Goal: Task Accomplishment & Management: Manage account settings

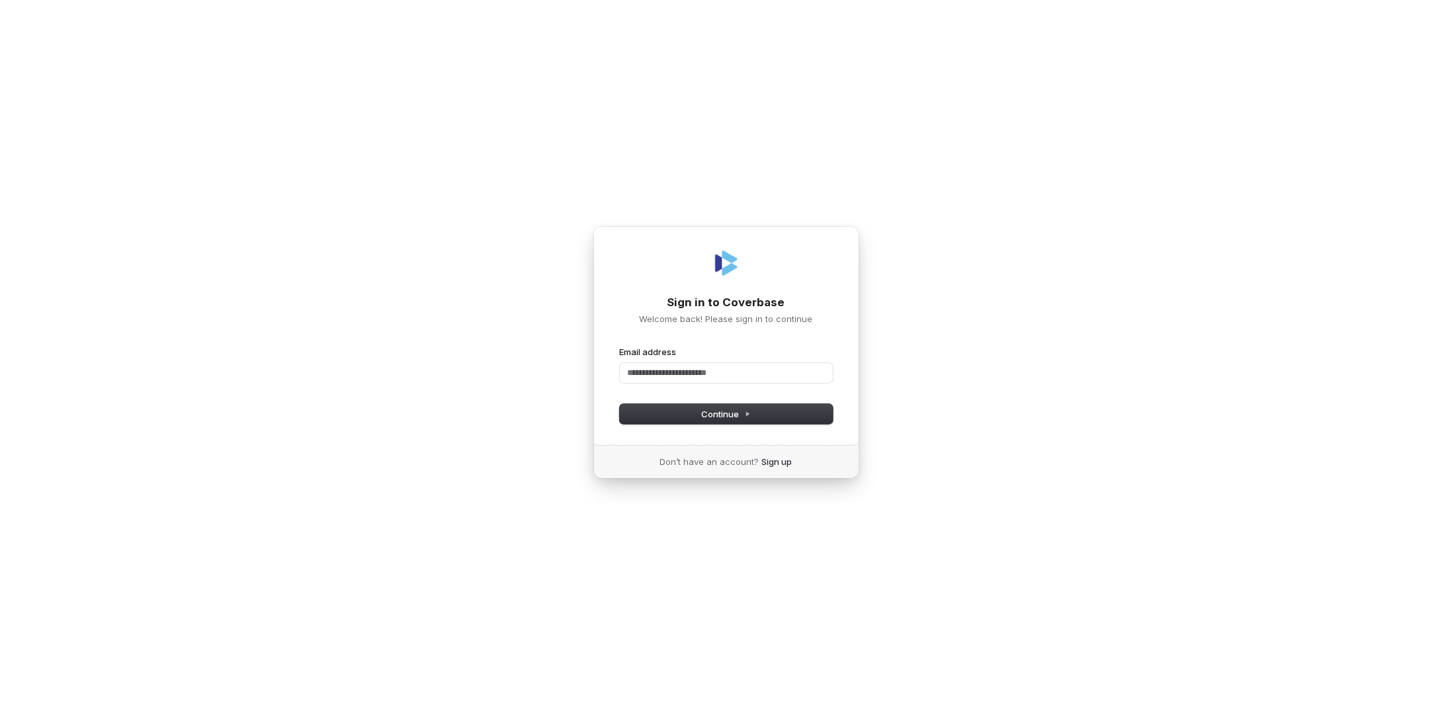
click at [693, 384] on form "Email address Password Continue" at bounding box center [726, 385] width 213 height 78
click at [696, 375] on input "Email address" at bounding box center [726, 373] width 213 height 20
click at [679, 417] on button "Continue" at bounding box center [726, 414] width 213 height 20
type input "**********"
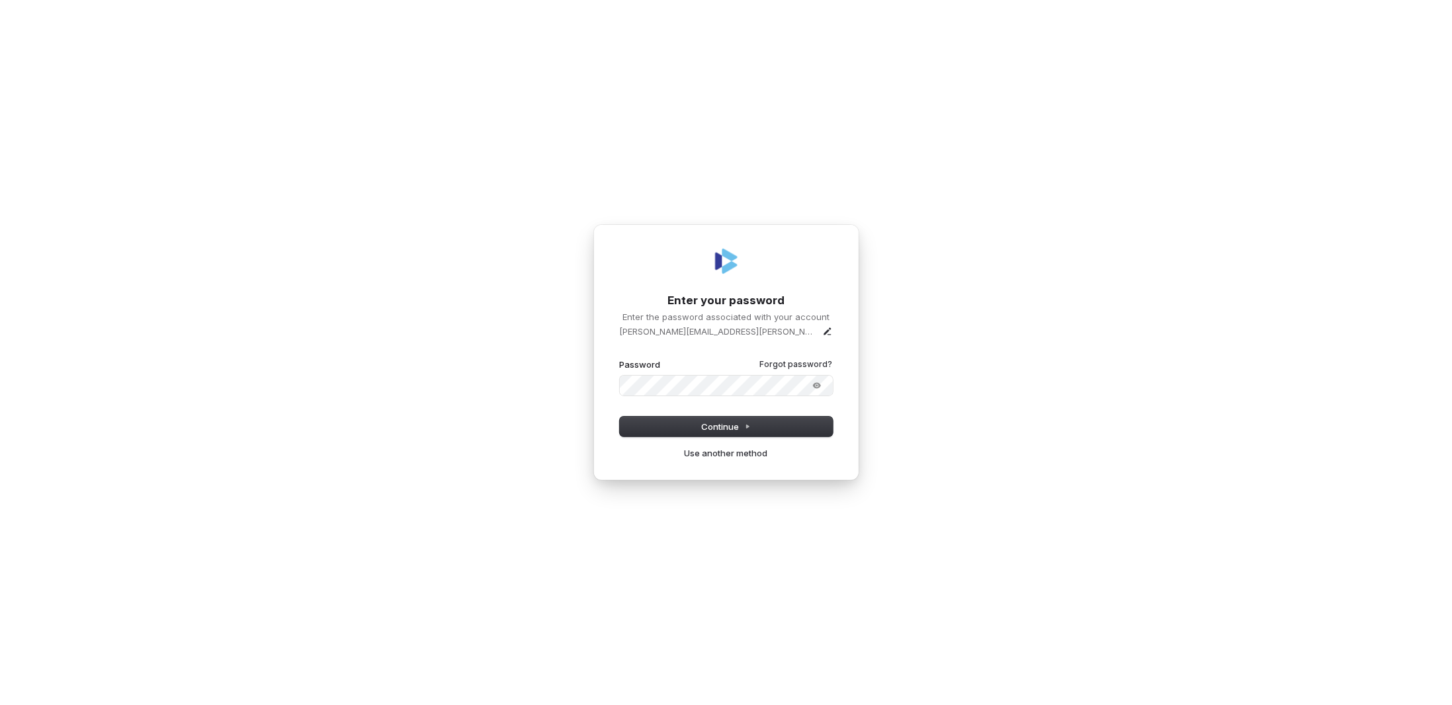
click at [620, 359] on button "submit" at bounding box center [620, 359] width 0 height 0
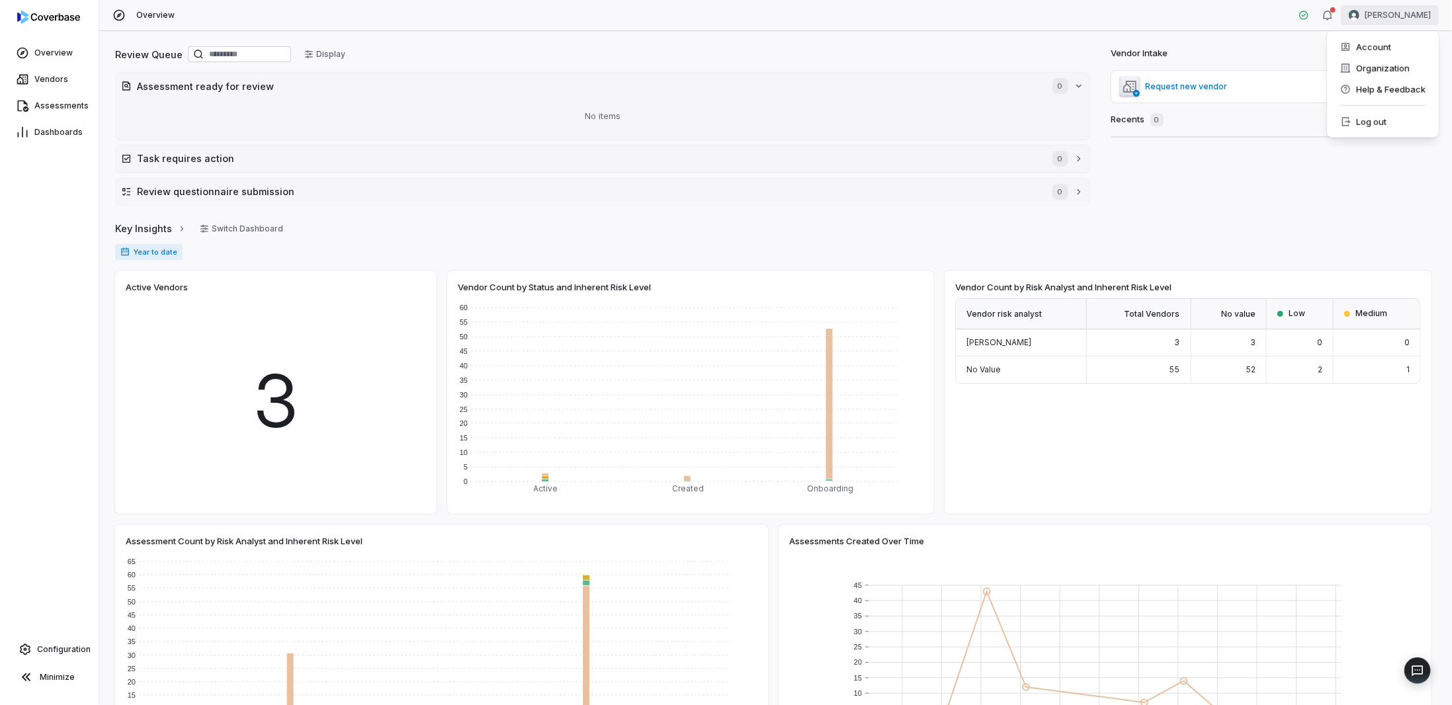
click at [1375, 21] on html "Overview Vendors Assessments Dashboards Configuration Minimize Overview [PERSON…" at bounding box center [726, 352] width 1452 height 705
click at [1366, 45] on div "Account" at bounding box center [1382, 46] width 101 height 21
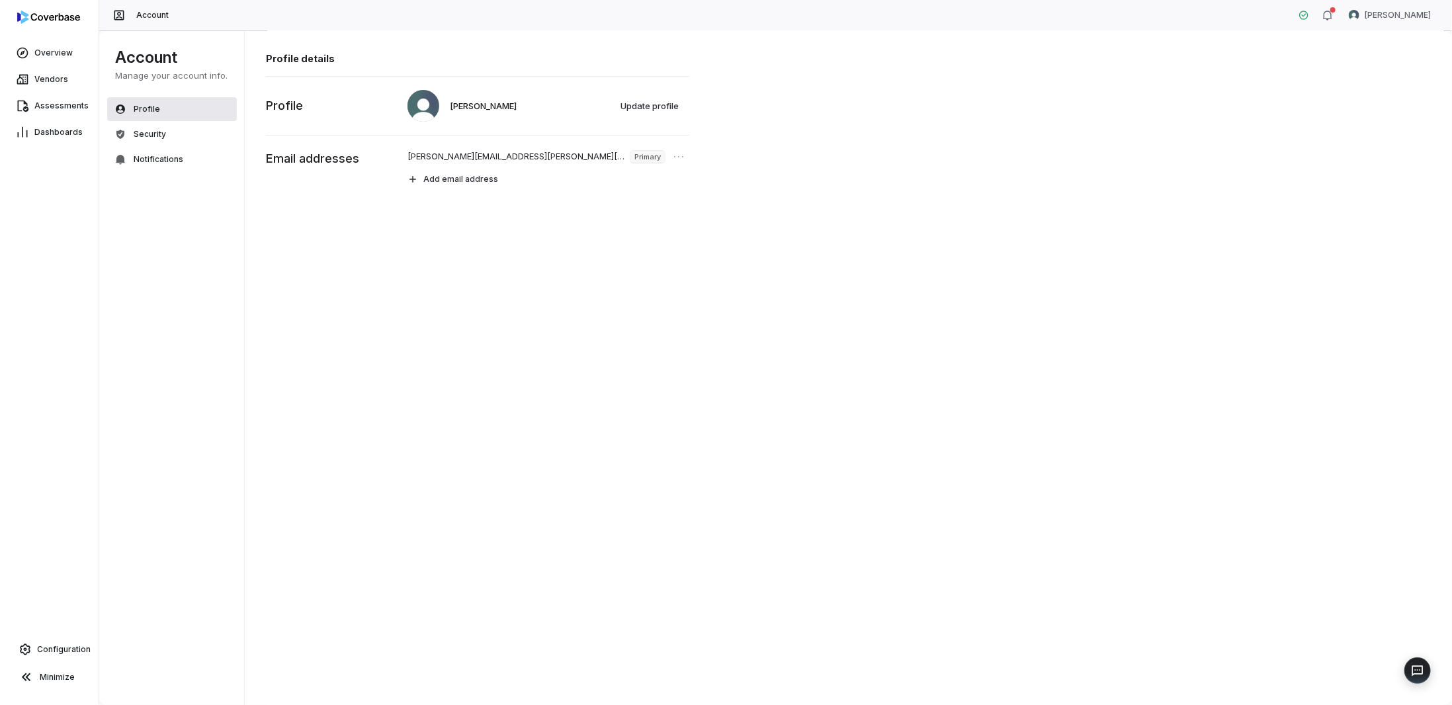
drag, startPoint x: 132, startPoint y: 110, endPoint x: 126, endPoint y: 134, distance: 24.7
click at [134, 111] on span "Profile" at bounding box center [147, 109] width 26 height 11
click at [126, 135] on button "Security" at bounding box center [172, 134] width 130 height 24
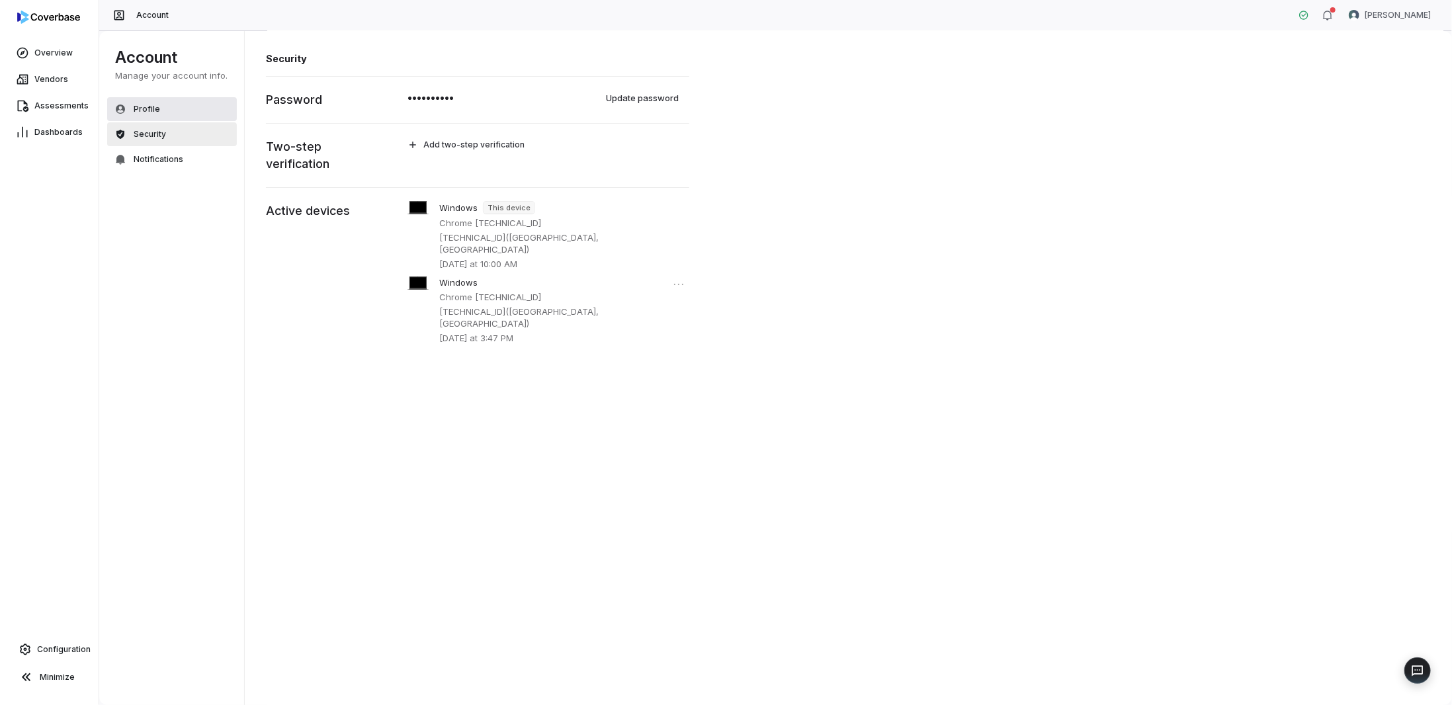
click at [137, 107] on span "Profile" at bounding box center [147, 109] width 26 height 11
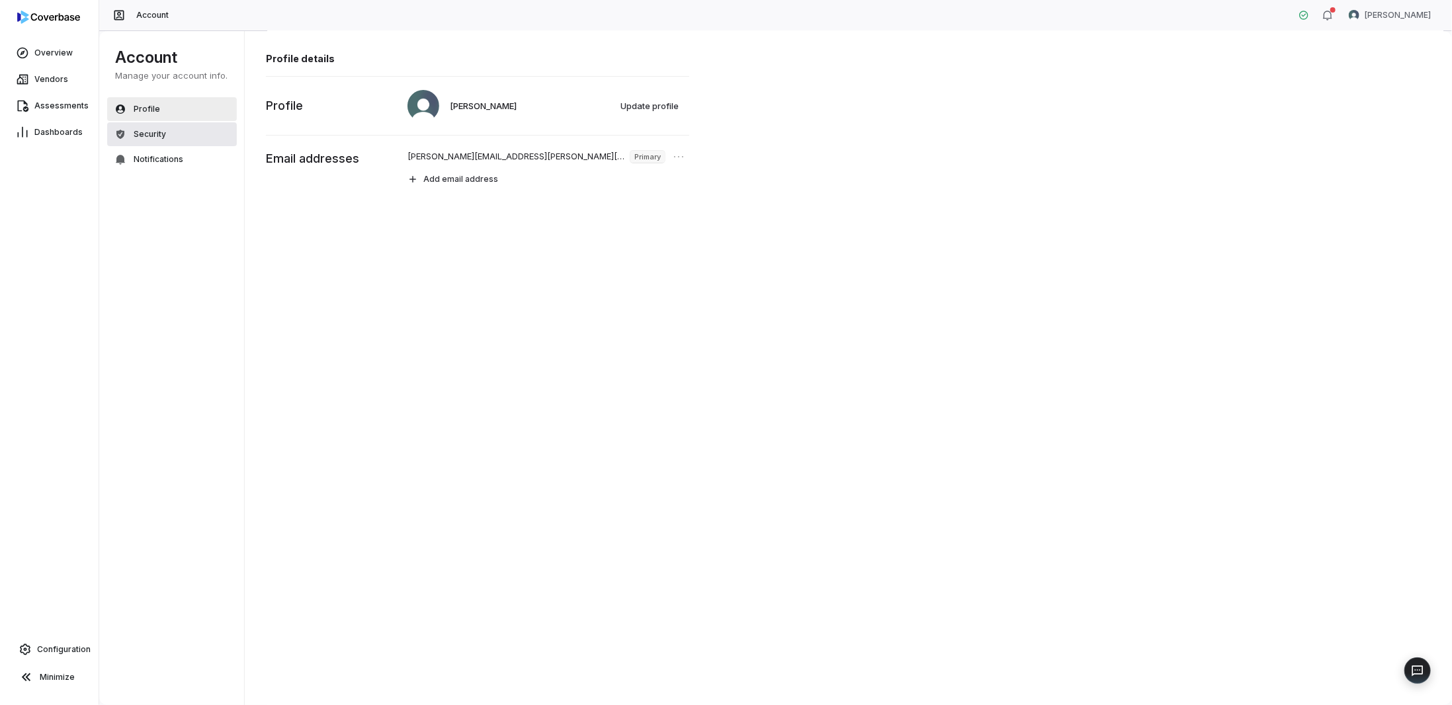
click at [167, 130] on button "Security" at bounding box center [172, 134] width 130 height 24
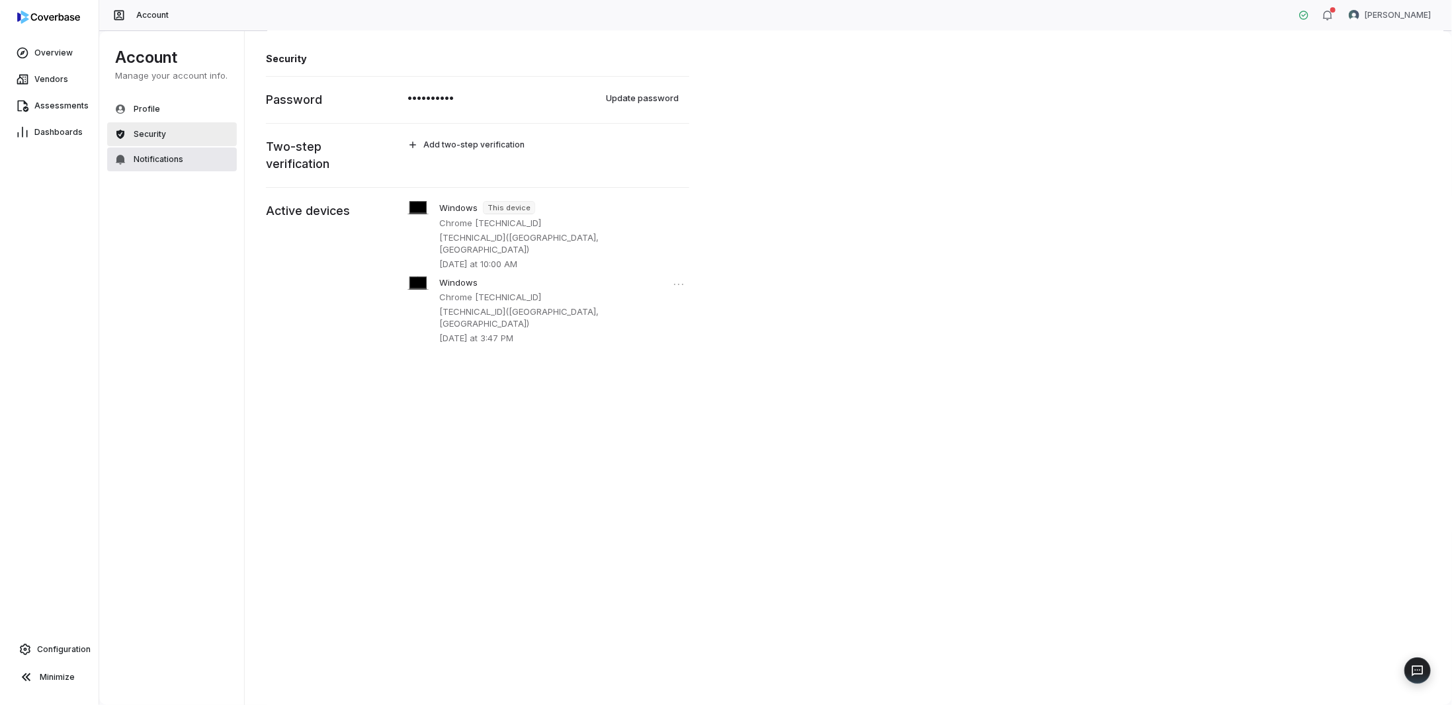
click at [162, 158] on span "Notifications" at bounding box center [159, 159] width 50 height 11
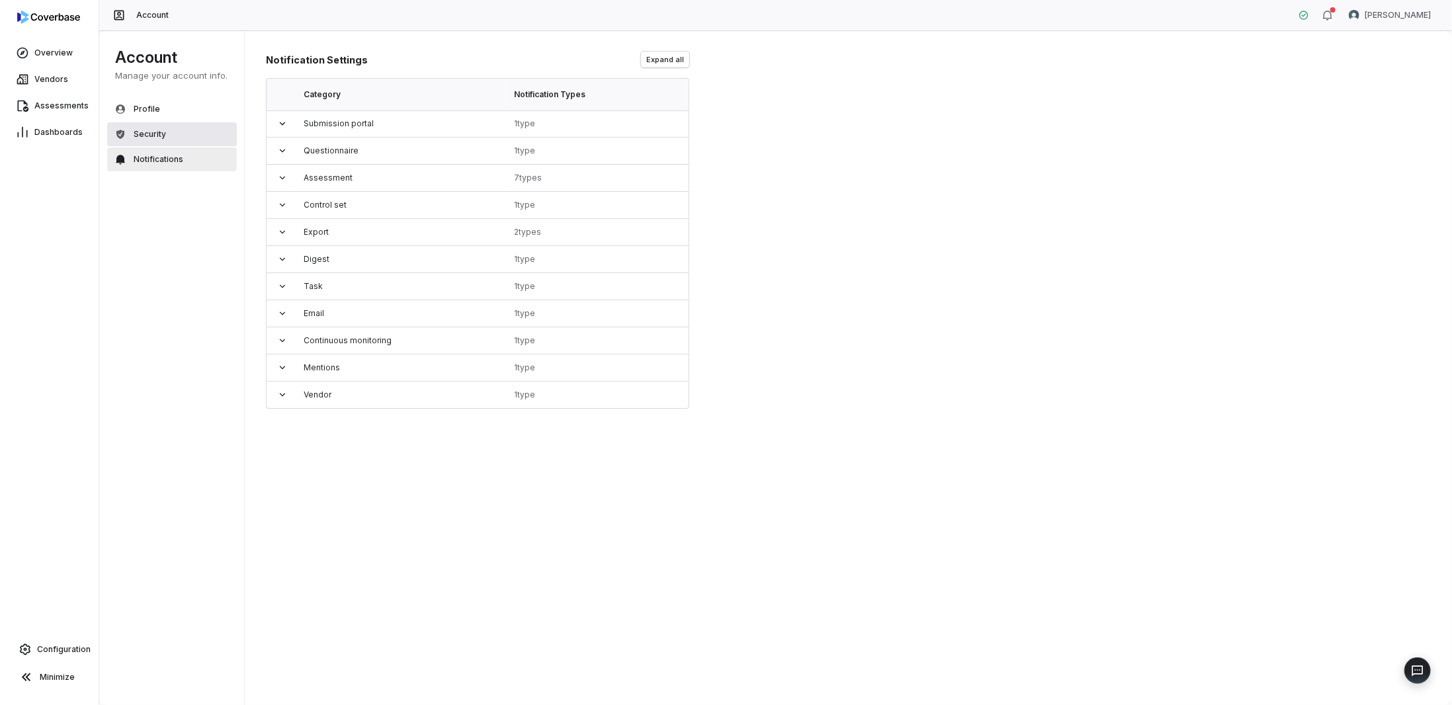
click at [132, 126] on button "Security" at bounding box center [172, 134] width 130 height 24
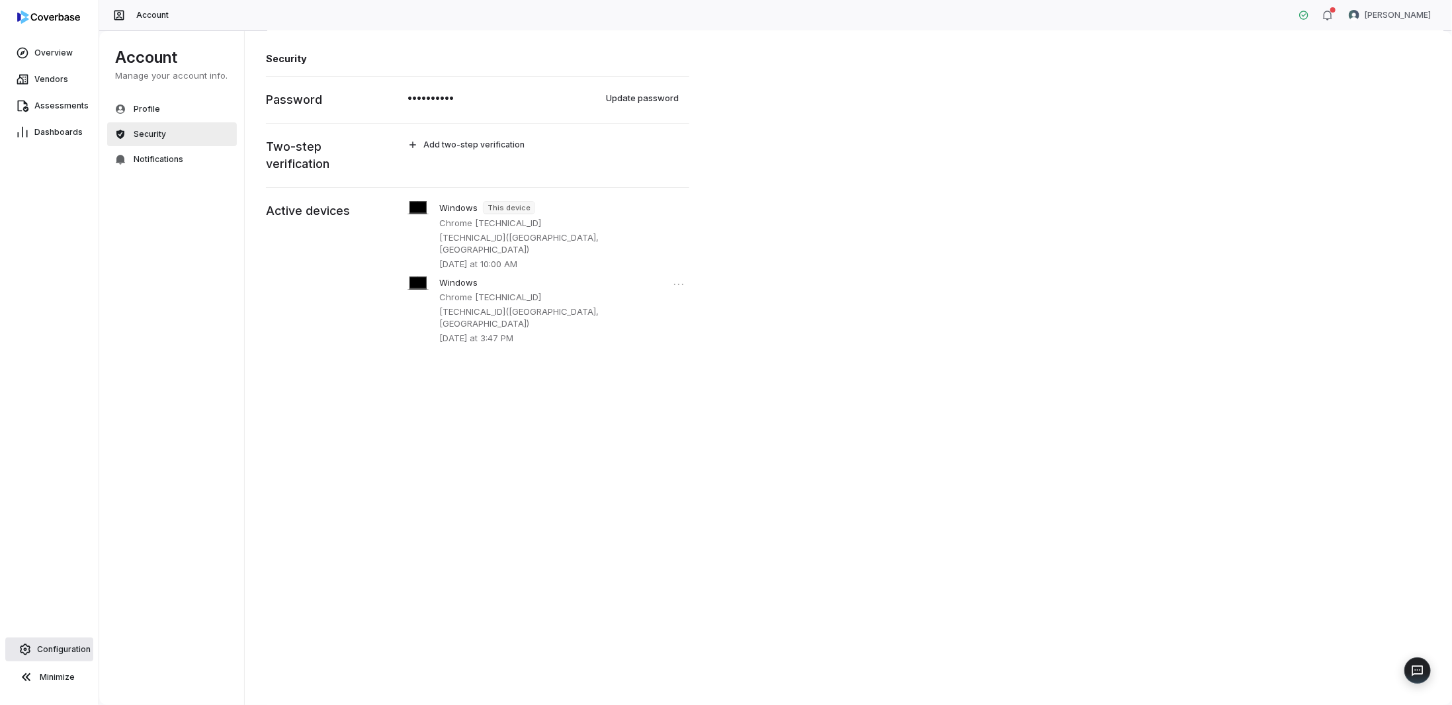
click at [54, 652] on span "Configuration" at bounding box center [64, 649] width 54 height 11
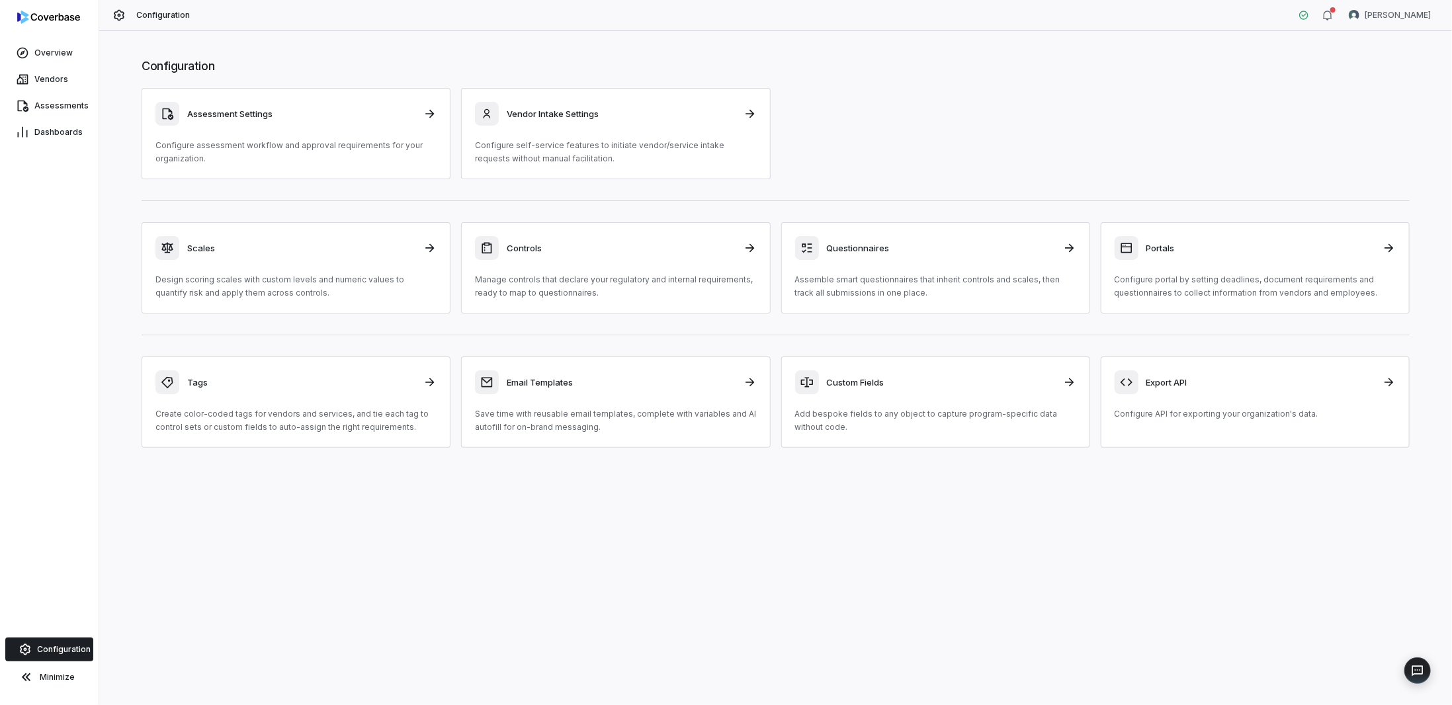
drag, startPoint x: 149, startPoint y: 15, endPoint x: 120, endPoint y: 15, distance: 28.4
click at [149, 15] on span "Configuration" at bounding box center [163, 15] width 54 height 11
click at [120, 15] on icon at bounding box center [119, 15] width 11 height 11
click at [183, 18] on span "Configuration" at bounding box center [163, 15] width 54 height 11
click at [1354, 9] on html "Overview Vendors Assessments Dashboards Configuration Minimize Configuration [P…" at bounding box center [726, 352] width 1452 height 705
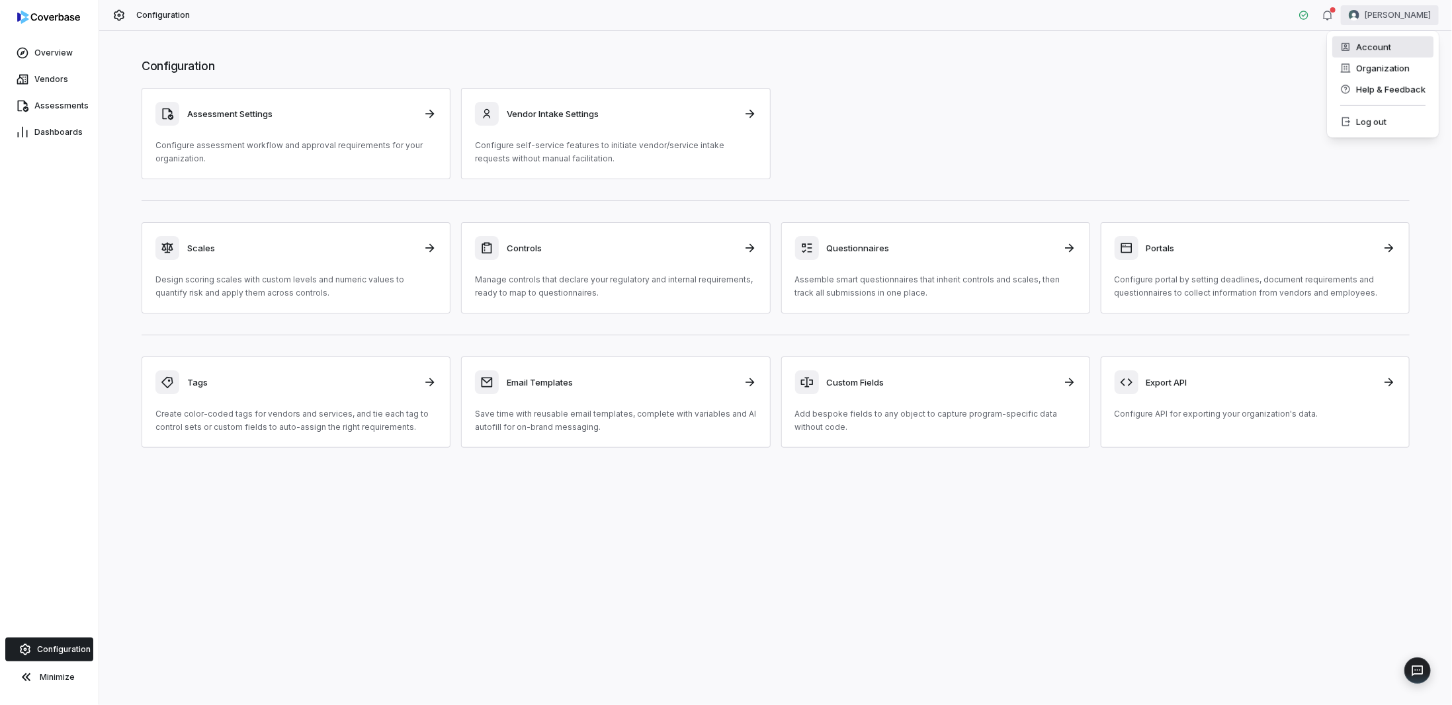
click at [1361, 45] on div "Account" at bounding box center [1382, 46] width 101 height 21
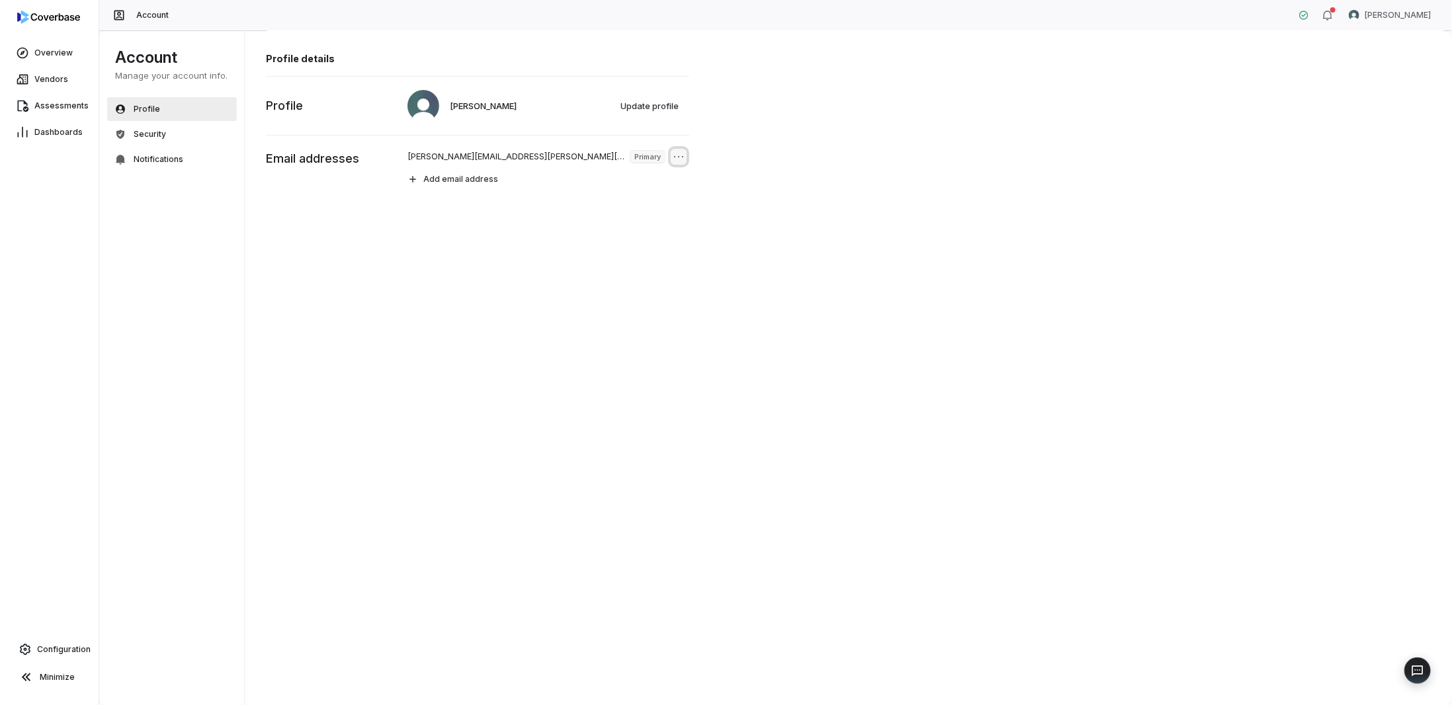
click at [678, 155] on icon "Open menu" at bounding box center [678, 156] width 13 height 13
drag, startPoint x: 826, startPoint y: 163, endPoint x: 812, endPoint y: 158, distance: 14.9
click at [819, 161] on div "Profile details [PERSON_NAME] Update profile Profile [PERSON_NAME][EMAIL_ADDRES…" at bounding box center [849, 367] width 1208 height 675
click at [146, 131] on span "Security" at bounding box center [150, 134] width 32 height 11
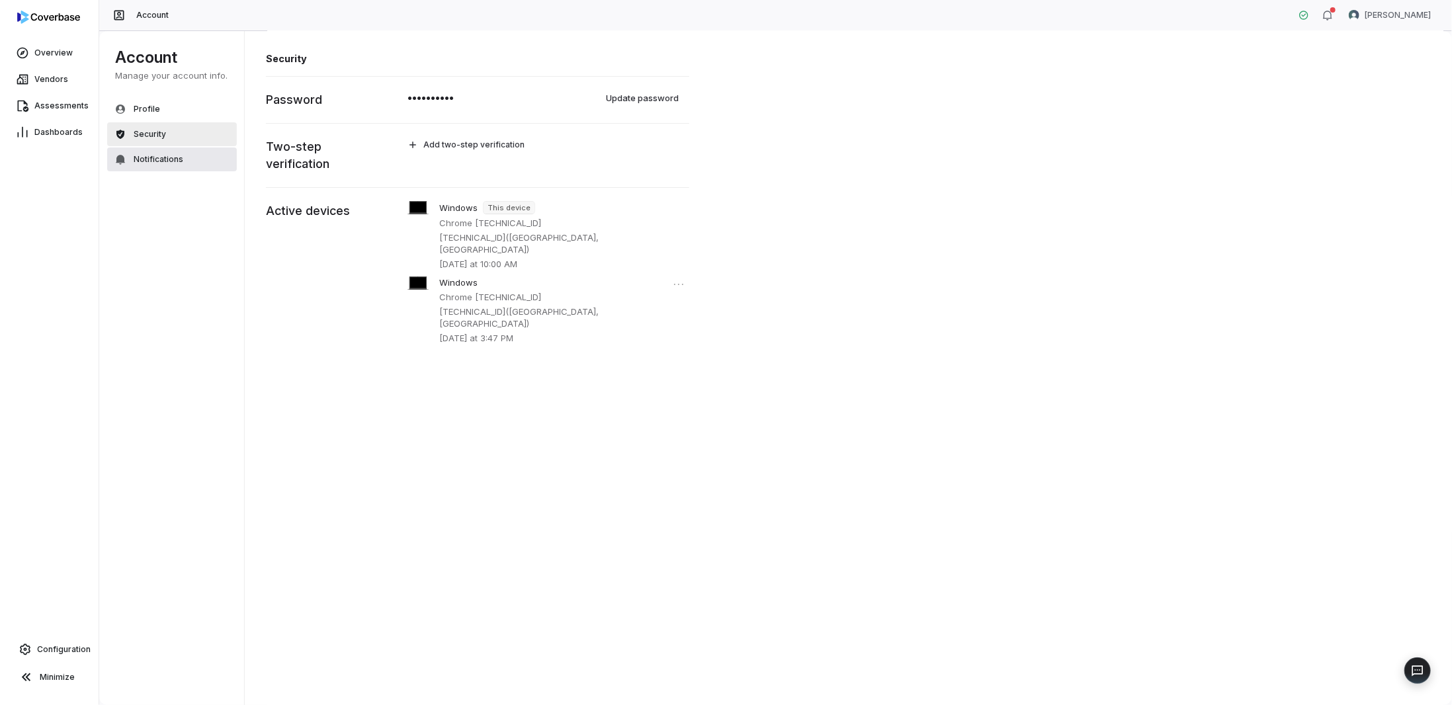
click at [142, 155] on span "Notifications" at bounding box center [159, 159] width 50 height 11
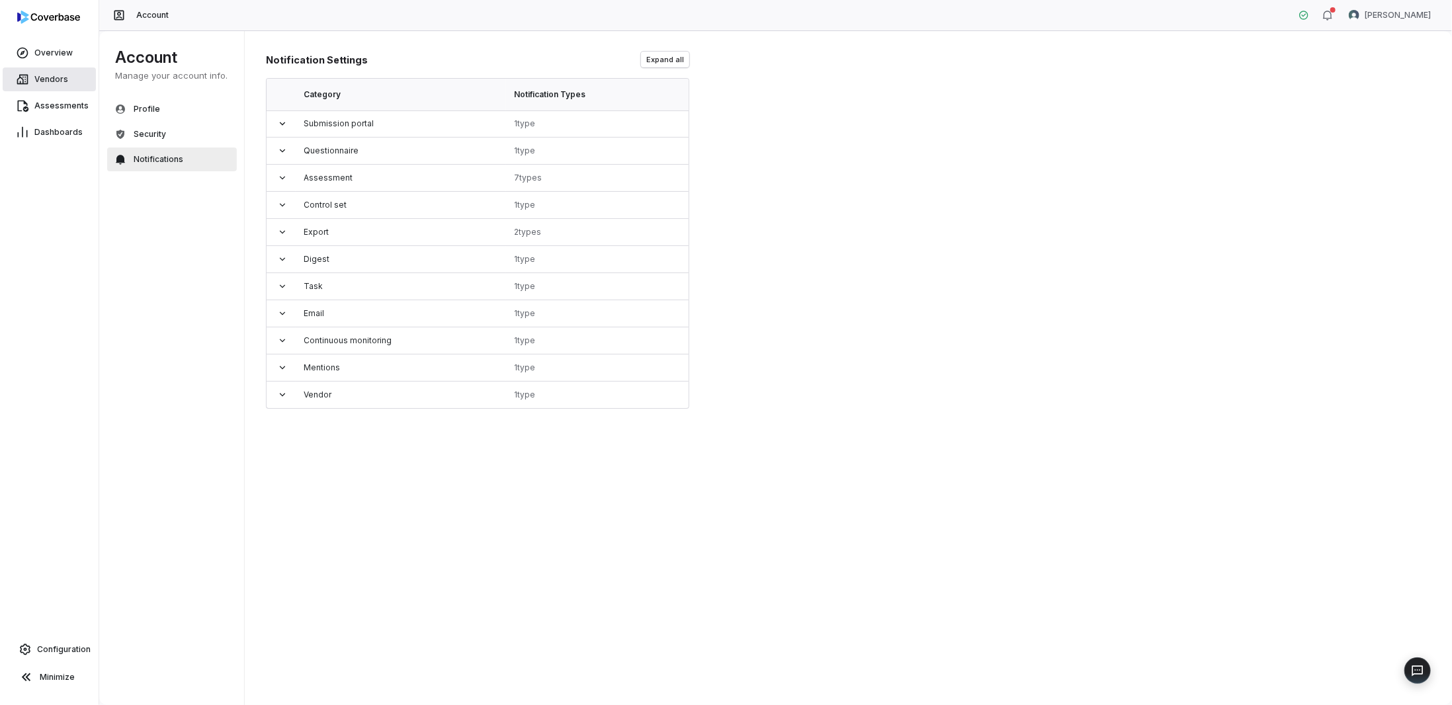
click at [51, 72] on link "Vendors" at bounding box center [49, 79] width 93 height 24
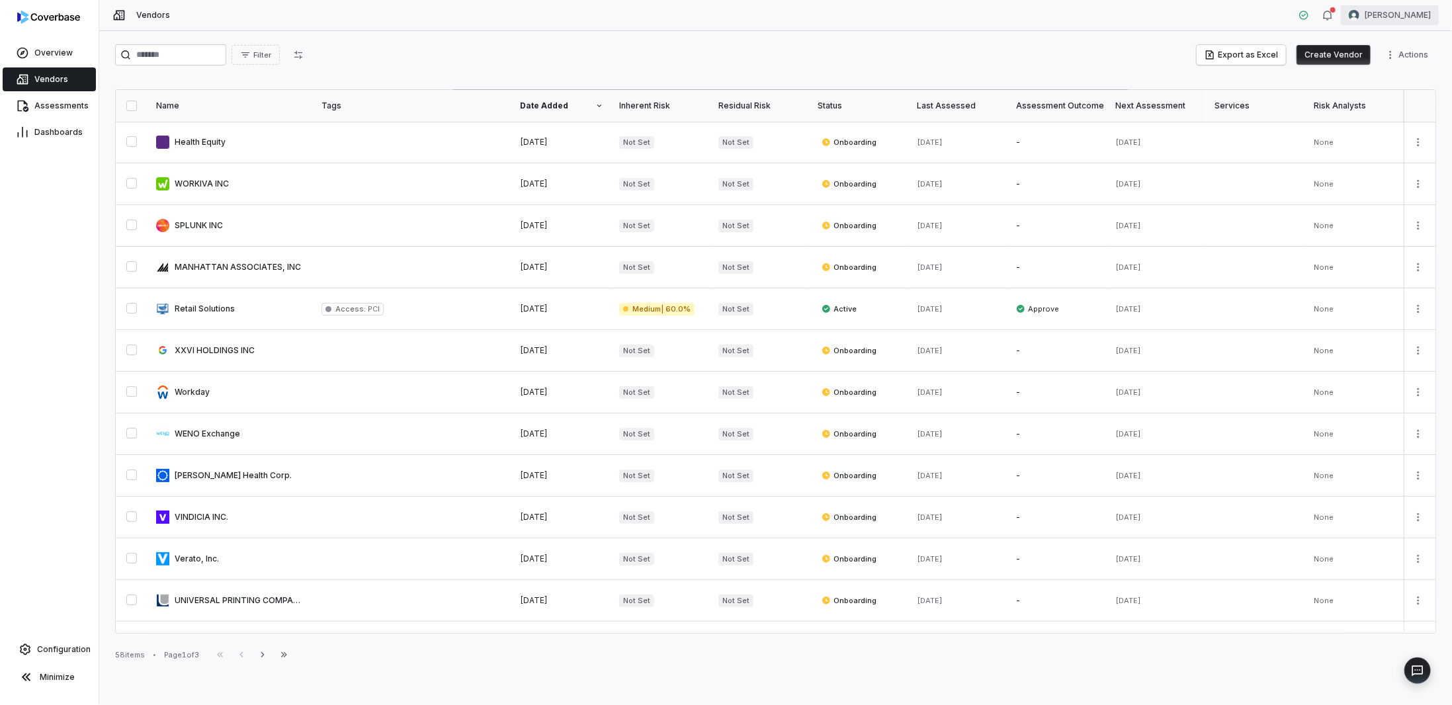
click at [1373, 7] on html "Overview Vendors Assessments Dashboards Configuration Minimize Vendors [PERSON_…" at bounding box center [726, 352] width 1452 height 705
click at [1377, 70] on div "Organization" at bounding box center [1382, 68] width 101 height 21
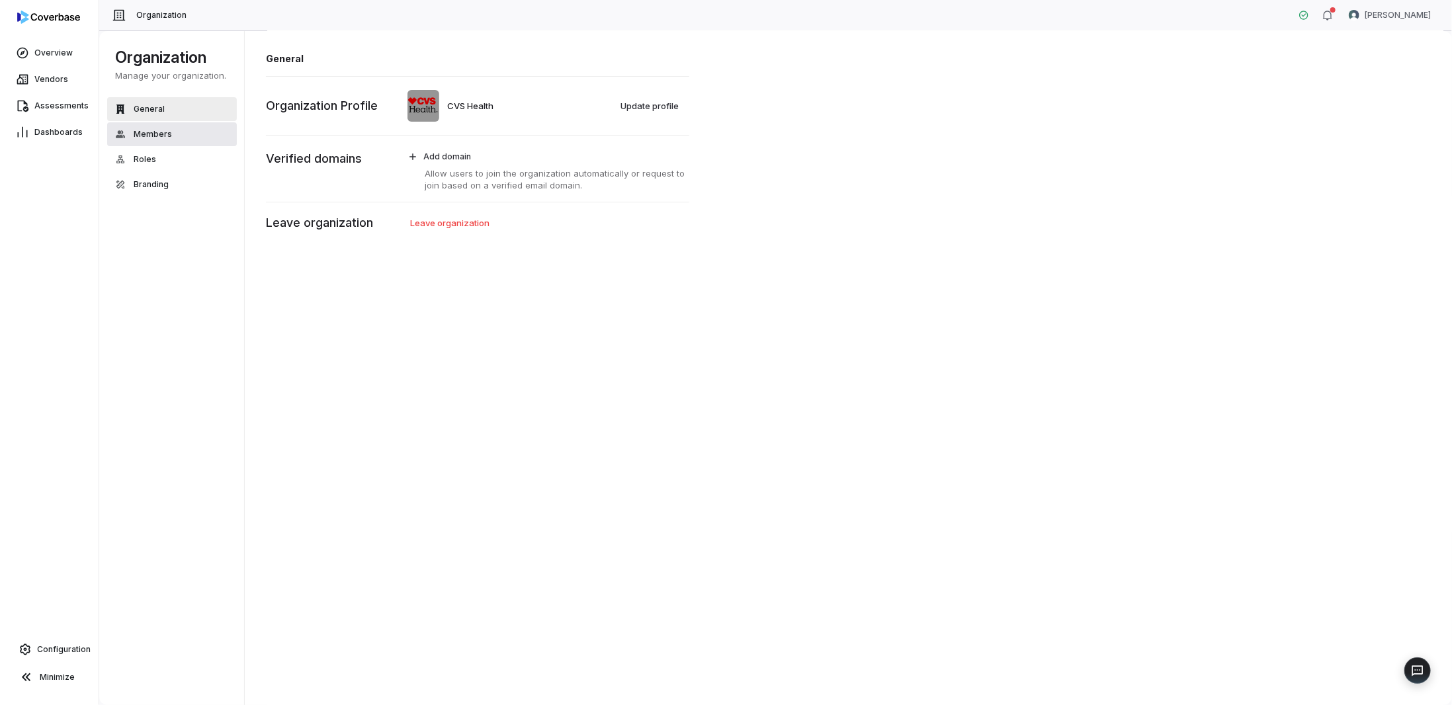
click at [162, 136] on span "Members" at bounding box center [153, 134] width 38 height 11
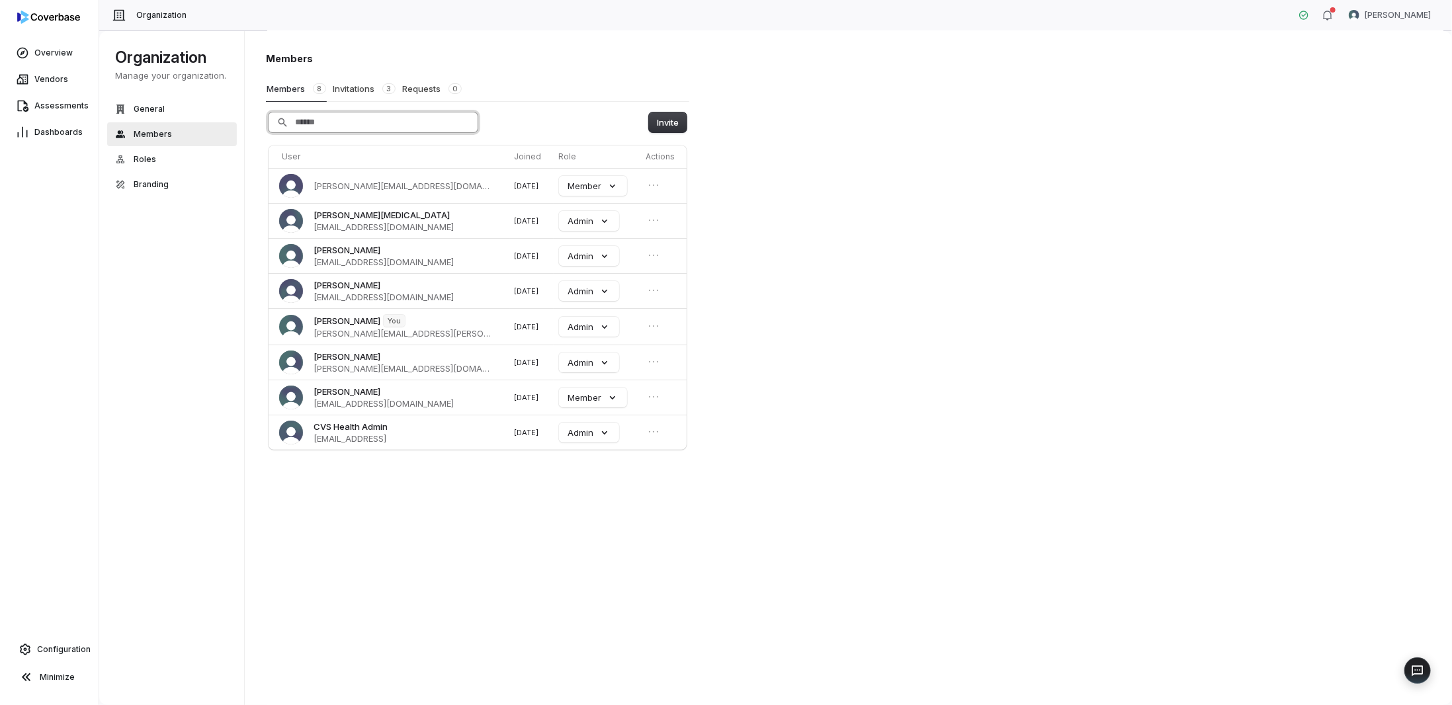
click at [327, 120] on input "Search" at bounding box center [373, 122] width 209 height 20
click at [318, 130] on input "Search" at bounding box center [373, 122] width 209 height 20
type input "*"
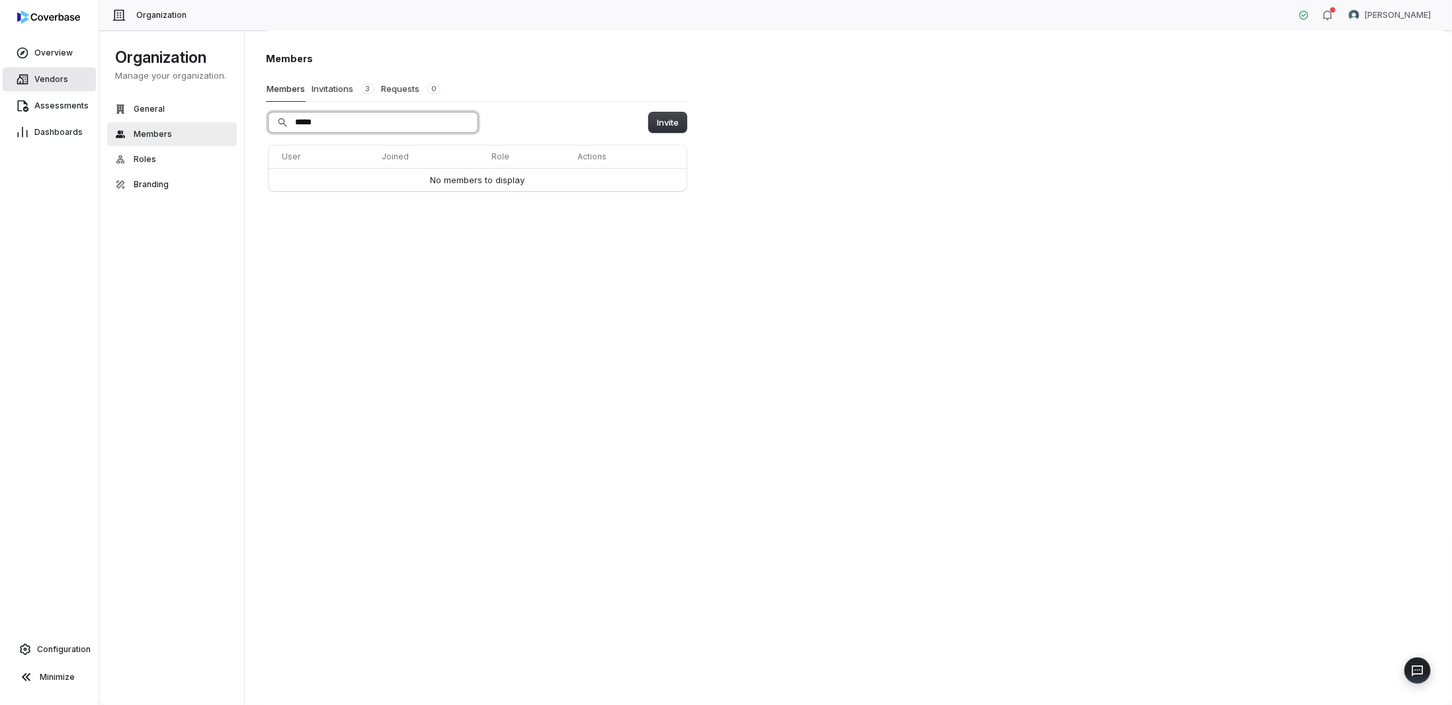
drag, startPoint x: 333, startPoint y: 119, endPoint x: 61, endPoint y: 87, distance: 274.5
click at [91, 101] on div "Overview Vendors Assessments Dashboards Configuration Minimize Organization [PE…" at bounding box center [726, 352] width 1452 height 705
type input "*"
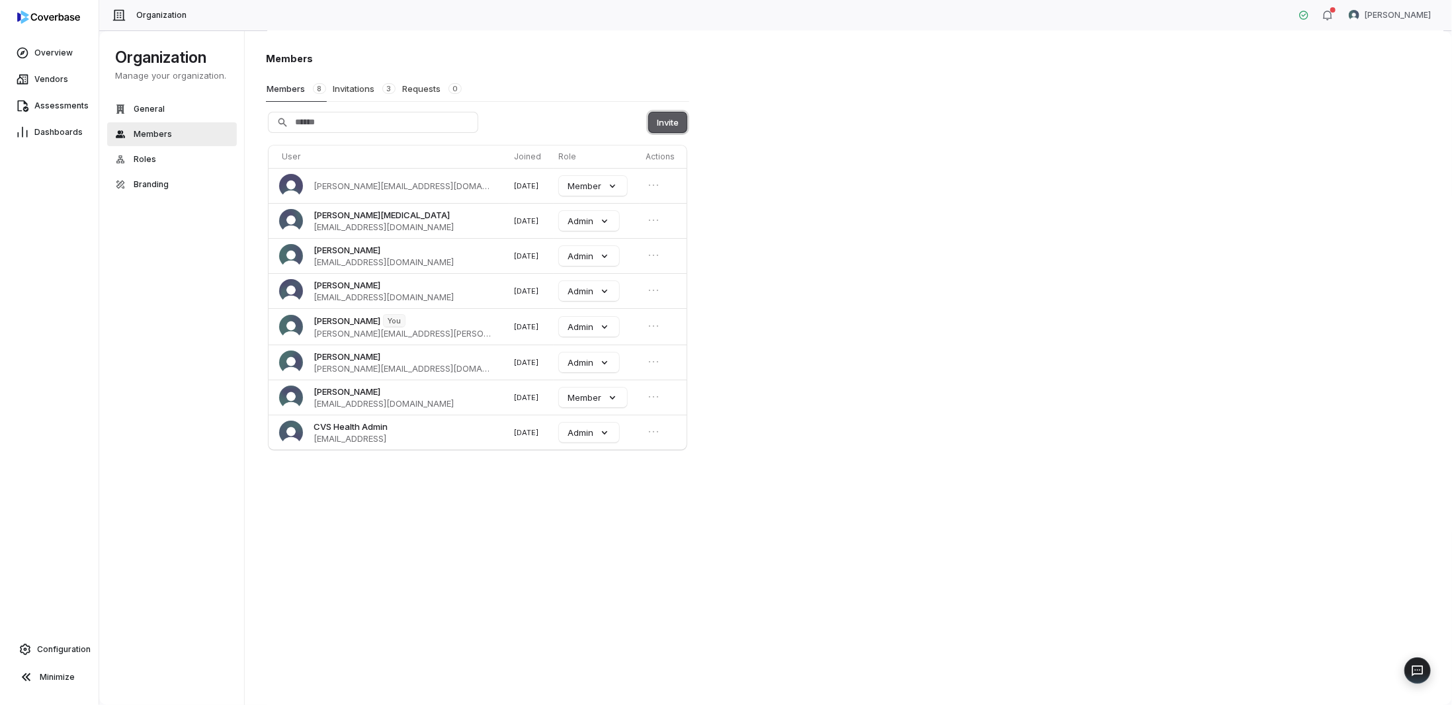
click at [669, 118] on button "Invite" at bounding box center [668, 122] width 38 height 20
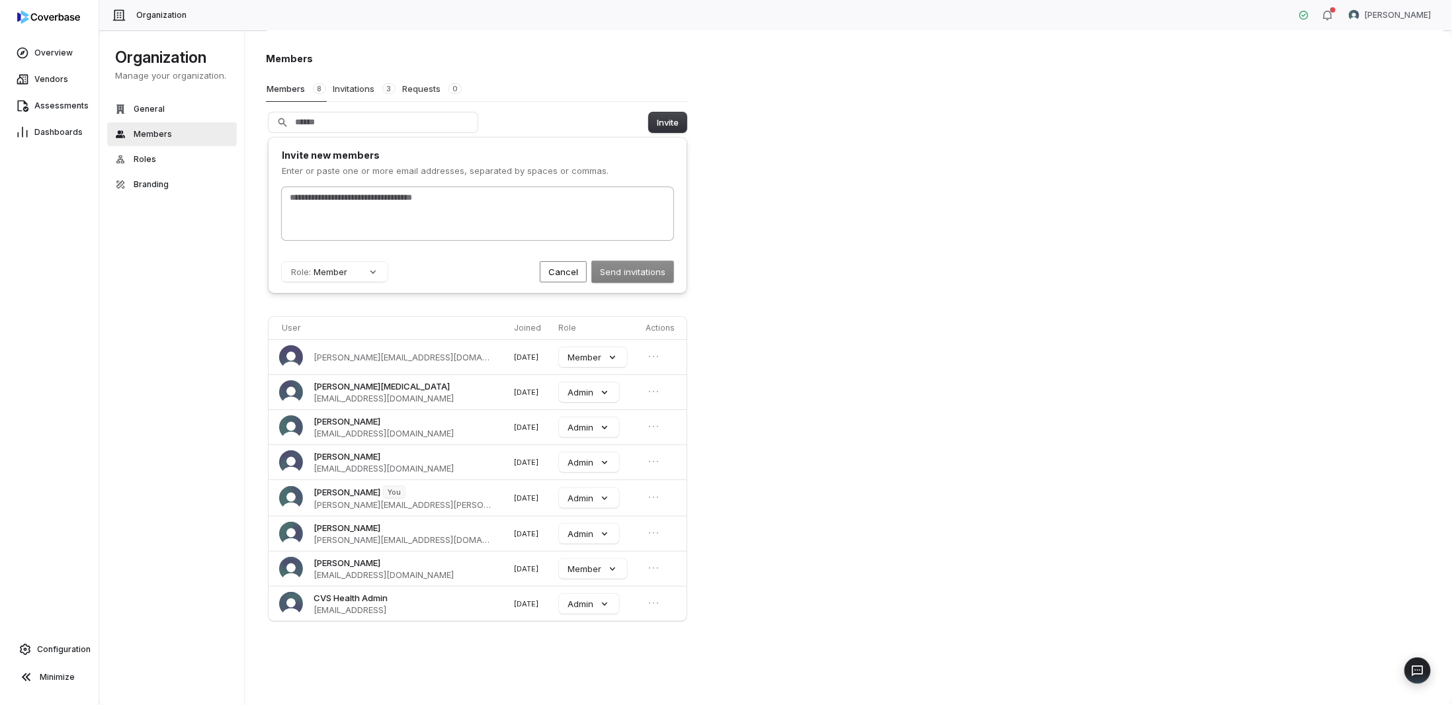
click at [414, 199] on input "text" at bounding box center [477, 197] width 381 height 13
click at [337, 277] on button "Role: Member" at bounding box center [335, 272] width 106 height 20
click at [320, 370] on div "Admin" at bounding box center [344, 370] width 124 height 22
click at [531, 196] on input "text" at bounding box center [477, 197] width 381 height 13
click at [647, 494] on icon "Open menu" at bounding box center [653, 497] width 13 height 13
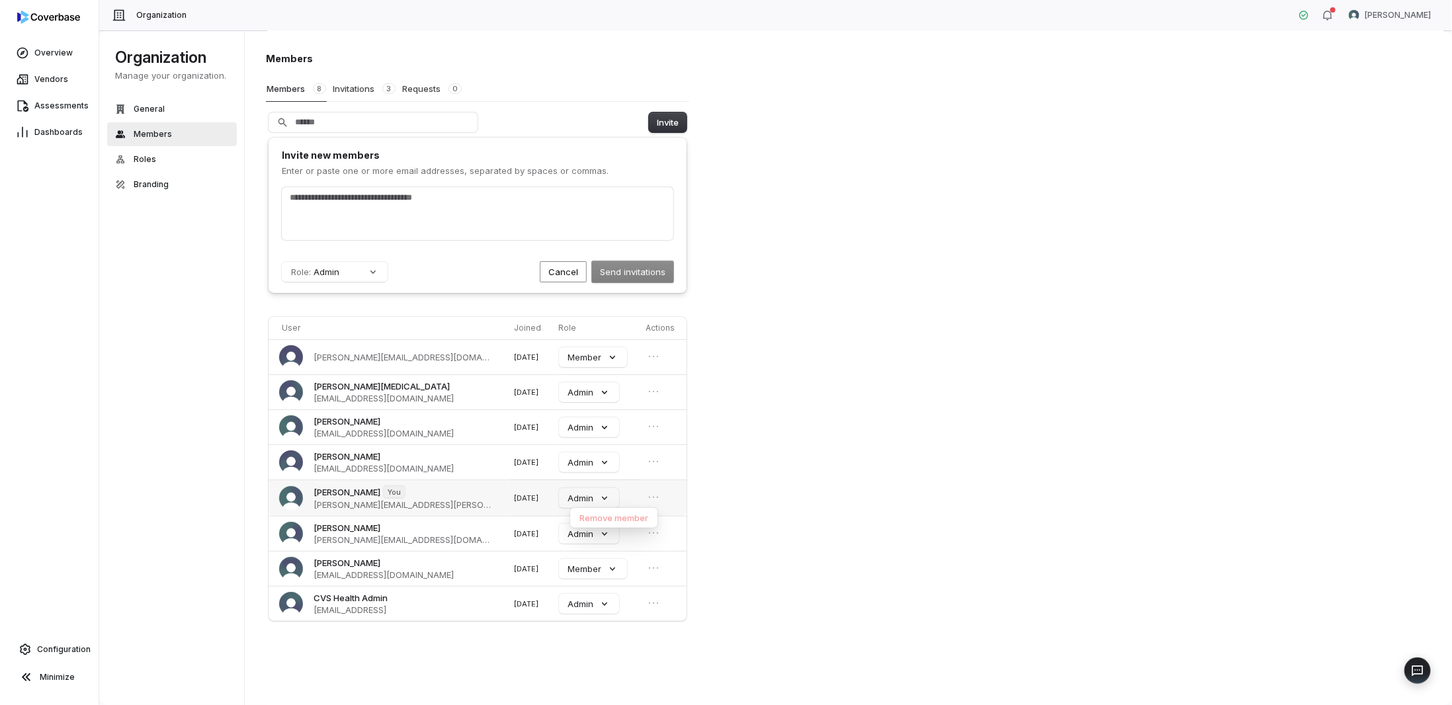
click at [328, 480] on td "[PERSON_NAME] You [PERSON_NAME][EMAIL_ADDRESS][PERSON_NAME][DOMAIN_NAME]" at bounding box center [389, 498] width 241 height 36
click at [329, 486] on span "[PERSON_NAME]" at bounding box center [347, 492] width 67 height 12
click at [506, 204] on div at bounding box center [478, 213] width 392 height 53
click at [310, 225] on div at bounding box center [478, 213] width 392 height 53
click at [519, 212] on div "[PERSON_NAME][EMAIL_ADDRESS][PERSON_NAME][DOMAIN_NAME]" at bounding box center [478, 213] width 392 height 53
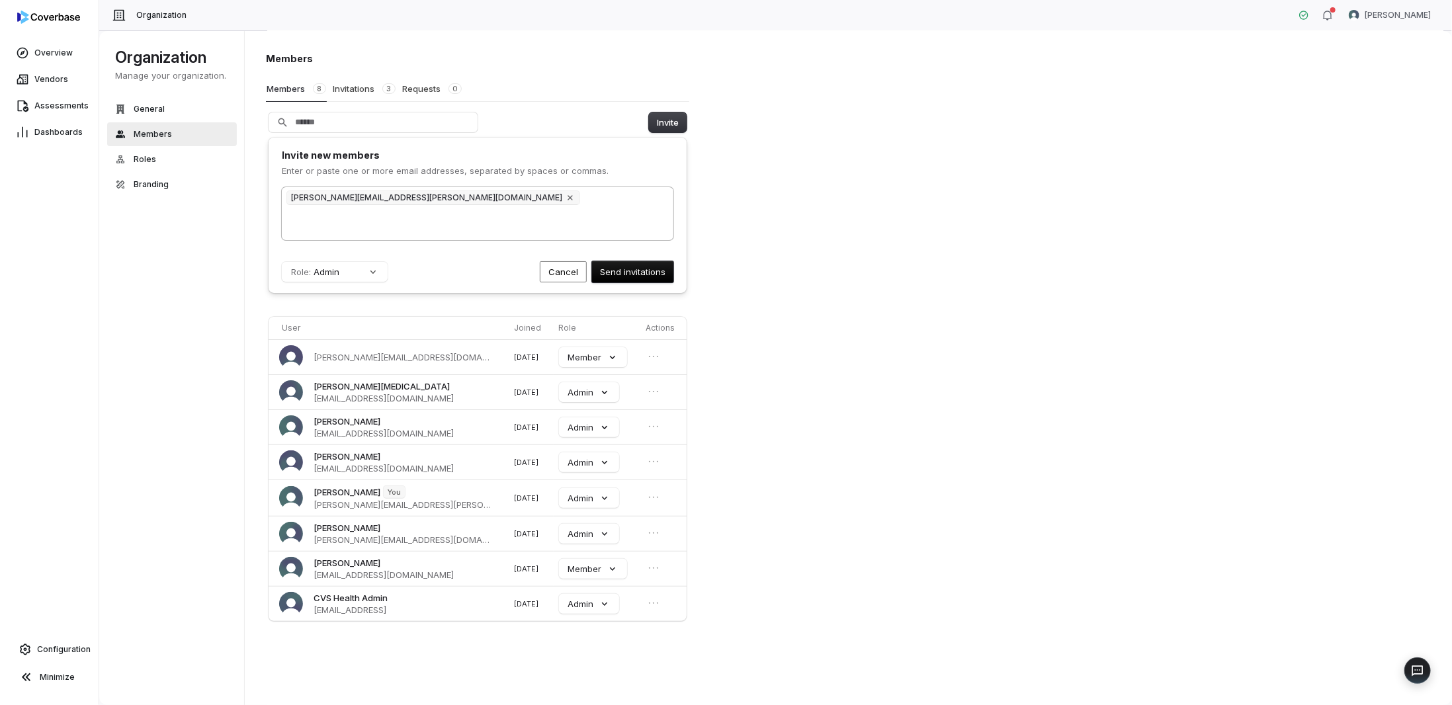
click at [499, 212] on div "[PERSON_NAME][EMAIL_ADDRESS][PERSON_NAME][DOMAIN_NAME]" at bounding box center [478, 213] width 392 height 53
click at [318, 267] on button "Role: Admin" at bounding box center [335, 272] width 106 height 20
click at [306, 368] on p "Admin" at bounding box center [306, 370] width 26 height 12
click at [349, 87] on button "Invitations 3" at bounding box center [364, 88] width 64 height 25
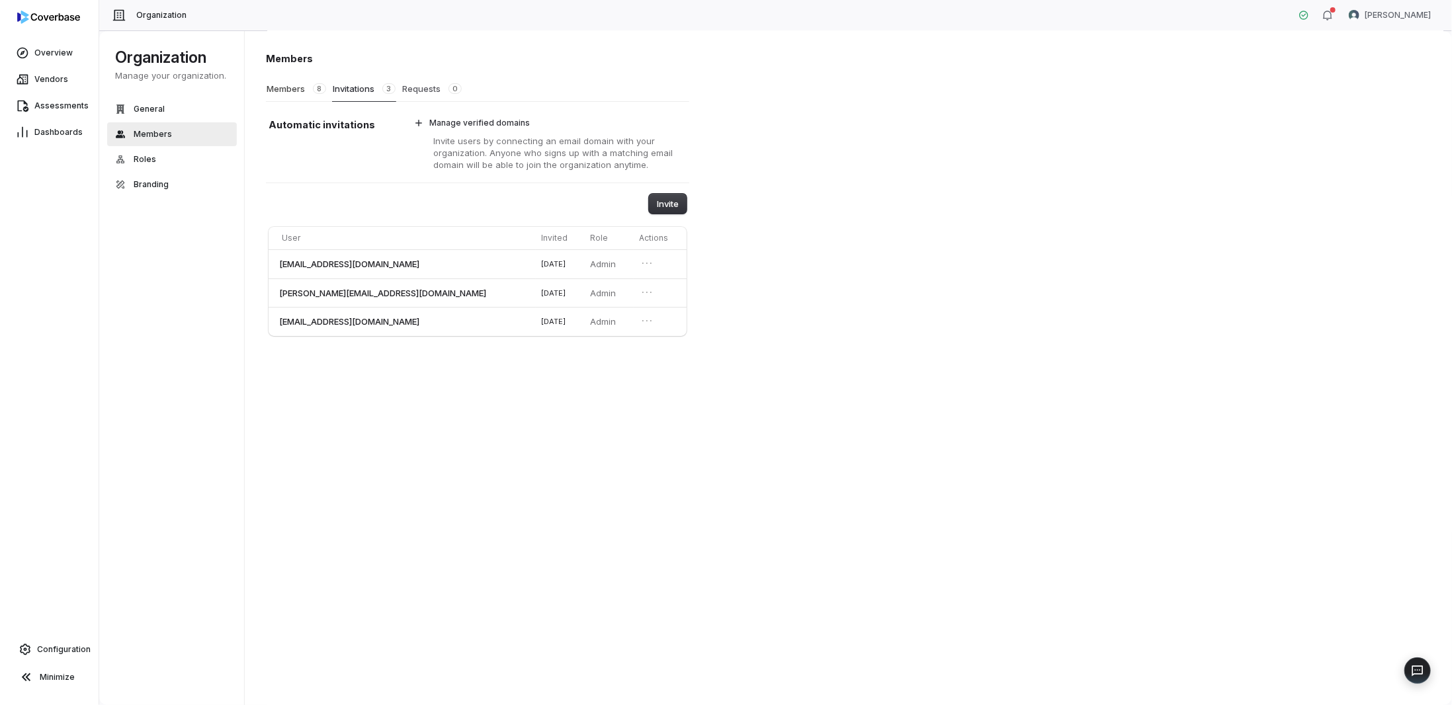
click at [438, 93] on button "Requests 0" at bounding box center [432, 88] width 61 height 25
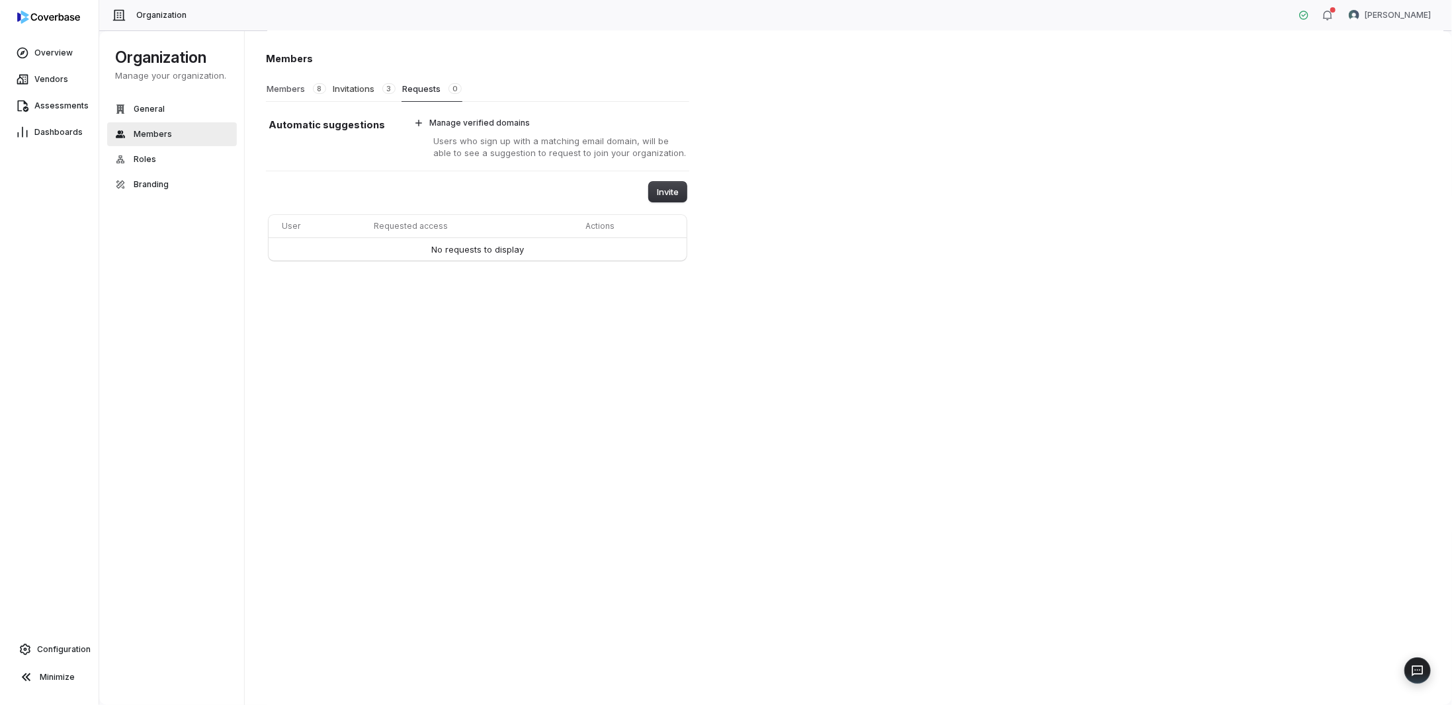
click at [282, 87] on button "Members 8" at bounding box center [296, 88] width 61 height 25
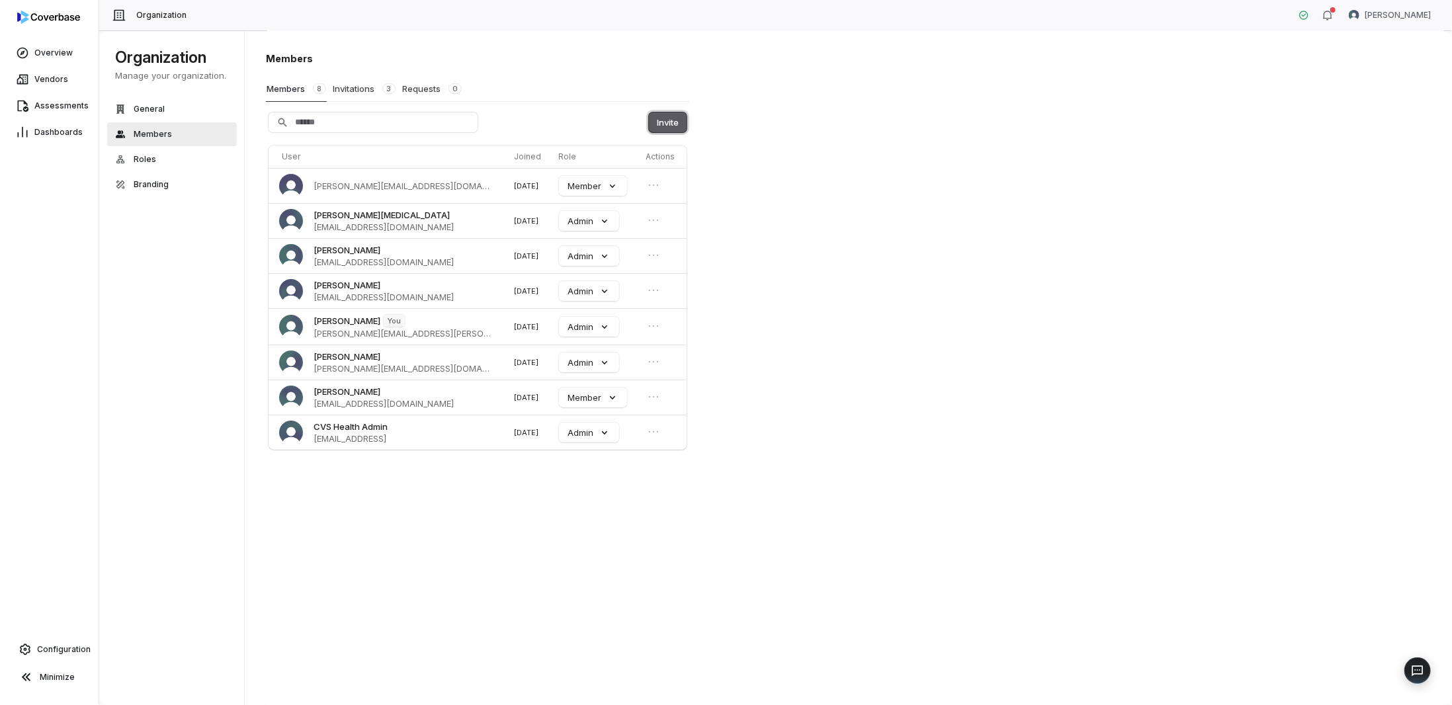
click at [667, 122] on button "Invite" at bounding box center [668, 122] width 38 height 20
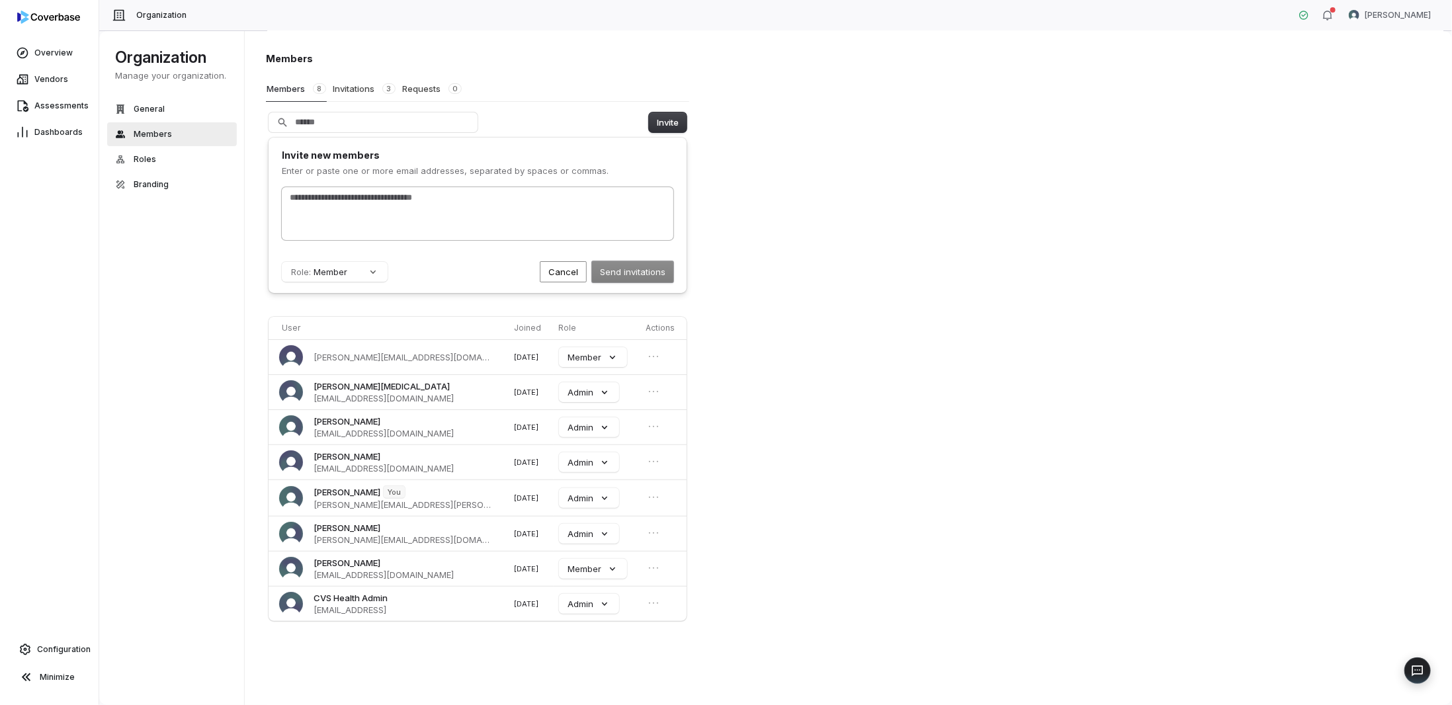
click at [365, 206] on div at bounding box center [478, 213] width 392 height 53
click at [340, 263] on button "Role: Member" at bounding box center [335, 272] width 106 height 20
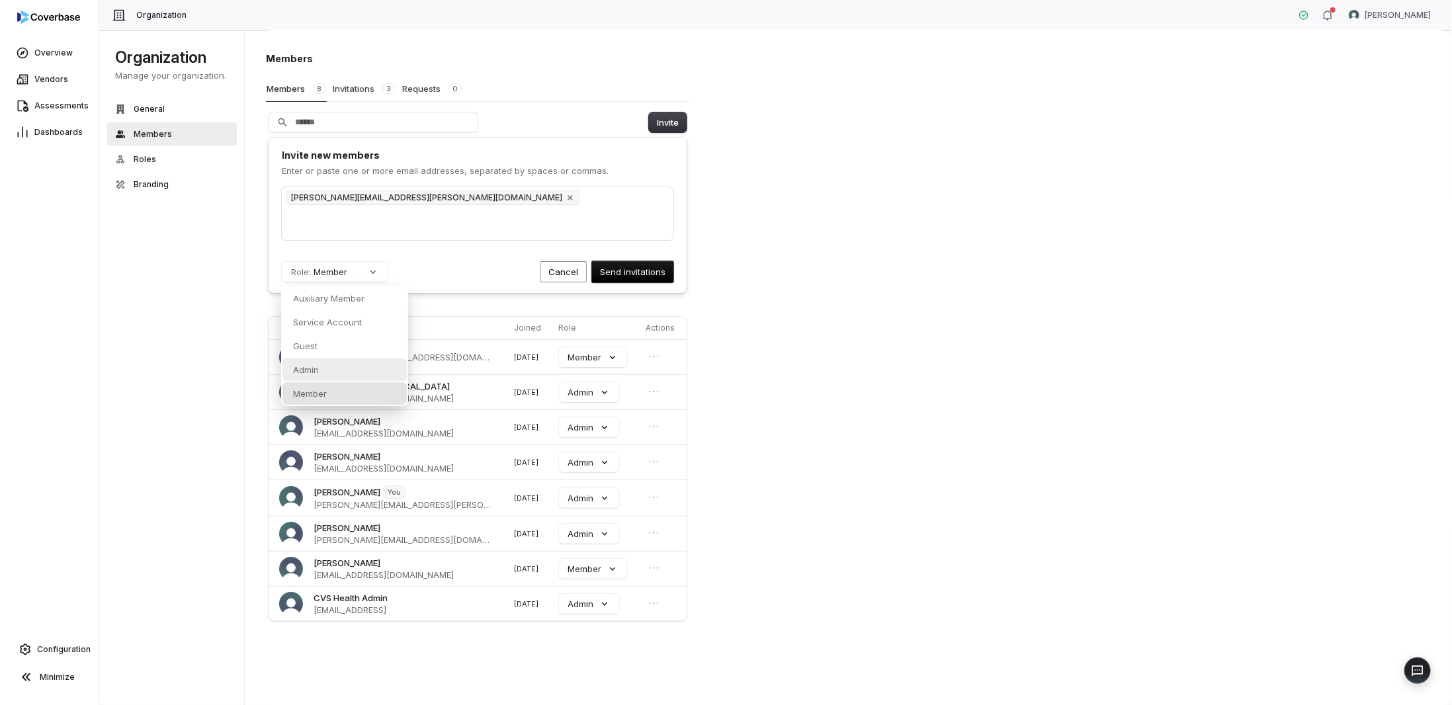
click at [311, 370] on p "Admin" at bounding box center [306, 370] width 26 height 12
click at [632, 269] on button "Send invitations" at bounding box center [632, 271] width 81 height 21
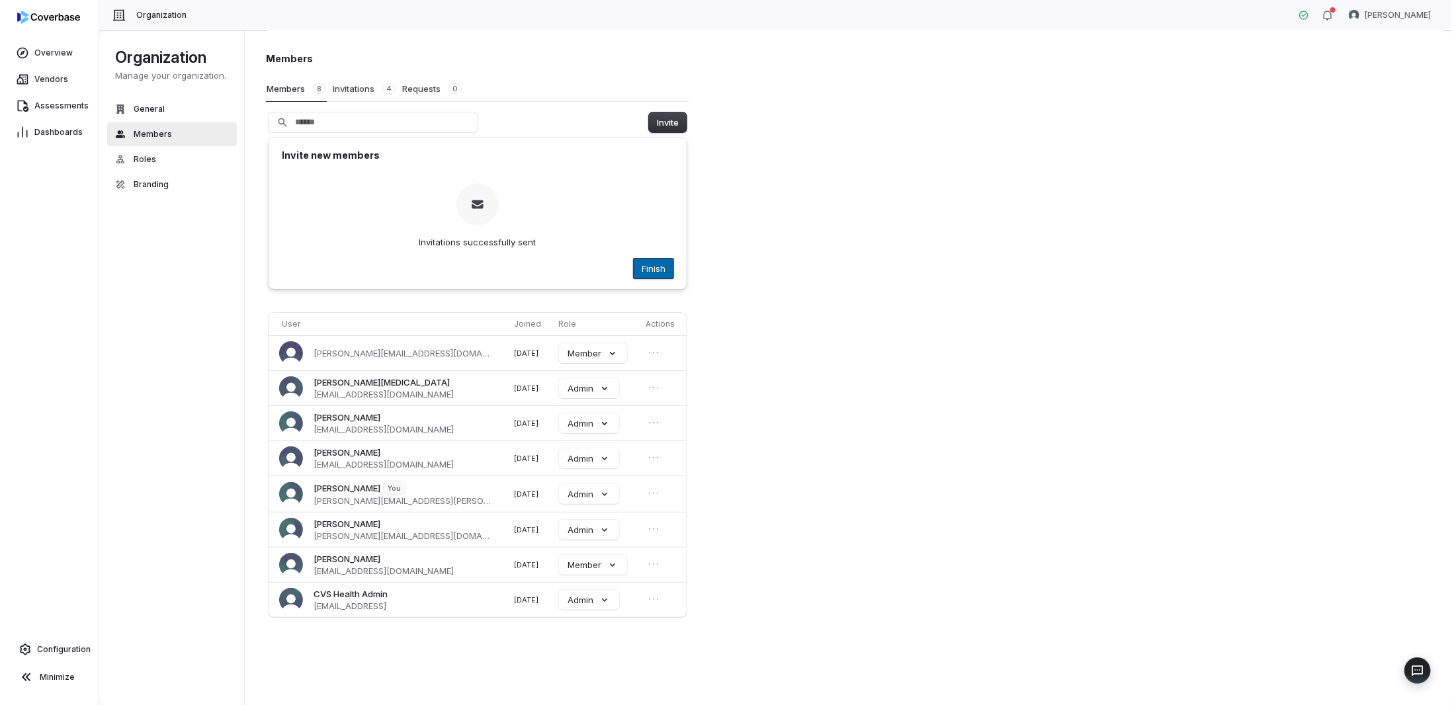
click at [652, 265] on button "Finish" at bounding box center [654, 269] width 40 height 20
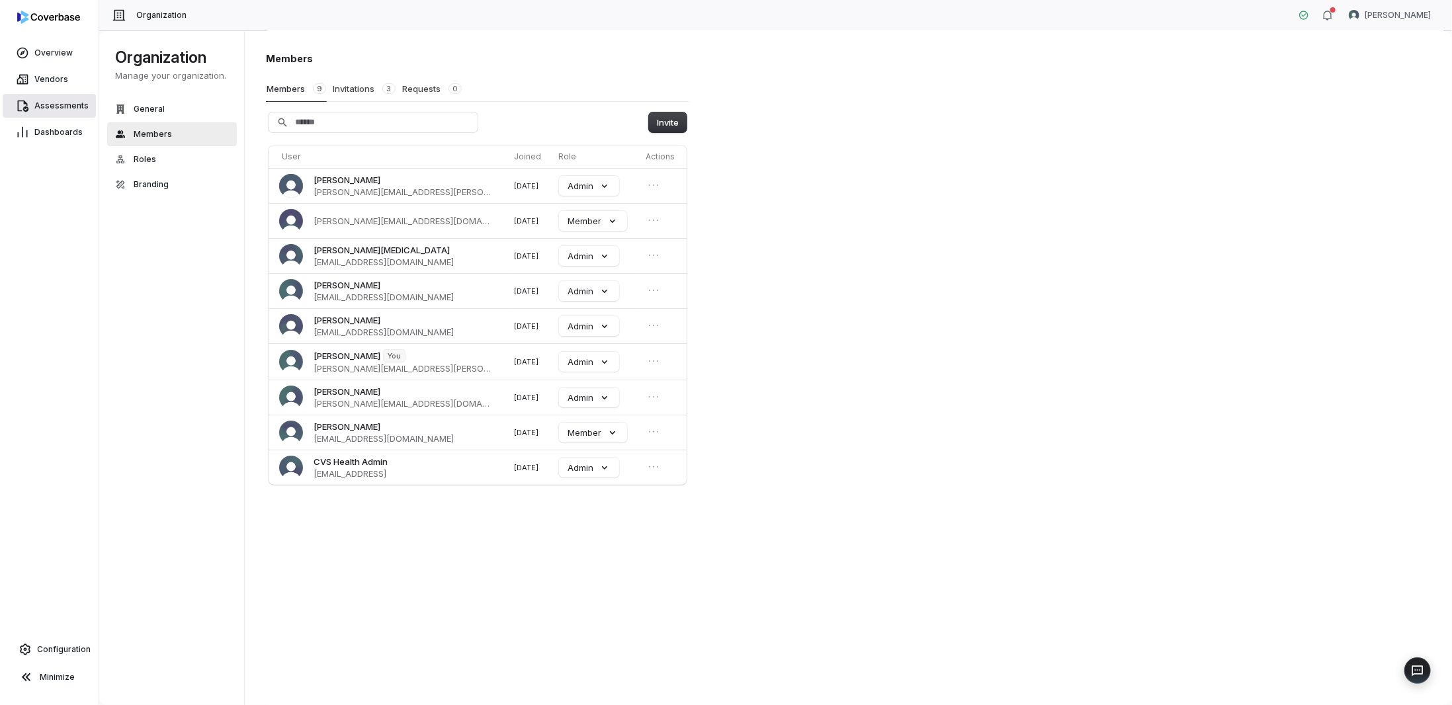
click at [41, 107] on span "Assessments" at bounding box center [61, 106] width 54 height 11
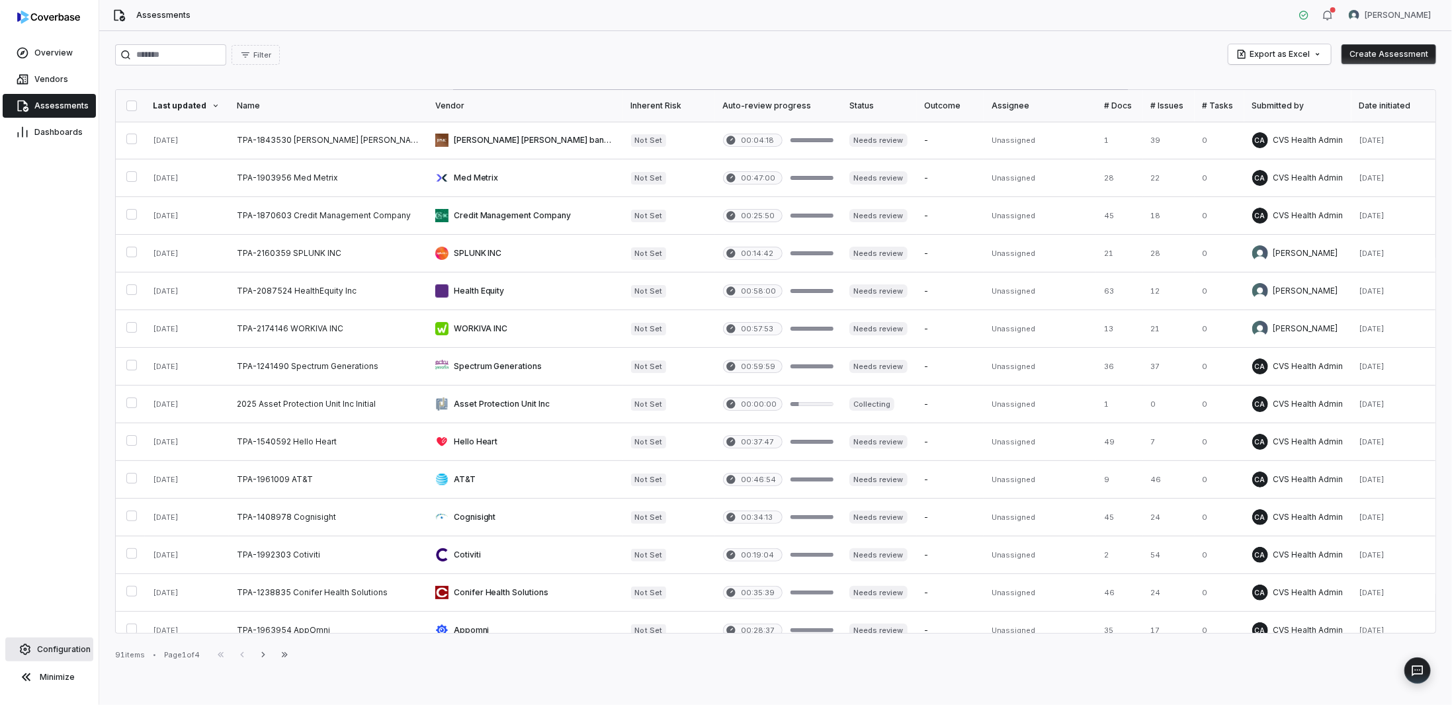
click at [64, 647] on span "Configuration" at bounding box center [64, 649] width 54 height 11
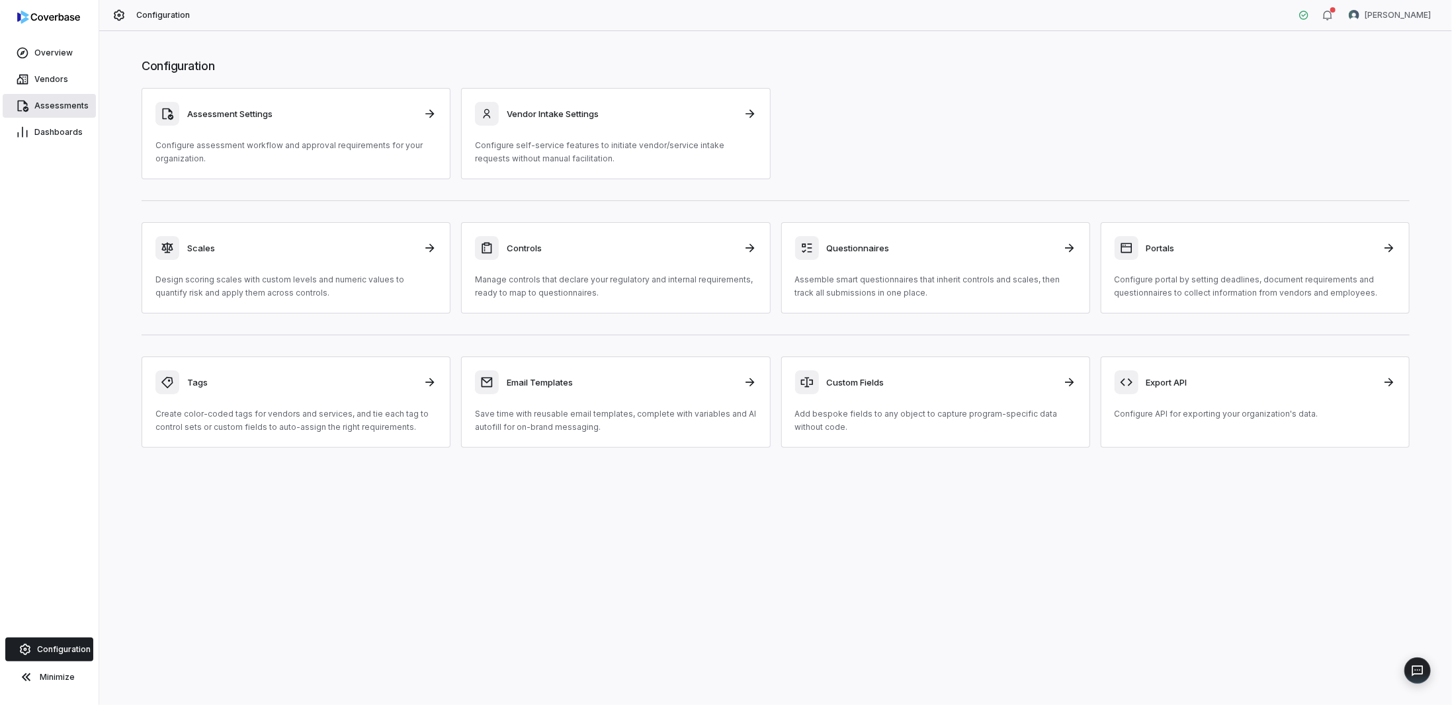
click at [50, 108] on span "Assessments" at bounding box center [61, 106] width 54 height 11
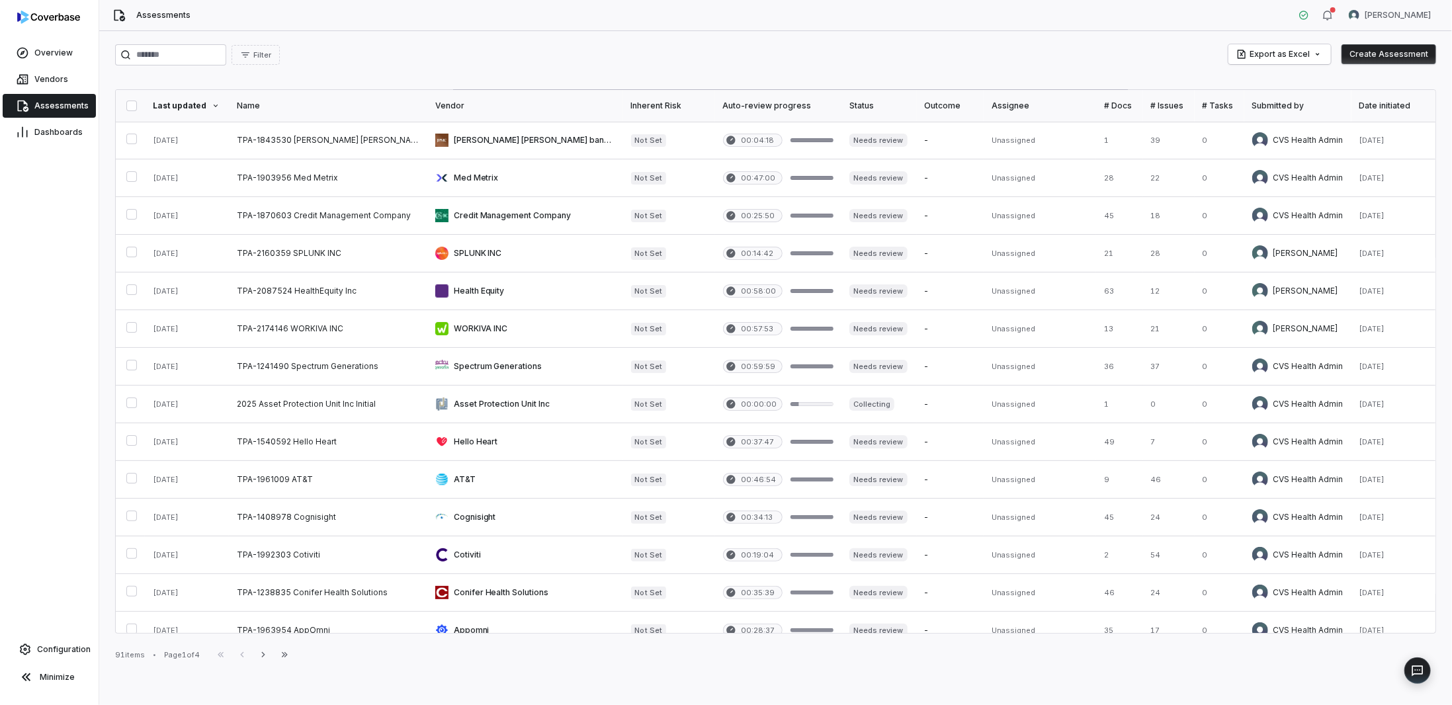
click at [1385, 104] on div "Date initiated" at bounding box center [1391, 106] width 65 height 11
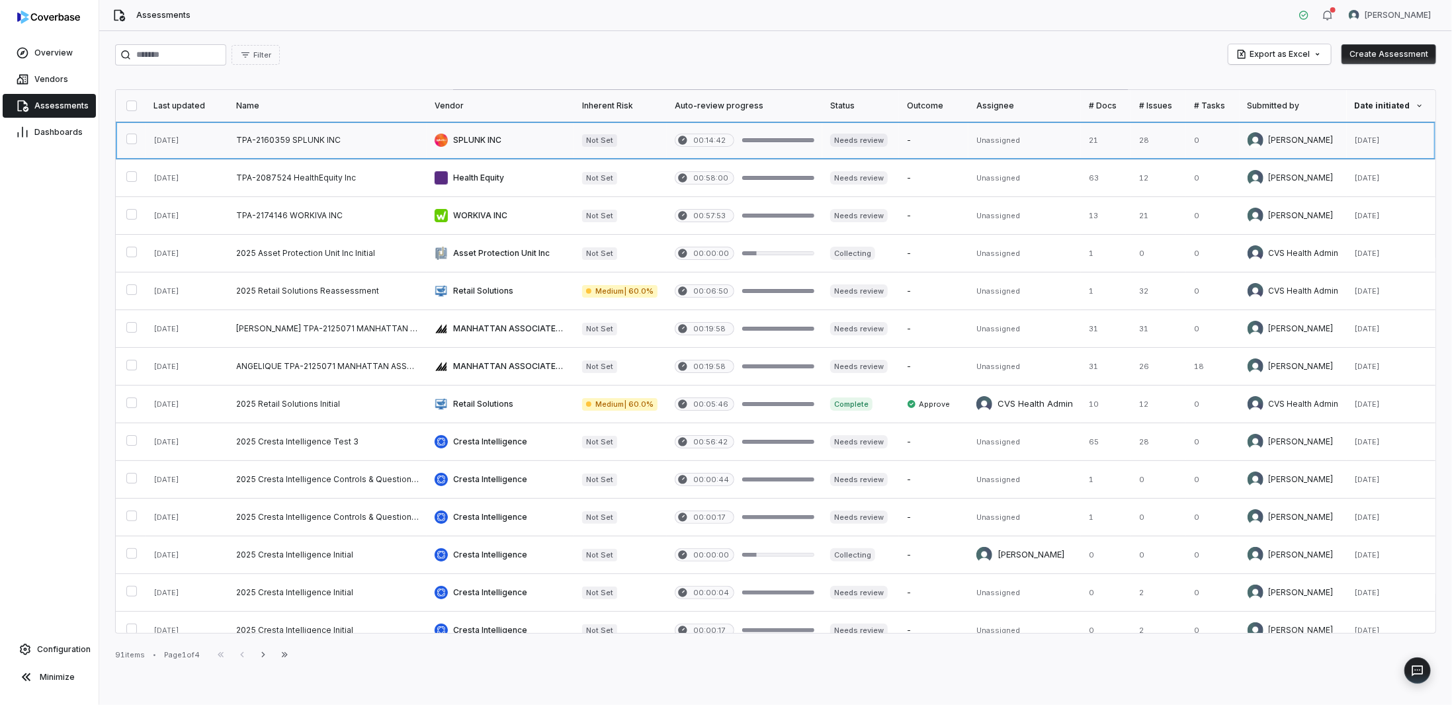
click at [366, 140] on link at bounding box center [327, 140] width 198 height 37
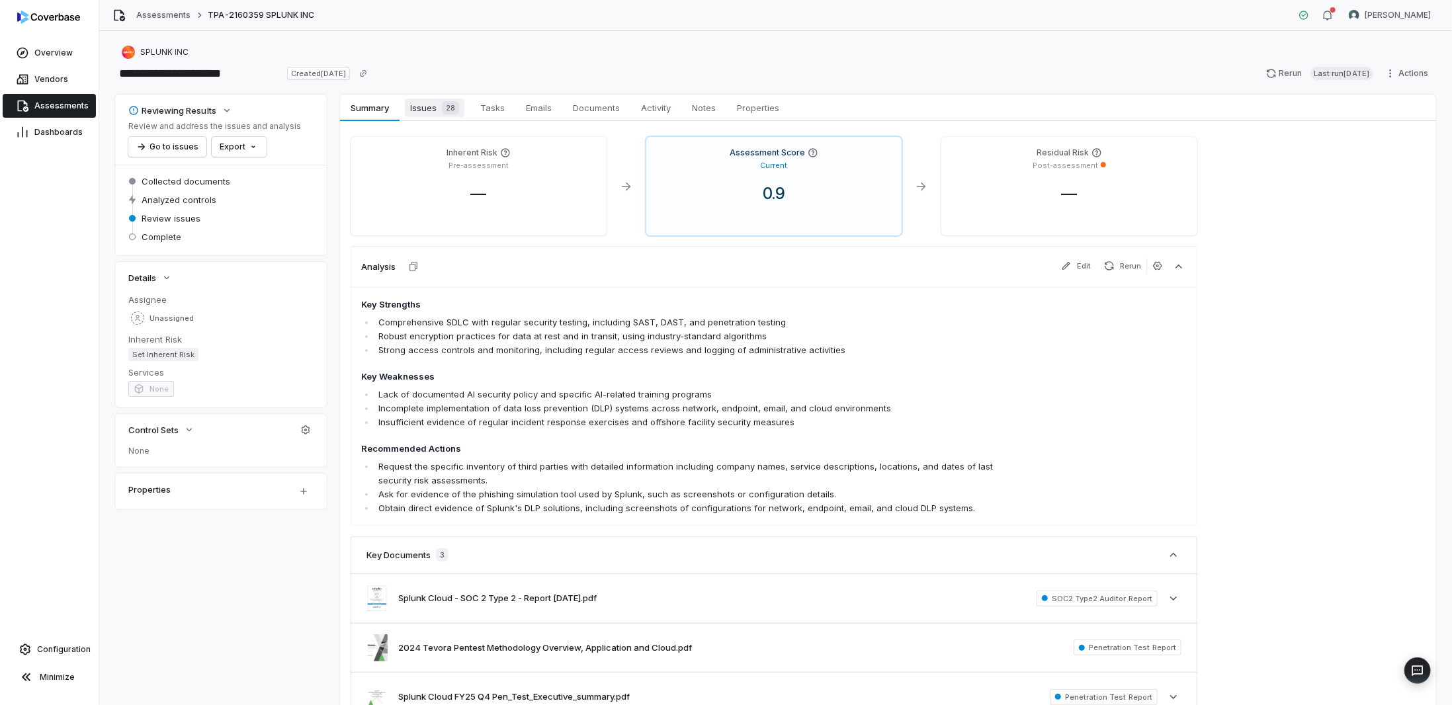
click at [425, 107] on span "Issues 28" at bounding box center [435, 108] width 60 height 19
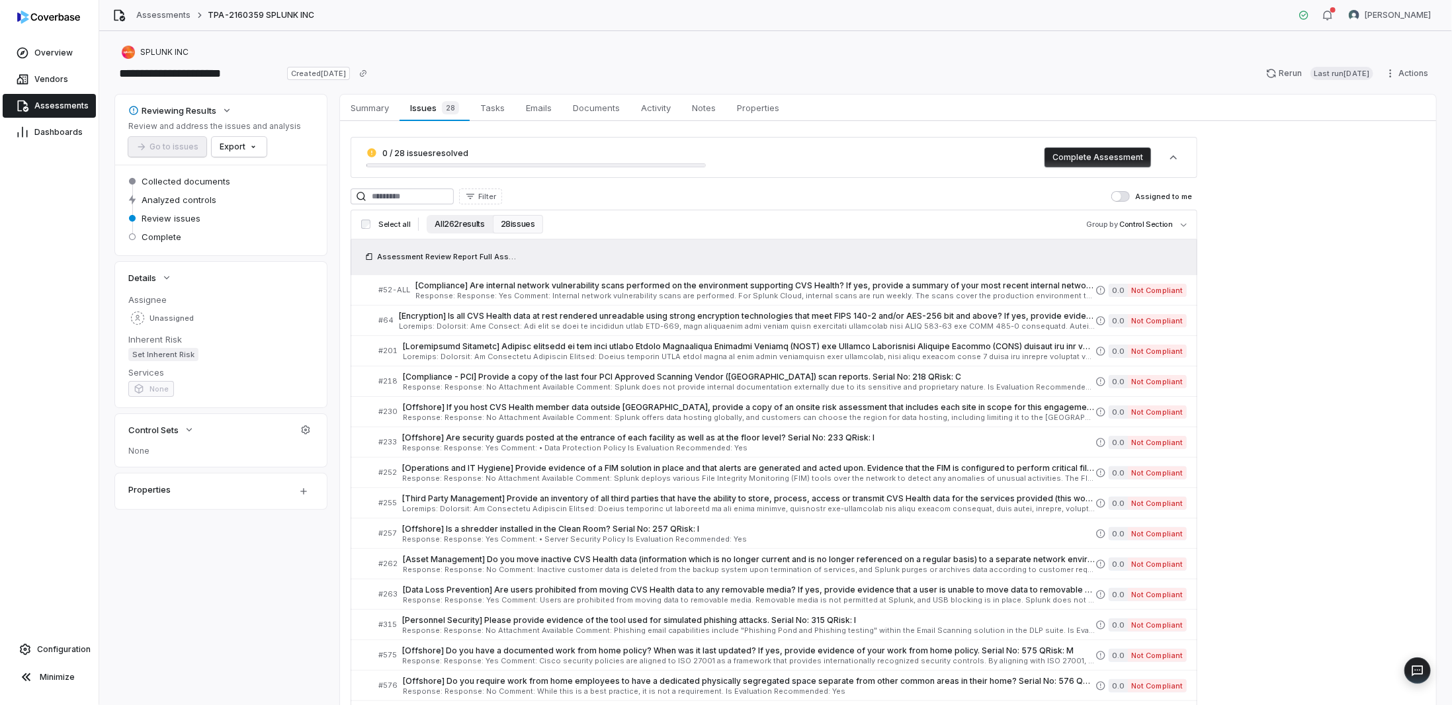
click at [438, 226] on button "All 262 results" at bounding box center [459, 224] width 65 height 19
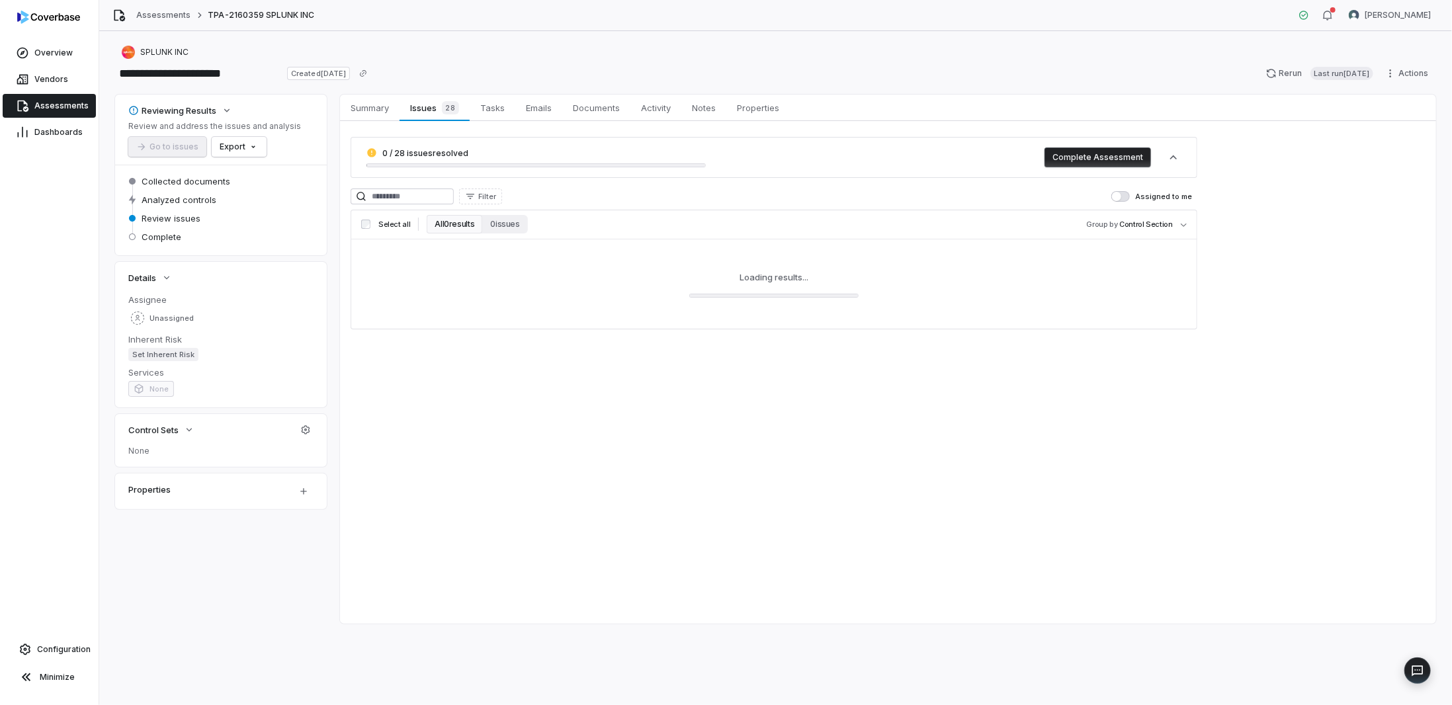
click at [444, 227] on button "All 0 results" at bounding box center [455, 224] width 56 height 19
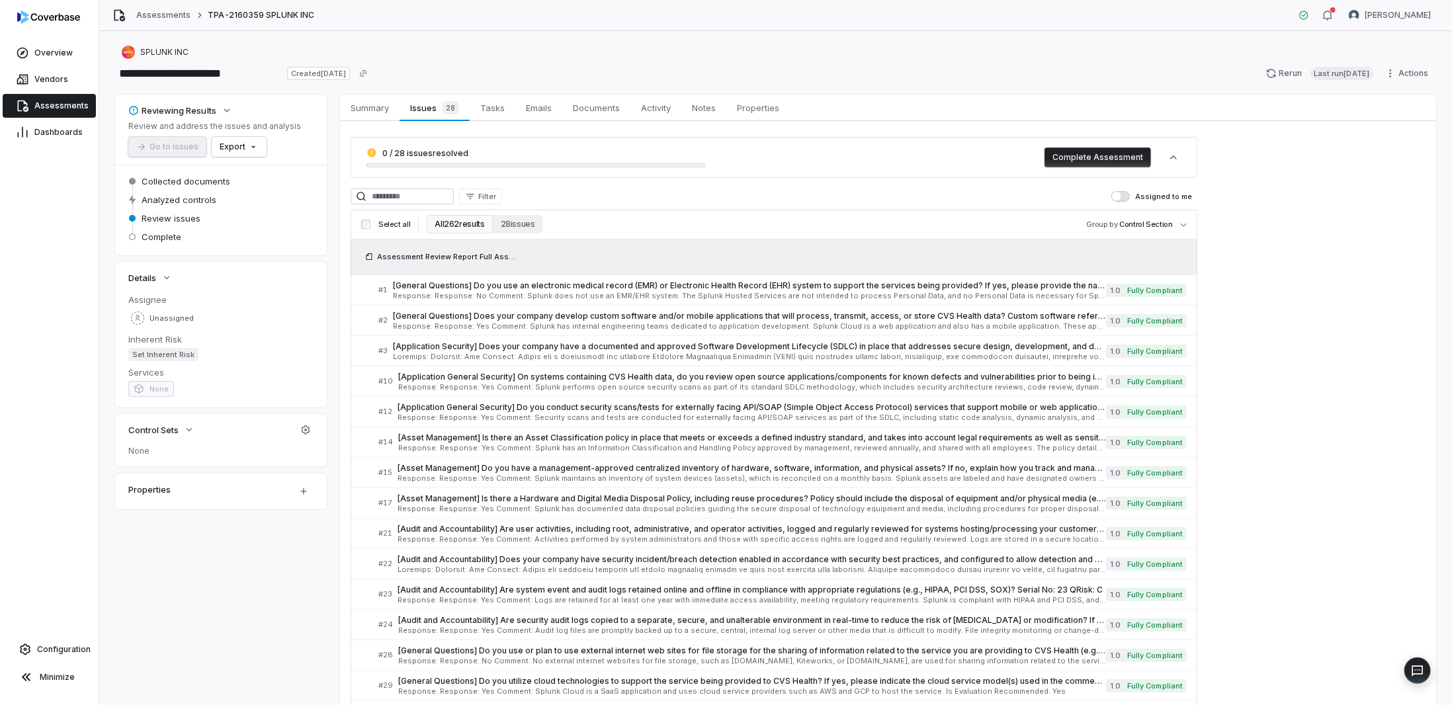
click at [444, 227] on button "All 262 results" at bounding box center [459, 224] width 65 height 19
click at [501, 294] on span "Response: Response: No Comment: Splunk does not use an EMR/EHR system. The Splu…" at bounding box center [749, 295] width 713 height 7
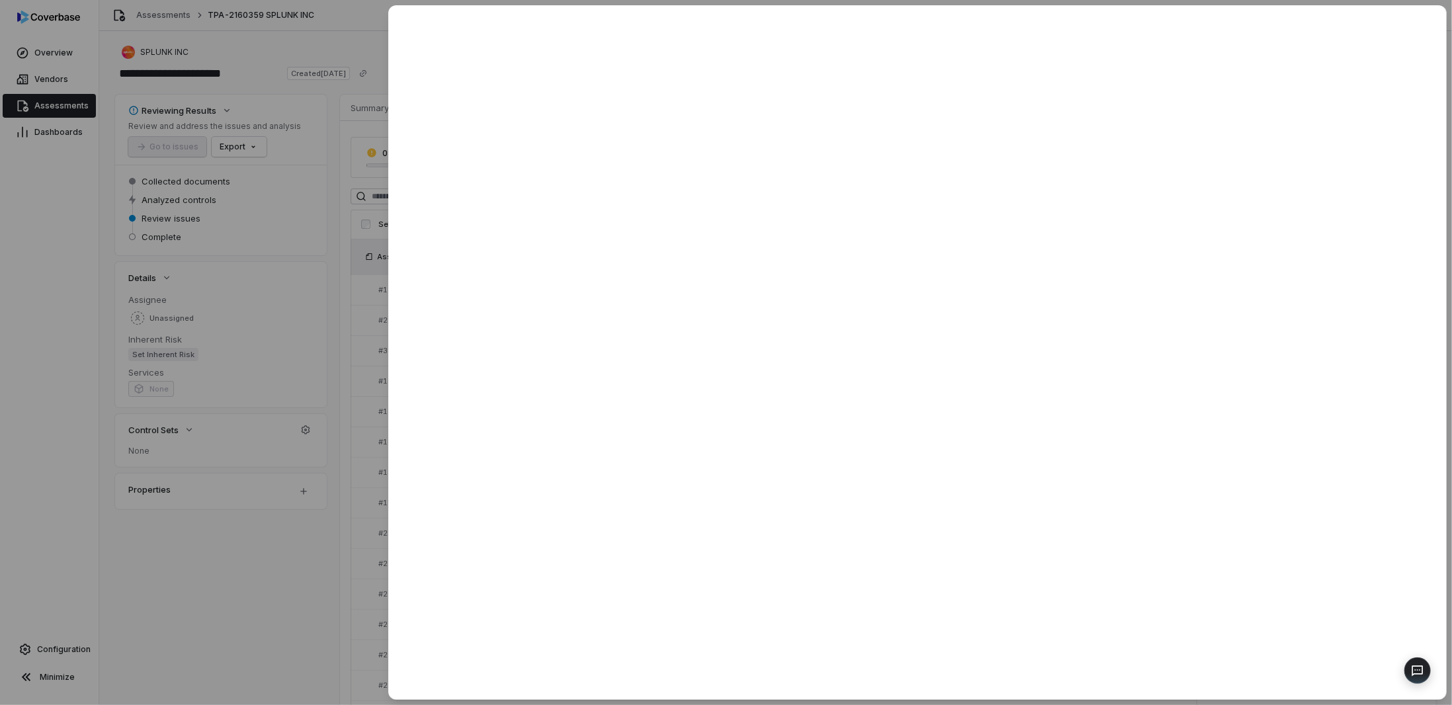
drag, startPoint x: 236, startPoint y: 609, endPoint x: 194, endPoint y: 452, distance: 162.9
click at [235, 609] on div at bounding box center [726, 352] width 1452 height 705
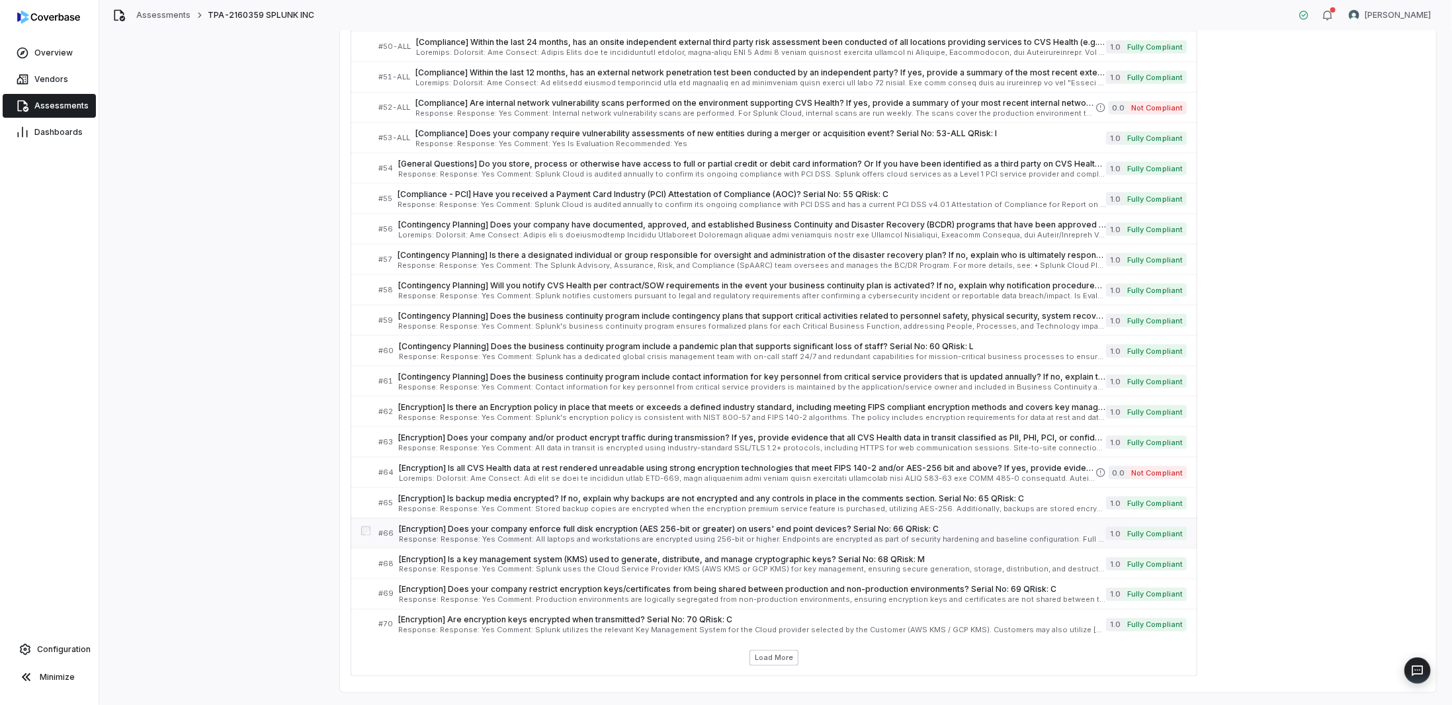
scroll to position [1171, 0]
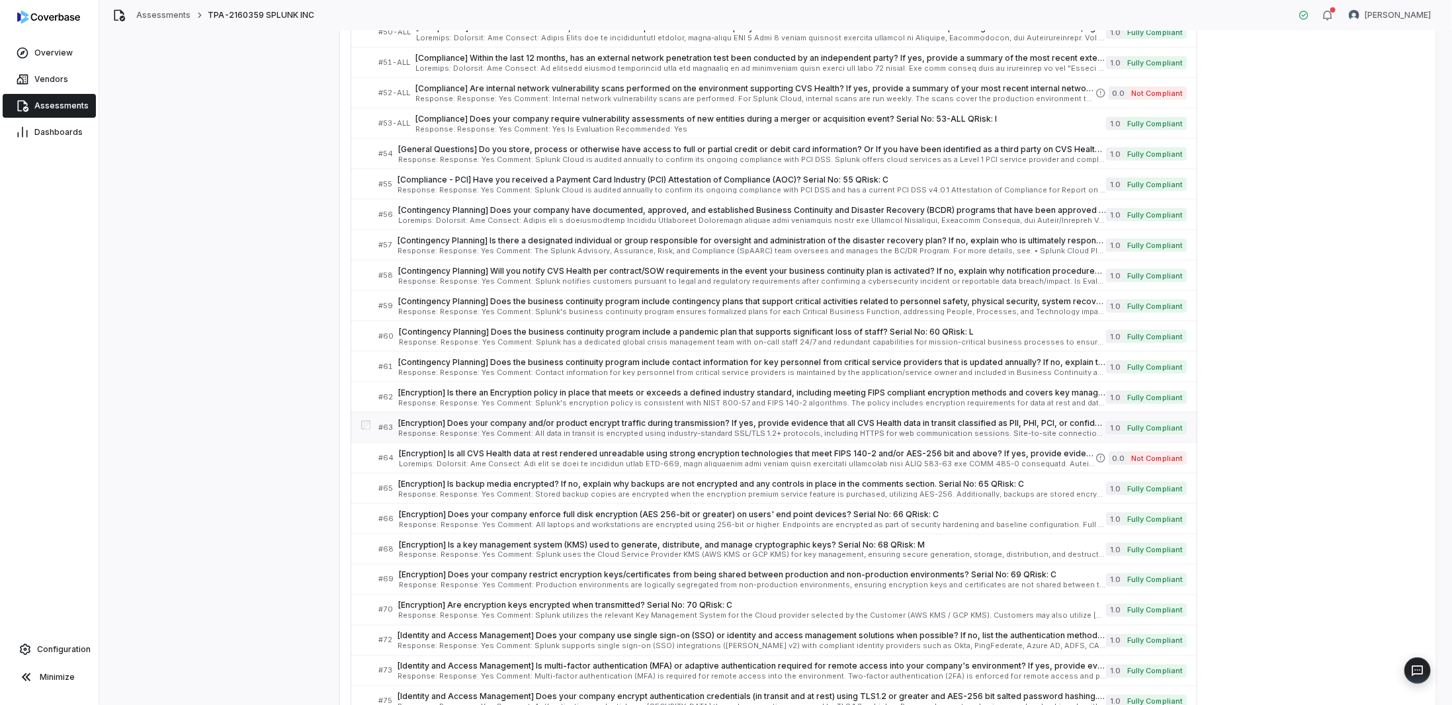
click at [438, 430] on span "Response: Response: Yes Comment: All data in transit is encrypted using industr…" at bounding box center [752, 433] width 708 height 7
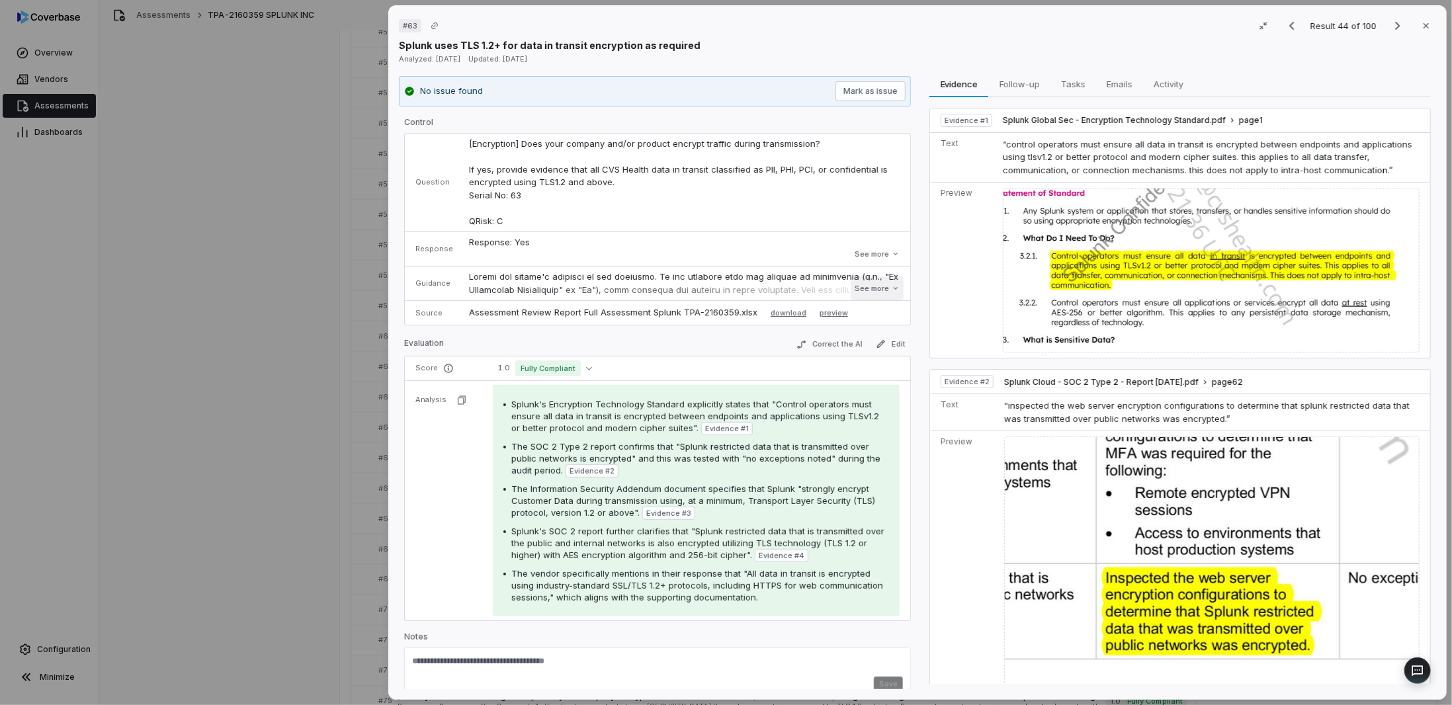
click at [875, 286] on button "See more" at bounding box center [877, 289] width 53 height 24
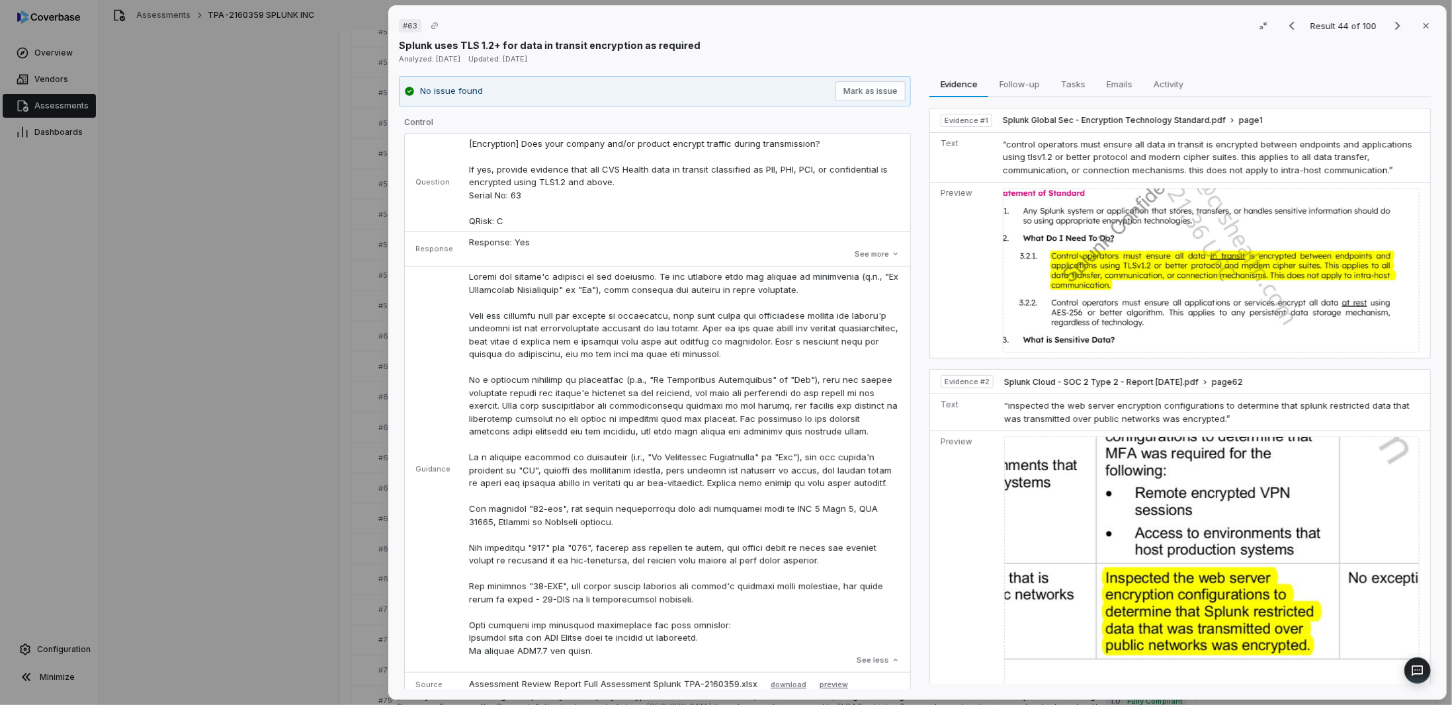
drag, startPoint x: 618, startPoint y: 669, endPoint x: 607, endPoint y: 658, distance: 15.4
click at [607, 658] on td "See less" at bounding box center [685, 470] width 449 height 406
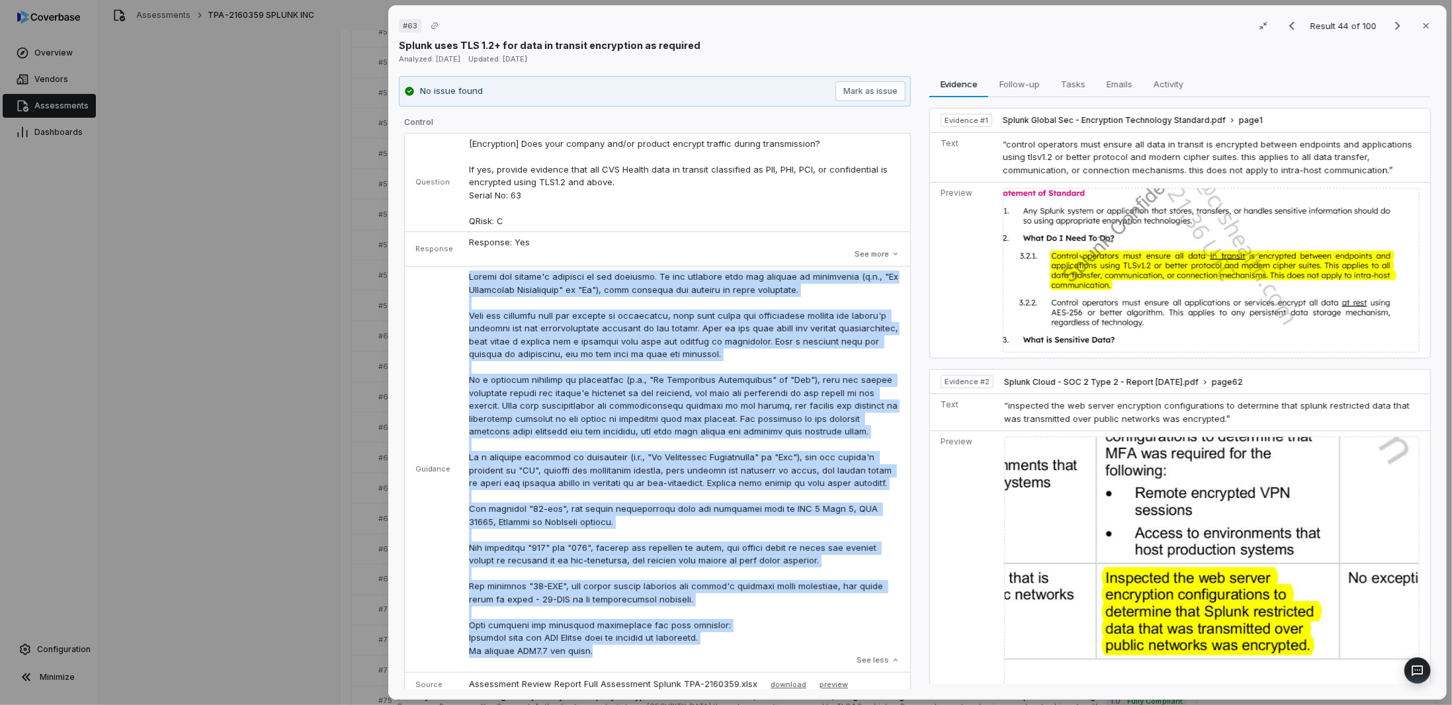
drag, startPoint x: 600, startPoint y: 656, endPoint x: 463, endPoint y: 277, distance: 403.0
click at [463, 277] on td "See less" at bounding box center [685, 470] width 449 height 406
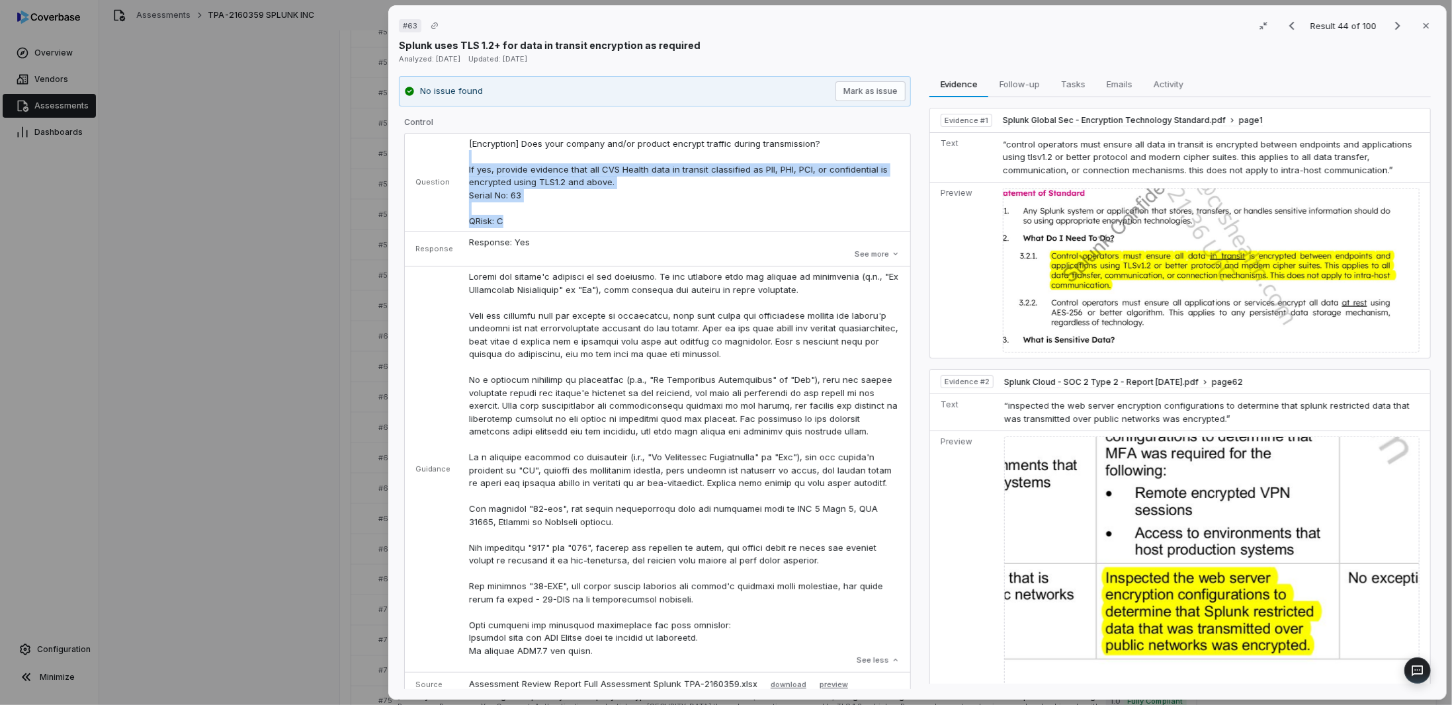
drag, startPoint x: 522, startPoint y: 216, endPoint x: 509, endPoint y: 153, distance: 64.9
click at [483, 151] on td "[Encryption] Does your company and/or product encrypt traffic during transmissi…" at bounding box center [685, 183] width 449 height 99
click at [888, 249] on button "See more" at bounding box center [877, 254] width 53 height 24
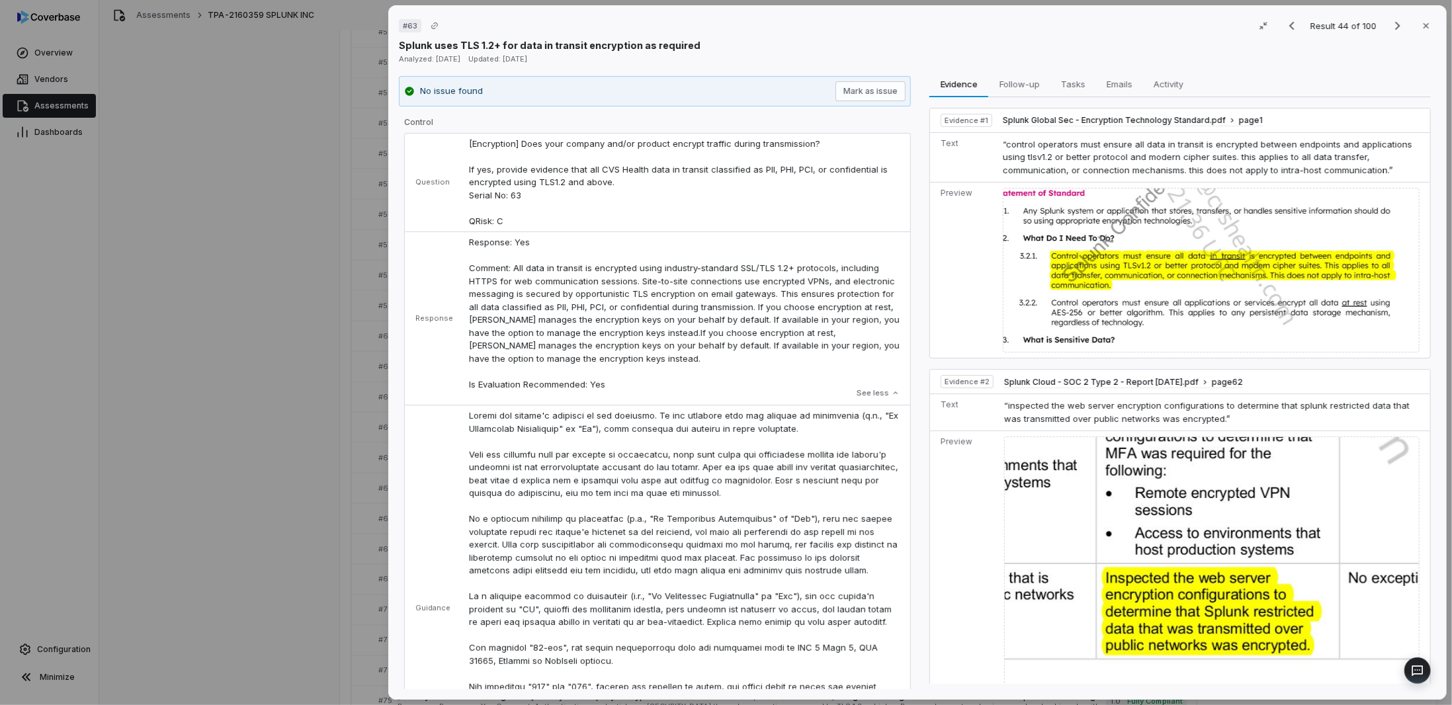
click at [880, 252] on p "Response: Yes Comment: All data in transit is encrypted using industry-standard…" at bounding box center [684, 313] width 431 height 155
click at [619, 191] on td "[Encryption] Does your company and/or product encrypt traffic during transmissi…" at bounding box center [685, 183] width 449 height 99
click at [192, 318] on div "# 63 Result 44 of 100 Close Splunk uses TLS 1.2+ for data in transit encryption…" at bounding box center [726, 352] width 1452 height 705
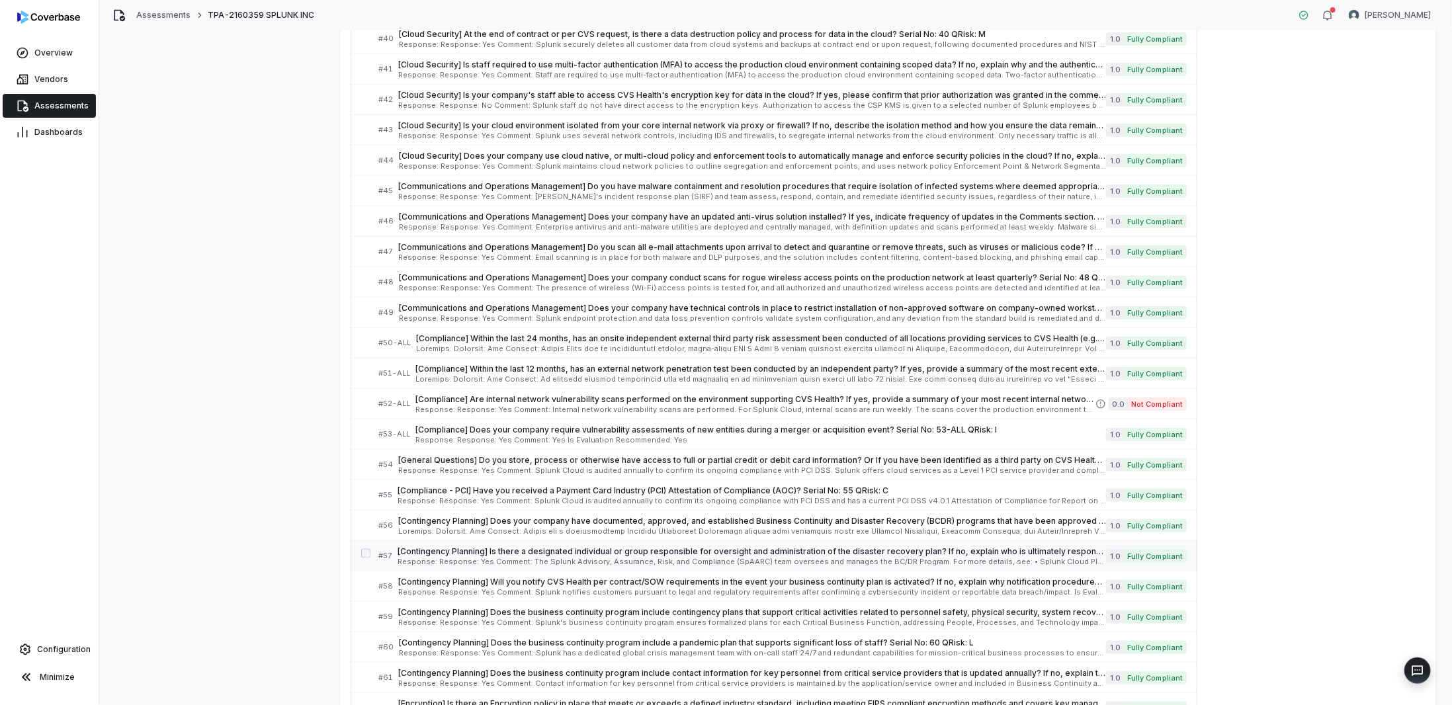
scroll to position [992, 0]
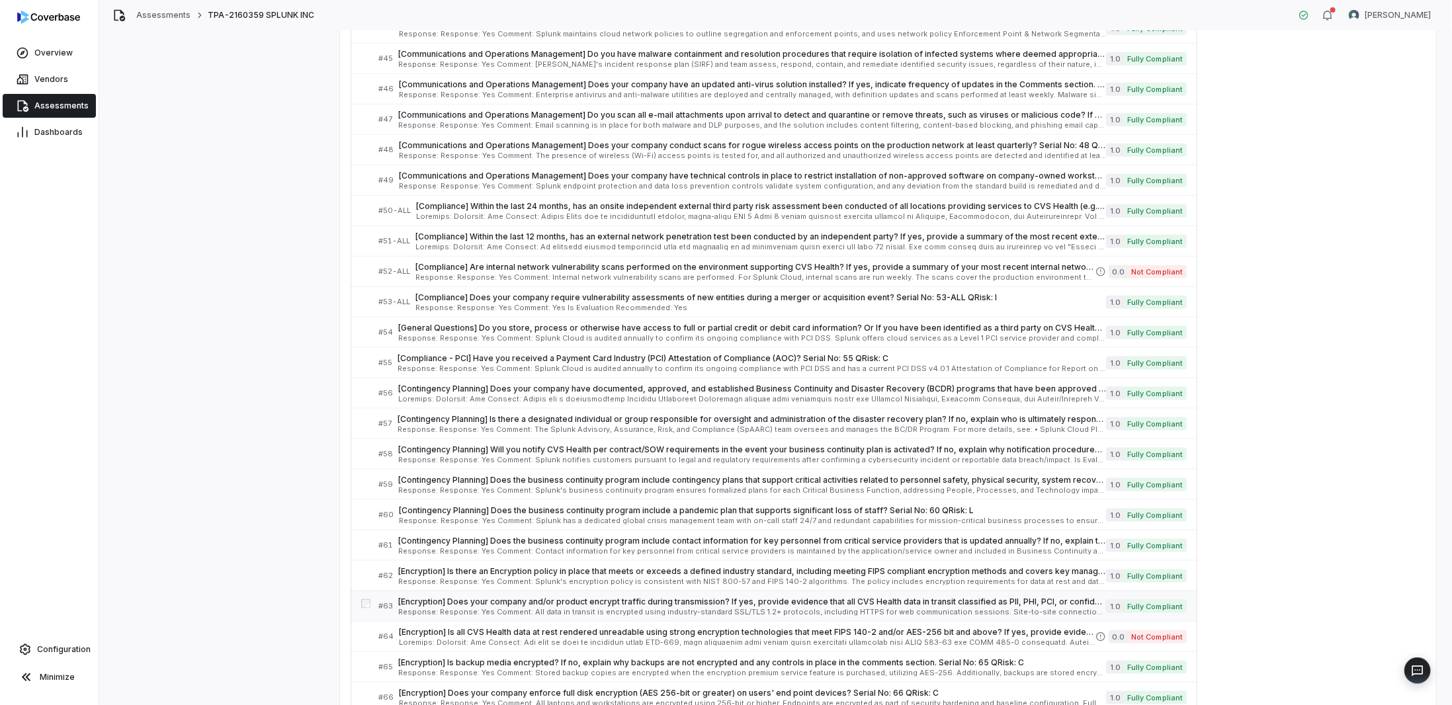
click at [451, 597] on div "[Encryption] Does your company and/or product encrypt traffic during transmissi…" at bounding box center [752, 606] width 708 height 19
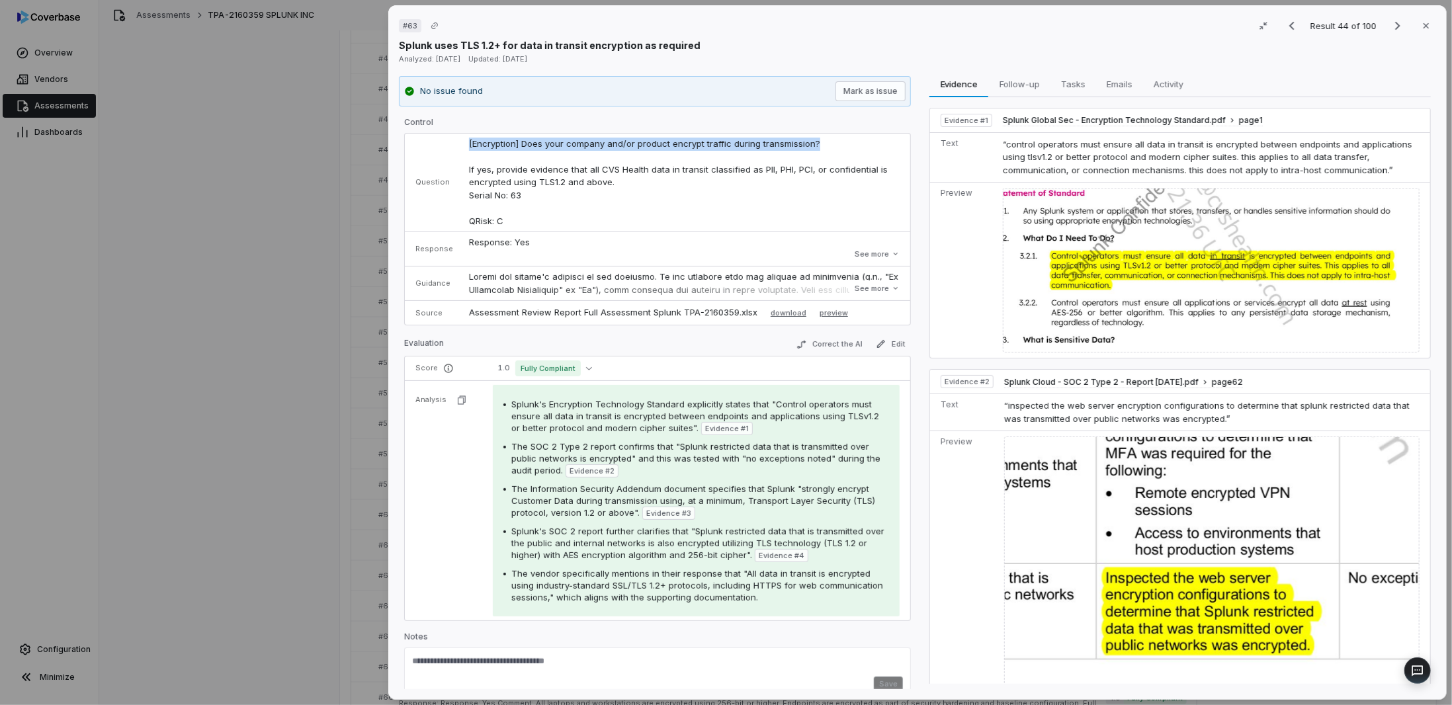
drag, startPoint x: 462, startPoint y: 140, endPoint x: 839, endPoint y: 141, distance: 377.1
click at [839, 141] on td "[Encryption] Does your company and/or product encrypt traffic during transmissi…" at bounding box center [685, 183] width 449 height 99
click at [522, 198] on td "[Encryption] Does your company and/or product encrypt traffic during transmissi…" at bounding box center [685, 183] width 449 height 99
click at [864, 253] on button "See more" at bounding box center [877, 254] width 53 height 24
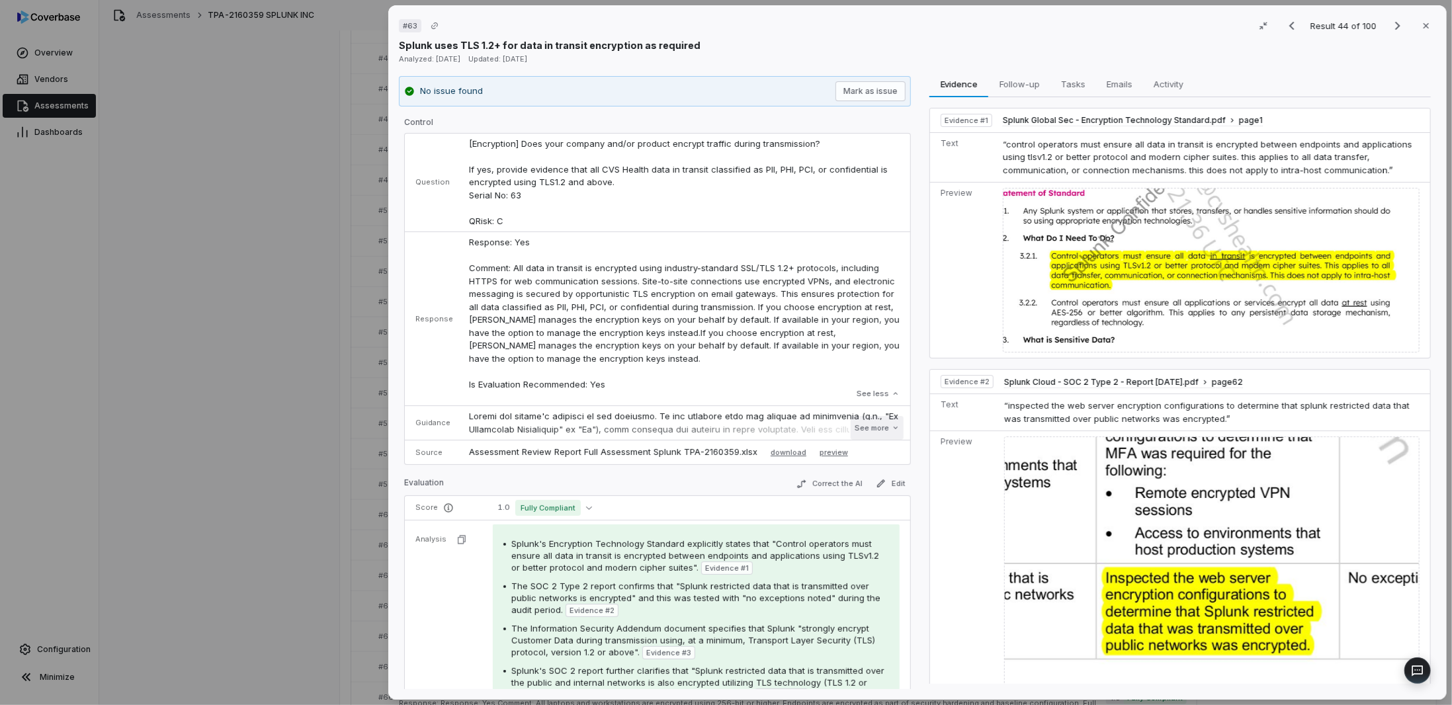
click at [866, 429] on button "See more" at bounding box center [877, 428] width 53 height 24
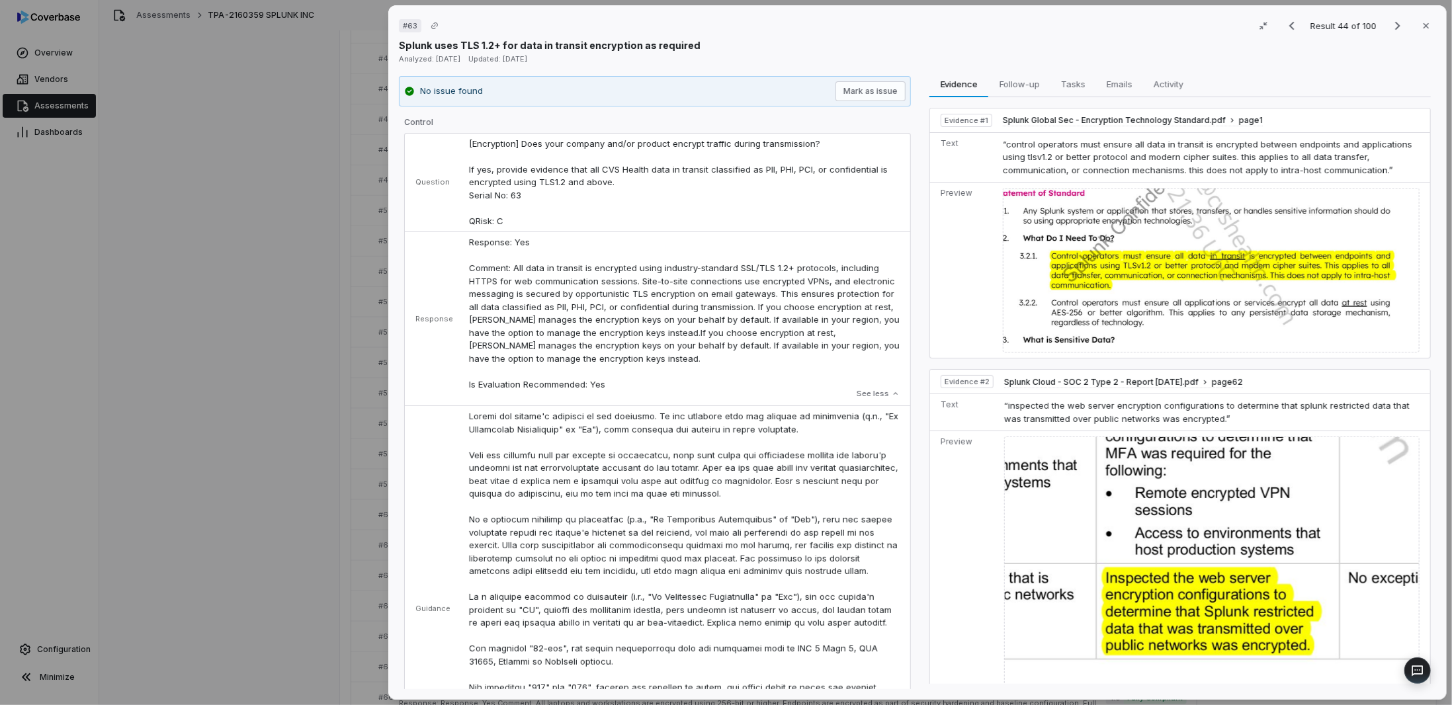
click at [538, 331] on p "Response: Yes Comment: All data in transit is encrypted using industry-standard…" at bounding box center [684, 313] width 431 height 155
drag, startPoint x: 535, startPoint y: 240, endPoint x: 458, endPoint y: 236, distance: 76.9
click at [461, 236] on td "Response: Yes Comment: All data in transit is encrypted using industry-standard…" at bounding box center [685, 319] width 449 height 174
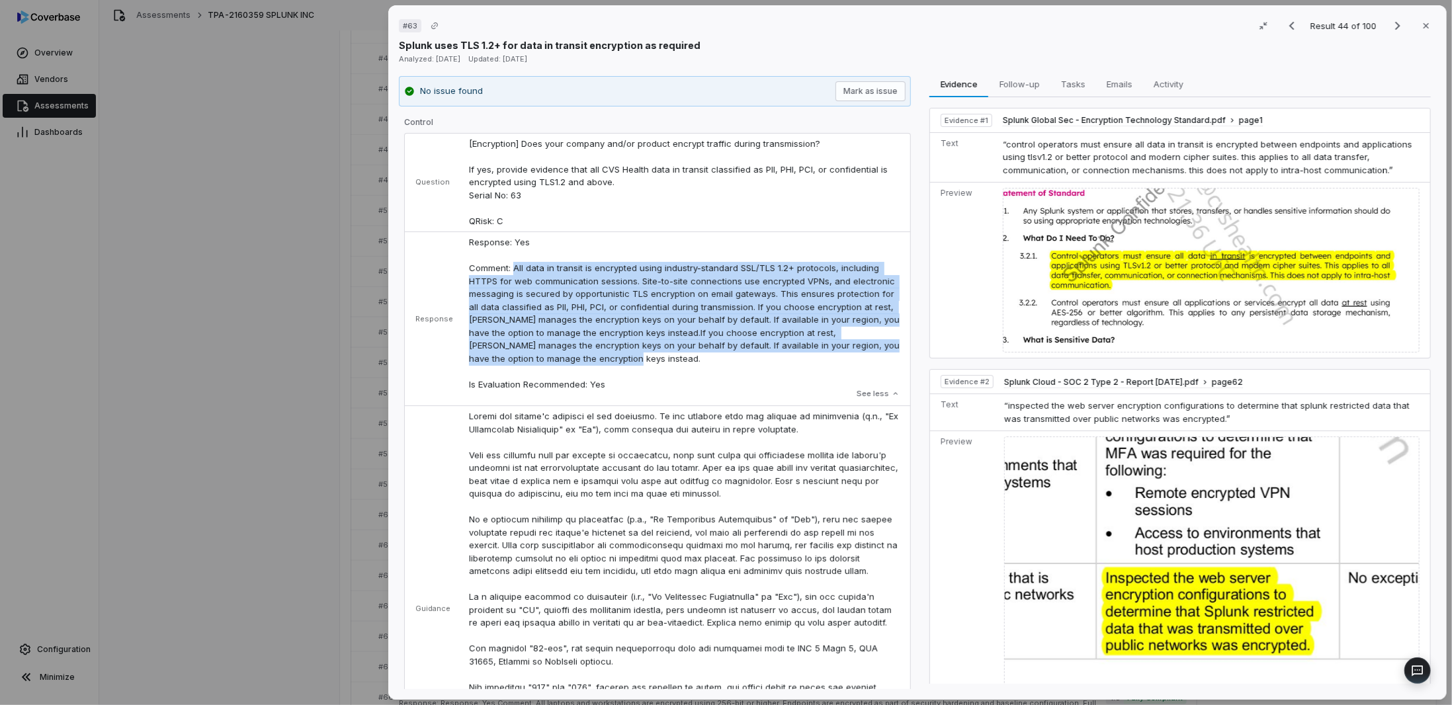
drag, startPoint x: 583, startPoint y: 363, endPoint x: 509, endPoint y: 271, distance: 118.0
click at [509, 271] on p "Response: Yes Comment: All data in transit is encrypted using industry-standard…" at bounding box center [684, 313] width 431 height 155
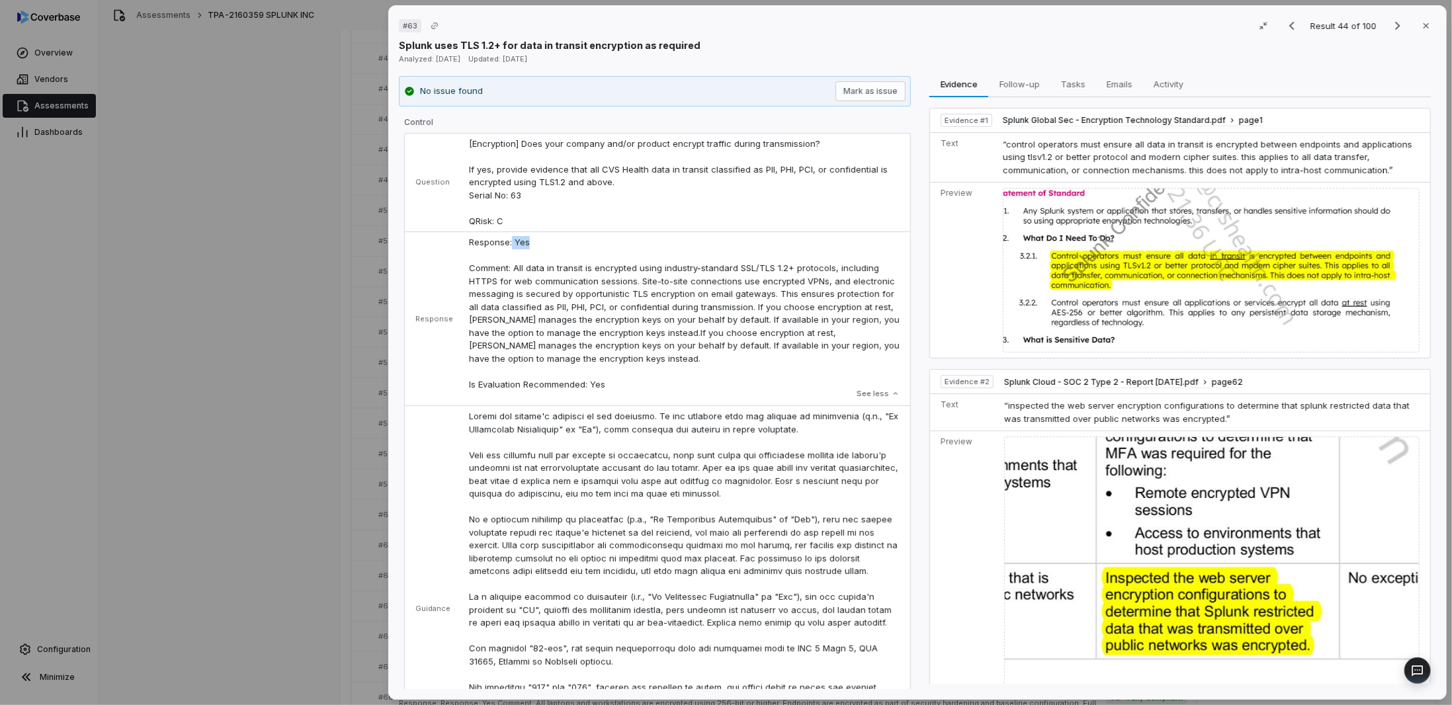
drag, startPoint x: 531, startPoint y: 243, endPoint x: 508, endPoint y: 241, distance: 22.6
click at [508, 241] on p "Response: Yes Comment: All data in transit is encrypted using industry-standard…" at bounding box center [684, 313] width 431 height 155
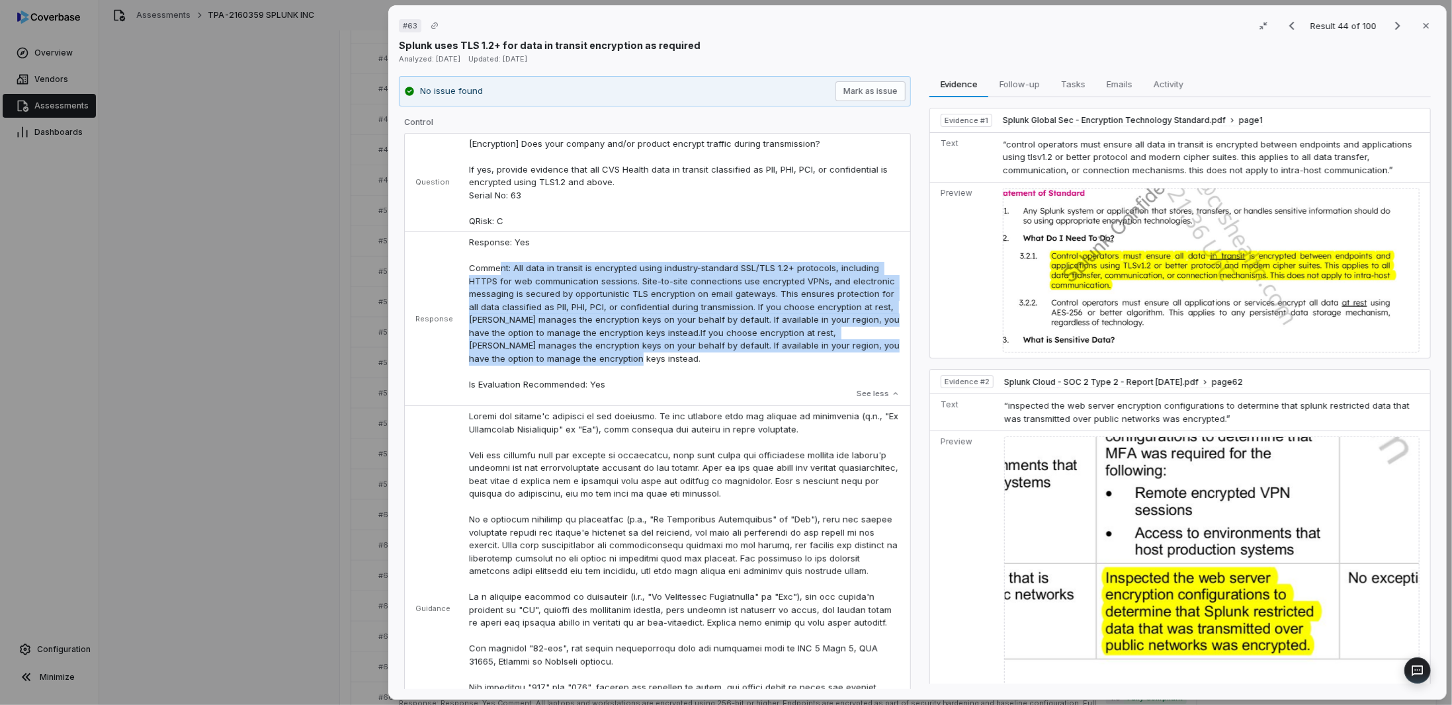
drag, startPoint x: 574, startPoint y: 361, endPoint x: 494, endPoint y: 264, distance: 125.0
click at [494, 264] on p "Response: Yes Comment: All data in transit is encrypted using industry-standard…" at bounding box center [684, 313] width 431 height 155
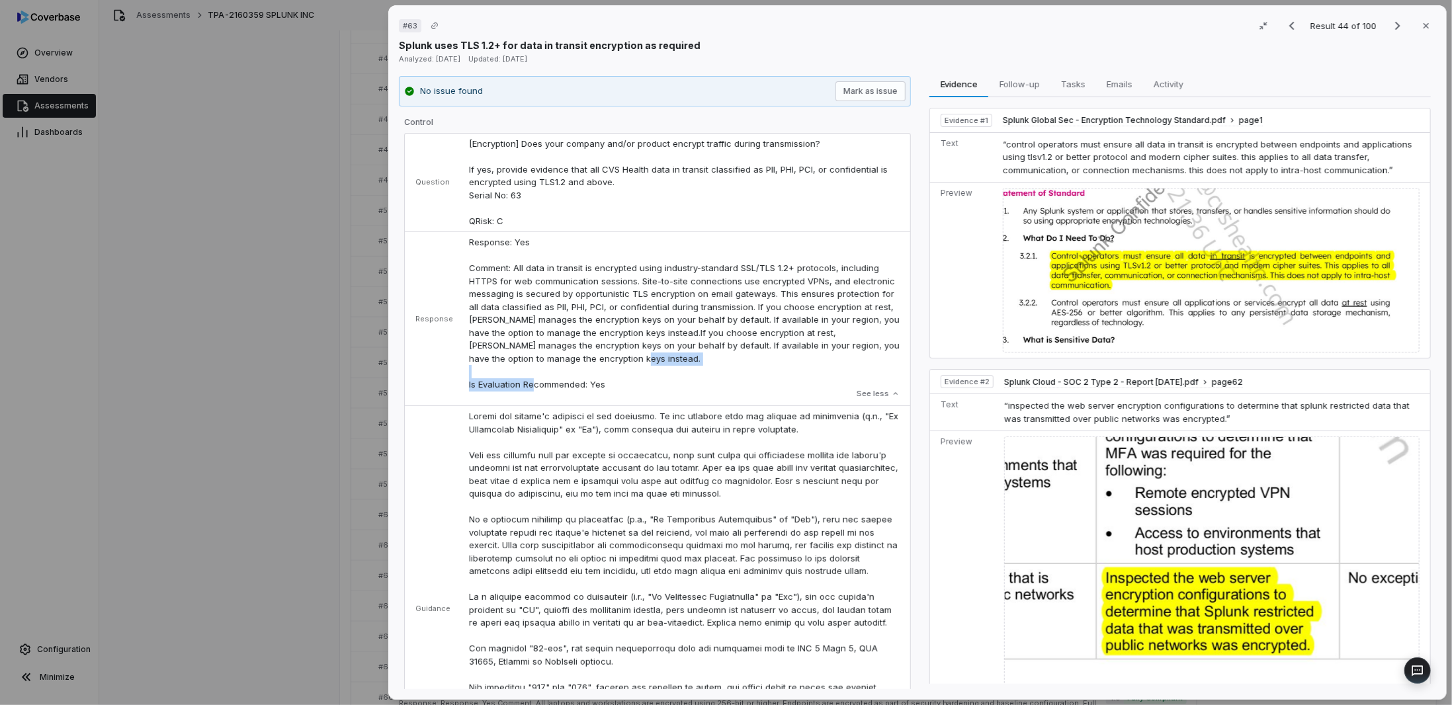
drag, startPoint x: 621, startPoint y: 386, endPoint x: 472, endPoint y: 378, distance: 149.1
click at [461, 382] on td "Response: Yes Comment: All data in transit is encrypted using industry-standard…" at bounding box center [685, 319] width 449 height 174
click at [598, 386] on p "Response: Yes Comment: All data in transit is encrypted using industry-standard…" at bounding box center [684, 313] width 431 height 155
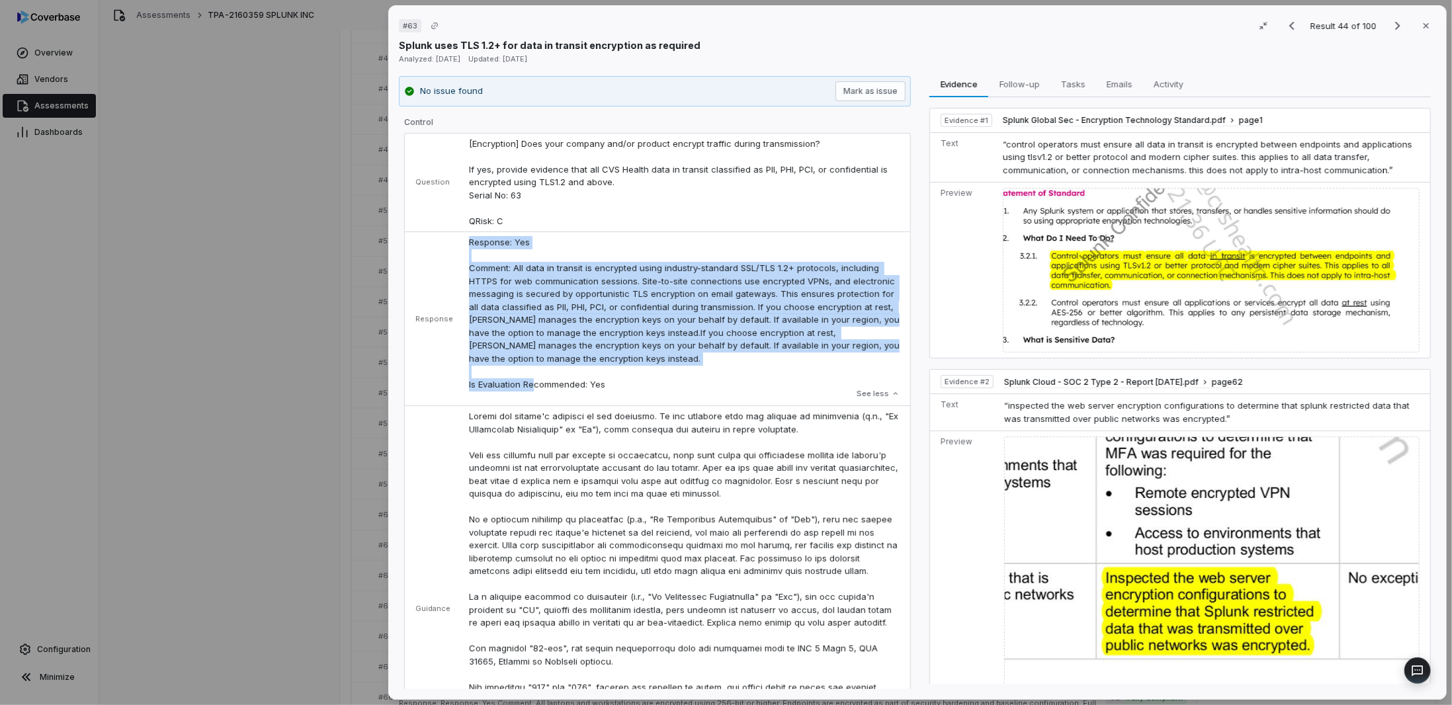
drag, startPoint x: 601, startPoint y: 386, endPoint x: 460, endPoint y: 237, distance: 205.4
click at [461, 237] on td "Response: Yes Comment: All data in transit is encrypted using industry-standard…" at bounding box center [685, 319] width 449 height 174
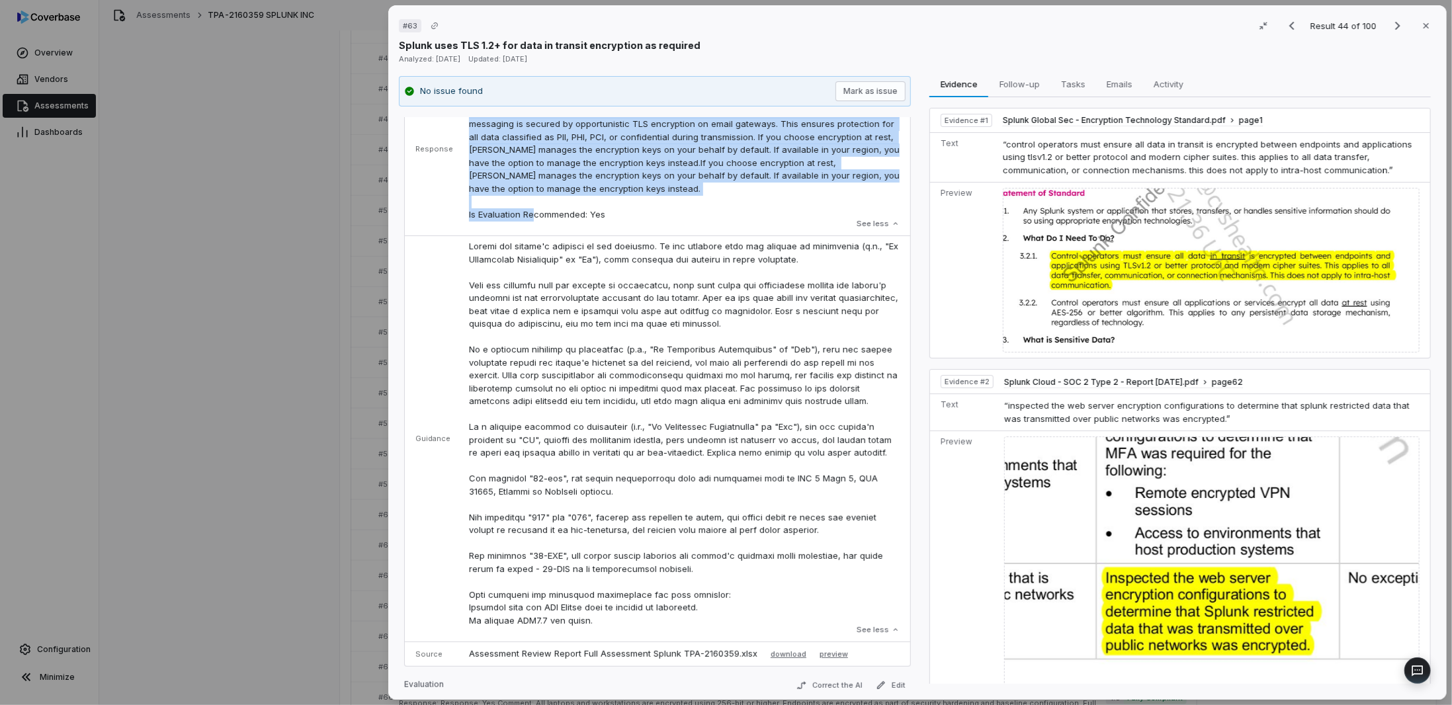
scroll to position [62, 0]
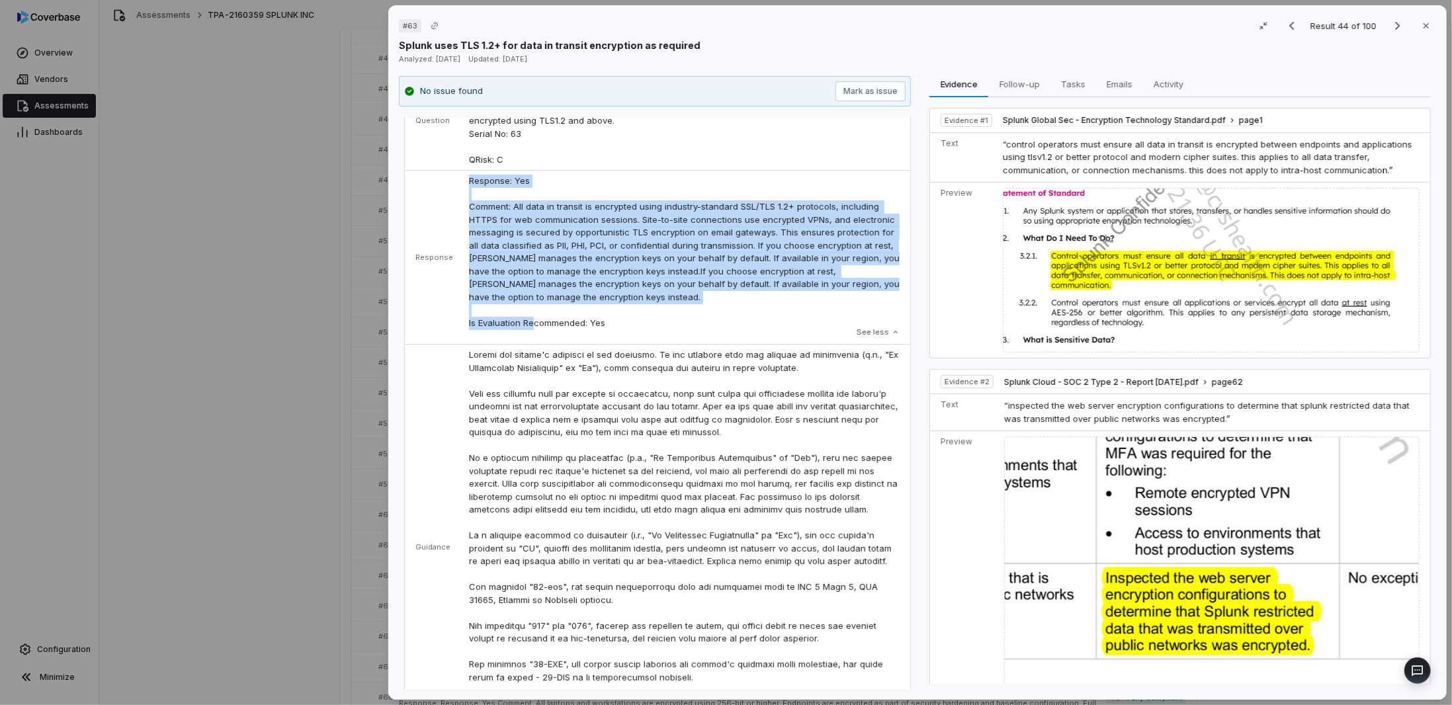
click at [615, 322] on p "Response: Yes Comment: All data in transit is encrypted using industry-standard…" at bounding box center [684, 252] width 431 height 155
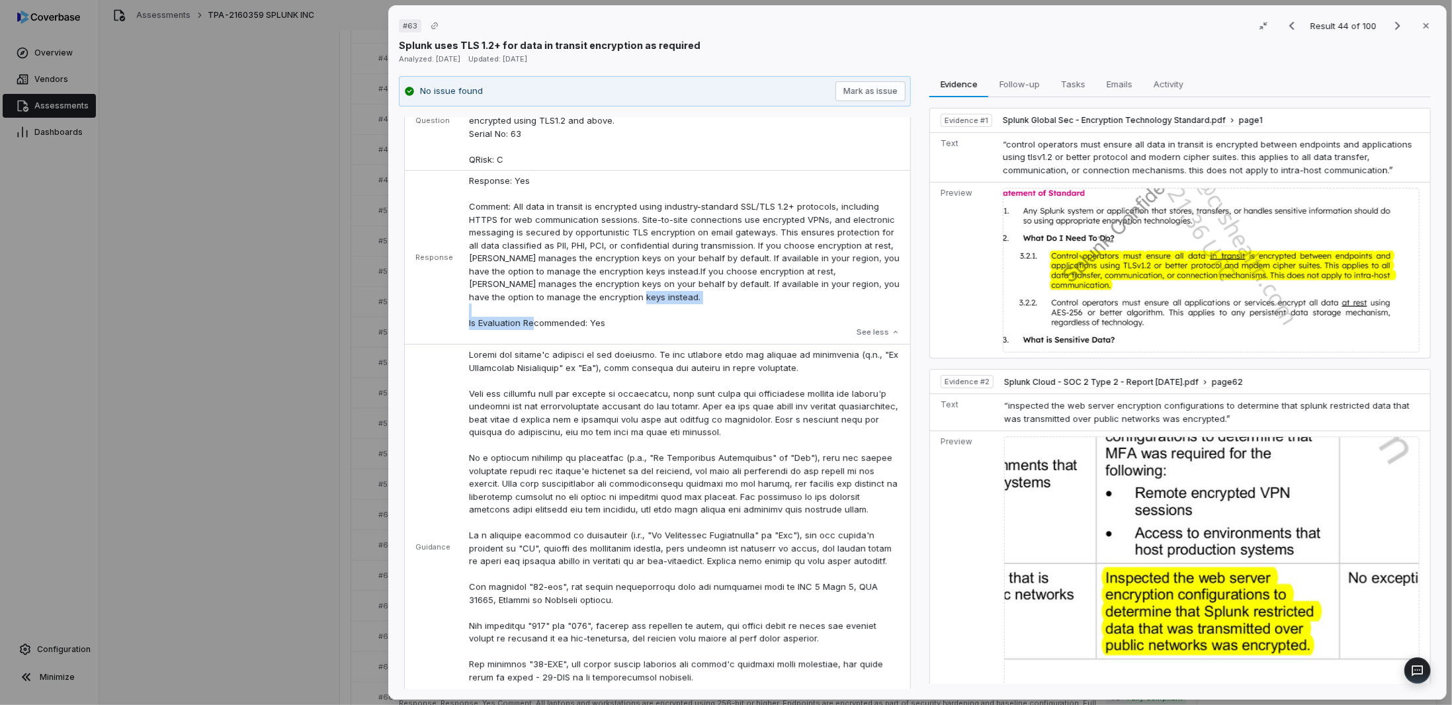
drag, startPoint x: 615, startPoint y: 321, endPoint x: 471, endPoint y: 315, distance: 143.7
click at [471, 315] on p "Response: Yes Comment: All data in transit is encrypted using industry-standard…" at bounding box center [684, 252] width 431 height 155
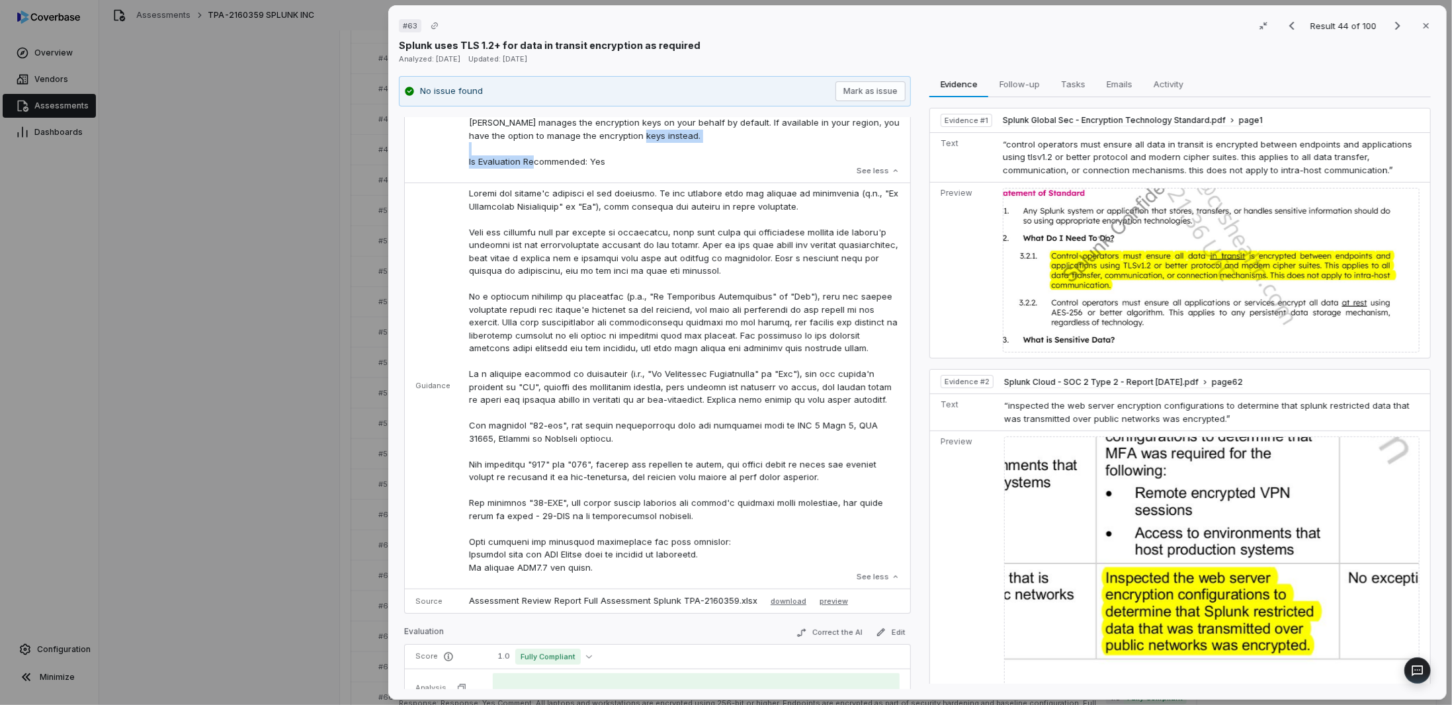
scroll to position [260, 0]
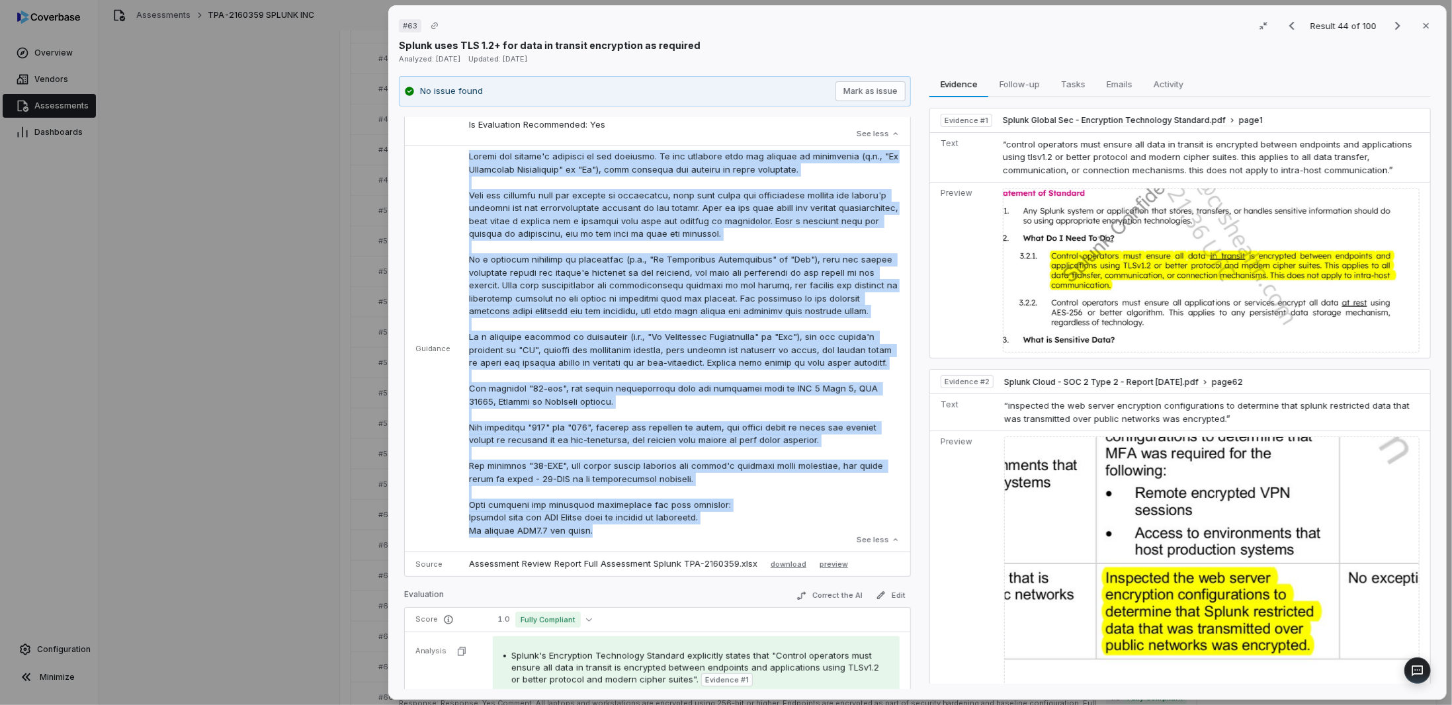
drag, startPoint x: 591, startPoint y: 535, endPoint x: 453, endPoint y: 151, distance: 407.8
click at [453, 151] on tr "Guidance See less" at bounding box center [657, 349] width 505 height 406
click at [648, 191] on p at bounding box center [684, 343] width 431 height 387
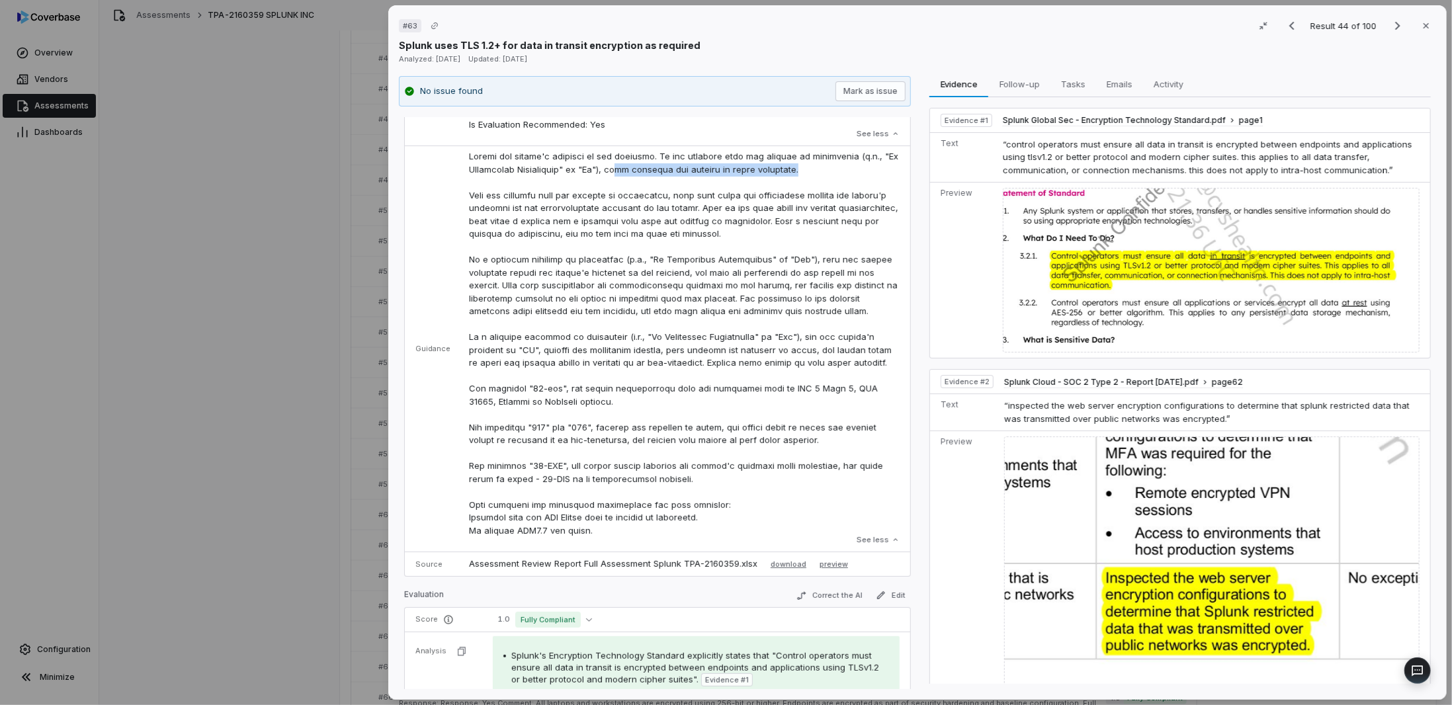
drag, startPoint x: 622, startPoint y: 163, endPoint x: 796, endPoint y: 165, distance: 174.0
click at [796, 165] on p at bounding box center [684, 343] width 431 height 387
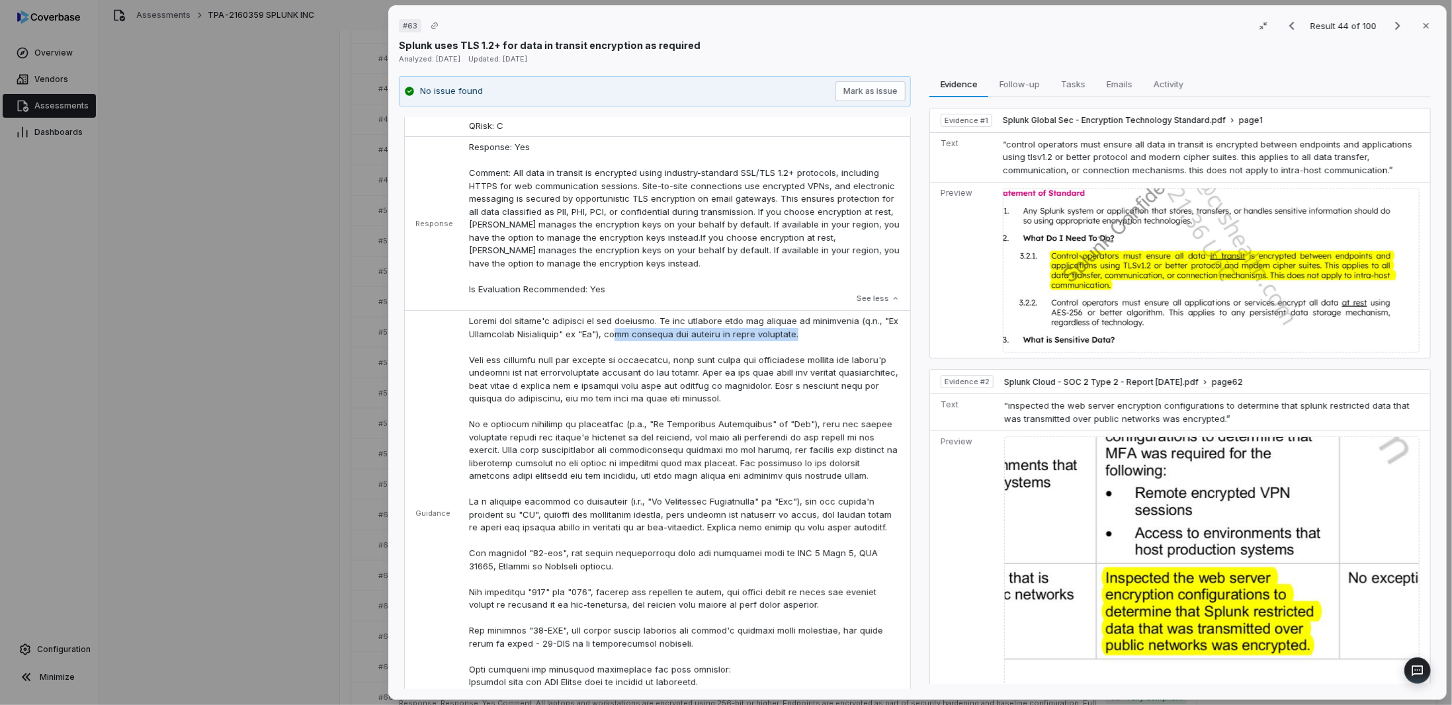
scroll to position [0, 0]
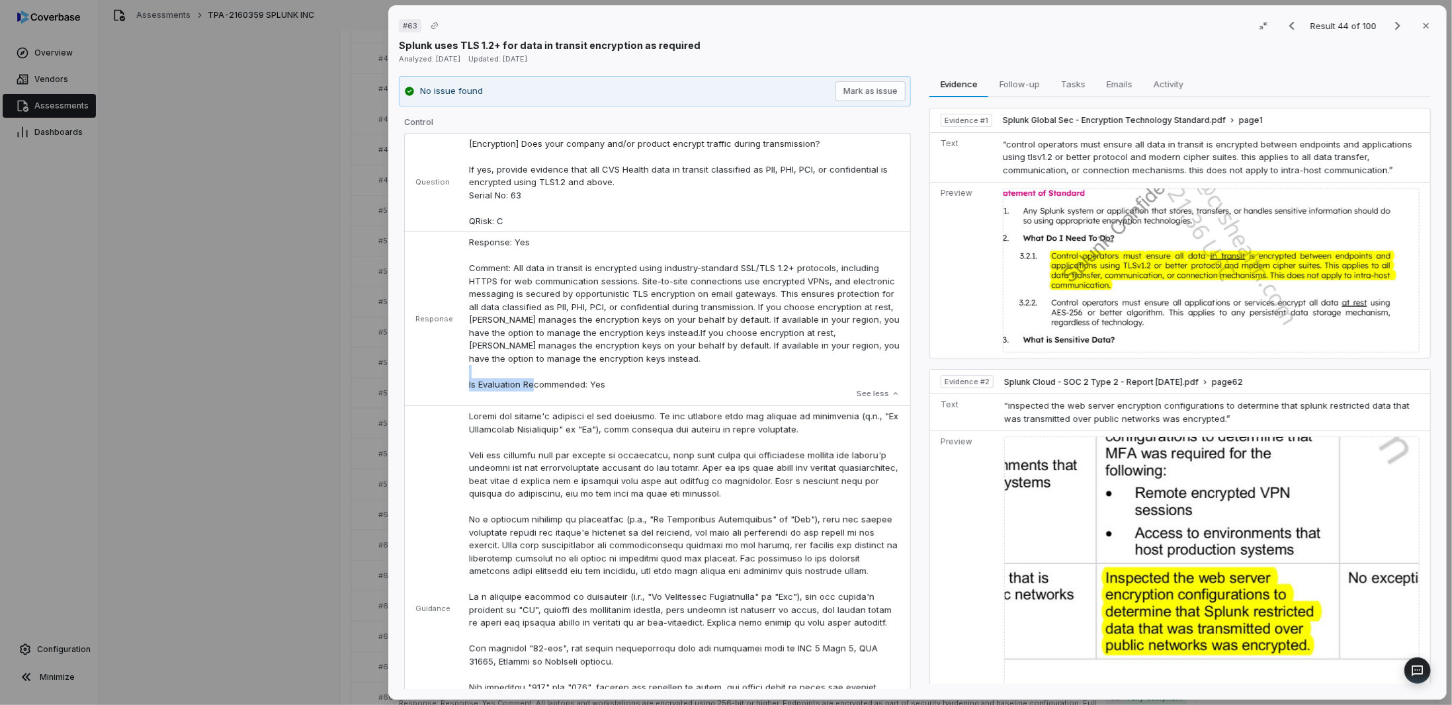
drag, startPoint x: 601, startPoint y: 385, endPoint x: 517, endPoint y: 384, distance: 84.0
click at [517, 384] on p "Response: Yes Comment: All data in transit is encrypted using industry-standard…" at bounding box center [684, 313] width 431 height 155
click at [648, 382] on p "Response: Yes Comment: All data in transit is encrypted using industry-standard…" at bounding box center [684, 313] width 431 height 155
drag, startPoint x: 617, startPoint y: 384, endPoint x: 525, endPoint y: 381, distance: 91.3
click at [525, 381] on p "Response: Yes Comment: All data in transit is encrypted using industry-standard…" at bounding box center [684, 313] width 431 height 155
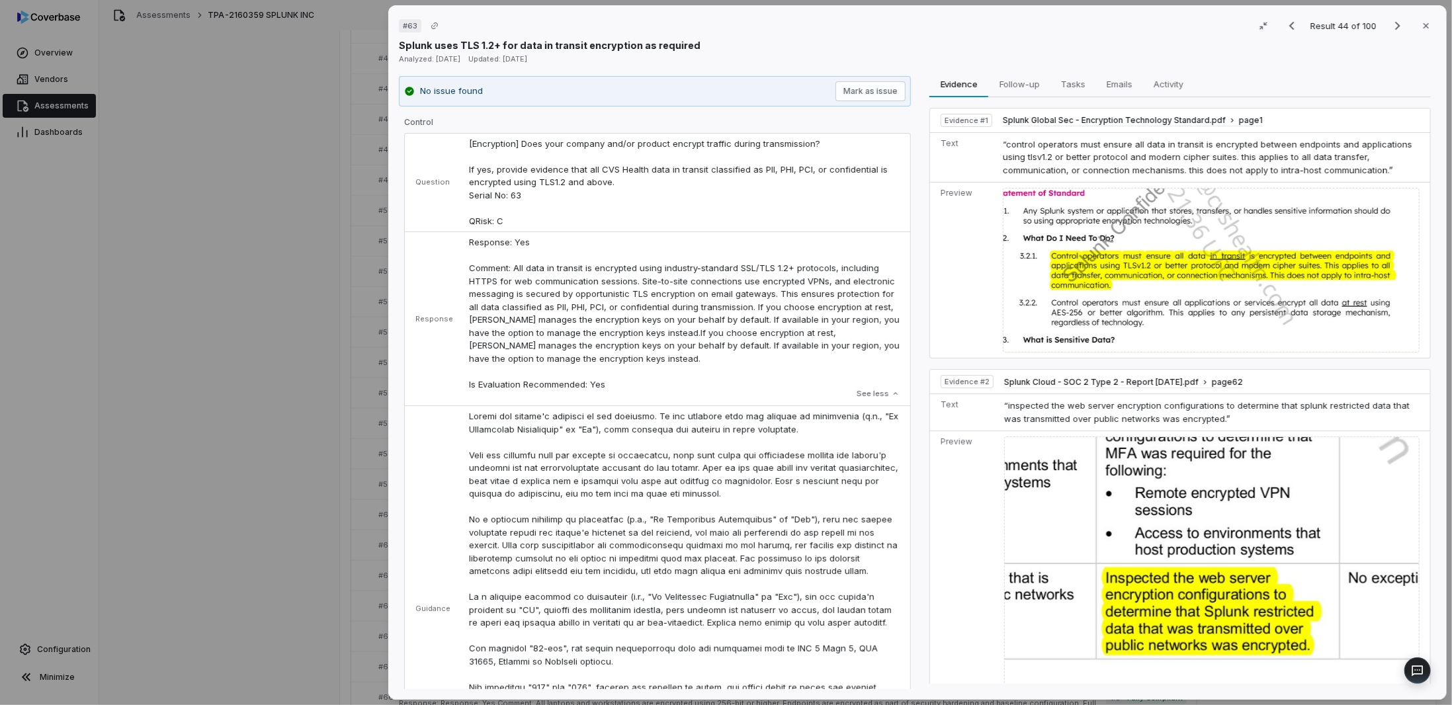
click at [771, 413] on p at bounding box center [684, 603] width 431 height 387
drag, startPoint x: 623, startPoint y: 425, endPoint x: 801, endPoint y: 427, distance: 178.6
click at [801, 427] on p at bounding box center [684, 603] width 431 height 387
drag, startPoint x: 621, startPoint y: 386, endPoint x: 458, endPoint y: 381, distance: 163.5
click at [461, 381] on td "Response: Yes Comment: All data in transit is encrypted using industry-standard…" at bounding box center [685, 319] width 449 height 174
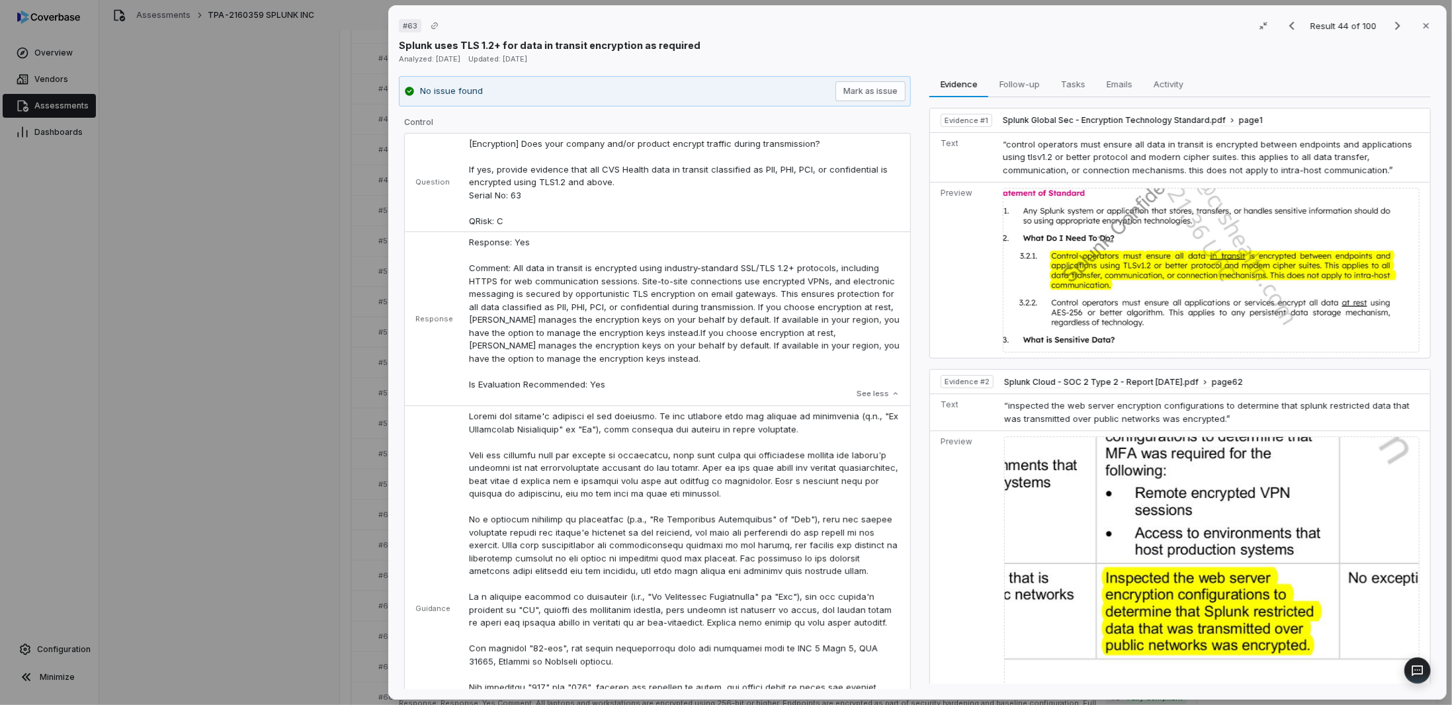
click at [798, 423] on p at bounding box center [684, 603] width 431 height 387
click at [218, 391] on div "# 63 Result 44 of 100 Close Splunk uses TLS 1.2+ for data in transit encryption…" at bounding box center [726, 352] width 1452 height 705
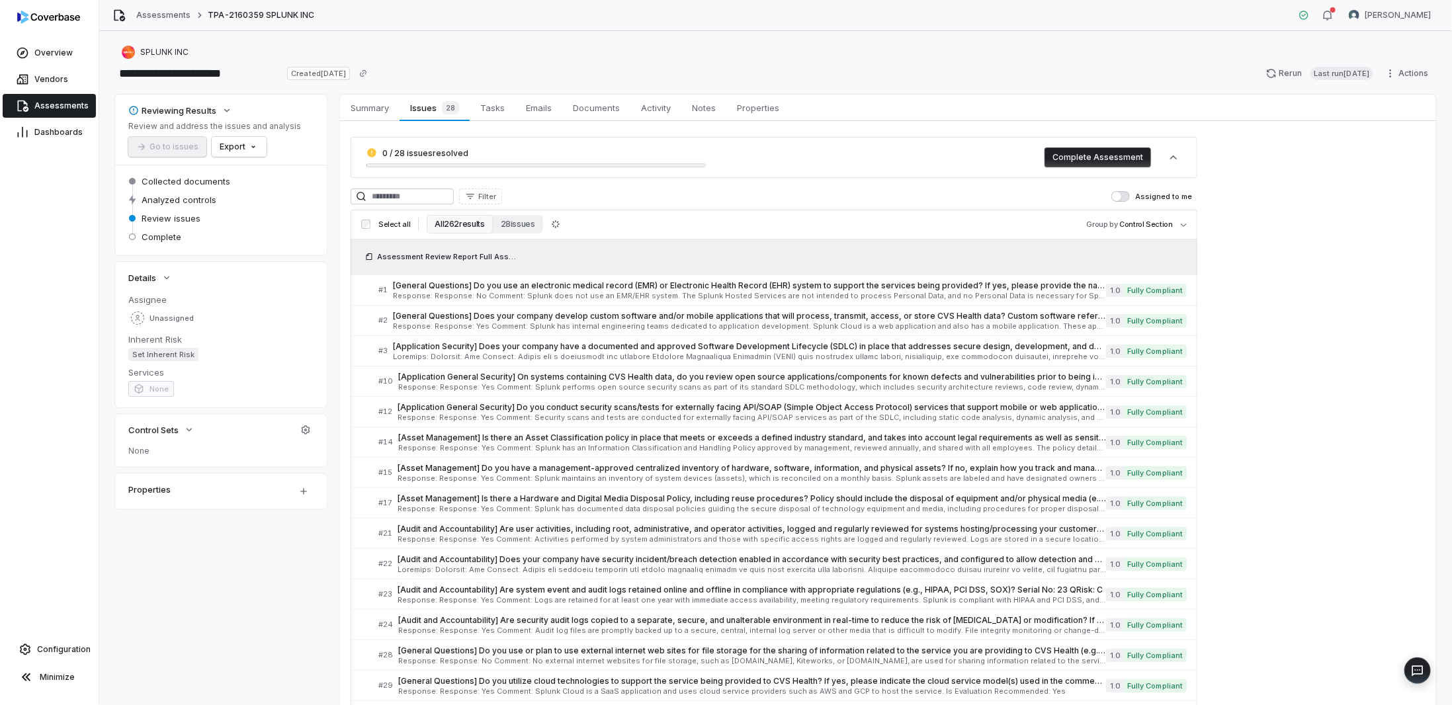
click at [36, 102] on span "Assessments" at bounding box center [61, 106] width 54 height 11
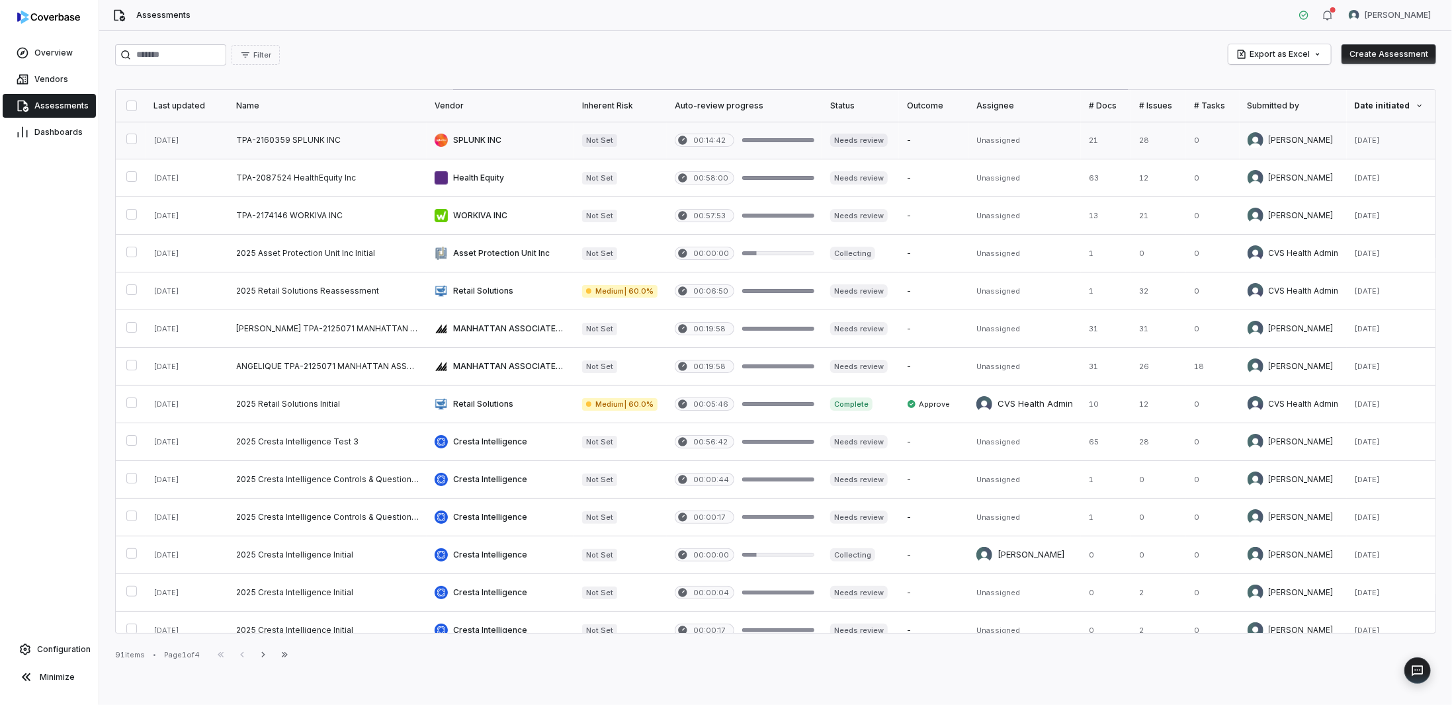
click at [388, 142] on link at bounding box center [327, 140] width 198 height 37
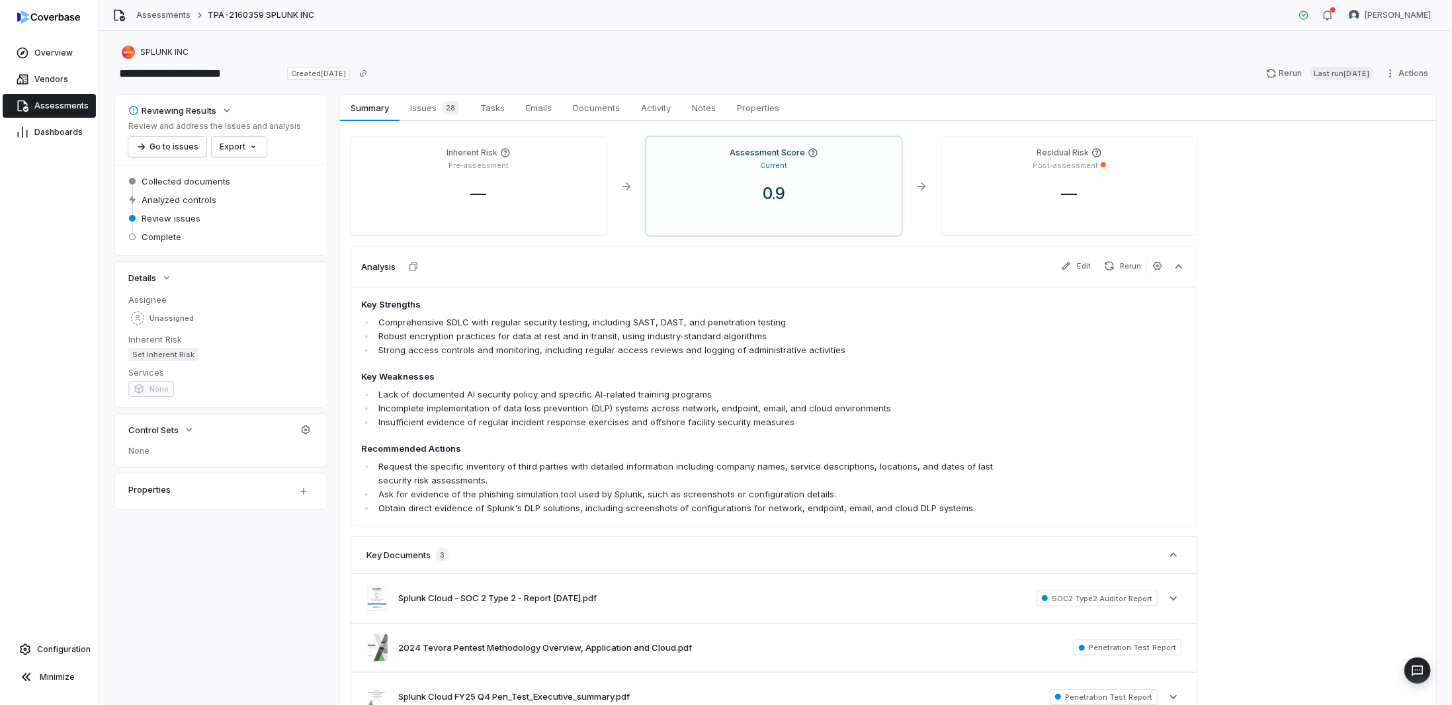
click at [51, 104] on span "Assessments" at bounding box center [61, 106] width 54 height 11
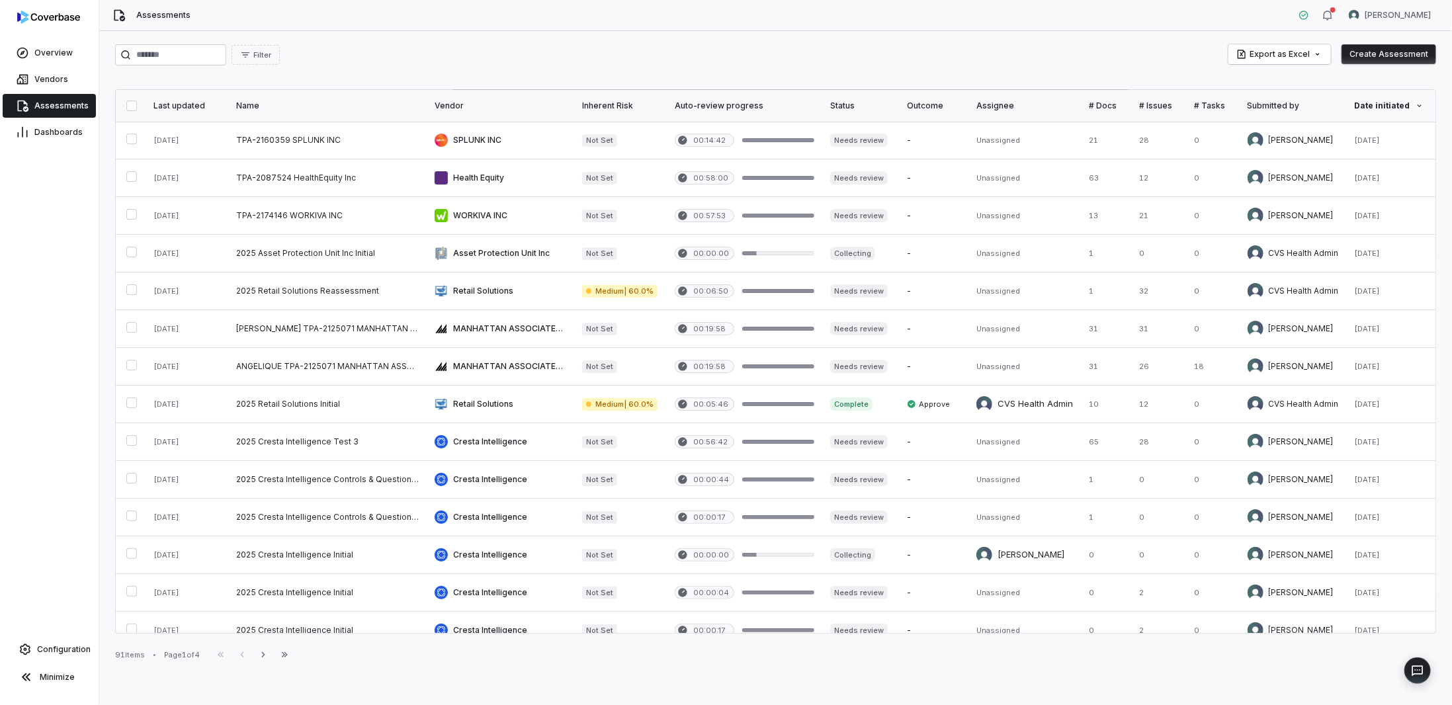
click at [1355, 52] on button "Create Assessment" at bounding box center [1389, 54] width 95 height 20
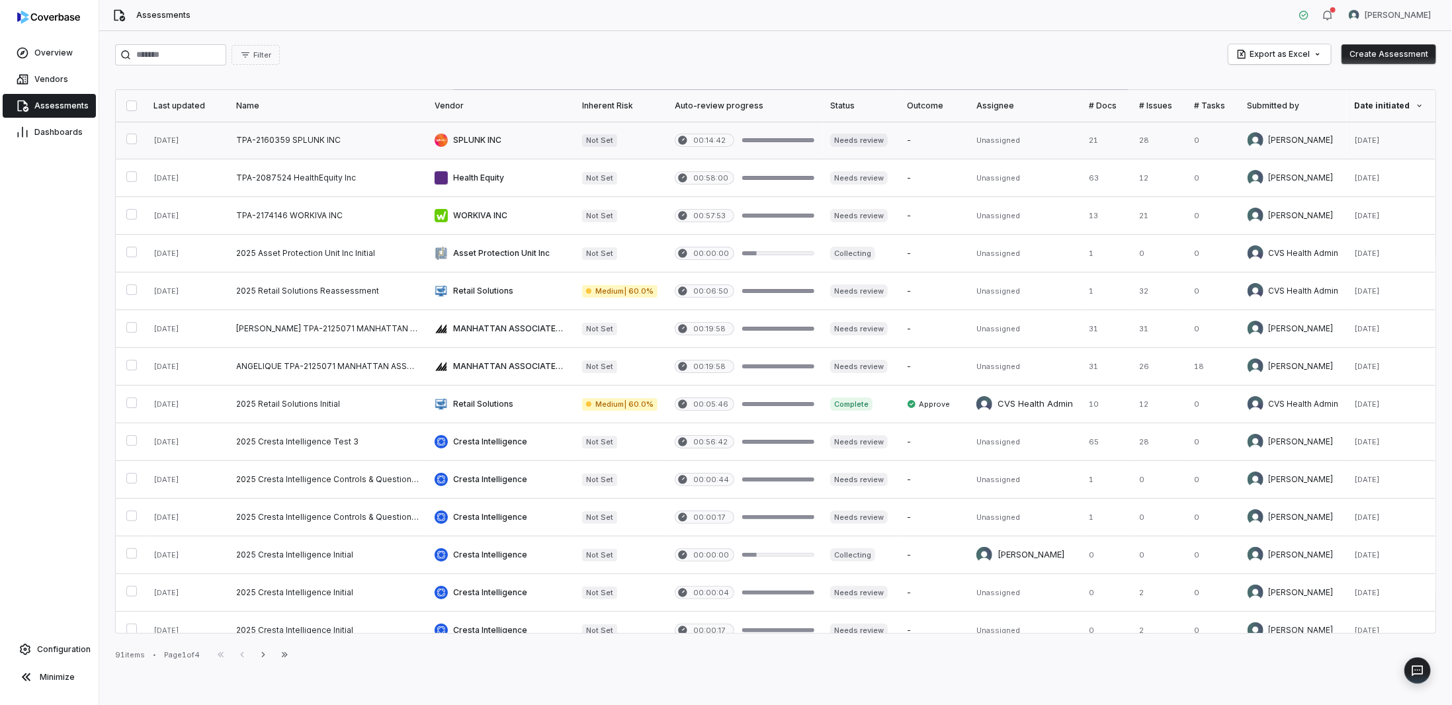
click at [244, 133] on link at bounding box center [327, 140] width 198 height 37
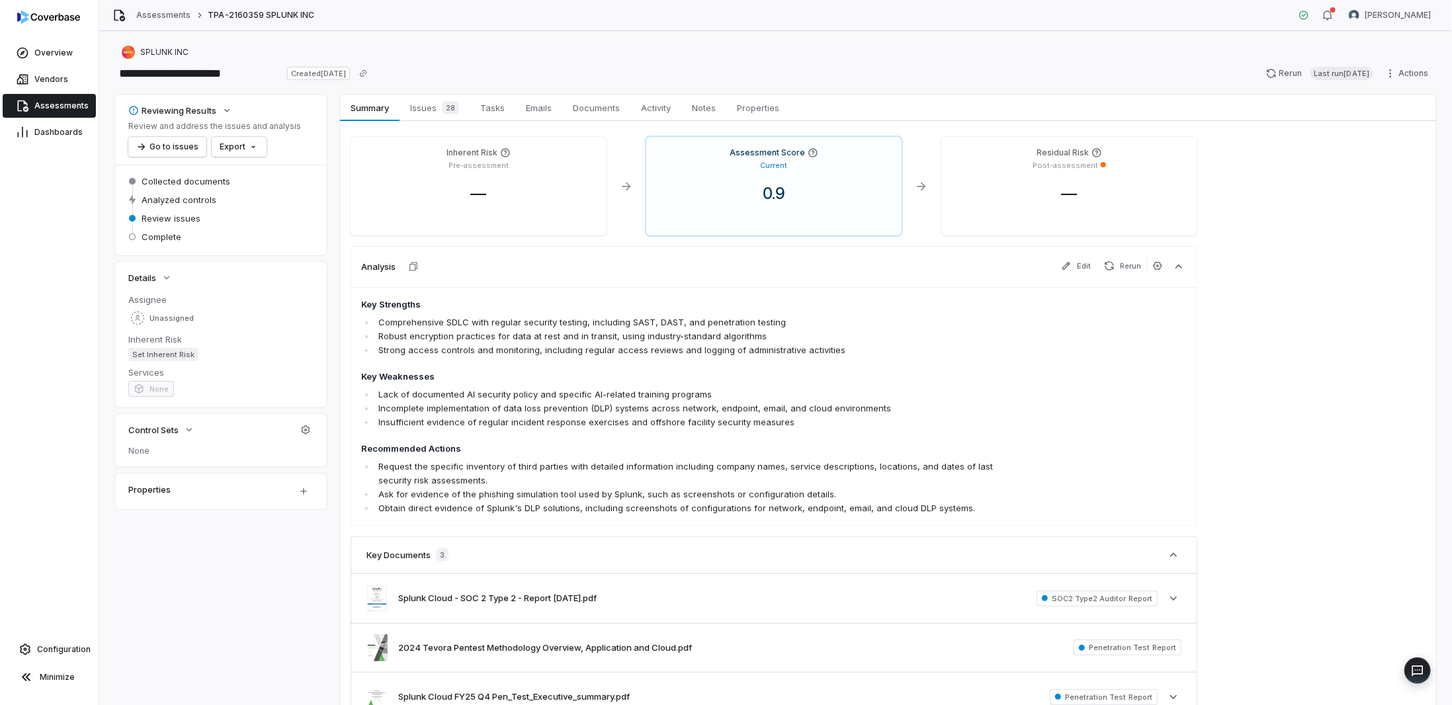
click at [51, 102] on span "Assessments" at bounding box center [61, 106] width 54 height 11
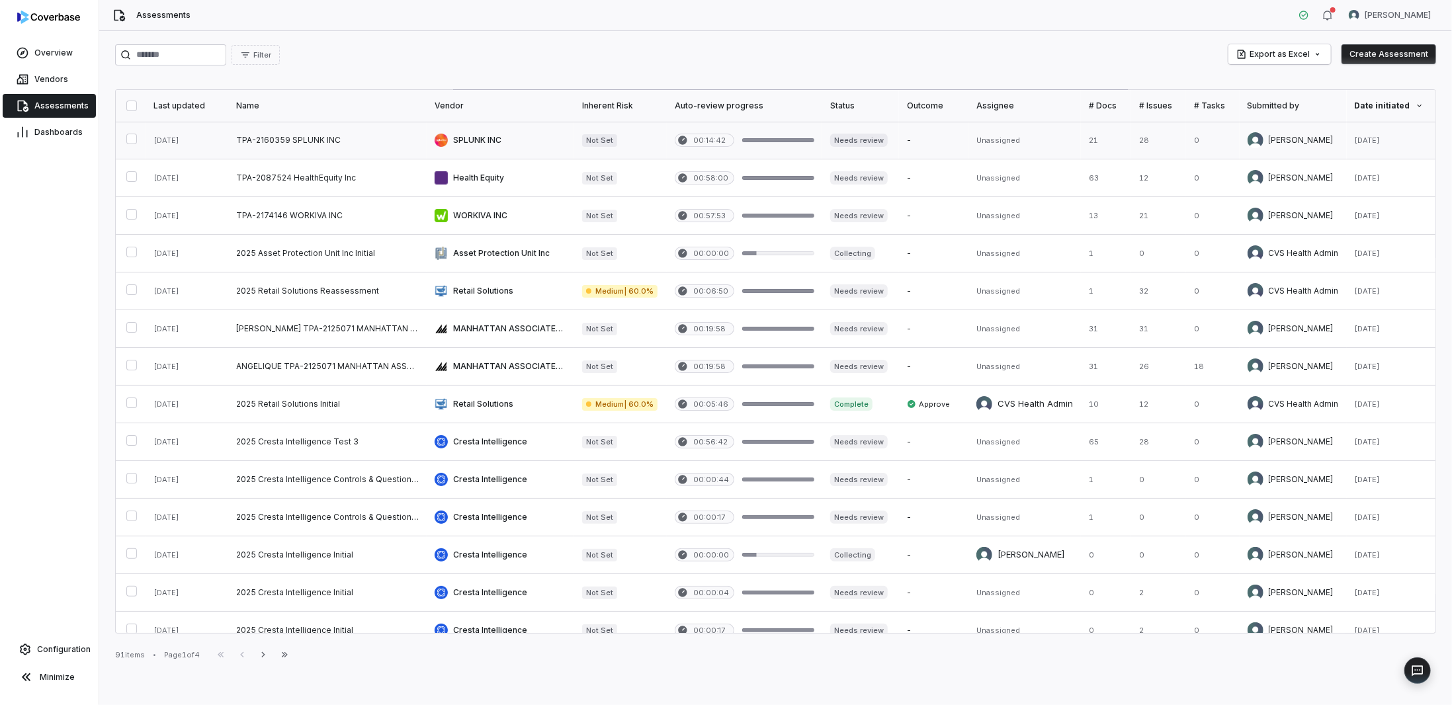
click at [290, 134] on link at bounding box center [327, 140] width 198 height 37
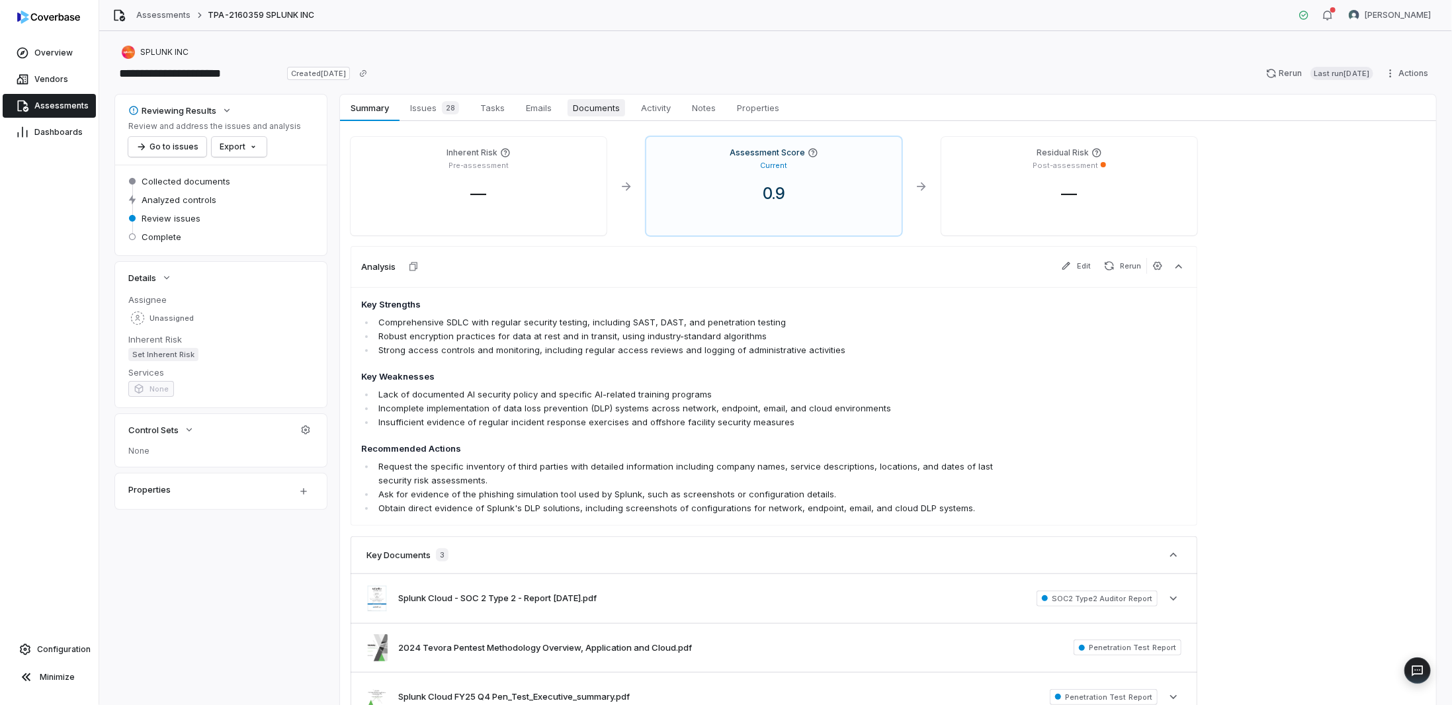
click at [614, 108] on span "Documents" at bounding box center [597, 107] width 58 height 17
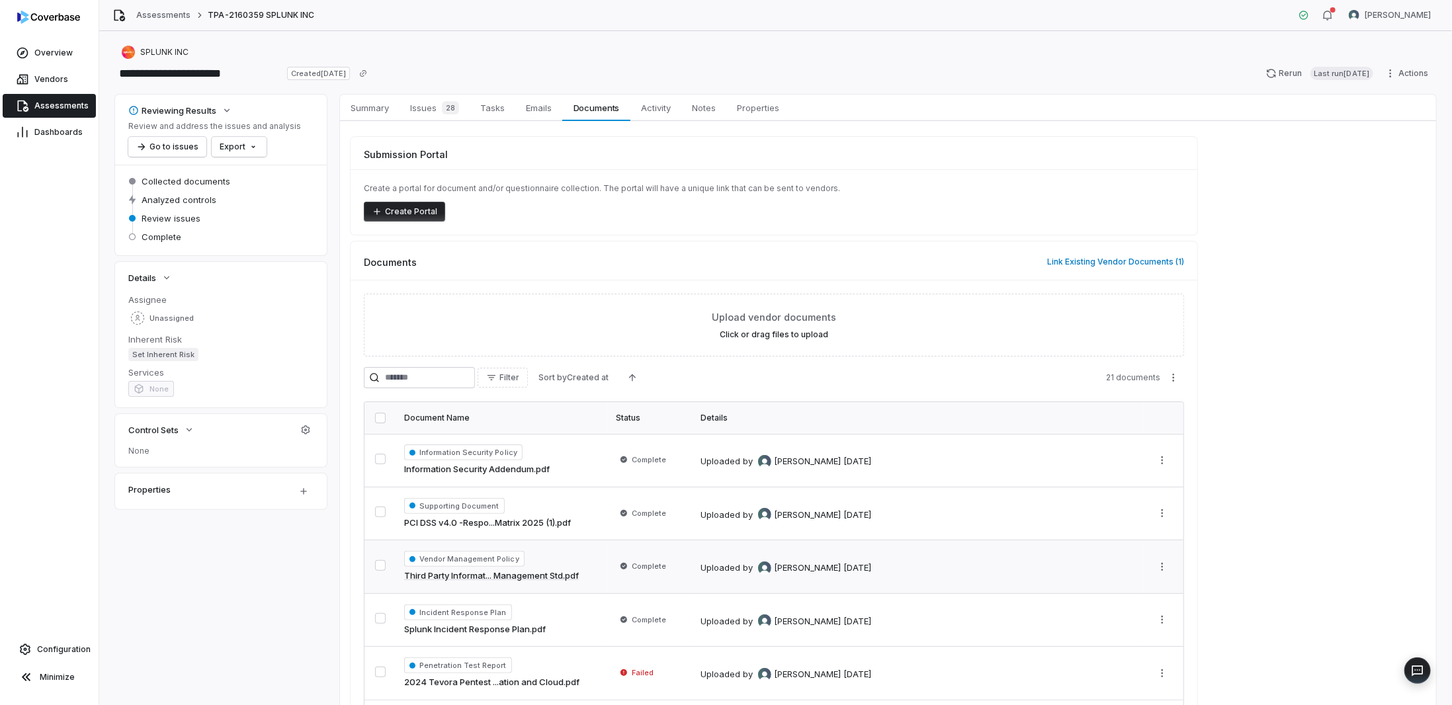
scroll to position [66, 0]
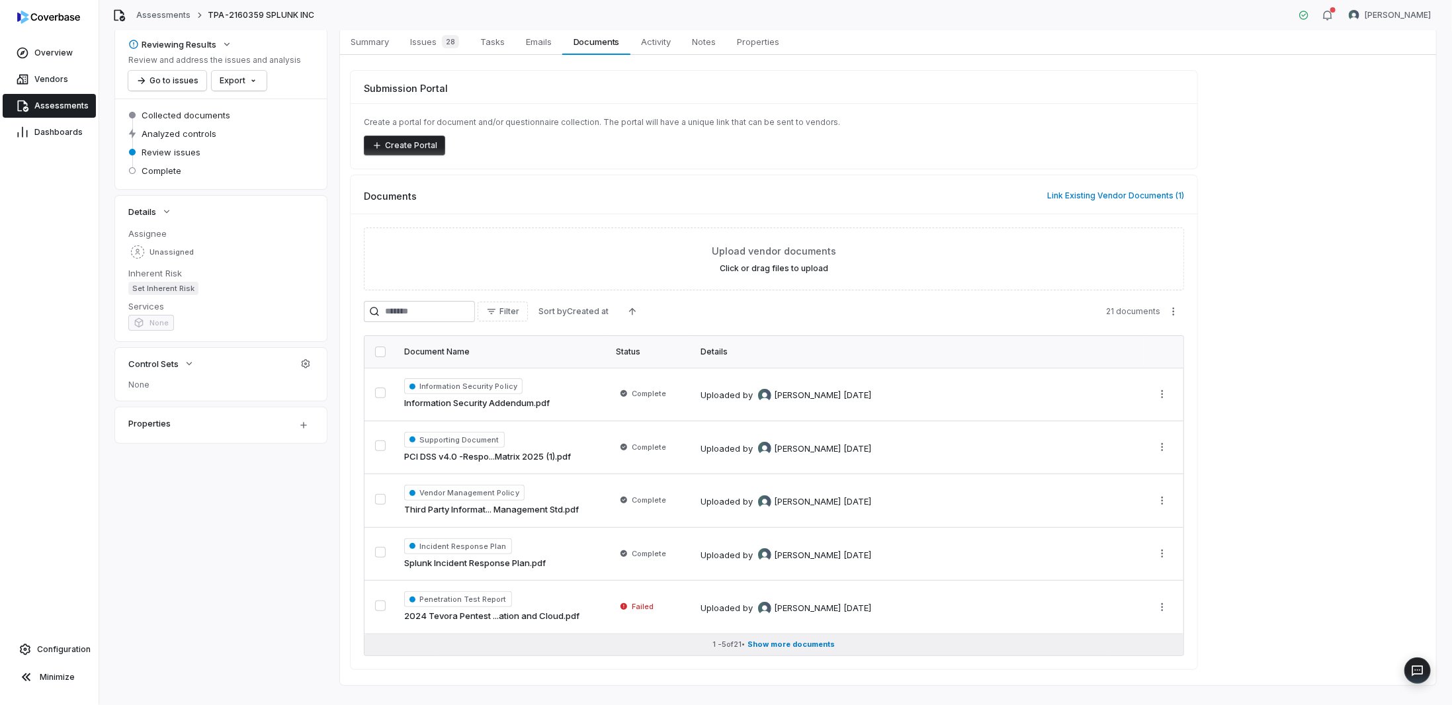
click at [806, 644] on span "Show more documents" at bounding box center [791, 645] width 87 height 10
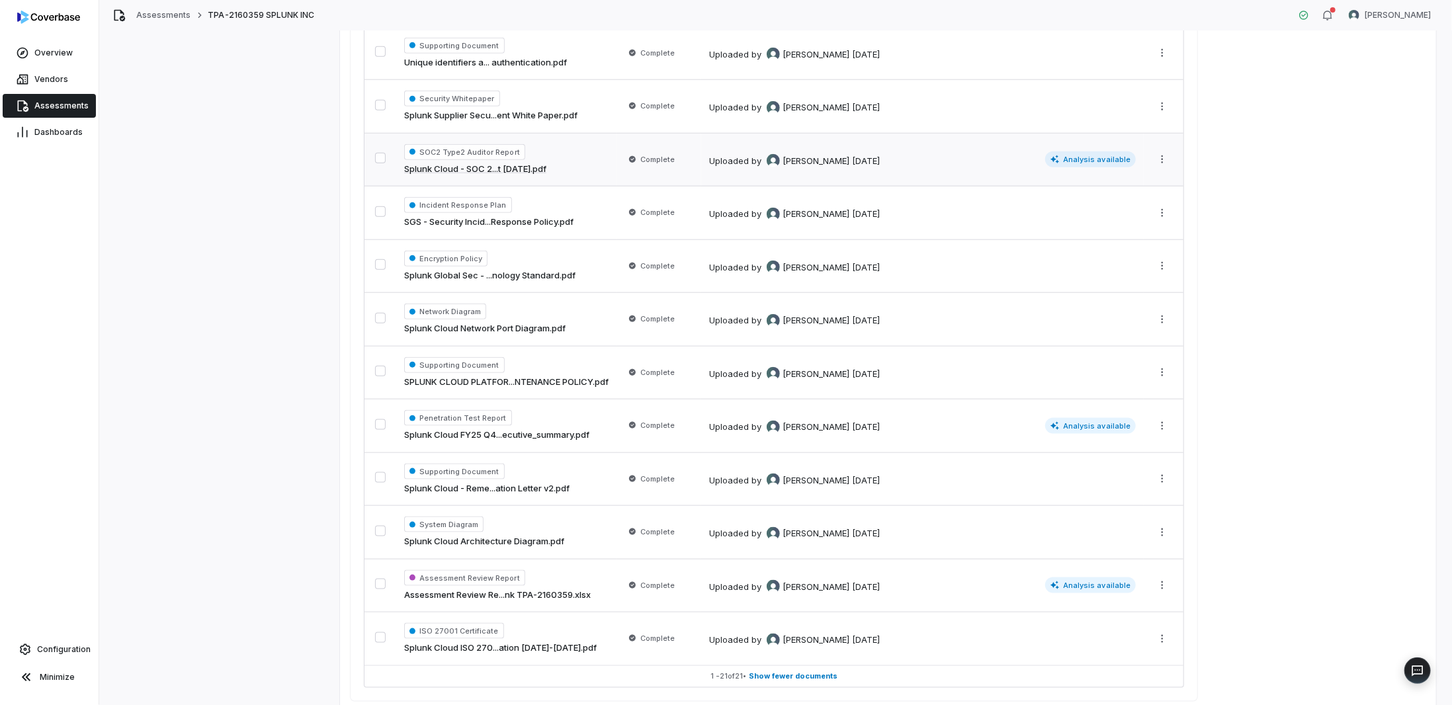
scroll to position [932, 0]
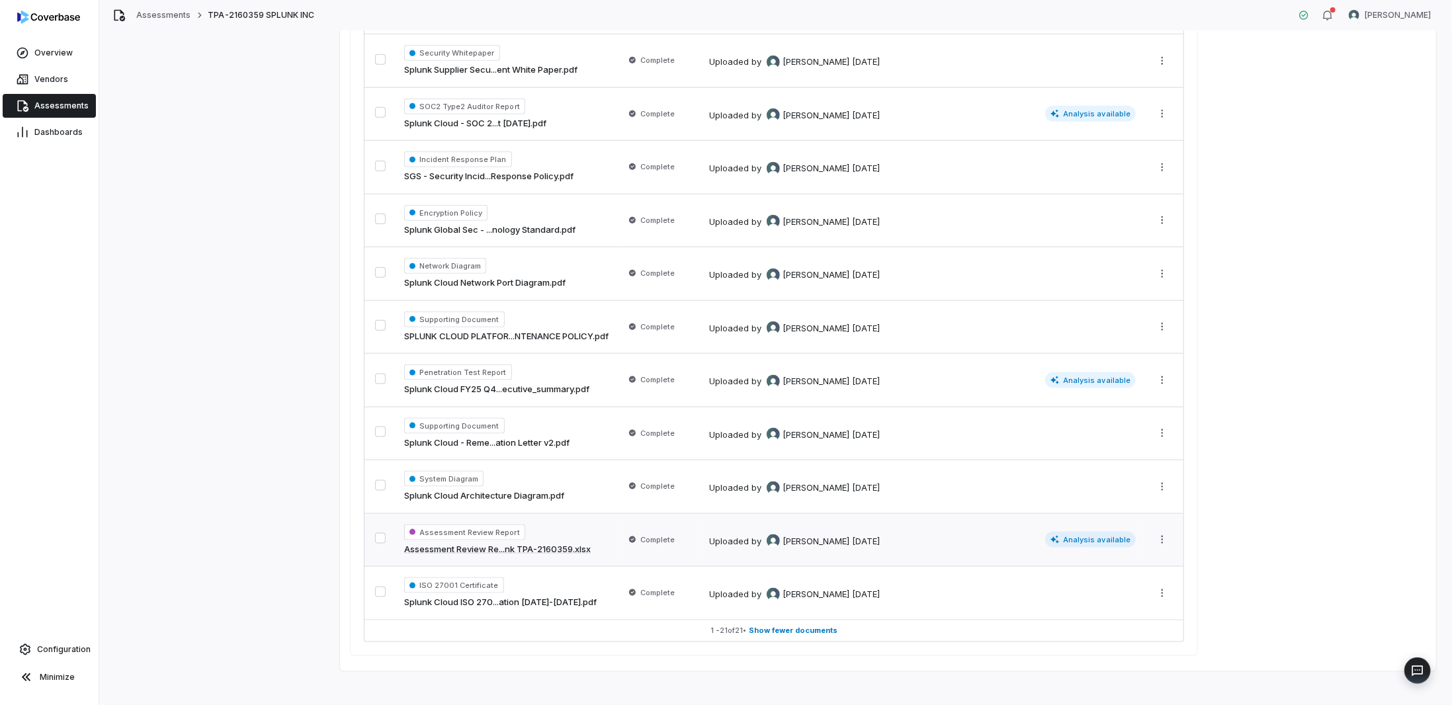
click at [566, 543] on link "Assessment Review Re...nk TPA-2160359.xlsx" at bounding box center [497, 549] width 187 height 13
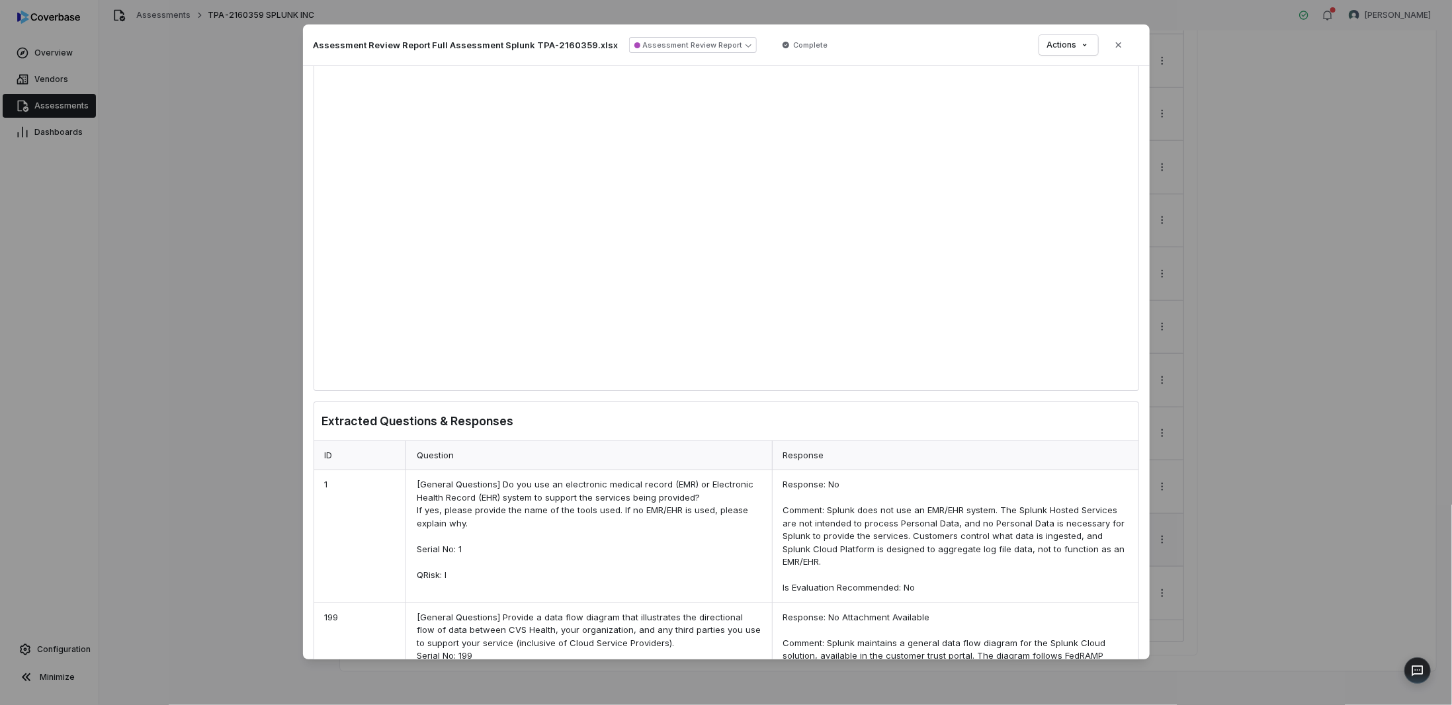
scroll to position [397, 0]
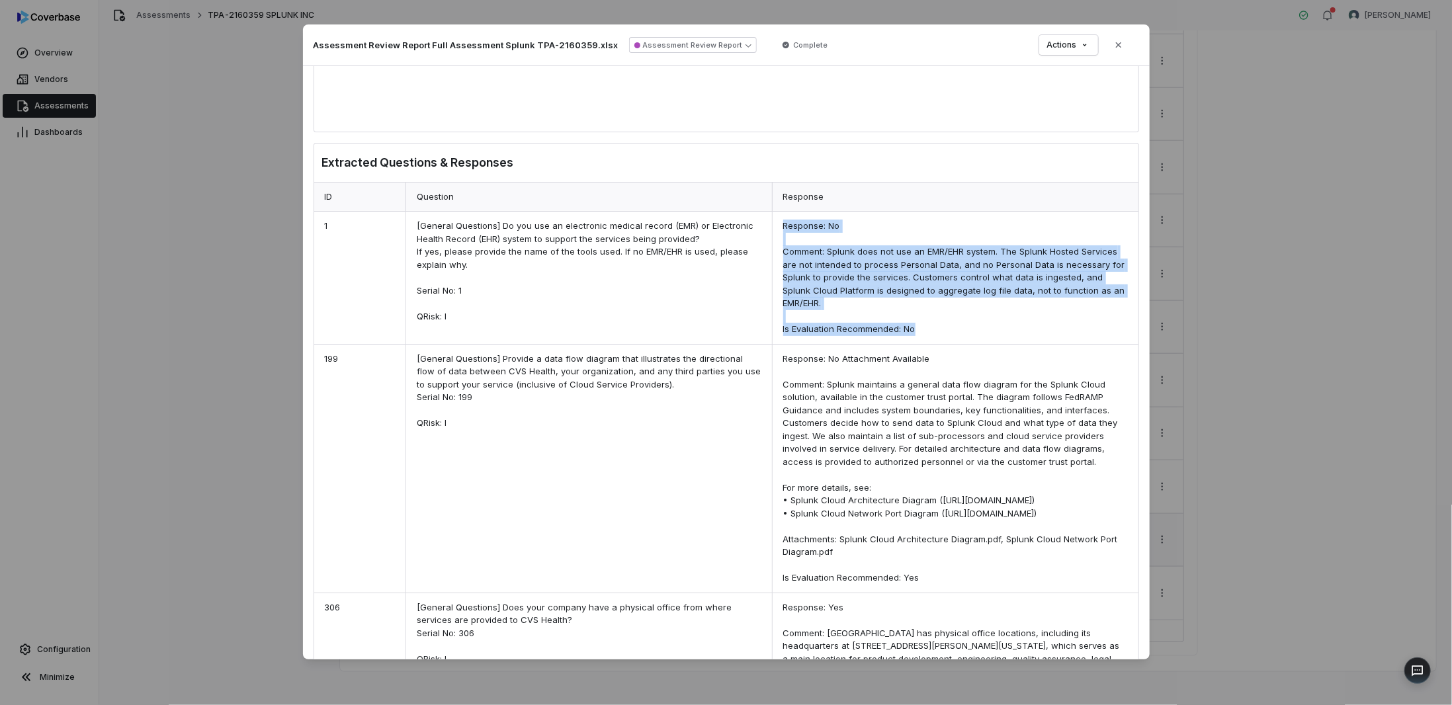
drag, startPoint x: 931, startPoint y: 327, endPoint x: 763, endPoint y: 310, distance: 169.6
click at [760, 316] on div "1 [General Questions] Do you use an electronic medical record (EMR) or Electron…" at bounding box center [726, 277] width 824 height 133
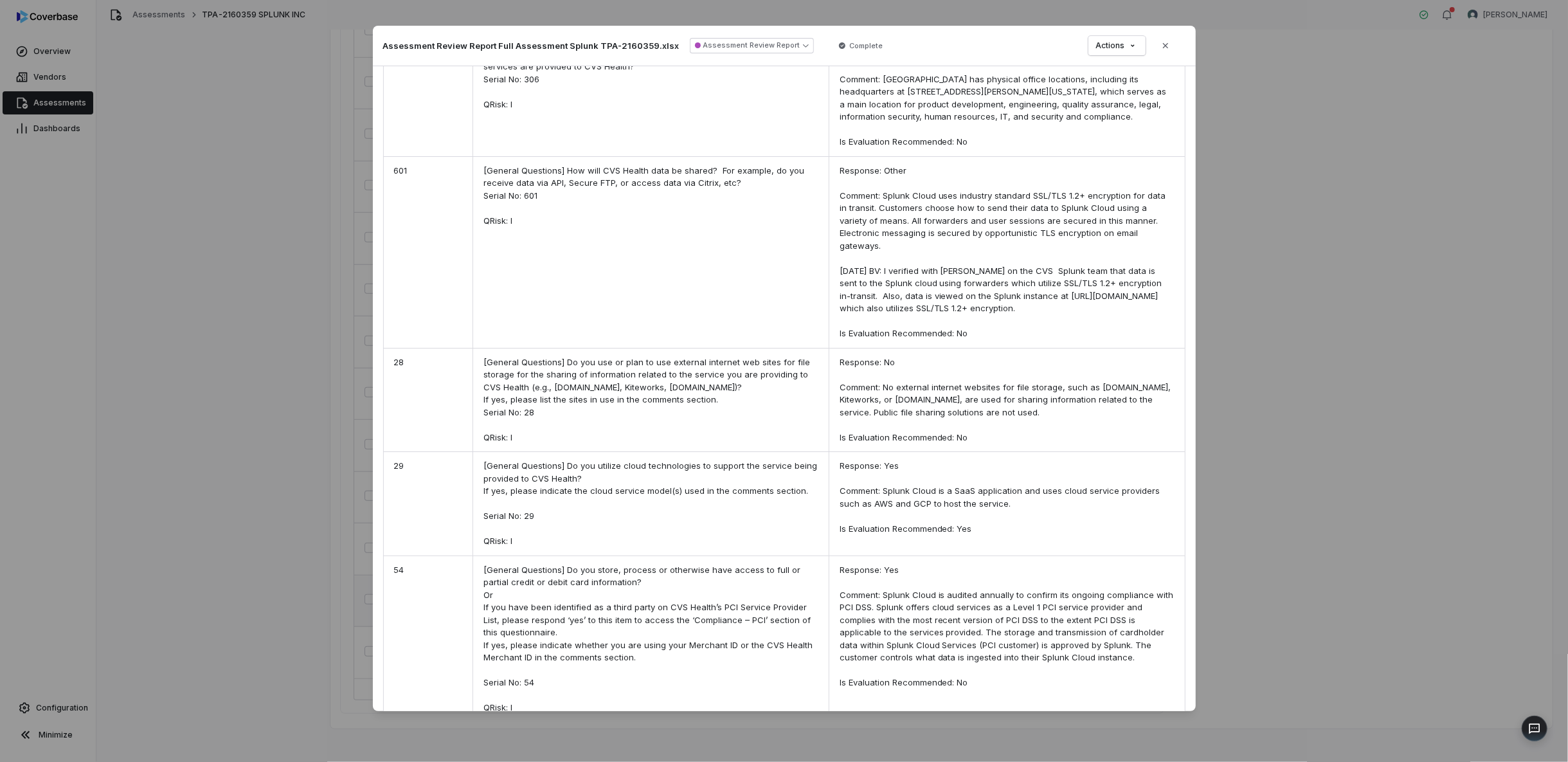
scroll to position [1193, 0]
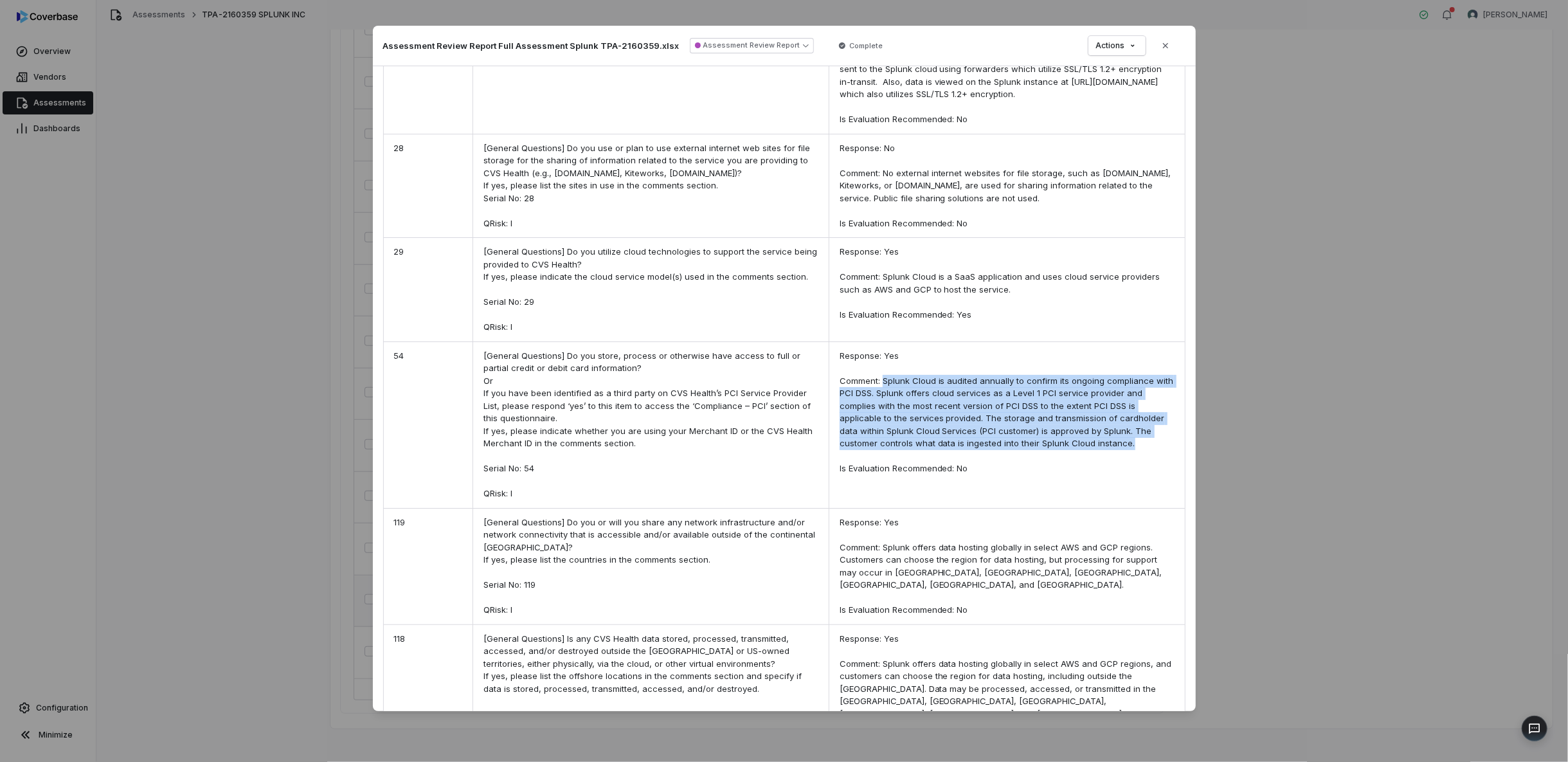
drag, startPoint x: 877, startPoint y: 400, endPoint x: 1117, endPoint y: 459, distance: 247.1
click at [1139, 463] on div "Response: Yes Comment: Splunk Cloud is audited annually to confirm its ongoing …" at bounding box center [1006, 425] width 356 height 166
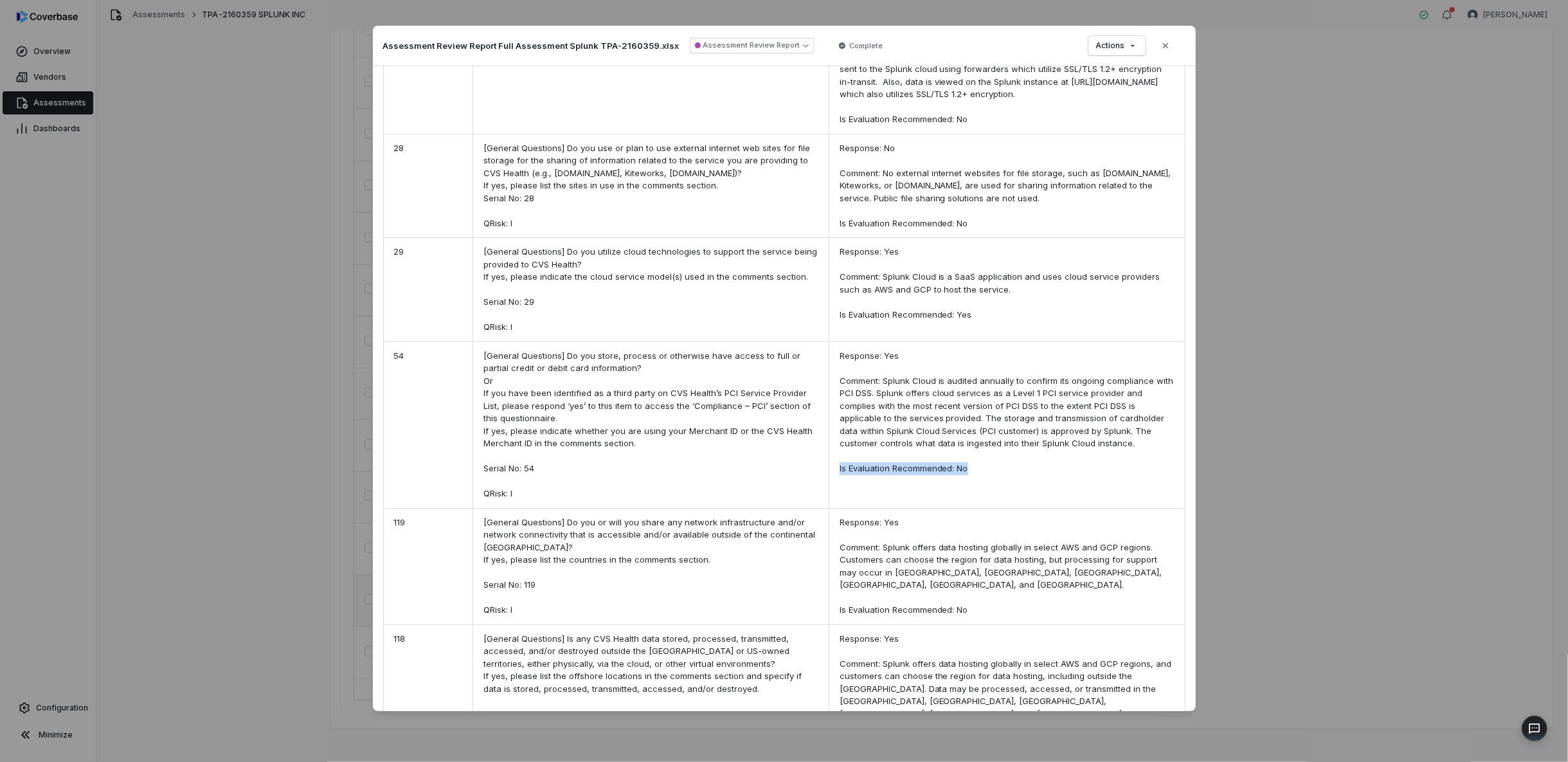
drag, startPoint x: 972, startPoint y: 493, endPoint x: 834, endPoint y: 489, distance: 138.1
click at [834, 489] on div "Response: Yes Comment: Splunk Cloud is audited annually to confirm its ongoing …" at bounding box center [1006, 425] width 356 height 166
click at [317, 463] on div "Document Preview Assessment Review Report Full Assessment Splunk TPA-2160359.xl…" at bounding box center [784, 381] width 1568 height 762
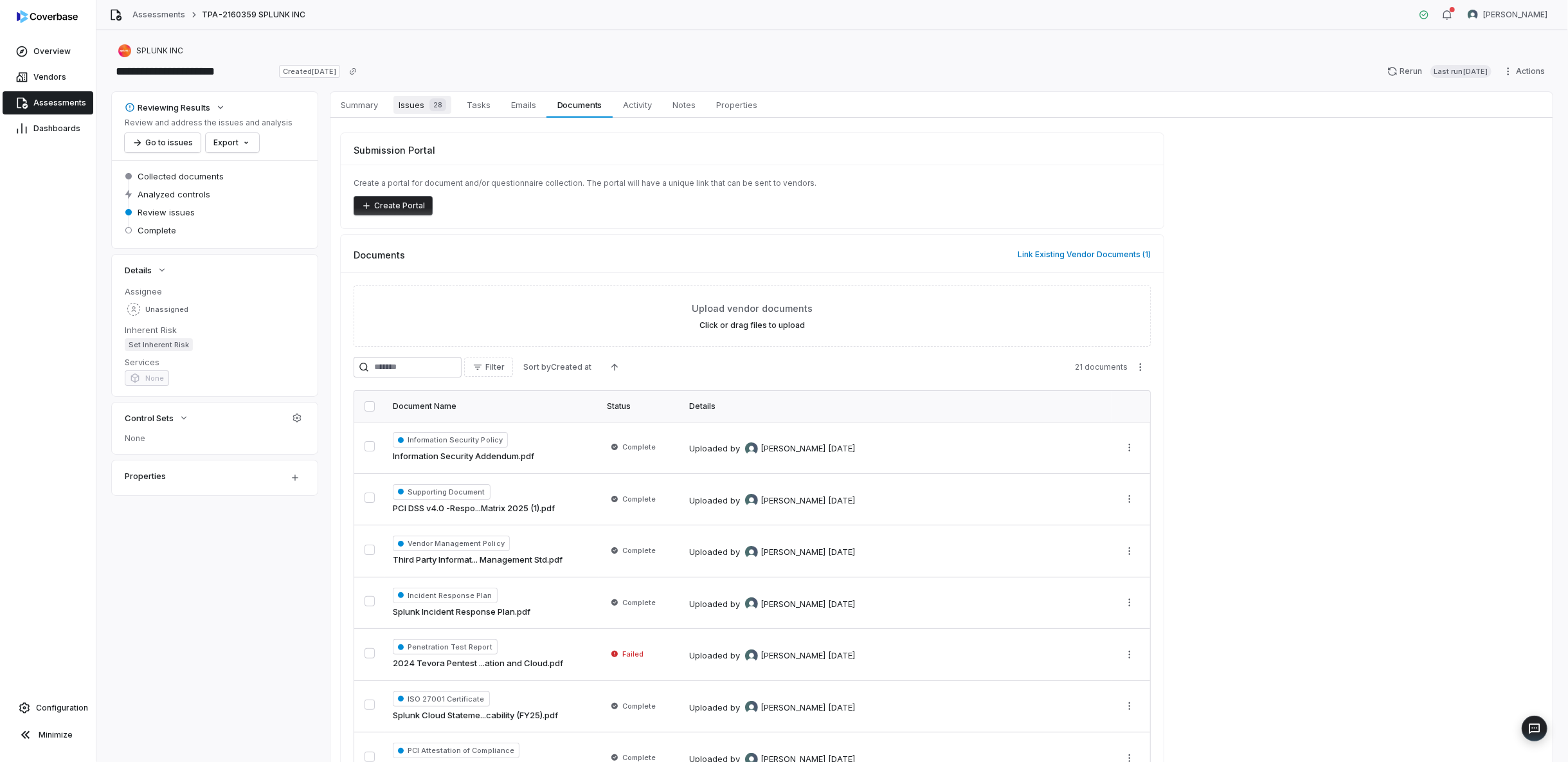
click at [421, 109] on span "Issues 28" at bounding box center [423, 105] width 58 height 18
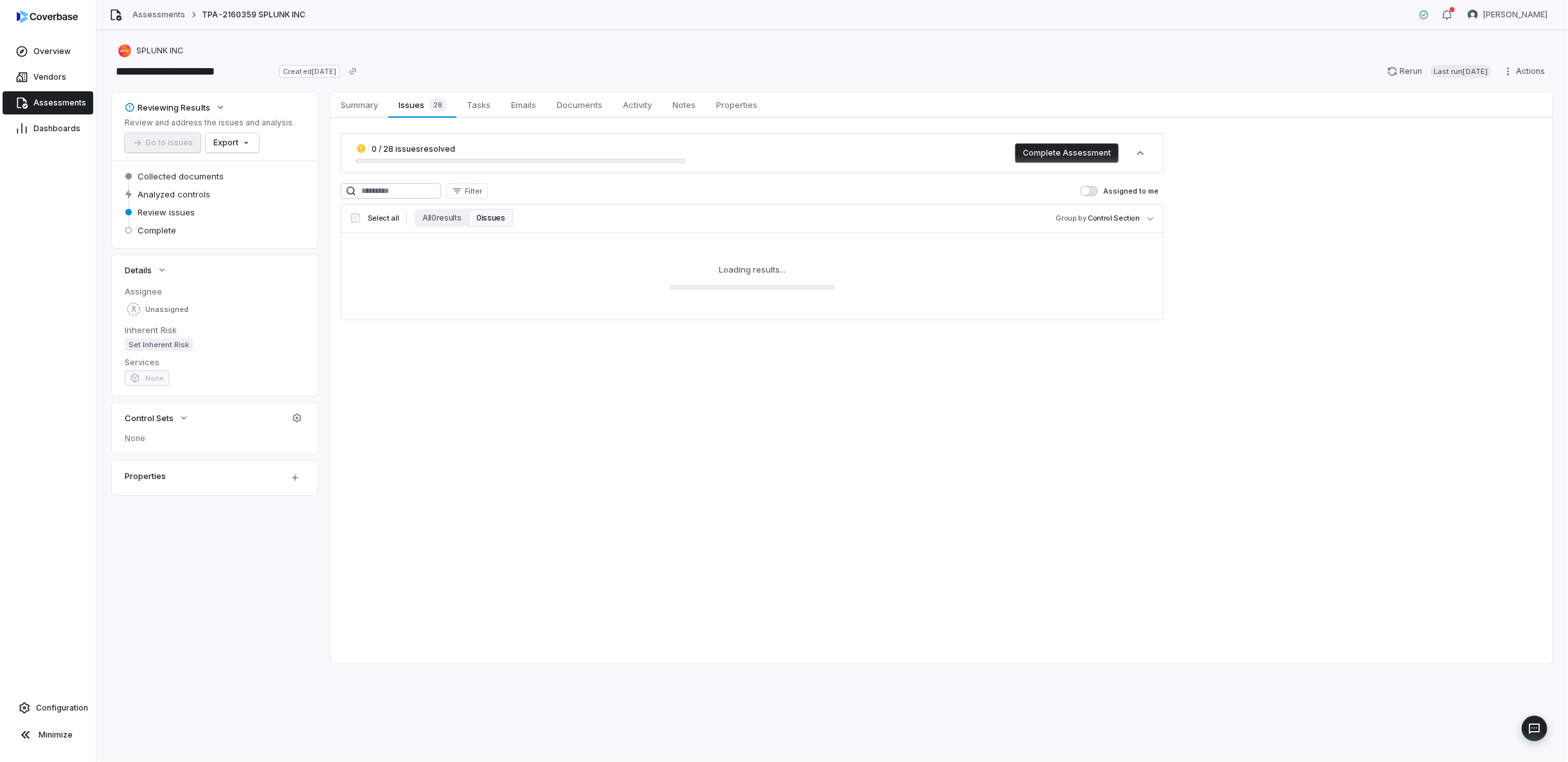
click at [33, 102] on span "Assessments" at bounding box center [59, 103] width 52 height 11
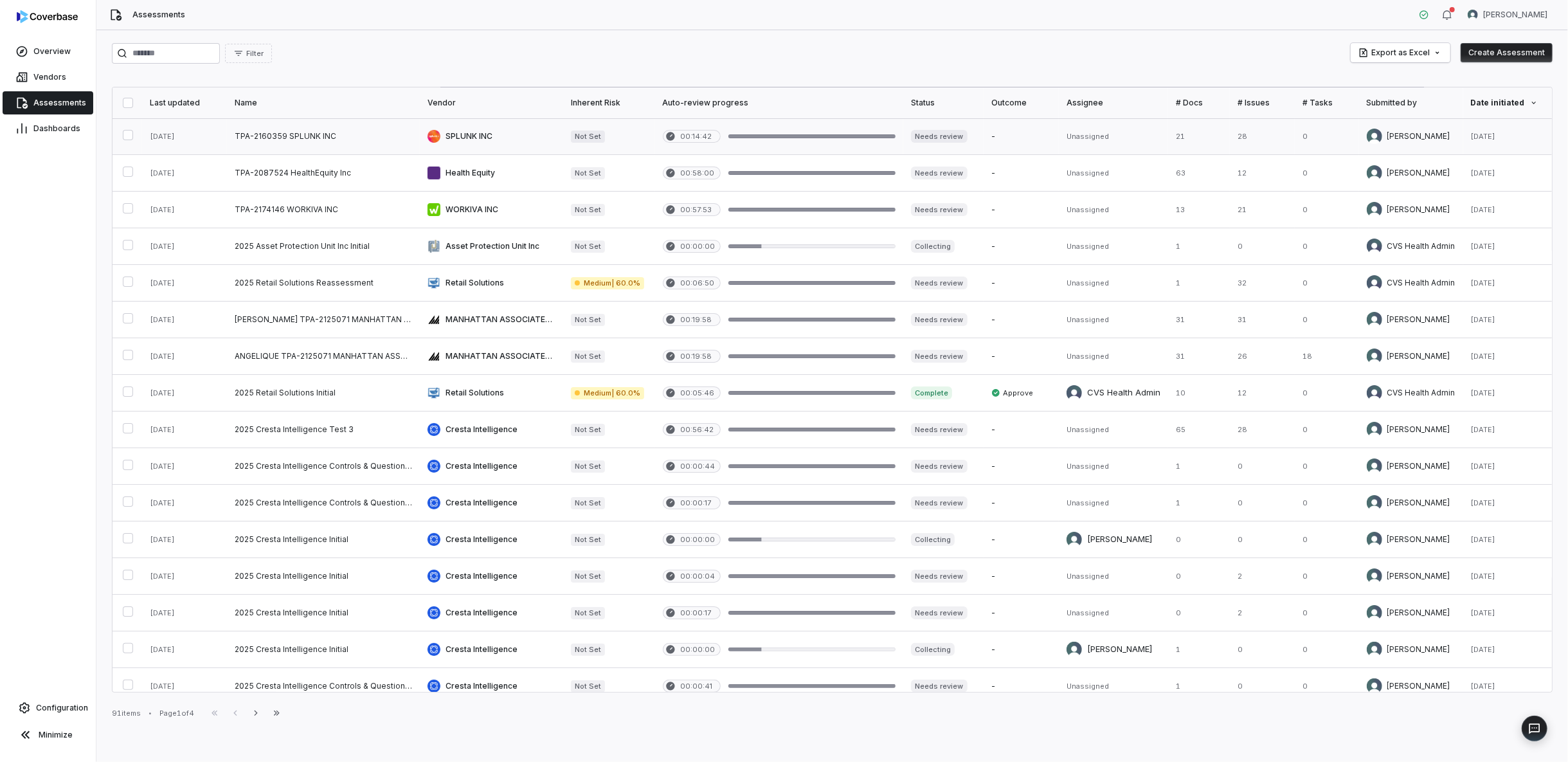
click at [387, 130] on link at bounding box center [324, 136] width 192 height 36
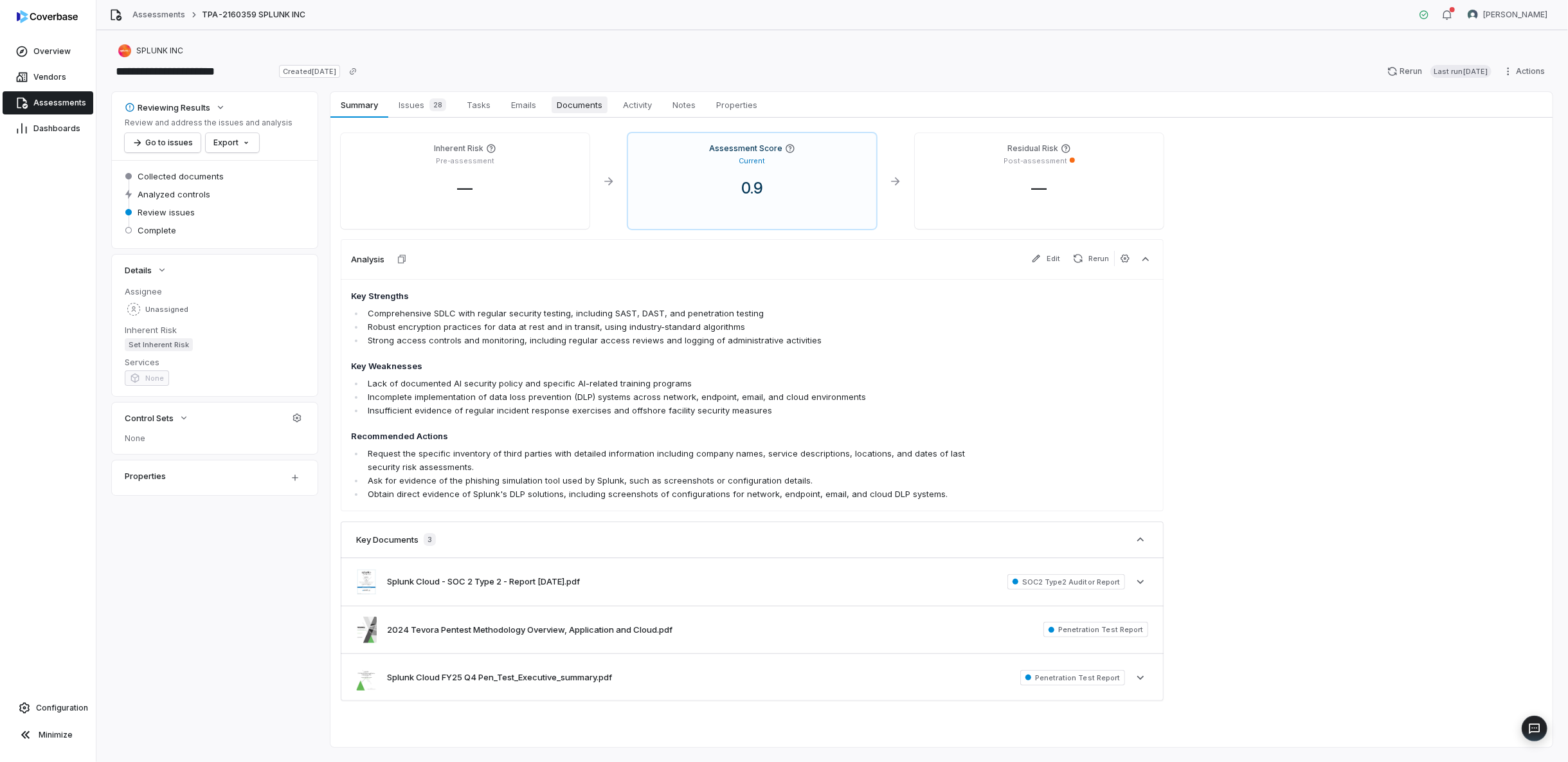
click at [574, 102] on span "Documents" at bounding box center [580, 104] width 56 height 17
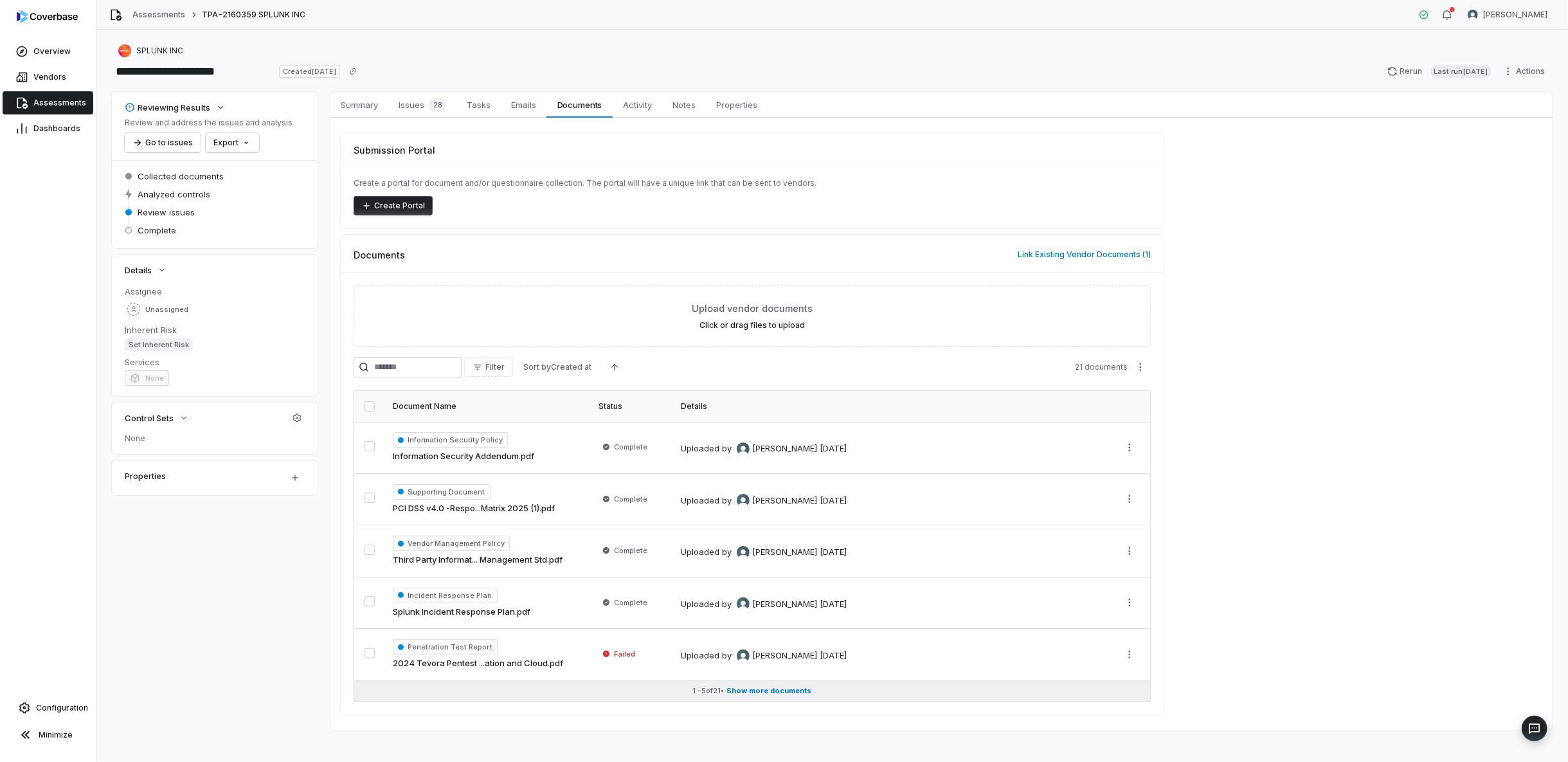
click at [775, 685] on span "Show more documents" at bounding box center [768, 691] width 85 height 10
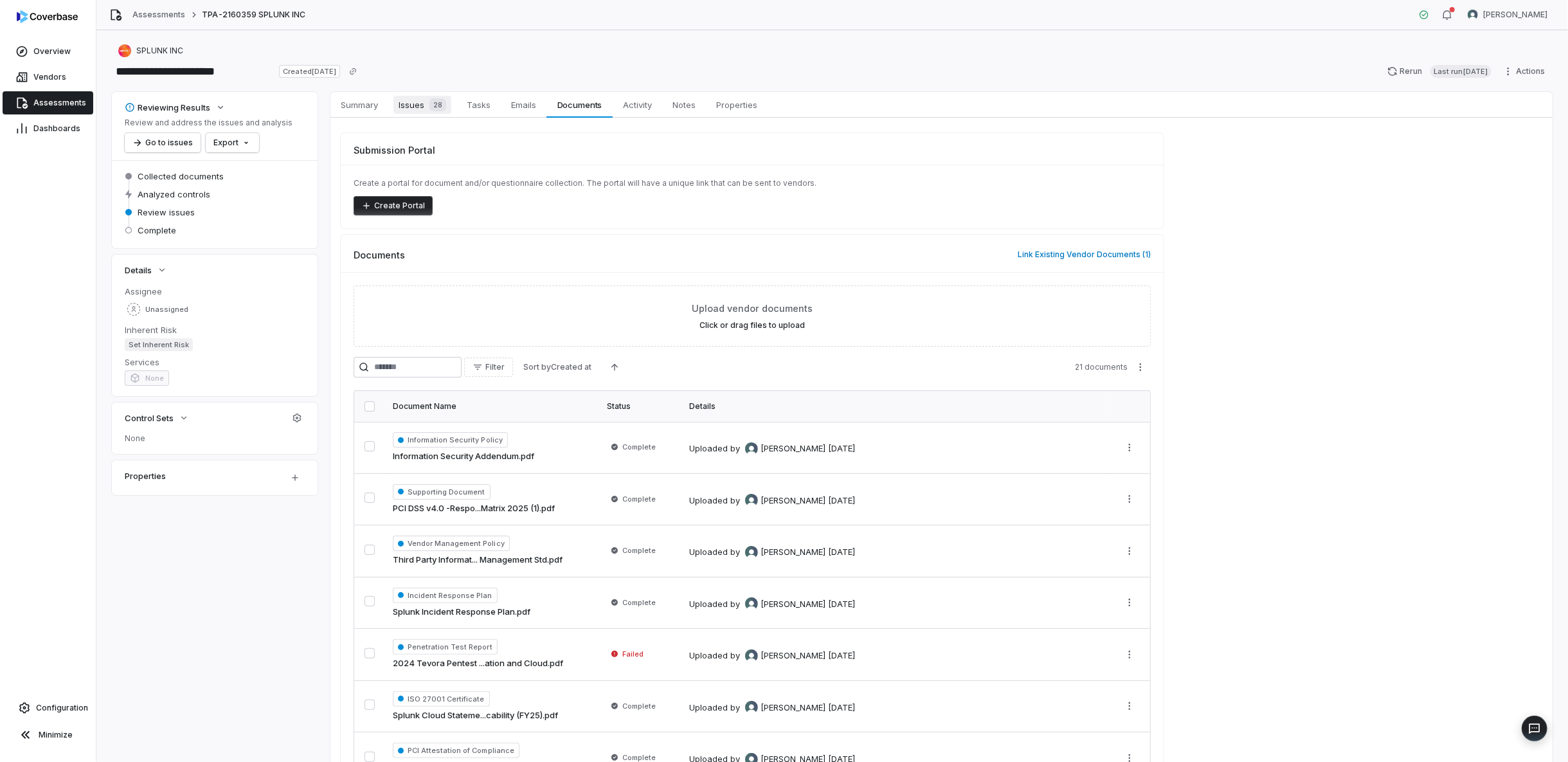
click at [413, 102] on span "Issues 28" at bounding box center [423, 105] width 58 height 18
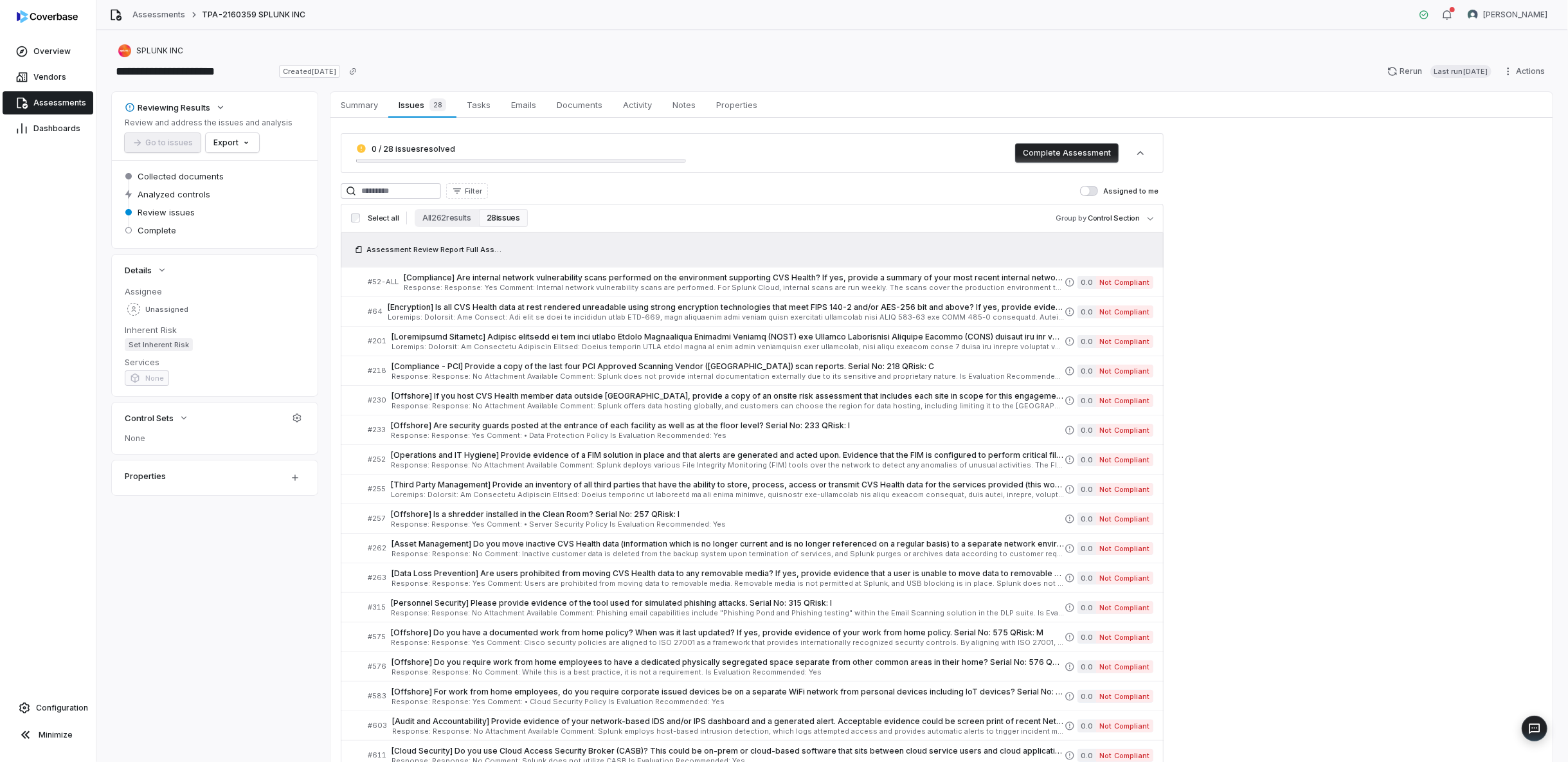
click at [40, 100] on span "Assessments" at bounding box center [59, 103] width 52 height 11
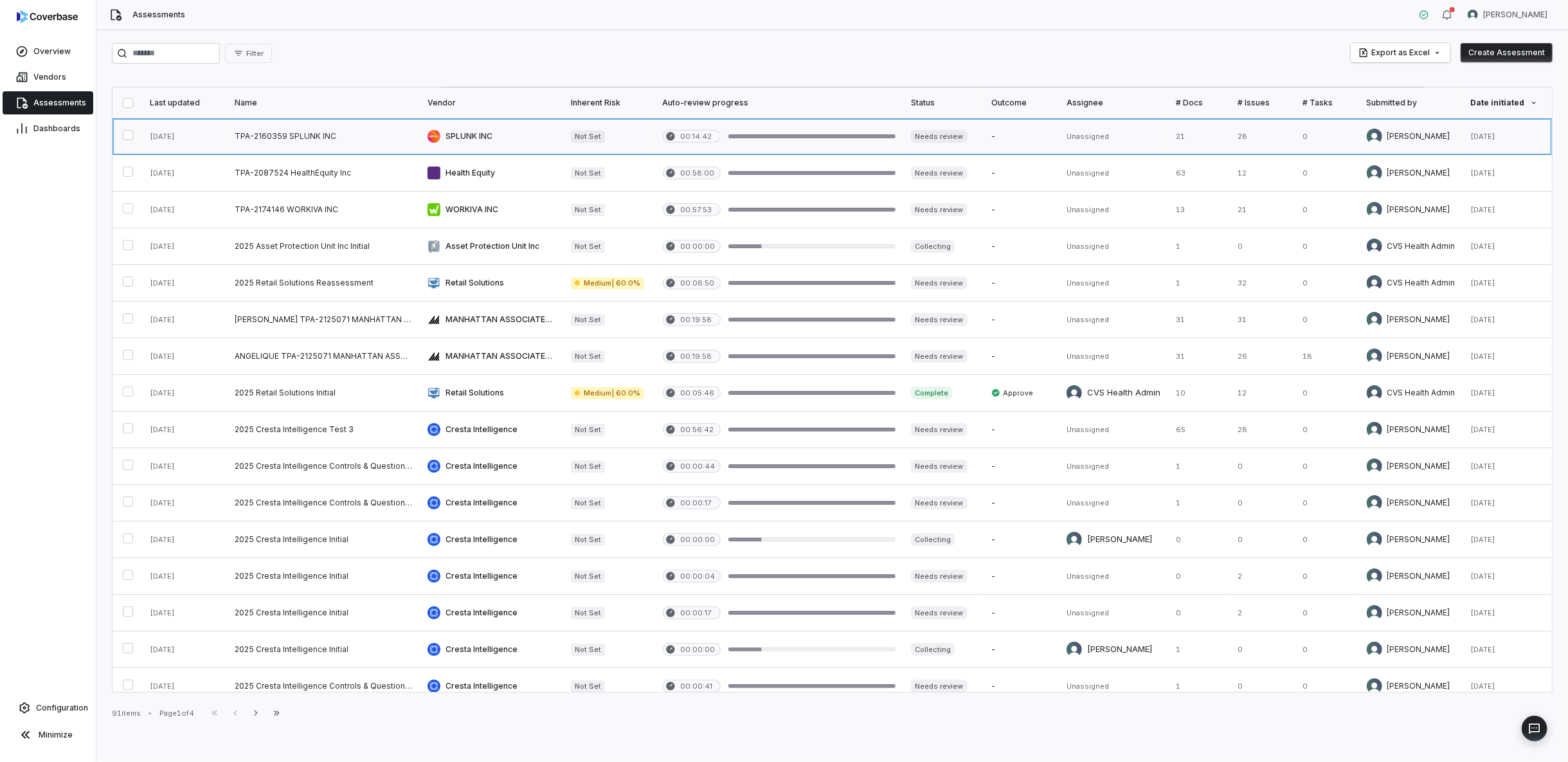
click at [510, 136] on link at bounding box center [492, 136] width 144 height 36
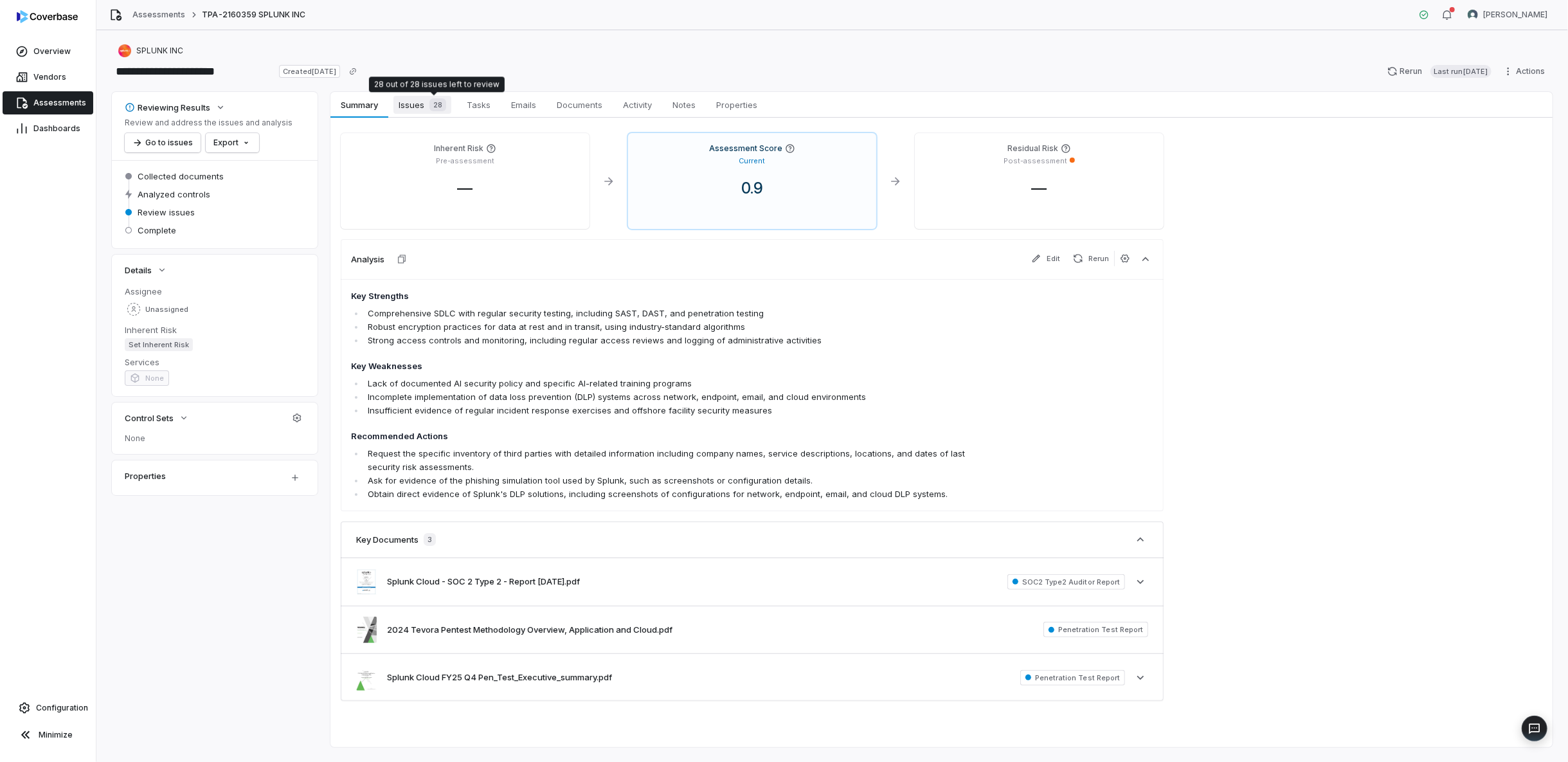
click at [425, 106] on div "28" at bounding box center [435, 104] width 21 height 13
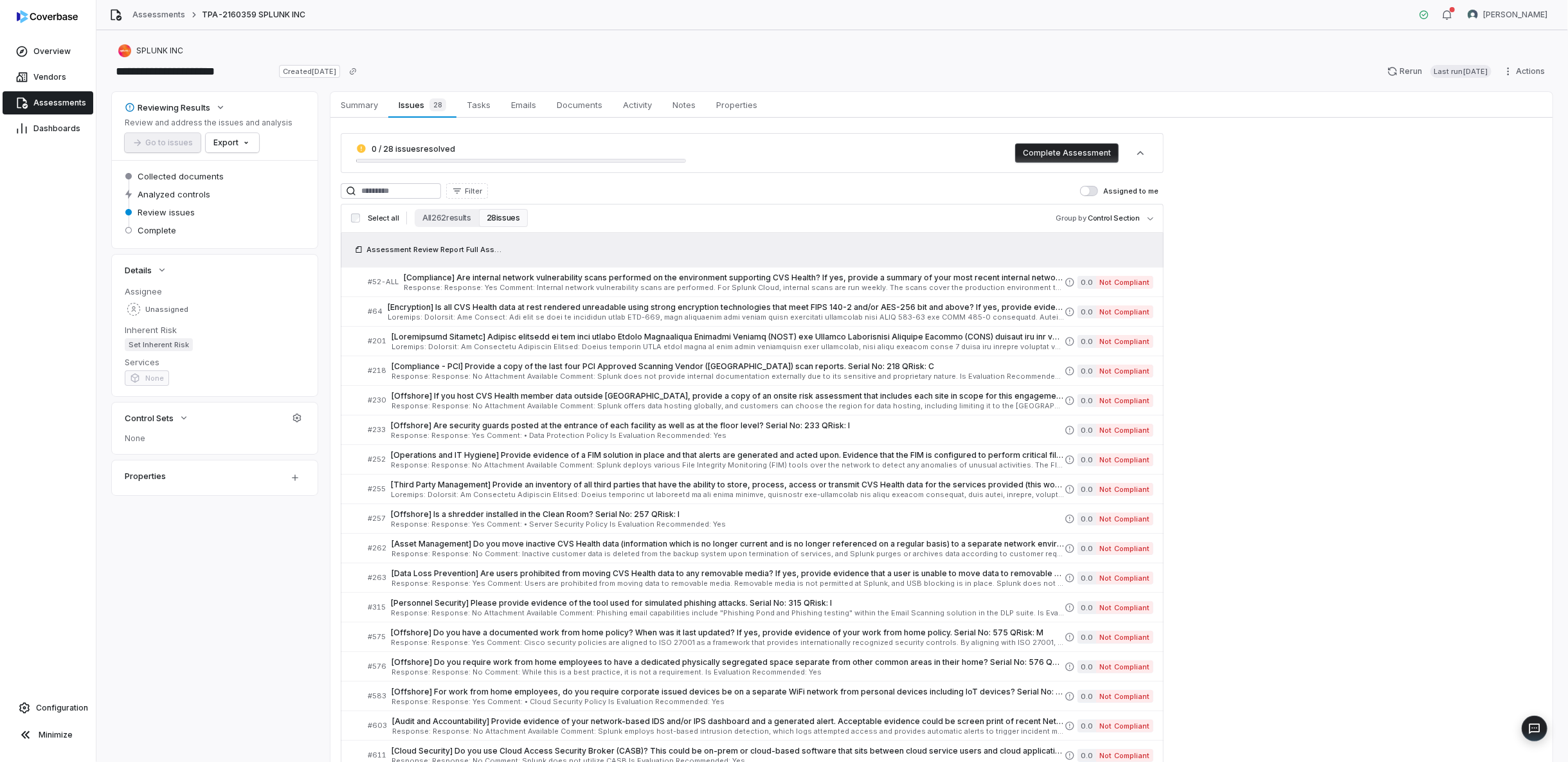
click at [494, 219] on button "28 issues" at bounding box center [503, 218] width 49 height 18
click at [438, 218] on button "All 262 results" at bounding box center [446, 218] width 63 height 18
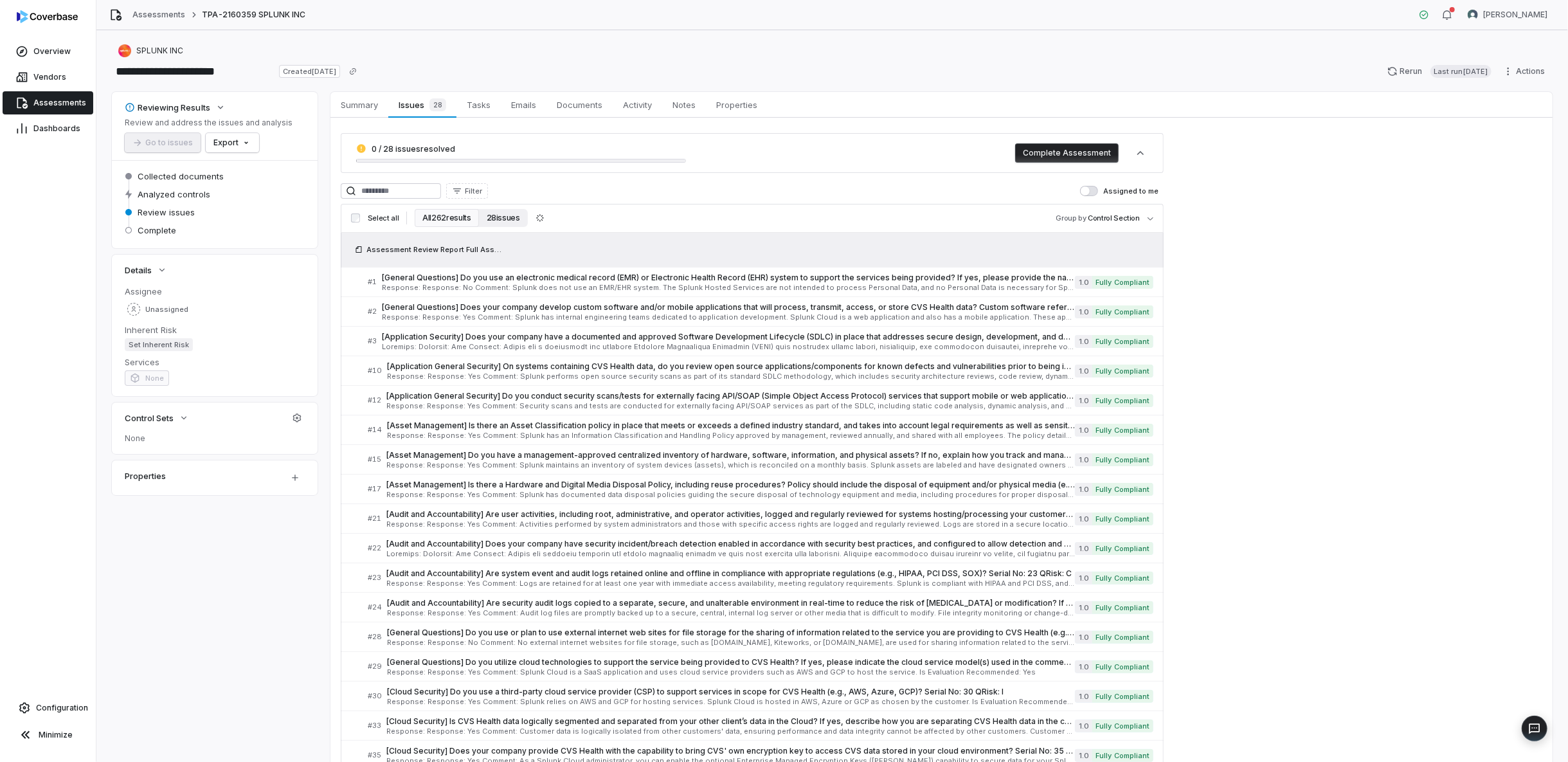
click at [502, 212] on button "28 issues" at bounding box center [503, 218] width 49 height 18
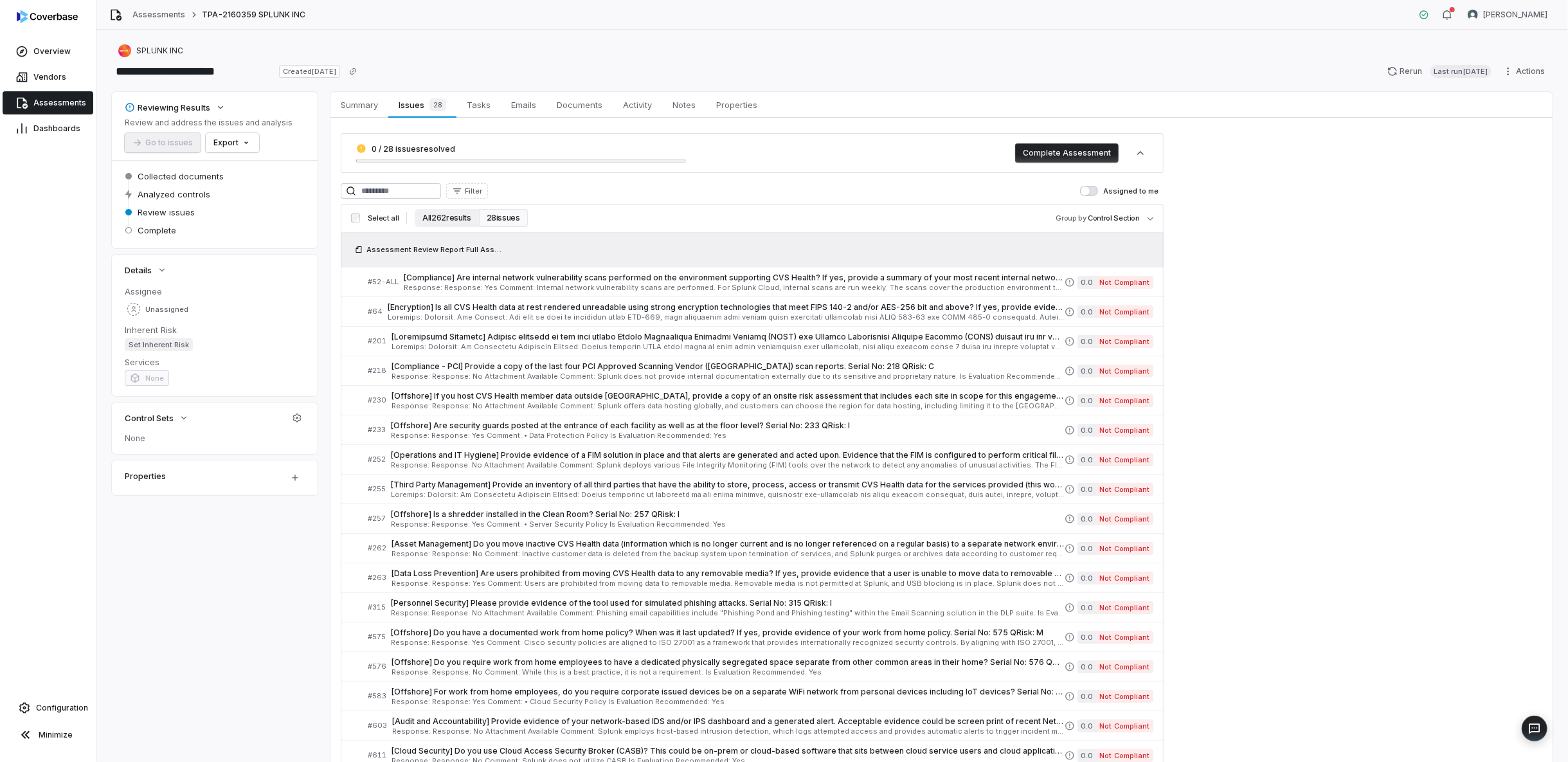
click at [449, 216] on button "All 262 results" at bounding box center [446, 218] width 63 height 18
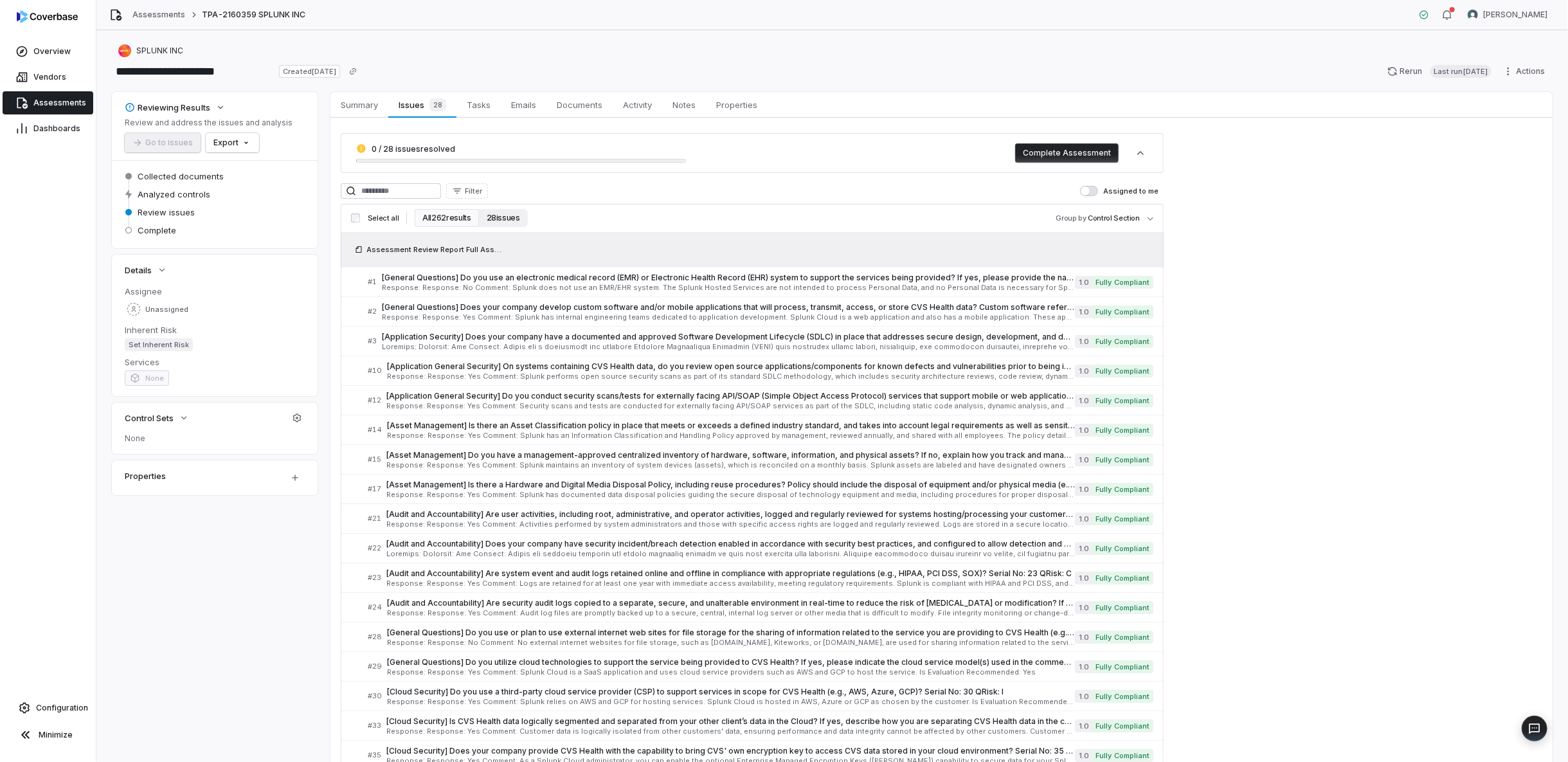
click at [494, 220] on button "28 issues" at bounding box center [503, 218] width 49 height 18
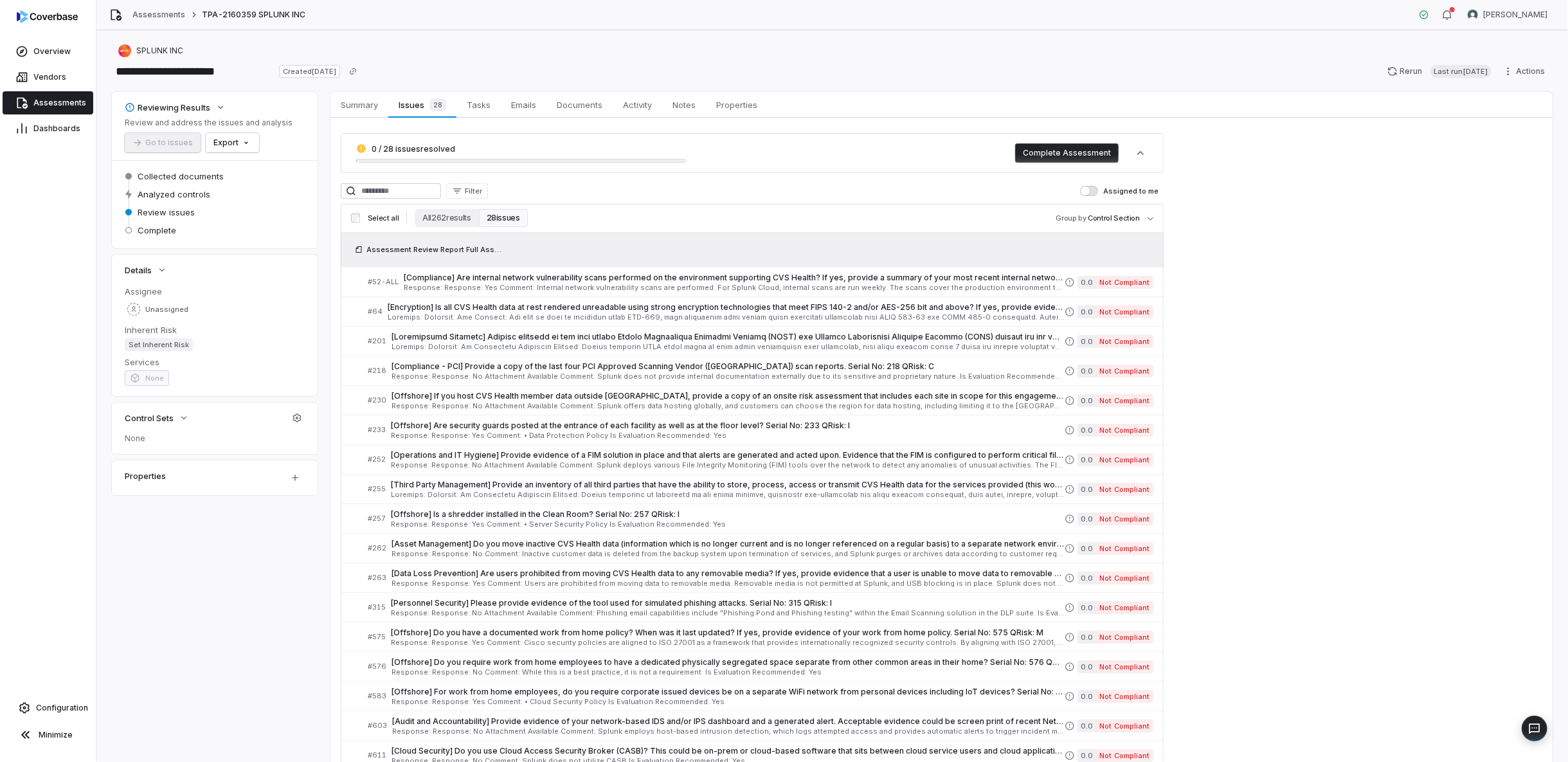
click at [498, 218] on button "28 issues" at bounding box center [503, 218] width 49 height 18
click at [445, 212] on button "All 262 results" at bounding box center [446, 218] width 63 height 18
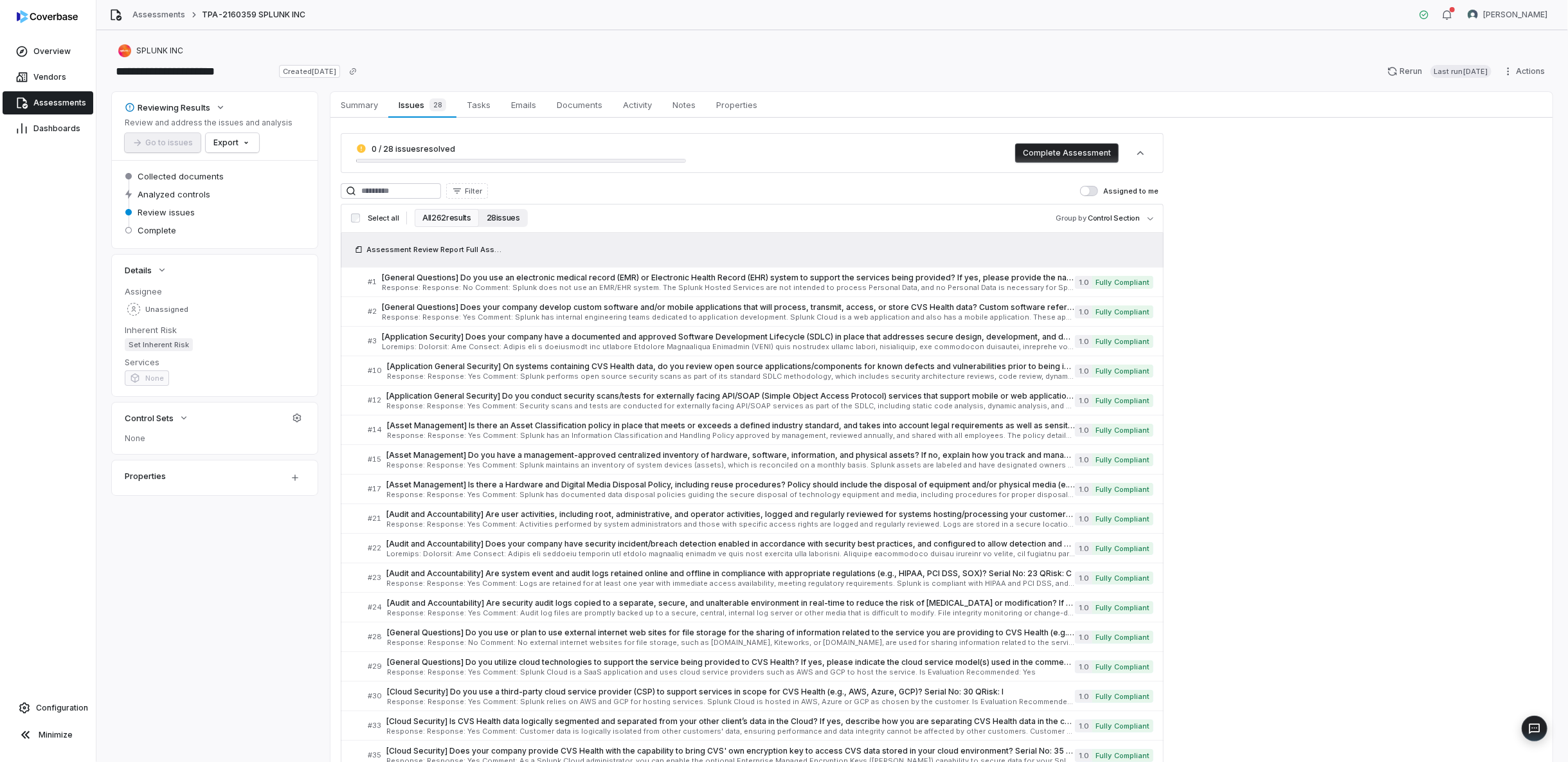
click at [485, 216] on button "28 issues" at bounding box center [503, 218] width 49 height 18
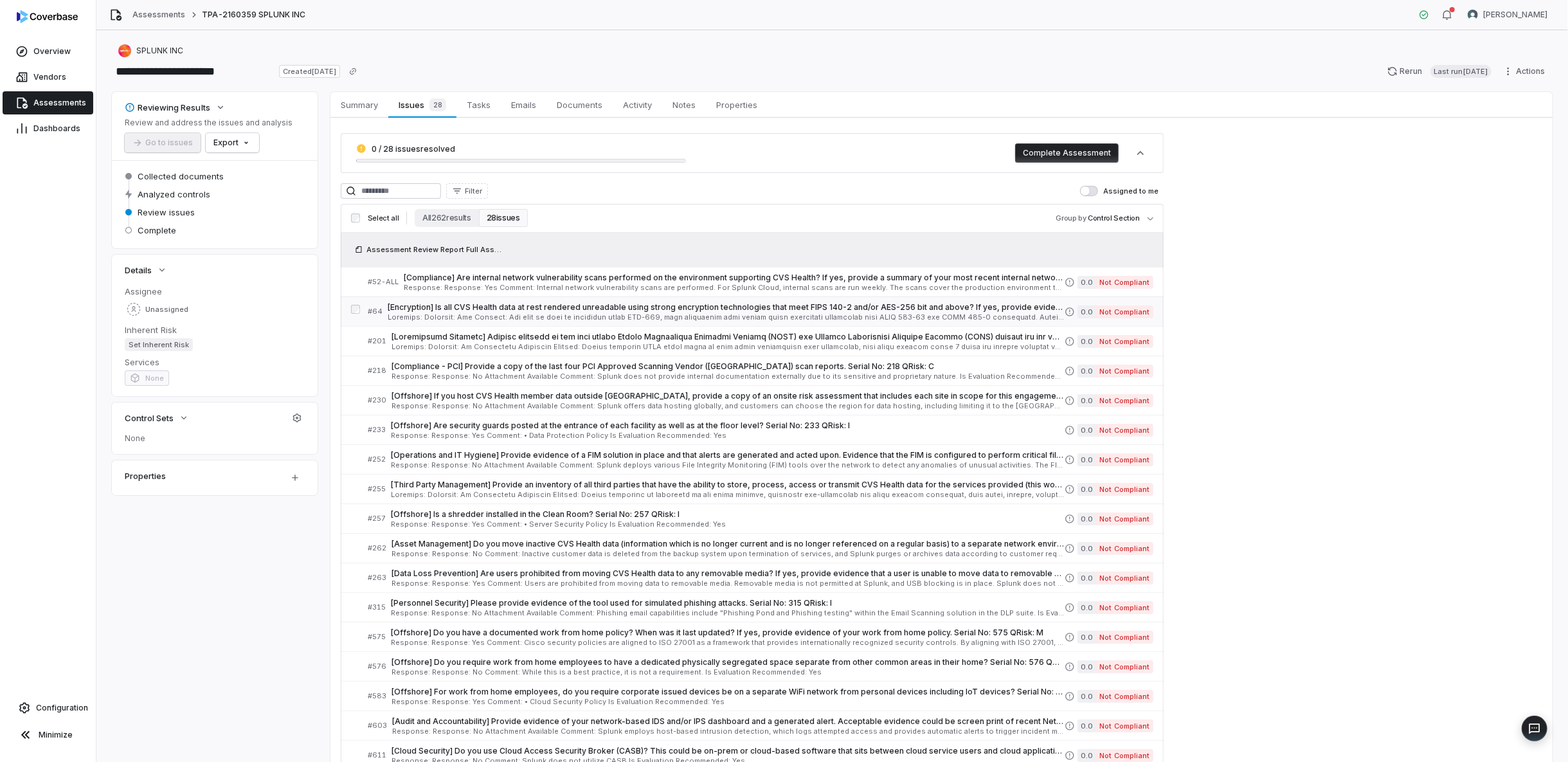
click at [464, 312] on div "[Encryption] Is all CVS Health data at rest rendered unreadable using strong en…" at bounding box center [726, 311] width 677 height 18
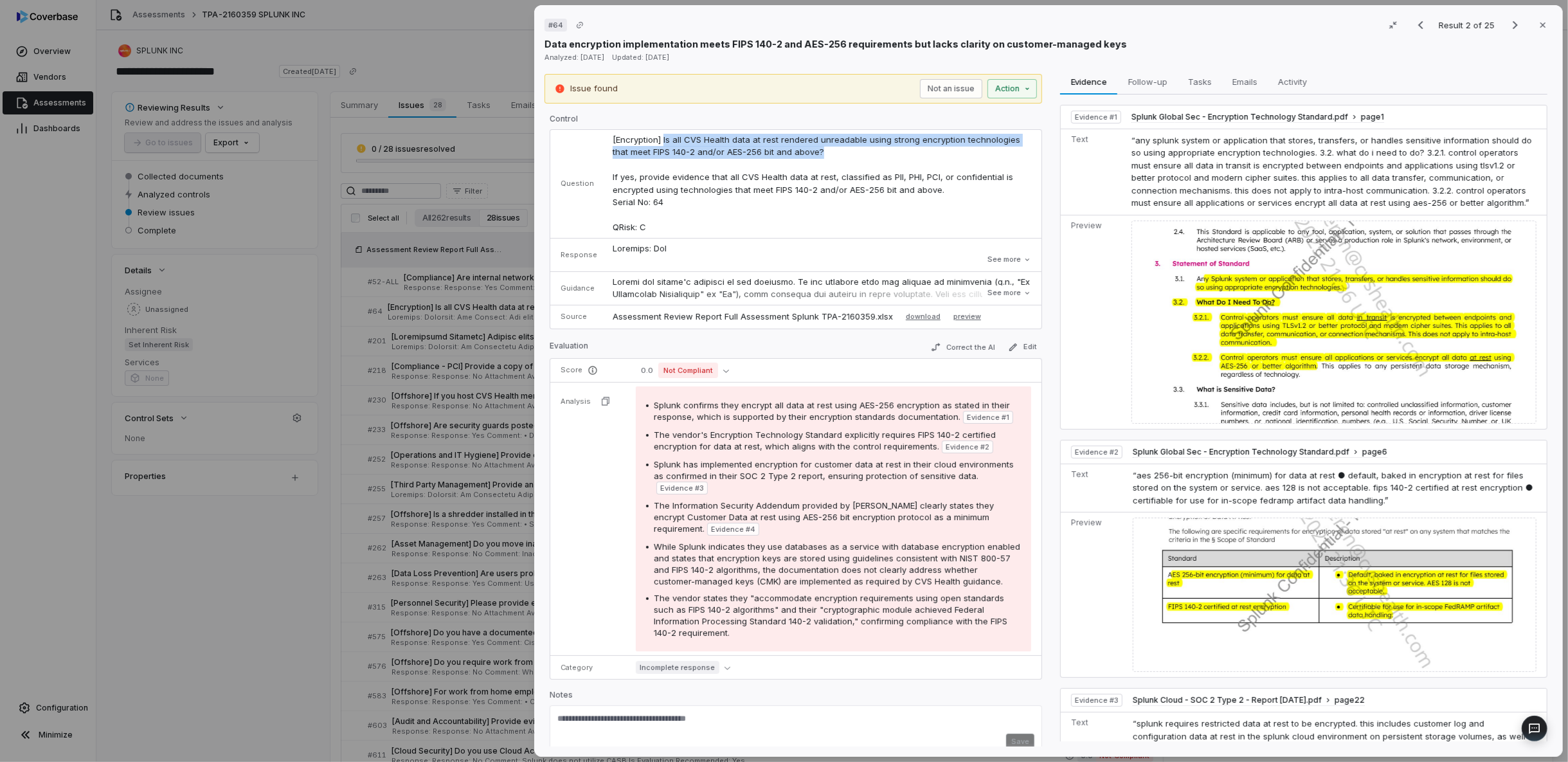
drag, startPoint x: 659, startPoint y: 138, endPoint x: 818, endPoint y: 156, distance: 160.0
click at [818, 156] on td "[Encryption] Is all CVS Health data at rest rendered unreadable using strong en…" at bounding box center [823, 185] width 436 height 109
click at [998, 255] on button "See more" at bounding box center [1008, 260] width 51 height 23
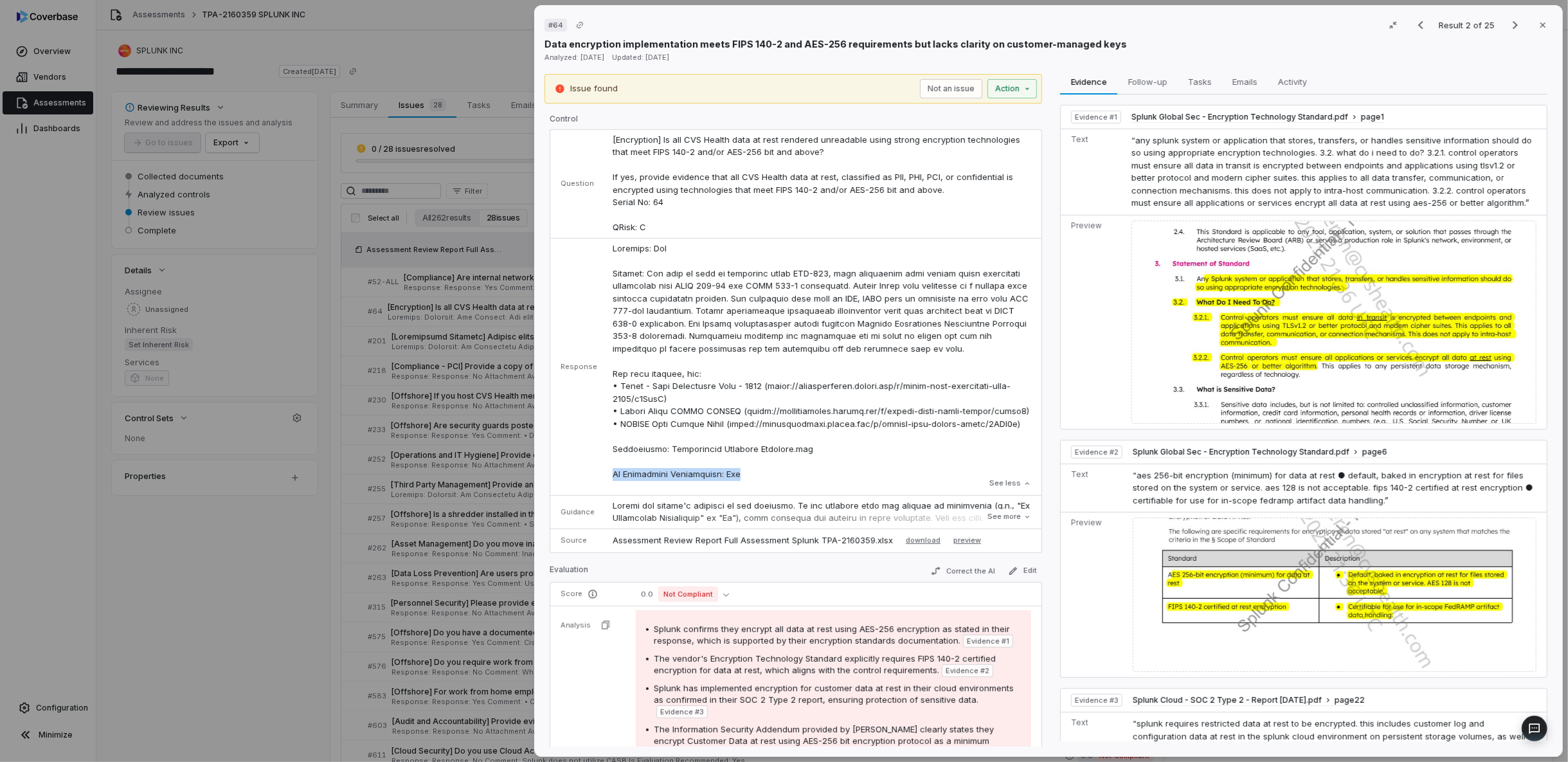
drag, startPoint x: 761, startPoint y: 469, endPoint x: 607, endPoint y: 471, distance: 154.0
click at [607, 471] on td "See less" at bounding box center [823, 366] width 436 height 258
click at [997, 486] on button "See less" at bounding box center [1009, 484] width 50 height 23
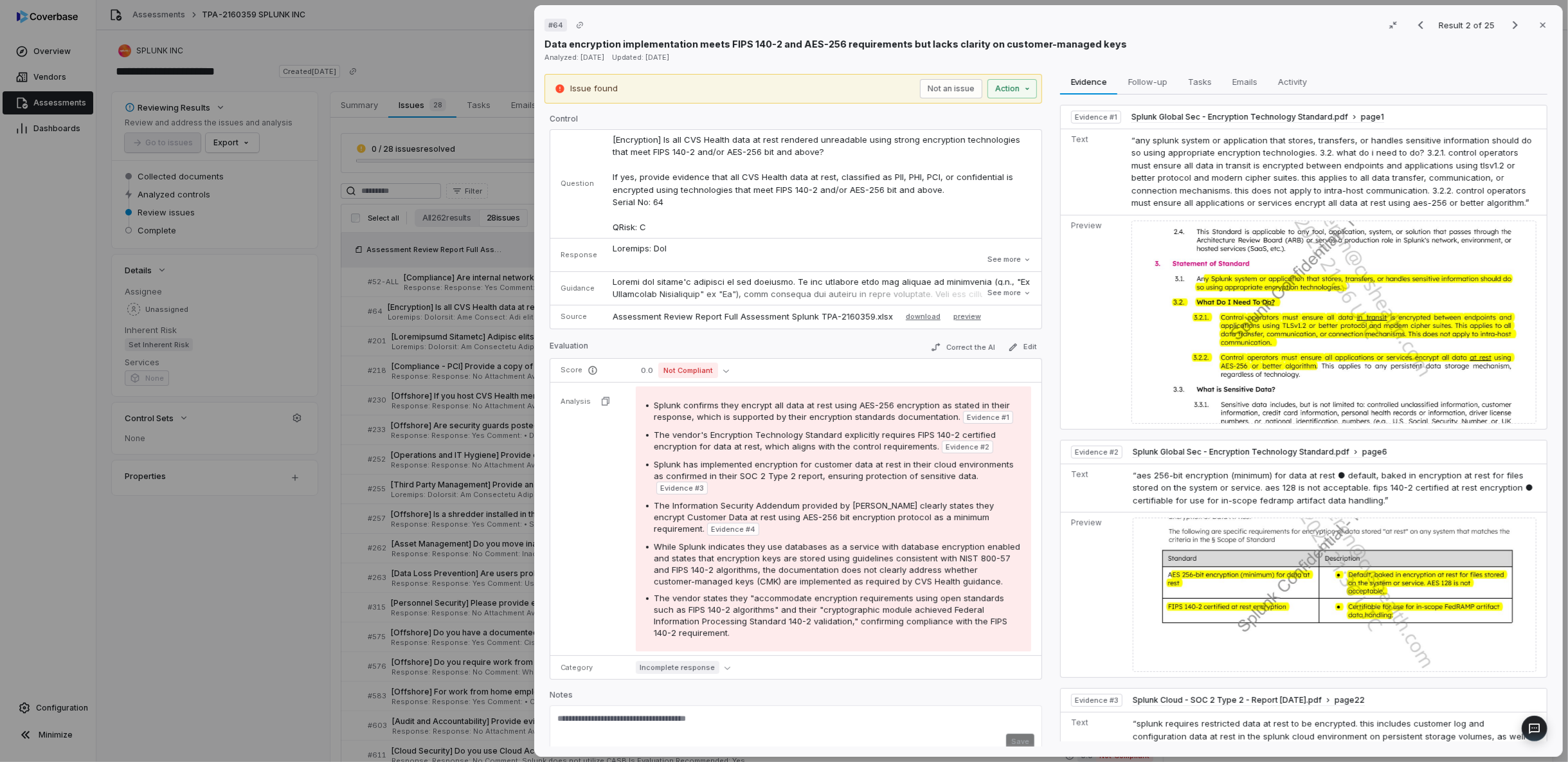
click at [744, 182] on td "[Encryption] Is all CVS Health data at rest rendered unreadable using strong en…" at bounding box center [823, 185] width 436 height 109
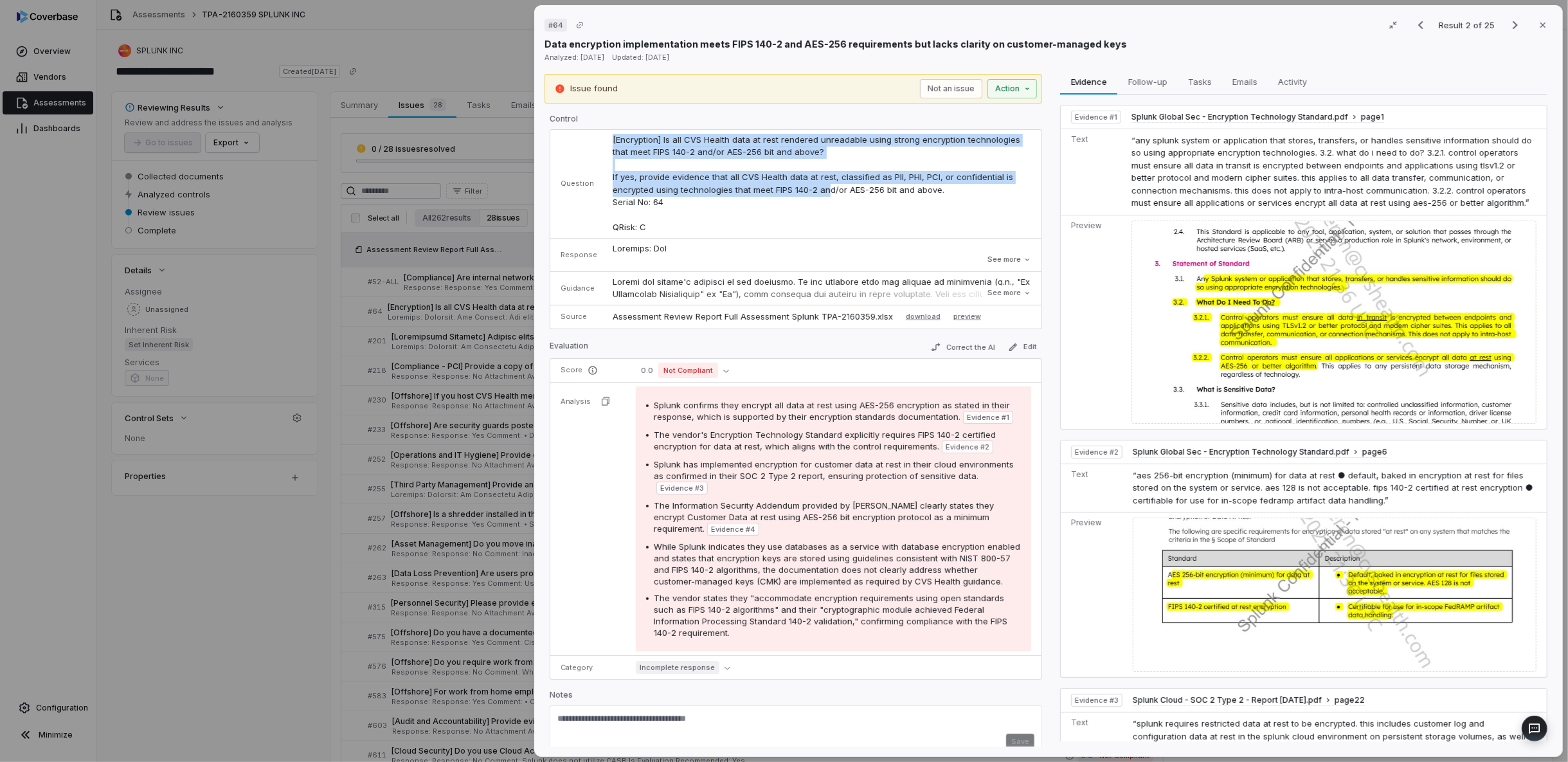
drag, startPoint x: 608, startPoint y: 138, endPoint x: 820, endPoint y: 185, distance: 217.1
click at [820, 185] on span "[Encryption] Is all CVS Health data at rest rendered unreadable using strong en…" at bounding box center [817, 183] width 410 height 98
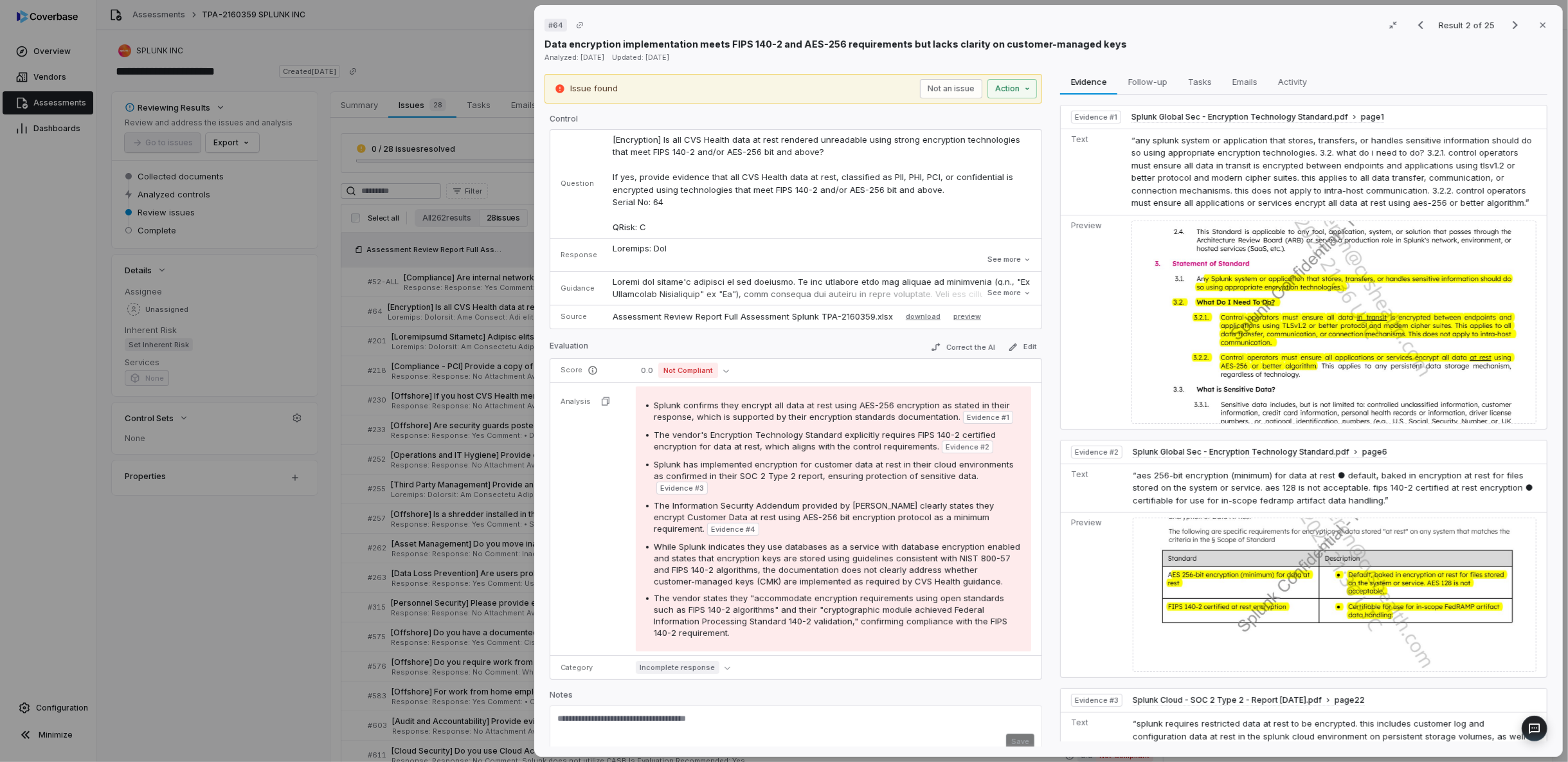
drag, startPoint x: 700, startPoint y: 206, endPoint x: 668, endPoint y: 212, distance: 32.6
click at [699, 207] on td "[Encryption] Is all CVS Health data at rest rendered unreadable using strong en…" at bounding box center [823, 185] width 436 height 109
drag, startPoint x: 671, startPoint y: 204, endPoint x: 659, endPoint y: 213, distance: 15.0
click at [663, 204] on td "[Encryption] Is all CVS Health data at rest rendered unreadable using strong en…" at bounding box center [823, 185] width 436 height 109
drag, startPoint x: 657, startPoint y: 227, endPoint x: 608, endPoint y: 228, distance: 49.0
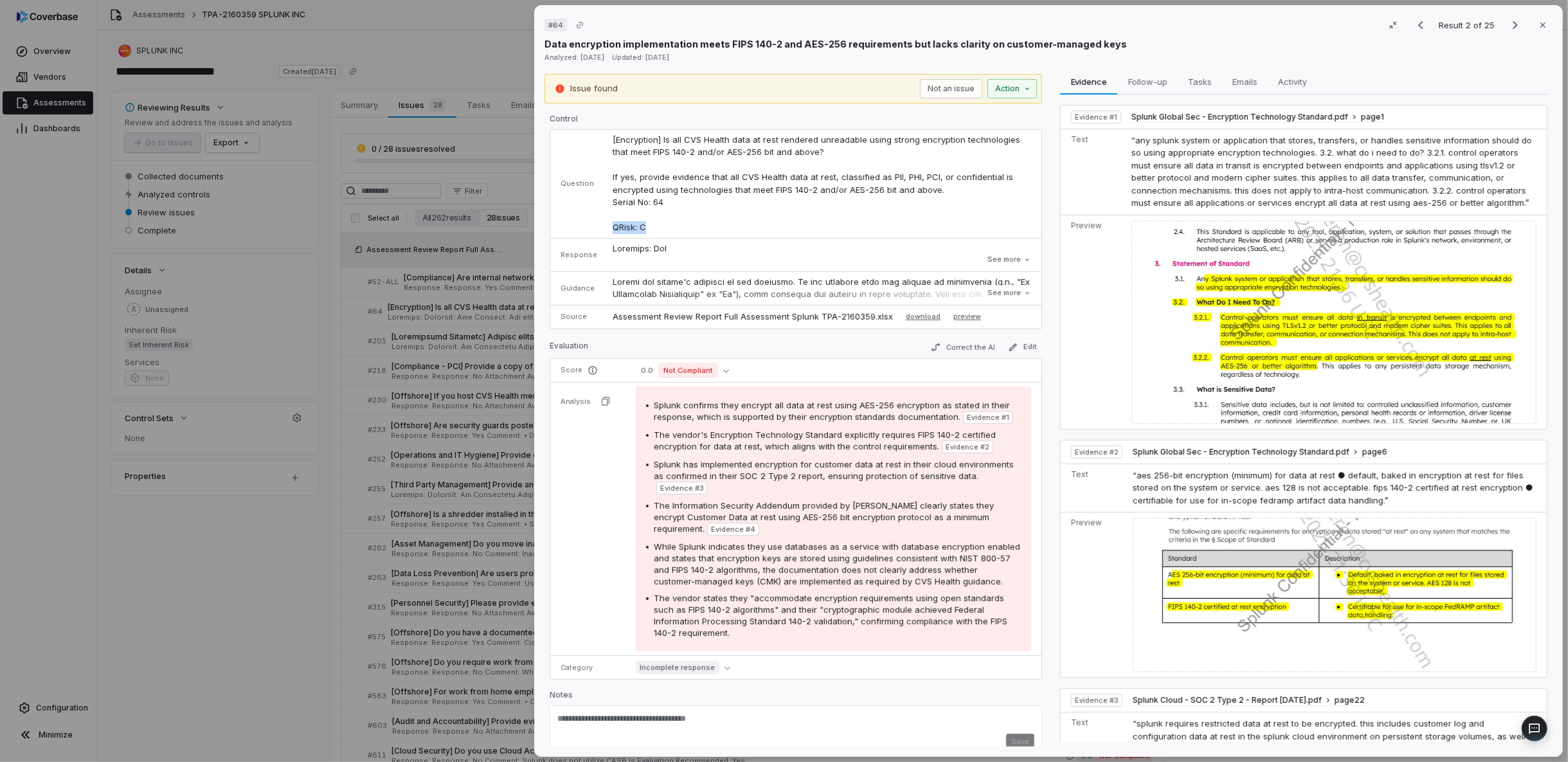
click at [608, 228] on td "[Encryption] Is all CVS Health data at rest rendered unreadable using strong en…" at bounding box center [823, 185] width 436 height 109
click at [997, 251] on button "See more" at bounding box center [1008, 260] width 51 height 23
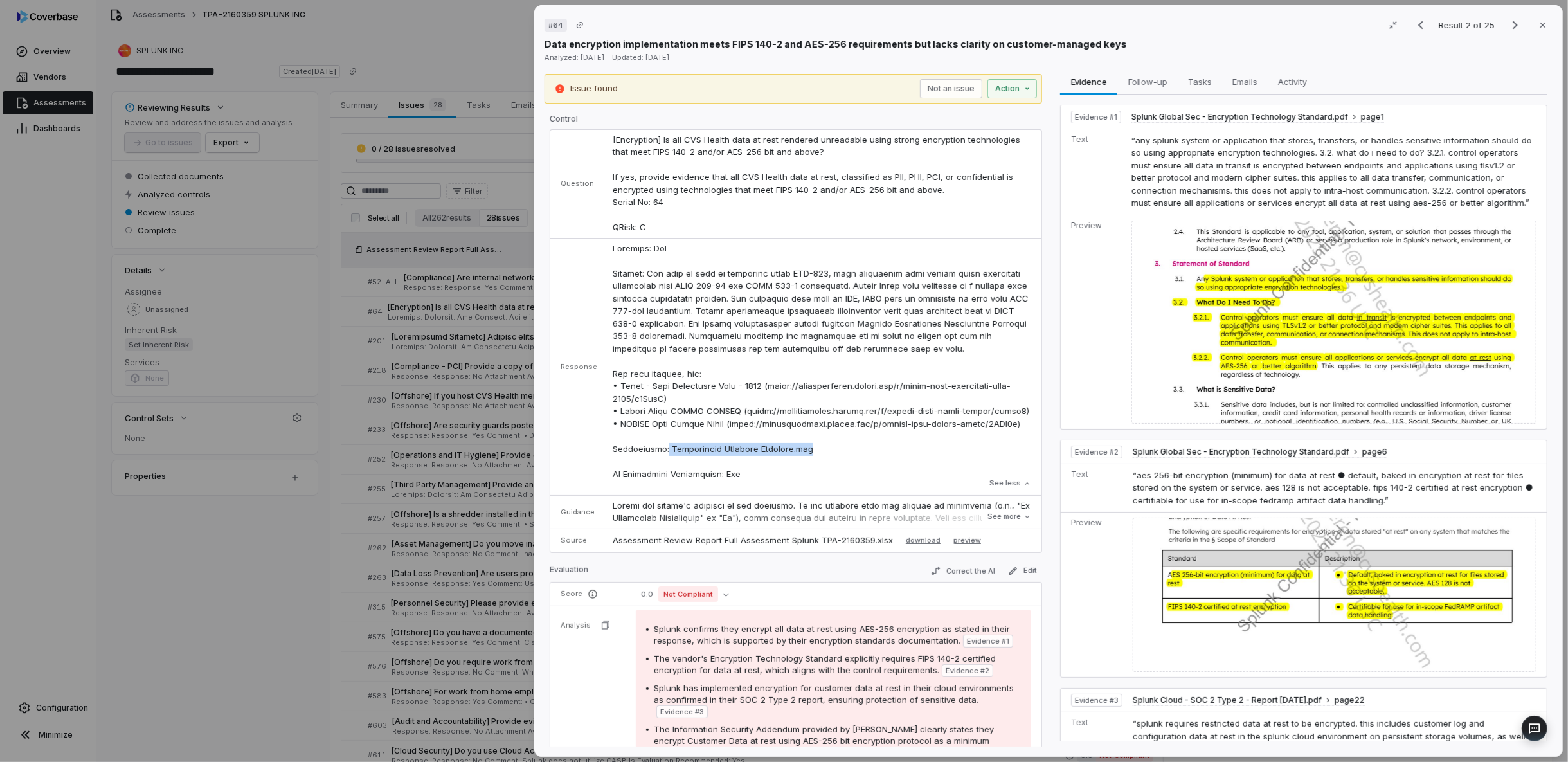
drag, startPoint x: 817, startPoint y: 445, endPoint x: 661, endPoint y: 442, distance: 156.0
click at [661, 442] on p at bounding box center [821, 361] width 419 height 238
drag, startPoint x: 749, startPoint y: 474, endPoint x: 723, endPoint y: 472, distance: 26.1
click at [723, 472] on p at bounding box center [821, 361] width 419 height 238
click at [719, 328] on p at bounding box center [821, 361] width 419 height 238
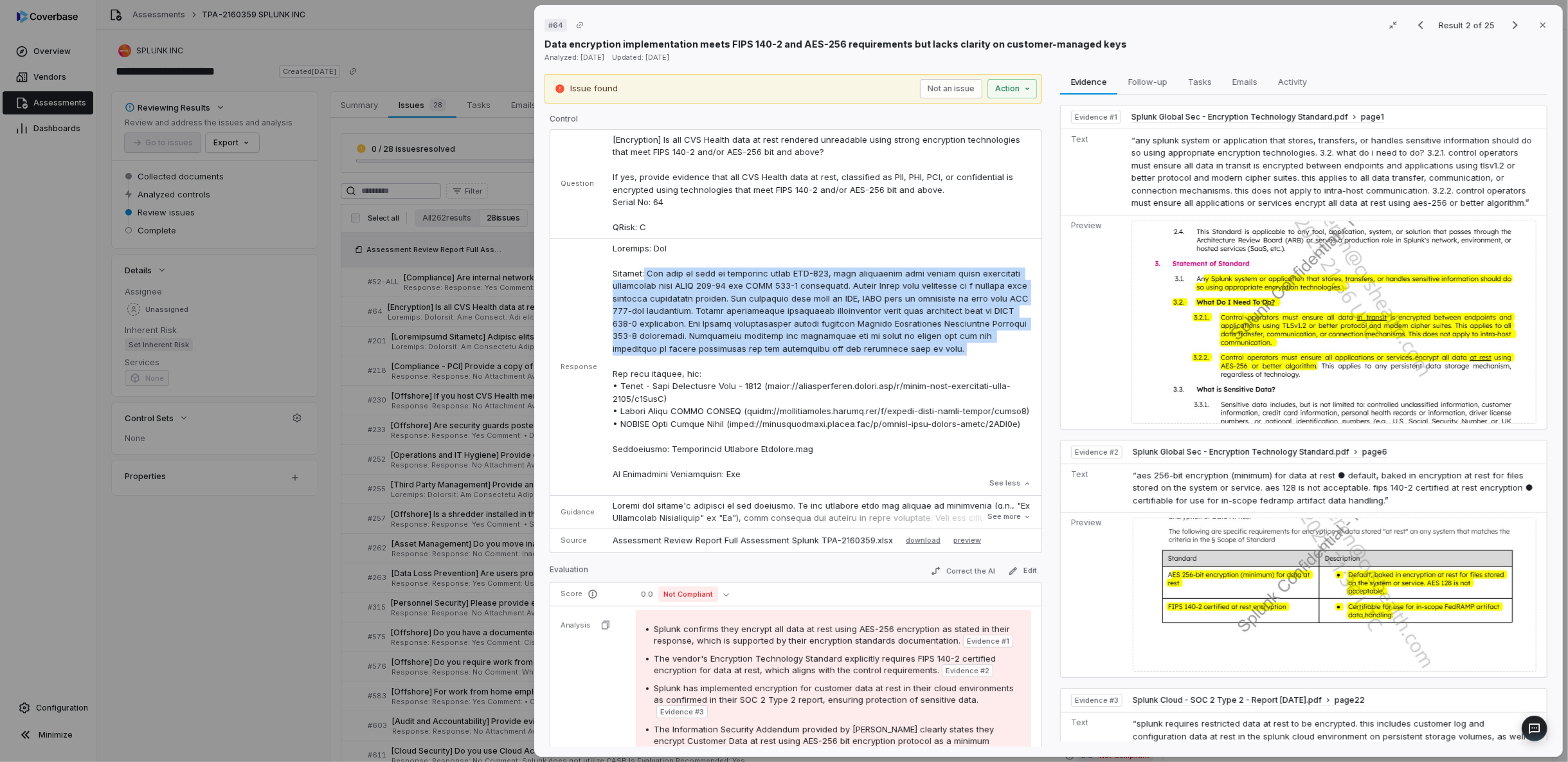
drag, startPoint x: 876, startPoint y: 356, endPoint x: 649, endPoint y: 274, distance: 241.4
click at [649, 274] on p at bounding box center [821, 361] width 419 height 238
drag, startPoint x: 1011, startPoint y: 520, endPoint x: 931, endPoint y: 518, distance: 80.0
click at [1009, 519] on button "See more" at bounding box center [1008, 517] width 51 height 23
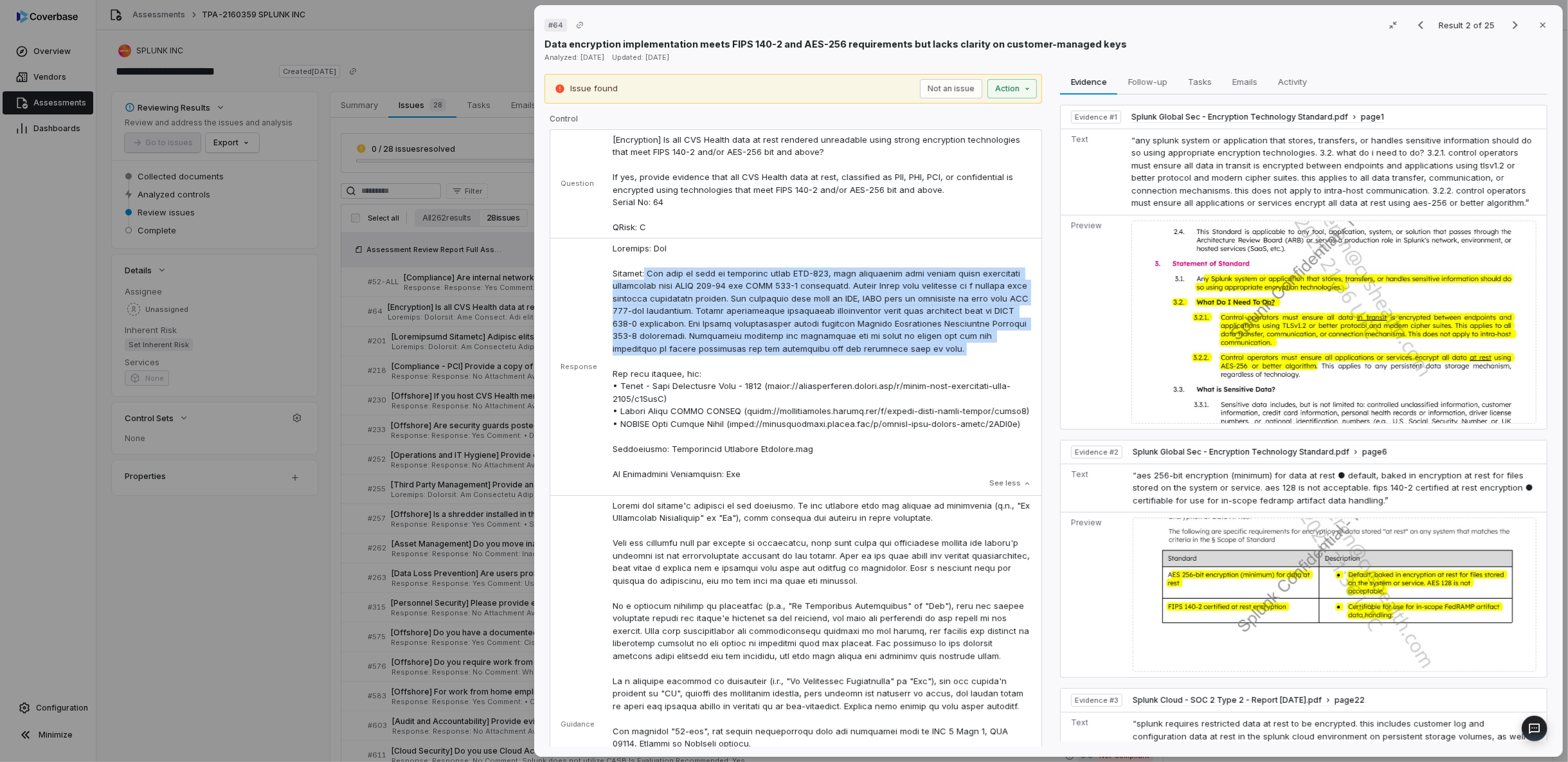
scroll to position [214, 0]
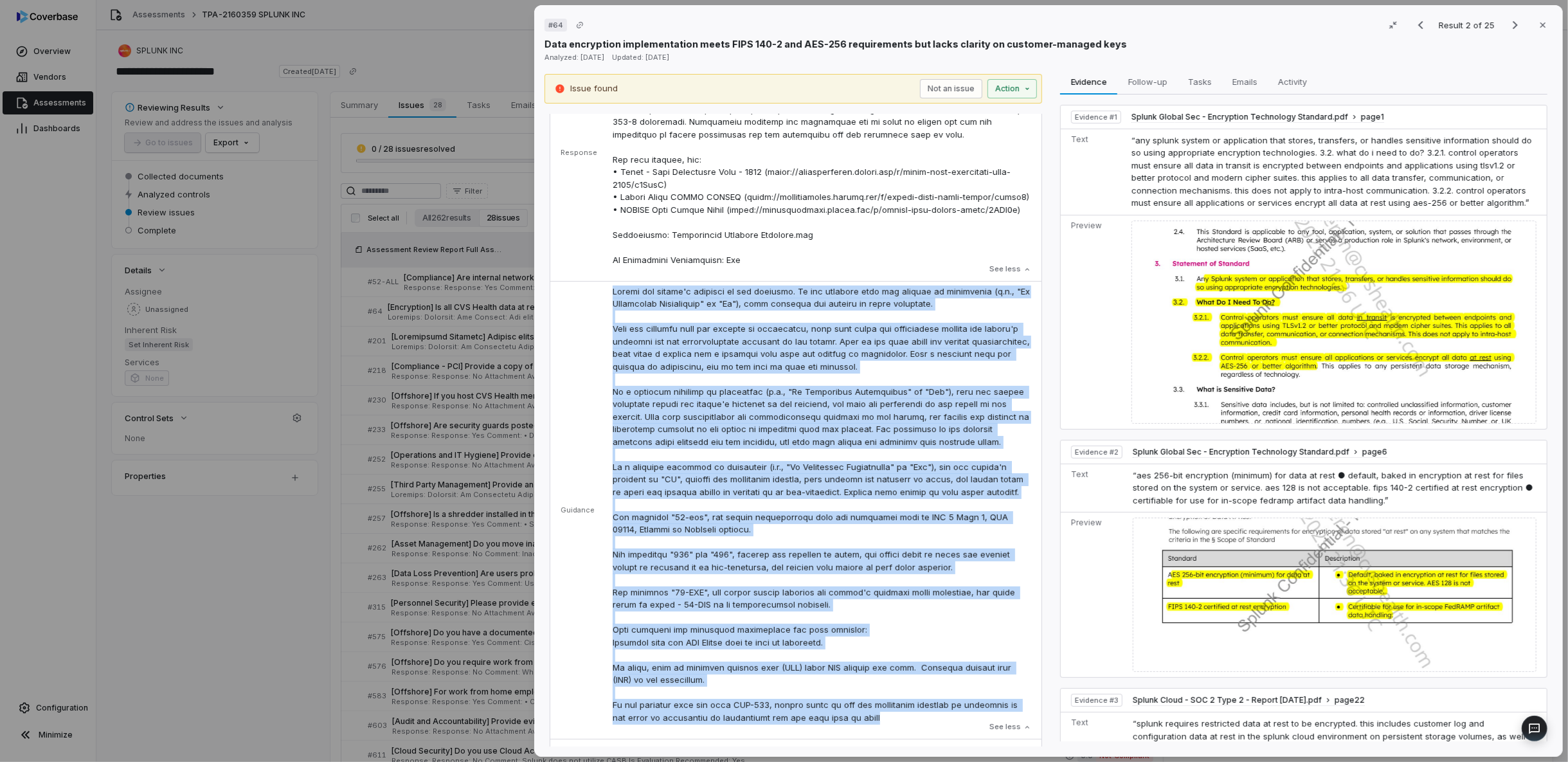
drag, startPoint x: 845, startPoint y: 717, endPoint x: 602, endPoint y: 286, distance: 494.8
click at [605, 286] on td "See less" at bounding box center [823, 509] width 436 height 458
click at [606, 291] on td "See less" at bounding box center [823, 509] width 436 height 458
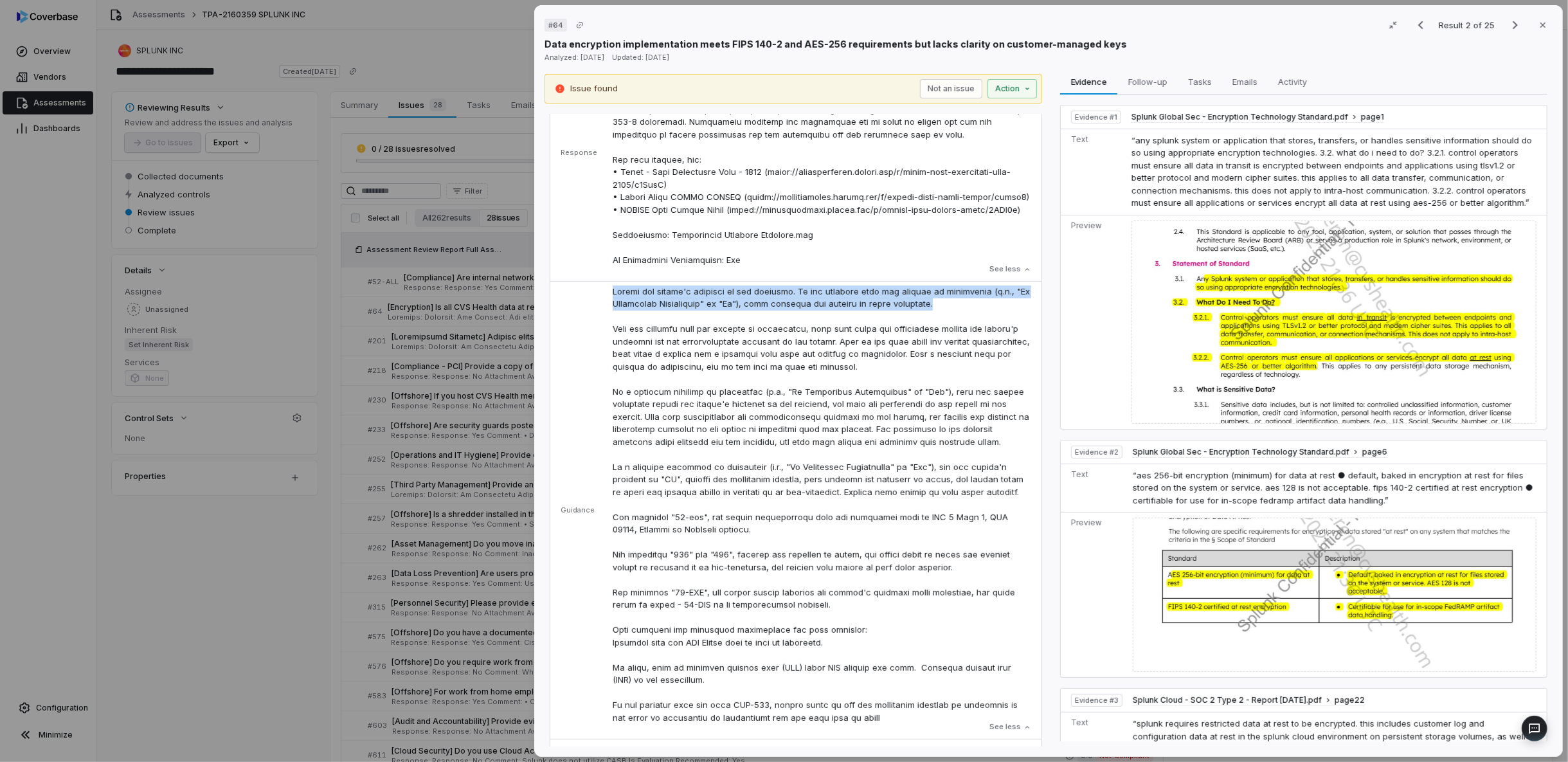
drag, startPoint x: 605, startPoint y: 289, endPoint x: 966, endPoint y: 299, distance: 361.1
click at [966, 299] on td "See less" at bounding box center [823, 509] width 436 height 458
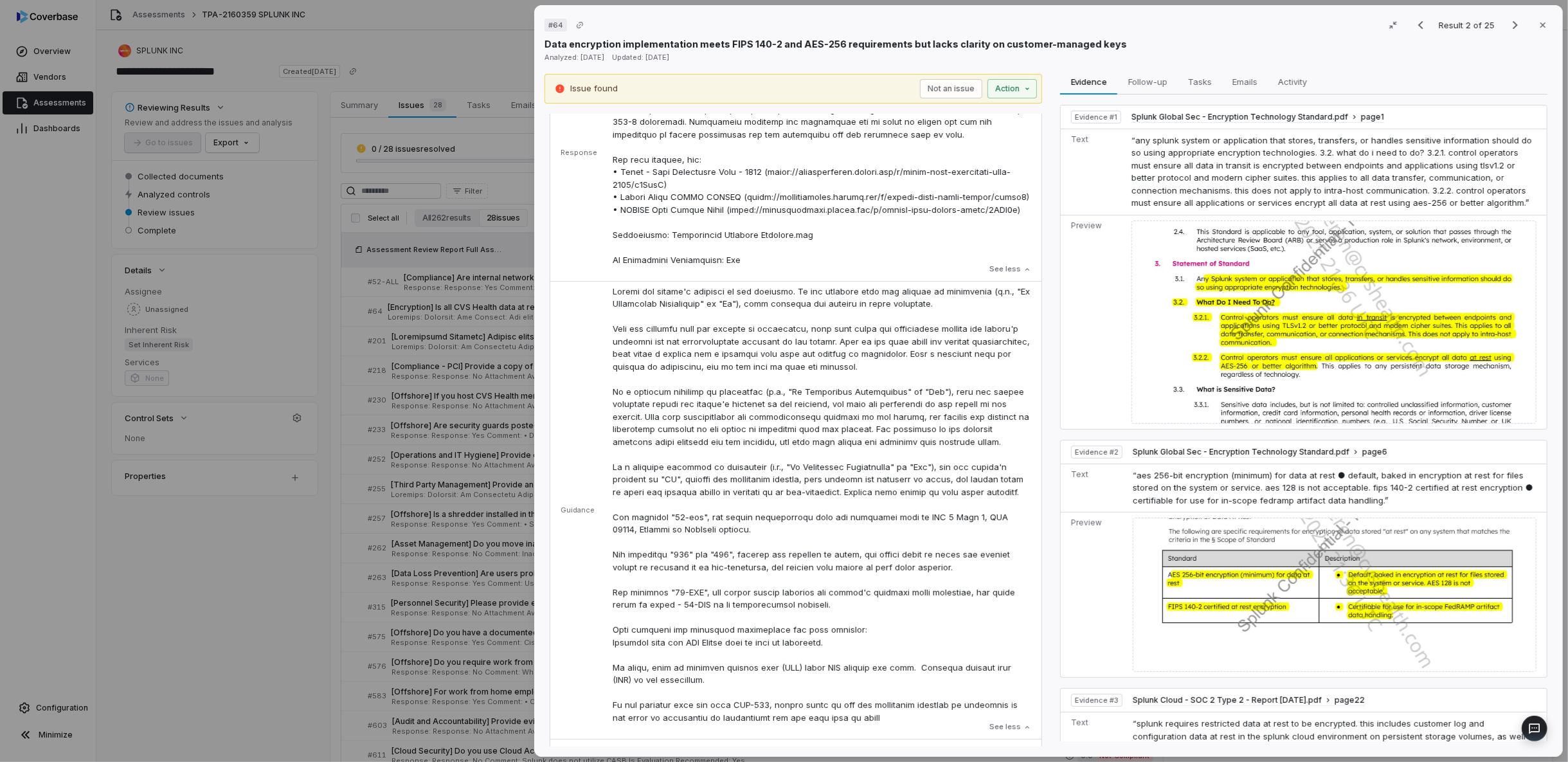
click at [893, 328] on p at bounding box center [821, 505] width 419 height 439
drag, startPoint x: 929, startPoint y: 305, endPoint x: 749, endPoint y: 301, distance: 180.0
click at [749, 301] on p at bounding box center [821, 505] width 419 height 439
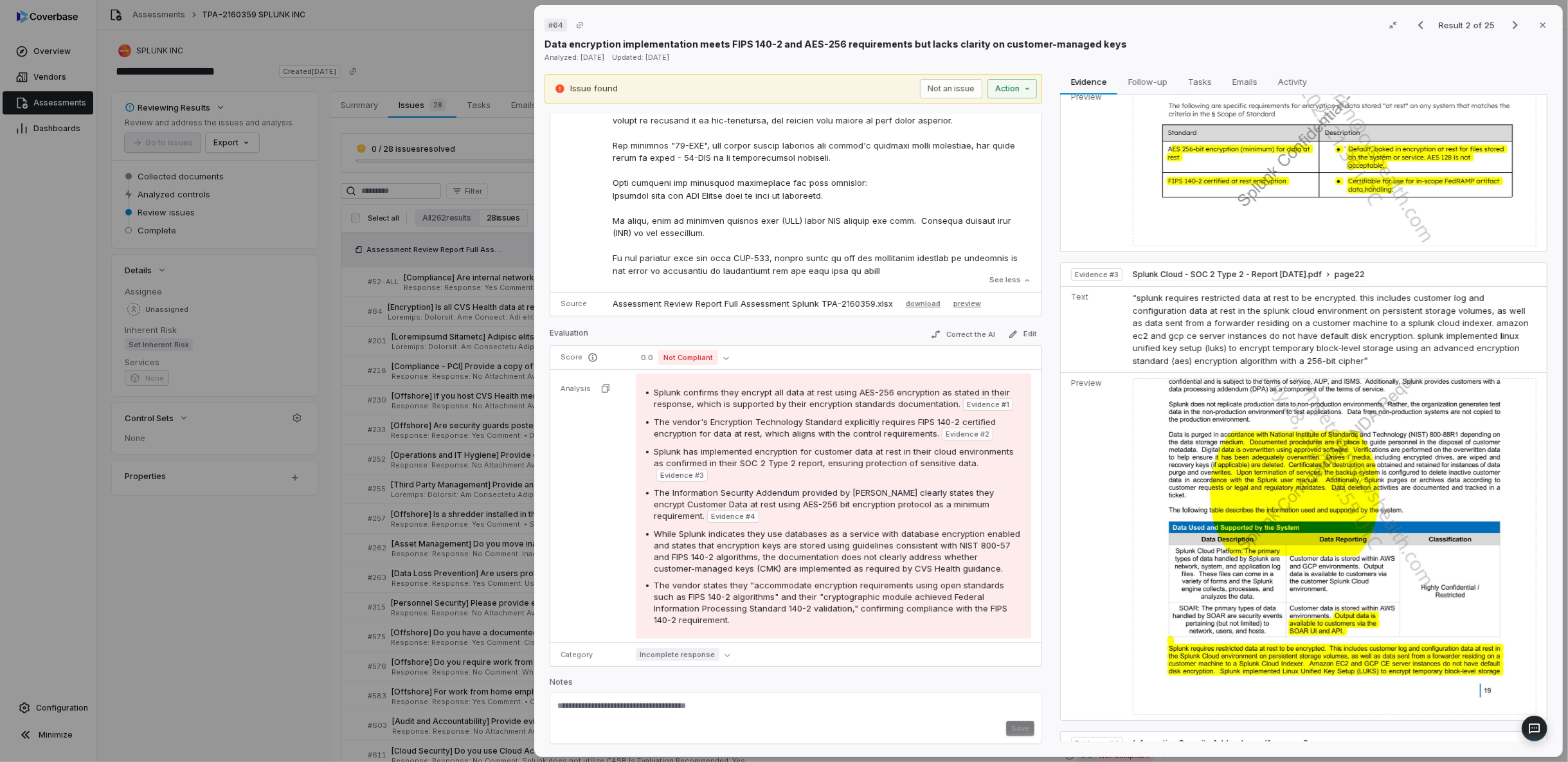
scroll to position [429, 0]
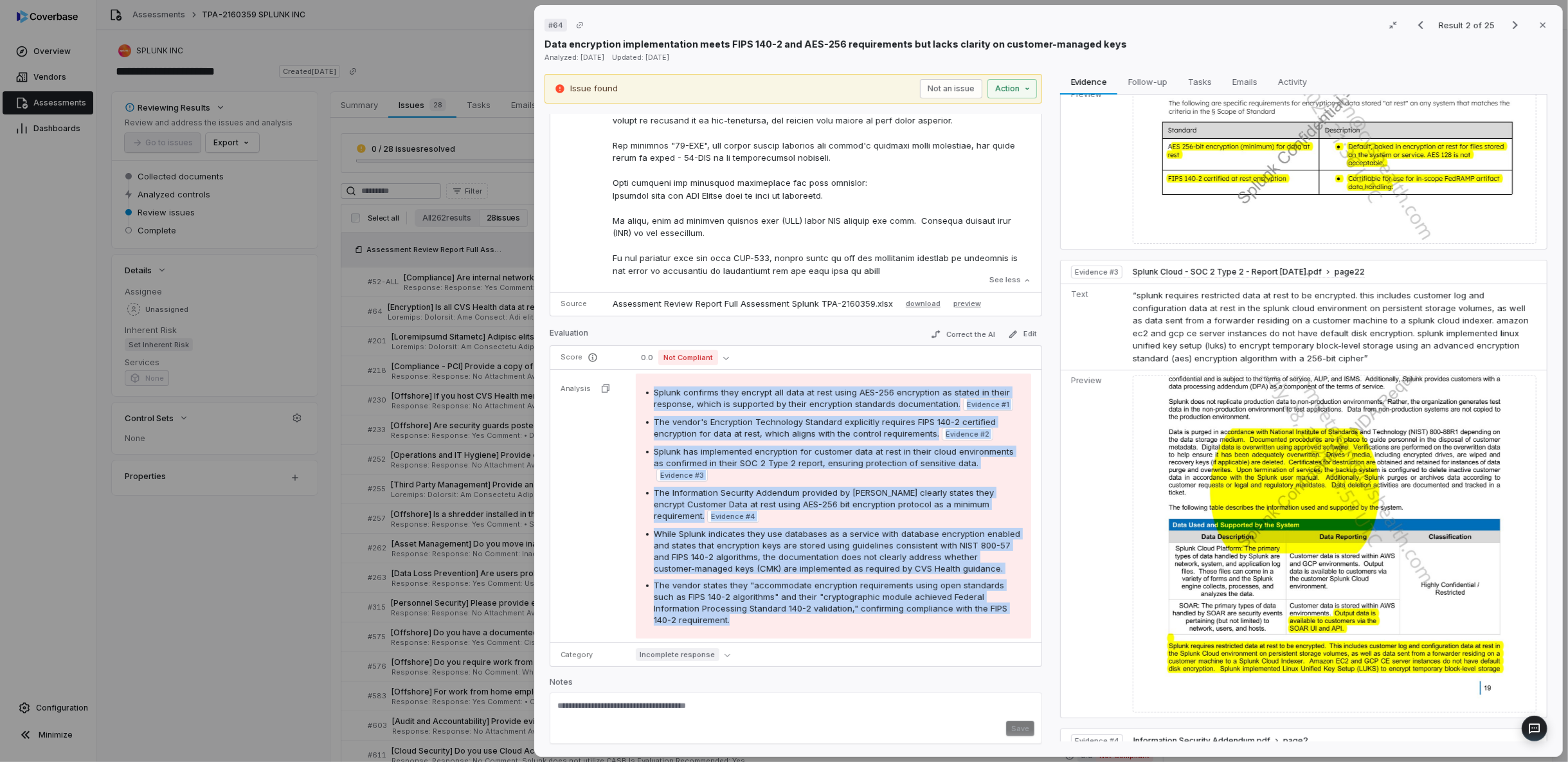
drag, startPoint x: 759, startPoint y: 624, endPoint x: 635, endPoint y: 386, distance: 268.4
click at [635, 386] on div "Splunk confirms they encrypt all data at rest using AES-256 encryption as state…" at bounding box center [833, 505] width 395 height 265
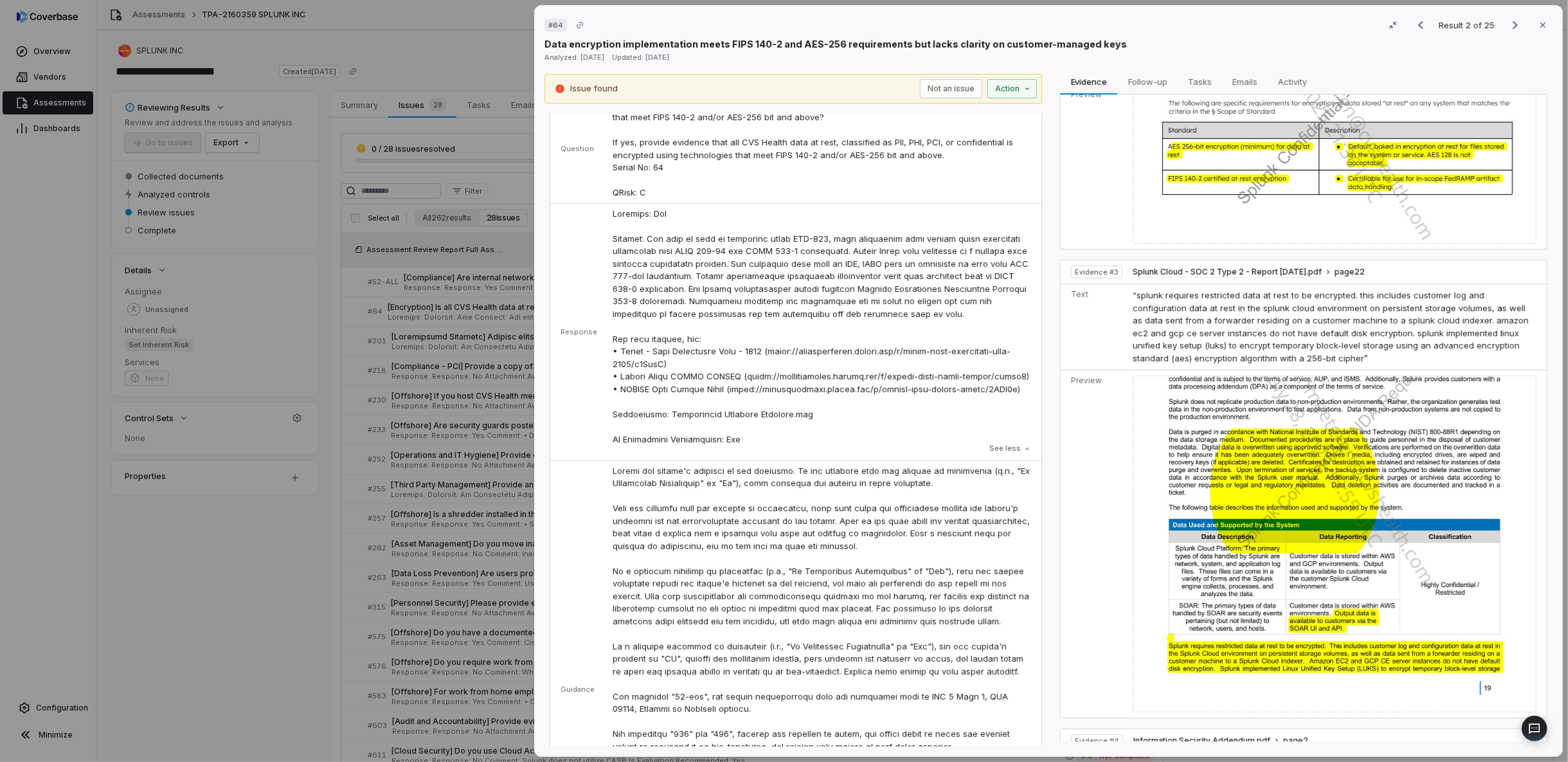
scroll to position [0, 0]
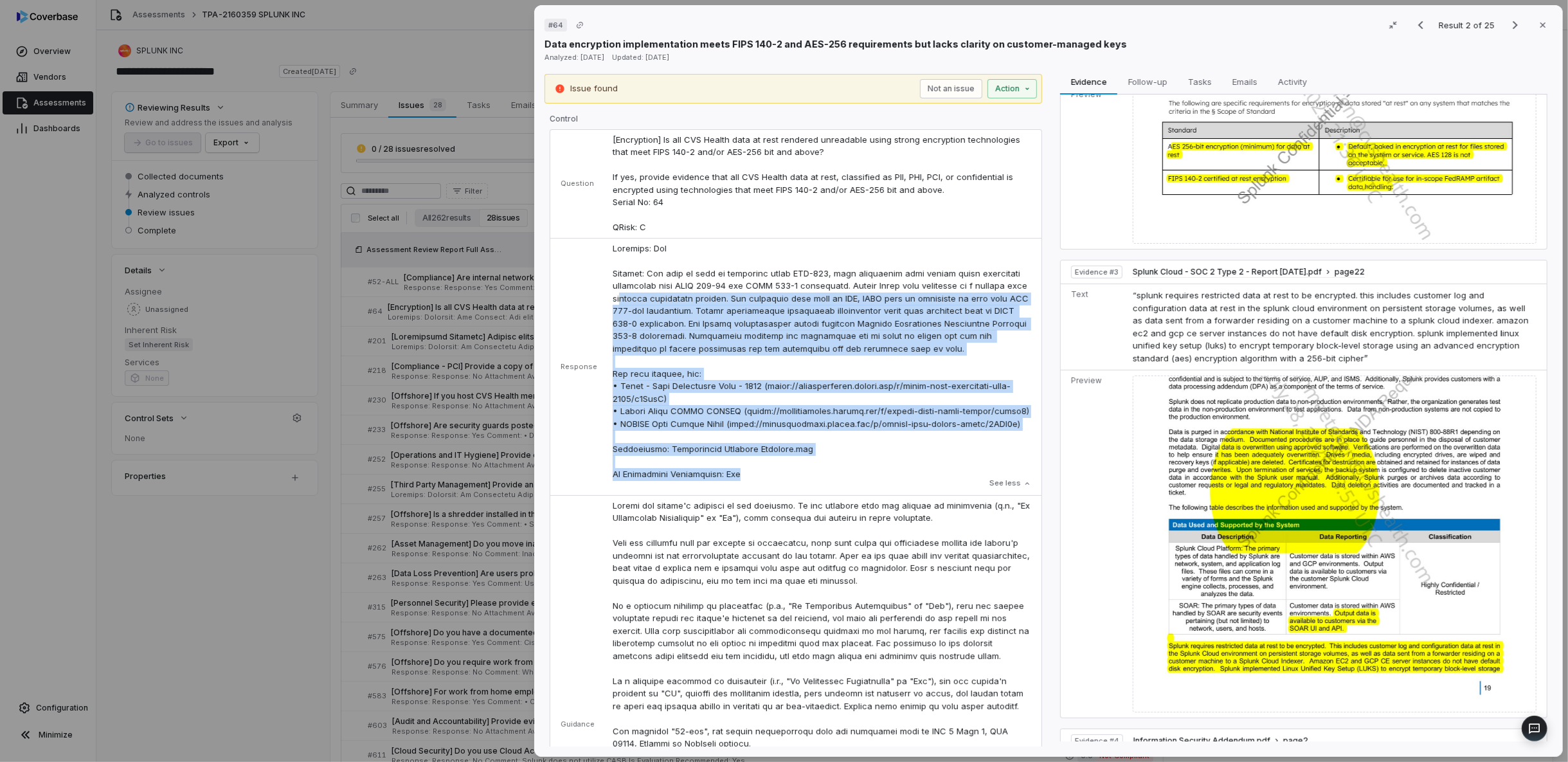
drag, startPoint x: 799, startPoint y: 492, endPoint x: 619, endPoint y: 296, distance: 266.1
click at [619, 296] on td "See less" at bounding box center [823, 366] width 436 height 258
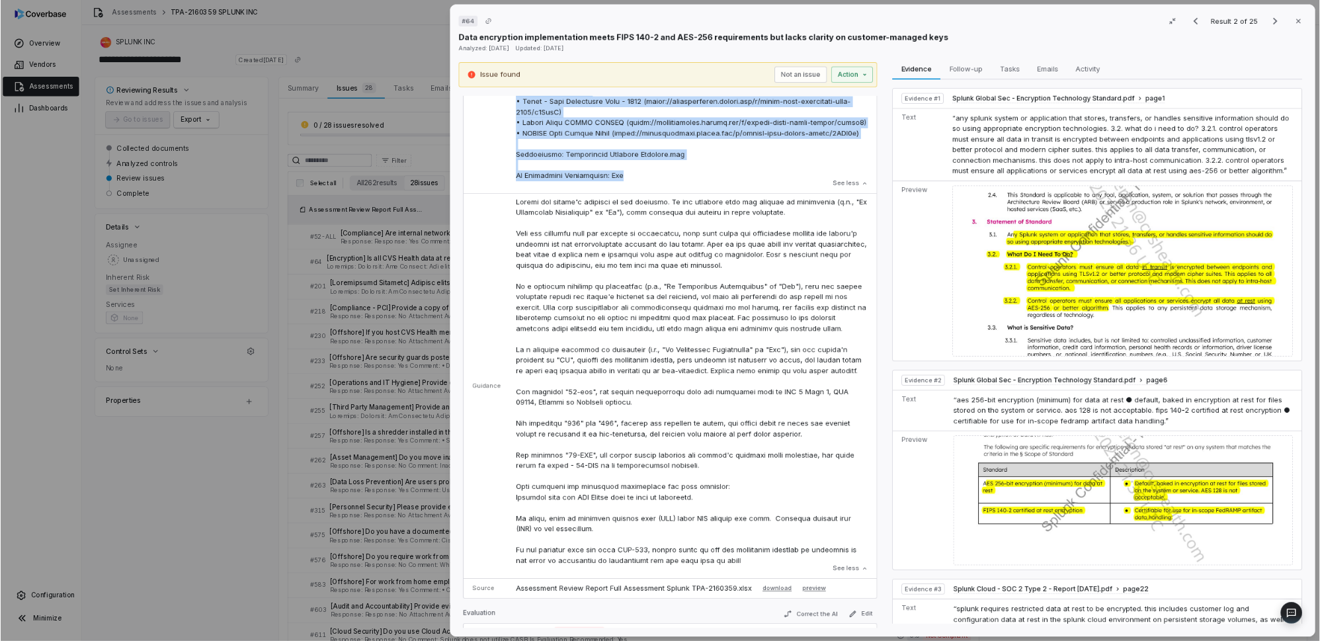
scroll to position [294, 0]
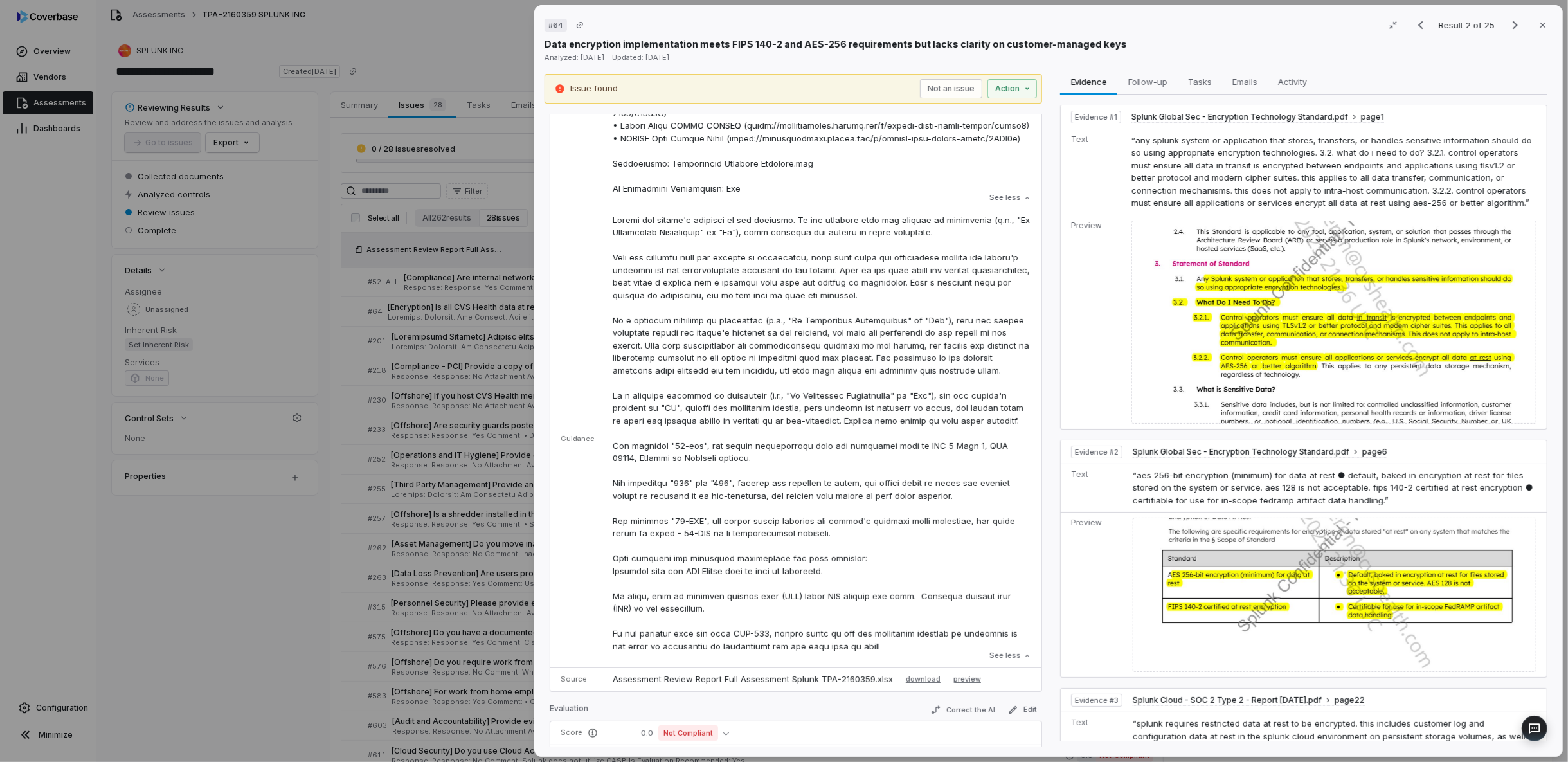
click at [605, 220] on td "See less" at bounding box center [823, 438] width 436 height 458
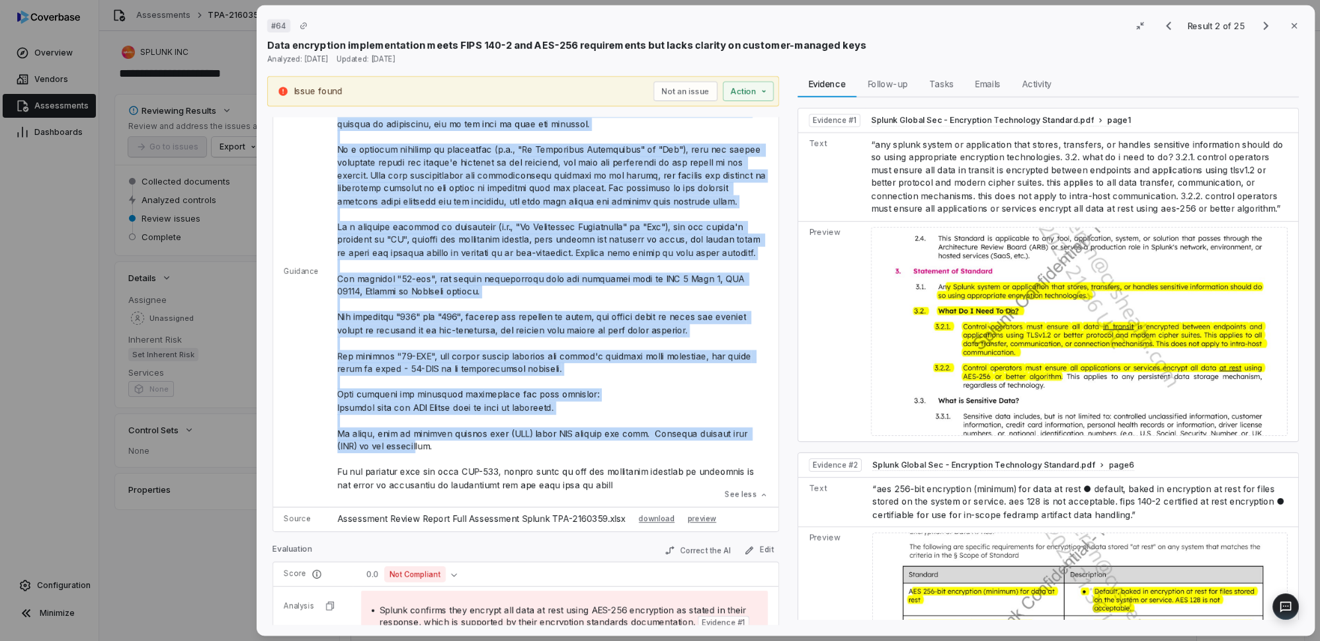
scroll to position [474, 0]
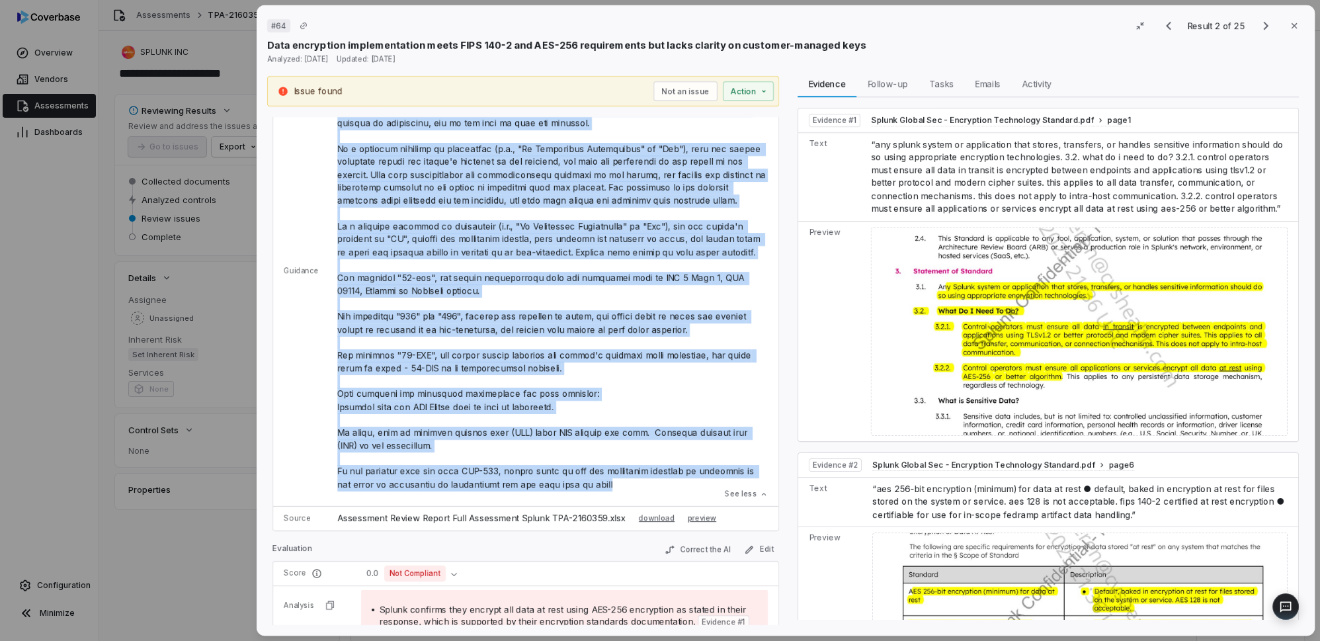
drag, startPoint x: 321, startPoint y: 286, endPoint x: 525, endPoint y: 476, distance: 278.5
click at [580, 492] on tr "Guidance See less" at bounding box center [525, 270] width 505 height 471
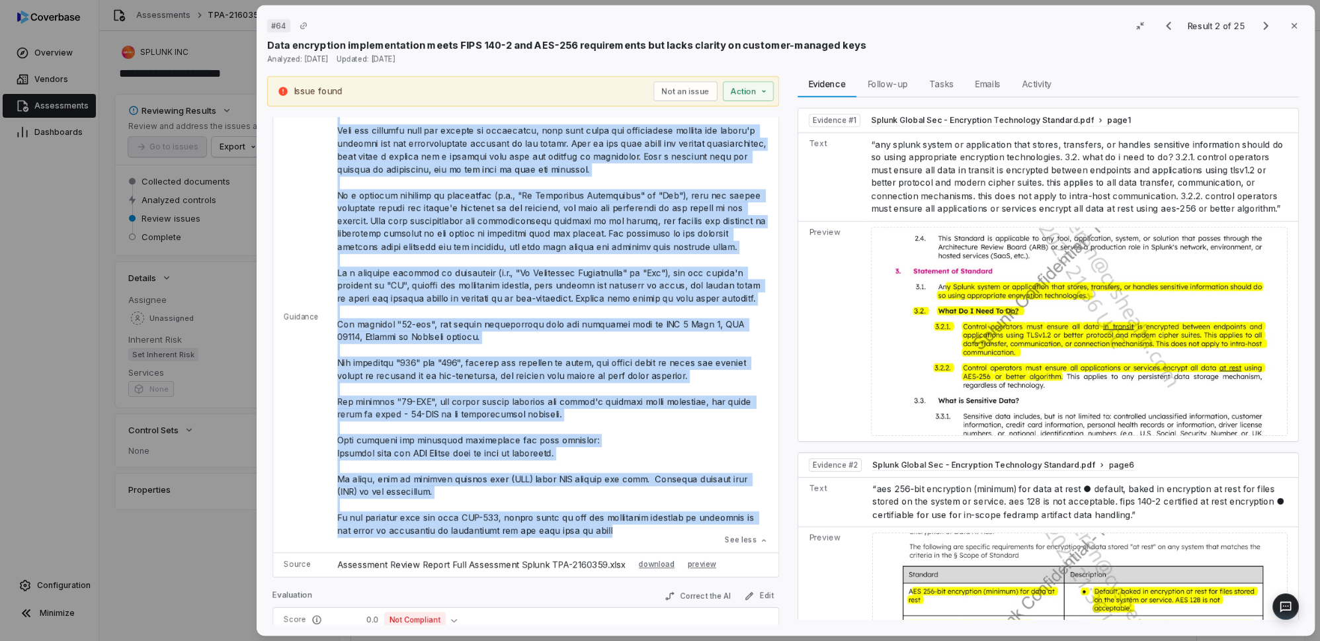
scroll to position [414, 0]
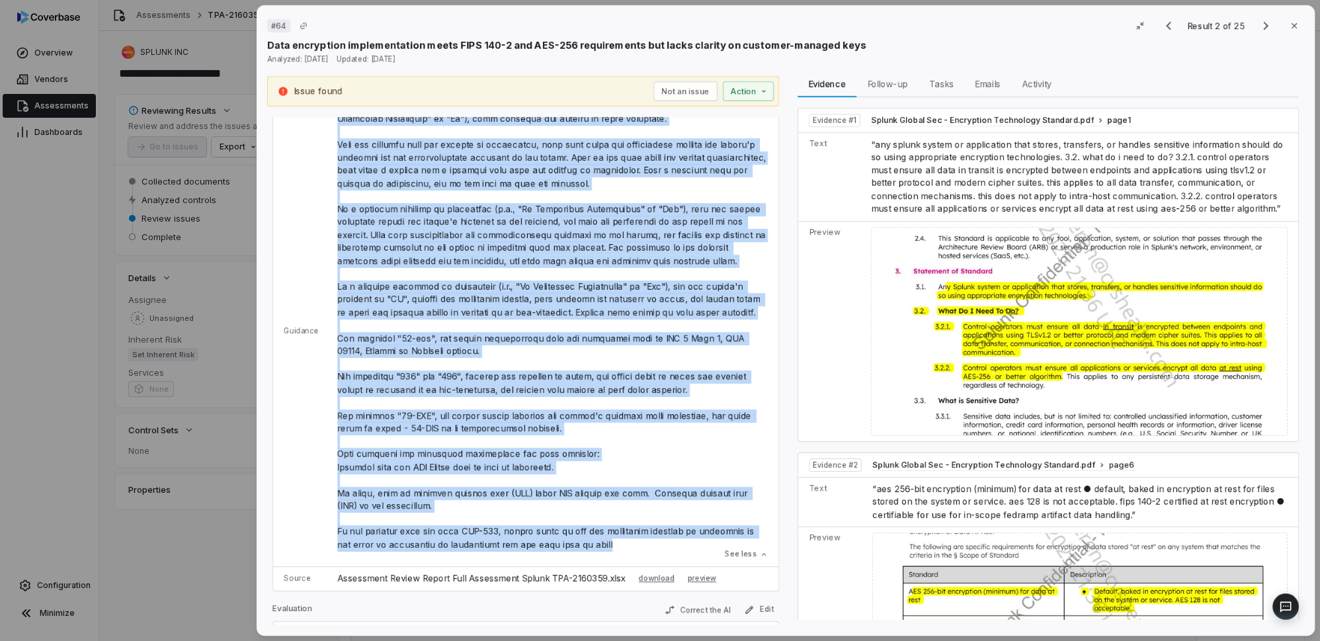
click at [537, 480] on p at bounding box center [552, 326] width 431 height 452
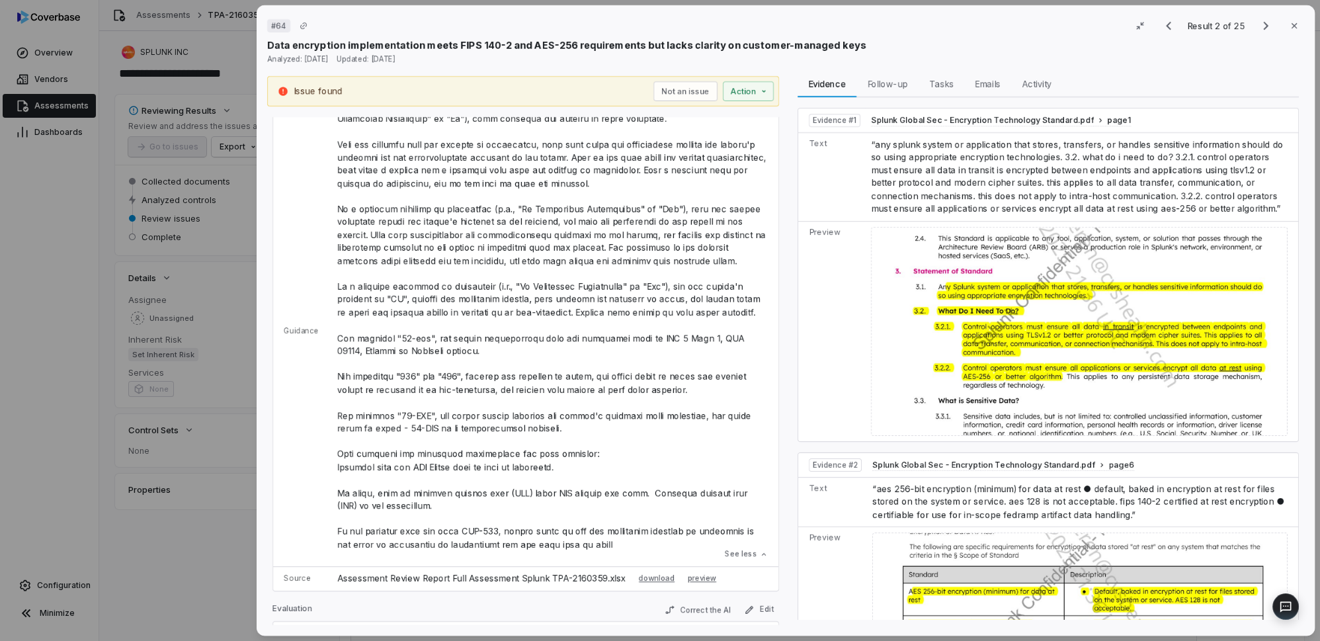
click at [586, 529] on p at bounding box center [552, 326] width 431 height 452
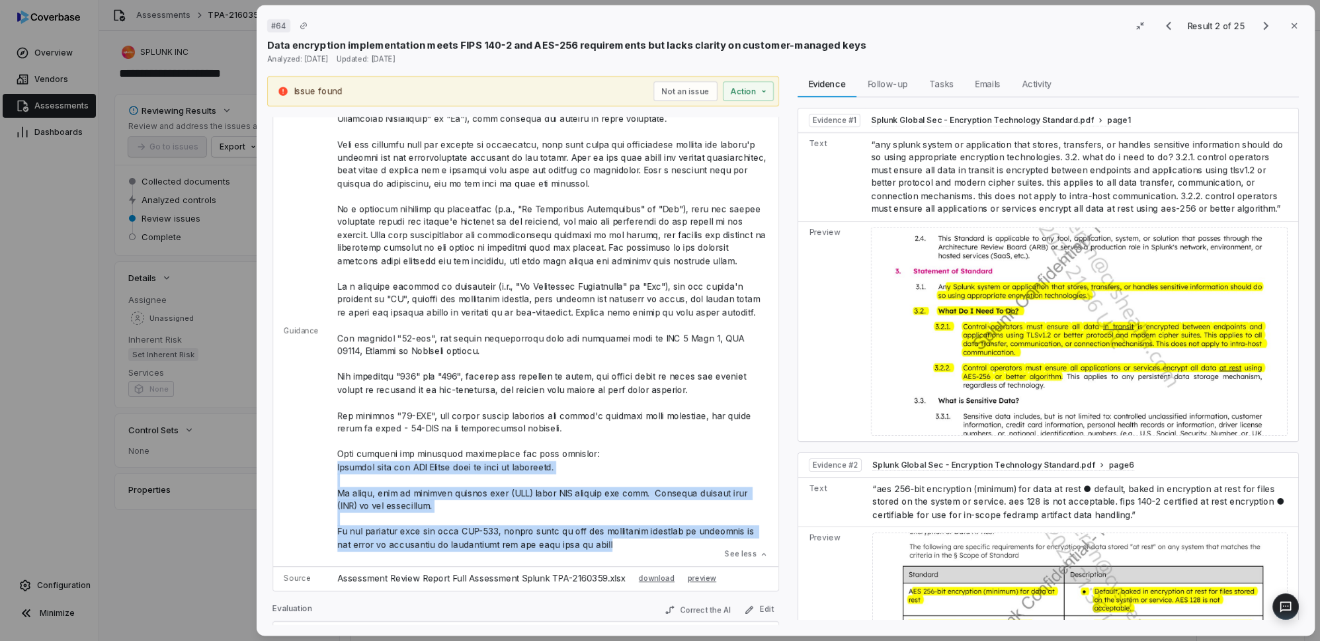
drag, startPoint x: 583, startPoint y: 545, endPoint x: 330, endPoint y: 463, distance: 265.7
click at [330, 463] on td "See less" at bounding box center [553, 330] width 449 height 471
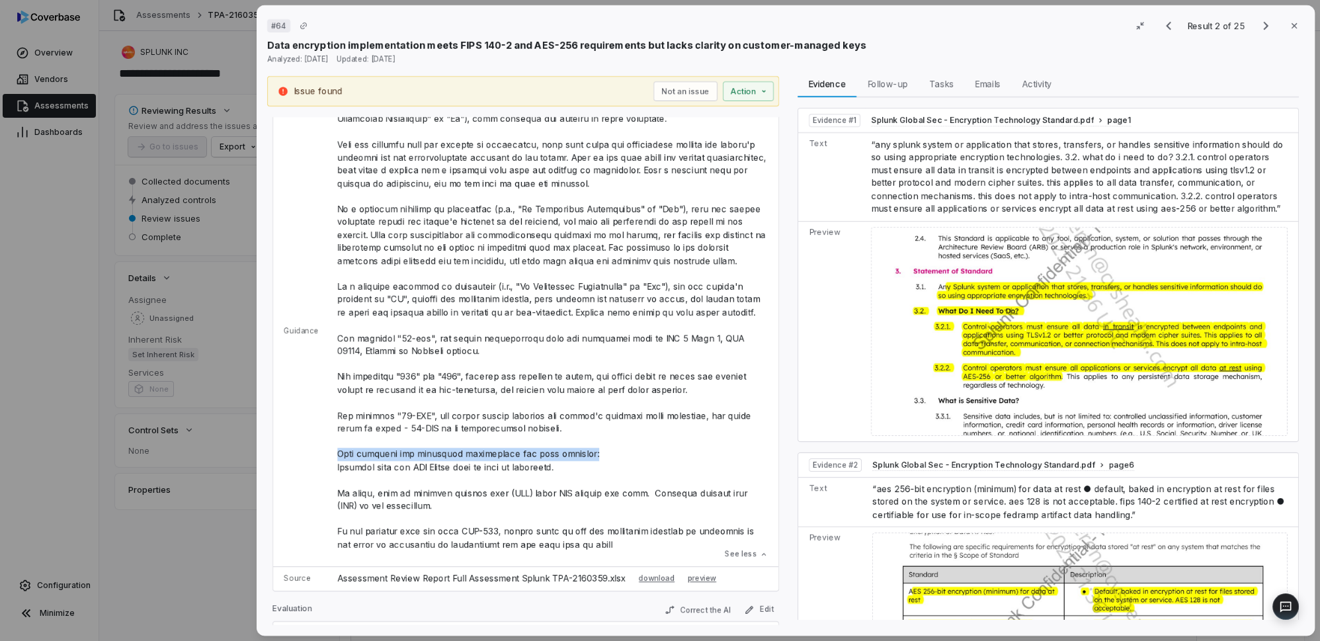
drag, startPoint x: 567, startPoint y: 452, endPoint x: 331, endPoint y: 447, distance: 236.2
click at [331, 447] on td "See less" at bounding box center [553, 330] width 449 height 471
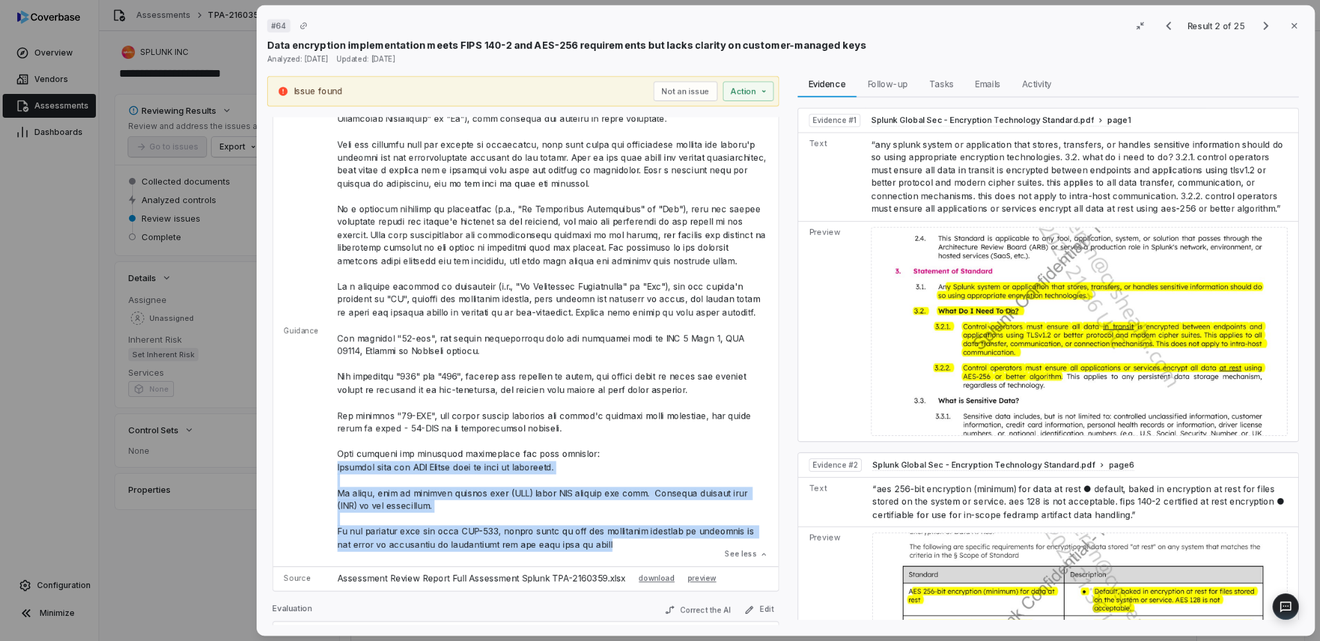
drag, startPoint x: 575, startPoint y: 544, endPoint x: 333, endPoint y: 466, distance: 254.4
click at [337, 466] on p at bounding box center [552, 326] width 431 height 452
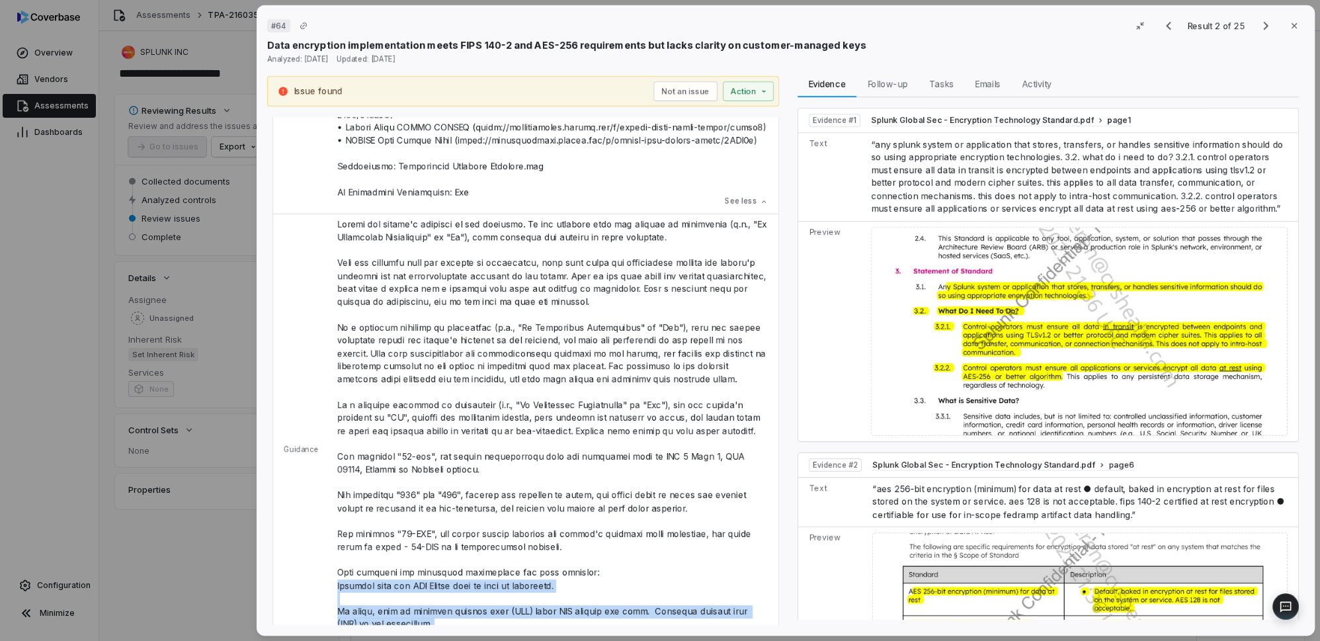
scroll to position [294, 0]
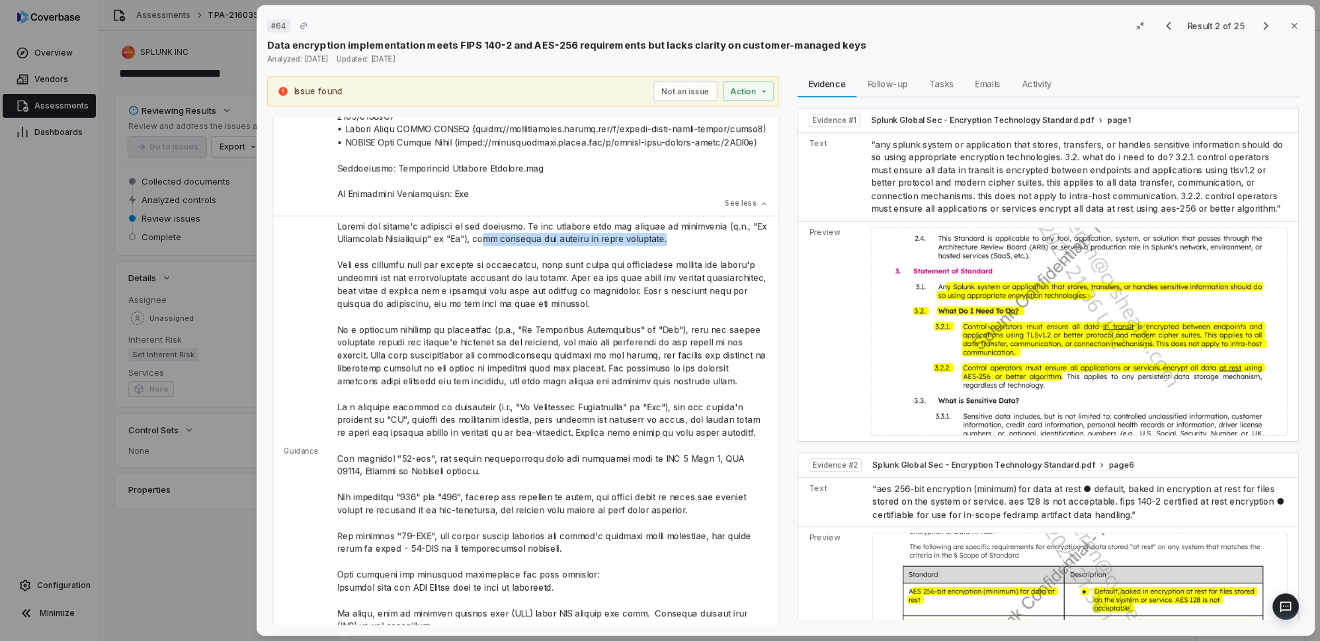
drag, startPoint x: 666, startPoint y: 243, endPoint x: 490, endPoint y: 233, distance: 176.3
click at [490, 233] on p at bounding box center [552, 446] width 431 height 452
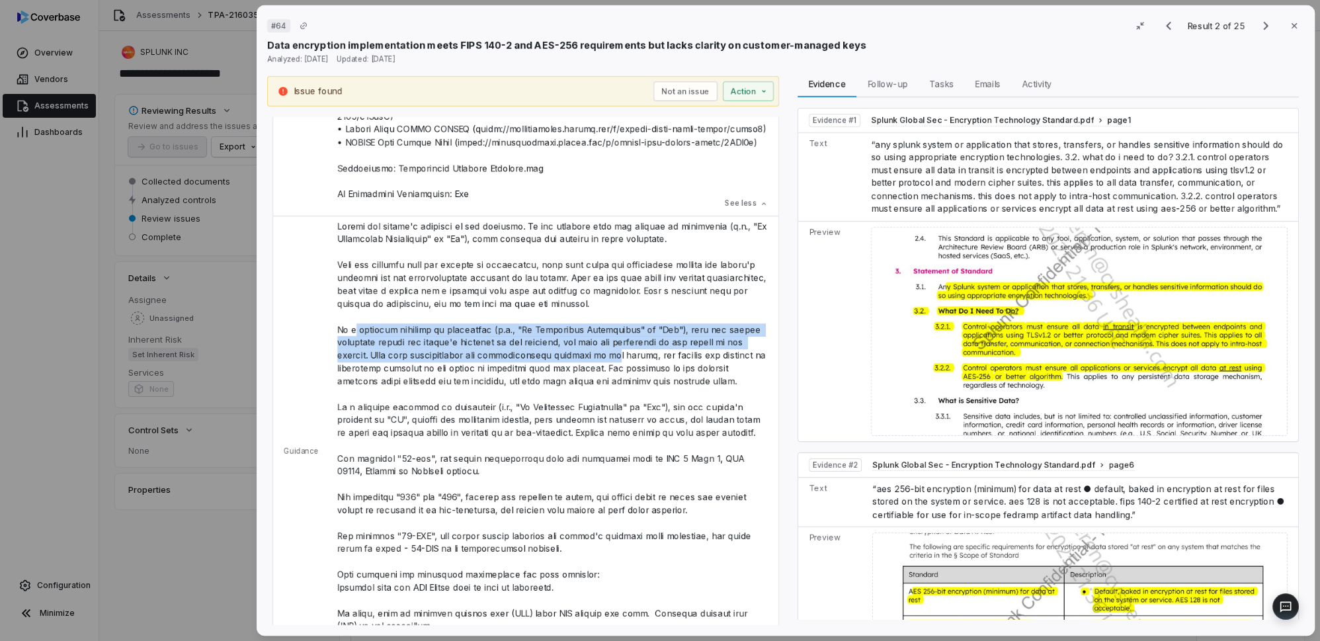
drag, startPoint x: 343, startPoint y: 331, endPoint x: 389, endPoint y: 339, distance: 46.4
click at [562, 346] on p at bounding box center [552, 446] width 431 height 452
drag, startPoint x: 366, startPoint y: 337, endPoint x: 345, endPoint y: 334, distance: 20.7
click at [366, 337] on p at bounding box center [552, 446] width 431 height 452
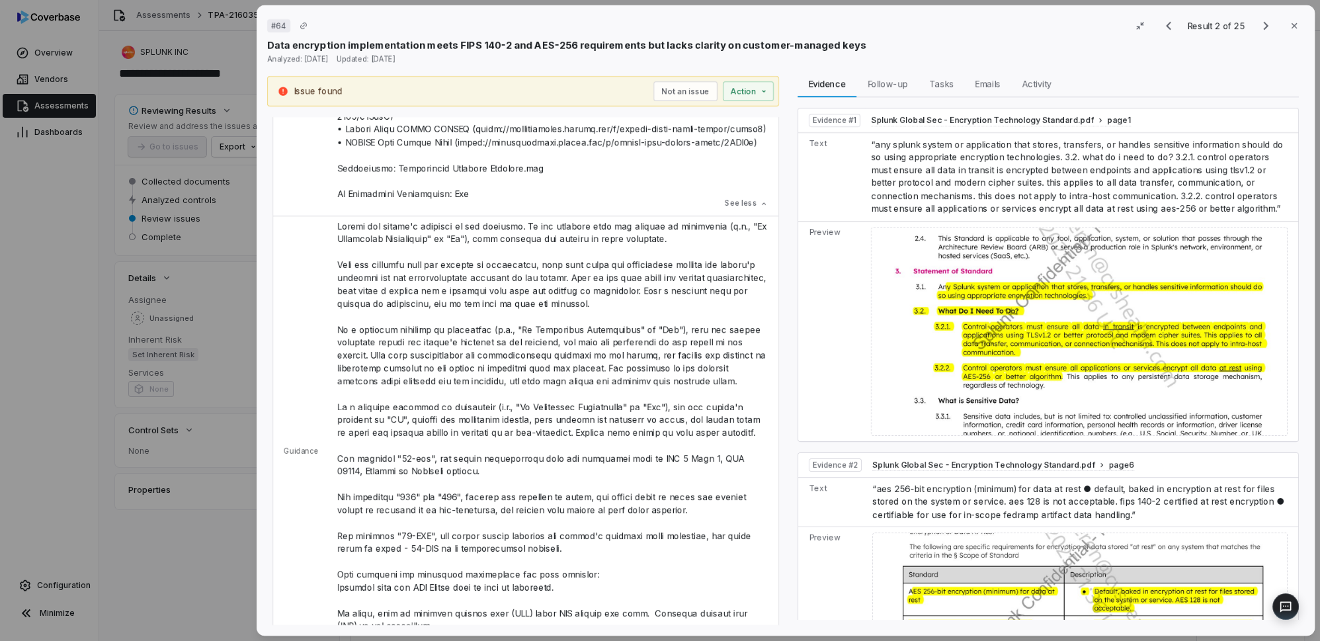
click at [329, 326] on td "See less" at bounding box center [553, 451] width 449 height 471
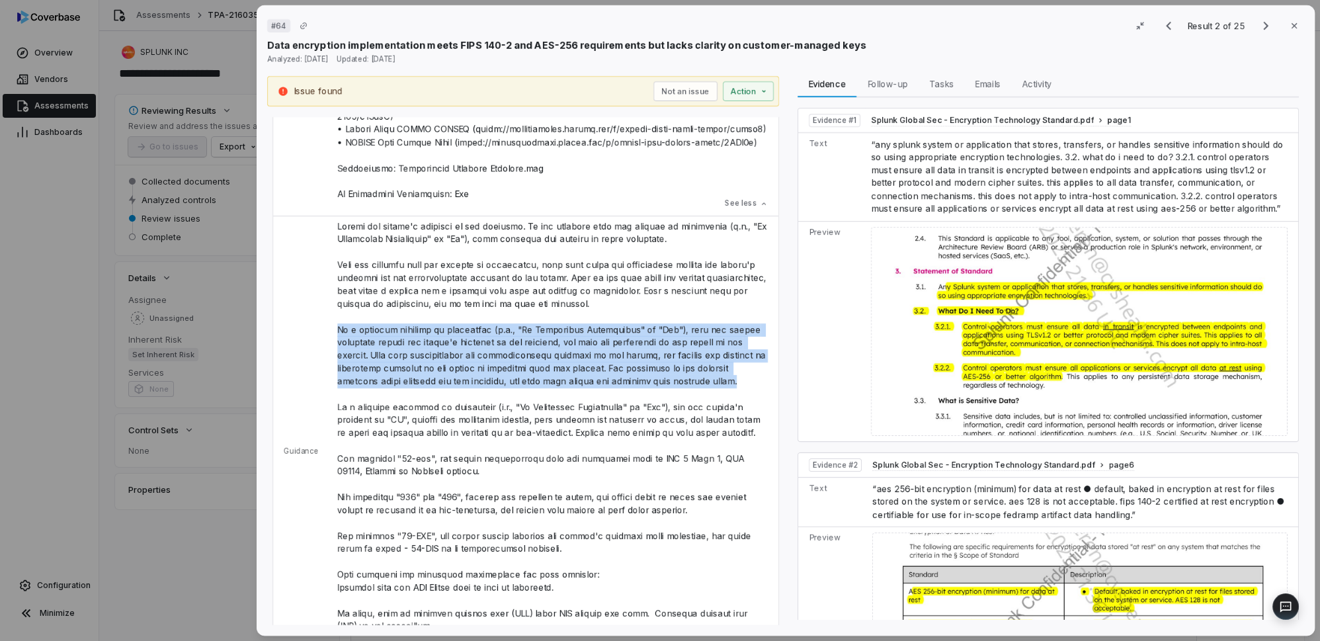
drag, startPoint x: 331, startPoint y: 327, endPoint x: 714, endPoint y: 379, distance: 387.1
click at [714, 379] on td "See less" at bounding box center [553, 451] width 449 height 471
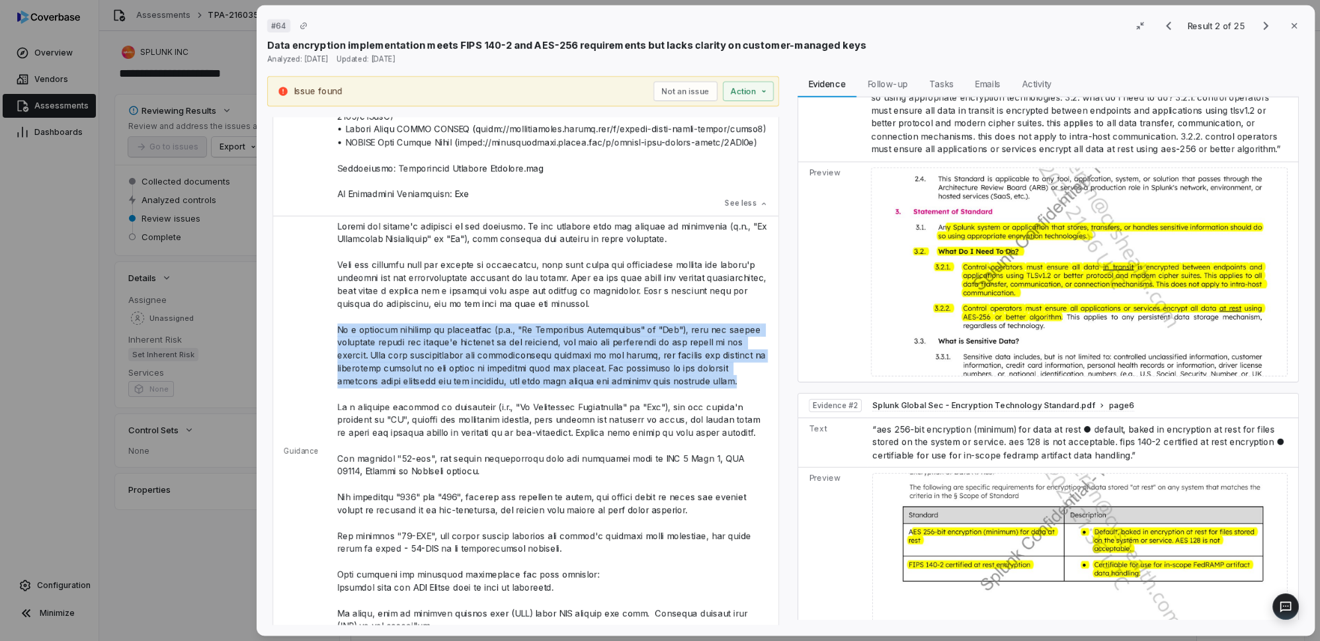
scroll to position [414, 0]
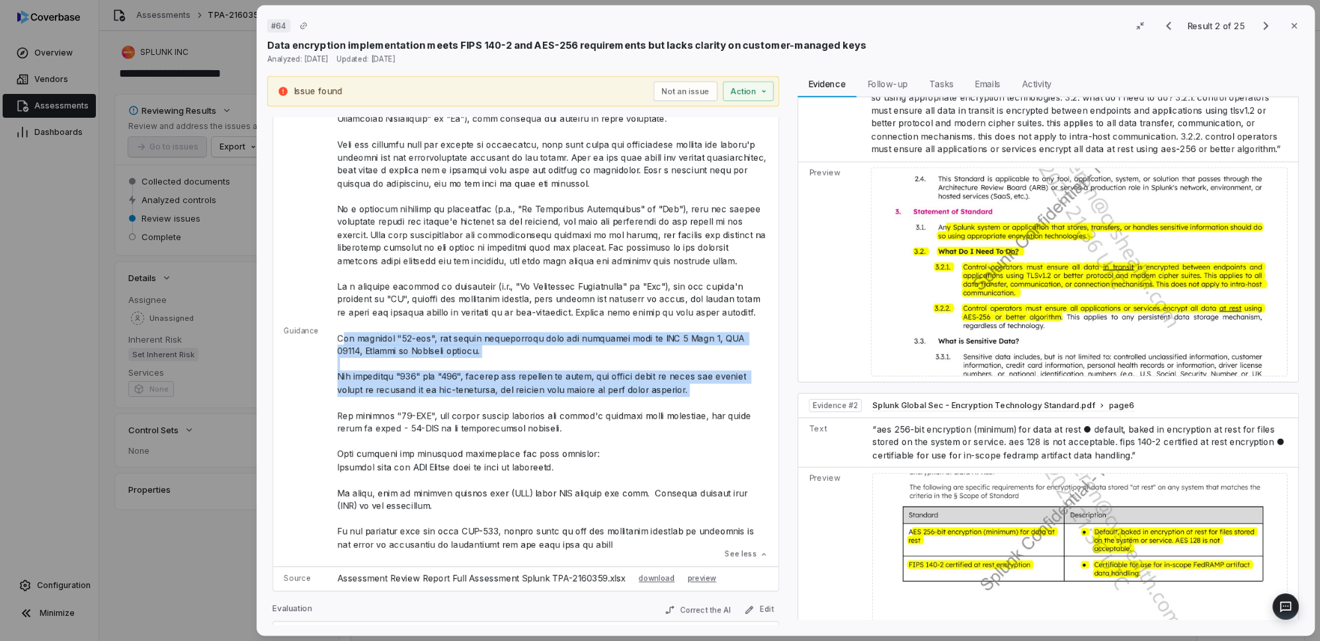
drag, startPoint x: 336, startPoint y: 335, endPoint x: 459, endPoint y: 405, distance: 141.6
click at [459, 405] on p at bounding box center [552, 326] width 431 height 452
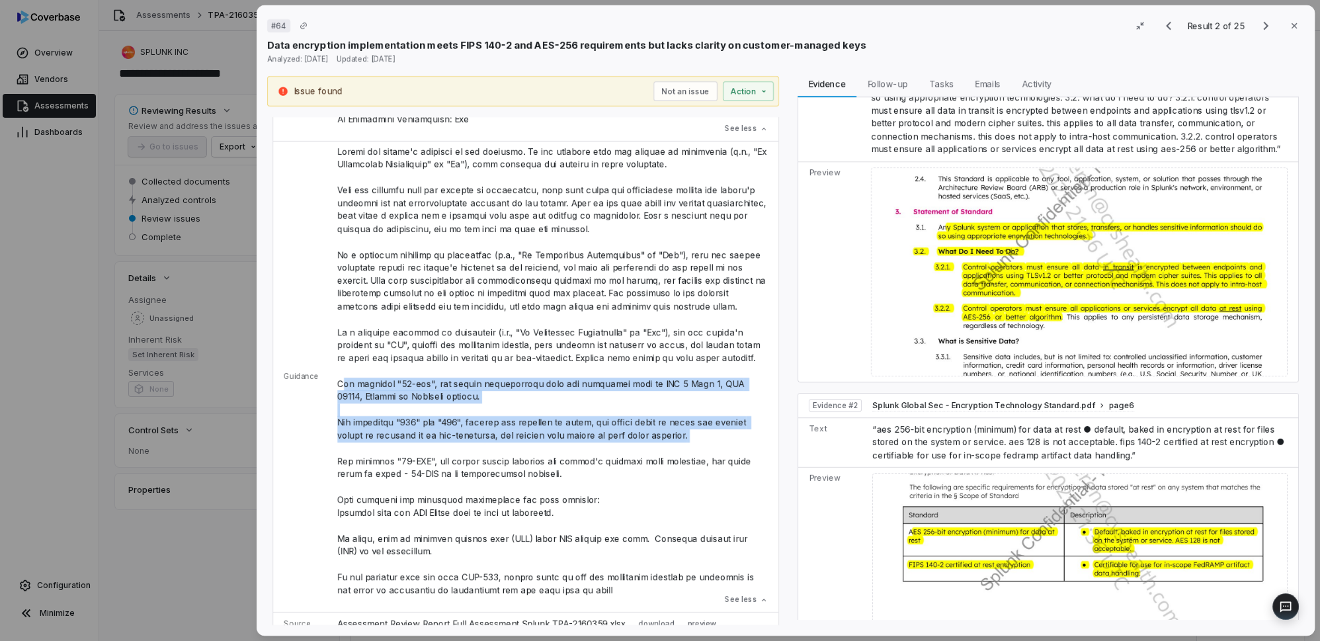
scroll to position [354, 0]
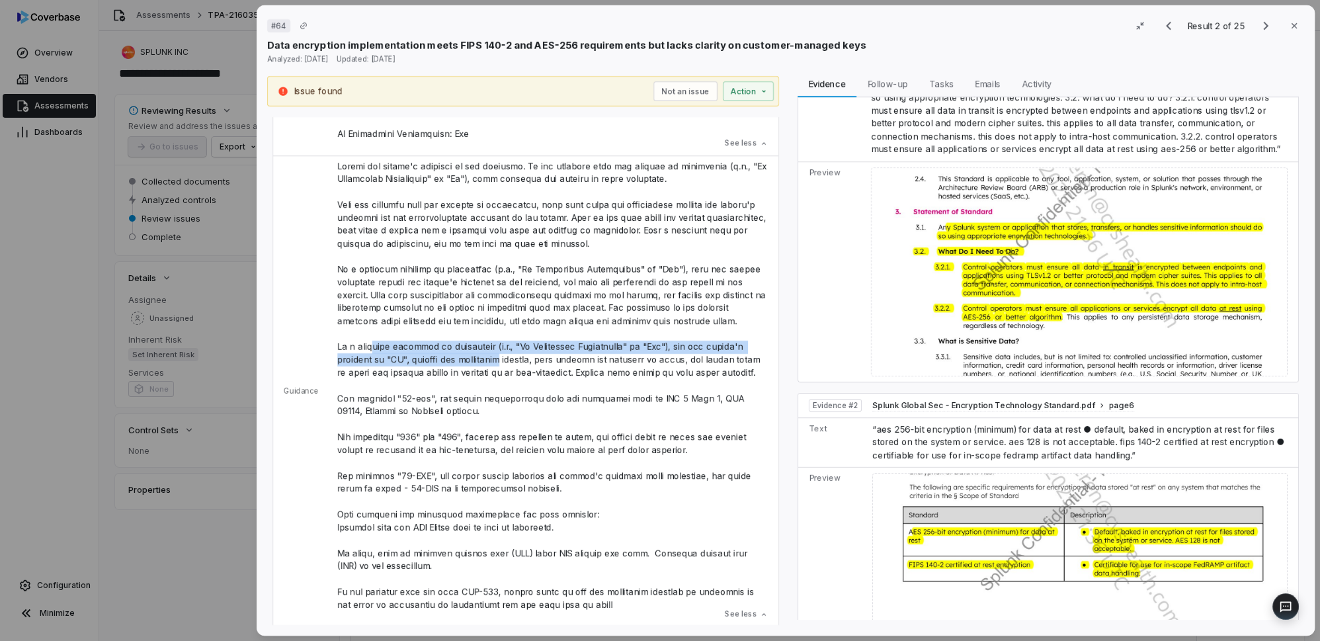
drag, startPoint x: 366, startPoint y: 345, endPoint x: 495, endPoint y: 361, distance: 130.7
click at [495, 361] on p at bounding box center [552, 386] width 431 height 452
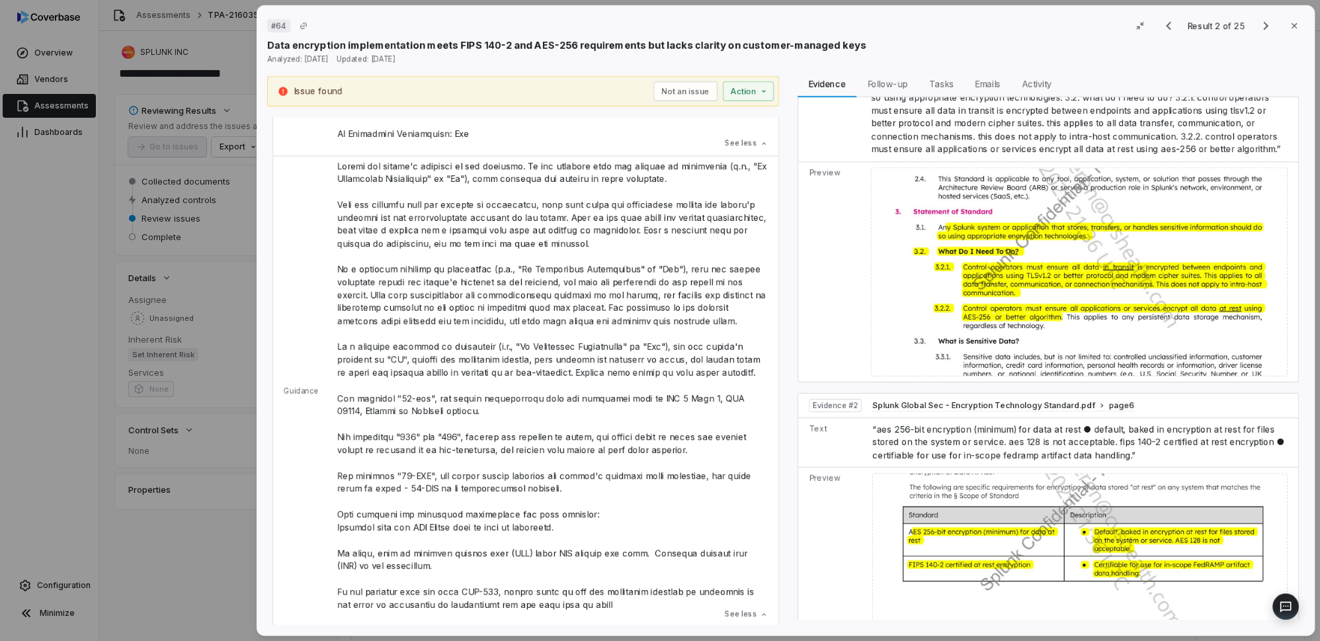
drag, startPoint x: 529, startPoint y: 359, endPoint x: 535, endPoint y: 355, distance: 7.4
click at [530, 358] on p at bounding box center [552, 386] width 431 height 452
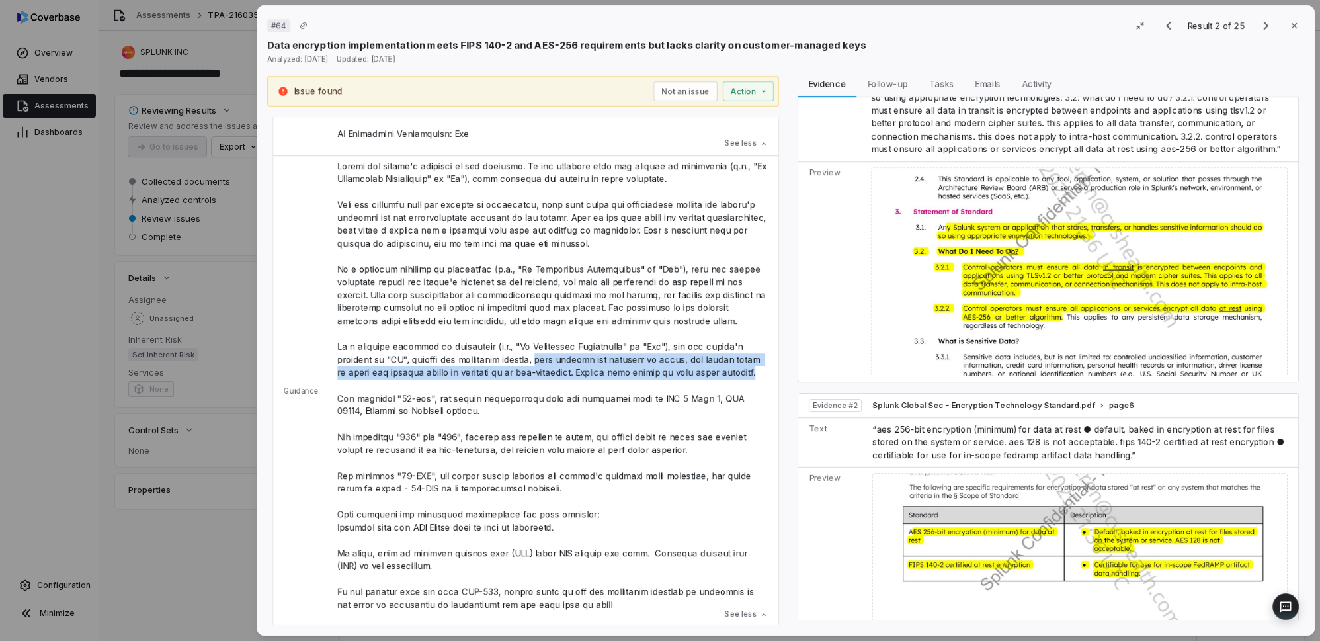
drag, startPoint x: 539, startPoint y: 355, endPoint x: 737, endPoint y: 367, distance: 198.2
click at [737, 367] on p at bounding box center [552, 386] width 431 height 452
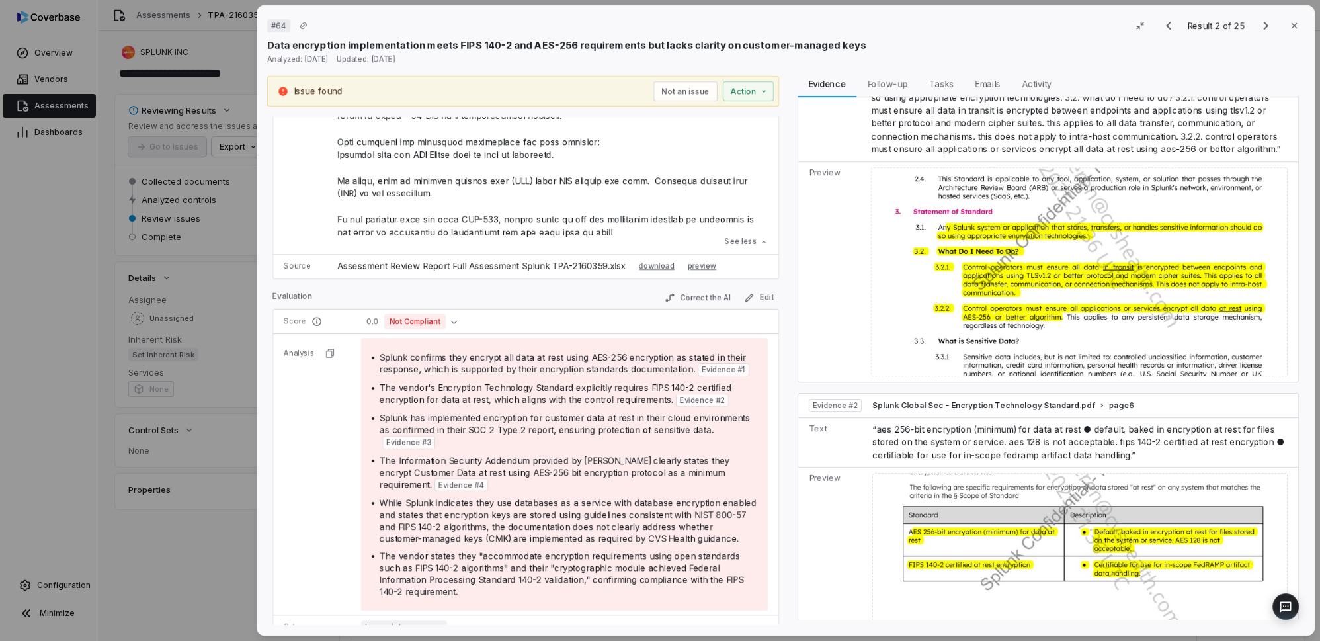
scroll to position [775, 0]
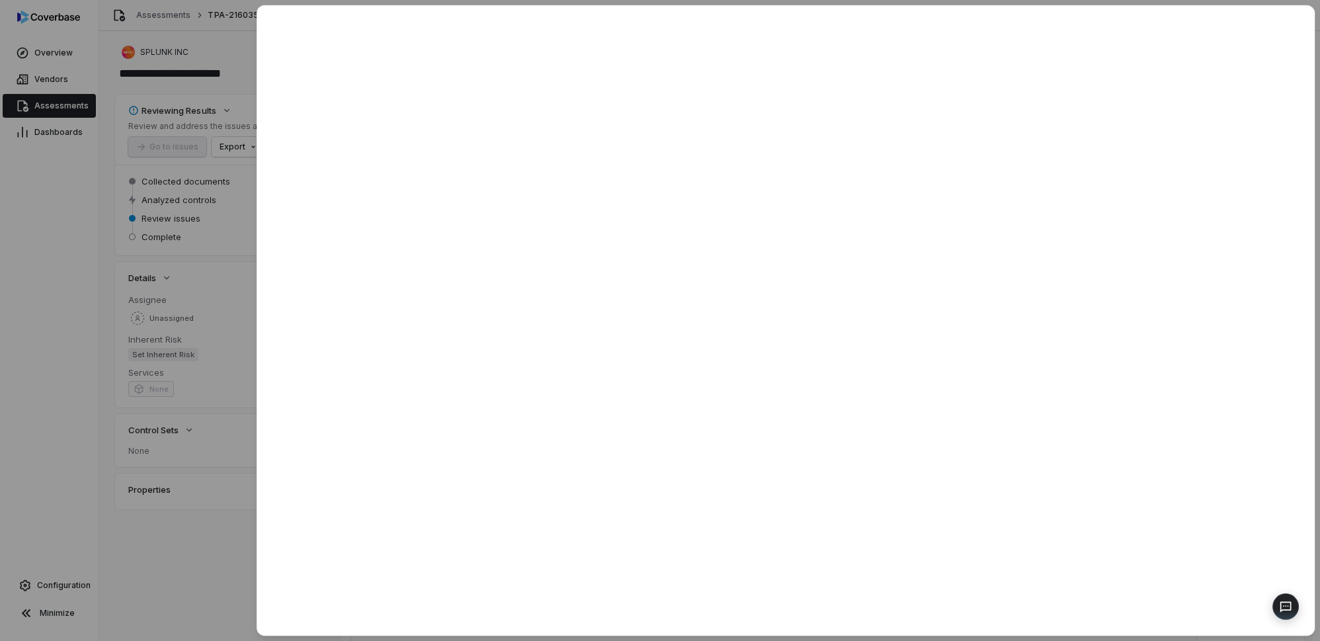
click at [198, 587] on div at bounding box center [660, 320] width 1320 height 641
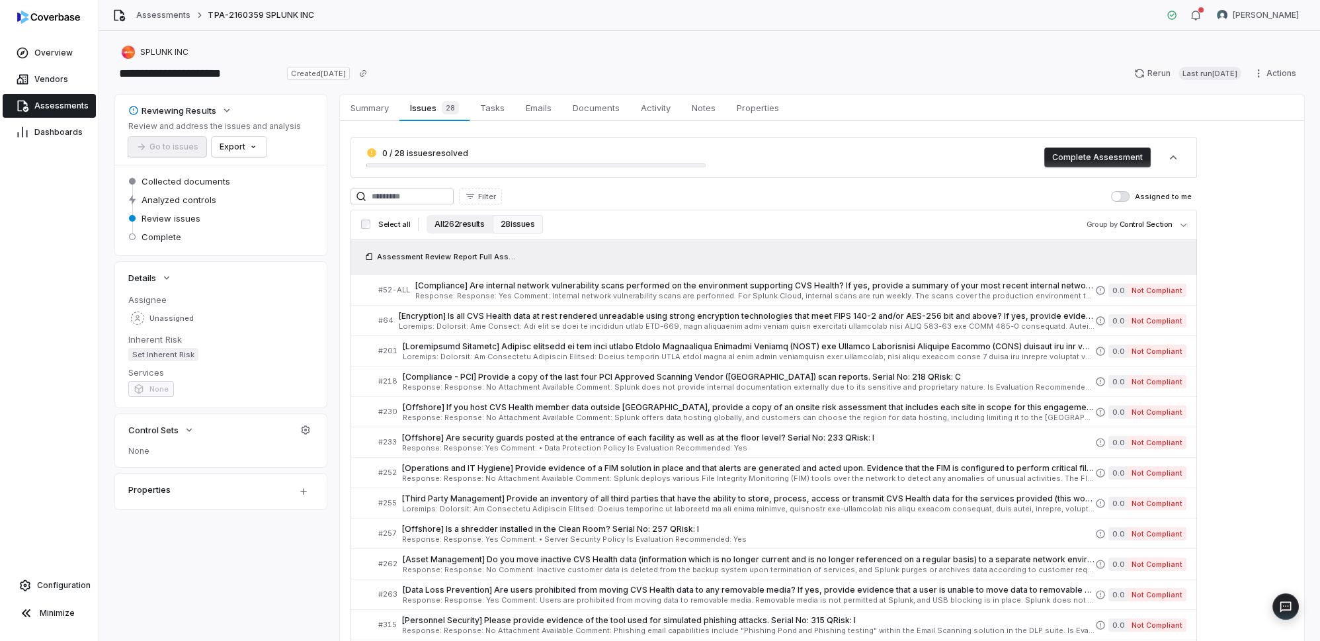
click at [458, 226] on button "All 262 results" at bounding box center [459, 224] width 65 height 19
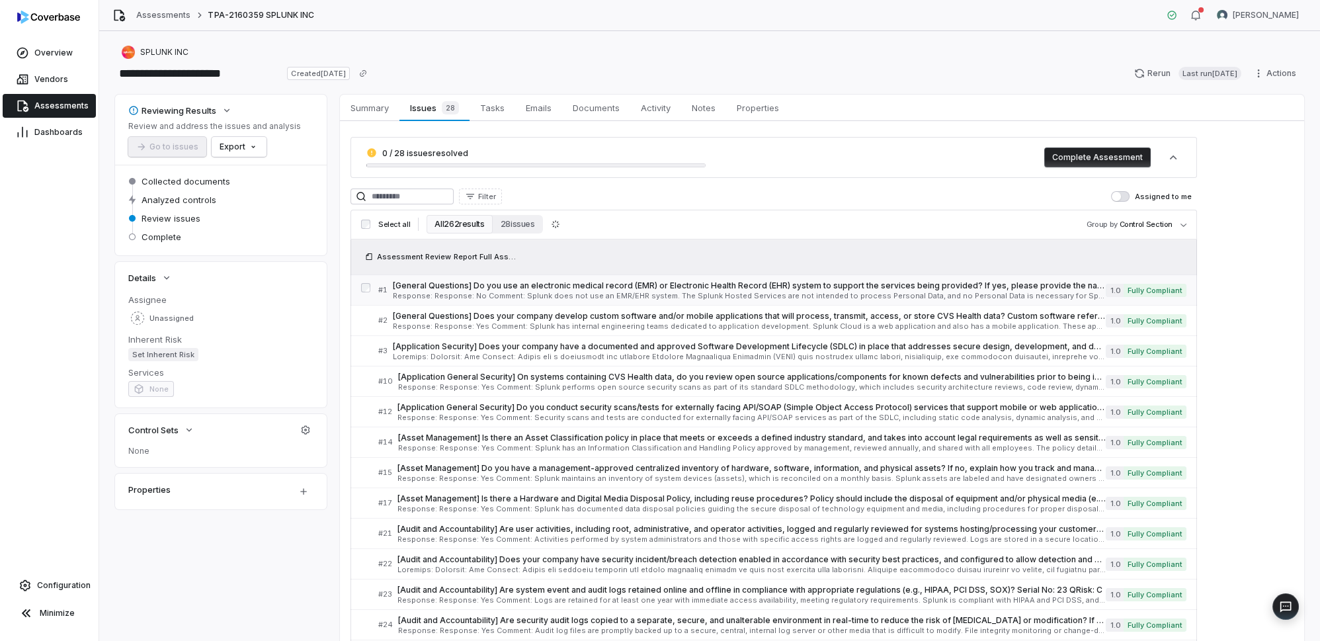
click at [454, 292] on span "Response: Response: No Comment: Splunk does not use an EMR/EHR system. The Splu…" at bounding box center [750, 295] width 714 height 7
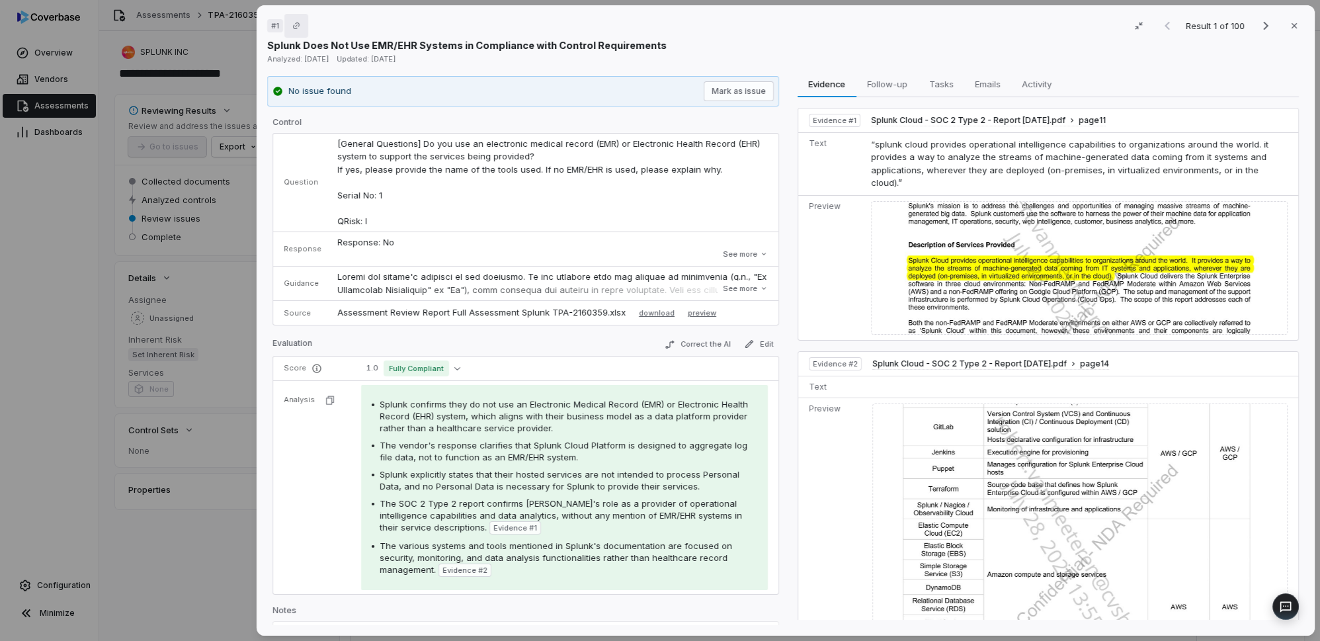
click at [294, 26] on icon "Copy link" at bounding box center [296, 26] width 8 height 8
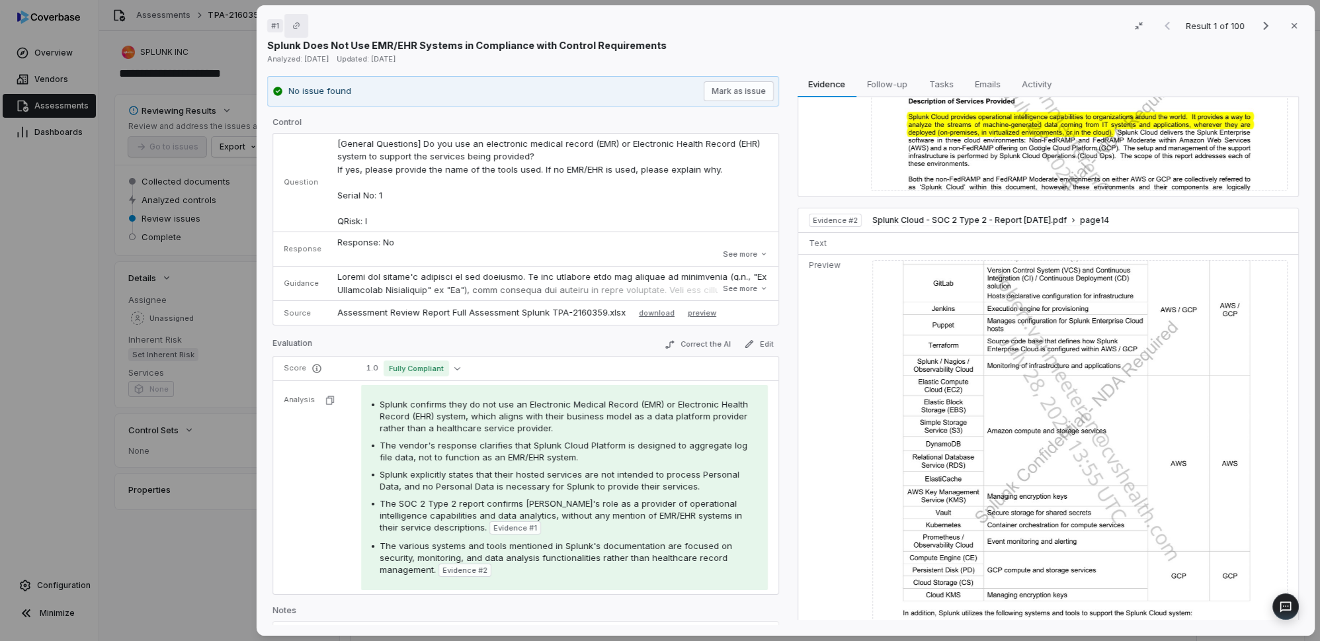
scroll to position [120, 0]
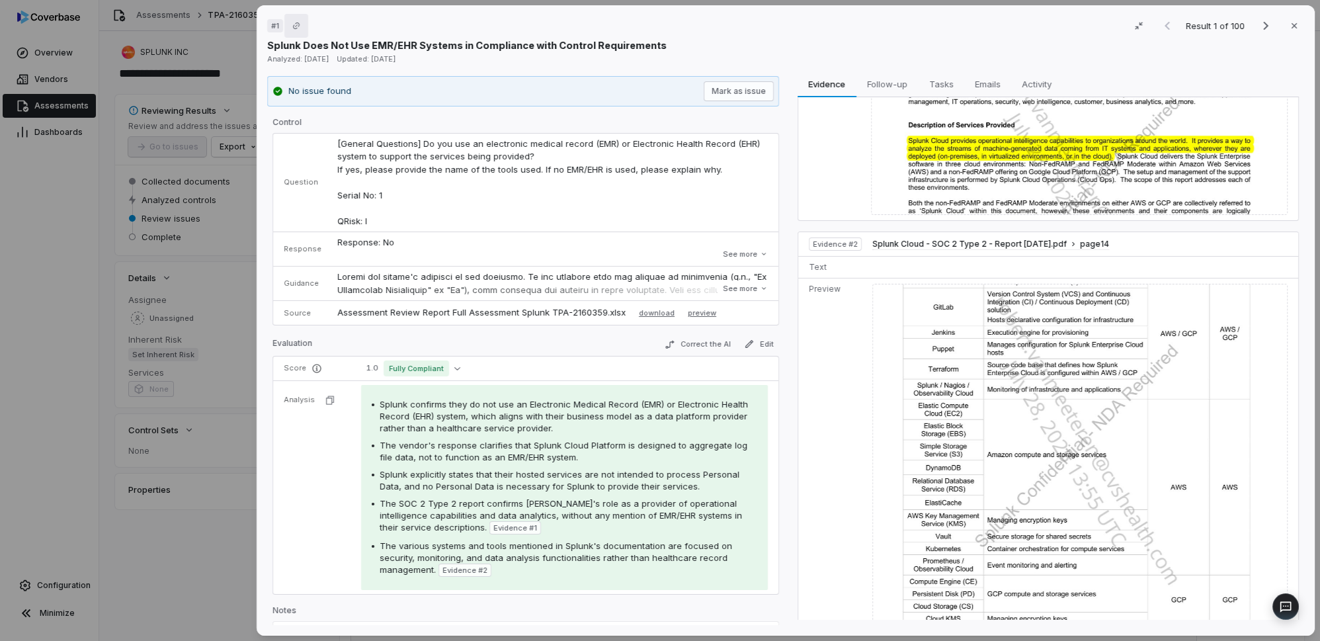
click at [220, 543] on div "# 1 Result 1 of 100 Close Splunk Does Not Use EMR/EHR Systems in Compliance wit…" at bounding box center [660, 320] width 1320 height 641
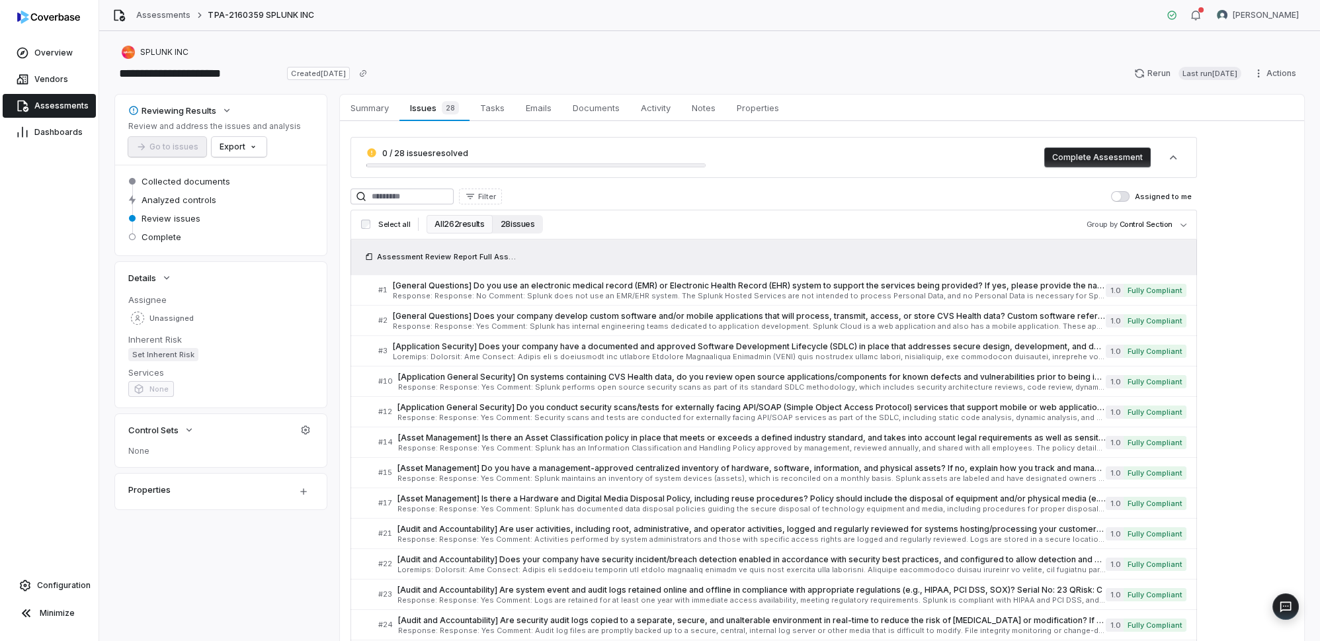
click at [517, 227] on button "28 issues" at bounding box center [518, 224] width 50 height 19
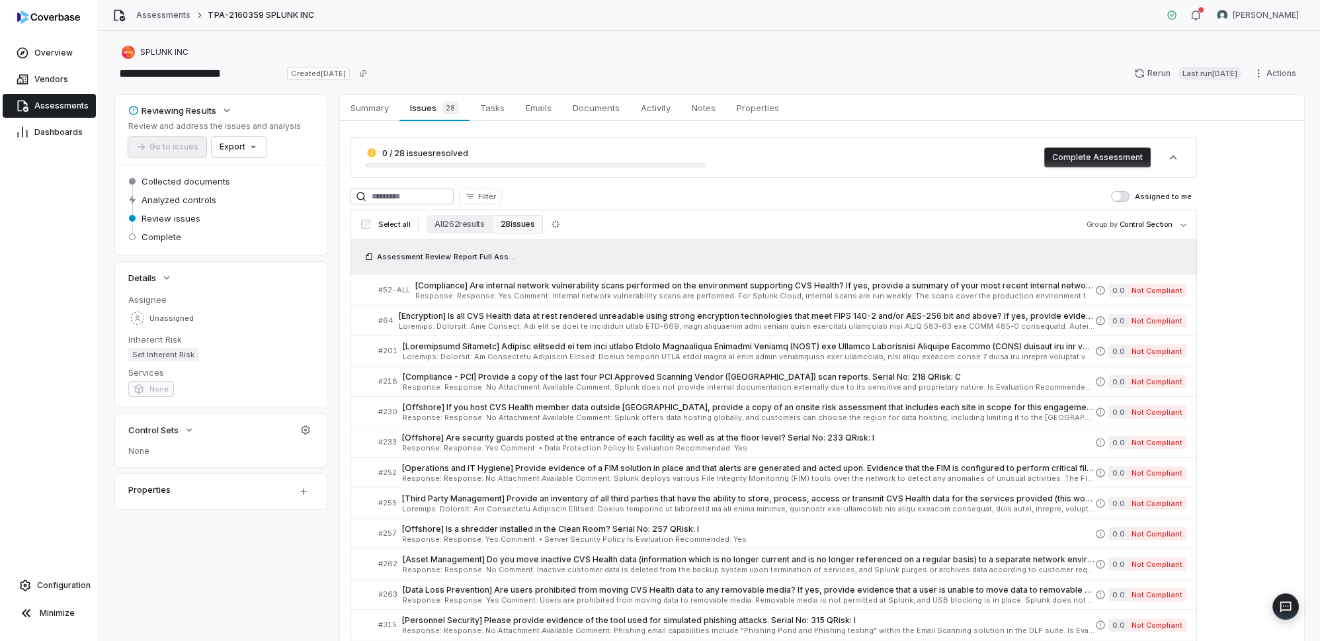
click at [399, 222] on span "Select all" at bounding box center [394, 225] width 32 height 10
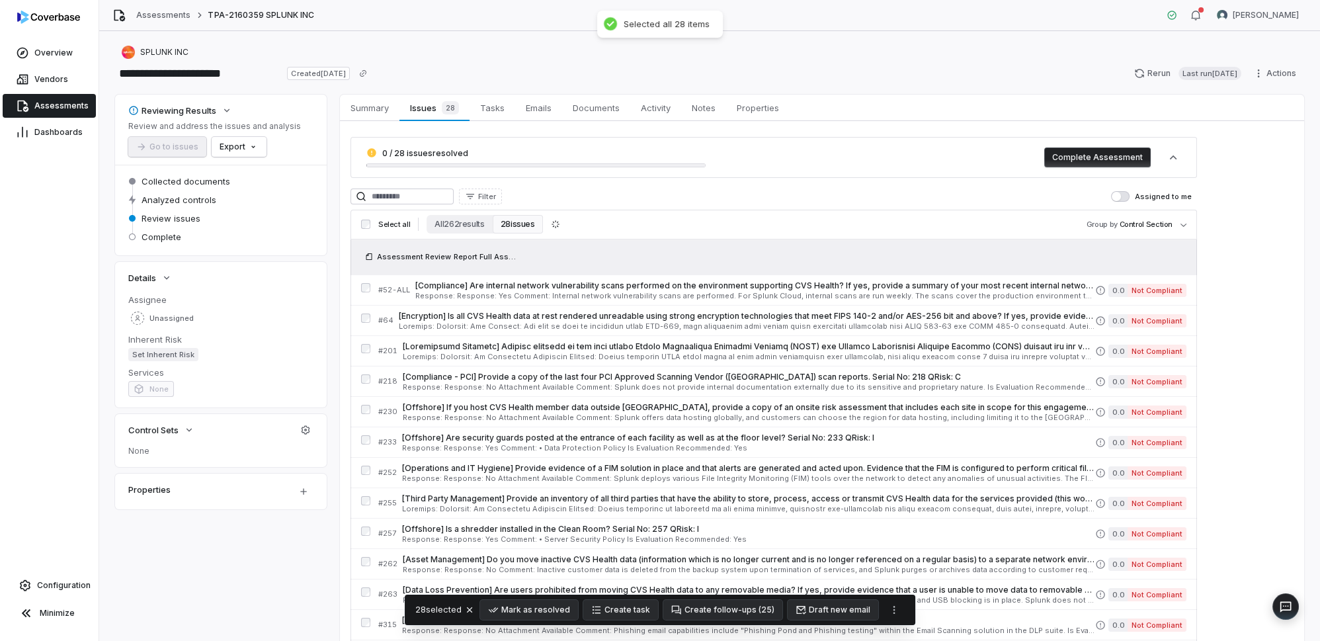
click at [382, 227] on span "Select all" at bounding box center [394, 225] width 32 height 10
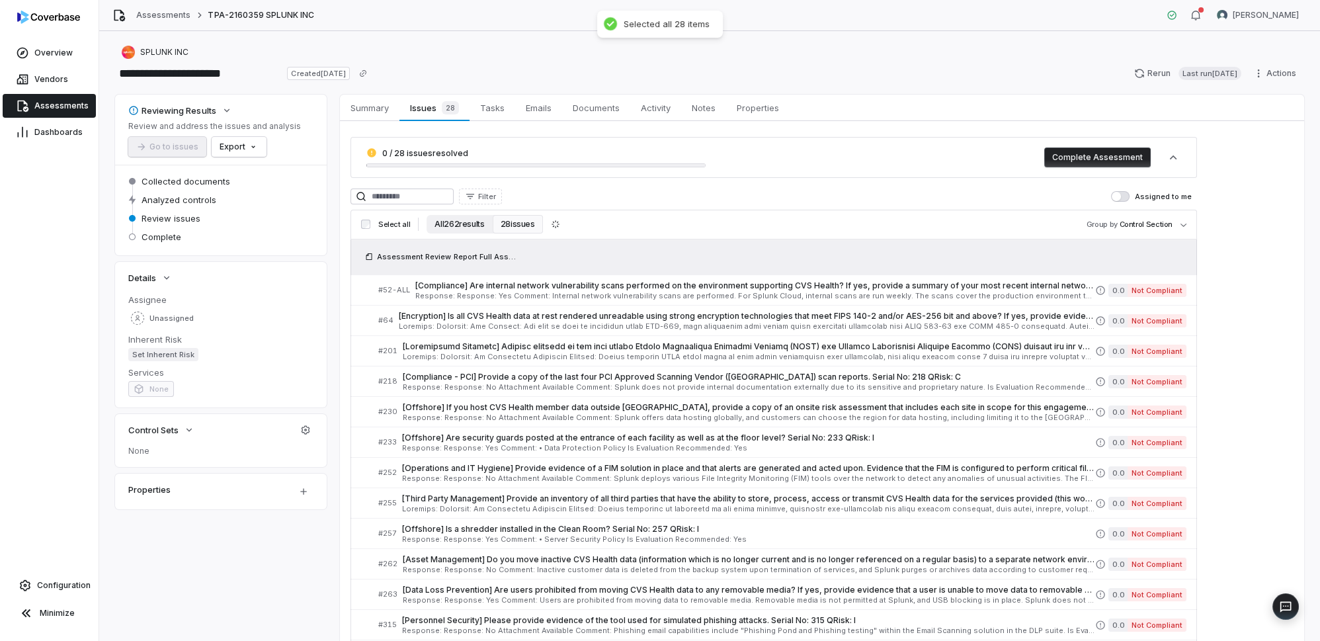
click at [454, 225] on button "All 262 results" at bounding box center [459, 224] width 65 height 19
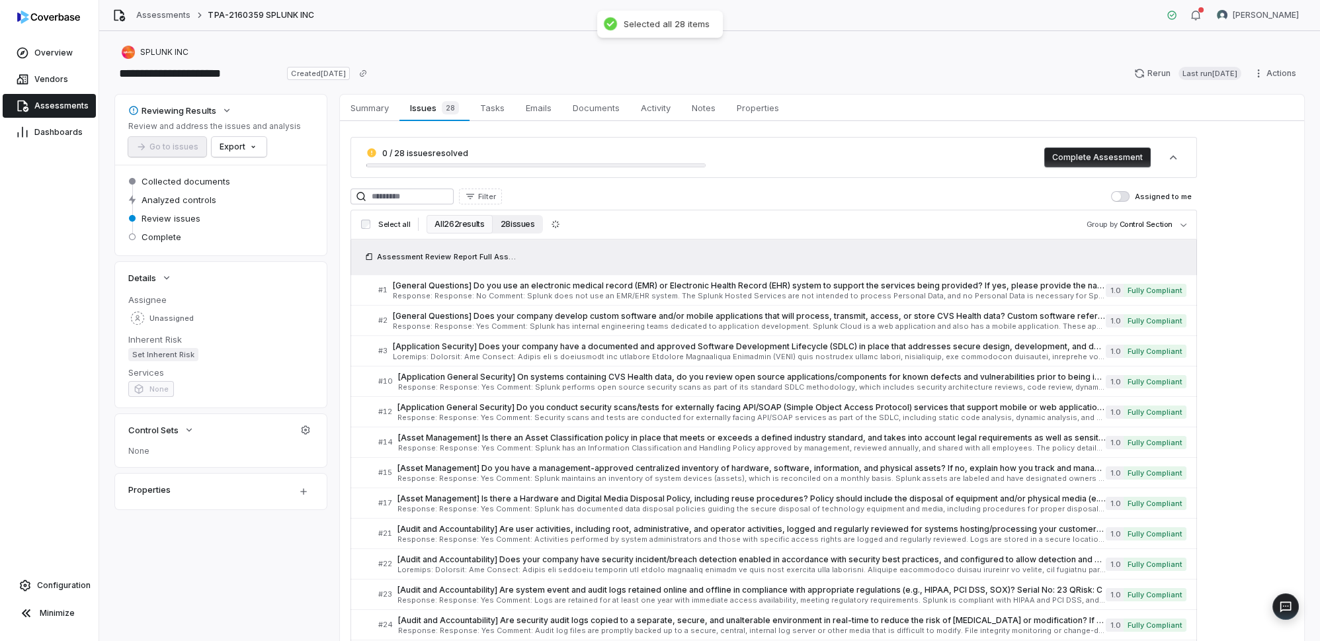
click at [525, 216] on button "28 issues" at bounding box center [518, 224] width 50 height 19
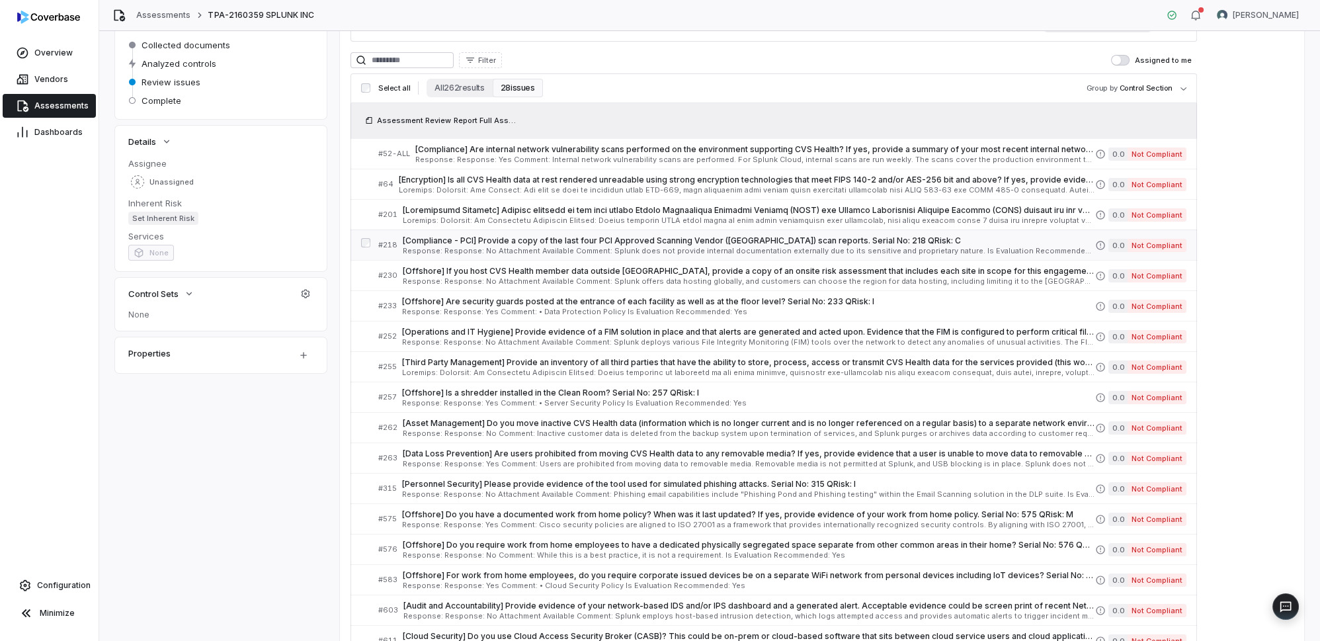
scroll to position [120, 0]
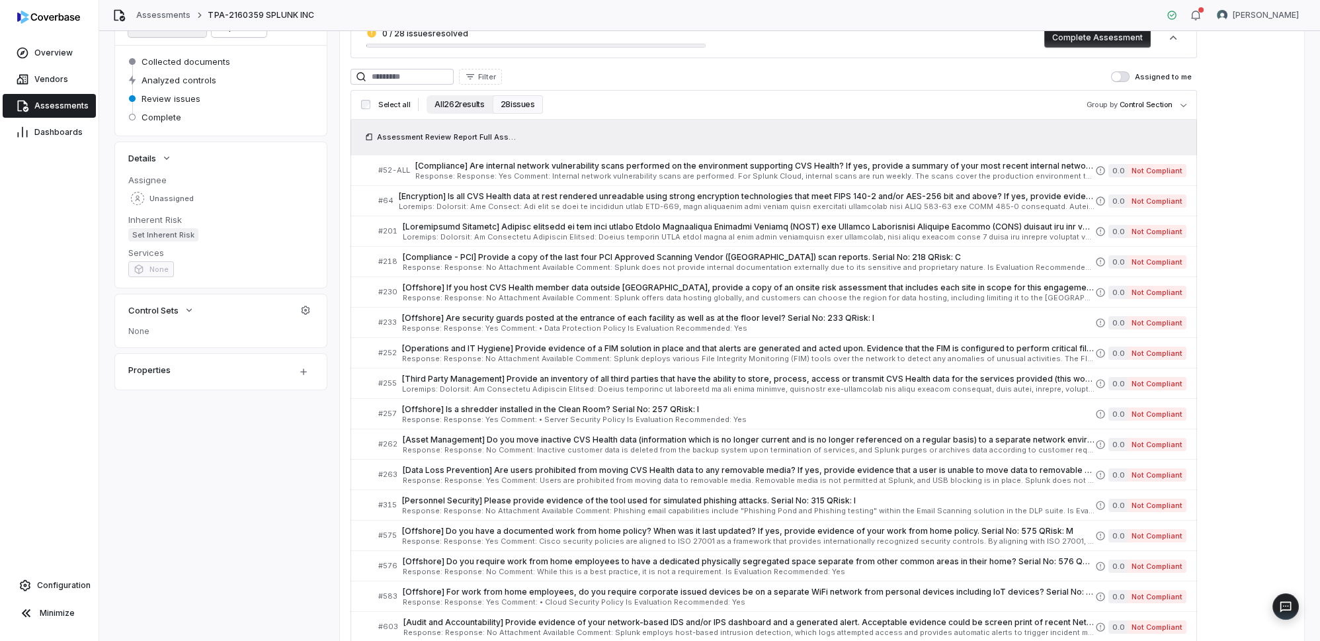
click at [451, 108] on button "All 262 results" at bounding box center [459, 104] width 65 height 19
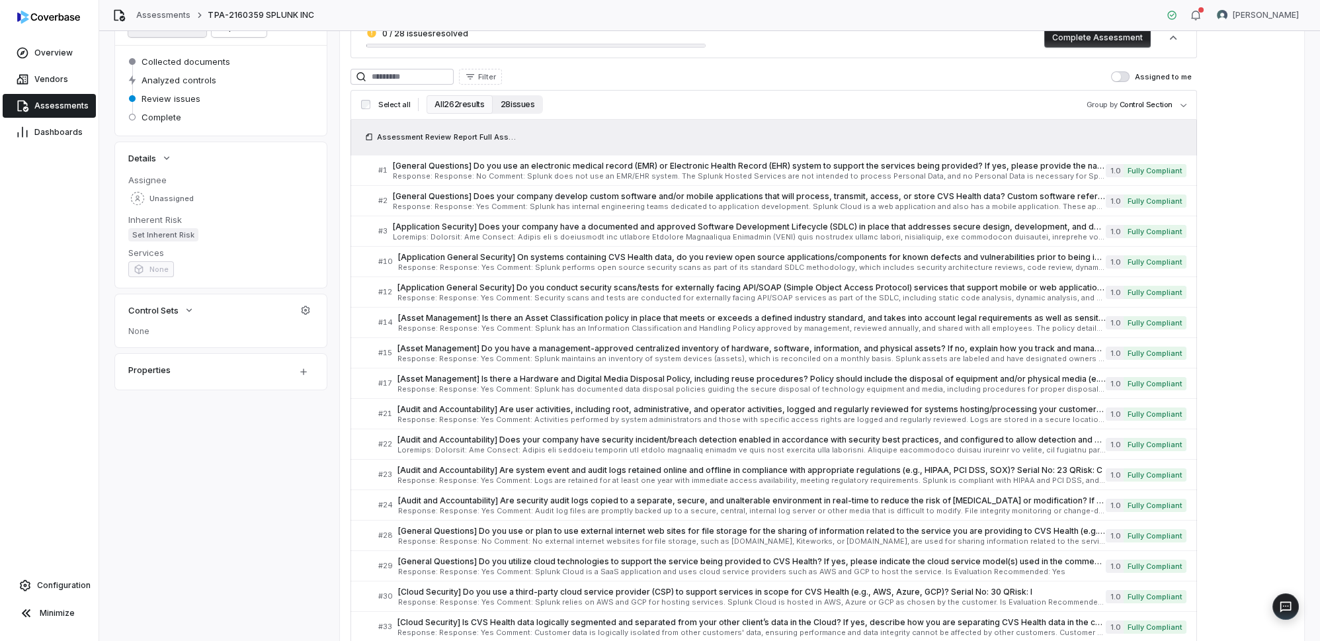
click at [504, 102] on button "28 issues" at bounding box center [518, 104] width 50 height 19
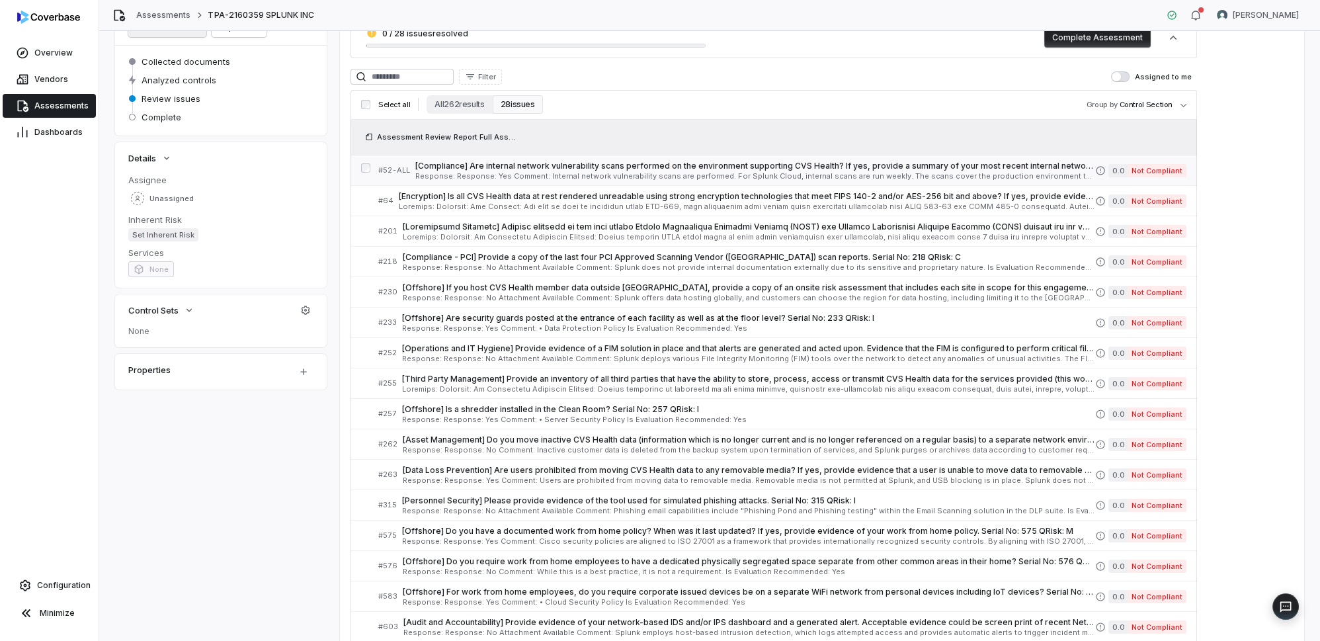
click at [951, 175] on span "Response: Response: Yes Comment: Internal network vulnerability scans are perfo…" at bounding box center [755, 176] width 680 height 7
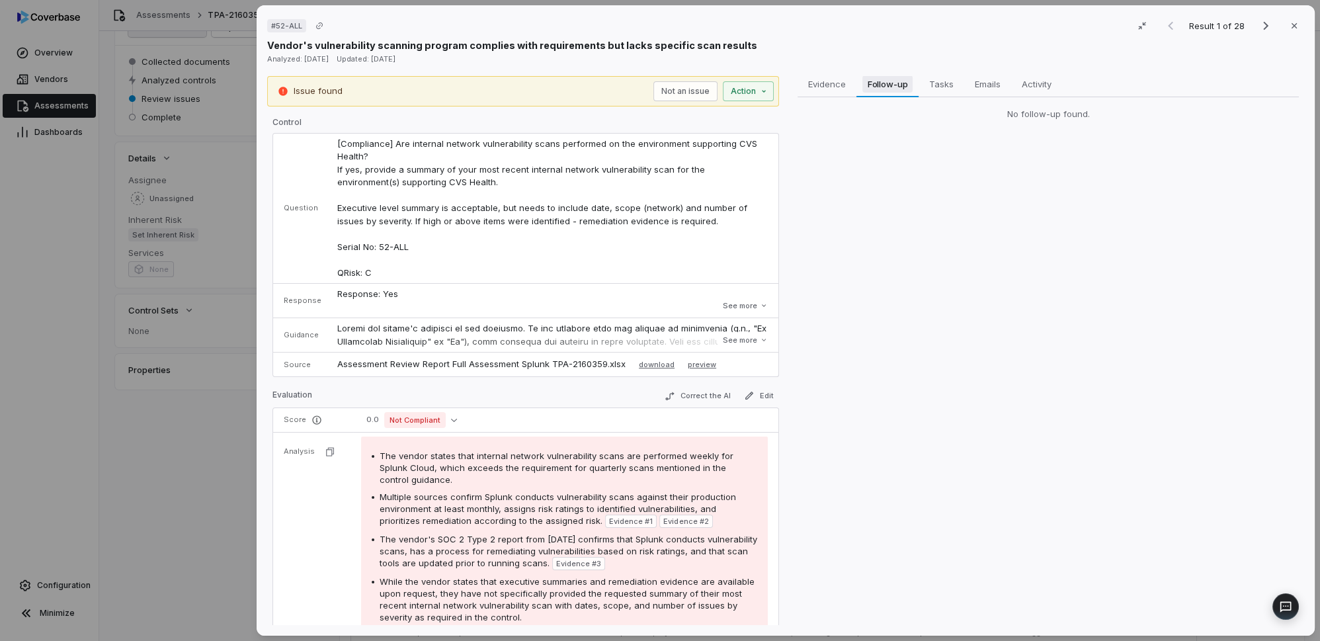
click at [902, 87] on span "Follow-up" at bounding box center [888, 83] width 51 height 17
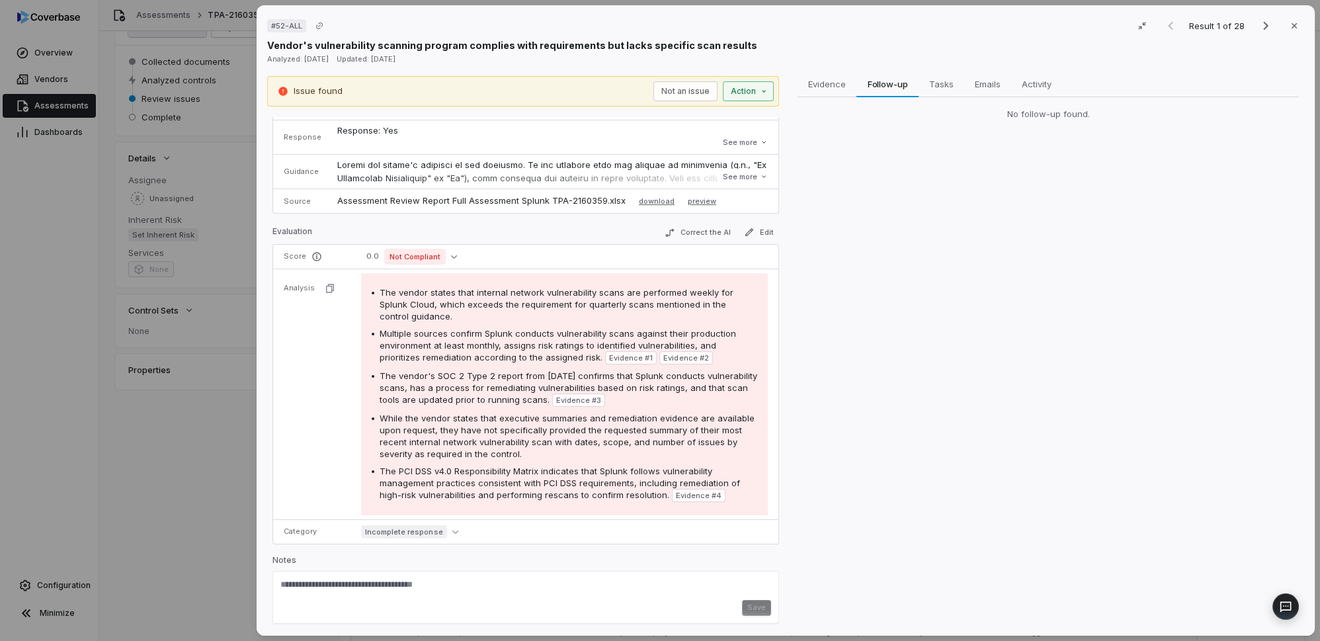
click at [738, 95] on div "# 52-ALL Result 1 of 28 Close Vendor's vulnerability scanning program complies …" at bounding box center [660, 320] width 1320 height 641
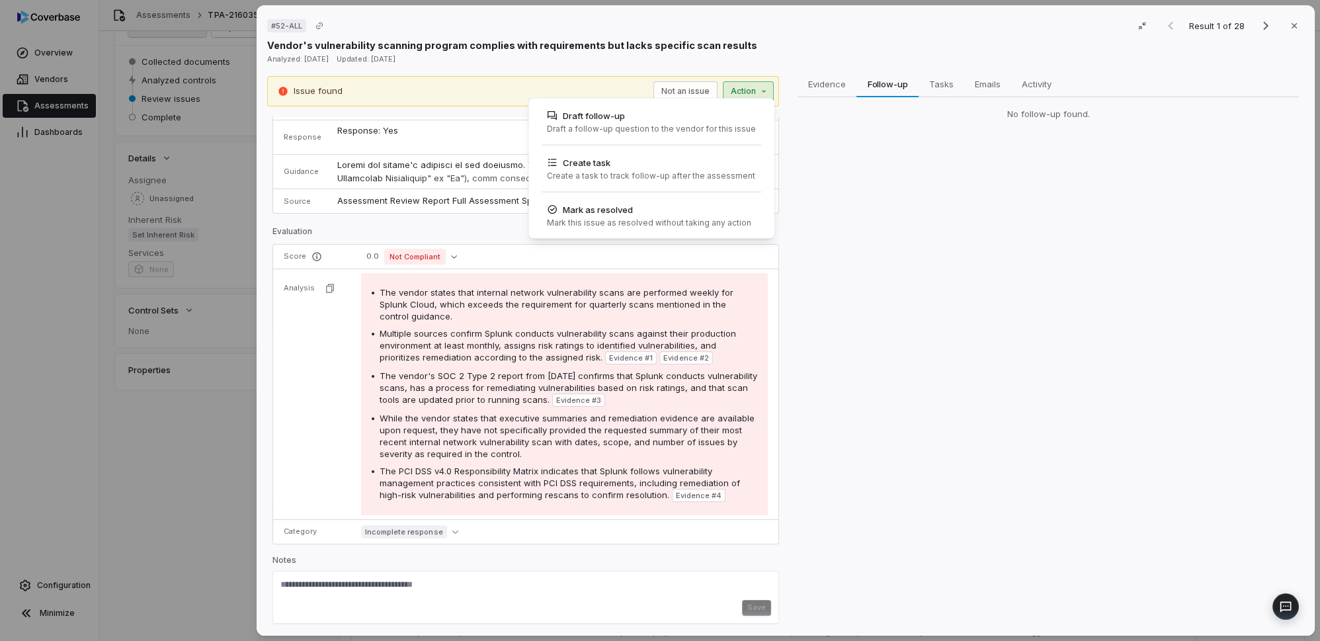
click at [199, 439] on div "# 52-ALL Result 1 of 28 Close Vendor's vulnerability scanning program complies …" at bounding box center [660, 320] width 1320 height 641
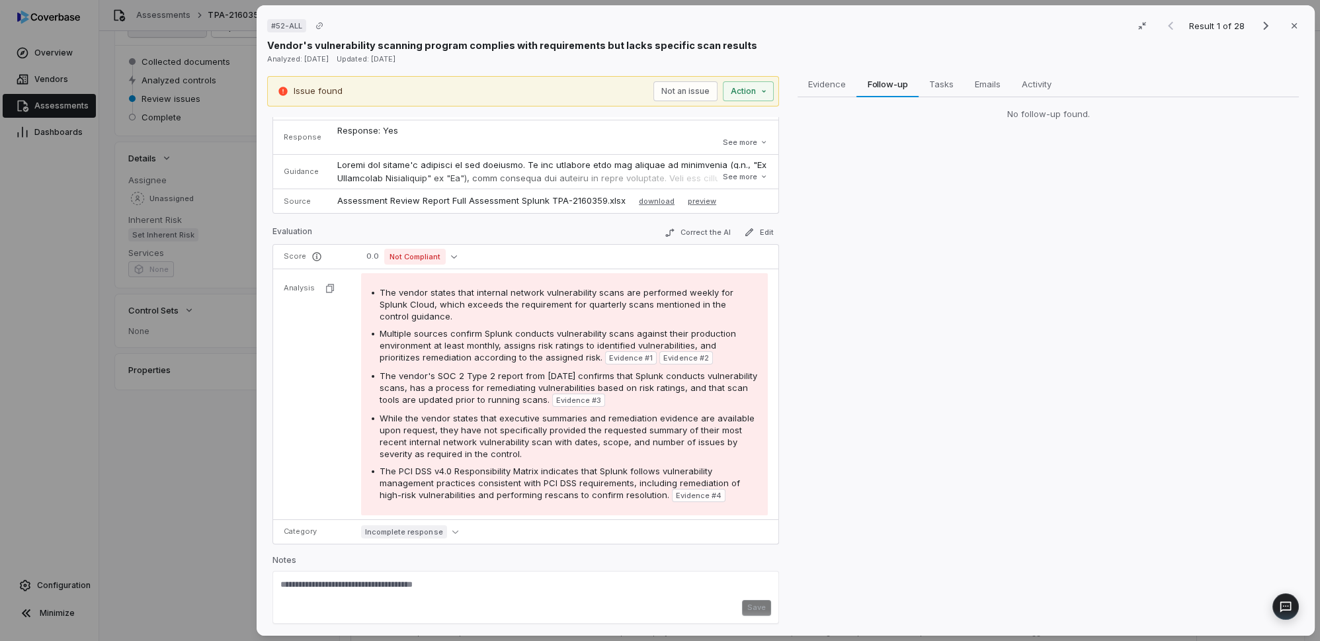
click at [209, 434] on div "# 52-ALL Result 1 of 28 Close Vendor's vulnerability scanning program complies …" at bounding box center [660, 320] width 1320 height 641
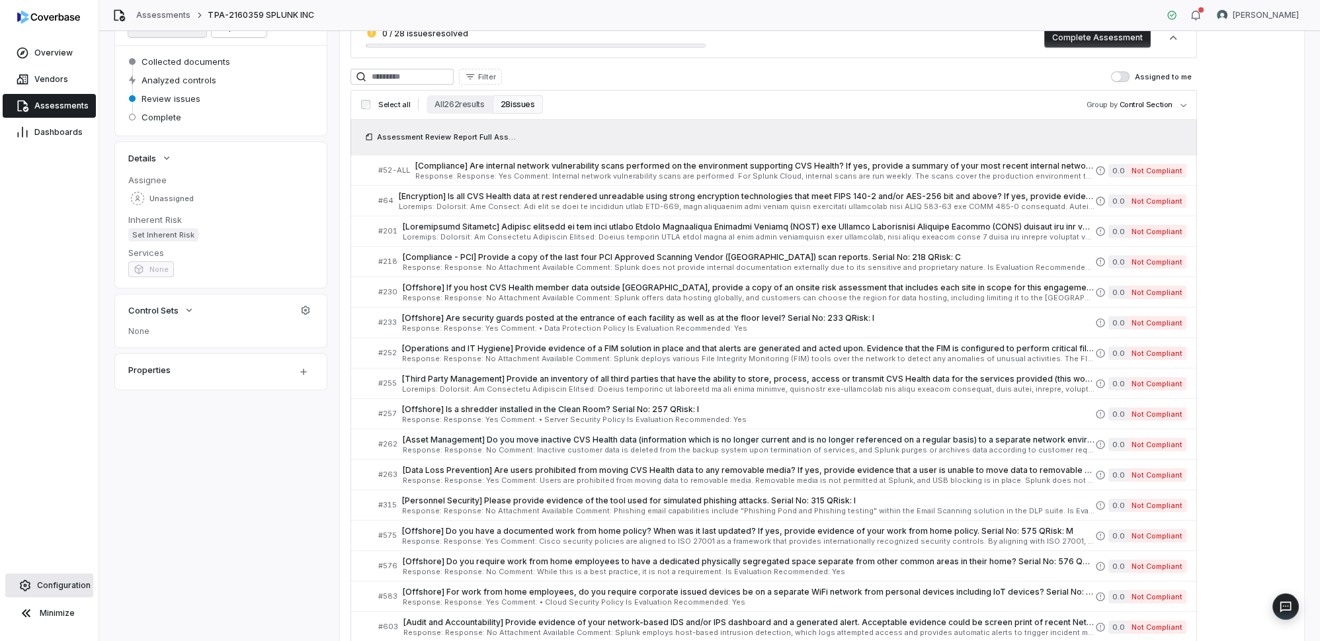
click at [52, 591] on link "Configuration" at bounding box center [49, 586] width 88 height 24
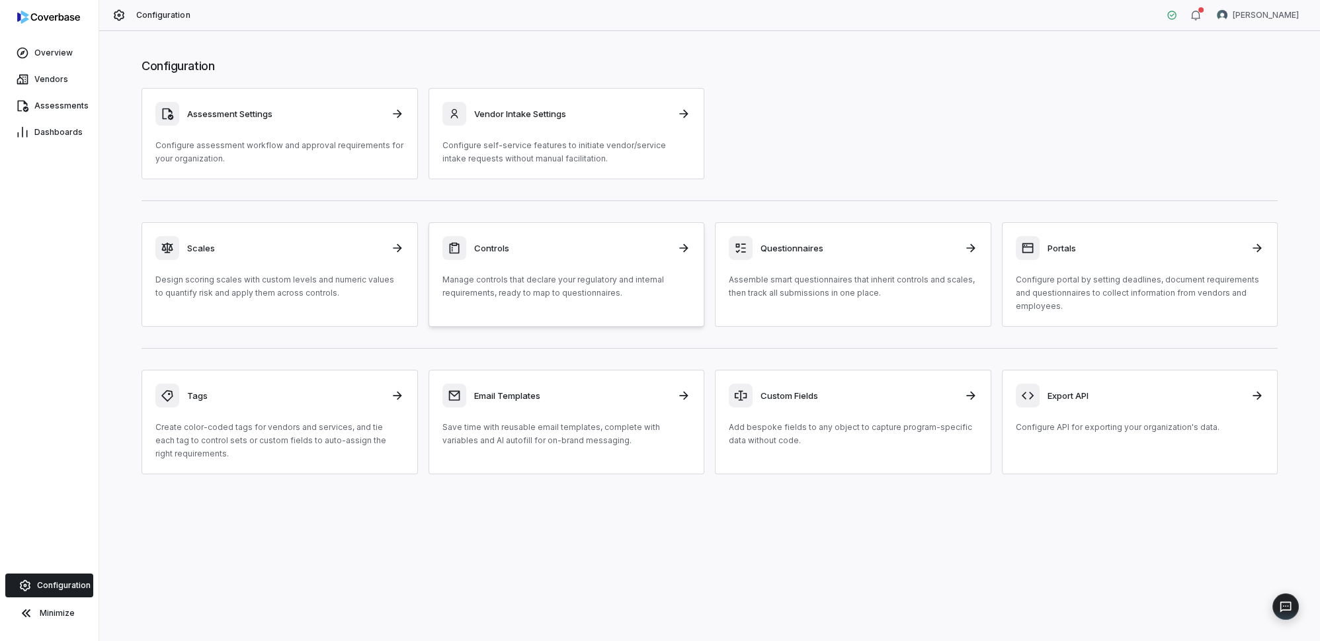
click at [533, 263] on div "Controls Manage controls that declare your regulatory and internal requirements…" at bounding box center [567, 268] width 249 height 64
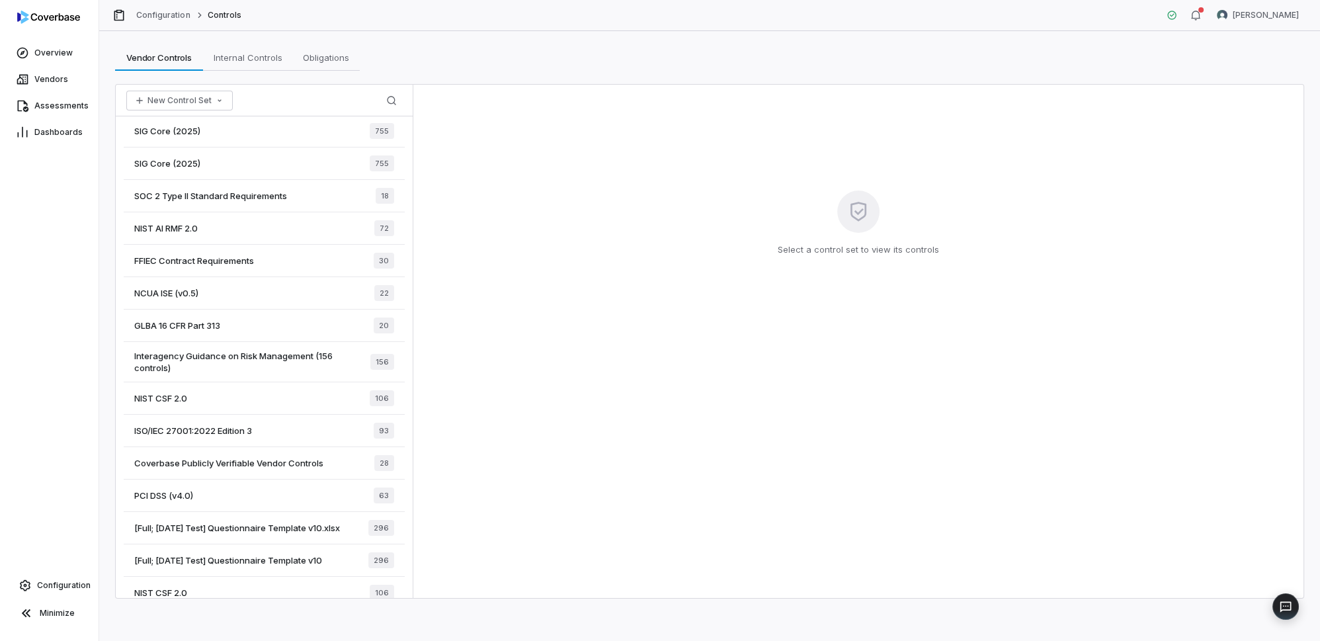
scroll to position [150, 0]
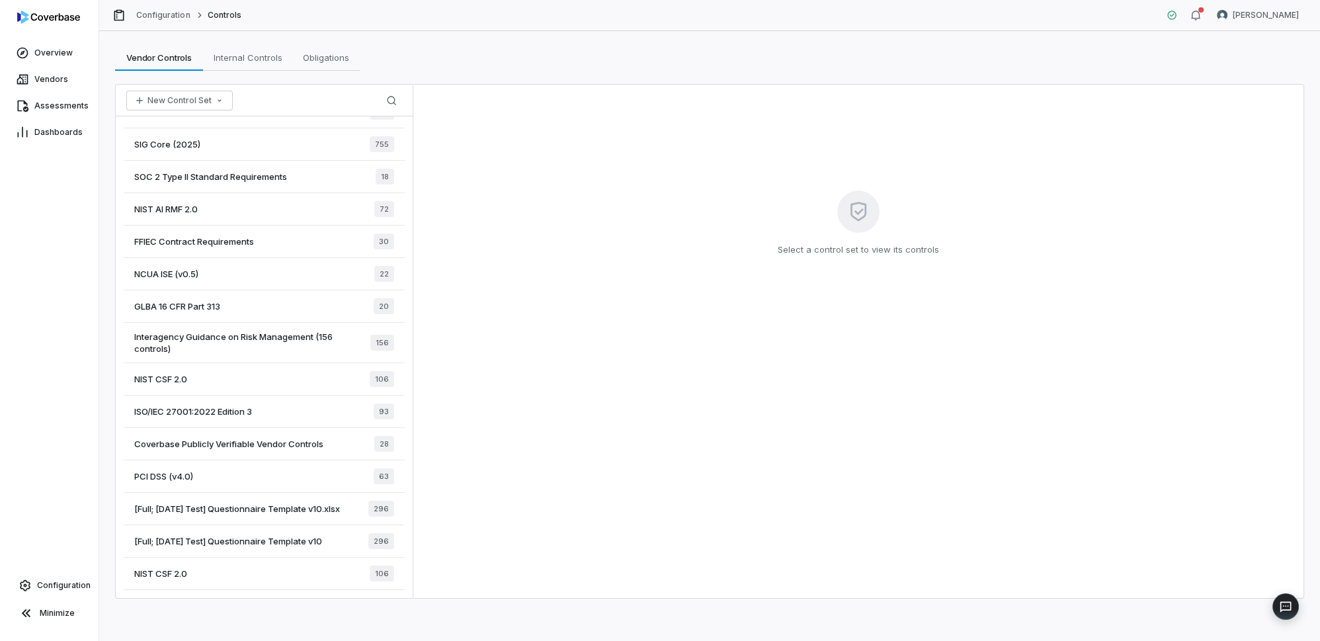
click at [208, 542] on span "[Full; [DATE] Test] Questionnaire Template v10" at bounding box center [228, 541] width 188 height 12
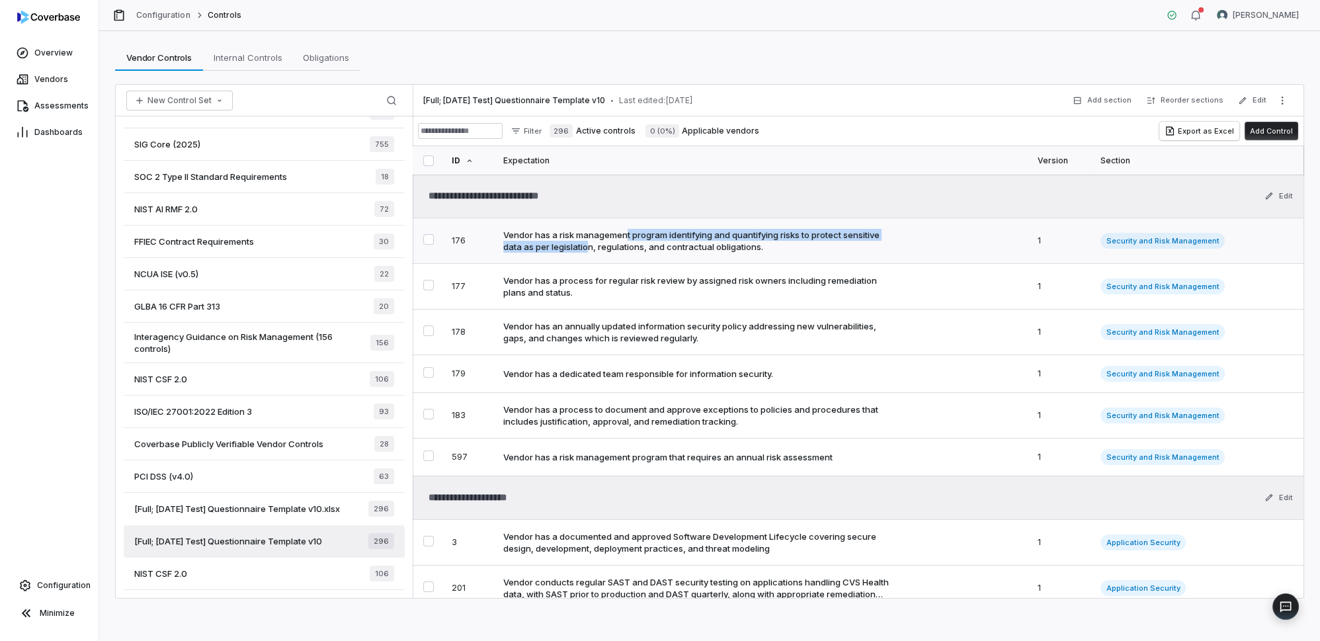
click at [628, 239] on div "Vendor has a risk management program identifying and quantifying risks to prote…" at bounding box center [696, 241] width 387 height 24
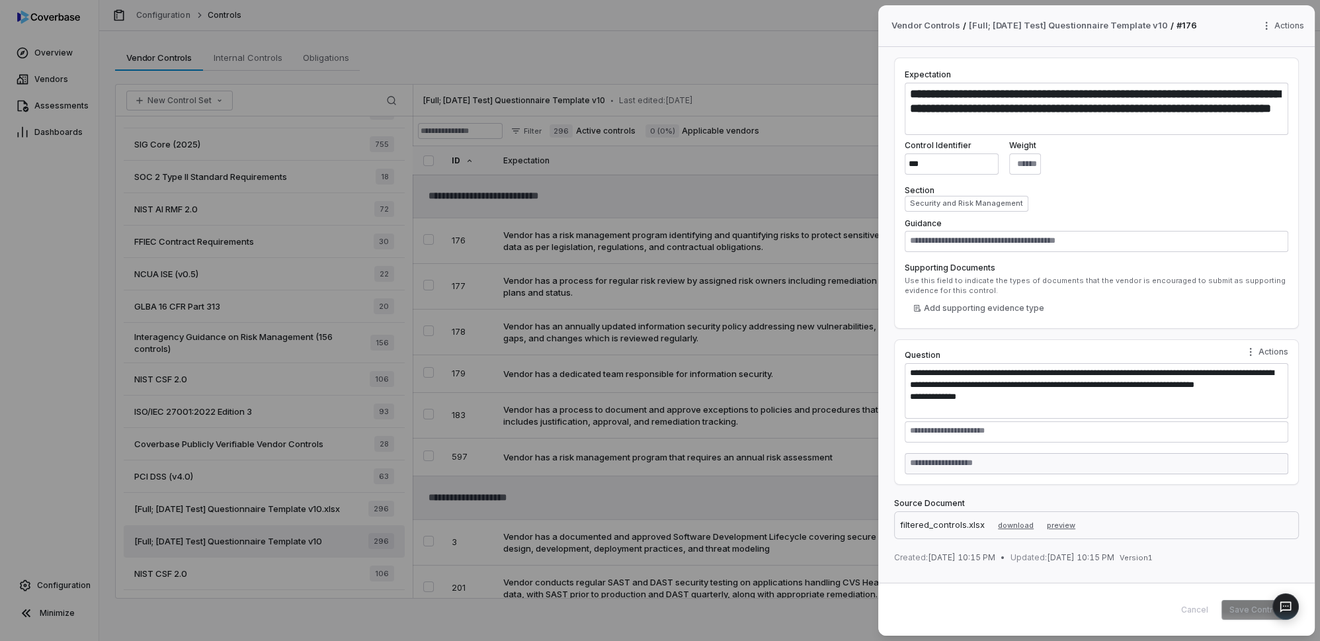
click at [692, 248] on div "**********" at bounding box center [660, 320] width 1320 height 641
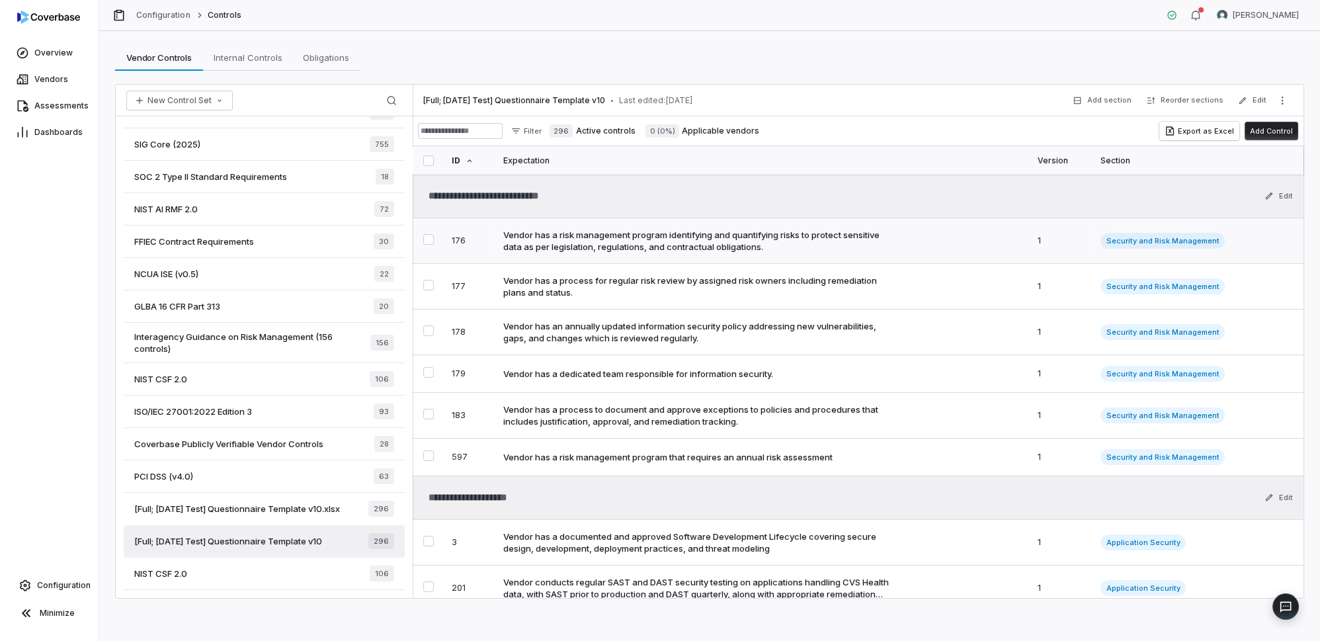
click at [629, 238] on div "Vendor has a risk management program identifying and quantifying risks to prote…" at bounding box center [696, 241] width 387 height 24
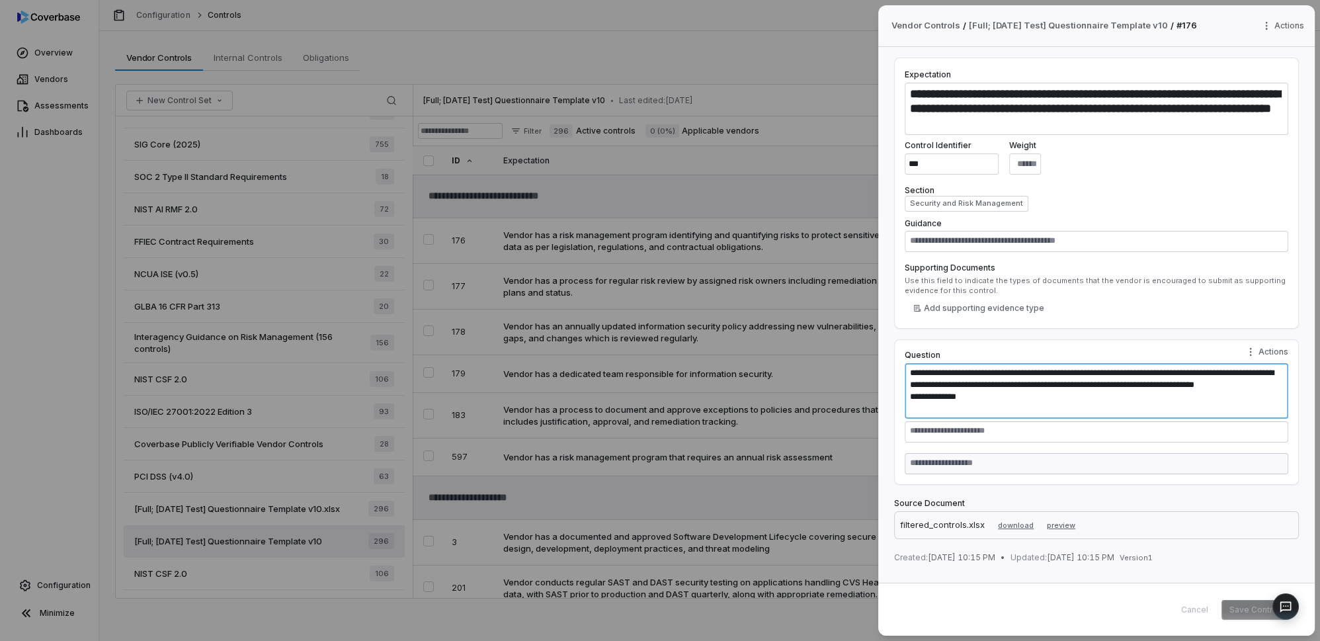
drag, startPoint x: 998, startPoint y: 407, endPoint x: 884, endPoint y: 337, distance: 133.1
click at [884, 337] on div "**********" at bounding box center [1097, 315] width 437 height 536
drag, startPoint x: 1016, startPoint y: 101, endPoint x: 1007, endPoint y: 103, distance: 9.4
click at [1015, 102] on textarea "**********" at bounding box center [1097, 109] width 384 height 52
drag, startPoint x: 1066, startPoint y: 130, endPoint x: 755, endPoint y: 77, distance: 315.3
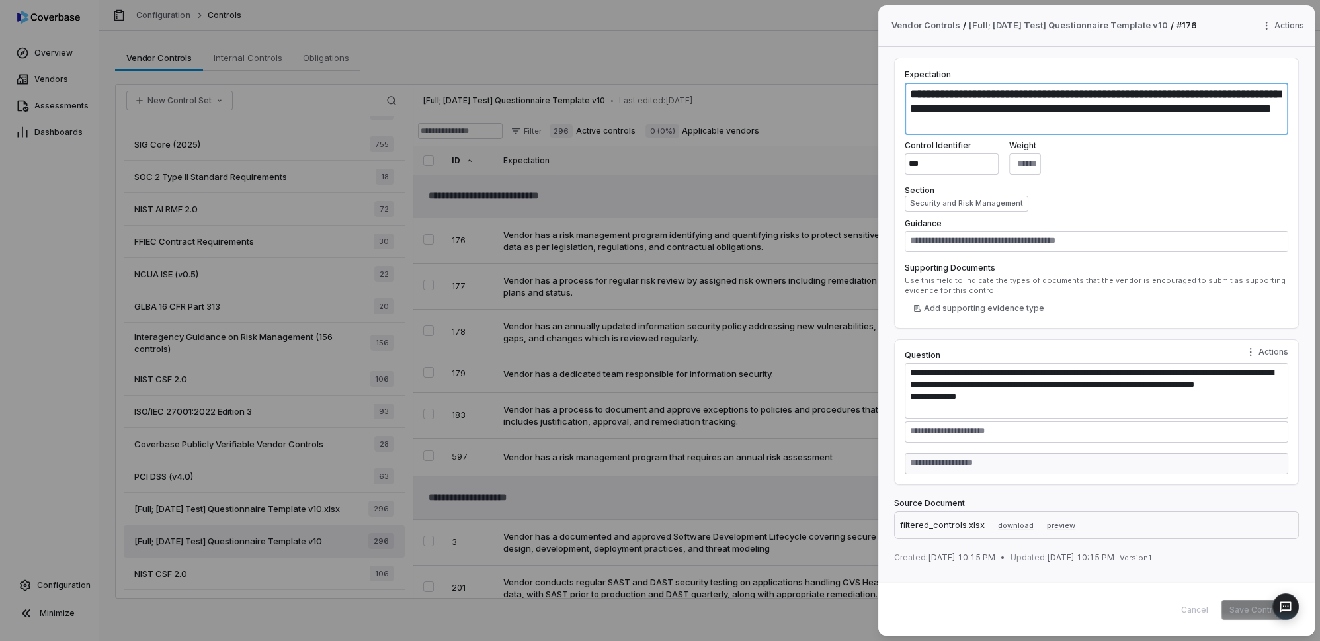
click at [755, 77] on div "**********" at bounding box center [660, 320] width 1320 height 641
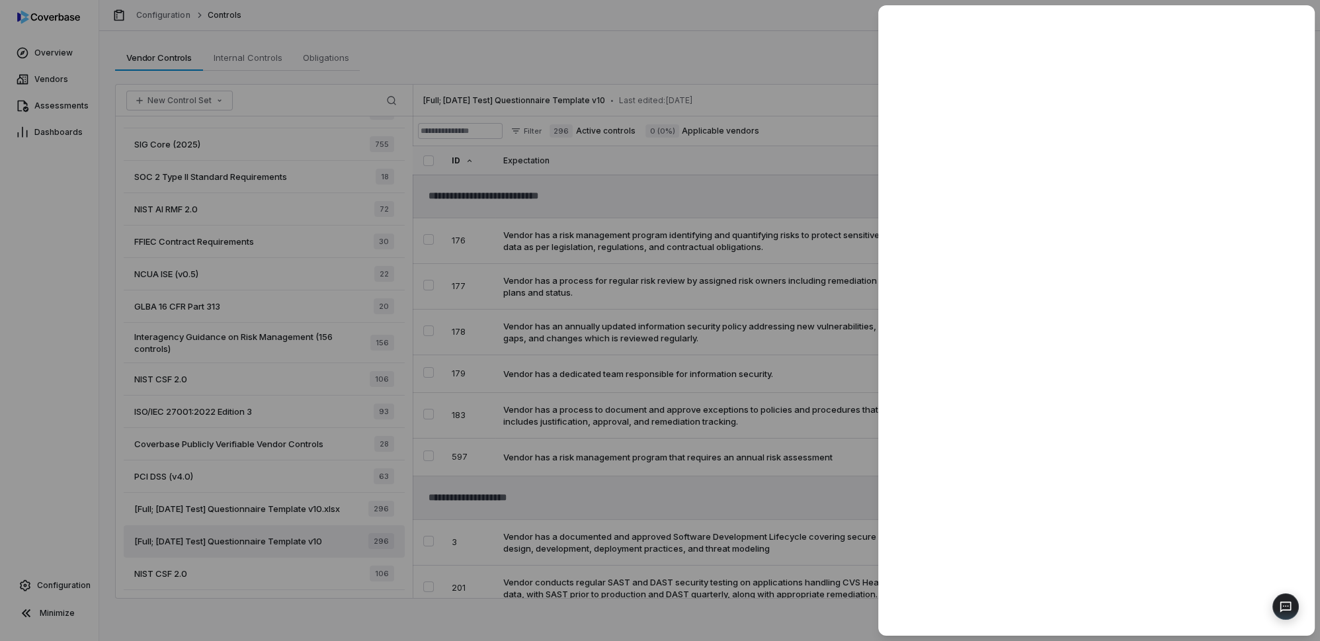
click at [790, 248] on div at bounding box center [660, 320] width 1320 height 641
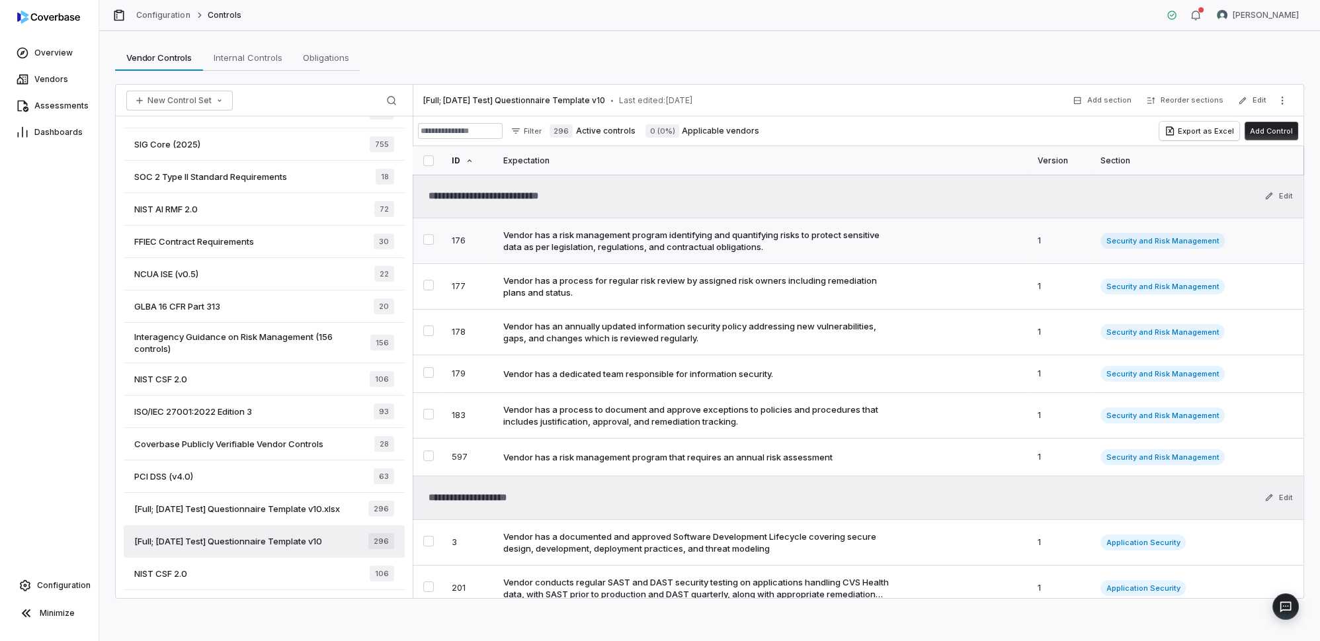
click at [632, 240] on div "Vendor has a risk management program identifying and quantifying risks to prote…" at bounding box center [696, 241] width 387 height 24
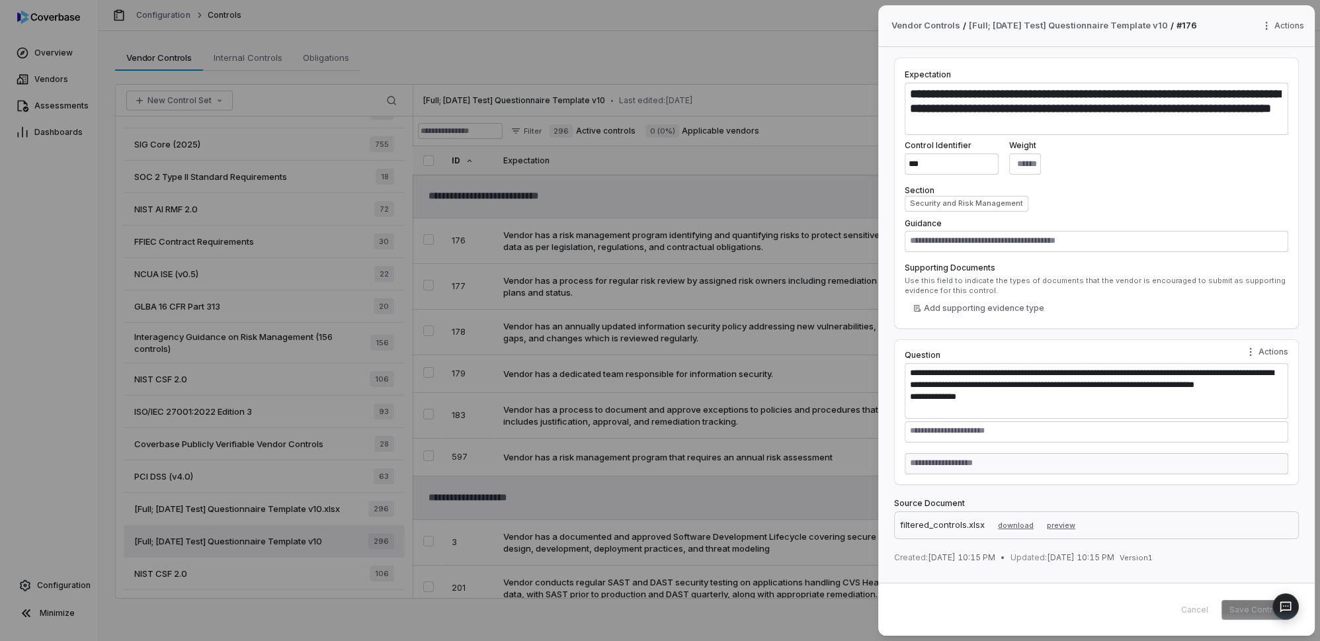
drag, startPoint x: 503, startPoint y: 232, endPoint x: 476, endPoint y: 216, distance: 30.9
click at [503, 232] on div "**********" at bounding box center [660, 320] width 1320 height 641
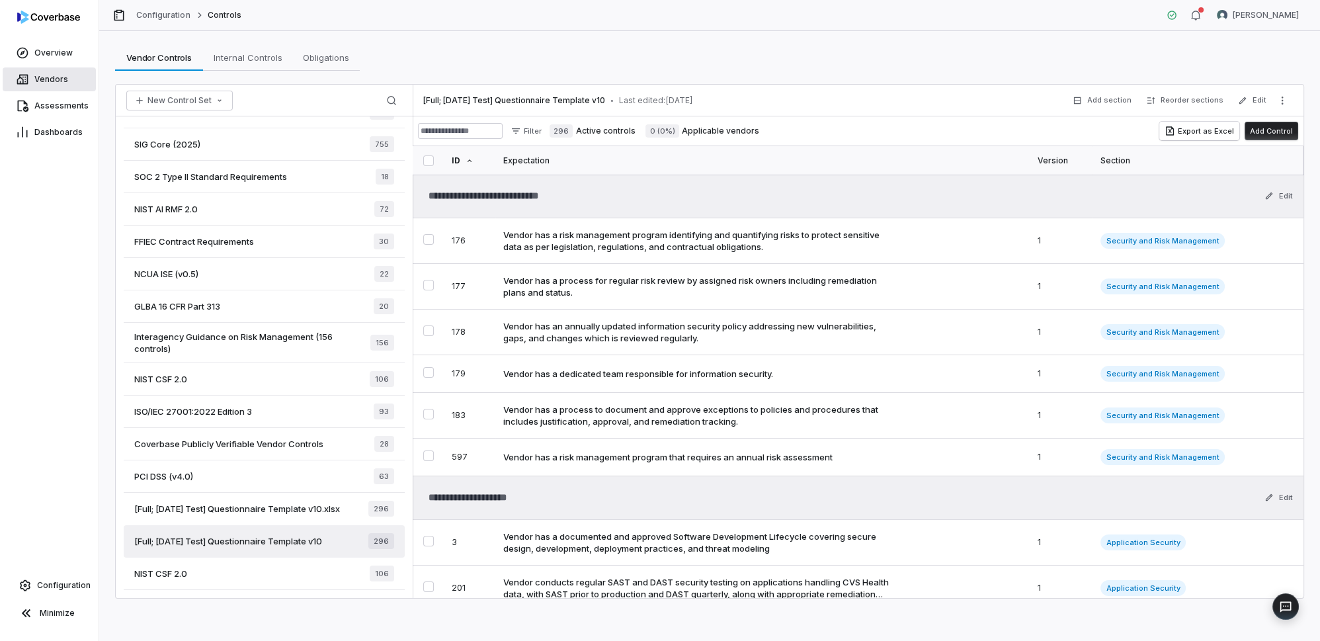
click at [58, 81] on span "Vendors" at bounding box center [51, 79] width 34 height 11
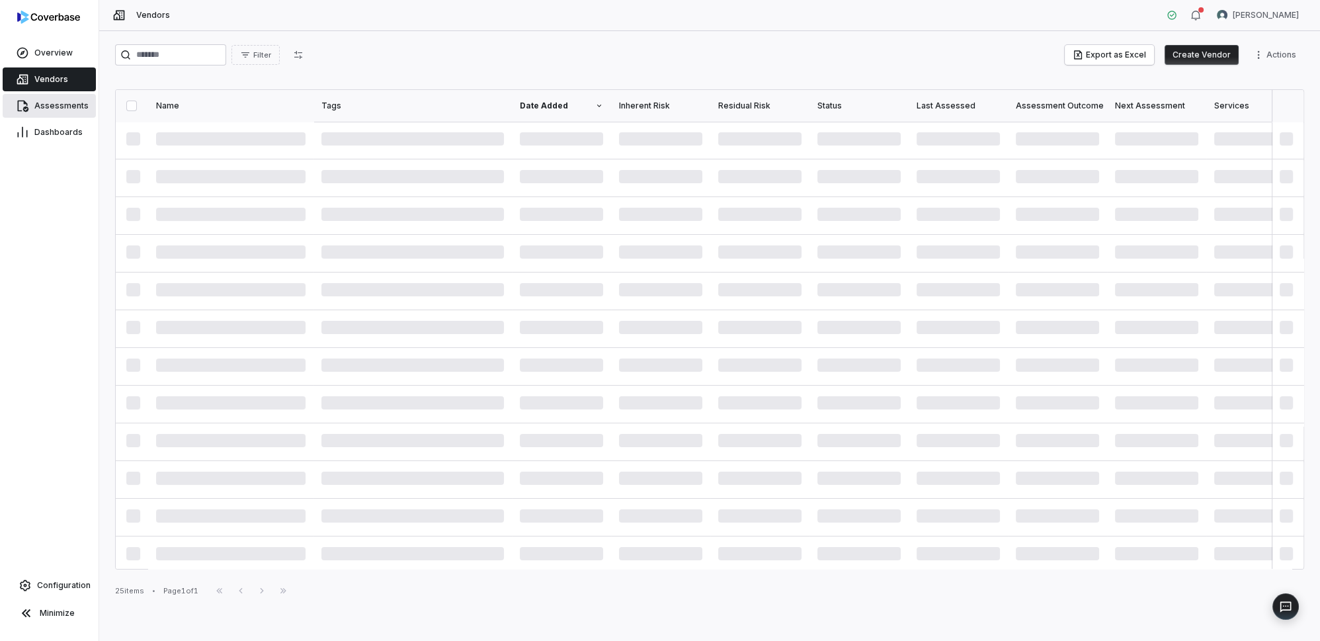
click at [57, 106] on span "Assessments" at bounding box center [61, 106] width 54 height 11
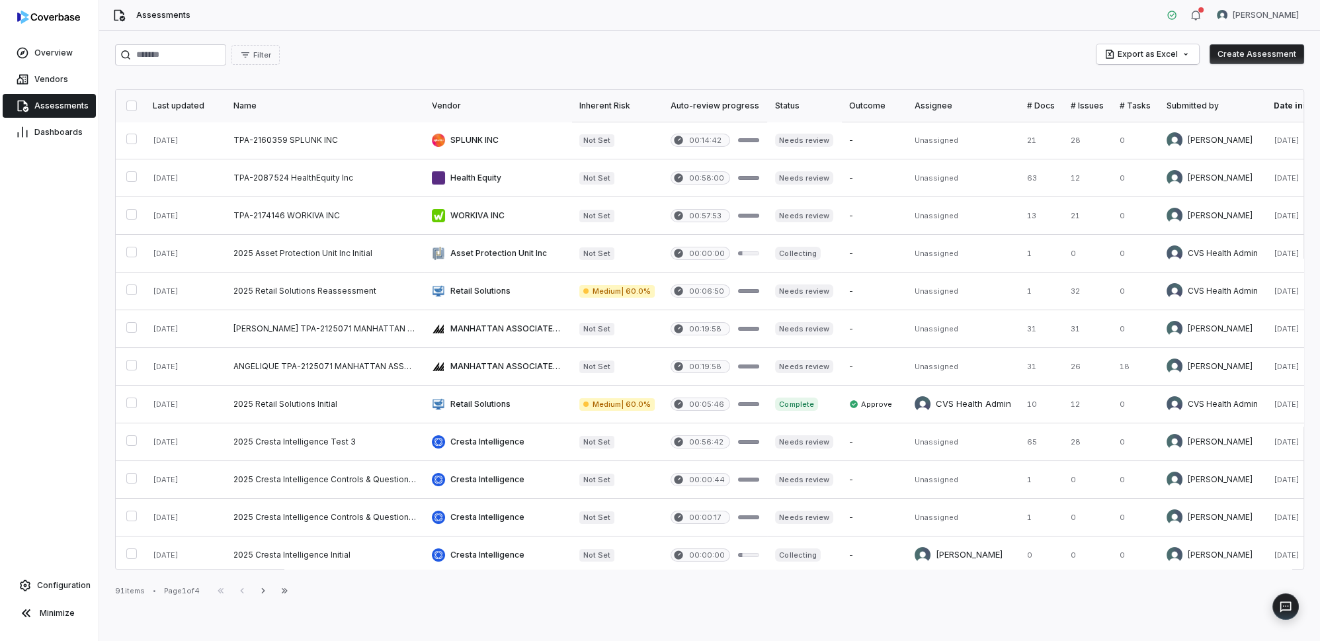
click at [1268, 51] on button "Create Assessment" at bounding box center [1257, 54] width 95 height 20
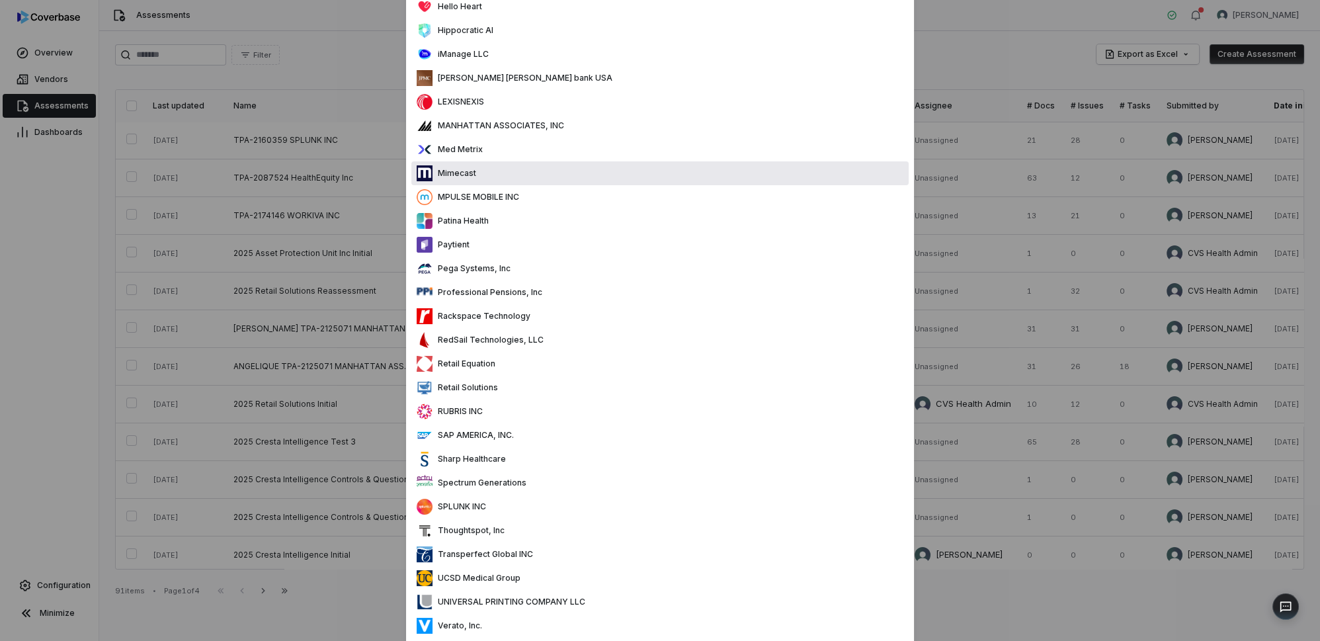
scroll to position [781, 0]
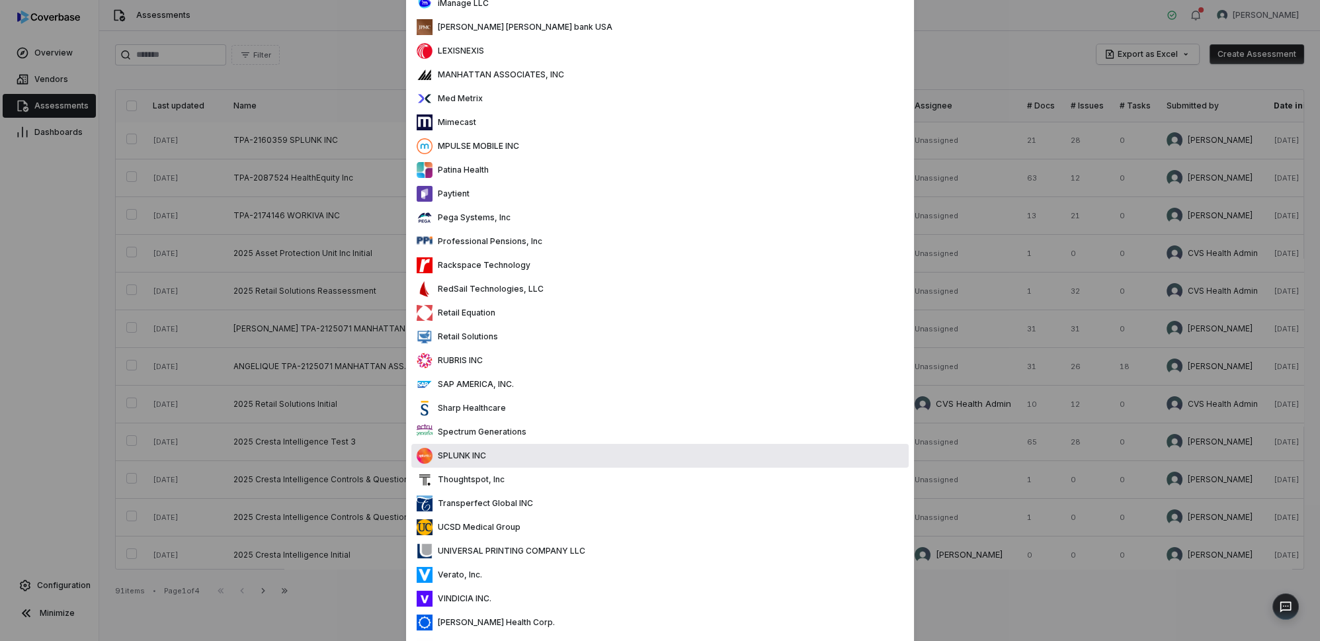
drag, startPoint x: 468, startPoint y: 451, endPoint x: 476, endPoint y: 454, distance: 8.9
click at [468, 451] on p "SPLUNK INC" at bounding box center [460, 456] width 54 height 11
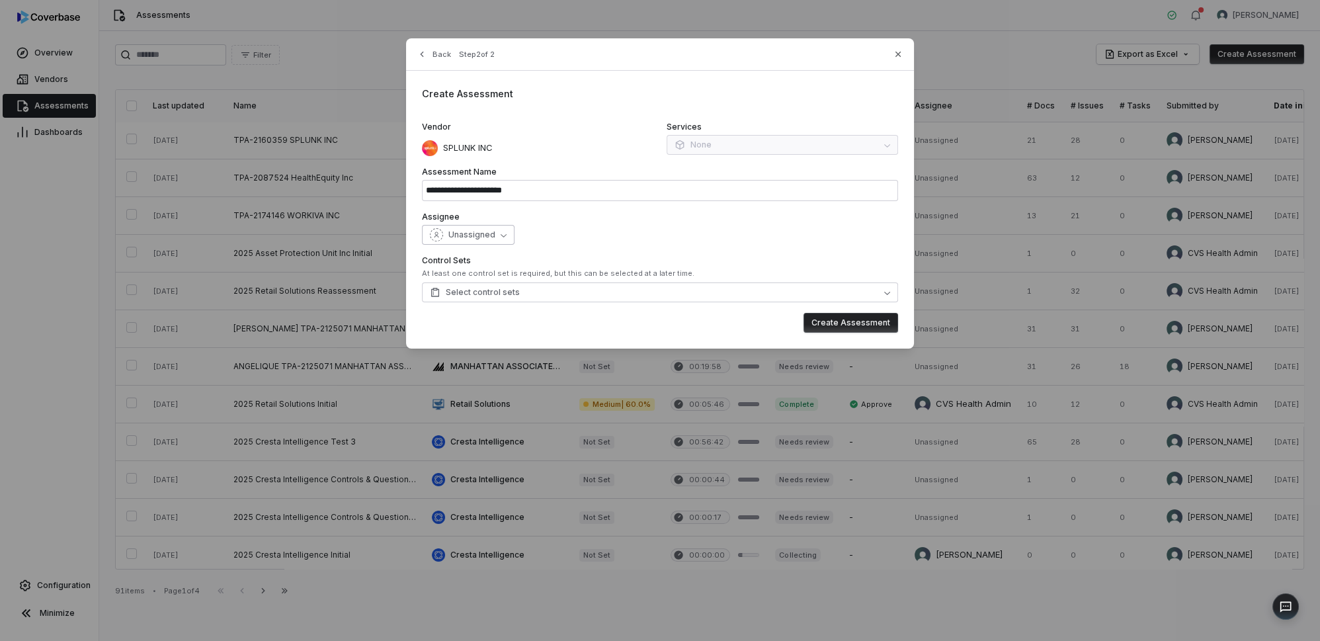
click at [494, 237] on button "Unassigned" at bounding box center [468, 235] width 93 height 20
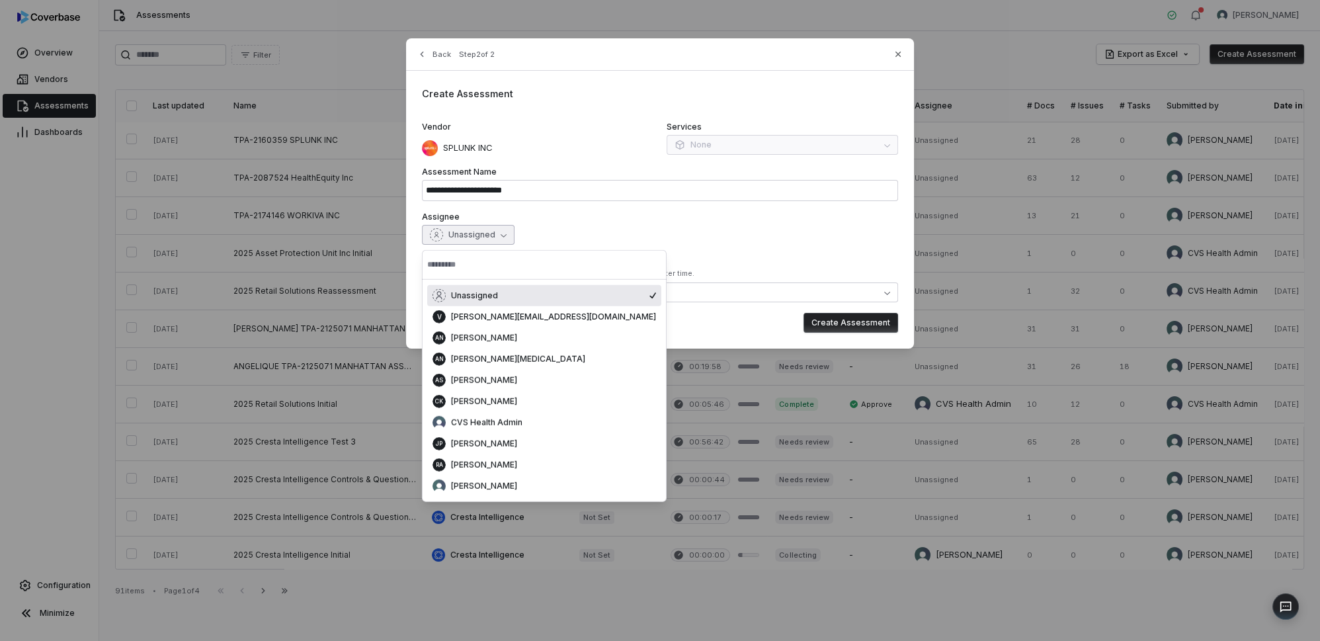
click at [494, 237] on button "Unassigned" at bounding box center [468, 235] width 93 height 20
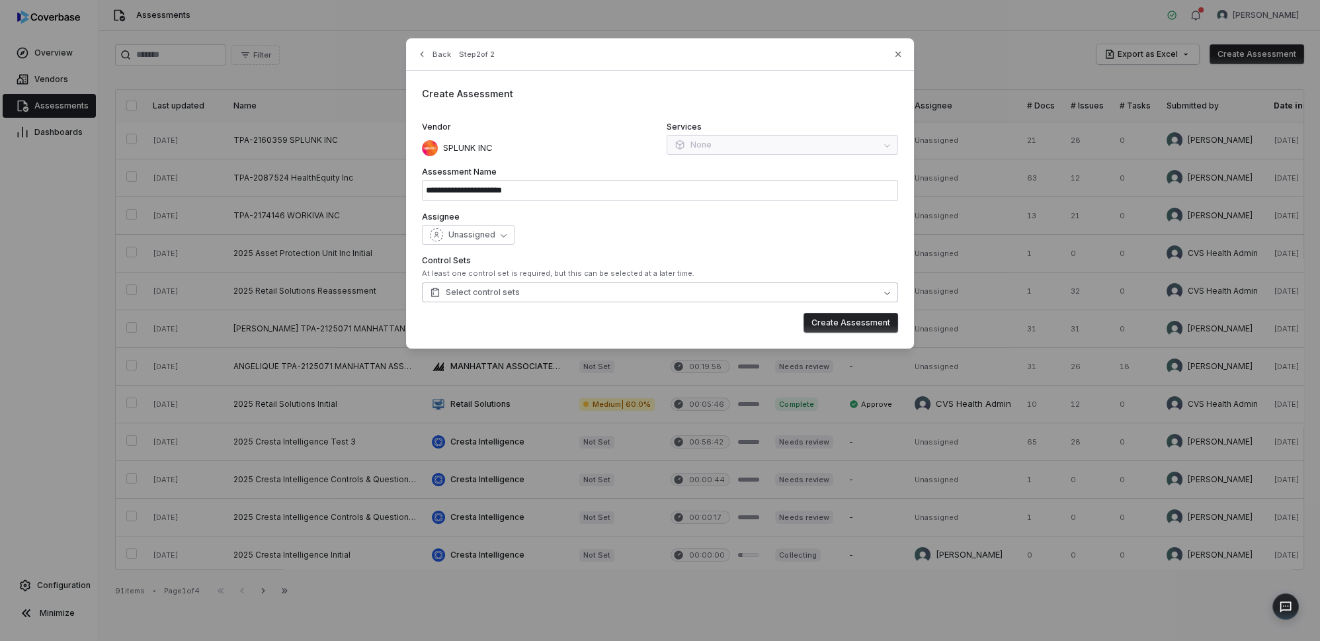
click at [566, 295] on button "Select control sets" at bounding box center [660, 292] width 476 height 20
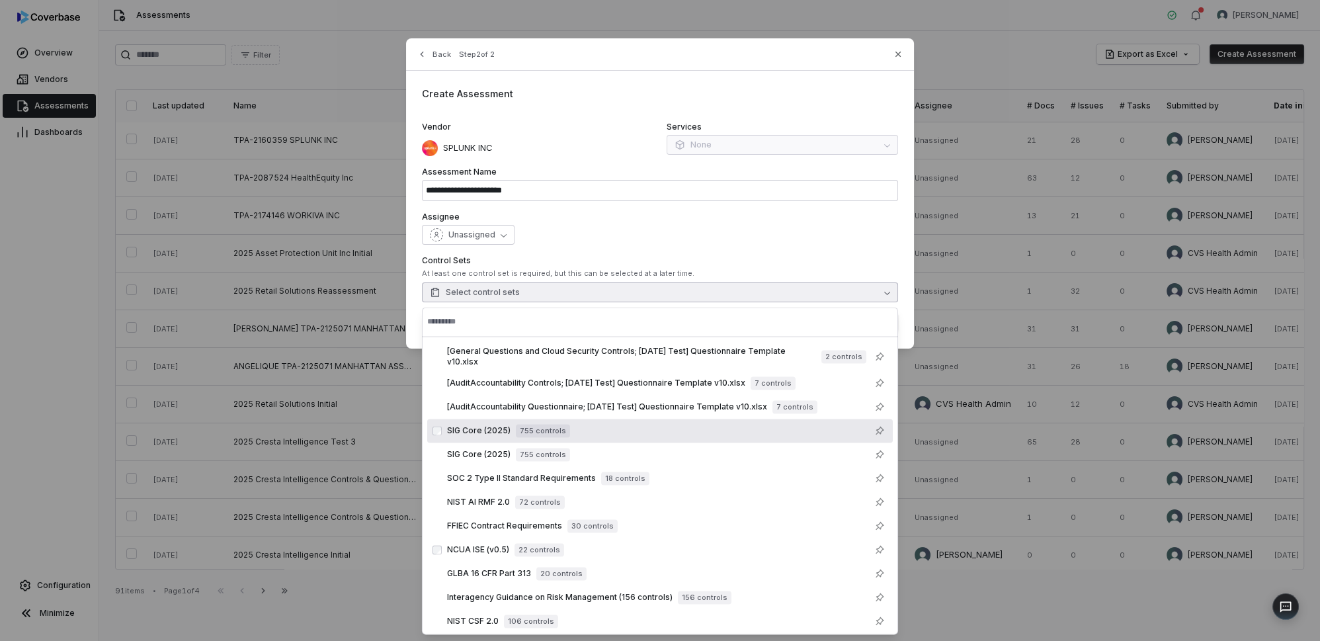
scroll to position [146, 0]
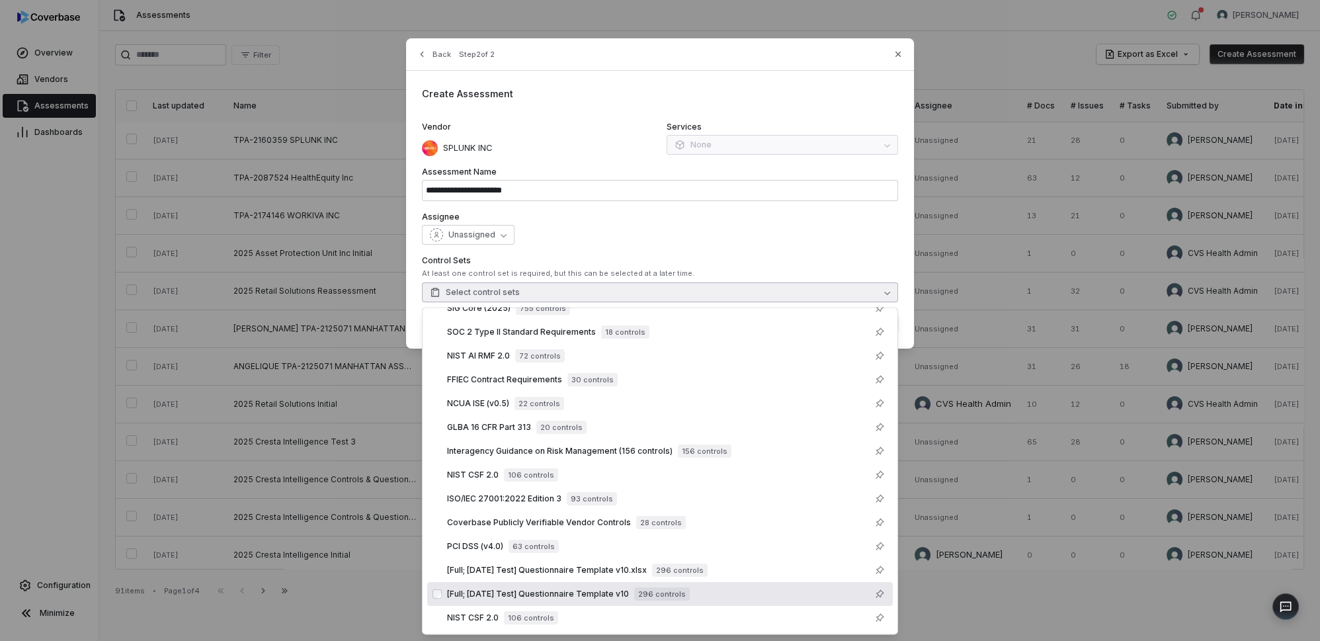
click at [597, 595] on span "[Full; [DATE] Test] Questionnaire Template v10" at bounding box center [538, 594] width 182 height 11
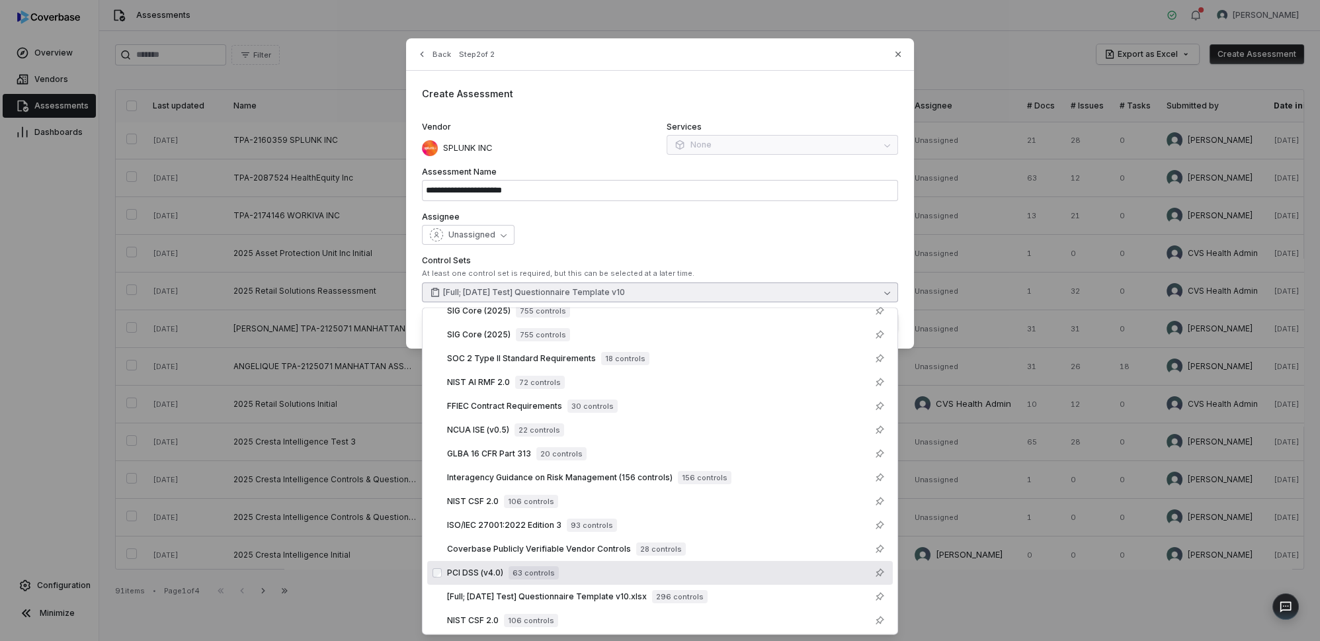
scroll to position [157, 0]
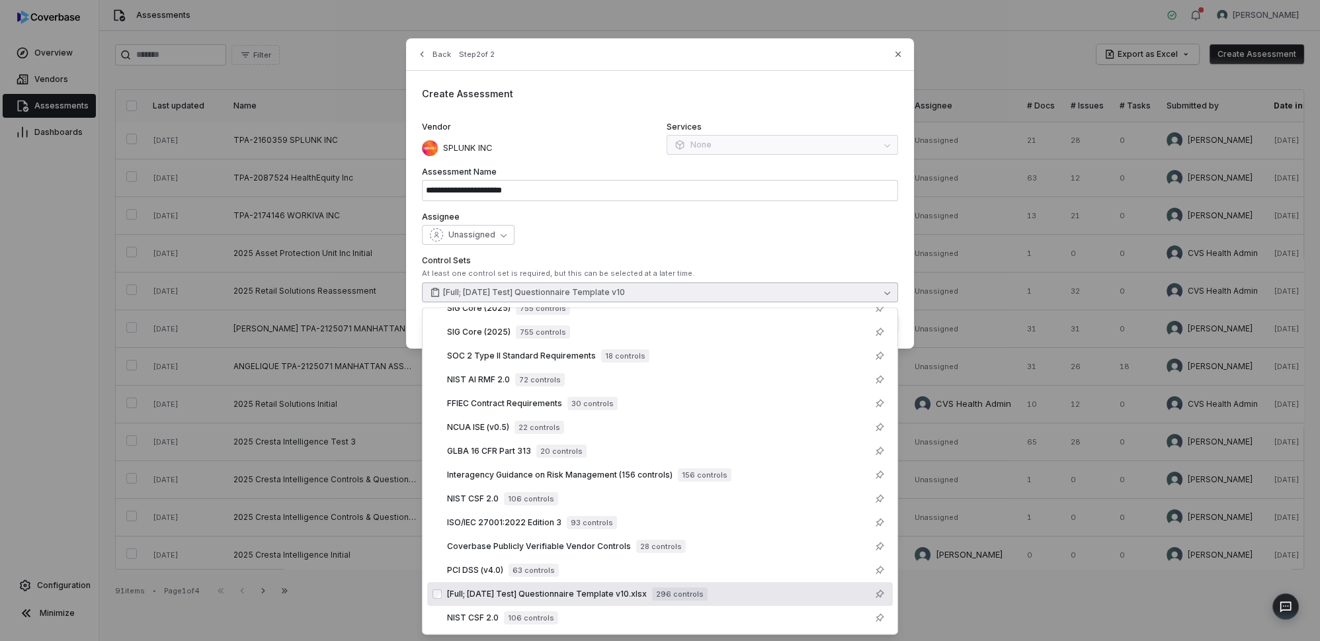
click at [579, 594] on span "[Full; [DATE] Test] Questionnaire Template v10.xlsx" at bounding box center [547, 594] width 200 height 11
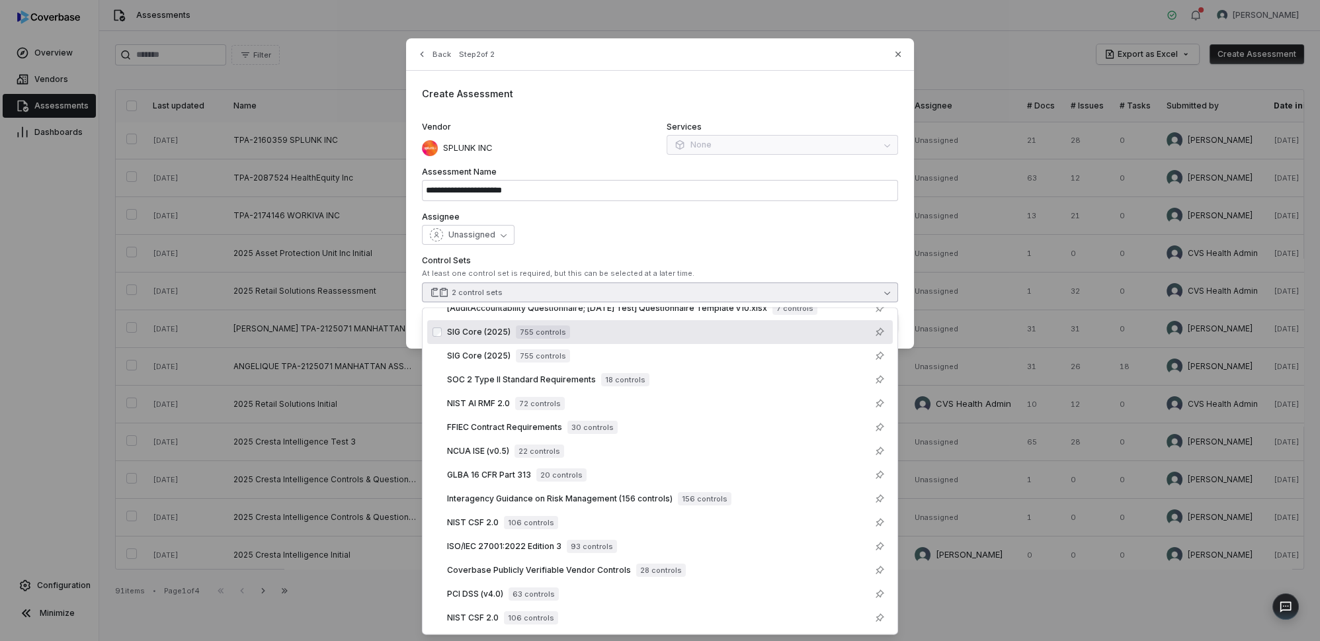
click at [865, 288] on button "2 control sets" at bounding box center [660, 292] width 476 height 20
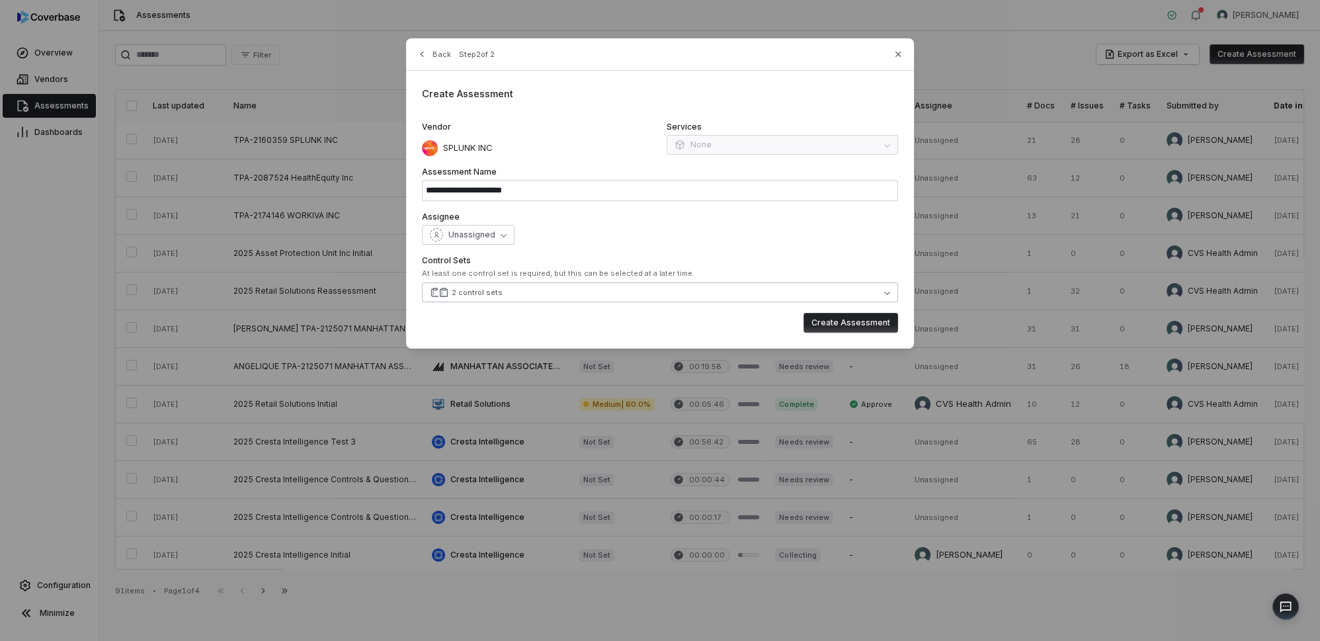
click at [757, 289] on button "2 control sets" at bounding box center [660, 292] width 476 height 20
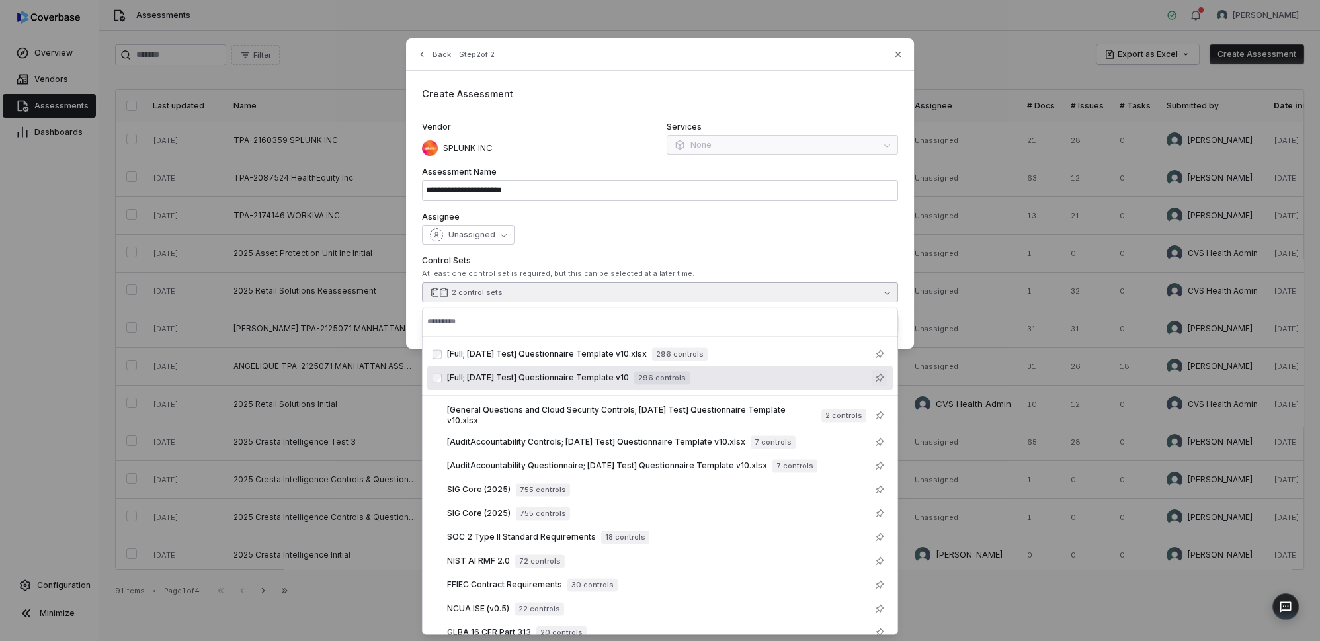
click at [876, 377] on icon "Suggestions" at bounding box center [880, 377] width 11 height 11
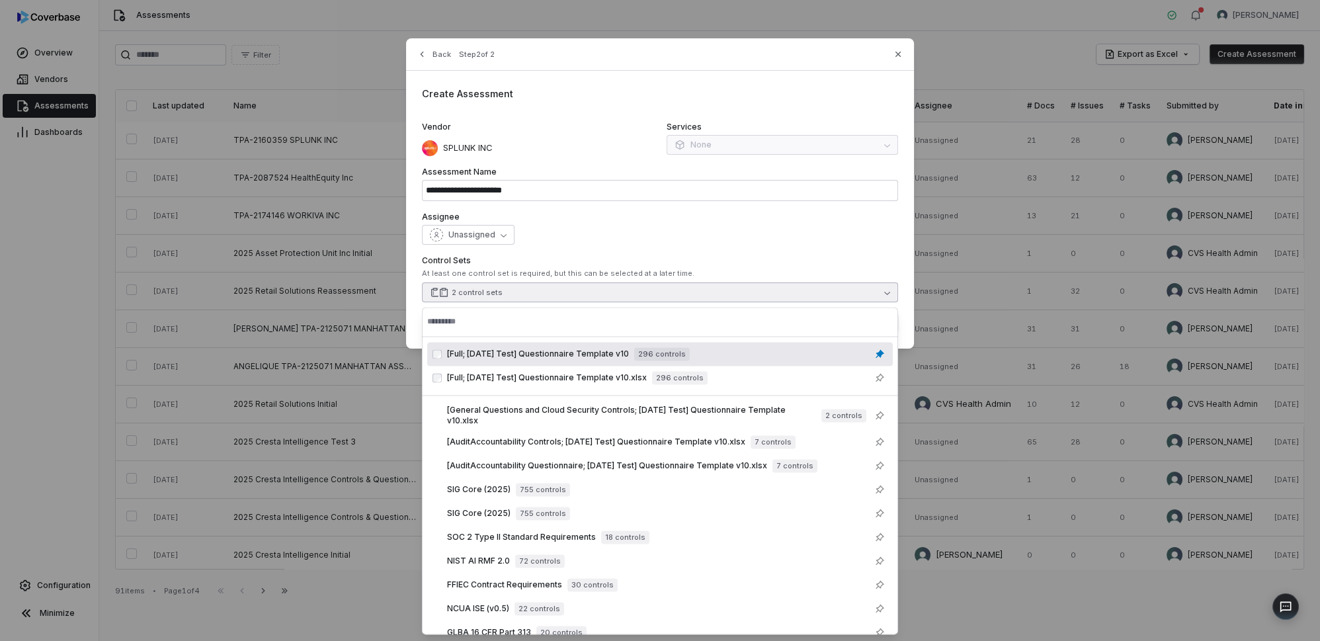
click at [447, 360] on div "[Full; [DATE] Test] Questionnaire Template v10 296 controls cbctst_4647ba1b7c5e…" at bounding box center [660, 366] width 466 height 48
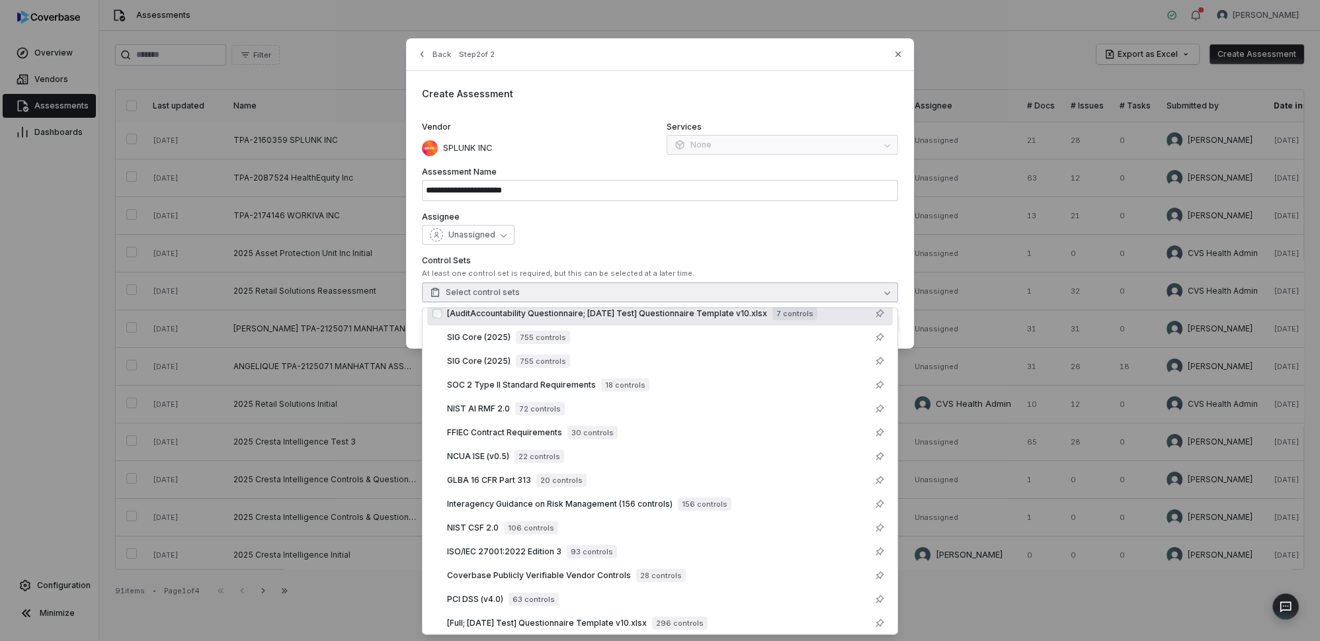
scroll to position [0, 0]
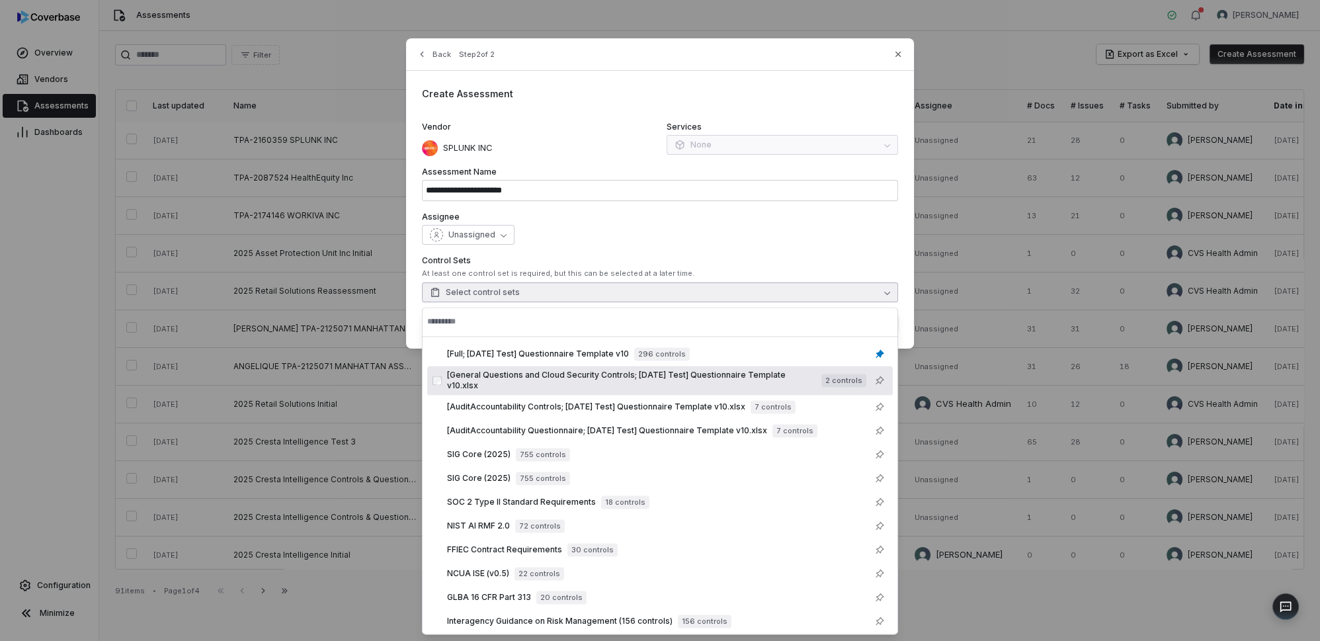
click at [518, 292] on button "Select control sets" at bounding box center [660, 292] width 476 height 20
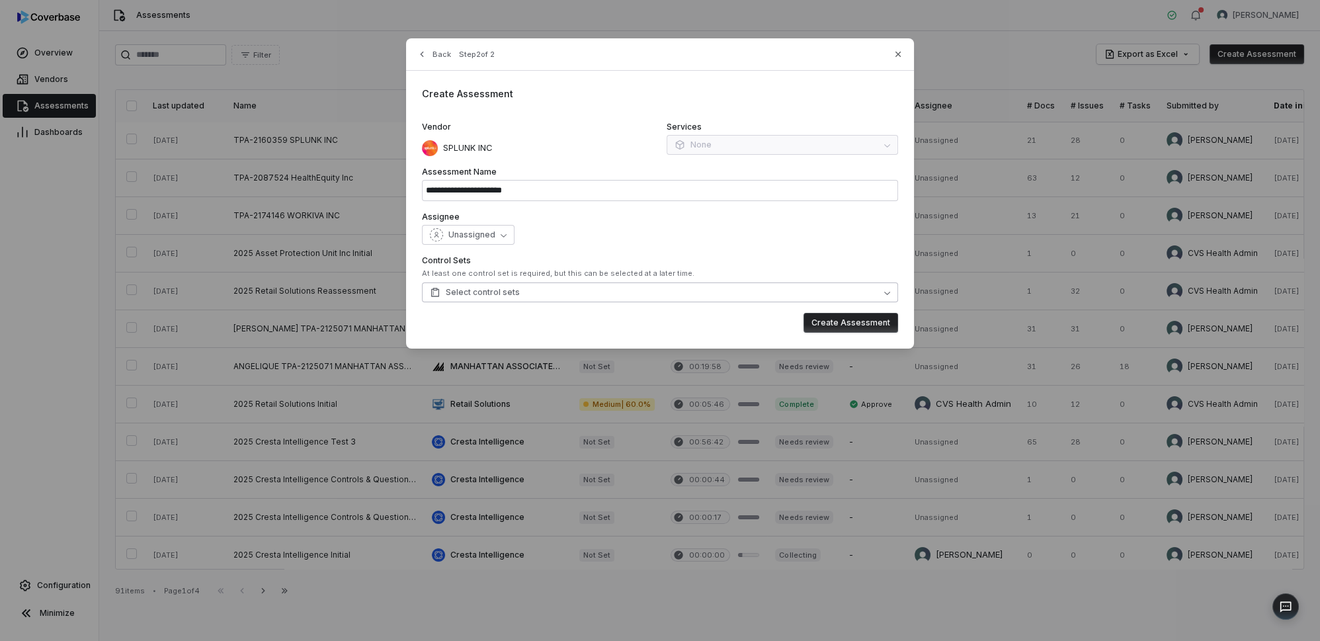
click at [523, 292] on button "Select control sets" at bounding box center [660, 292] width 476 height 20
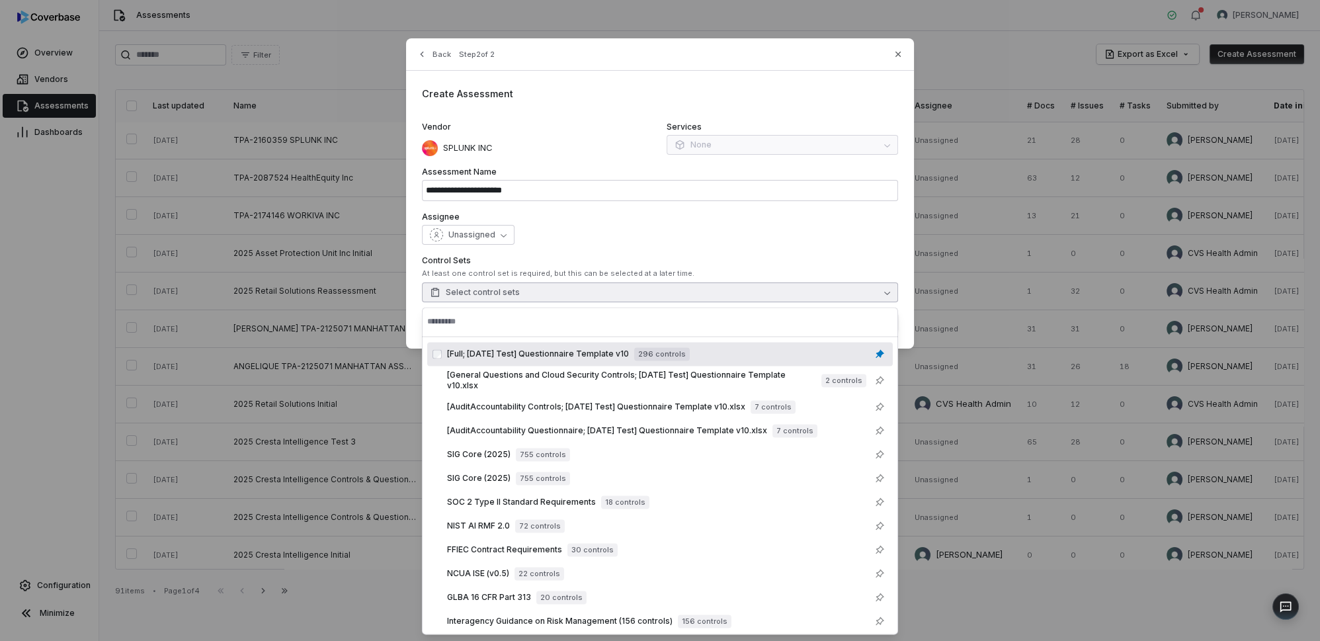
click at [529, 358] on span "[Full; [DATE] Test] Questionnaire Template v10" at bounding box center [538, 354] width 182 height 11
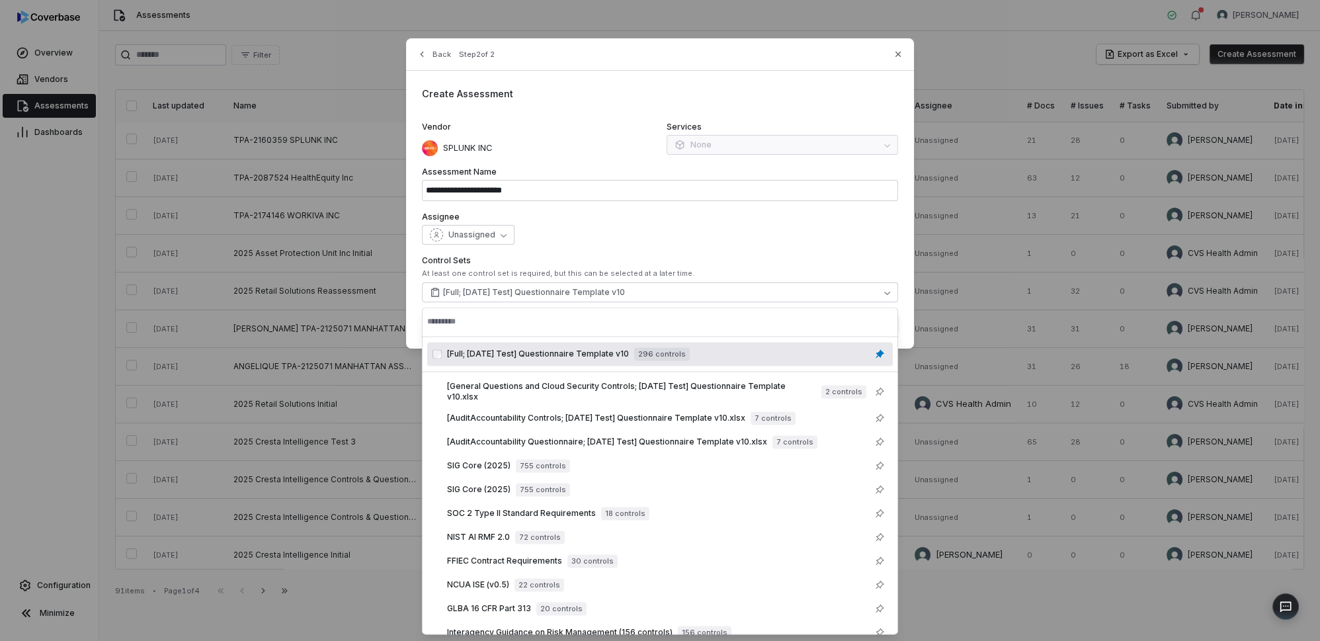
click at [682, 237] on div "Unassigned" at bounding box center [660, 235] width 476 height 20
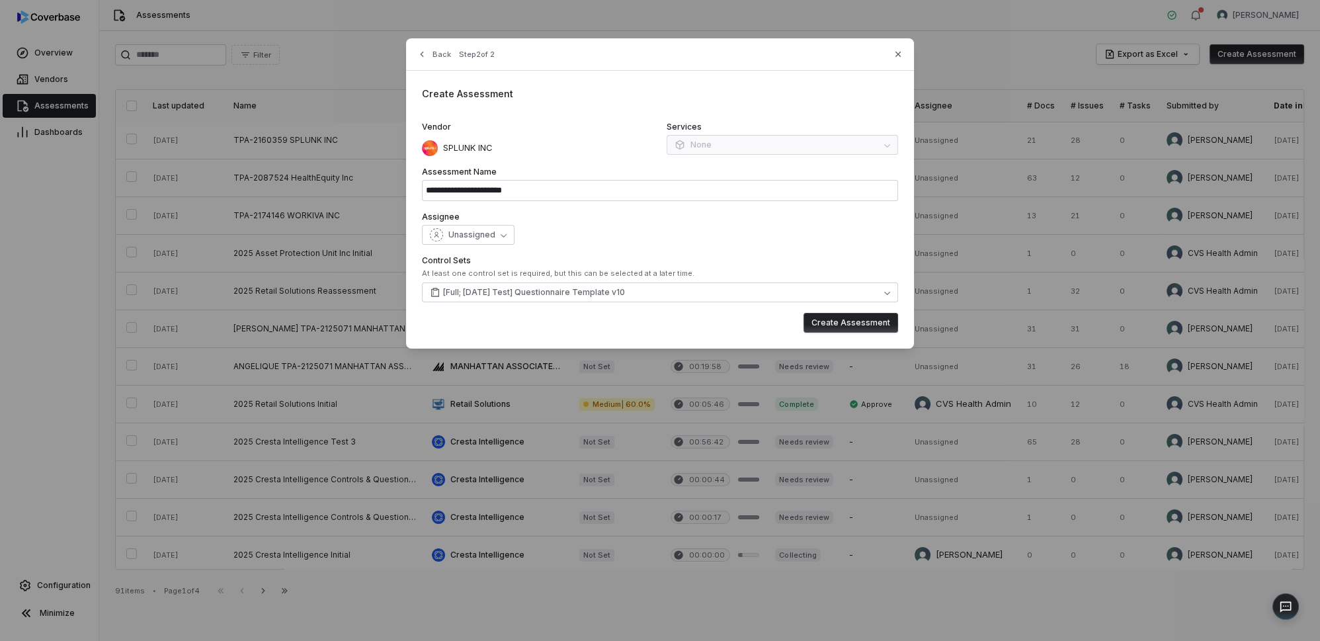
click at [724, 144] on div "Services None" at bounding box center [783, 139] width 232 height 34
click at [820, 317] on button "Create Assessment" at bounding box center [851, 323] width 95 height 20
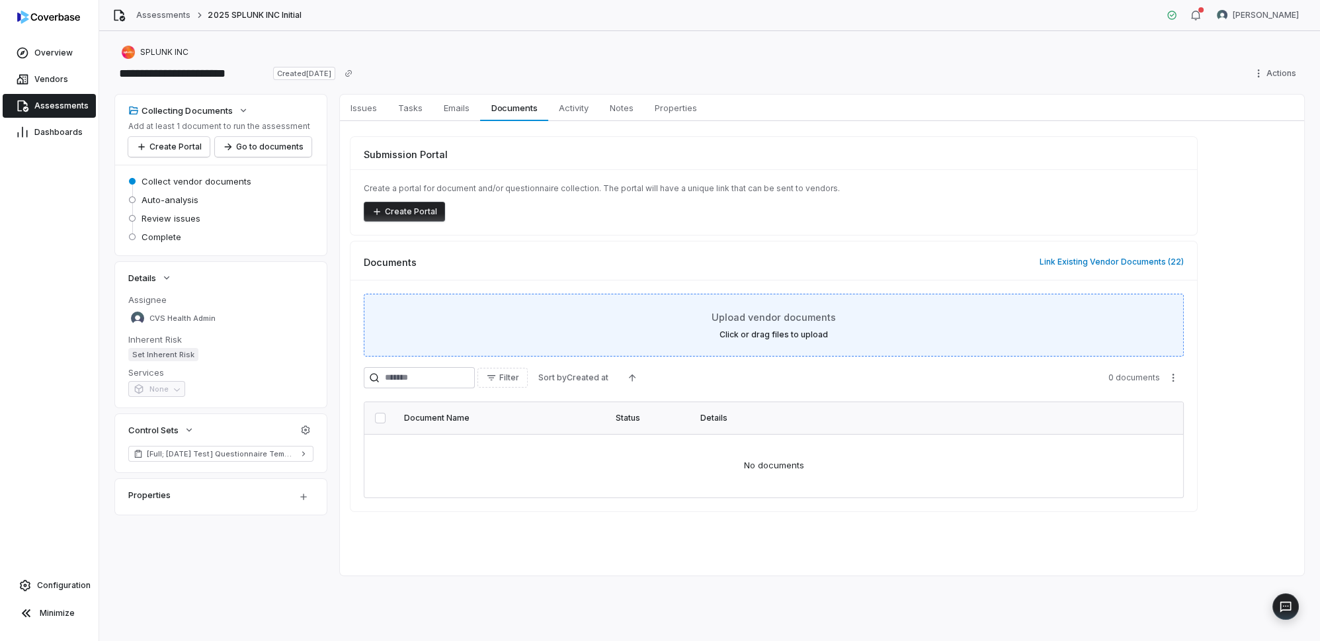
drag, startPoint x: 741, startPoint y: 331, endPoint x: 733, endPoint y: 351, distance: 22.0
click at [733, 351] on div "Upload vendor documents Click or drag files to upload" at bounding box center [774, 325] width 820 height 63
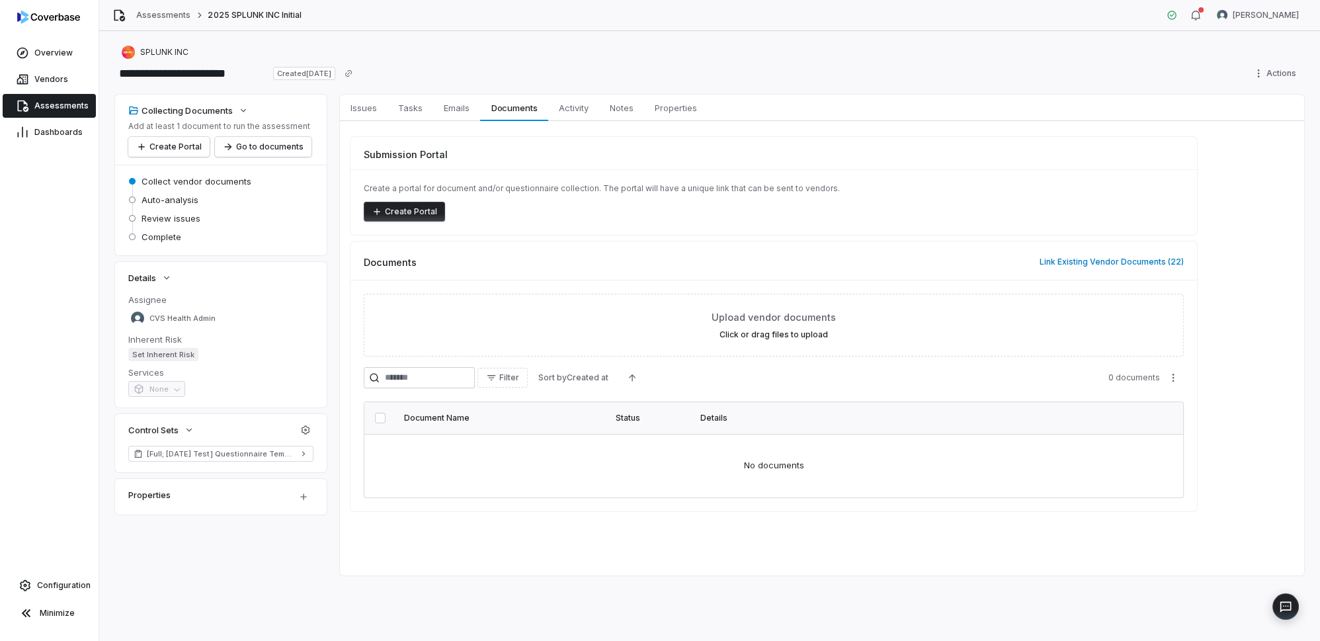
click at [492, 515] on div "Submission Portal Create a portal for document and/or questionnaire collection.…" at bounding box center [822, 324] width 965 height 406
click at [56, 584] on span "Configuration" at bounding box center [64, 585] width 54 height 11
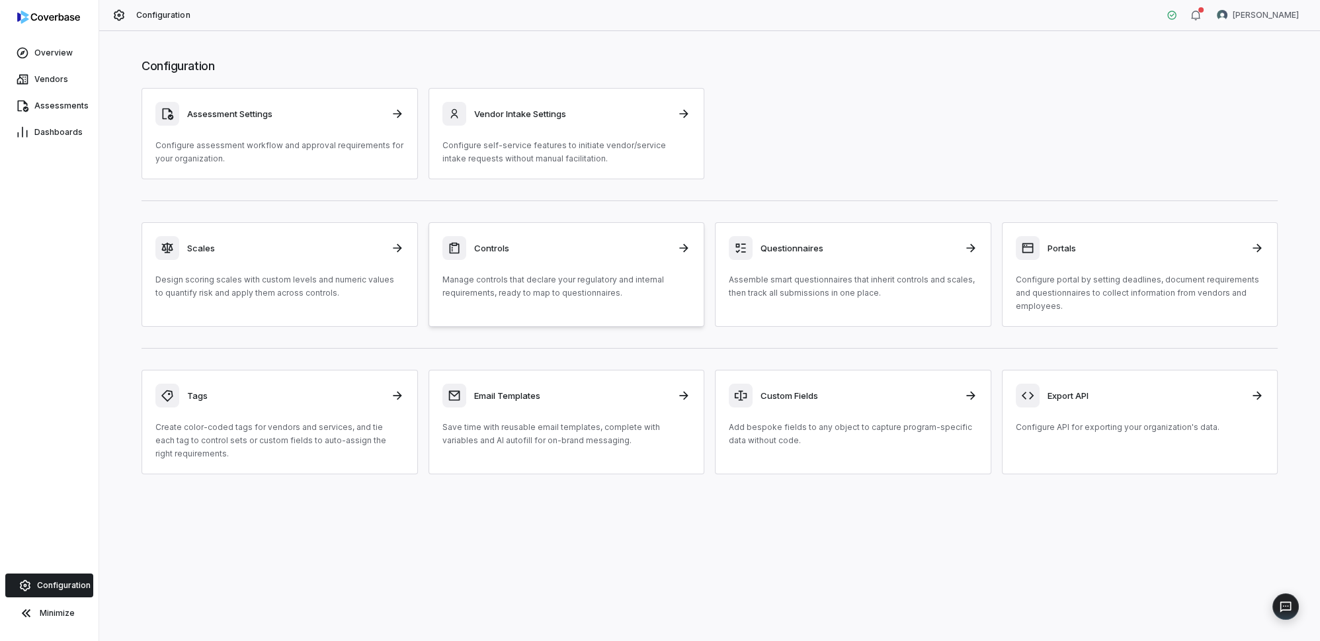
click at [553, 257] on div "Controls" at bounding box center [567, 248] width 249 height 24
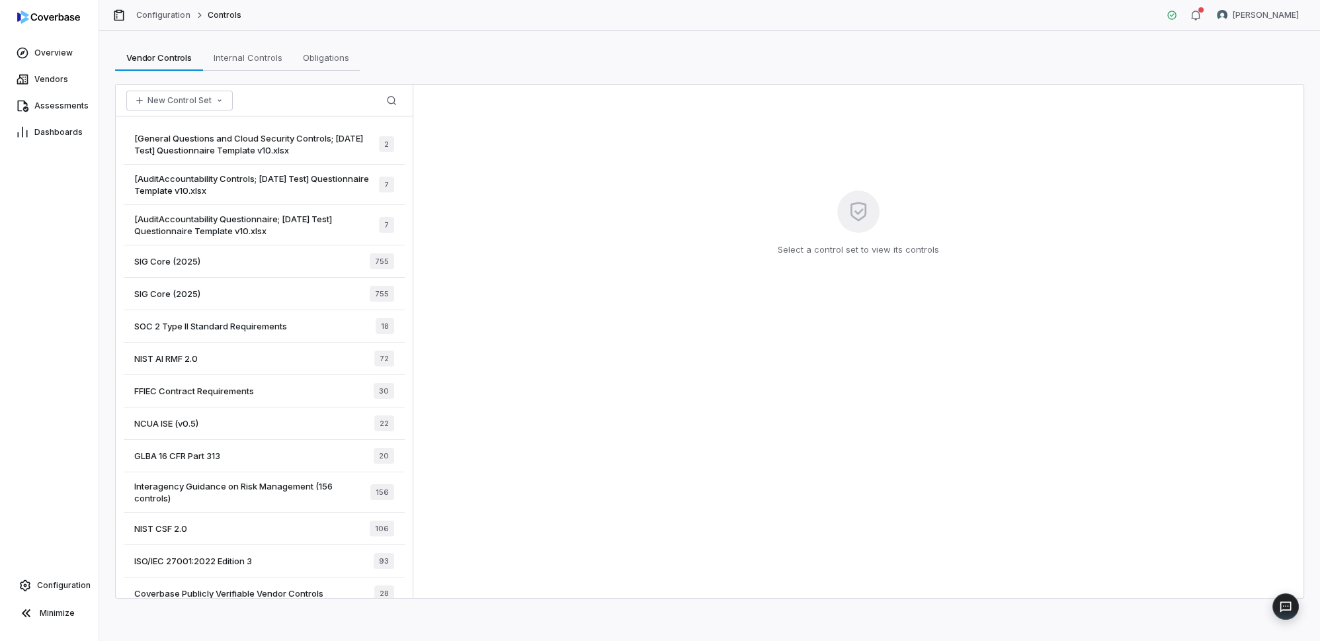
click at [278, 145] on span "[General Questions and Cloud Security Controls; [DATE] Test] Questionnaire Temp…" at bounding box center [256, 144] width 245 height 24
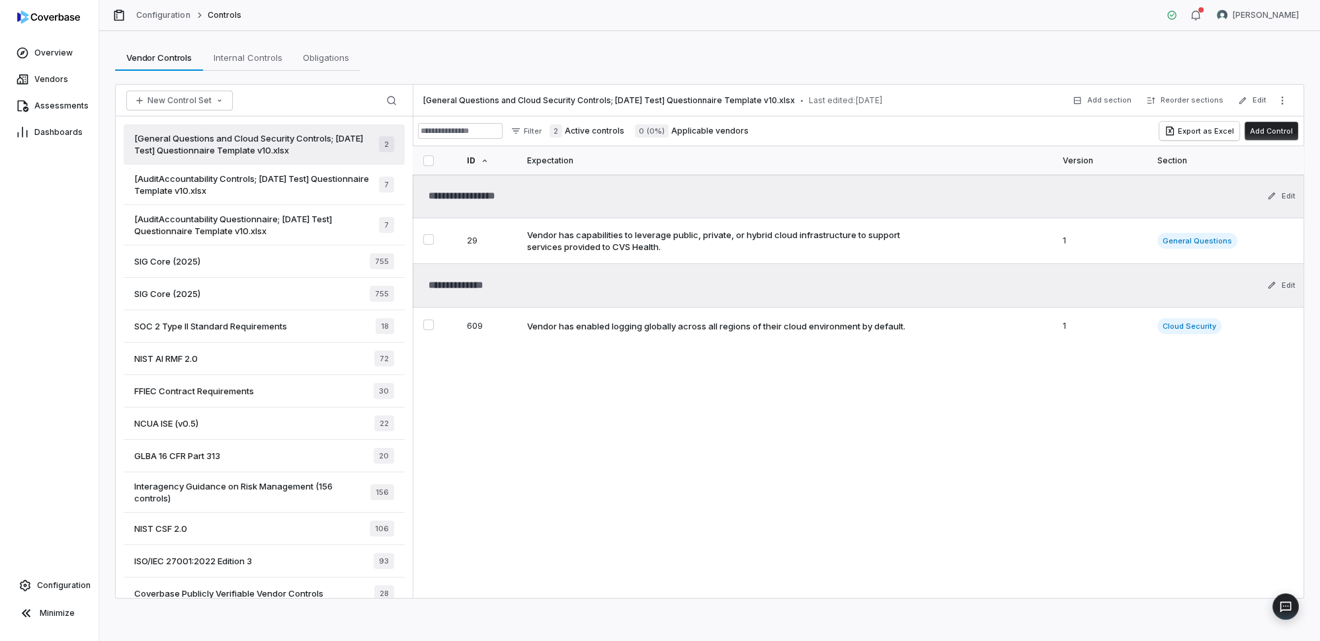
click at [210, 186] on span "[AuditAccountability Controls; [DATE] Test] Questionnaire Template v10.xlsx" at bounding box center [256, 185] width 245 height 24
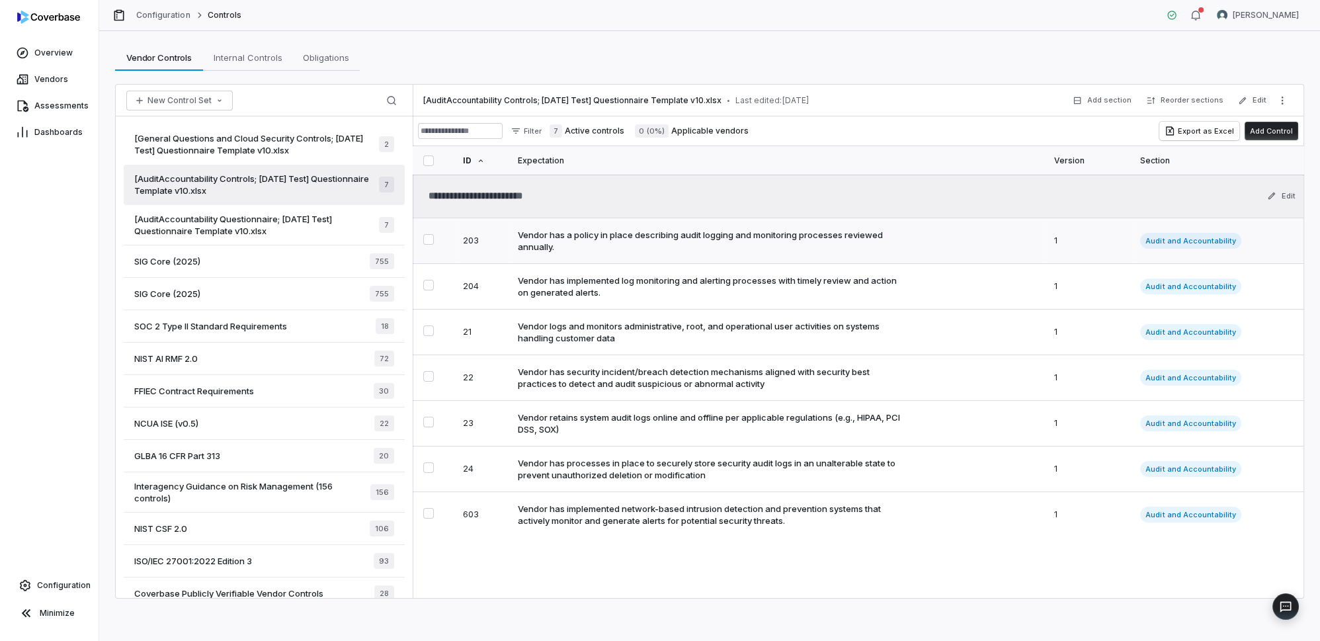
click at [695, 234] on div "Vendor has a policy in place describing audit logging and monitoring processes …" at bounding box center [711, 241] width 387 height 24
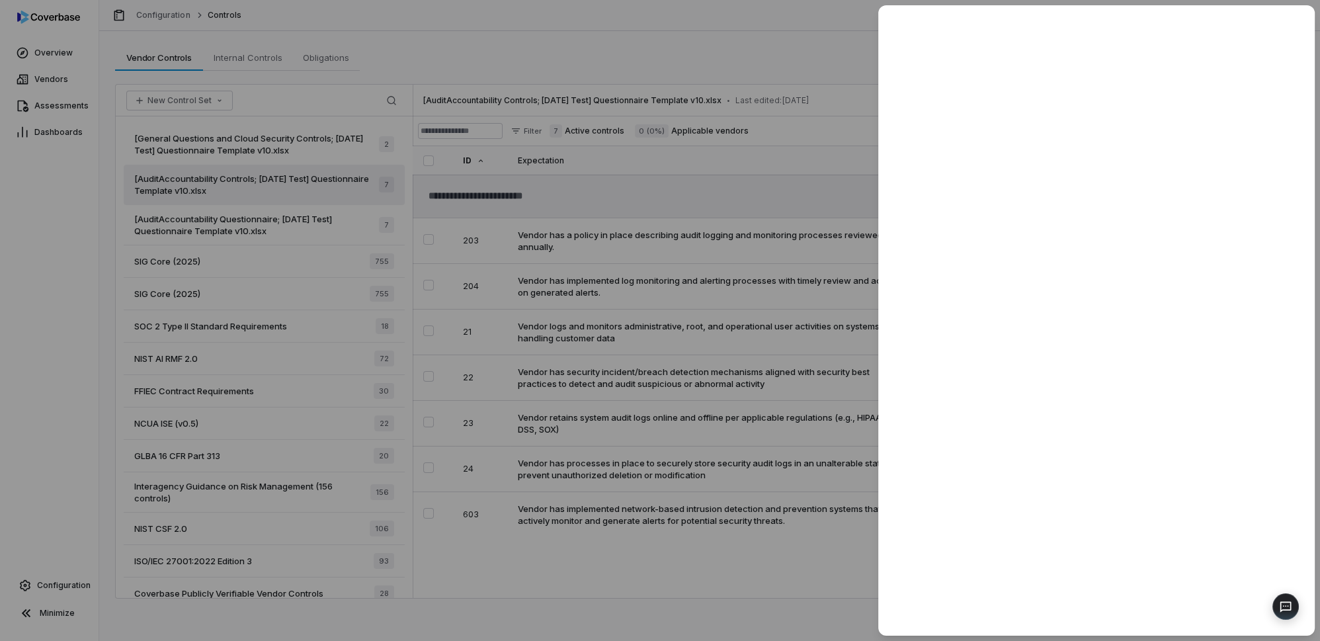
click at [657, 549] on div at bounding box center [660, 320] width 1320 height 641
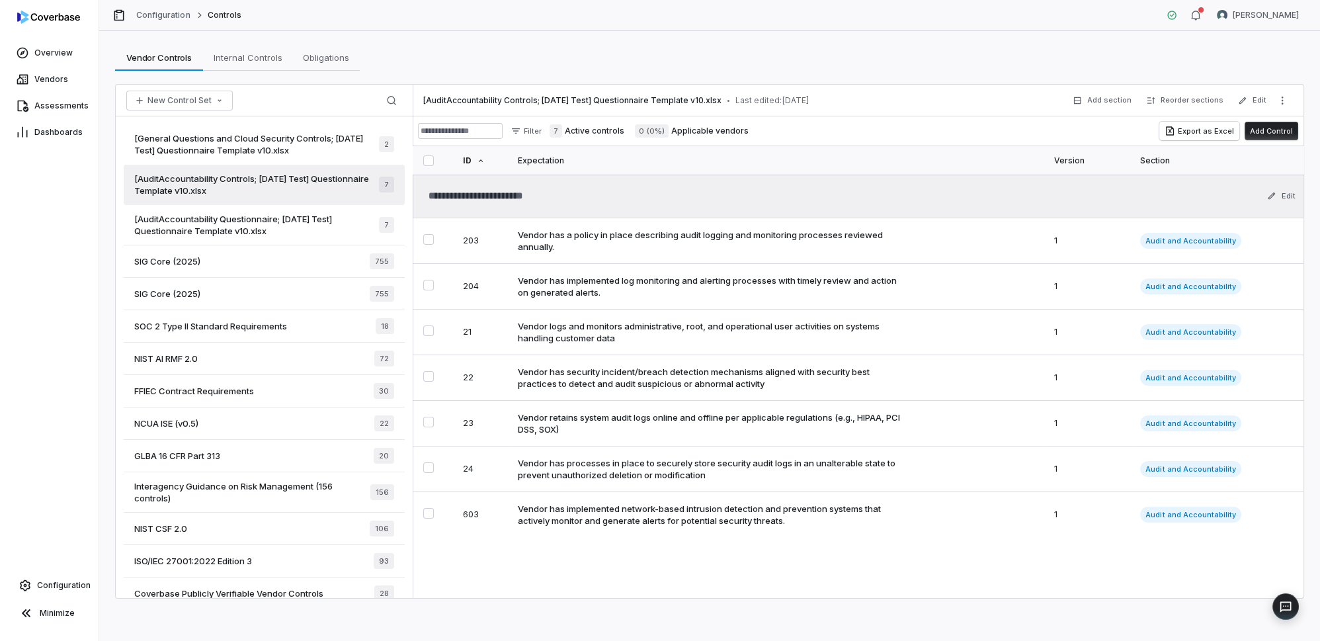
click at [603, 128] on label "7 Active controls" at bounding box center [587, 130] width 75 height 13
click at [196, 102] on button "New Control Set" at bounding box center [179, 101] width 107 height 20
click at [189, 151] on div "Create New Control Set" at bounding box center [194, 149] width 128 height 21
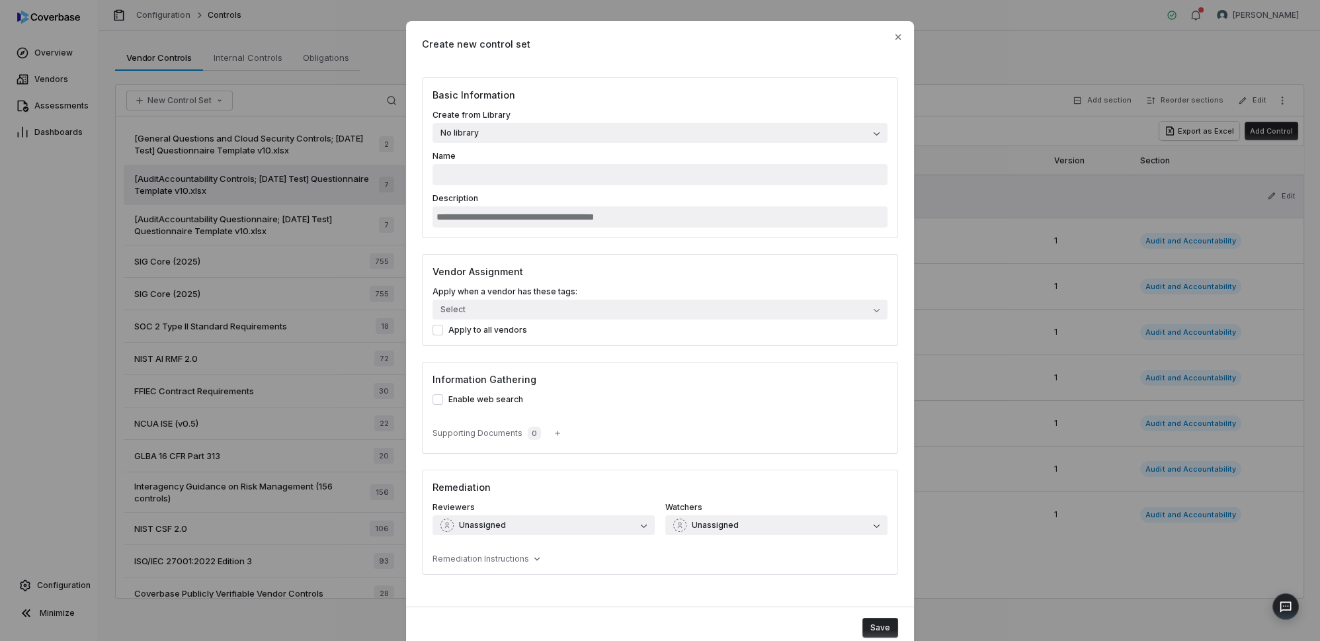
click at [500, 134] on button "No library" at bounding box center [660, 133] width 455 height 20
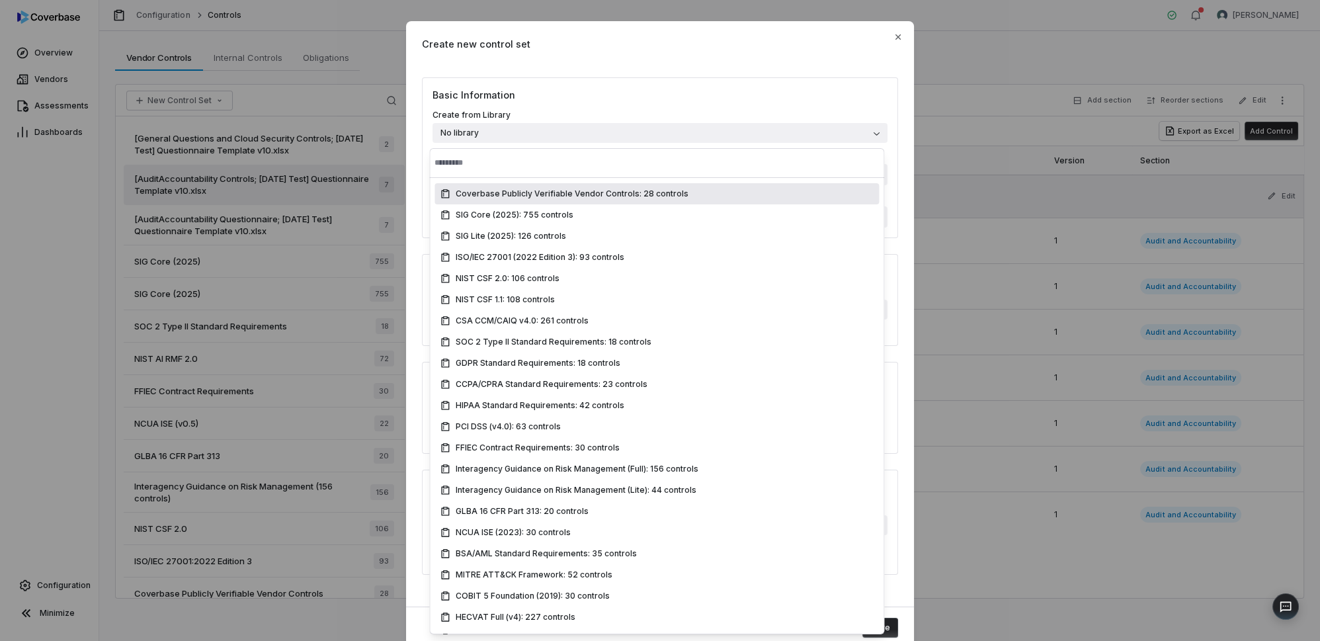
click at [492, 155] on input "text" at bounding box center [657, 162] width 445 height 29
click at [412, 191] on div "Basic Information Create from Library No library Name Description Vendor Assign…" at bounding box center [660, 333] width 508 height 513
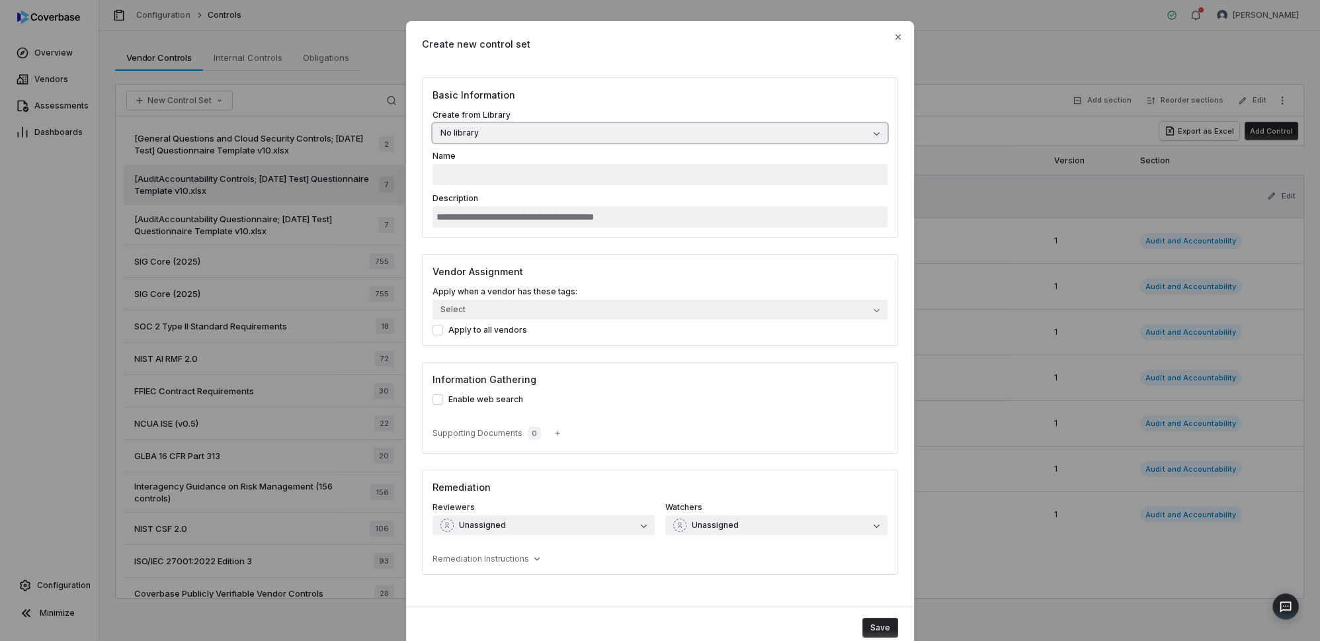
click at [502, 134] on button "No library" at bounding box center [660, 133] width 455 height 20
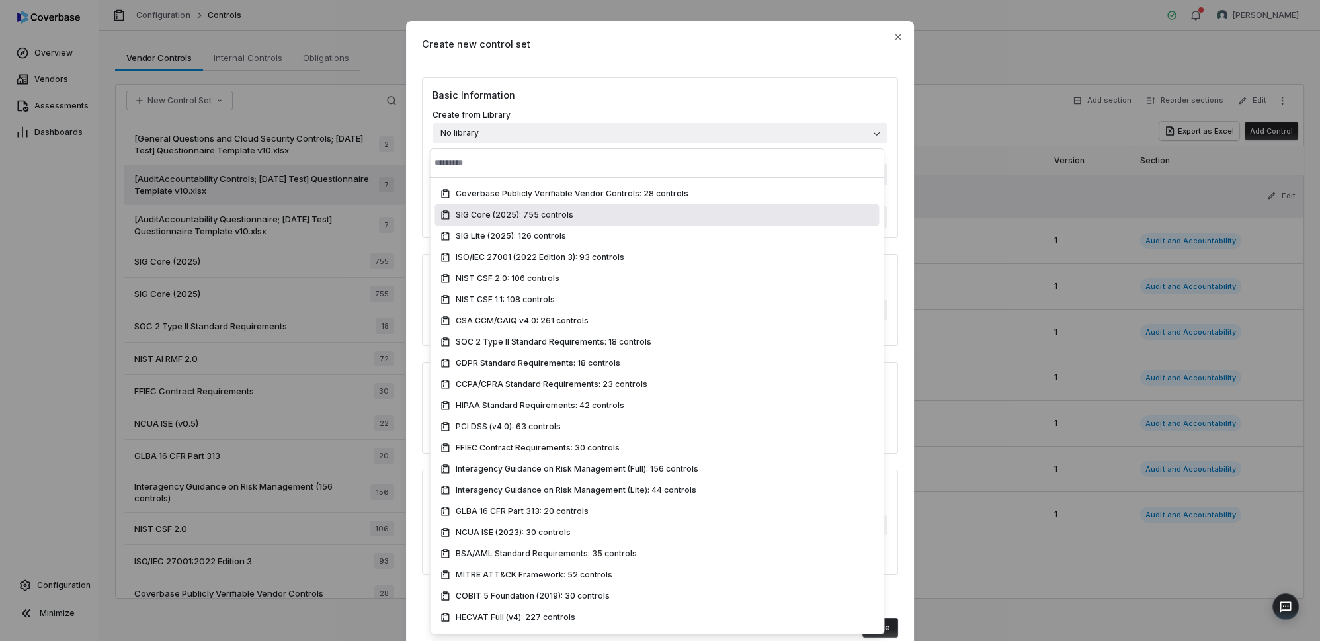
click at [427, 210] on div "Basic Information Create from Library No library Name Description" at bounding box center [660, 157] width 476 height 161
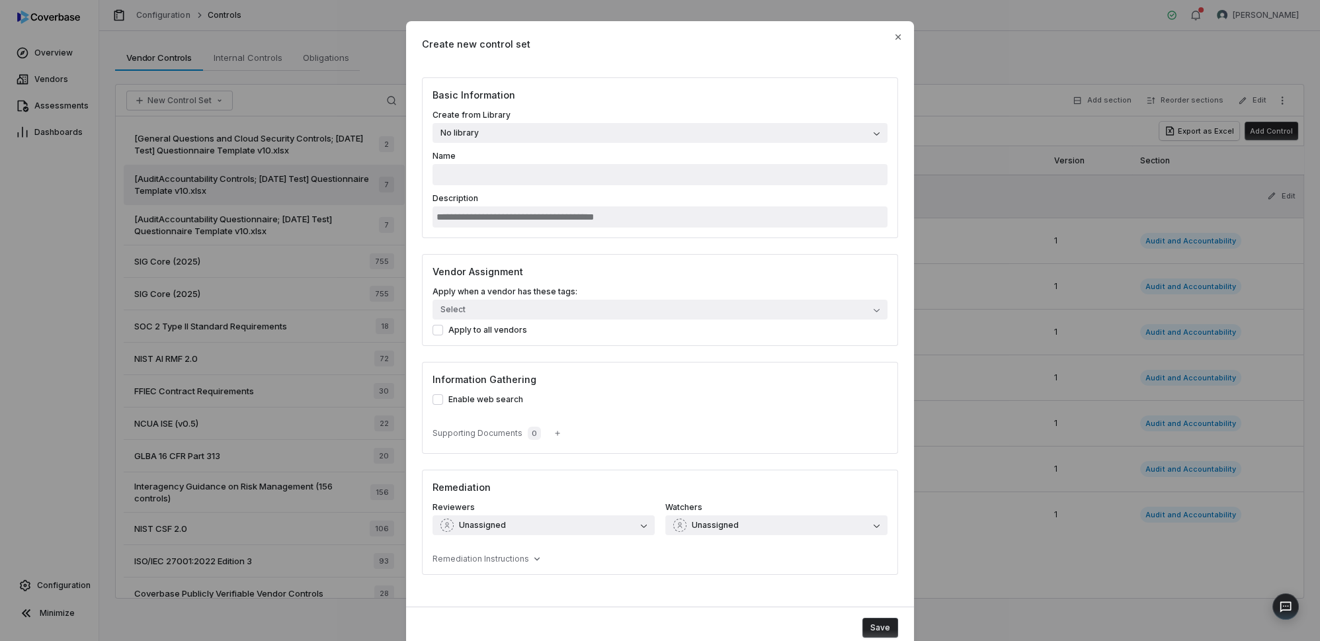
scroll to position [45, 0]
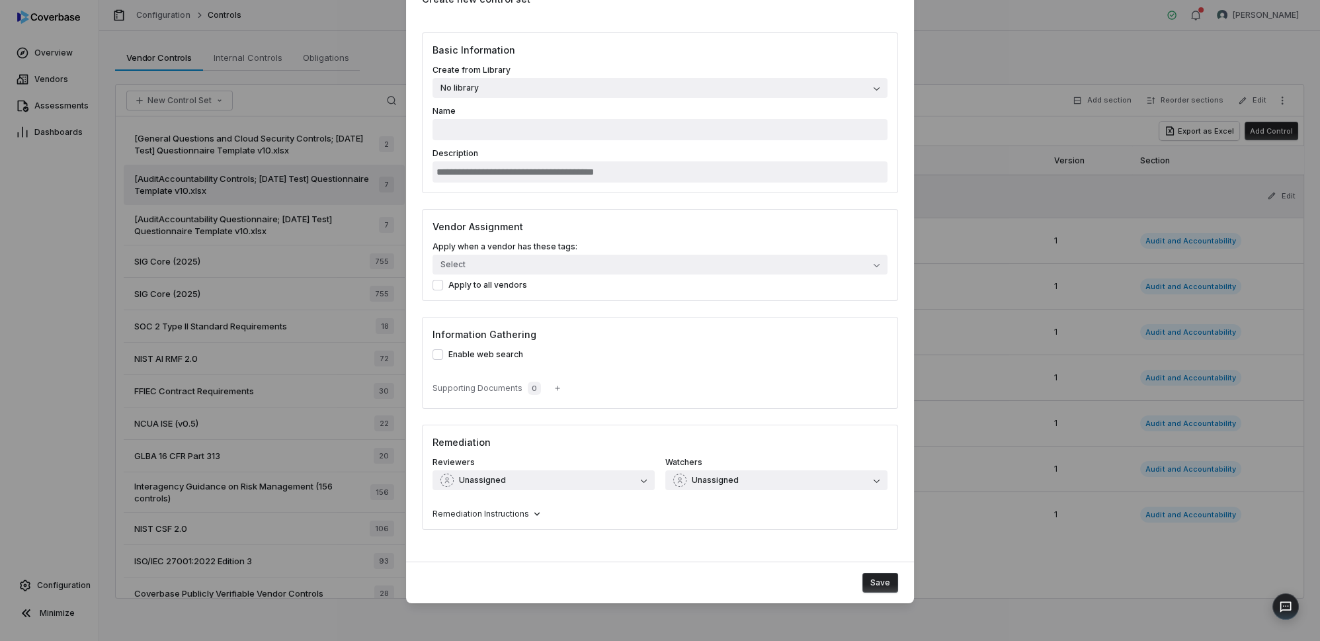
click at [506, 516] on span "Remediation Instructions" at bounding box center [481, 514] width 97 height 11
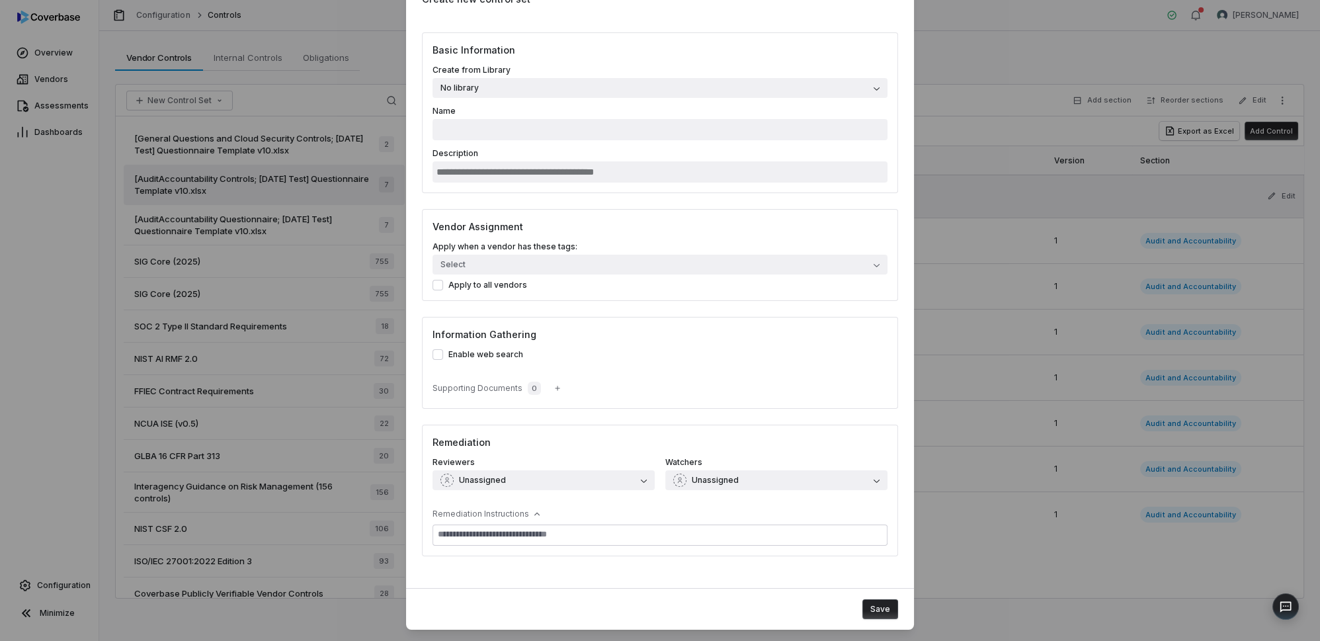
type textarea "*"
click at [223, 204] on div "Create new control set Basic Information Create from Library No library Name De…" at bounding box center [660, 311] width 1320 height 713
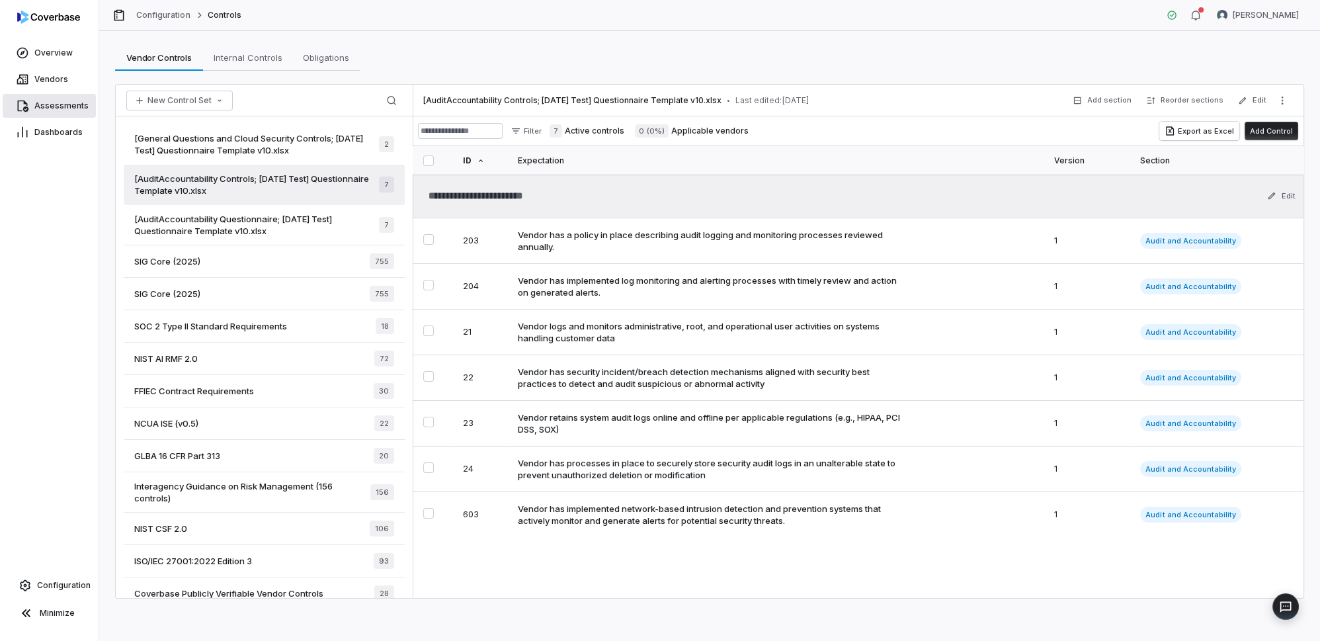
click at [42, 112] on link "Assessments" at bounding box center [49, 106] width 93 height 24
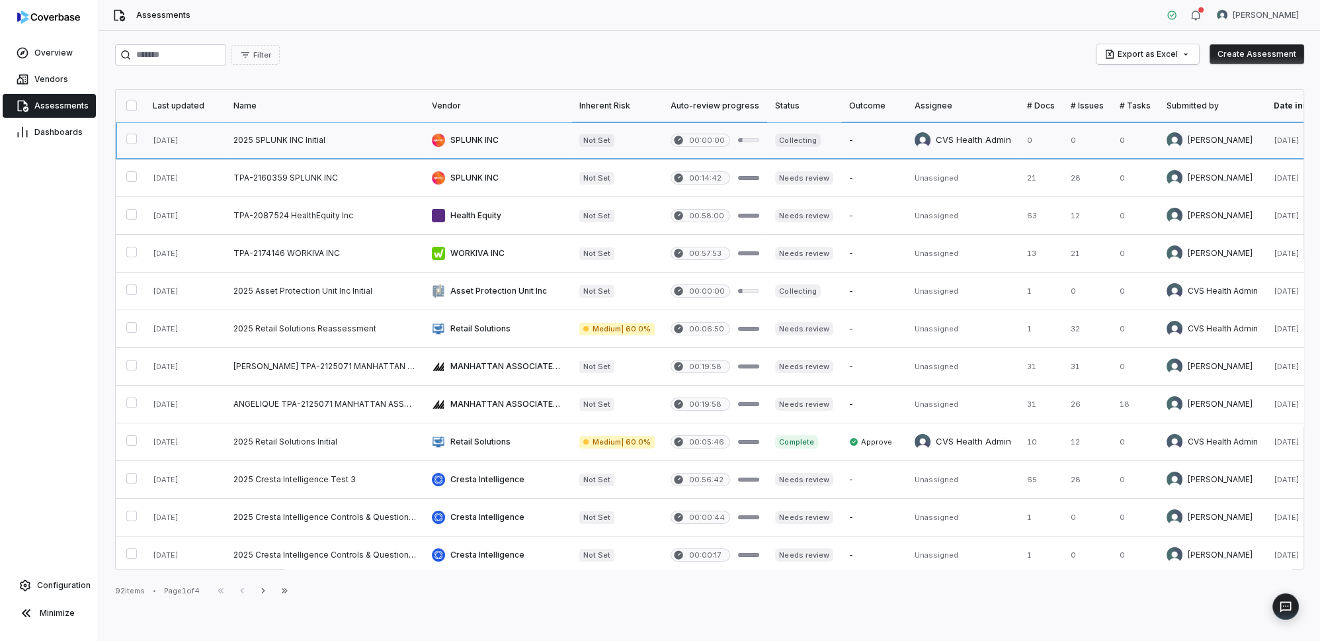
click at [501, 137] on link at bounding box center [498, 140] width 148 height 37
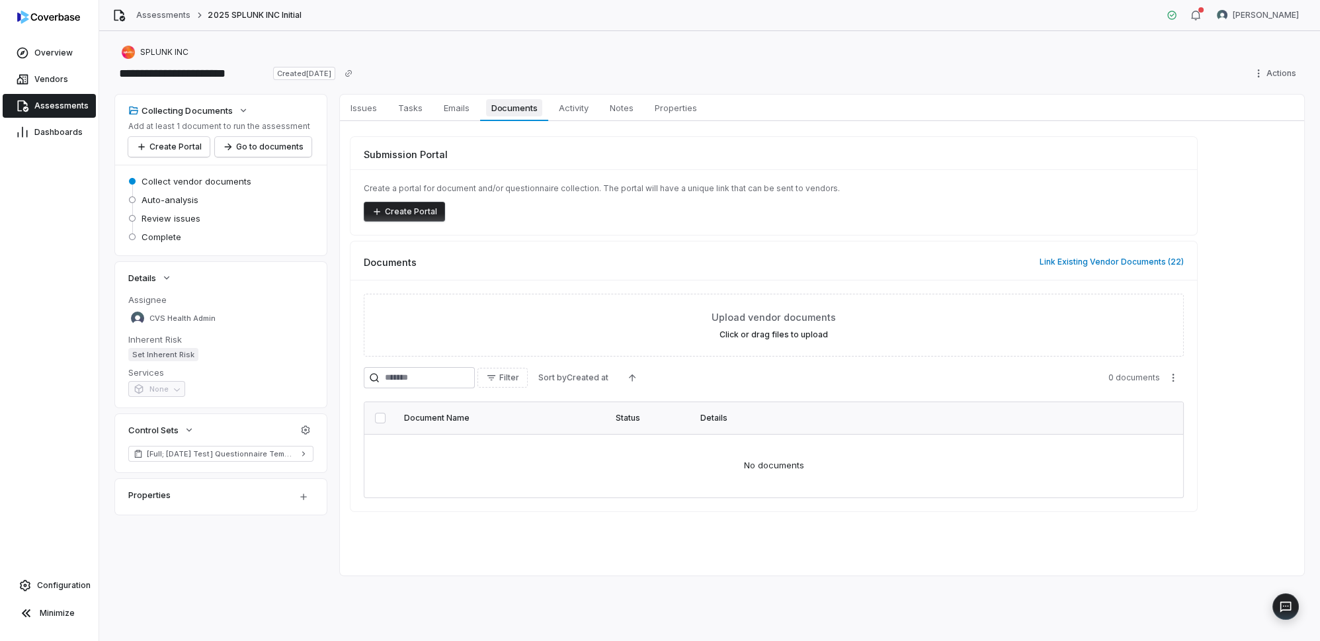
click at [522, 110] on span "Documents" at bounding box center [514, 107] width 57 height 17
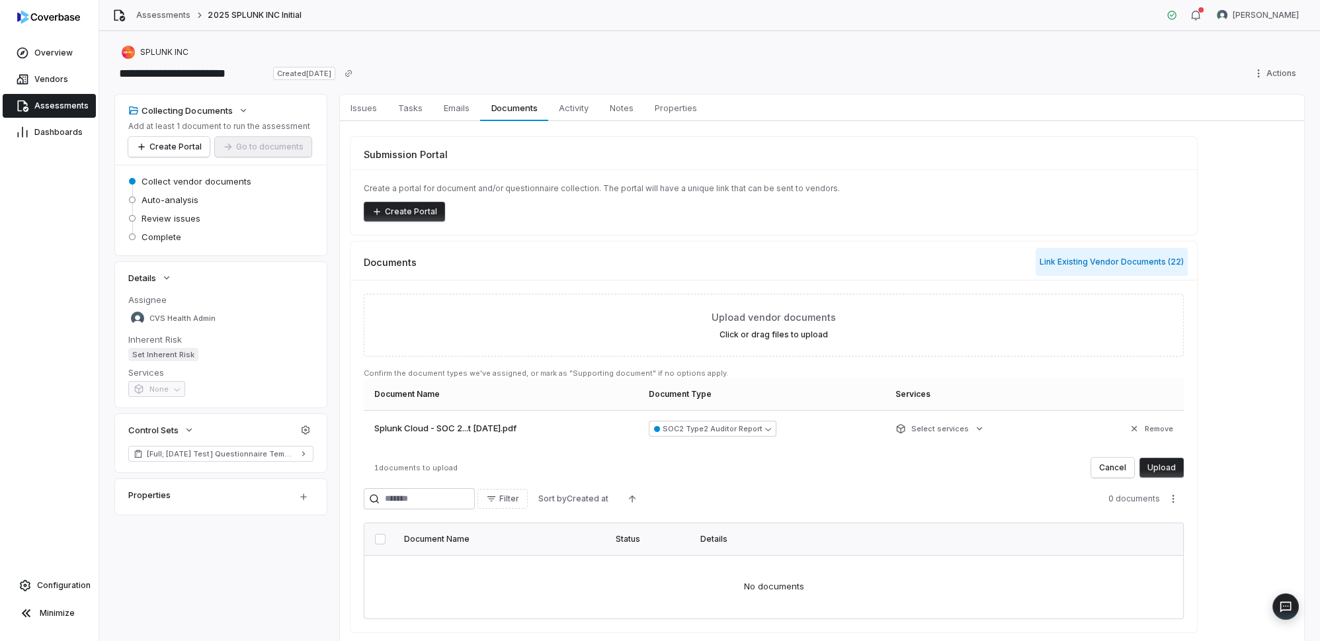
click at [1085, 259] on button "Link Existing Vendor Documents ( 22 )" at bounding box center [1112, 262] width 152 height 28
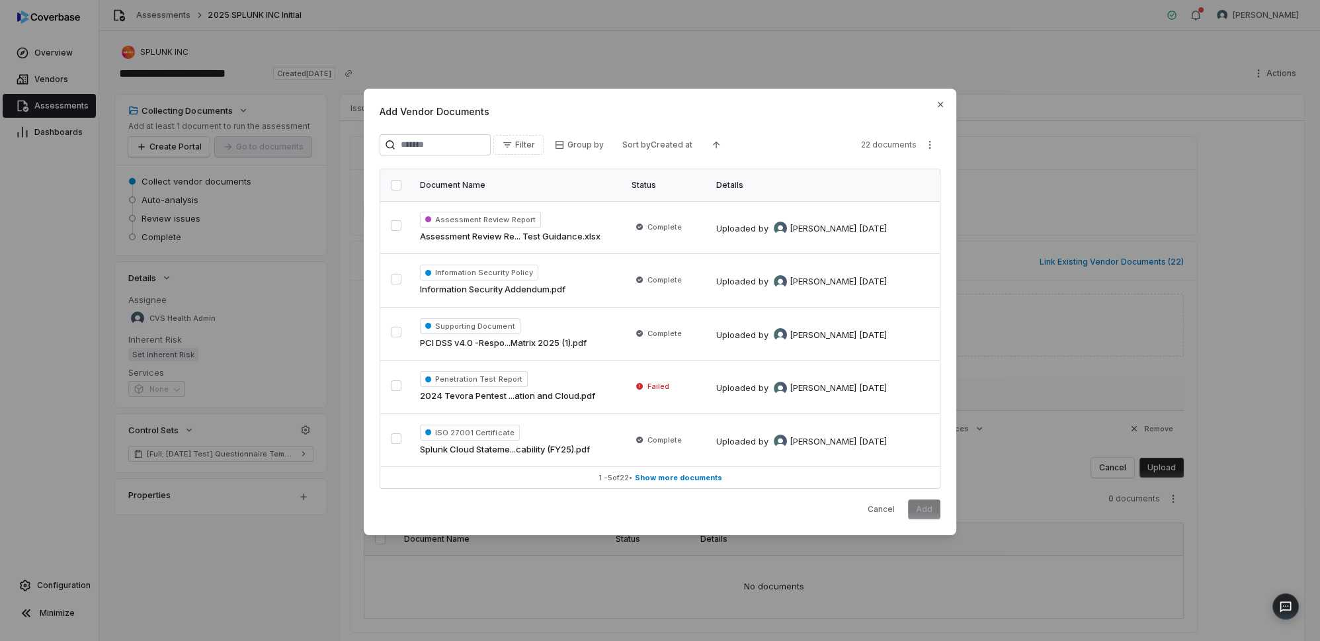
click at [439, 150] on input "search" at bounding box center [435, 144] width 111 height 21
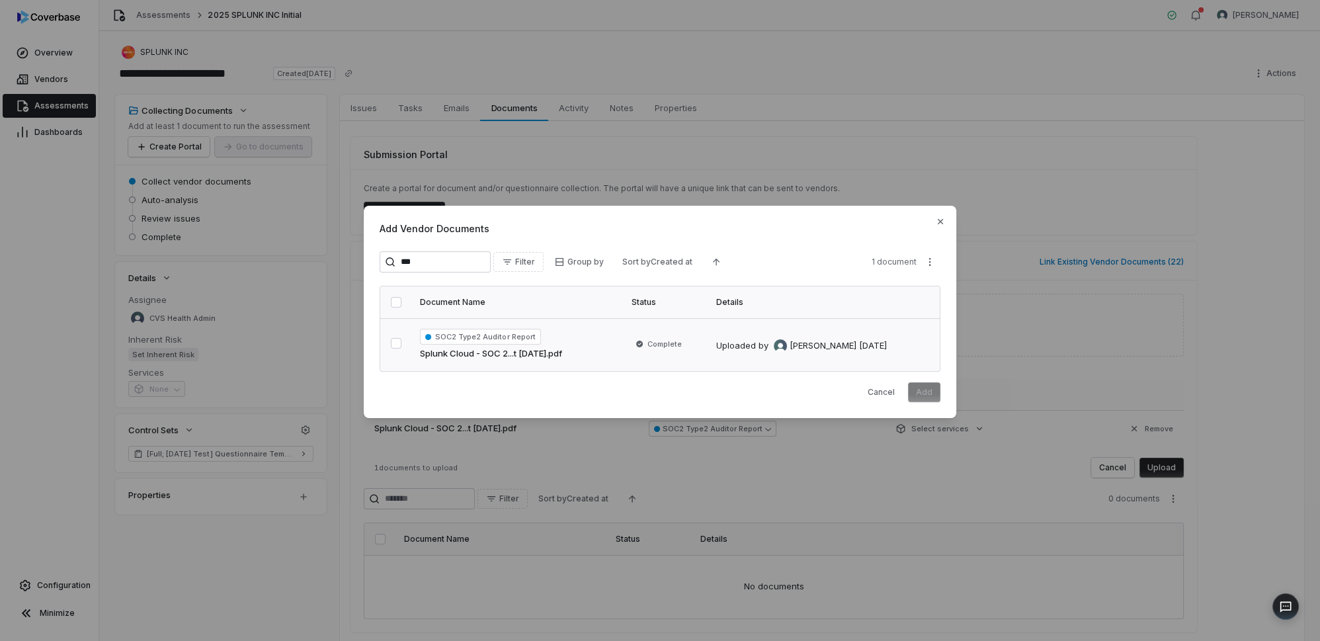
type input "***"
click at [391, 345] on button "button" at bounding box center [396, 343] width 11 height 11
click at [926, 392] on button "Add" at bounding box center [924, 392] width 32 height 20
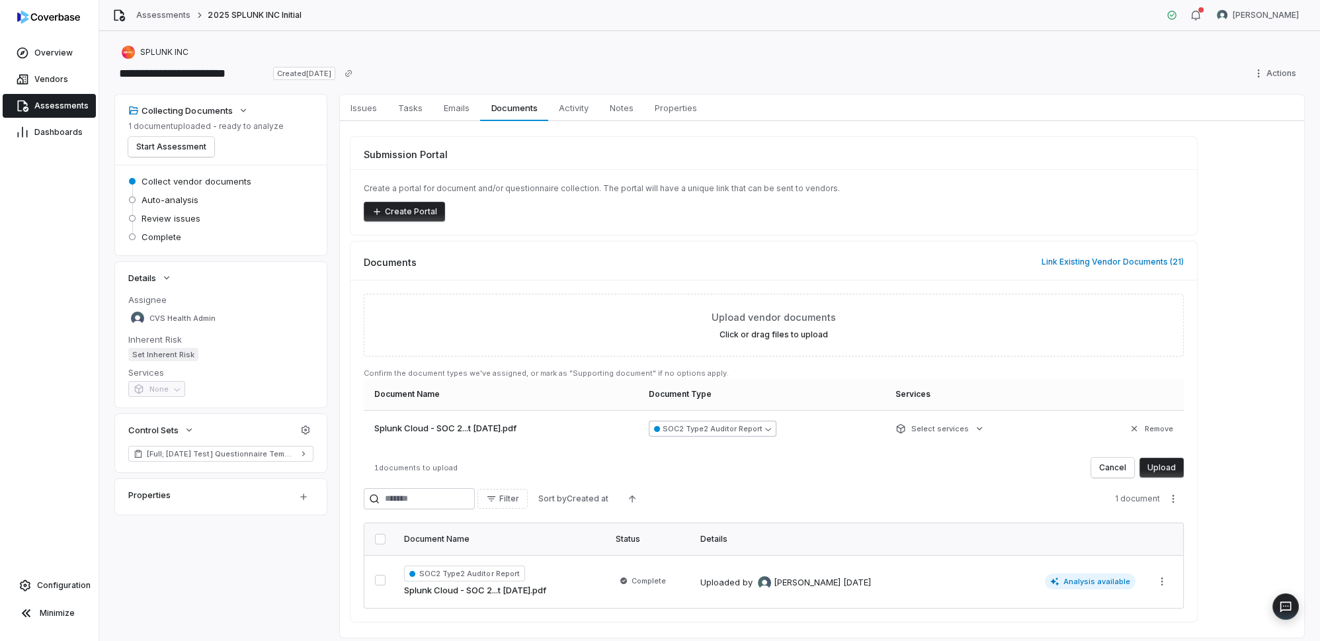
click at [777, 427] on button "SOC2 Type2 Auditor Report" at bounding box center [713, 429] width 128 height 16
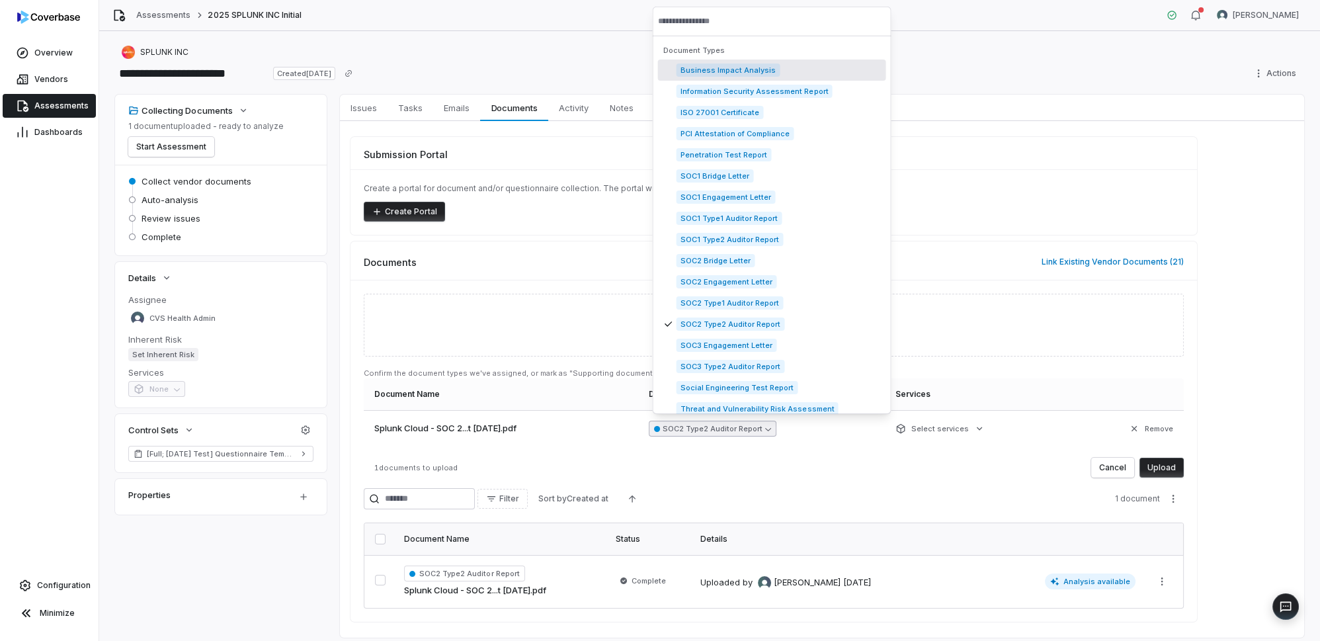
click at [777, 427] on button "SOC2 Type2 Auditor Report" at bounding box center [713, 429] width 128 height 16
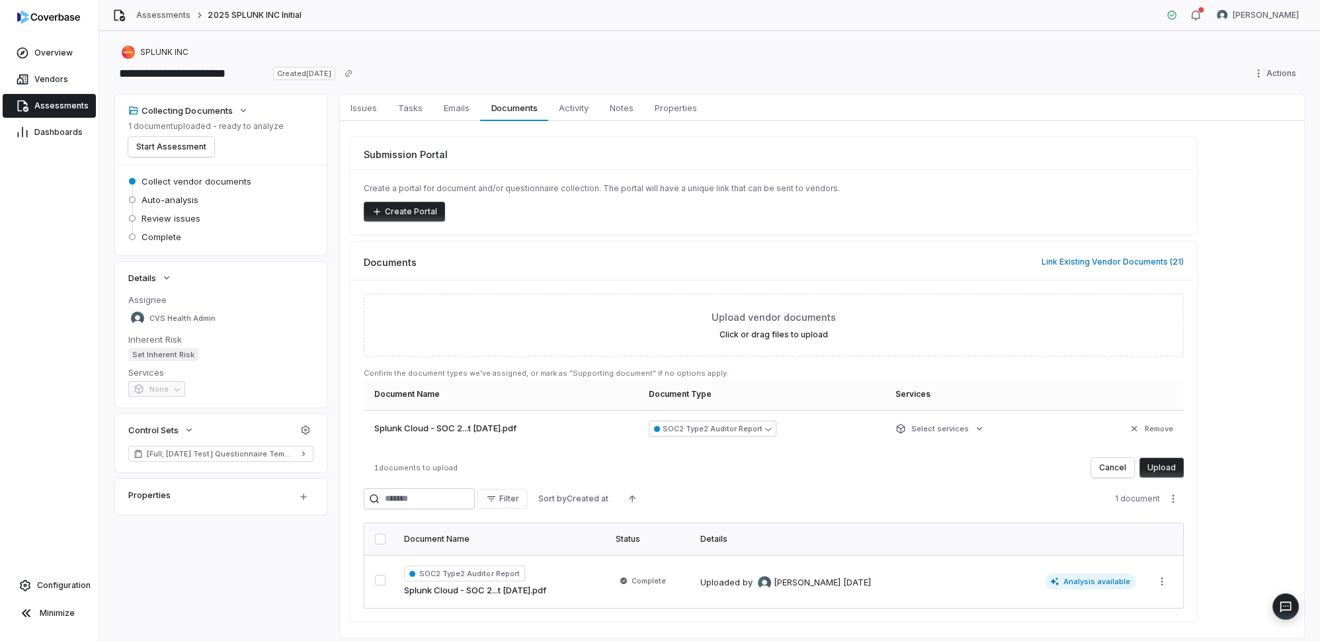
click at [1166, 468] on button "Upload" at bounding box center [1162, 468] width 44 height 20
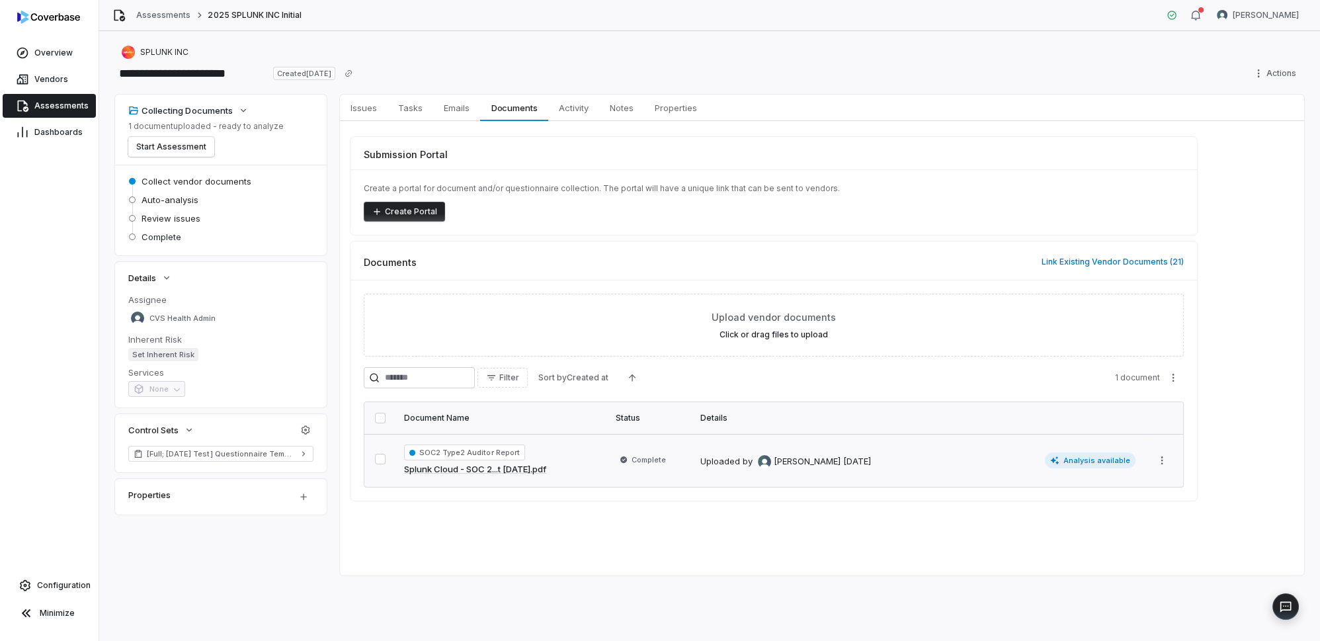
click at [1096, 461] on span "Analysis available" at bounding box center [1090, 460] width 91 height 16
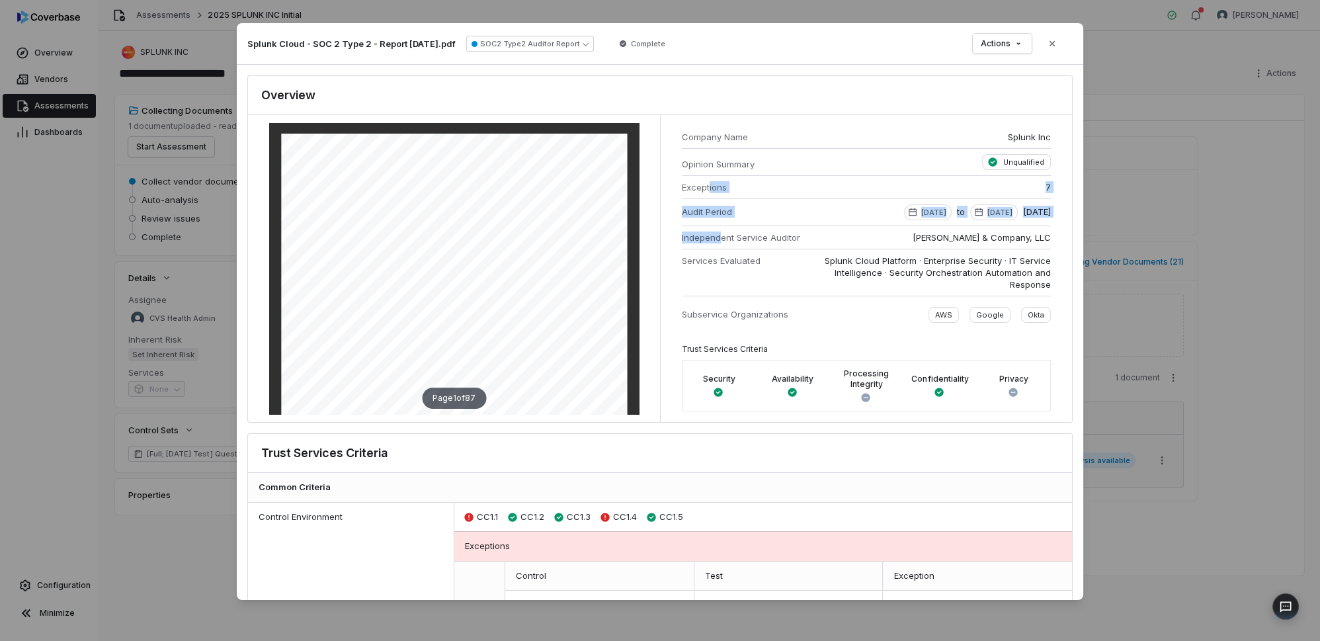
drag, startPoint x: 707, startPoint y: 189, endPoint x: 719, endPoint y: 230, distance: 42.9
click at [718, 230] on dl "Company Name Splunk Inc Opinion Summary Unqualified Exceptions 7 Audit Period […" at bounding box center [866, 224] width 369 height 197
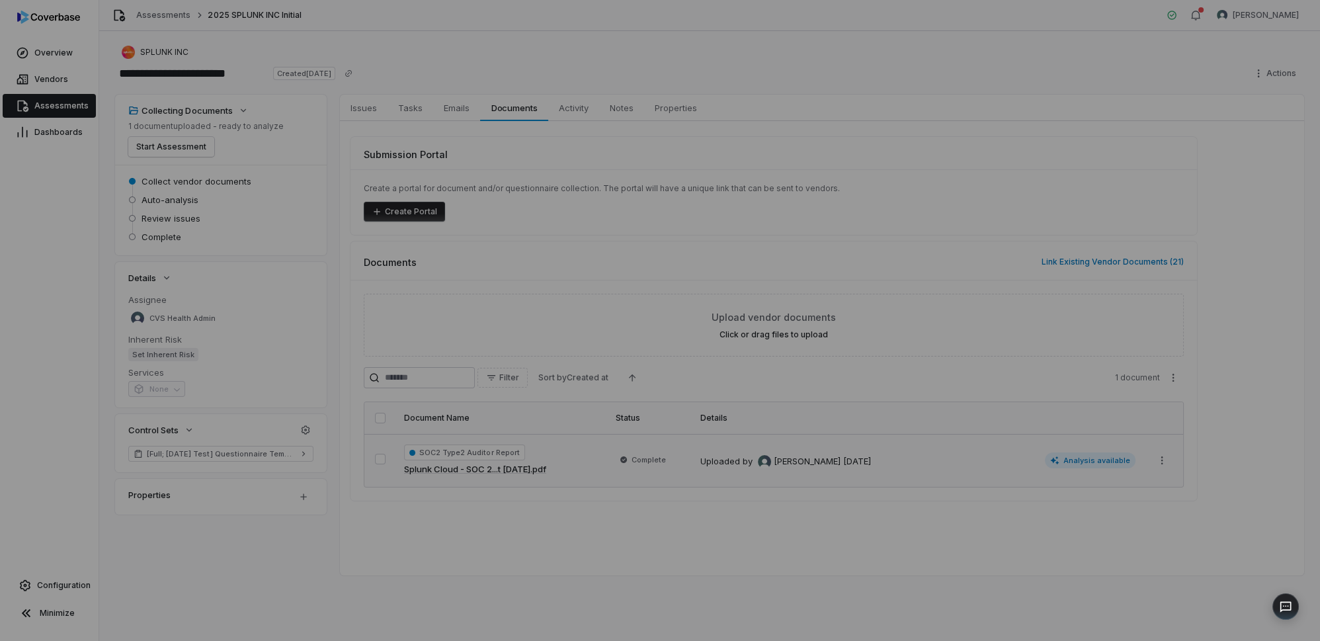
click at [1117, 201] on div "Document Preview" at bounding box center [660, 320] width 1320 height 641
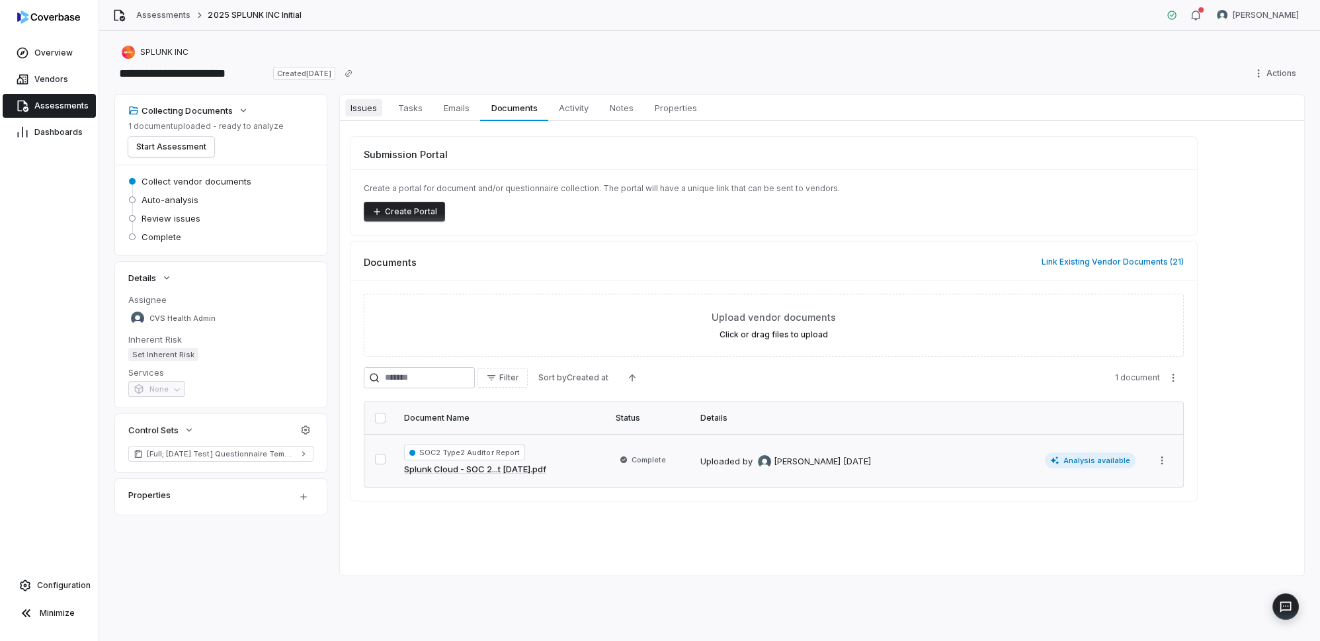
click at [373, 106] on span "Issues" at bounding box center [363, 107] width 37 height 17
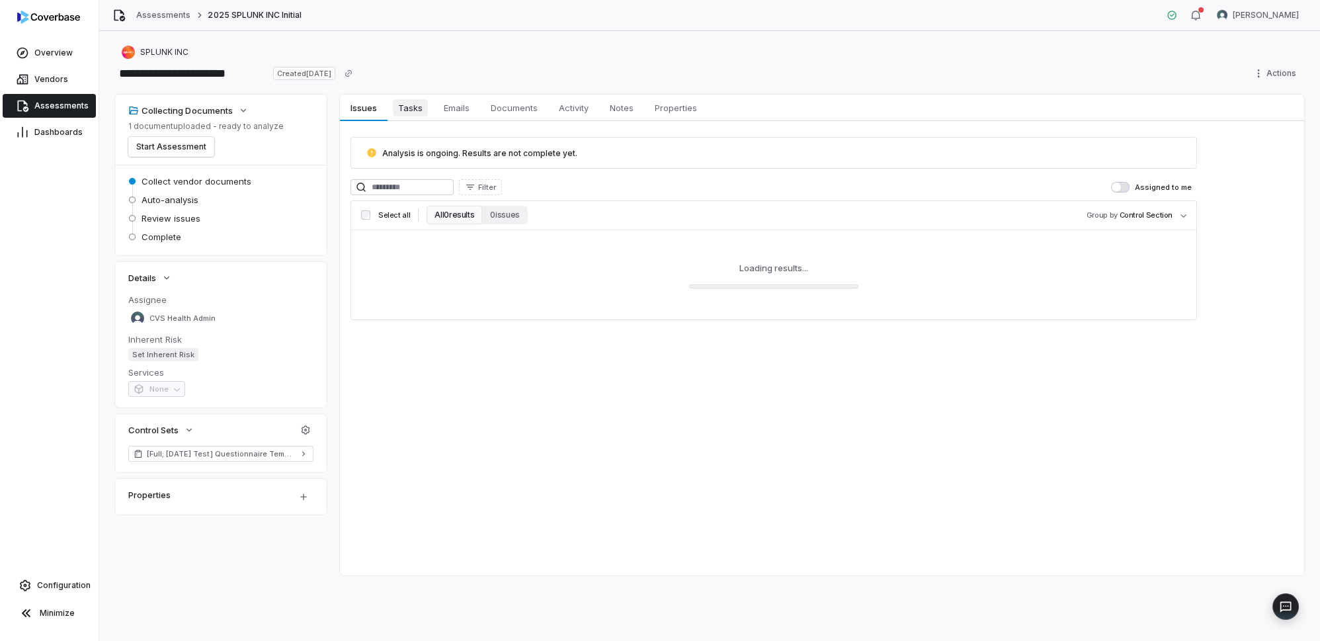
click at [412, 104] on span "Tasks" at bounding box center [410, 107] width 35 height 17
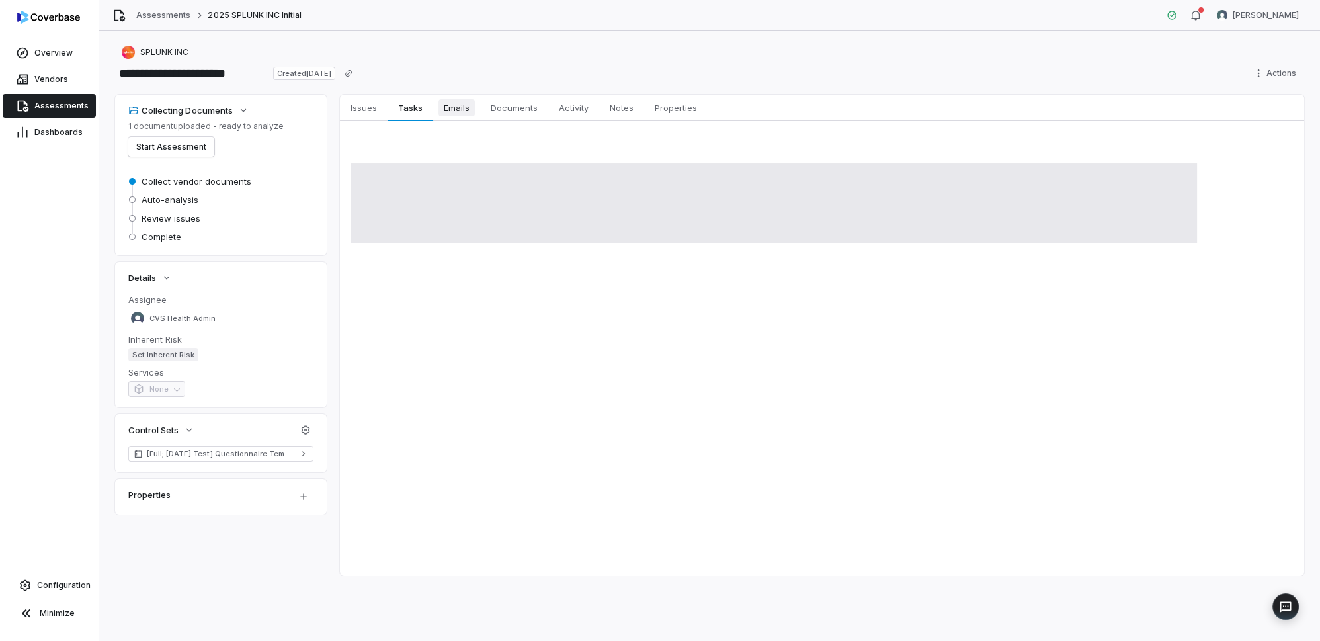
click at [461, 103] on span "Emails" at bounding box center [457, 107] width 36 height 17
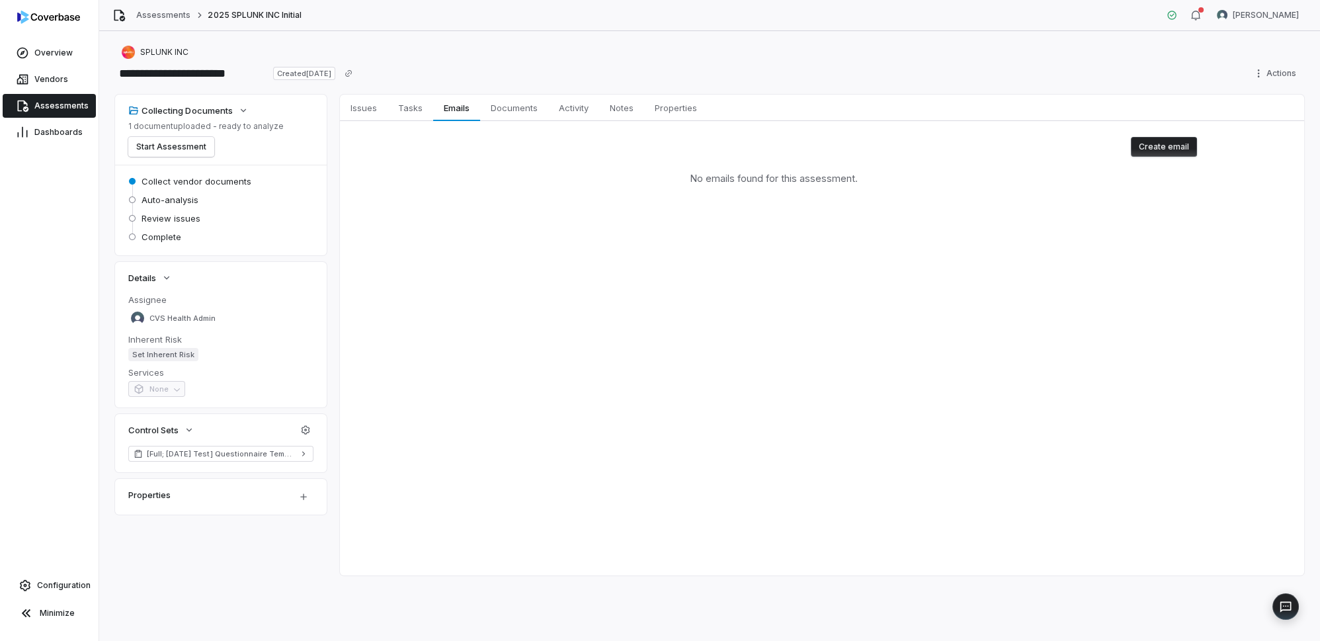
click at [42, 108] on span "Assessments" at bounding box center [61, 106] width 54 height 11
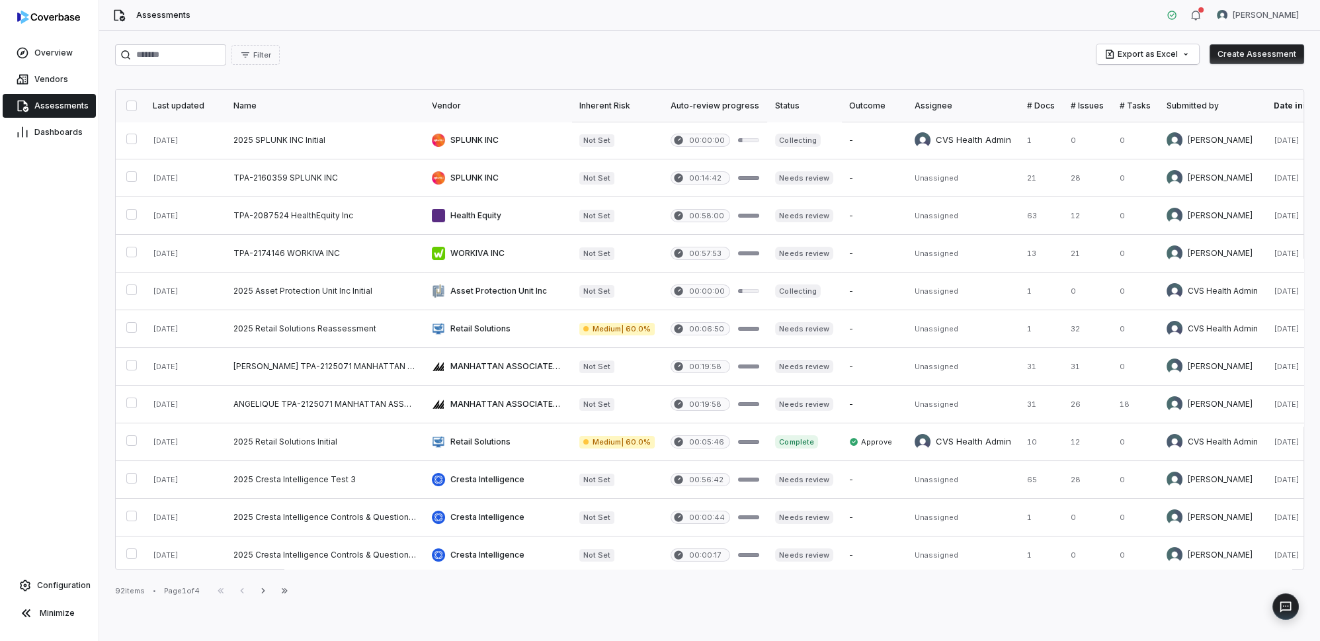
click at [1248, 56] on button "Create Assessment" at bounding box center [1257, 54] width 95 height 20
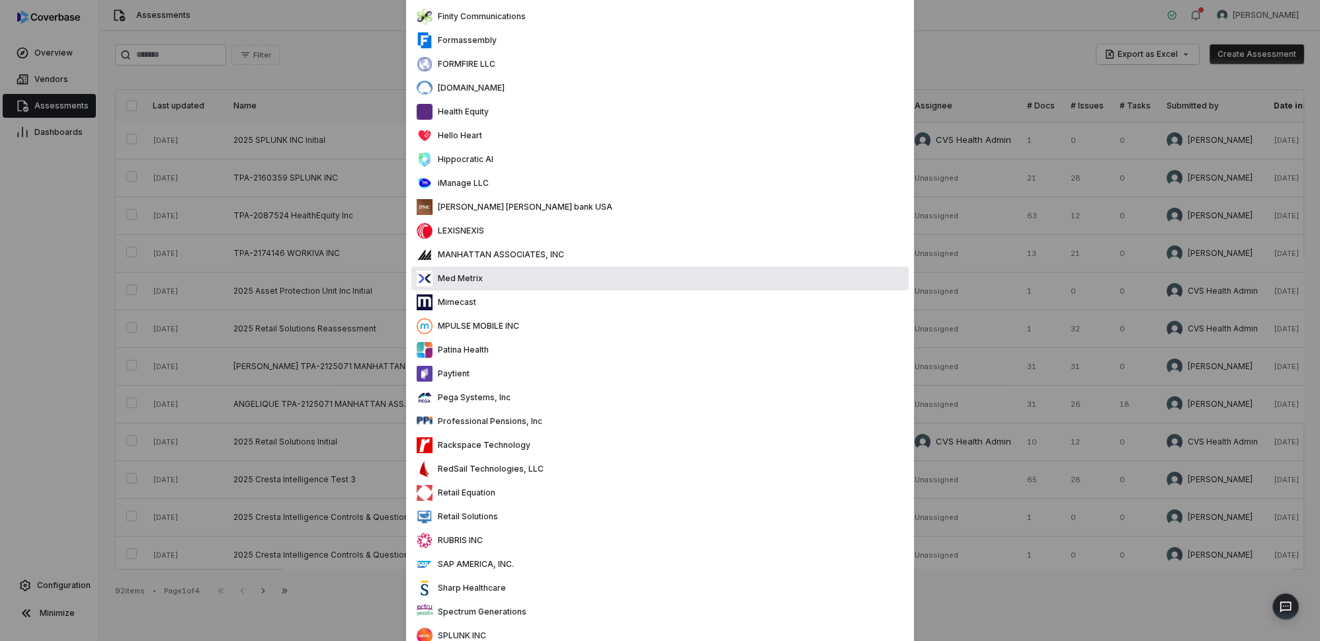
scroll to position [781, 0]
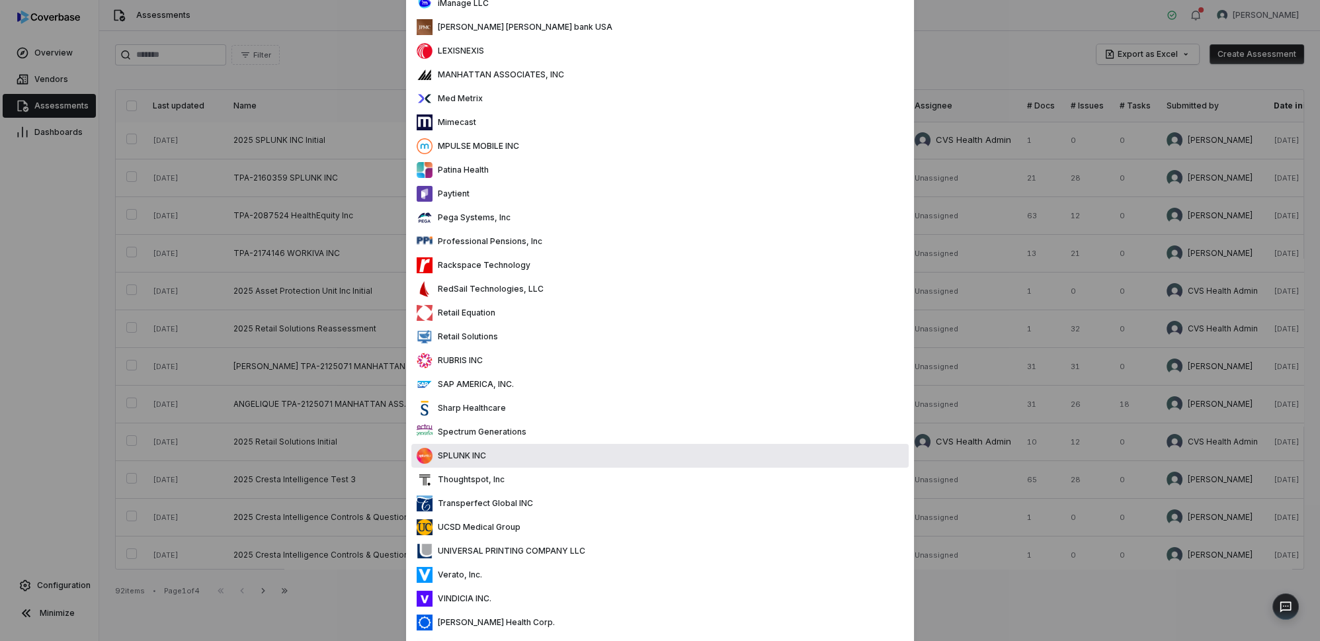
click at [488, 451] on div "SPLUNK INC" at bounding box center [659, 456] width 497 height 24
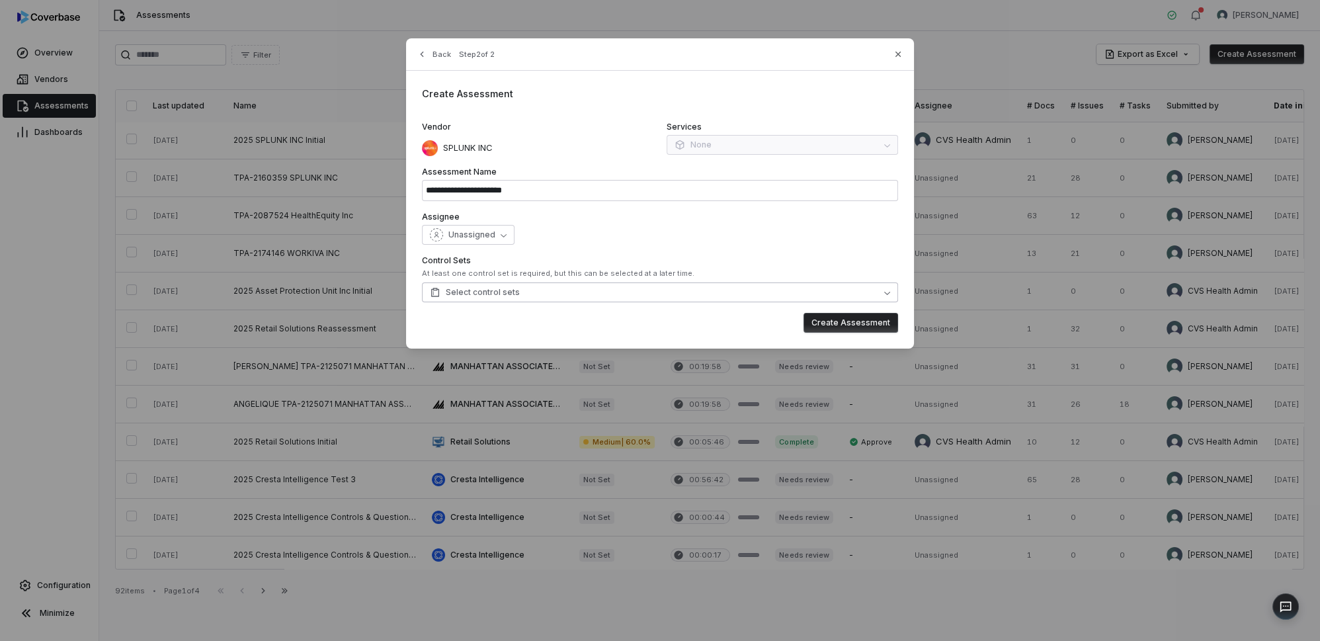
click at [538, 297] on button "Select control sets" at bounding box center [660, 292] width 476 height 20
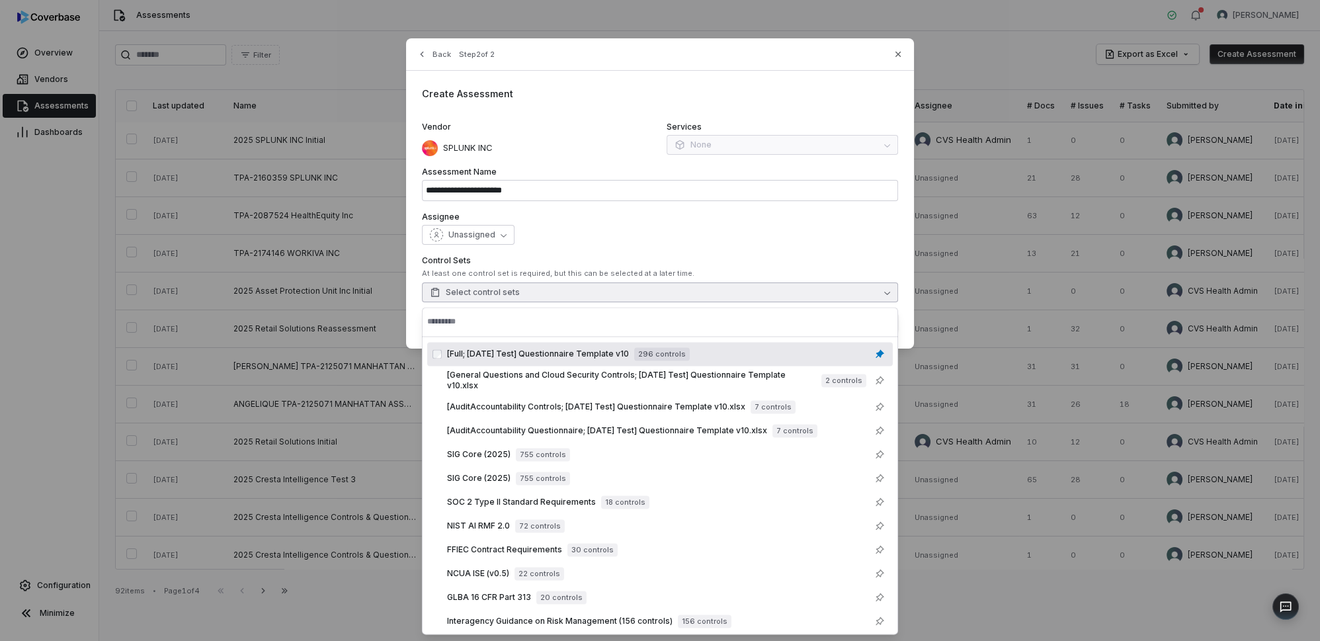
click at [538, 296] on button "Select control sets" at bounding box center [660, 292] width 476 height 20
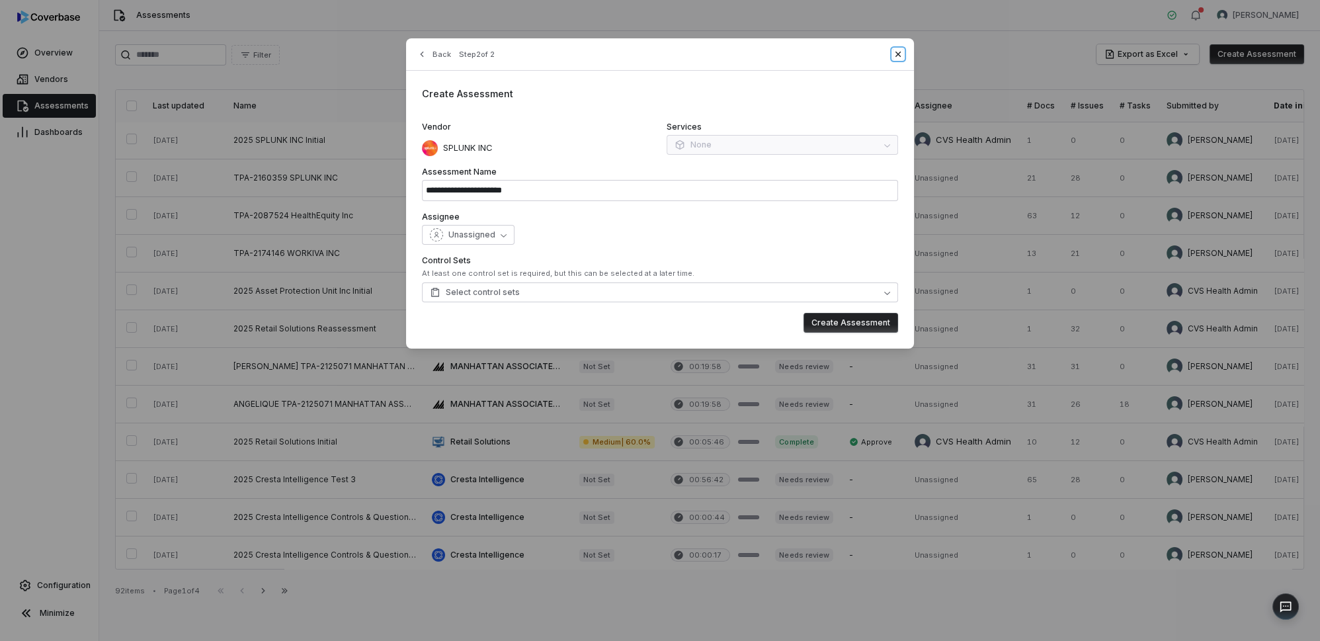
click at [894, 56] on icon "button" at bounding box center [898, 54] width 11 height 11
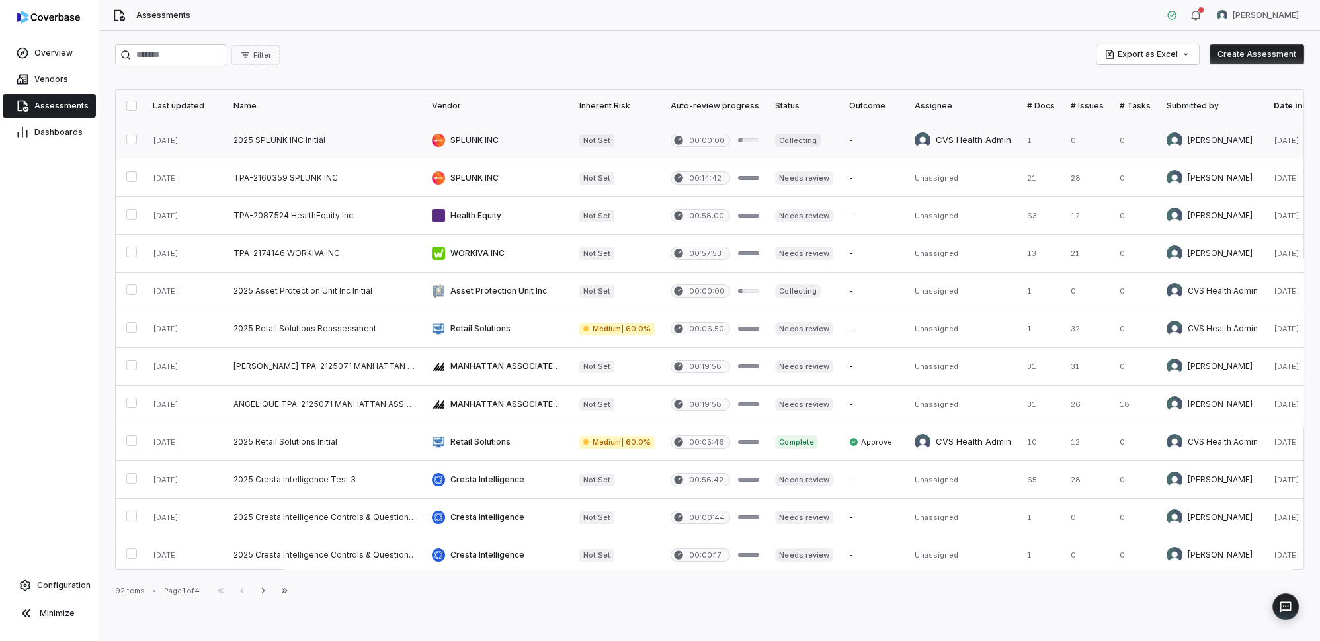
click at [335, 132] on link at bounding box center [325, 140] width 198 height 37
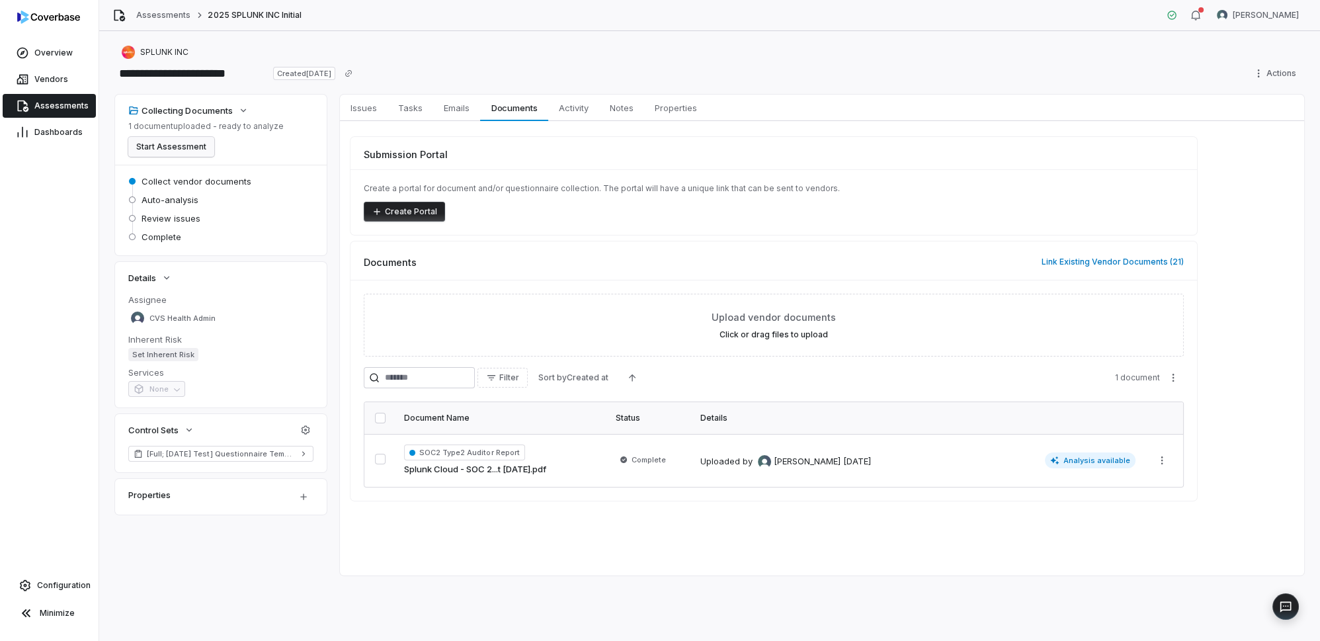
click at [179, 144] on button "Start Assessment" at bounding box center [171, 147] width 86 height 20
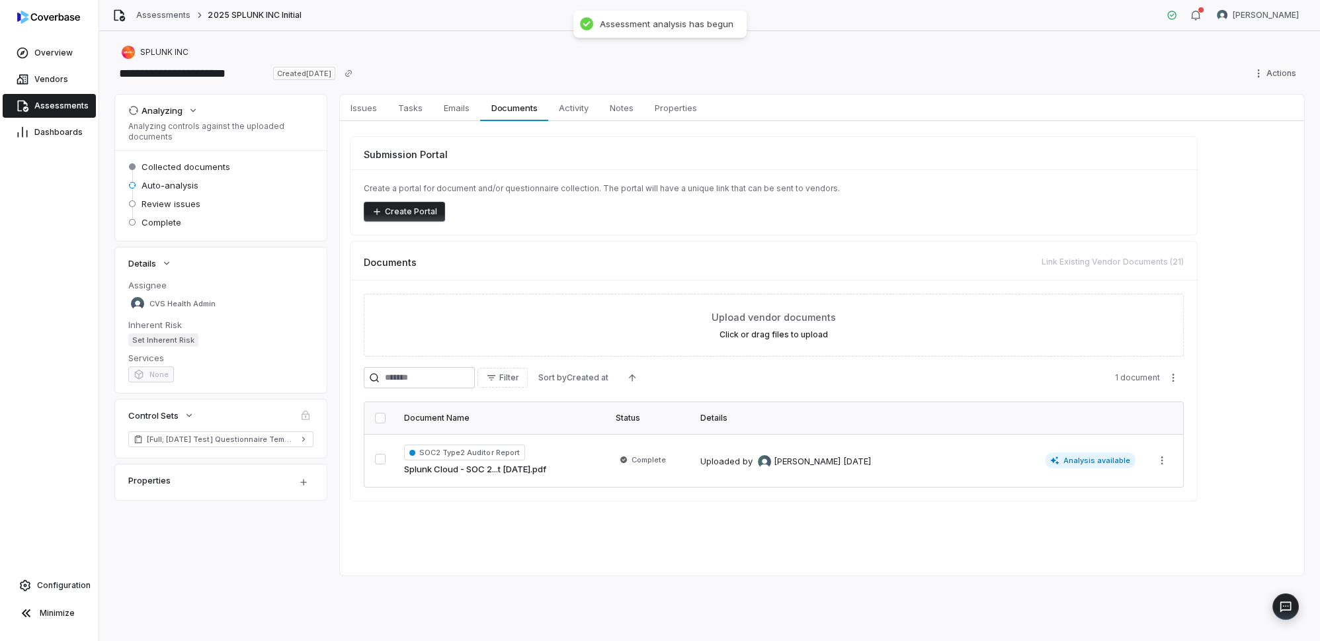
click at [65, 105] on span "Assessments" at bounding box center [61, 106] width 54 height 11
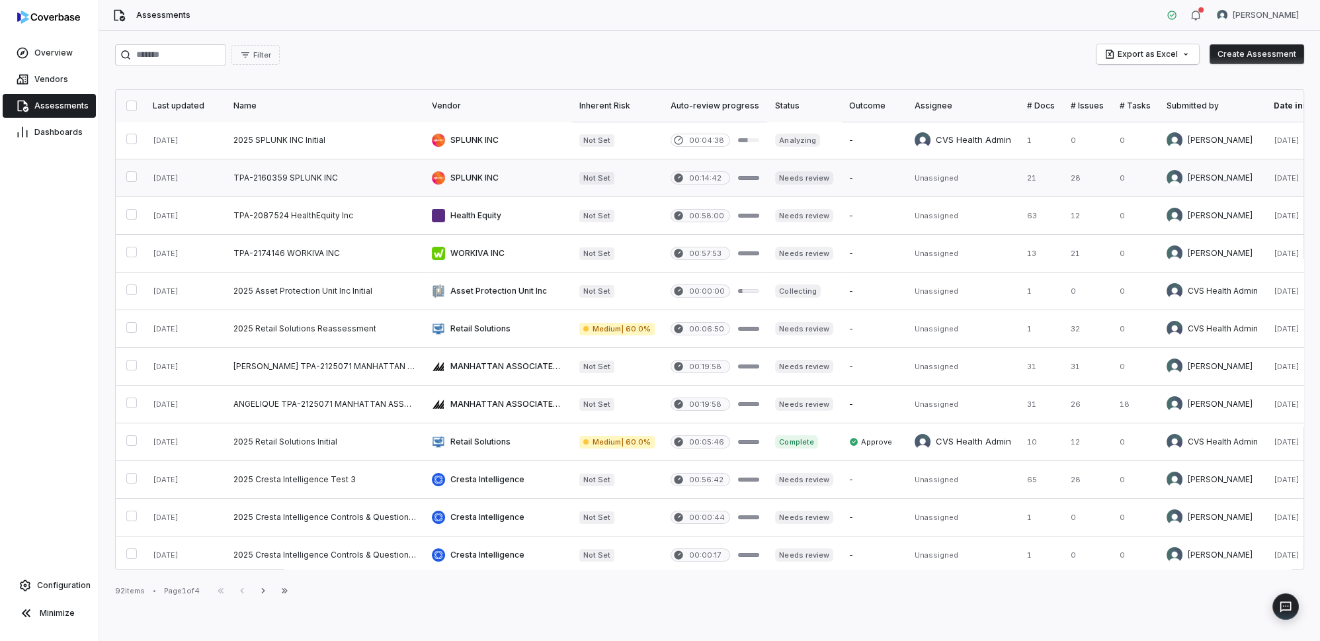
click at [454, 177] on link at bounding box center [498, 177] width 148 height 37
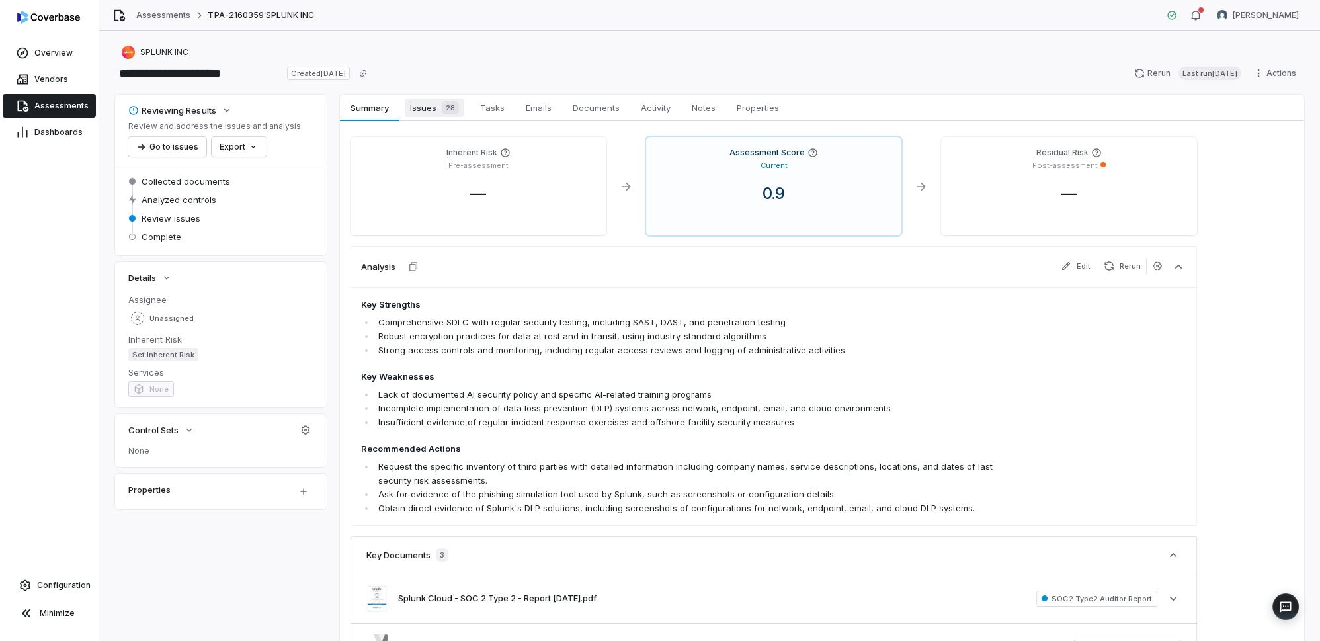
click at [451, 104] on span "28" at bounding box center [450, 107] width 17 height 13
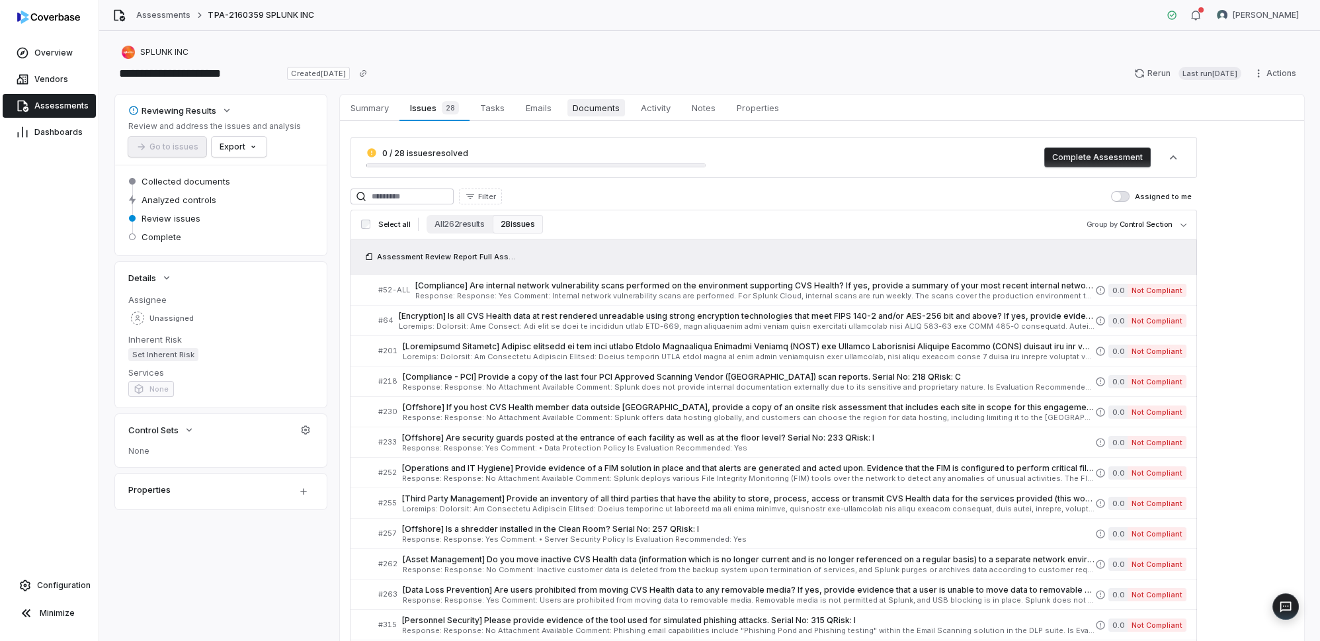
click at [600, 117] on link "Documents Documents" at bounding box center [596, 108] width 68 height 26
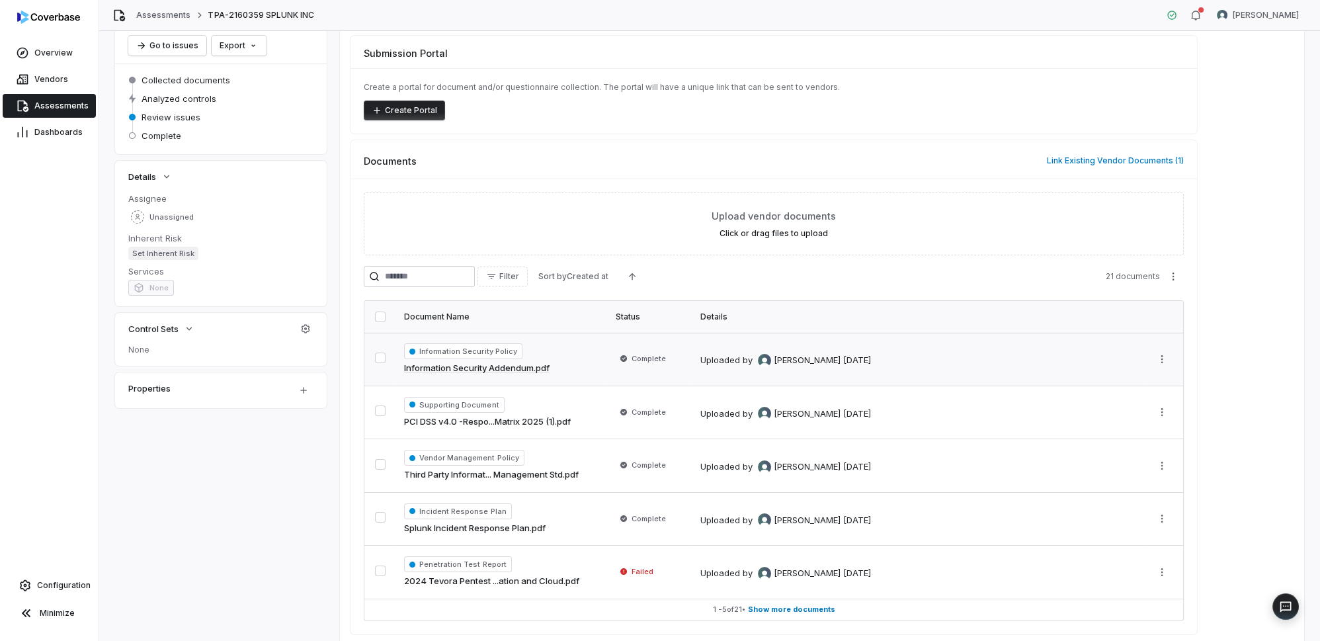
scroll to position [148, 0]
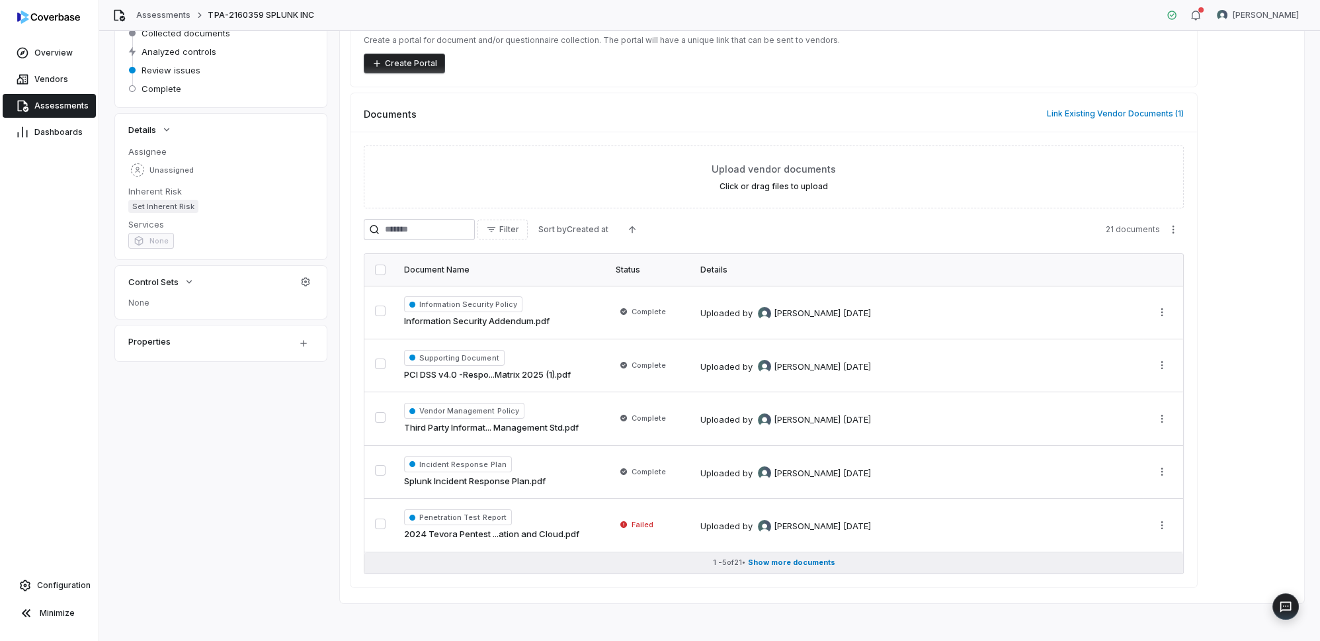
click at [793, 558] on span "Show more documents" at bounding box center [791, 563] width 87 height 10
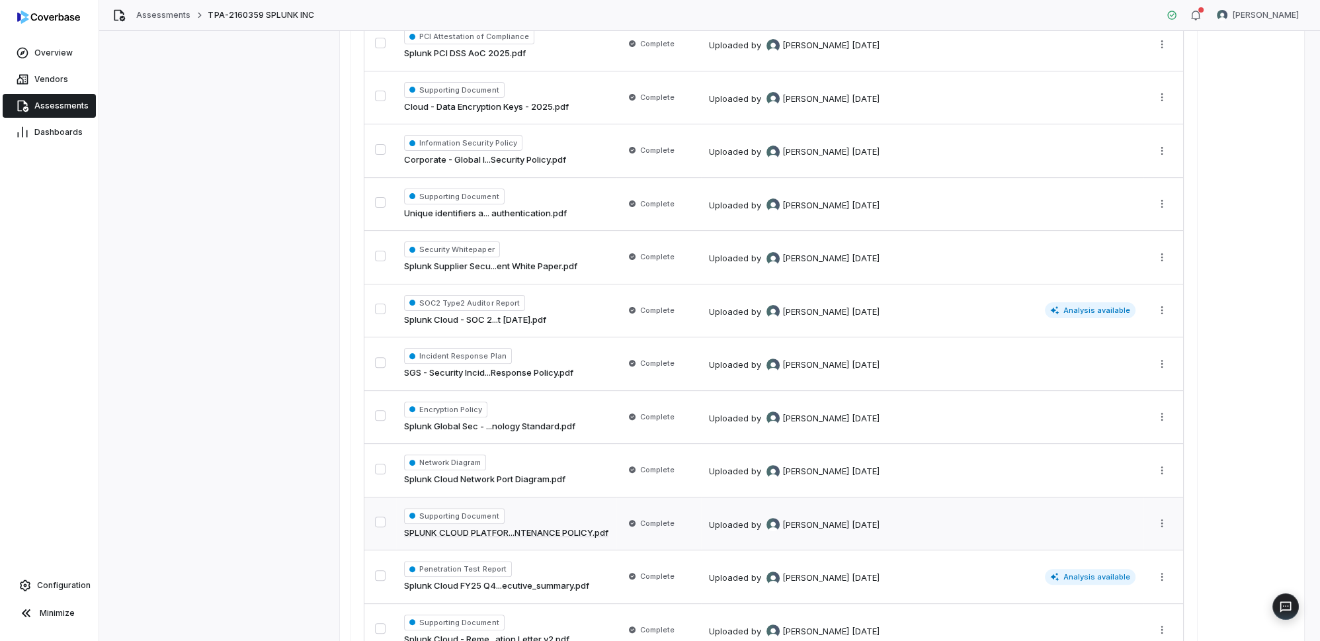
scroll to position [810, 0]
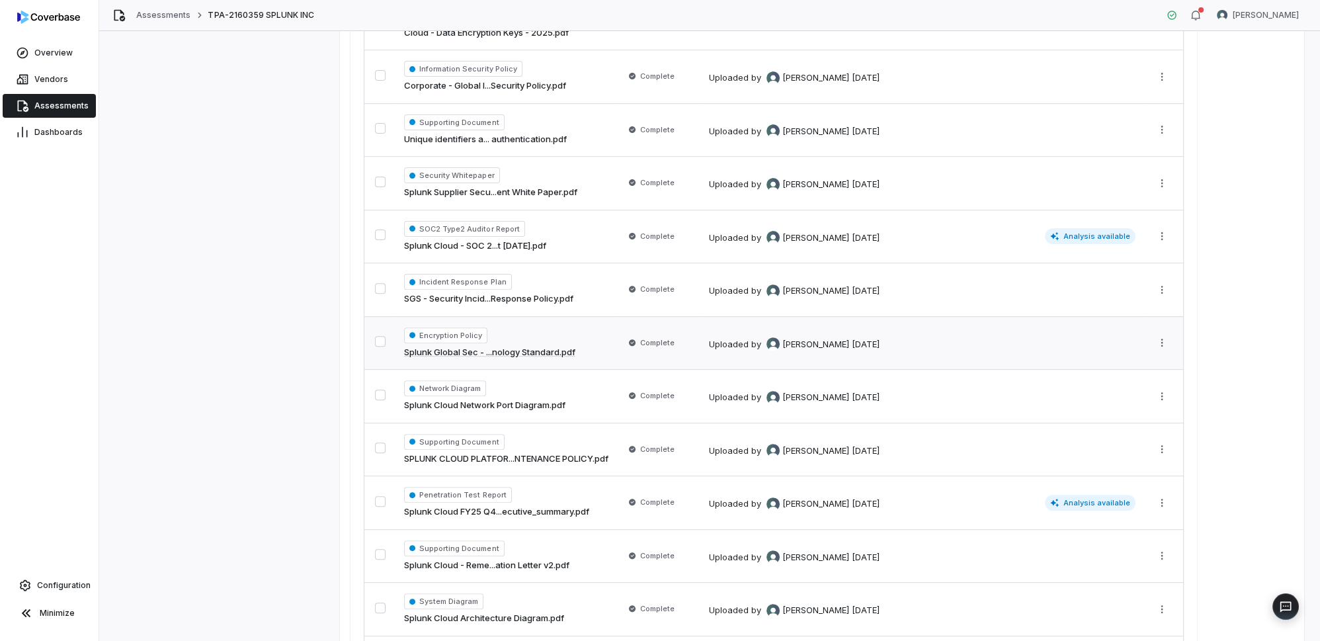
drag, startPoint x: 1056, startPoint y: 327, endPoint x: 1047, endPoint y: 310, distance: 19.0
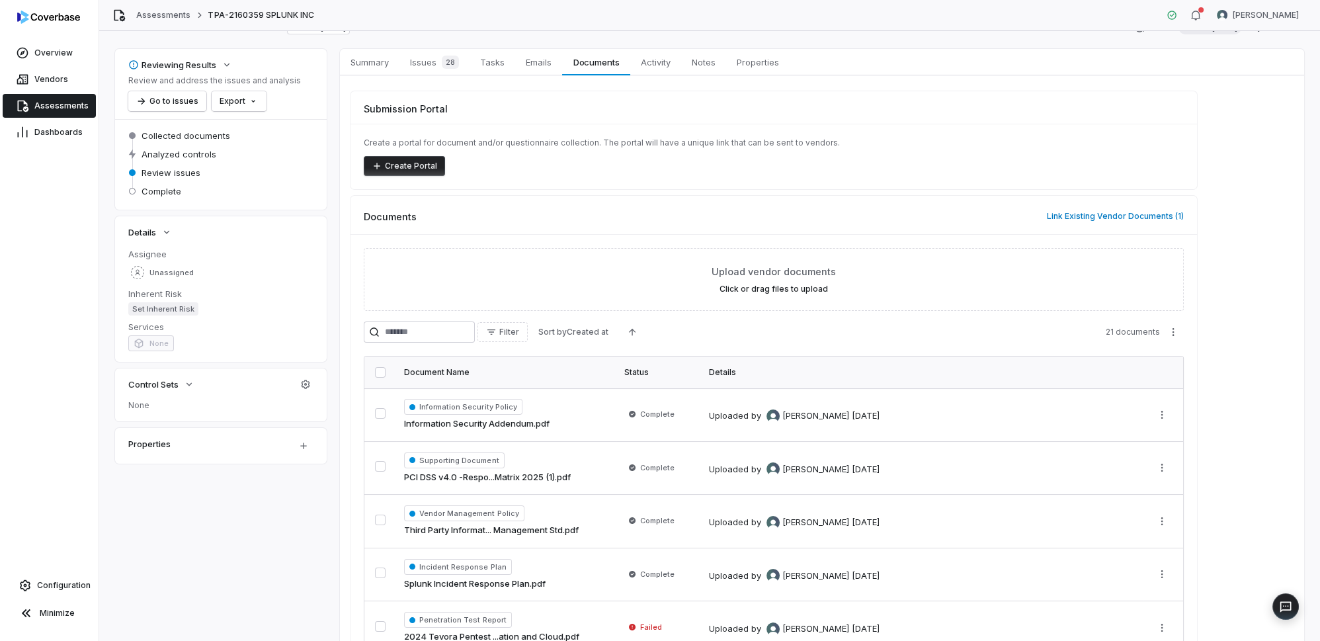
scroll to position [0, 0]
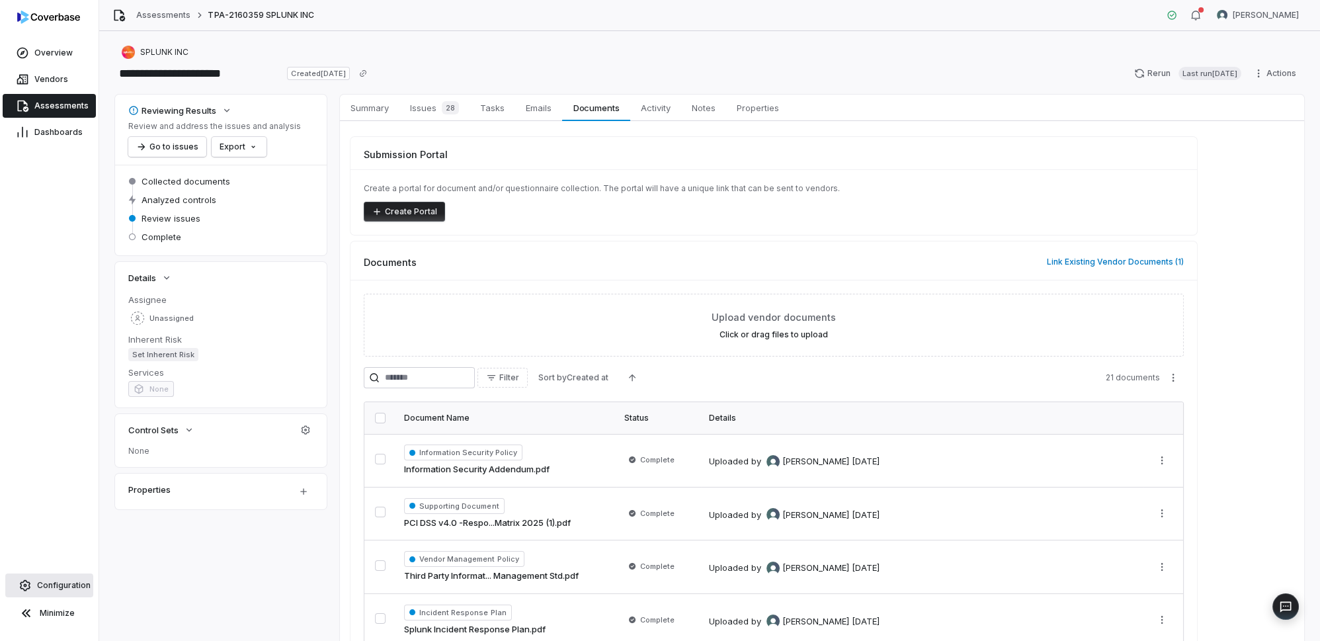
click at [40, 580] on span "Configuration" at bounding box center [64, 585] width 54 height 11
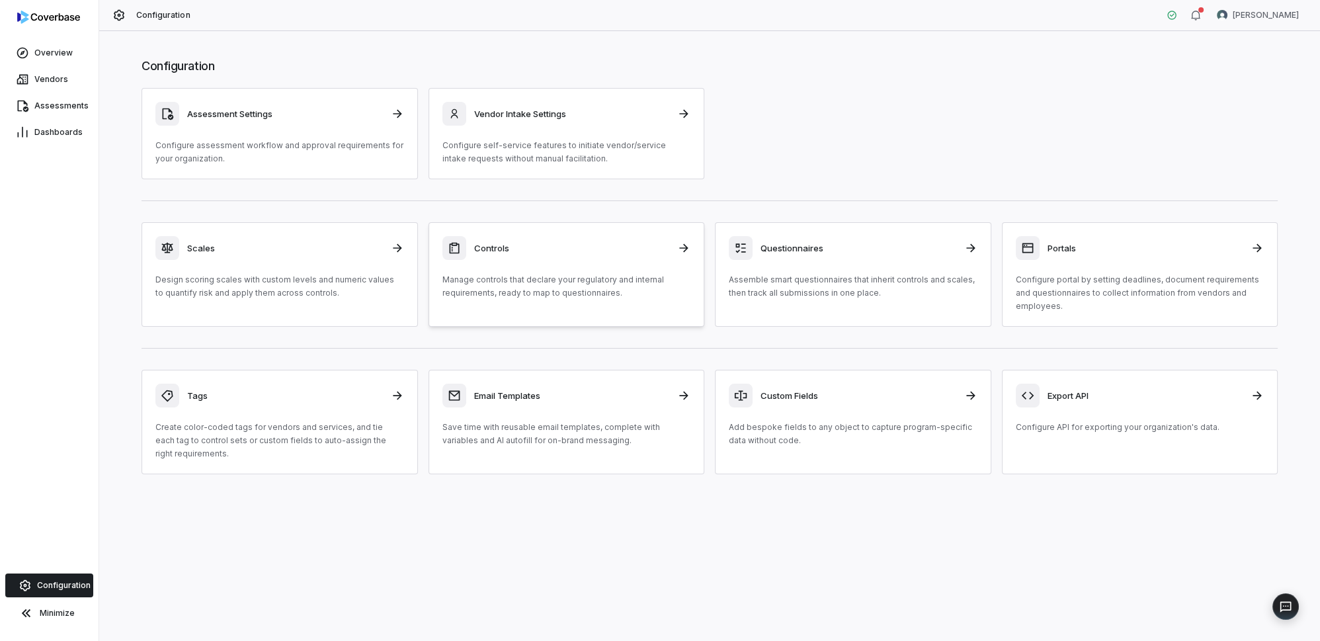
click at [574, 273] on p "Manage controls that declare your regulatory and internal requirements, ready t…" at bounding box center [567, 286] width 249 height 26
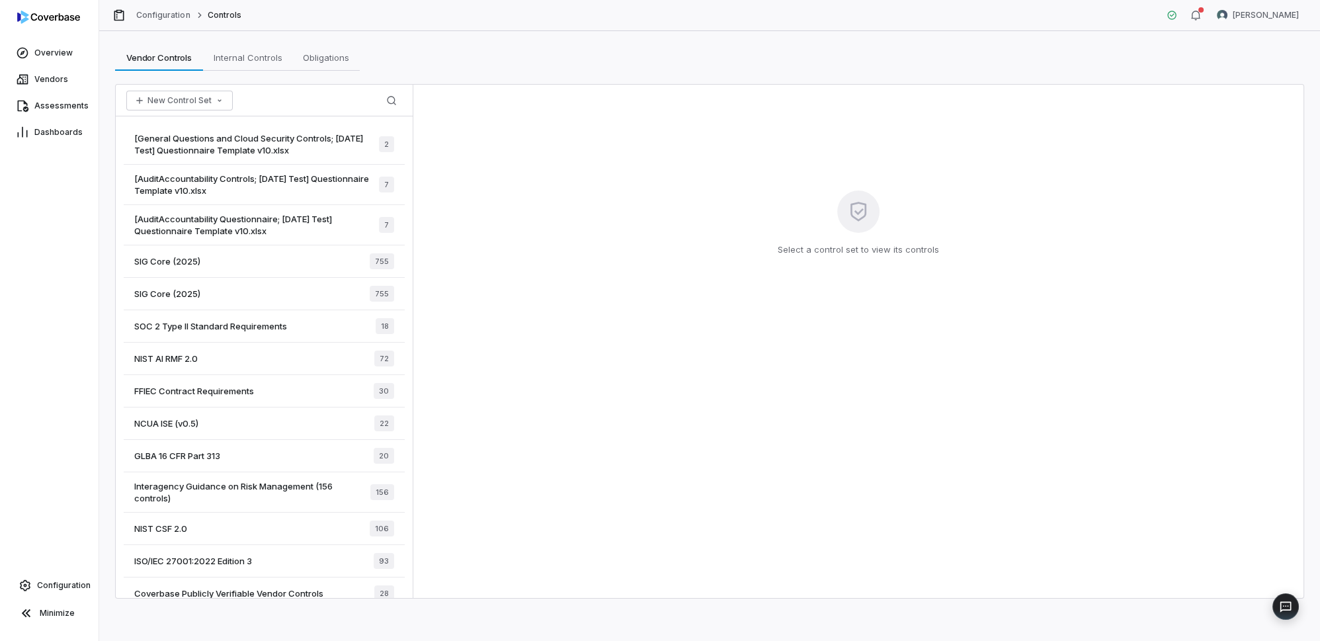
click at [165, 355] on span "NIST AI RMF 2.0" at bounding box center [166, 359] width 64 height 12
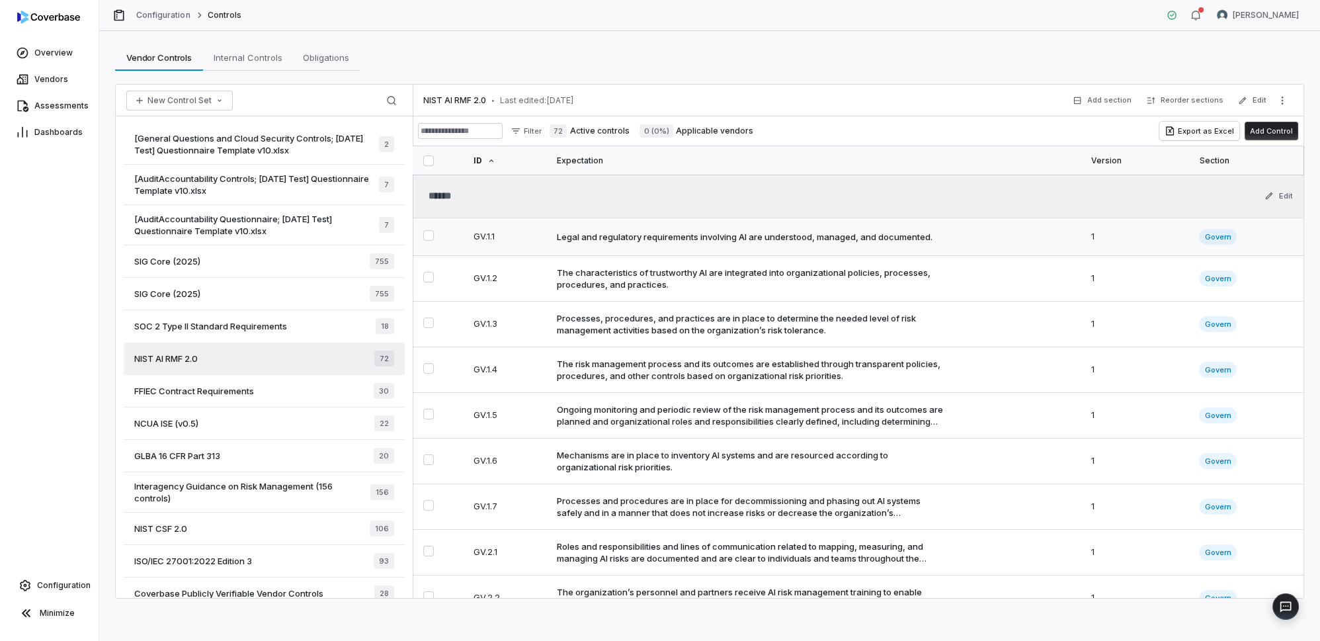
click at [632, 234] on div "Legal and regulatory requirements involving AI are understood, managed, and doc…" at bounding box center [745, 237] width 376 height 12
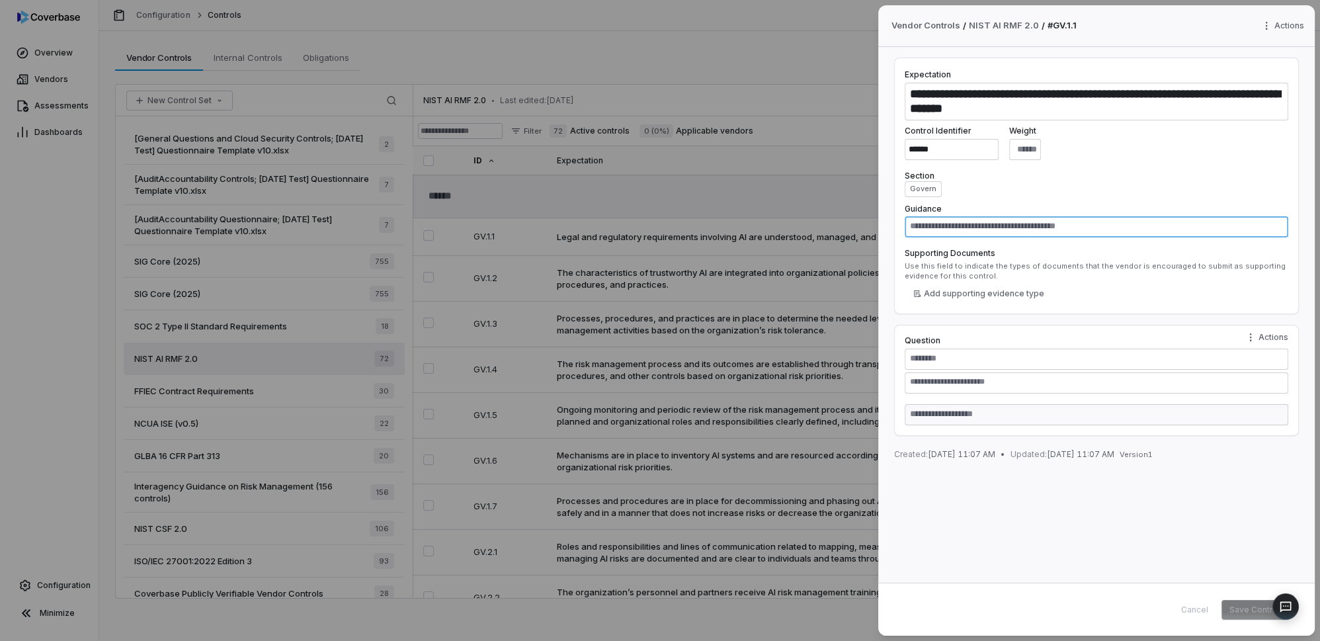
click at [1042, 224] on textarea at bounding box center [1097, 226] width 384 height 21
drag, startPoint x: 1081, startPoint y: 106, endPoint x: 838, endPoint y: 42, distance: 251.6
click at [838, 42] on div "**********" at bounding box center [660, 320] width 1320 height 641
click at [925, 227] on textarea at bounding box center [1097, 226] width 384 height 21
drag, startPoint x: 592, startPoint y: 616, endPoint x: 573, endPoint y: 605, distance: 21.9
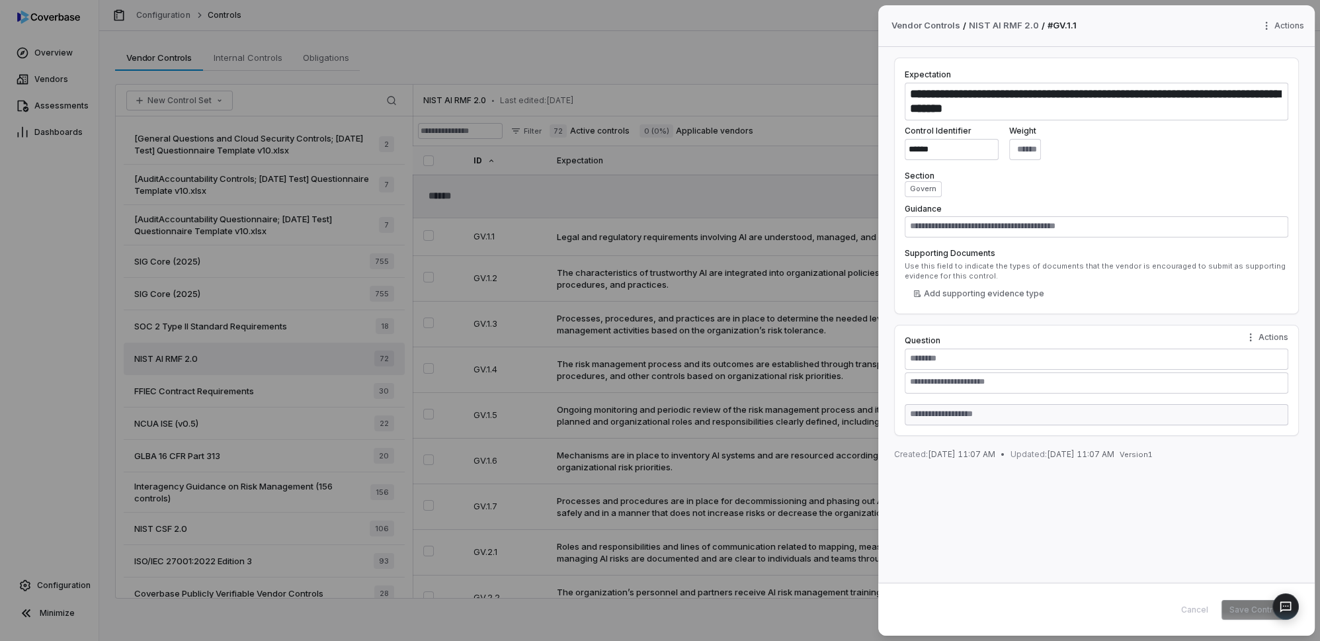
click at [592, 617] on div "**********" at bounding box center [660, 320] width 1320 height 641
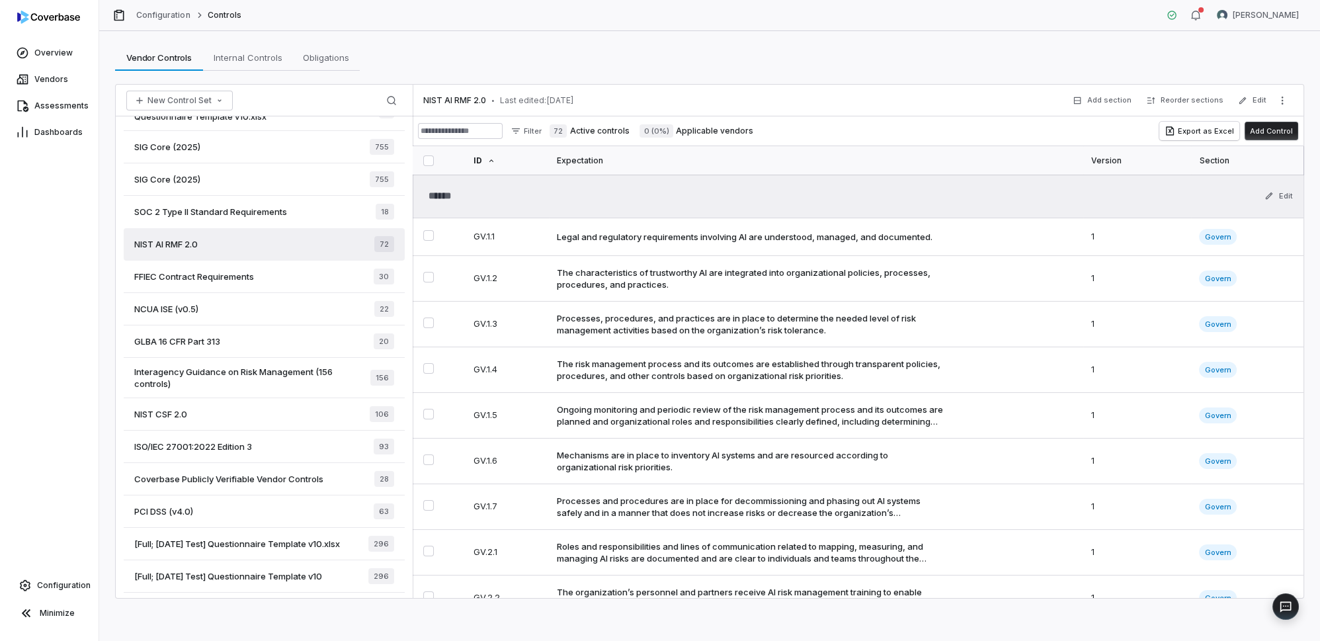
scroll to position [150, 0]
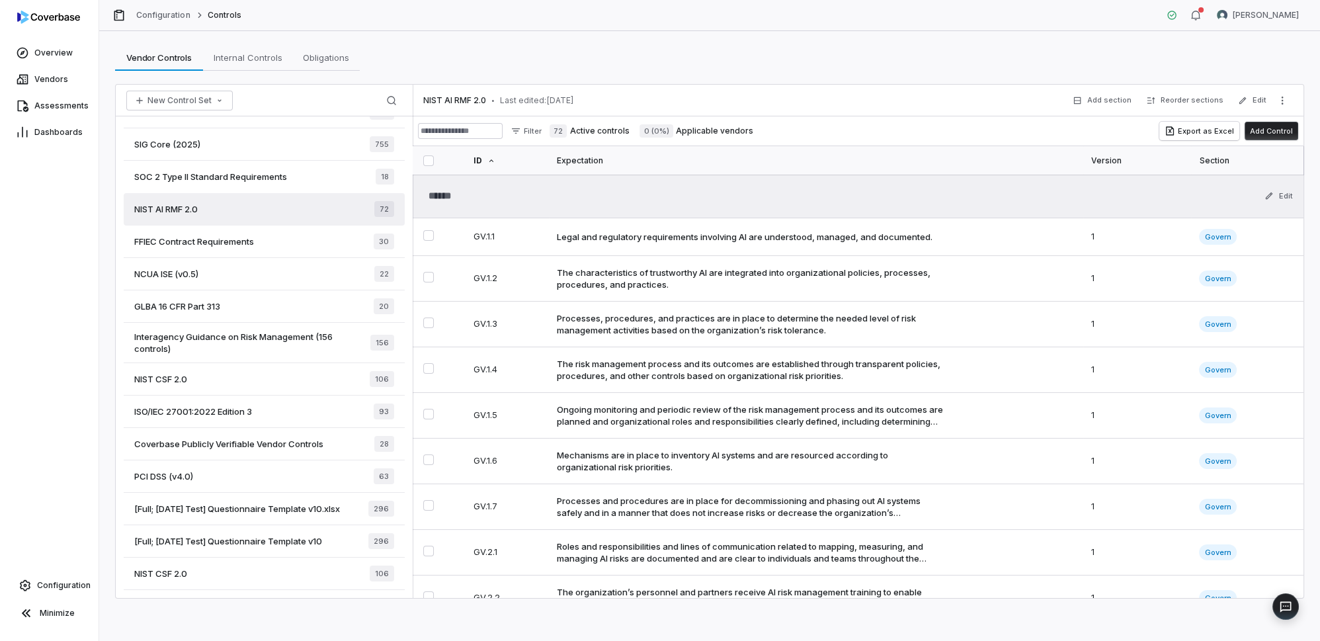
click at [279, 541] on span "[Full; [DATE] Test] Questionnaire Template v10" at bounding box center [228, 541] width 188 height 12
click at [234, 503] on span "[Full; [DATE] Test] Questionnaire Template v10.xlsx" at bounding box center [237, 509] width 206 height 12
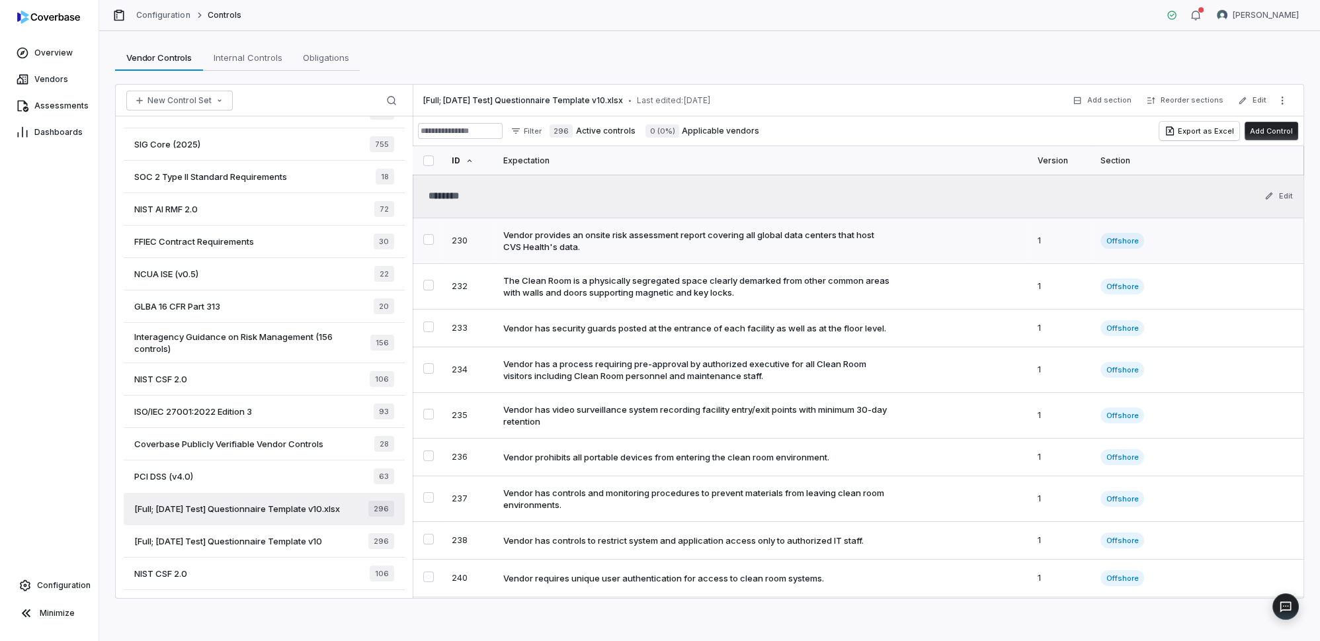
click at [571, 239] on div "Vendor provides an onsite risk assessment report covering all global data cente…" at bounding box center [696, 241] width 387 height 24
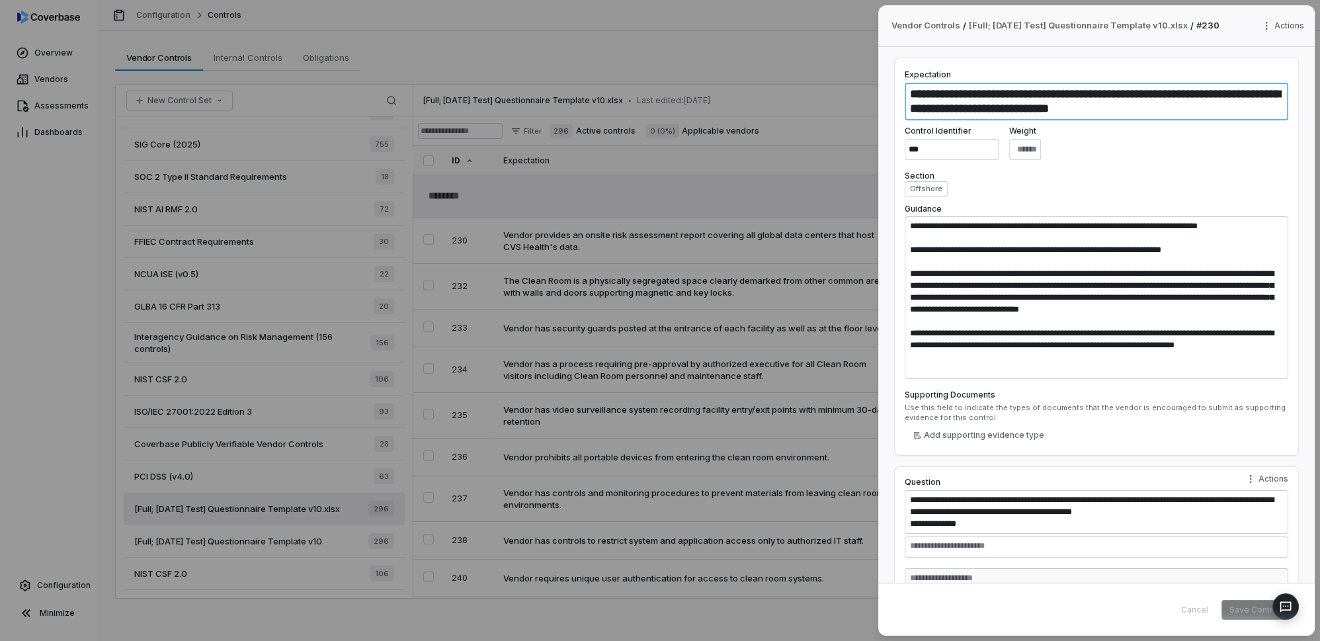
drag, startPoint x: 1150, startPoint y: 114, endPoint x: 799, endPoint y: 56, distance: 356.1
click at [799, 56] on div "**********" at bounding box center [660, 320] width 1320 height 641
drag, startPoint x: 992, startPoint y: 525, endPoint x: 832, endPoint y: 460, distance: 173.1
click at [832, 461] on div "**********" at bounding box center [660, 320] width 1320 height 641
drag, startPoint x: 974, startPoint y: 374, endPoint x: 816, endPoint y: 221, distance: 220.8
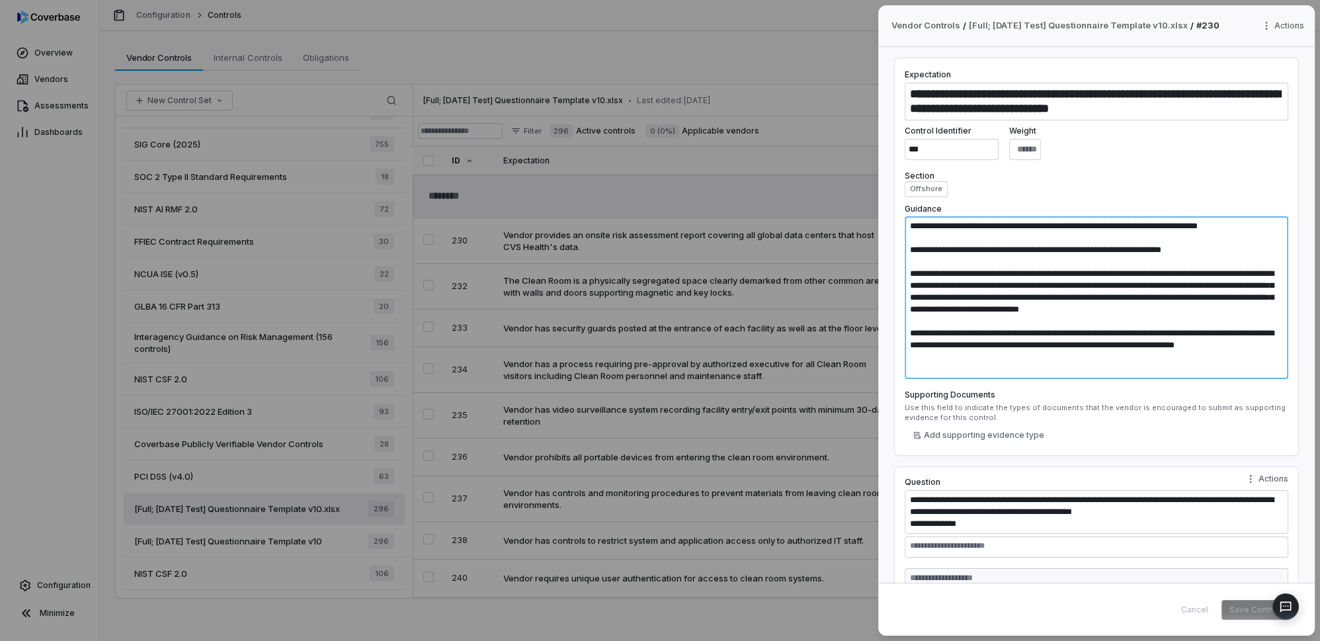
click at [818, 230] on div "**********" at bounding box center [660, 320] width 1320 height 641
drag, startPoint x: 1079, startPoint y: 107, endPoint x: 1171, endPoint y: 107, distance: 92.0
click at [1088, 105] on textarea "**********" at bounding box center [1097, 102] width 384 height 38
drag, startPoint x: 1171, startPoint y: 107, endPoint x: 939, endPoint y: 70, distance: 235.1
click at [940, 70] on div "**********" at bounding box center [1097, 94] width 384 height 52
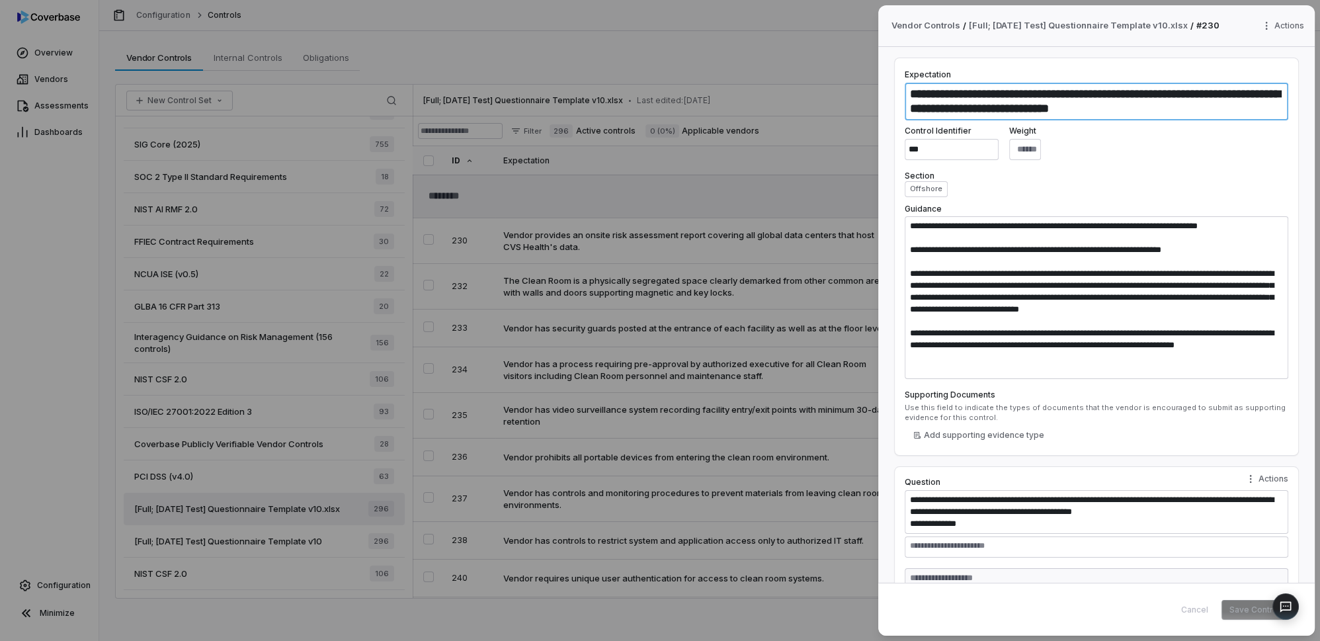
click at [1113, 99] on textarea "**********" at bounding box center [1097, 102] width 384 height 38
click at [1008, 531] on div "**********" at bounding box center [1097, 517] width 384 height 81
drag, startPoint x: 1004, startPoint y: 528, endPoint x: 804, endPoint y: 452, distance: 212.9
click at [804, 452] on div "**********" at bounding box center [660, 320] width 1320 height 641
drag, startPoint x: 1176, startPoint y: 118, endPoint x: 798, endPoint y: 67, distance: 380.6
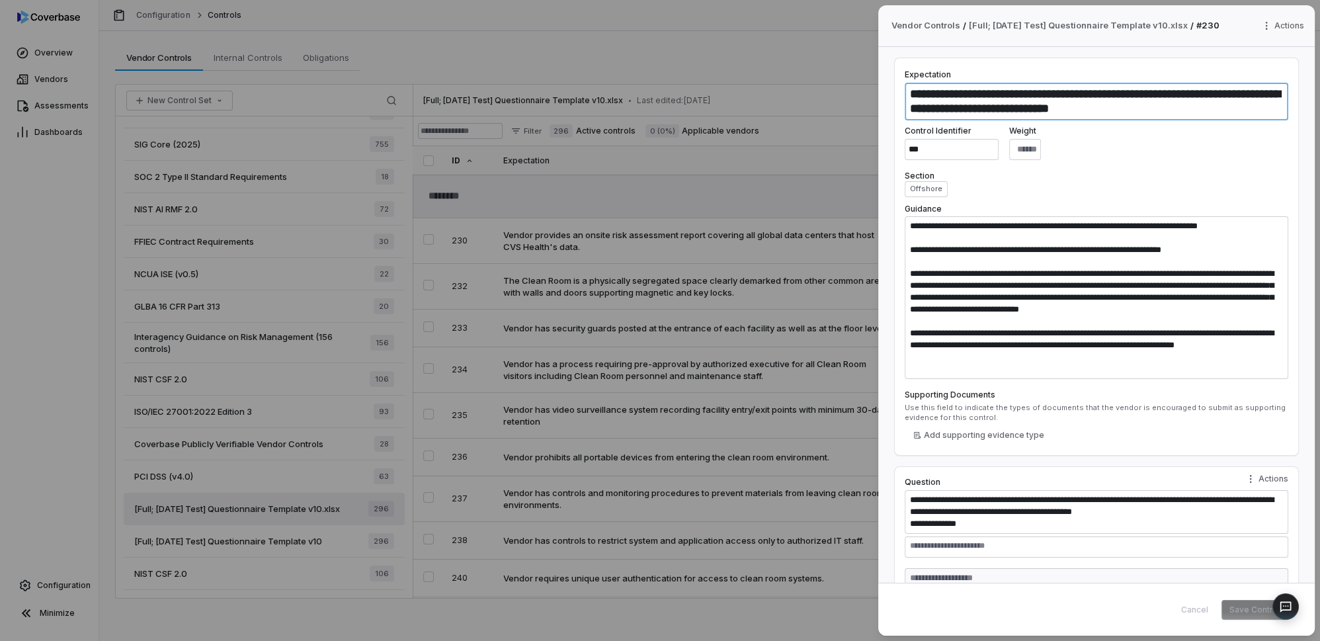
click at [808, 66] on div "**********" at bounding box center [660, 320] width 1320 height 641
type textarea "*"
click at [29, 193] on div "**********" at bounding box center [660, 320] width 1320 height 641
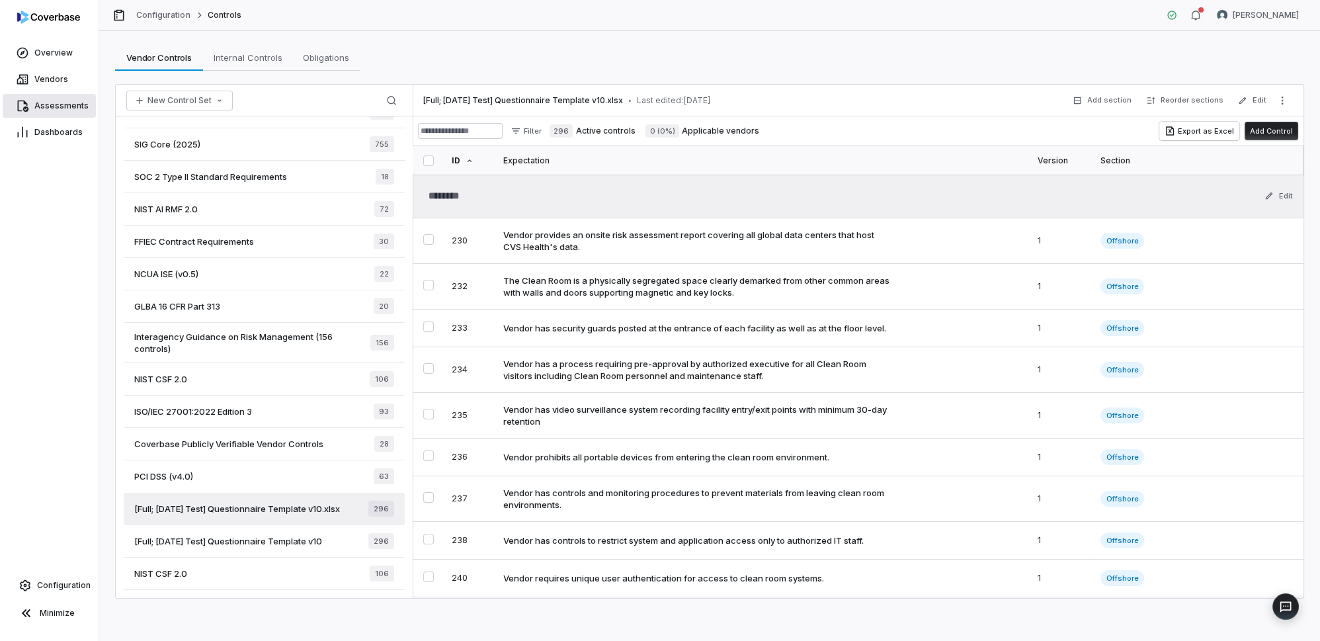
click at [57, 107] on span "Assessments" at bounding box center [61, 106] width 54 height 11
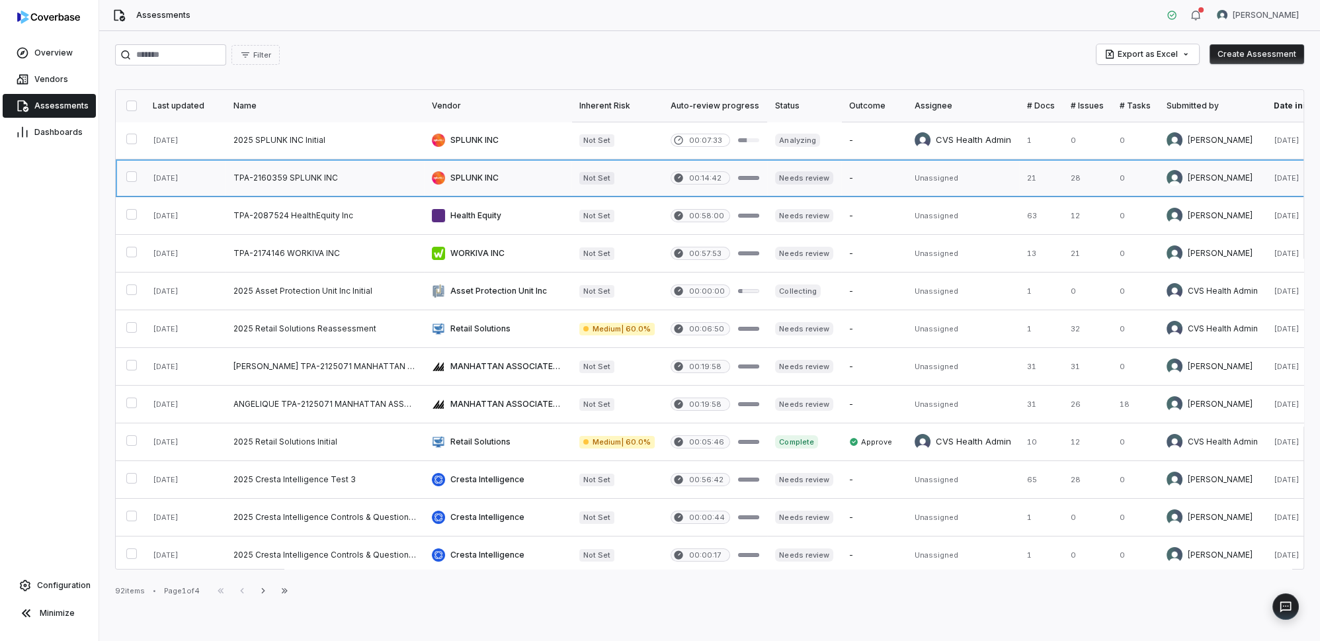
click at [345, 178] on link at bounding box center [325, 177] width 198 height 37
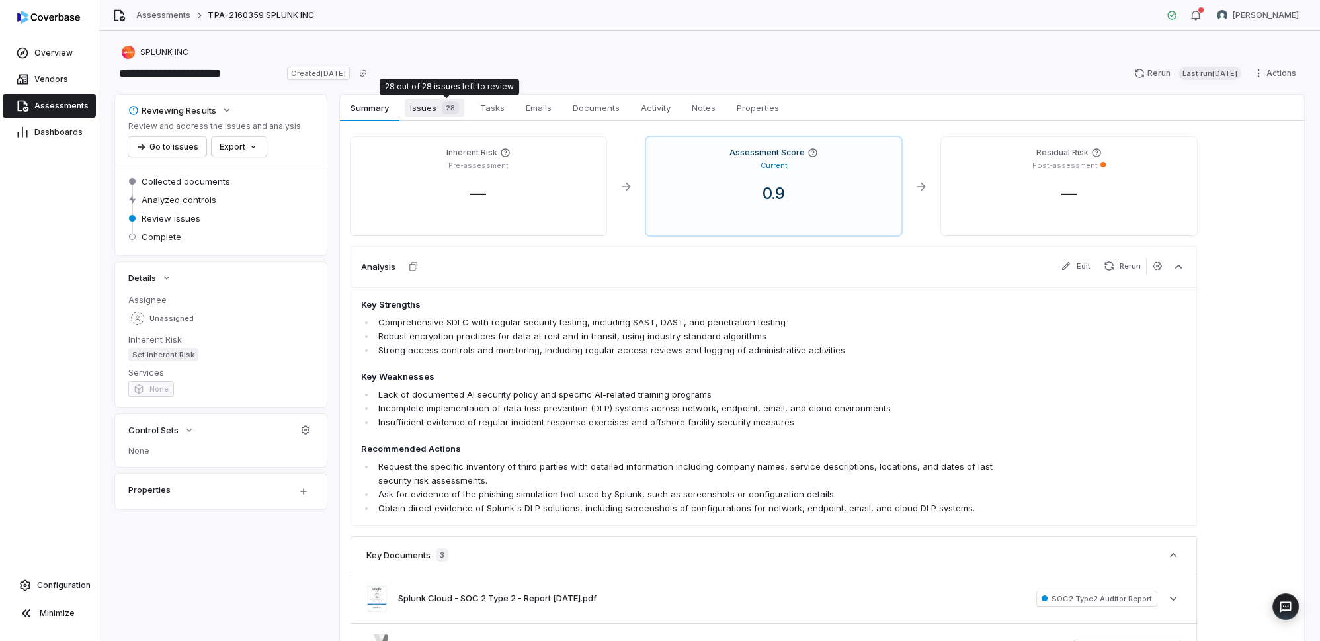
click at [431, 109] on span "Issues 28" at bounding box center [435, 108] width 60 height 19
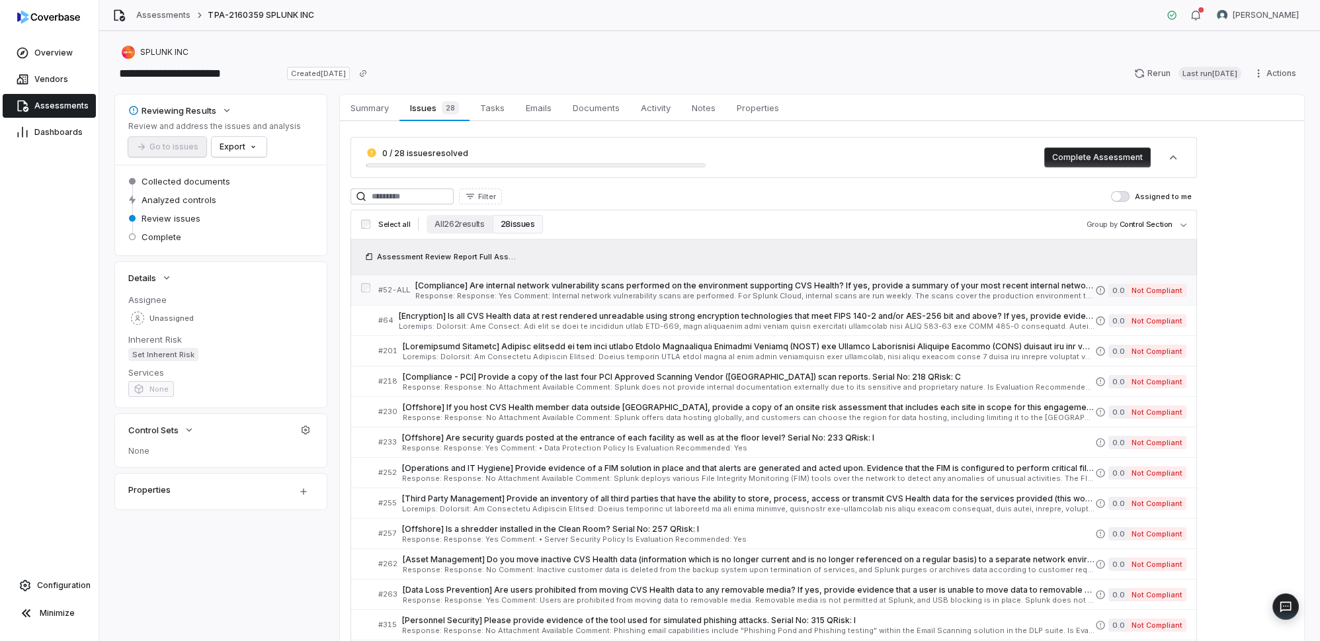
click at [516, 293] on span "Response: Response: Yes Comment: Internal network vulnerability scans are perfo…" at bounding box center [755, 295] width 680 height 7
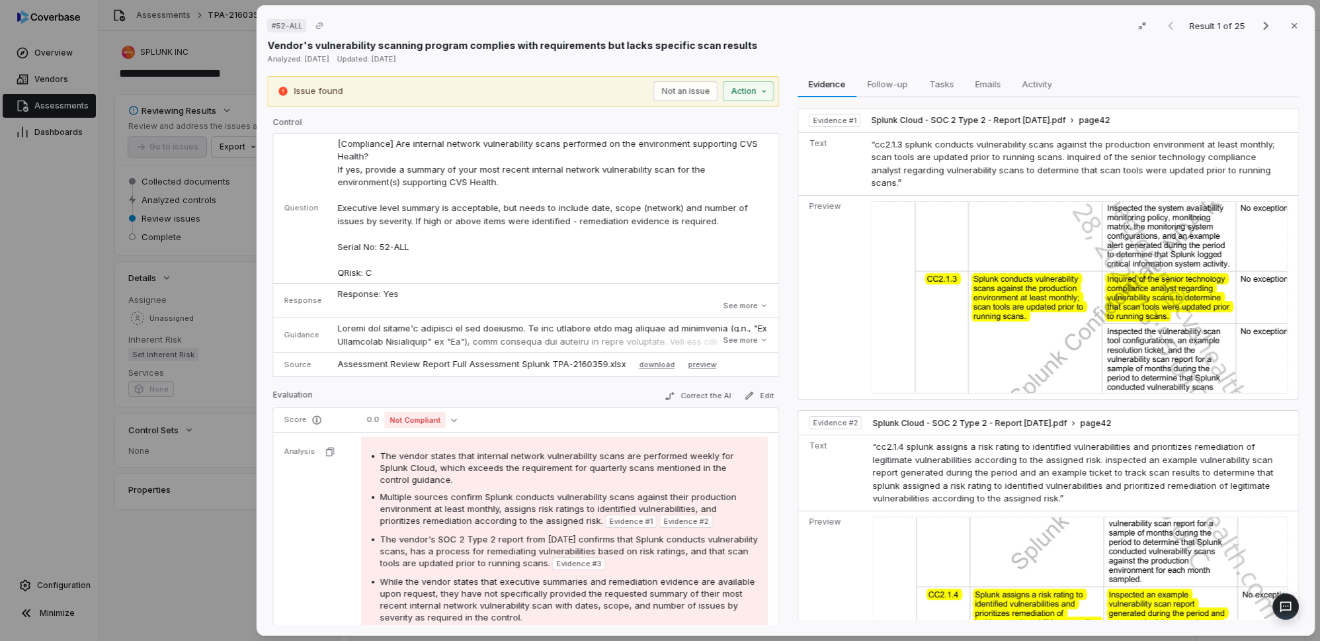
click at [231, 599] on div "# 52-ALL Result 1 of 25 Close Vendor's vulnerability scanning program complies …" at bounding box center [660, 320] width 1320 height 641
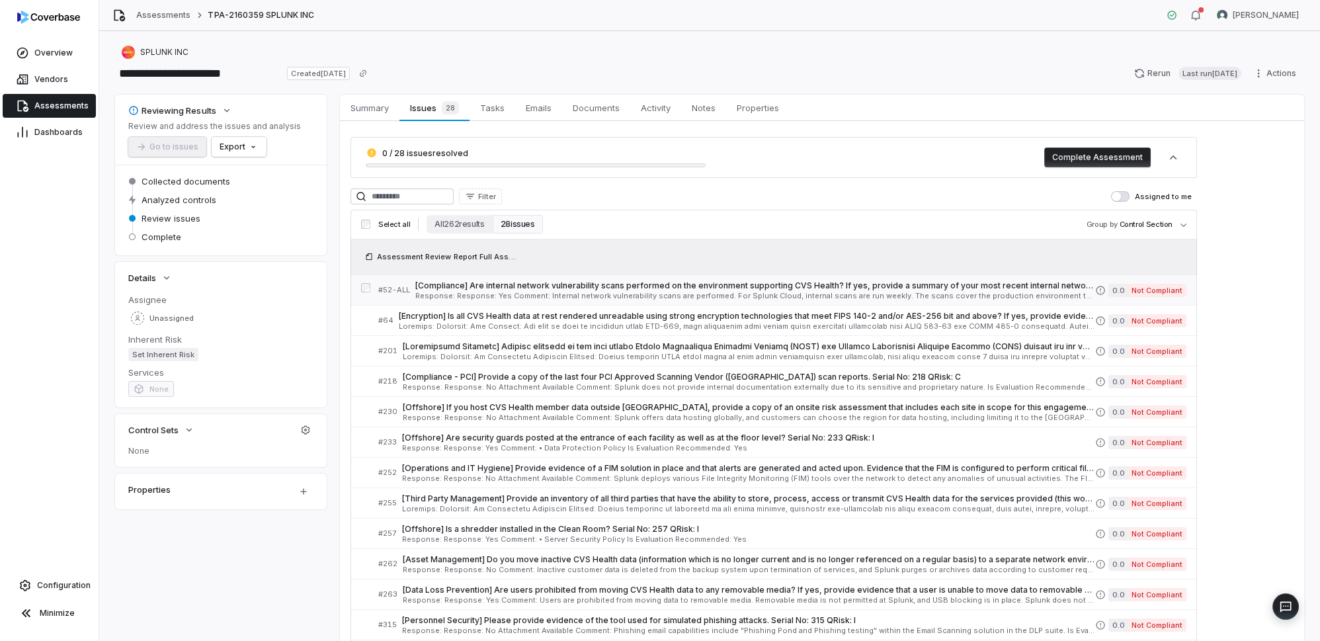
click at [963, 290] on span "[Compliance] Are internal network vulnerability scans performed on the environm…" at bounding box center [755, 285] width 680 height 11
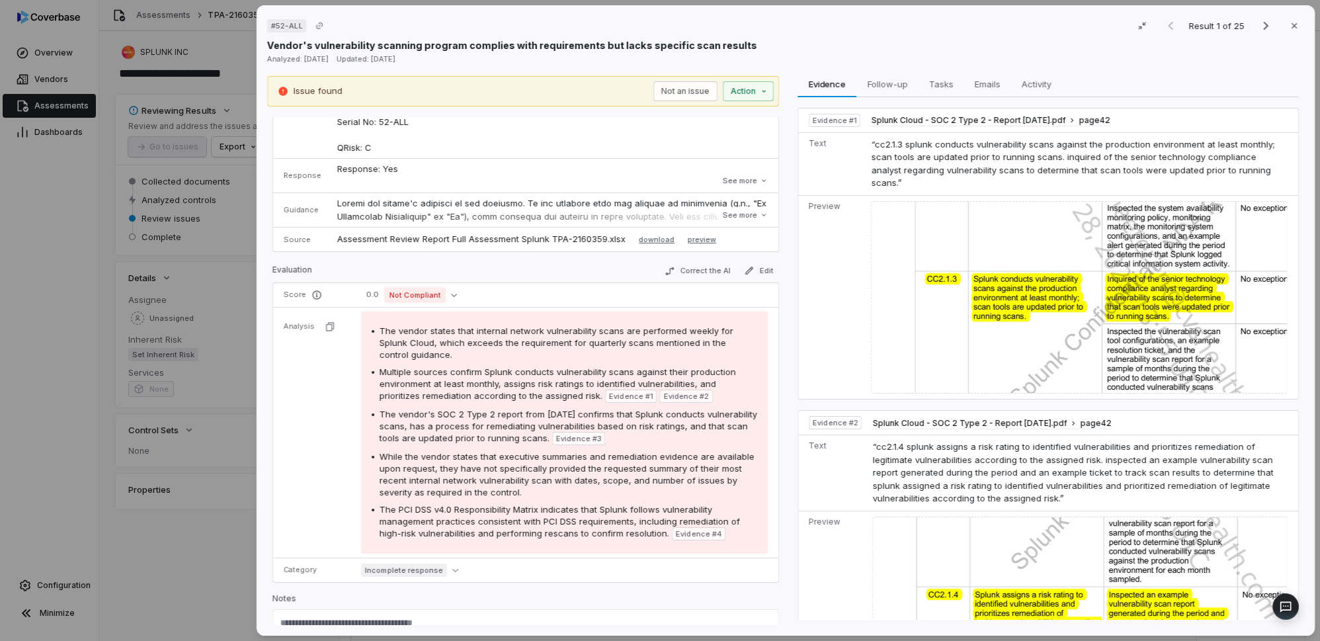
scroll to position [163, 0]
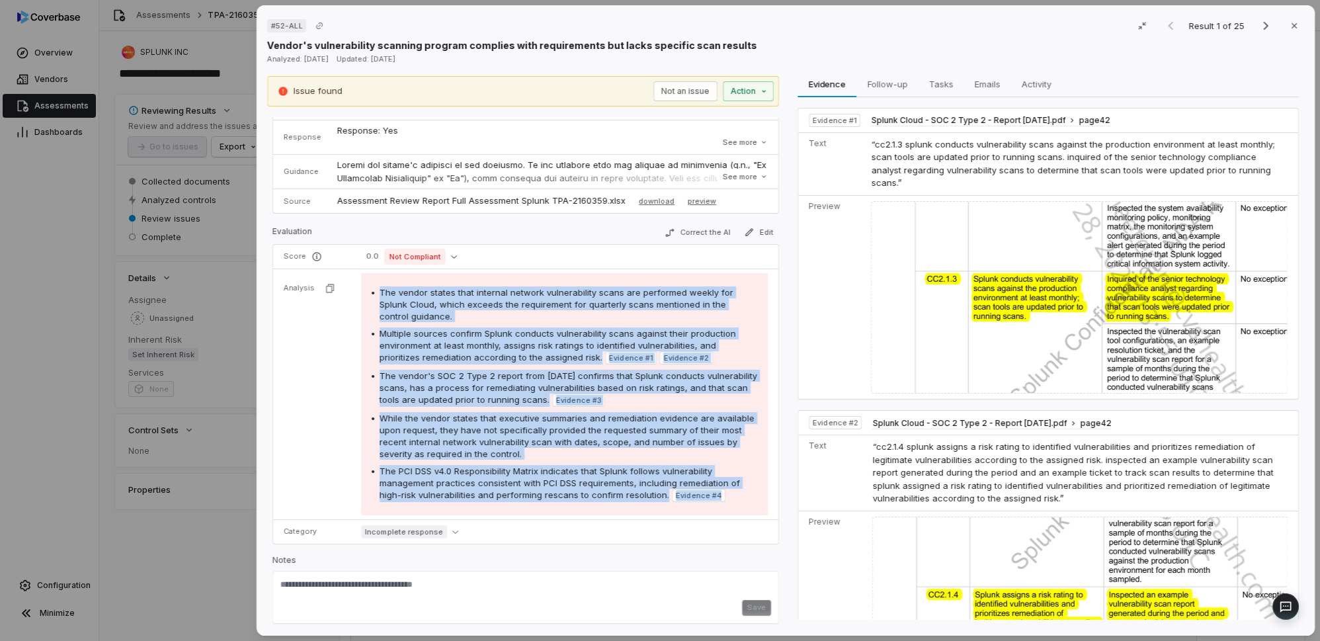
drag, startPoint x: 658, startPoint y: 467, endPoint x: 361, endPoint y: 279, distance: 351.8
click at [361, 279] on div "The vendor states that internal network vulnerability scans are performed weekl…" at bounding box center [564, 394] width 407 height 242
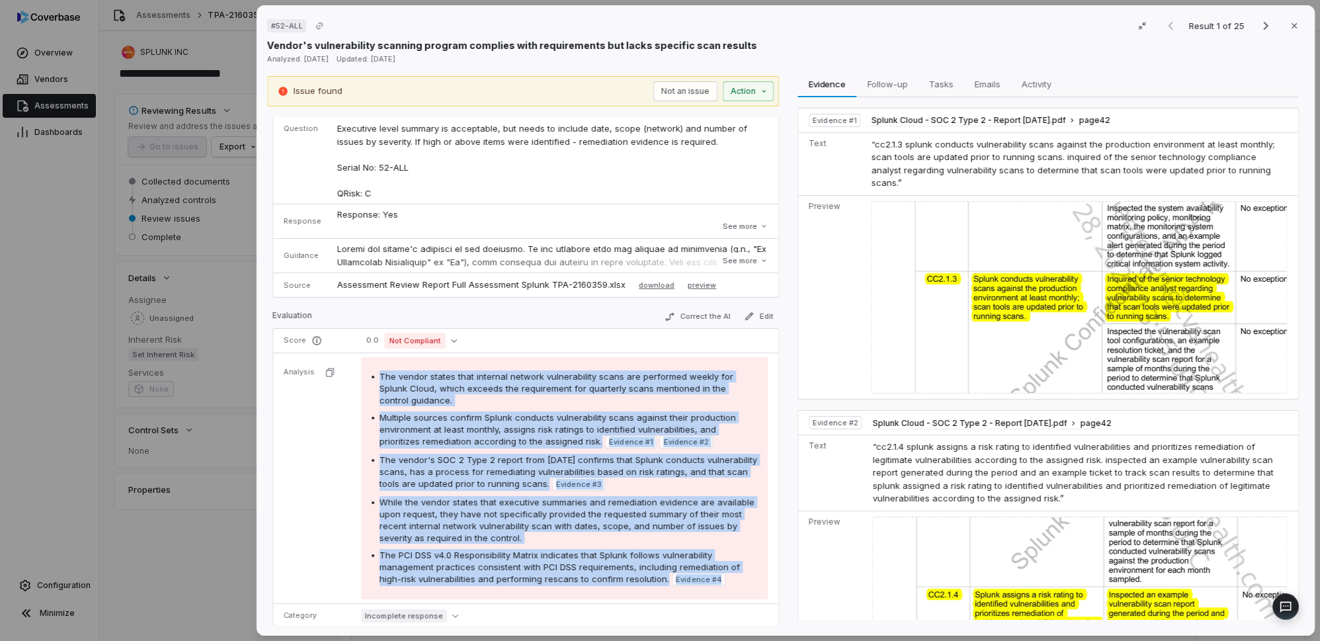
scroll to position [120, 0]
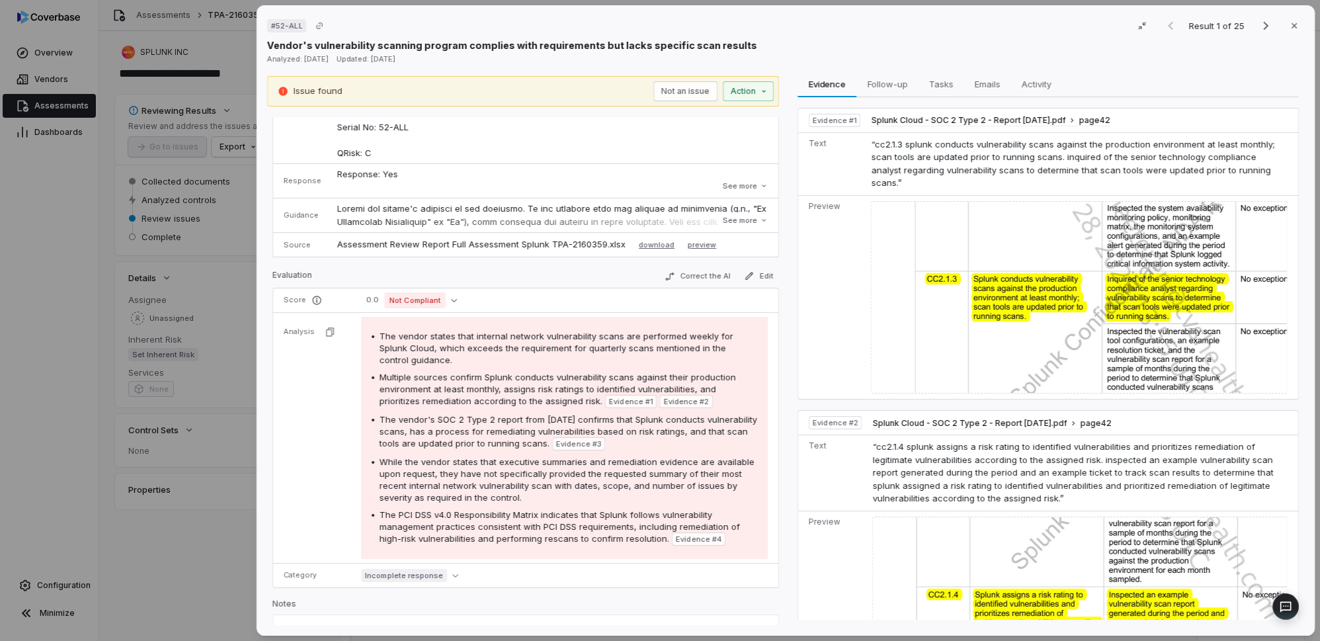
click at [726, 543] on div "The vendor states that internal network vulnerability scans are performed weekl…" at bounding box center [564, 438] width 407 height 242
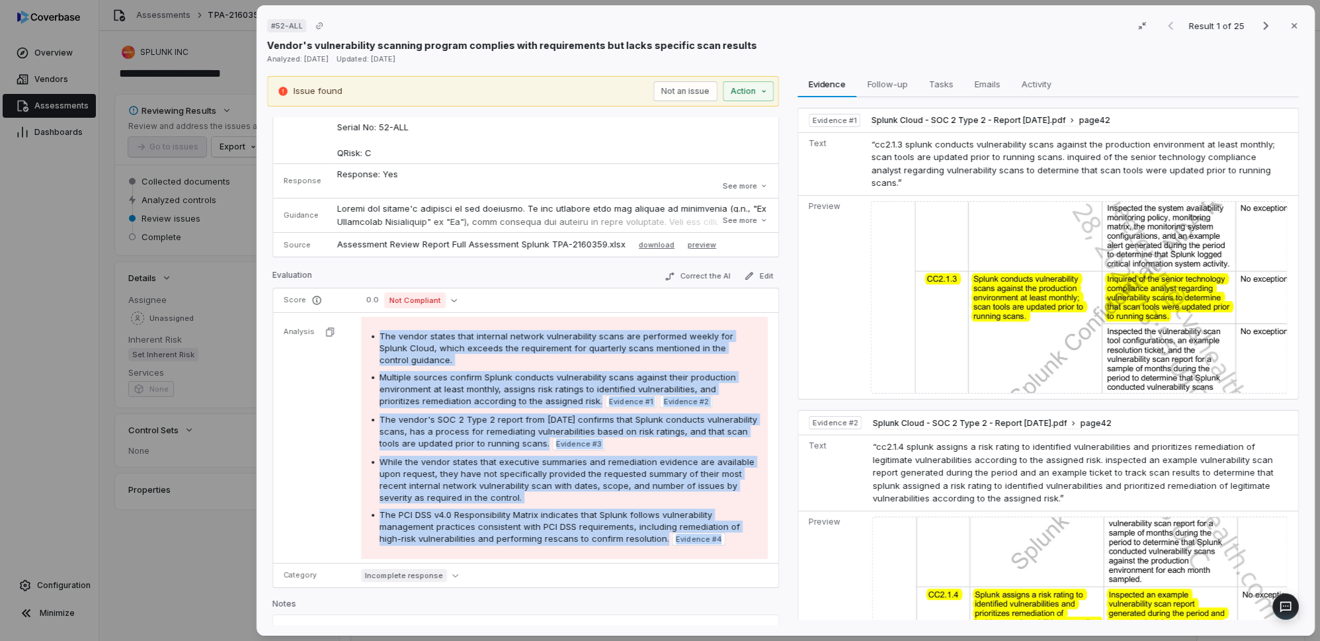
drag, startPoint x: 726, startPoint y: 543, endPoint x: 357, endPoint y: 329, distance: 426.3
click at [357, 329] on td "The vendor states that internal network vulnerability scans are performed weekl…" at bounding box center [565, 437] width 425 height 251
click at [310, 23] on button "Copy link" at bounding box center [320, 26] width 24 height 24
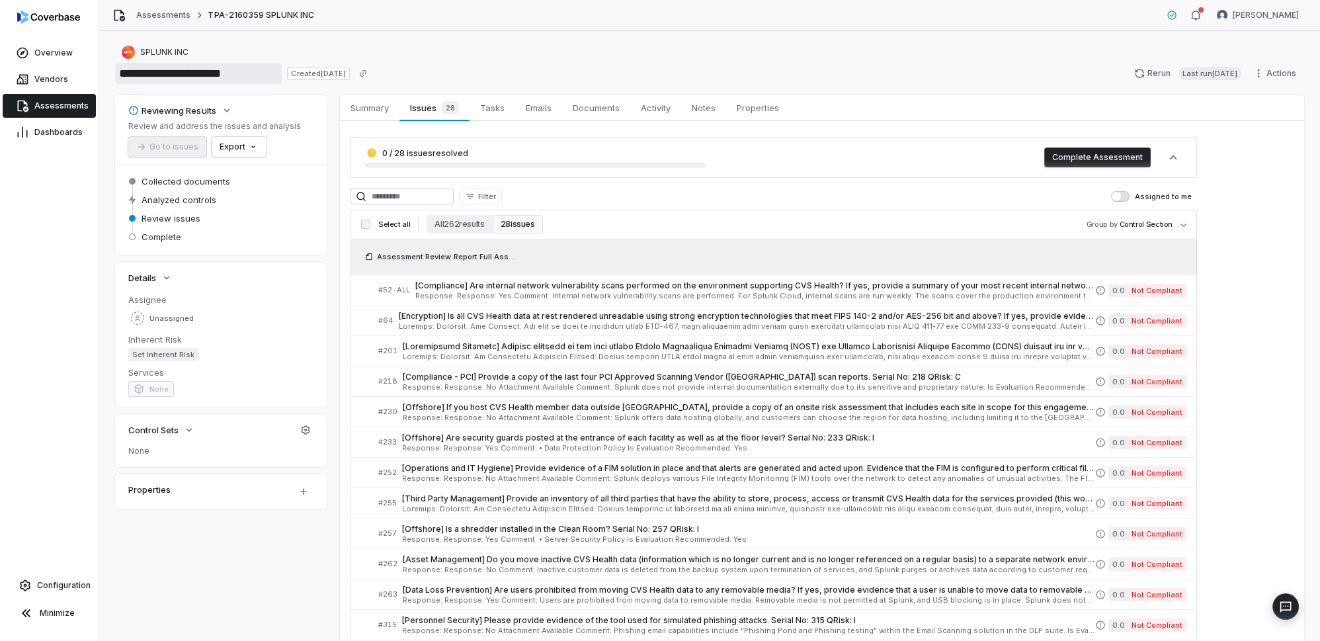
drag, startPoint x: 269, startPoint y: 69, endPoint x: 0, endPoint y: 60, distance: 269.4
click at [0, 60] on div "**********" at bounding box center [660, 320] width 1320 height 641
click at [207, 70] on input "**********" at bounding box center [198, 73] width 167 height 21
drag, startPoint x: 194, startPoint y: 71, endPoint x: 87, endPoint y: 63, distance: 107.5
click at [87, 63] on div "**********" at bounding box center [660, 320] width 1320 height 641
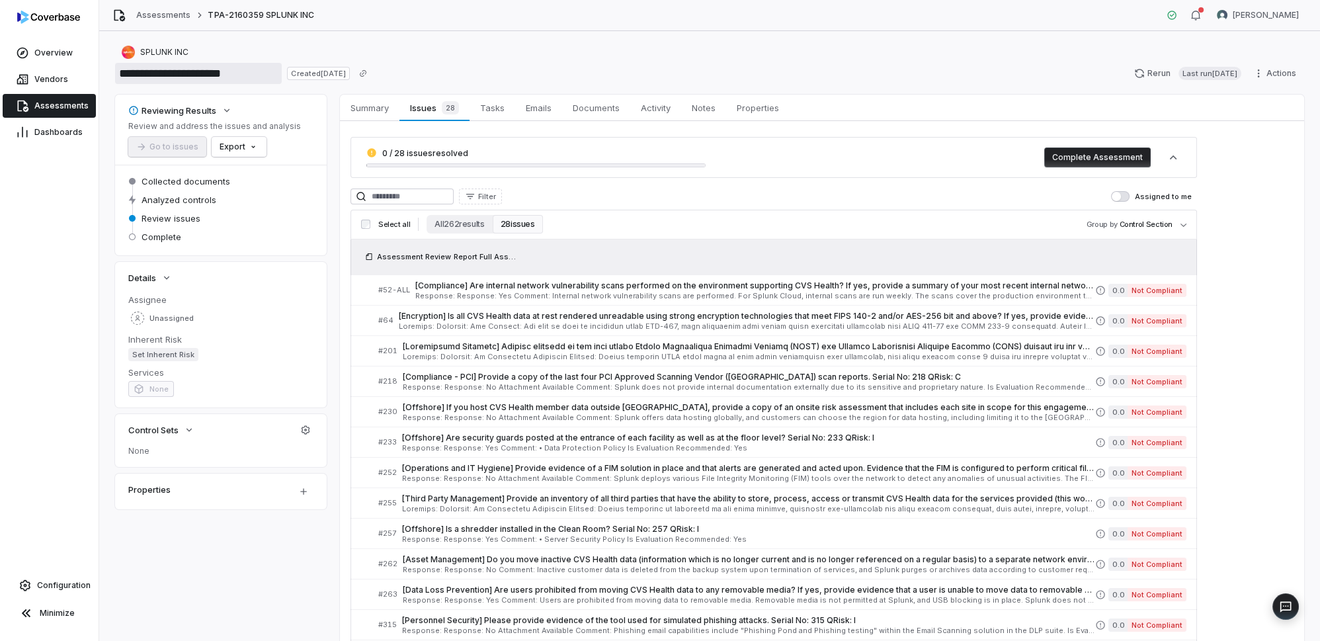
drag, startPoint x: 196, startPoint y: 71, endPoint x: 335, endPoint y: 74, distance: 139.0
click at [333, 75] on div "**********" at bounding box center [243, 73] width 256 height 21
drag, startPoint x: 191, startPoint y: 70, endPoint x: 80, endPoint y: 72, distance: 111.2
click at [80, 73] on div "**********" at bounding box center [660, 320] width 1320 height 641
click at [470, 295] on span "Response: Response: Yes Comment: Internal network vulnerability scans are perfo…" at bounding box center [755, 295] width 680 height 7
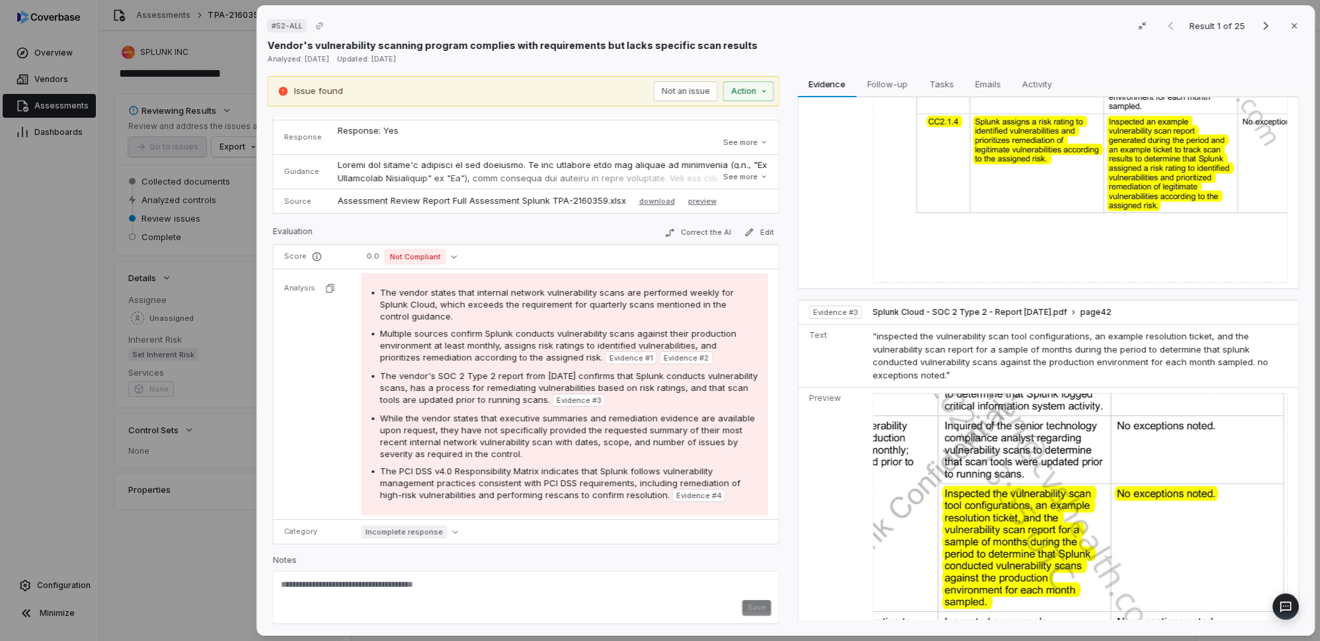
scroll to position [481, 0]
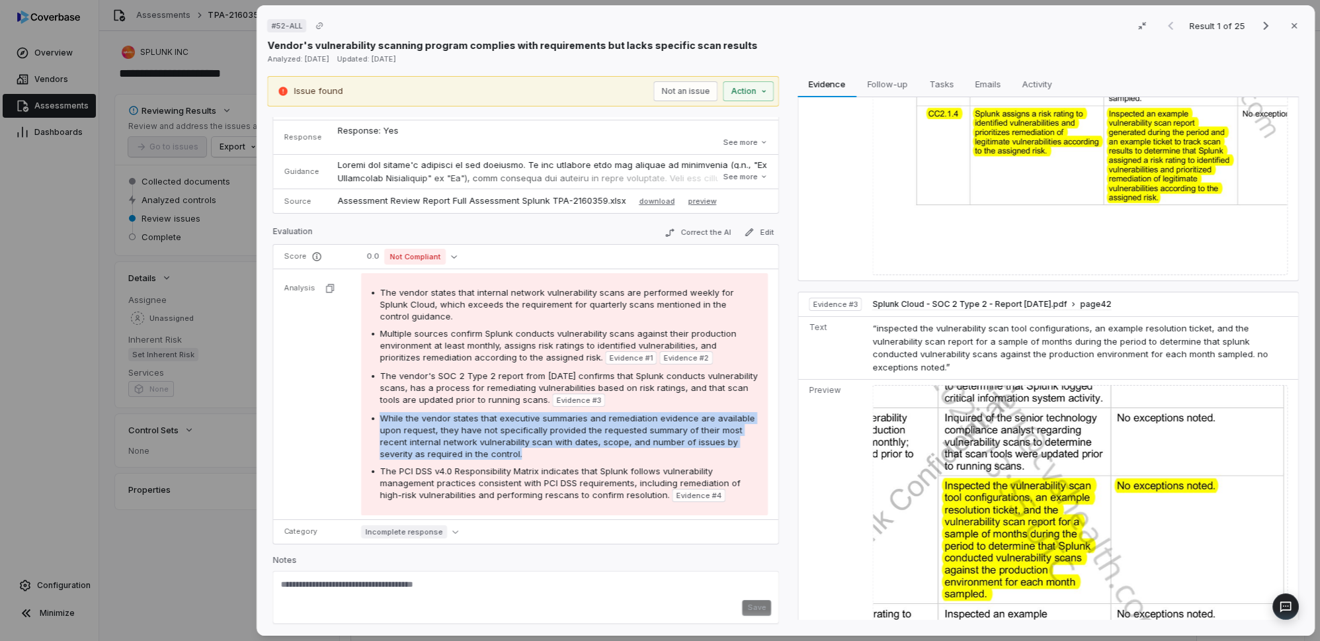
drag, startPoint x: 524, startPoint y: 450, endPoint x: 380, endPoint y: 420, distance: 146.6
click at [380, 420] on div "While the vendor states that executive summaries and remediation evidence are a…" at bounding box center [569, 436] width 378 height 48
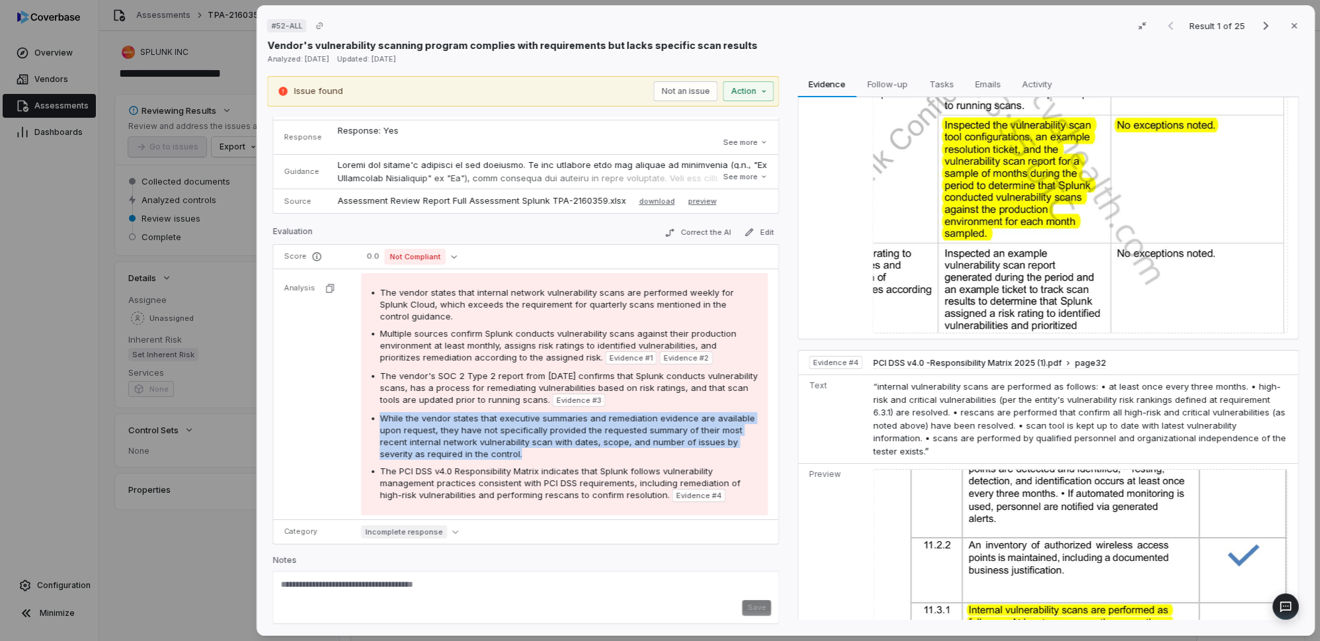
scroll to position [962, 0]
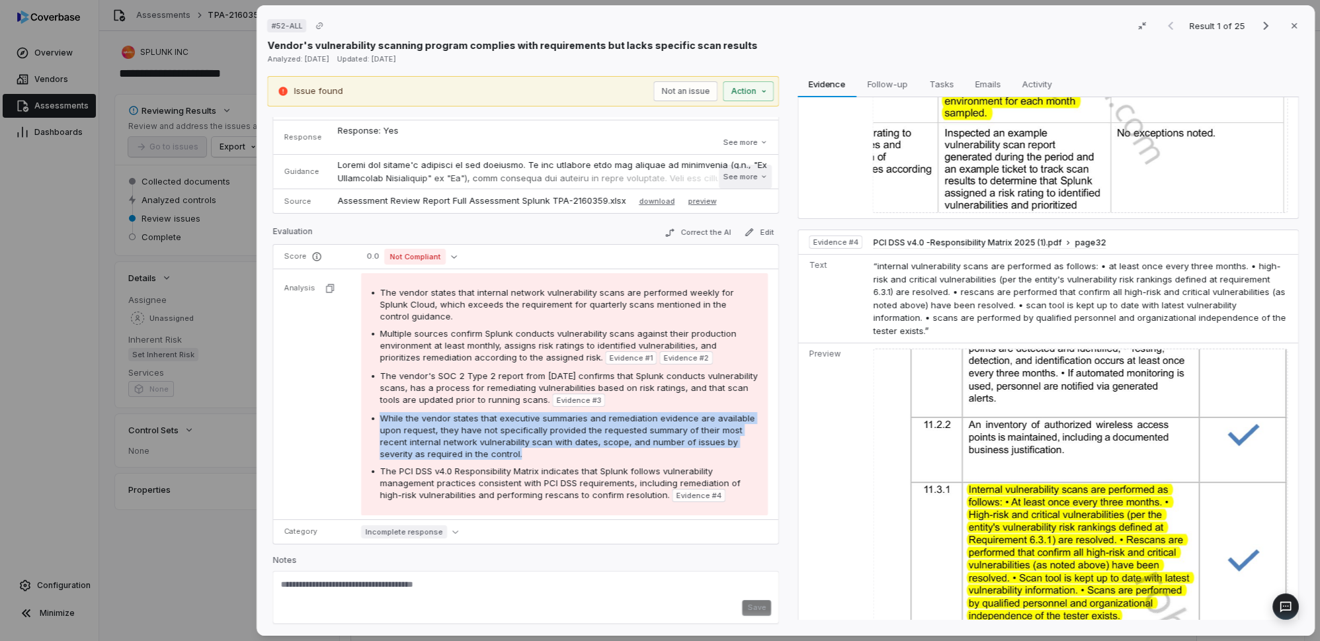
click at [727, 179] on button "See more" at bounding box center [745, 177] width 53 height 24
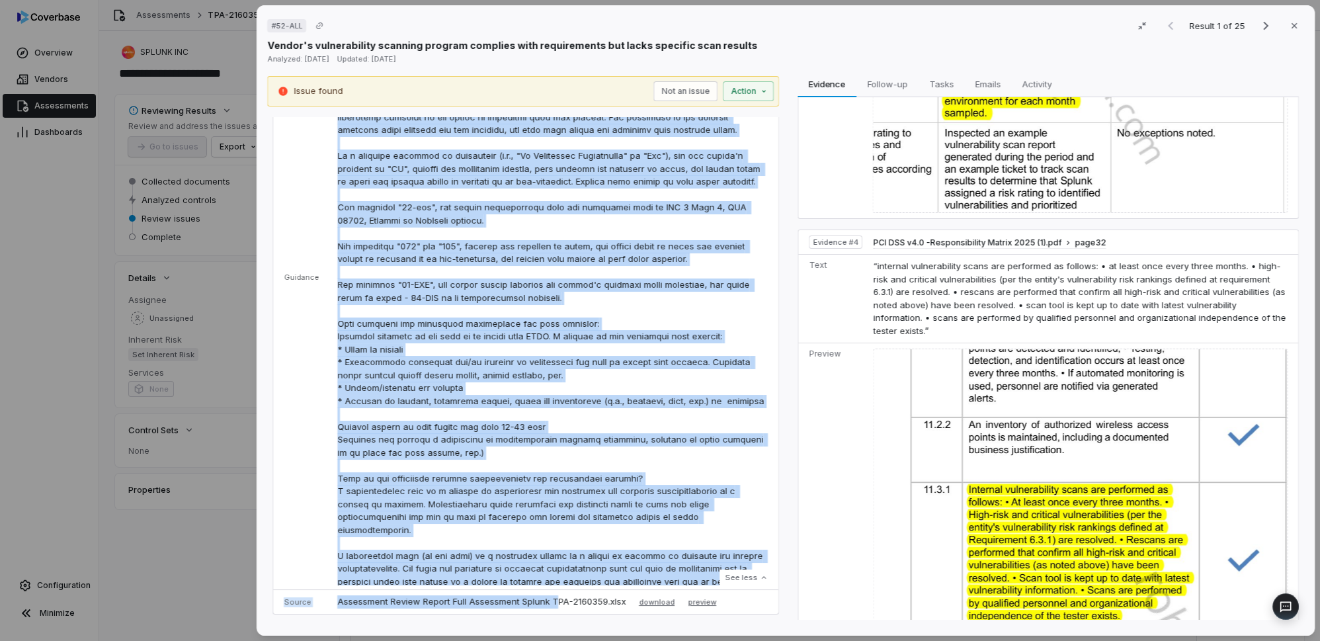
scroll to position [404, 0]
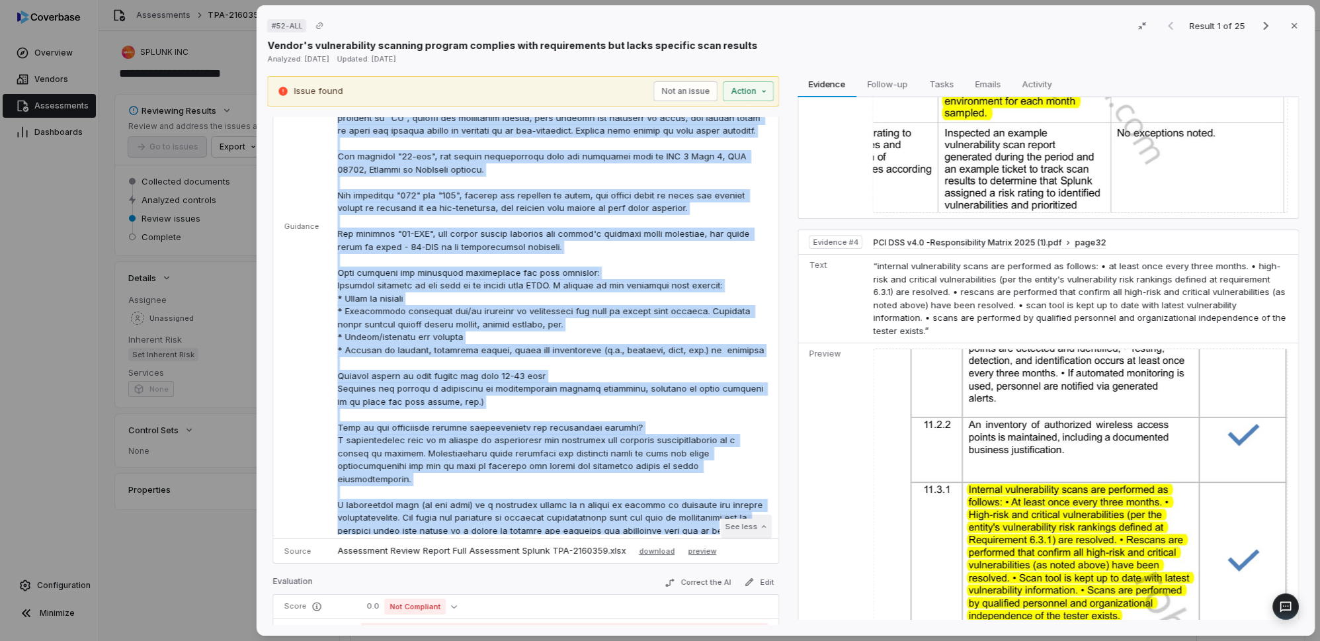
drag, startPoint x: 333, startPoint y: 219, endPoint x: 728, endPoint y: 519, distance: 495.2
click at [728, 519] on div "See less" at bounding box center [552, 226] width 431 height 617
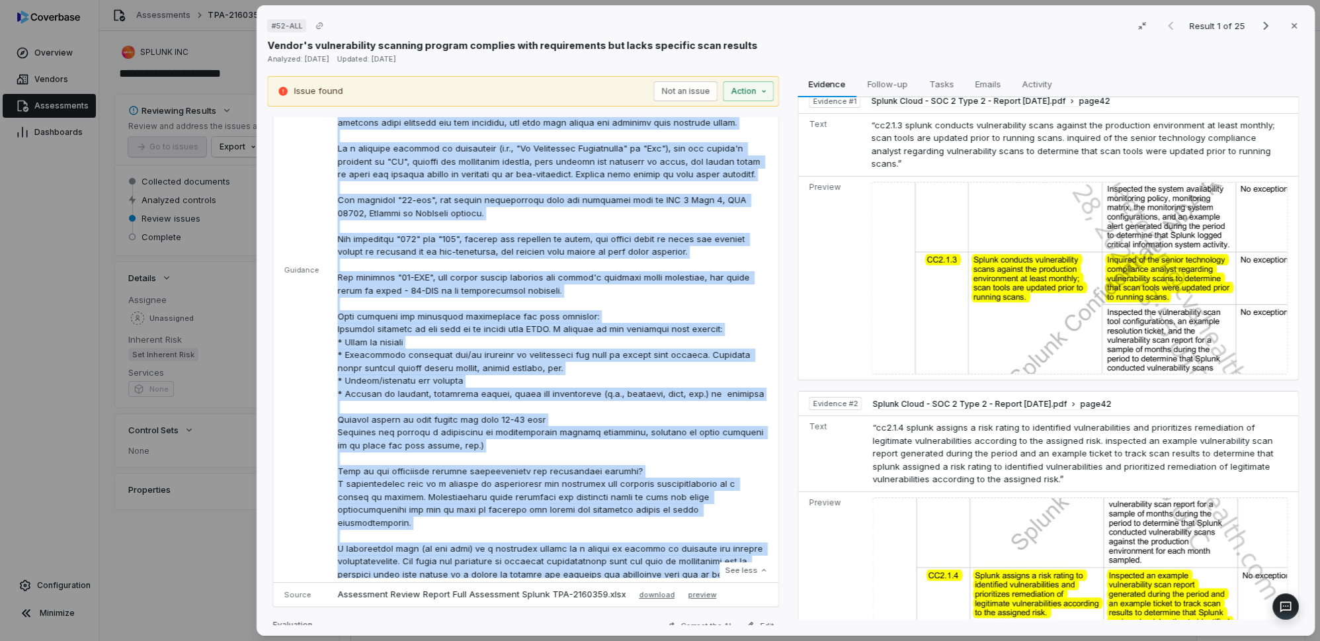
scroll to position [0, 0]
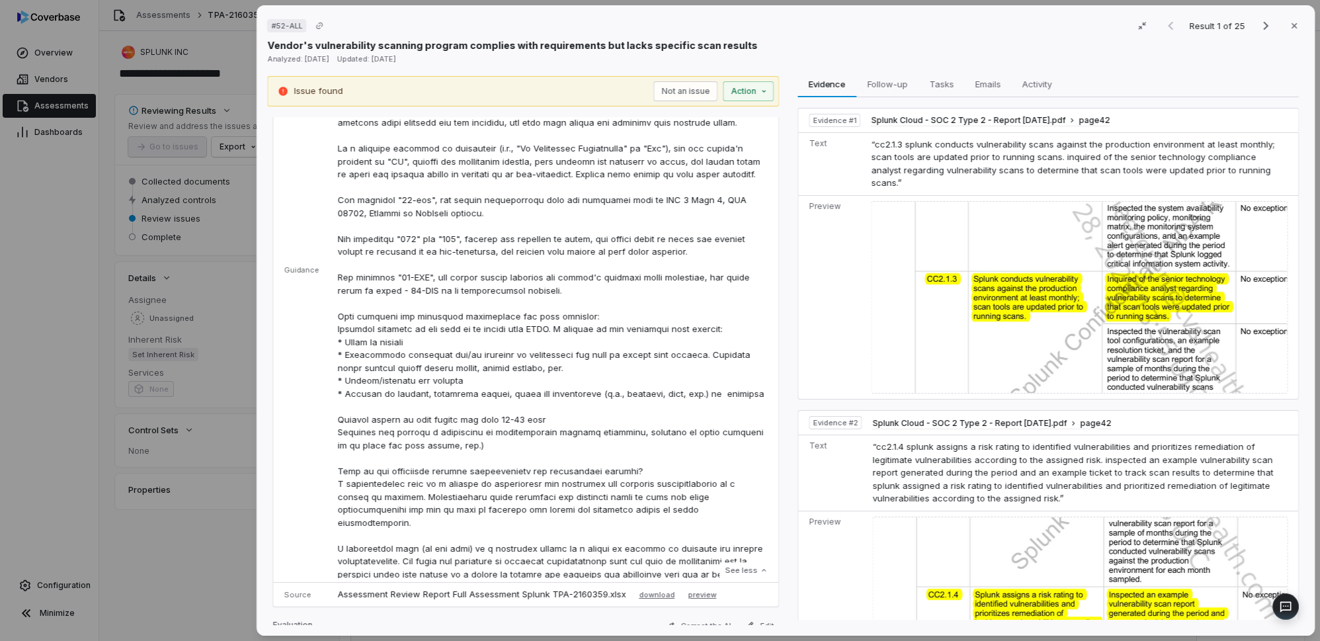
drag, startPoint x: 251, startPoint y: 533, endPoint x: 259, endPoint y: 531, distance: 8.4
click at [256, 531] on div "# 52-ALL Result 1 of 25 Close Vendor's vulnerability scanning program complies …" at bounding box center [785, 320] width 1069 height 641
click at [217, 532] on div "# 52-ALL Result 1 of 25 Close Vendor's vulnerability scanning program complies …" at bounding box center [660, 320] width 1320 height 641
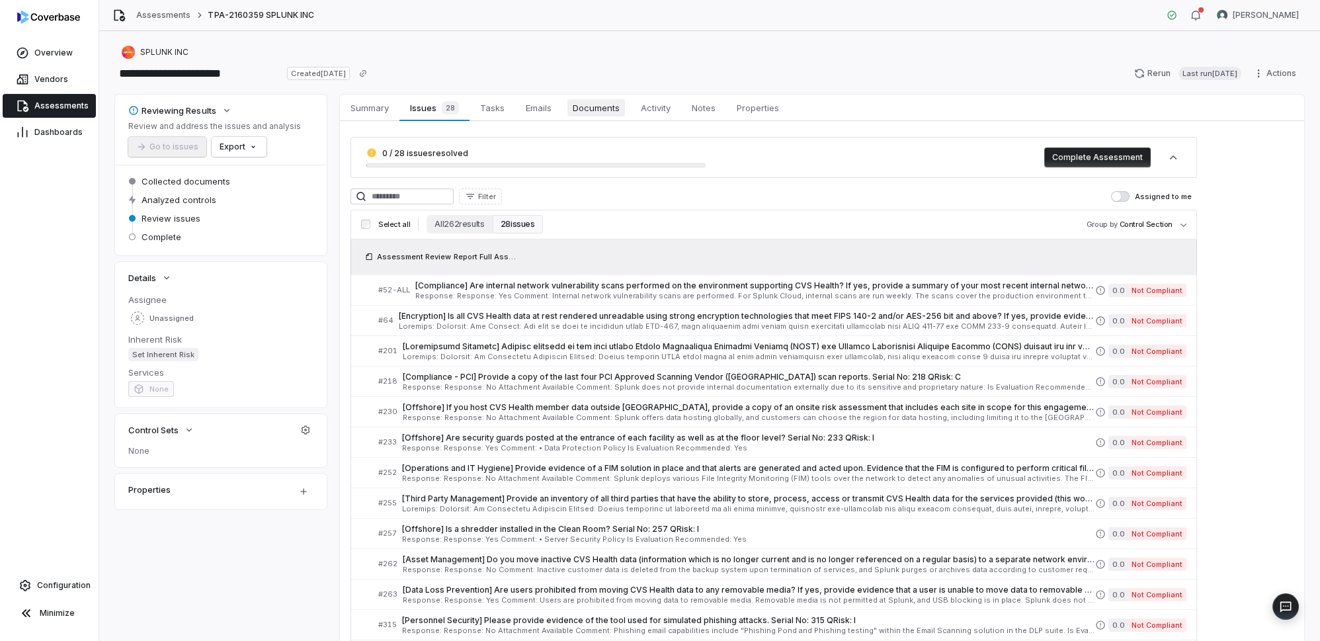
click at [598, 110] on span "Documents" at bounding box center [597, 107] width 58 height 17
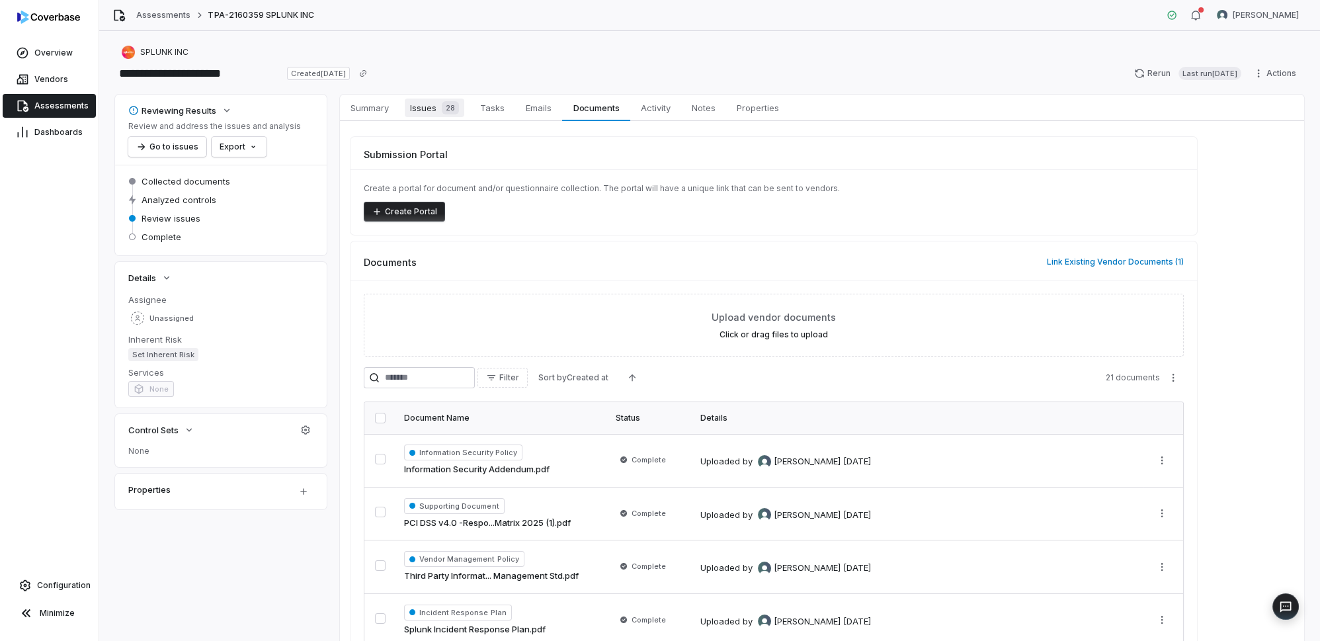
click at [423, 107] on span "Issues 28" at bounding box center [435, 108] width 60 height 19
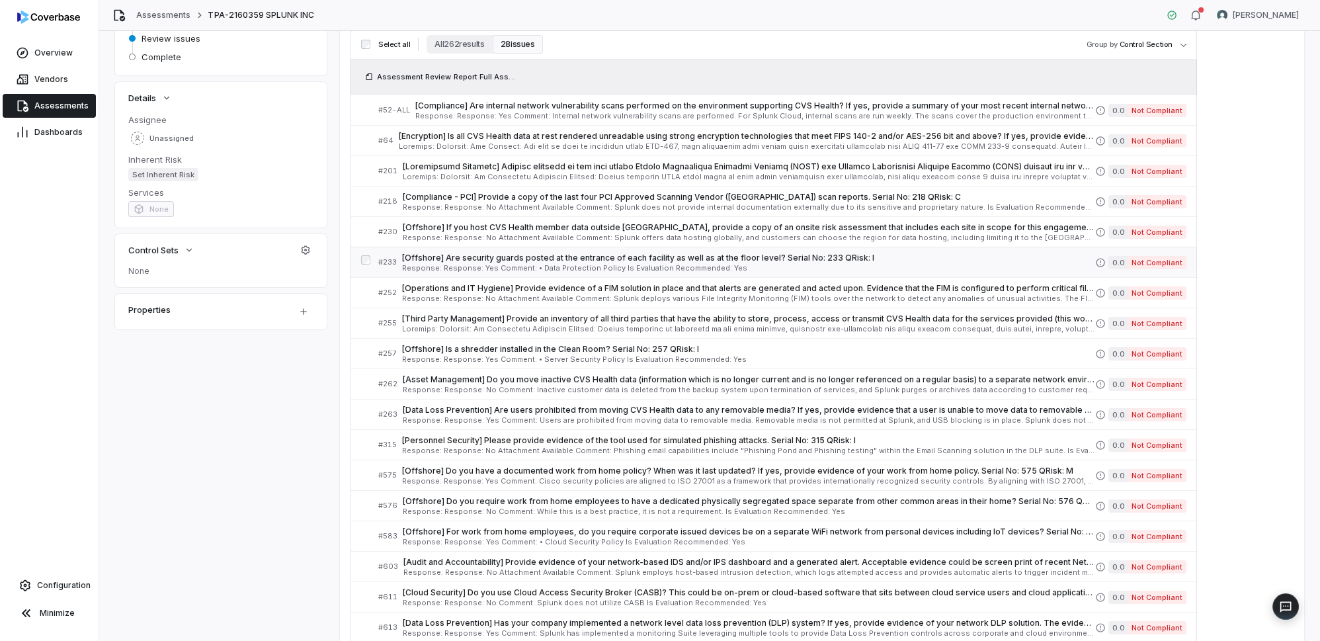
scroll to position [361, 0]
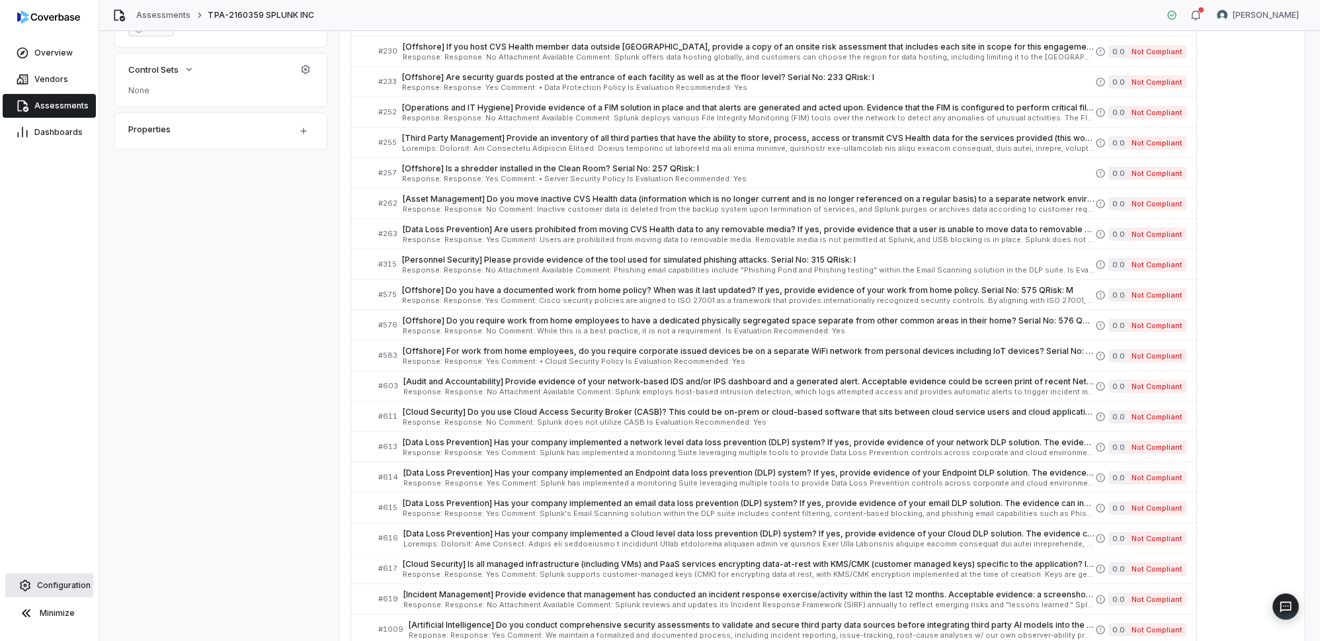
click at [71, 591] on span "Configuration" at bounding box center [64, 585] width 54 height 11
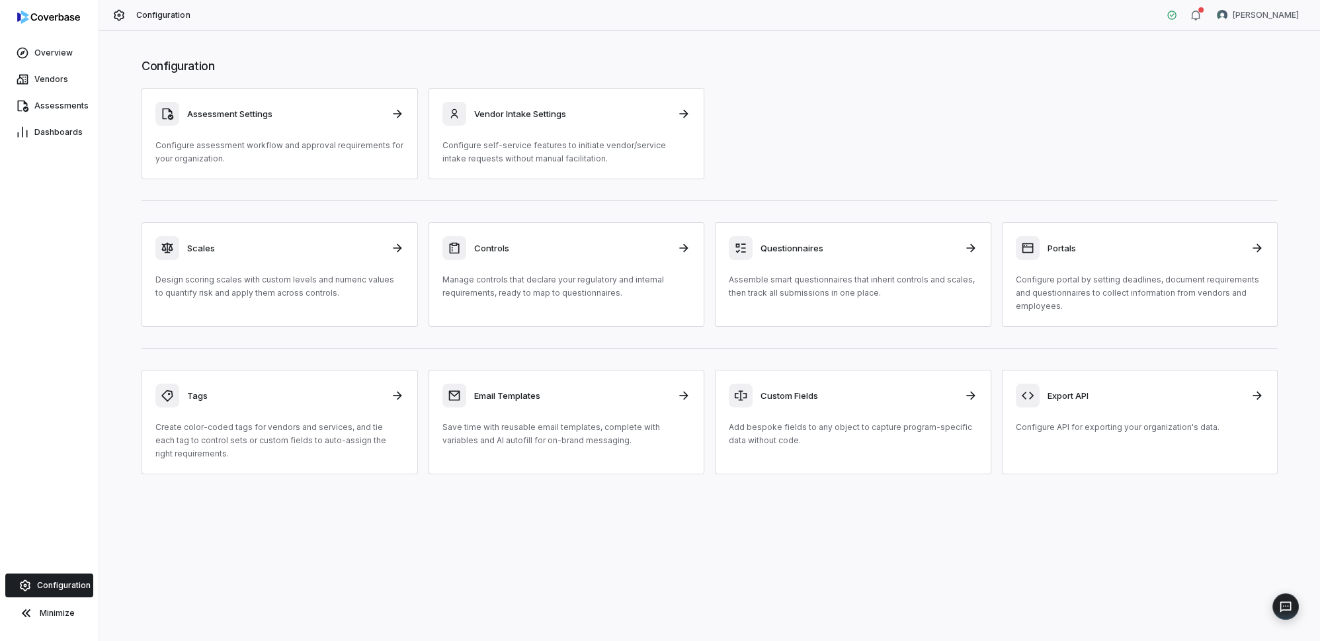
click at [58, 579] on link "Configuration" at bounding box center [49, 586] width 88 height 24
click at [556, 247] on h3 "Controls" at bounding box center [572, 248] width 196 height 12
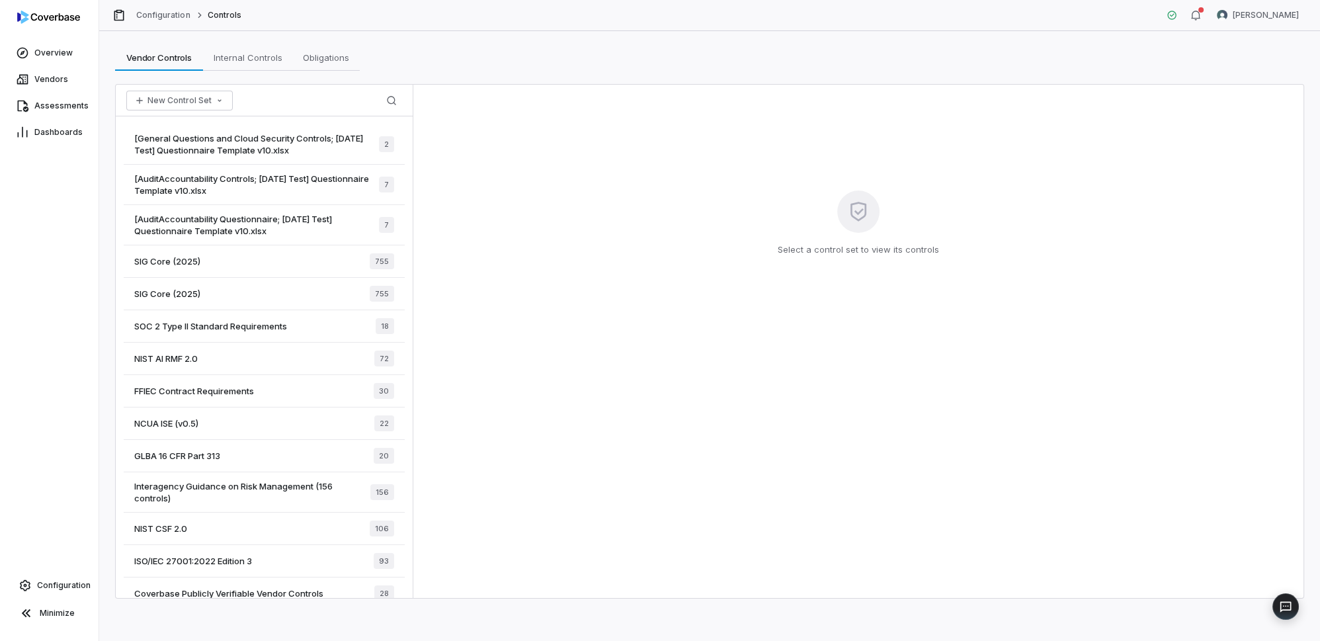
click at [249, 139] on span "[General Questions and Cloud Security Controls; [DATE] Test] Questionnaire Temp…" at bounding box center [256, 144] width 245 height 24
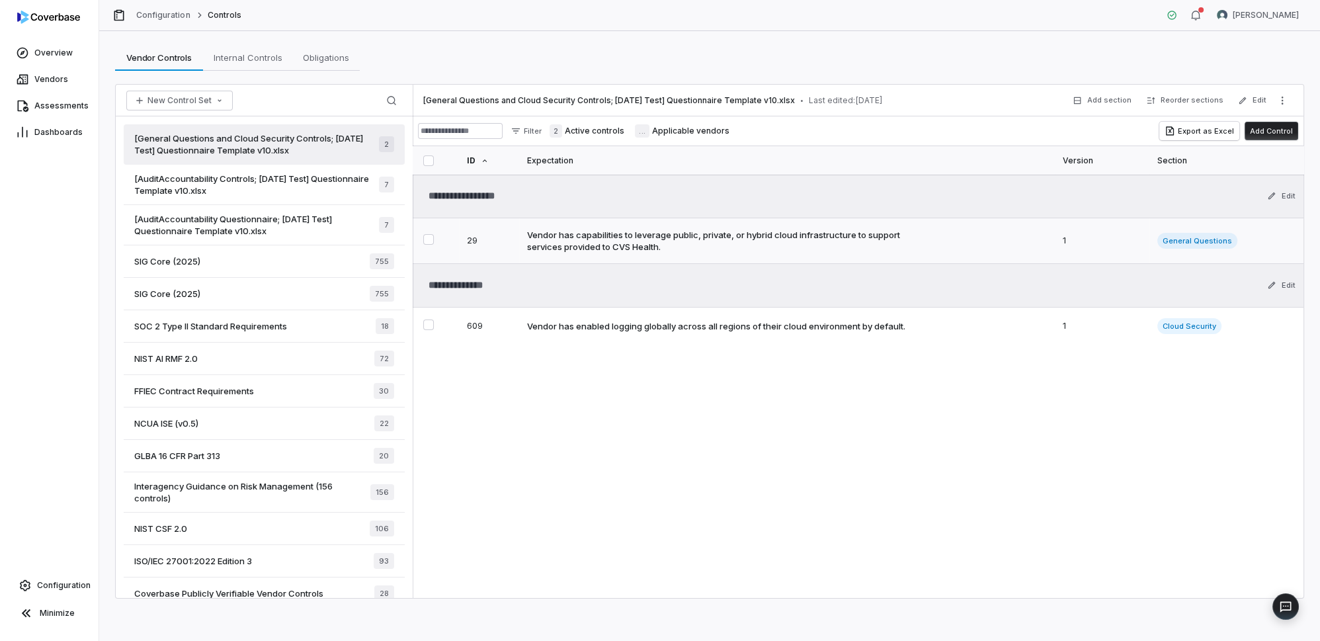
type textarea "*"
click at [1263, 99] on button "Edit" at bounding box center [1252, 101] width 36 height 24
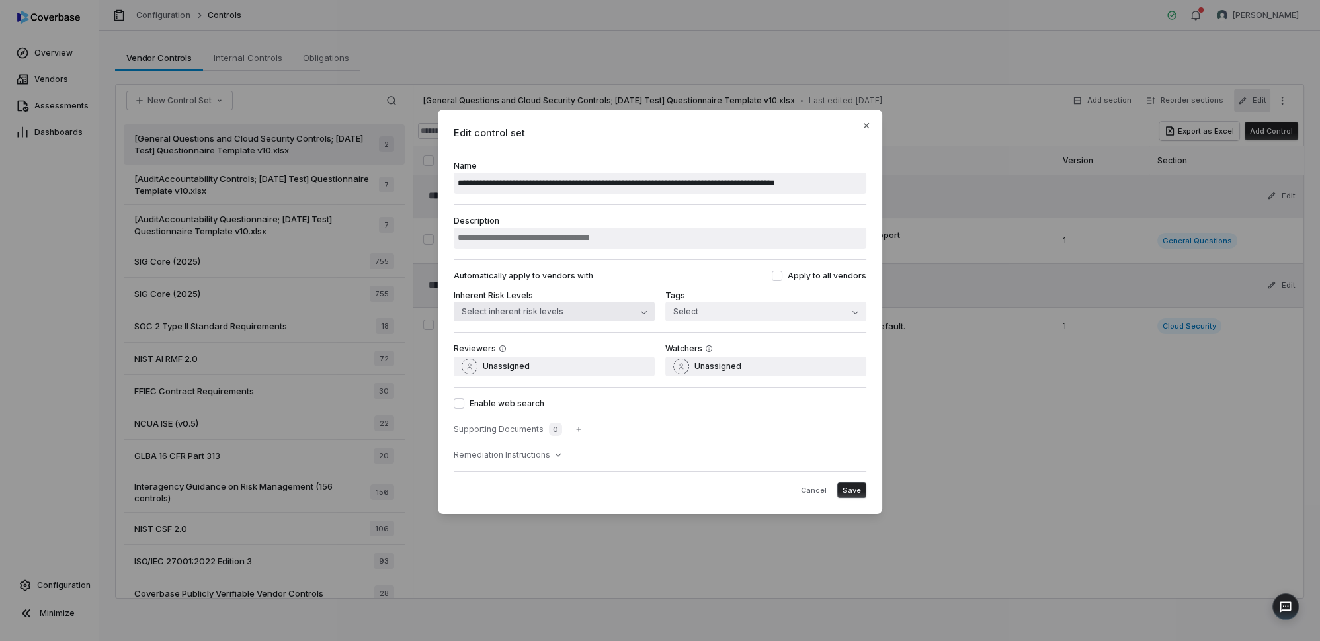
click at [594, 312] on button "Select inherent risk levels" at bounding box center [554, 312] width 201 height 20
click at [775, 437] on div "Supporting Documents 0" at bounding box center [660, 429] width 413 height 20
click at [781, 275] on button "Apply to all vendors" at bounding box center [777, 276] width 11 height 11
click at [781, 277] on button "Apply to all vendors" at bounding box center [777, 276] width 11 height 11
click at [621, 309] on button "4 levels" at bounding box center [554, 312] width 201 height 20
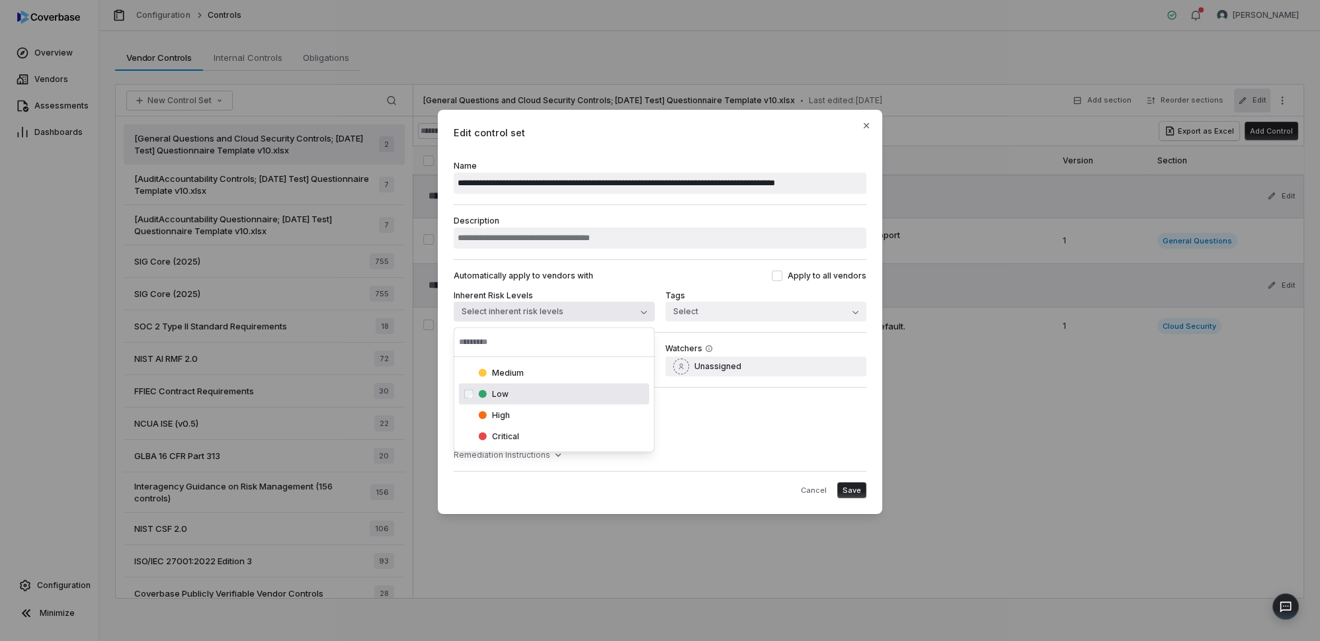
click at [480, 390] on div "Suggestions" at bounding box center [483, 394] width 8 height 8
click at [674, 398] on label "Enable web search" at bounding box center [660, 403] width 413 height 11
click at [464, 398] on button "Enable web search" at bounding box center [459, 403] width 11 height 11
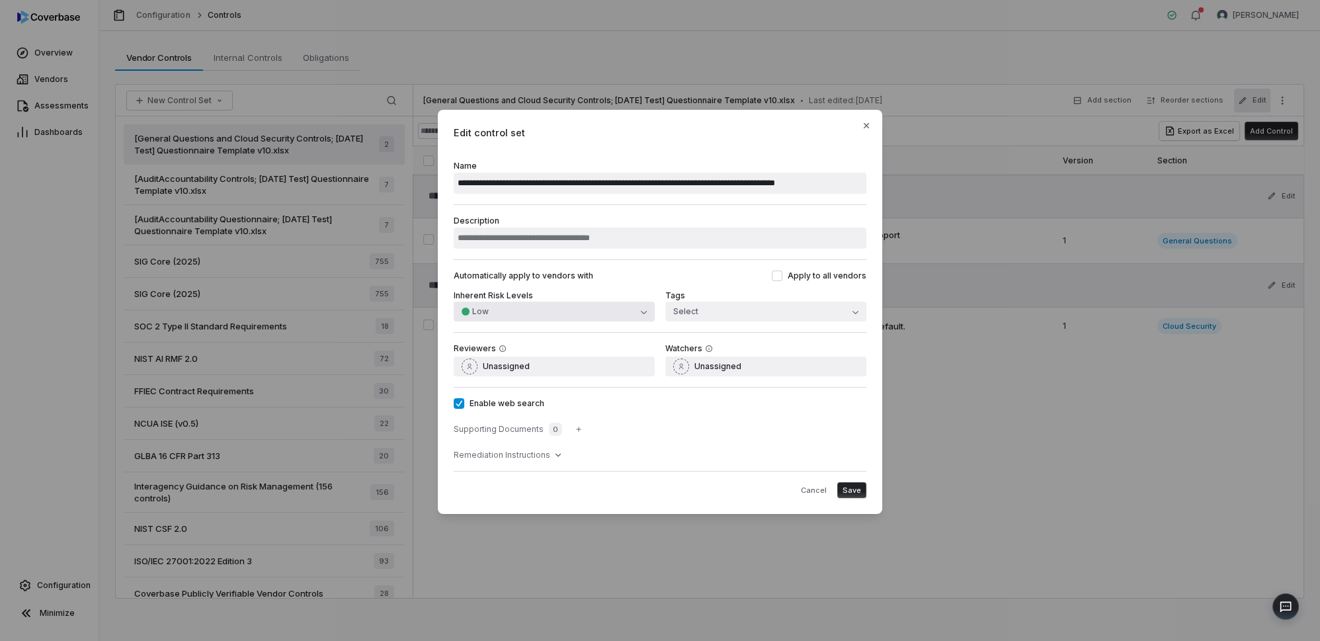
click at [484, 312] on span "Low" at bounding box center [480, 311] width 17 height 11
click at [480, 393] on div "Suggestions" at bounding box center [483, 394] width 8 height 8
click at [822, 492] on button "Cancel" at bounding box center [814, 490] width 36 height 16
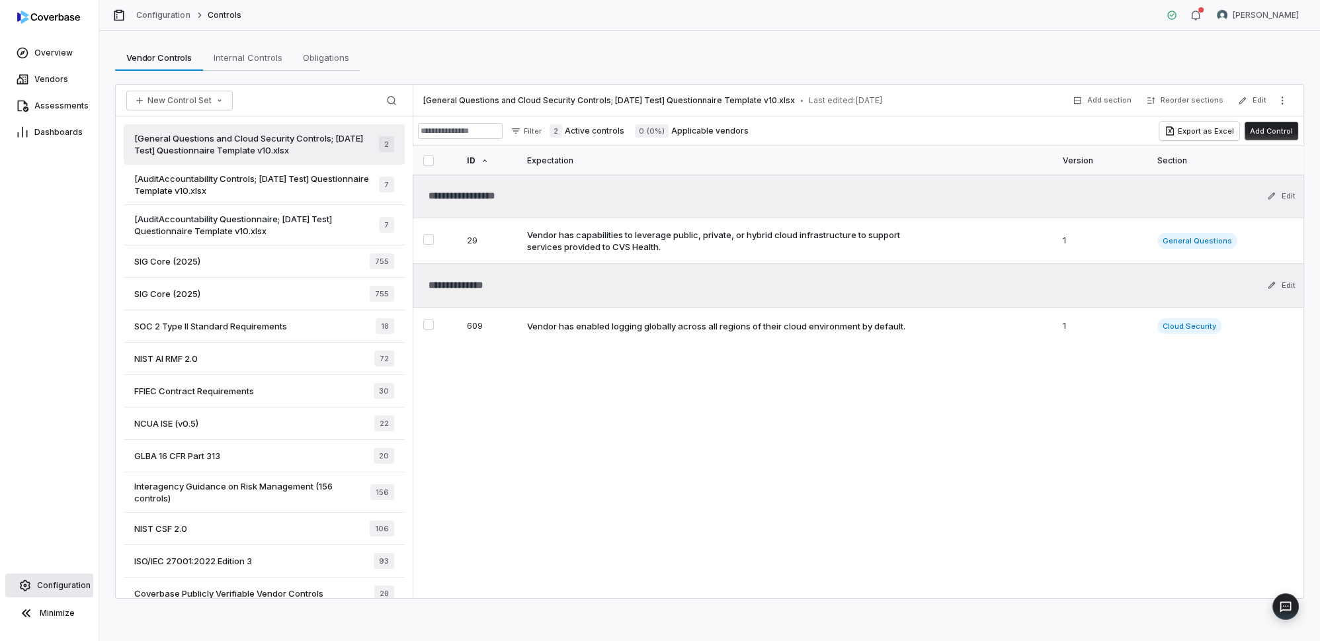
click at [64, 585] on span "Configuration" at bounding box center [64, 585] width 54 height 11
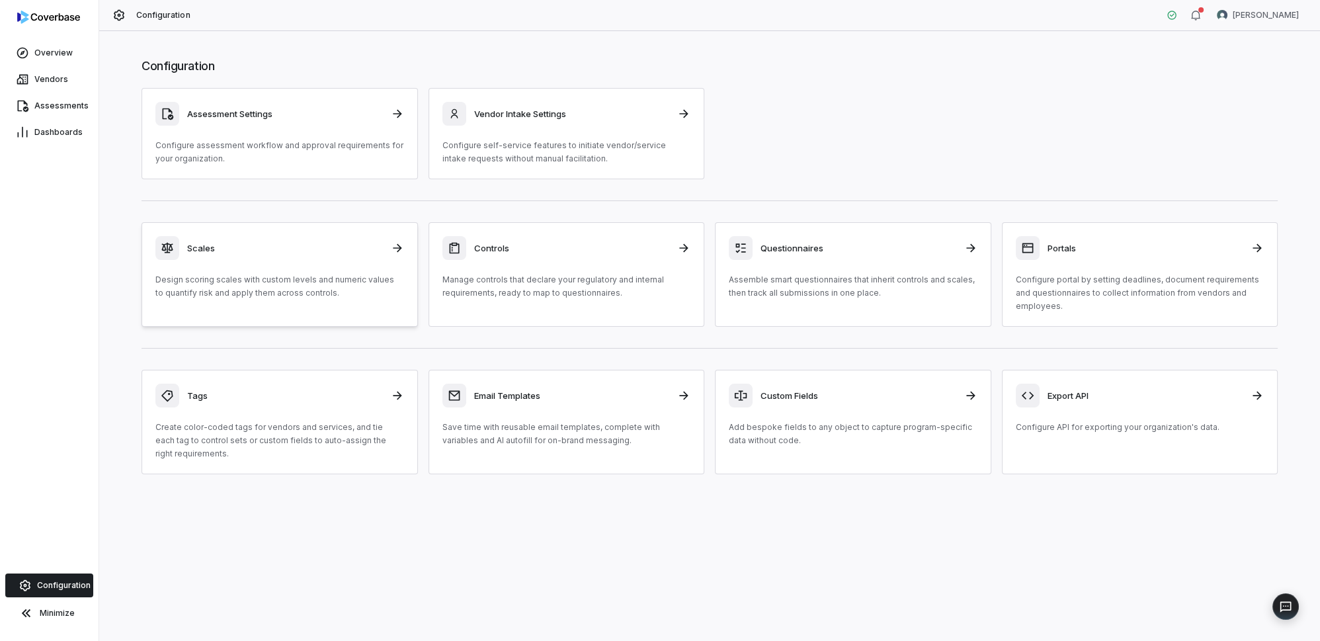
click at [293, 224] on link "Scales Design scoring scales with custom levels and numeric values to quantify …" at bounding box center [280, 274] width 277 height 105
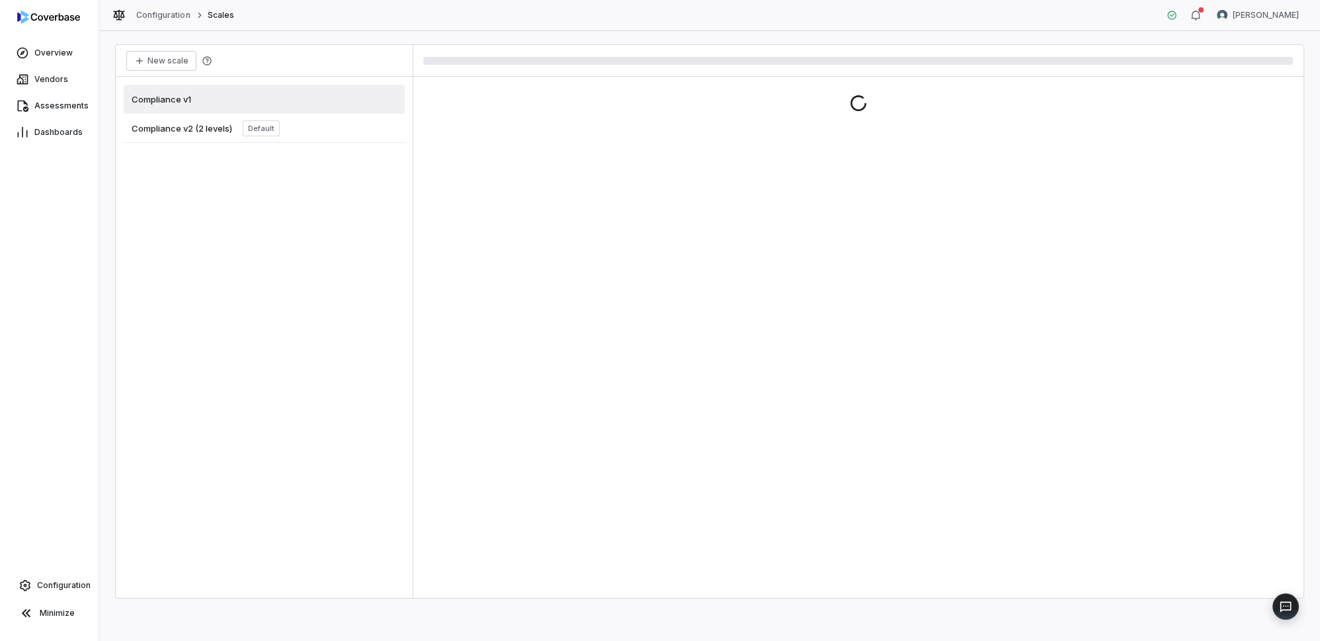
click at [185, 132] on span "Compliance v2 (2 levels)" at bounding box center [182, 128] width 101 height 12
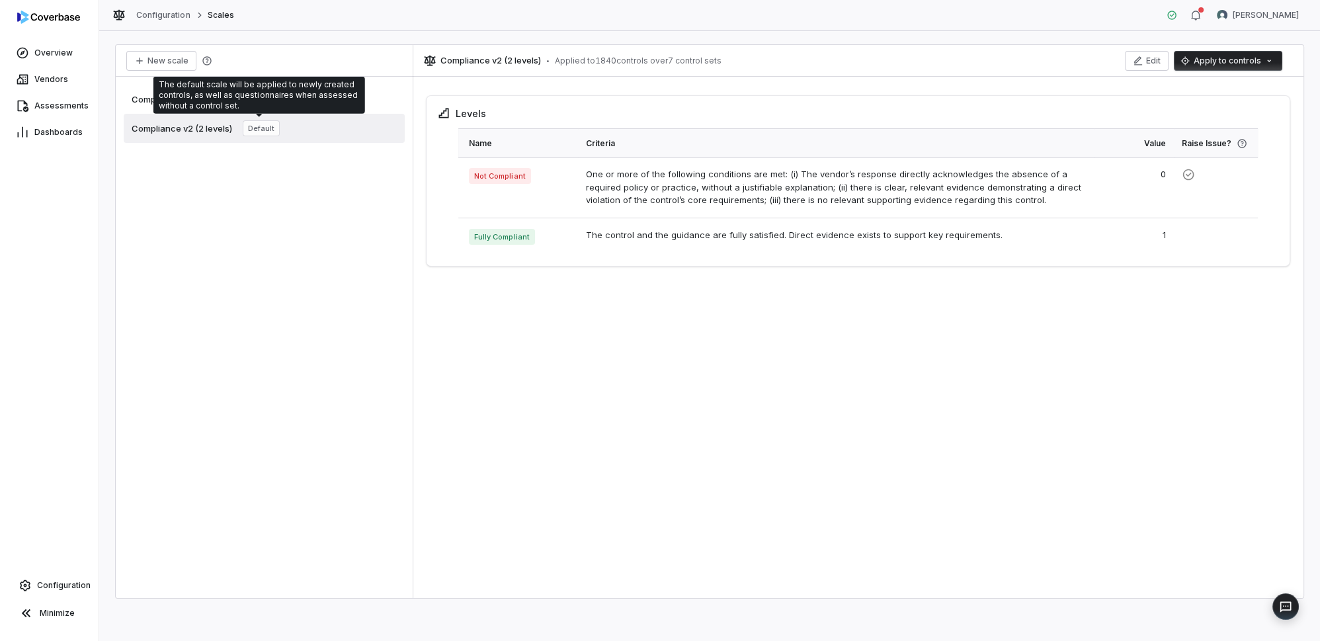
click at [221, 108] on div "The default scale will be applied to newly created controls, as well as questio…" at bounding box center [259, 95] width 201 height 32
click at [124, 101] on div "Compliance v1" at bounding box center [264, 99] width 281 height 29
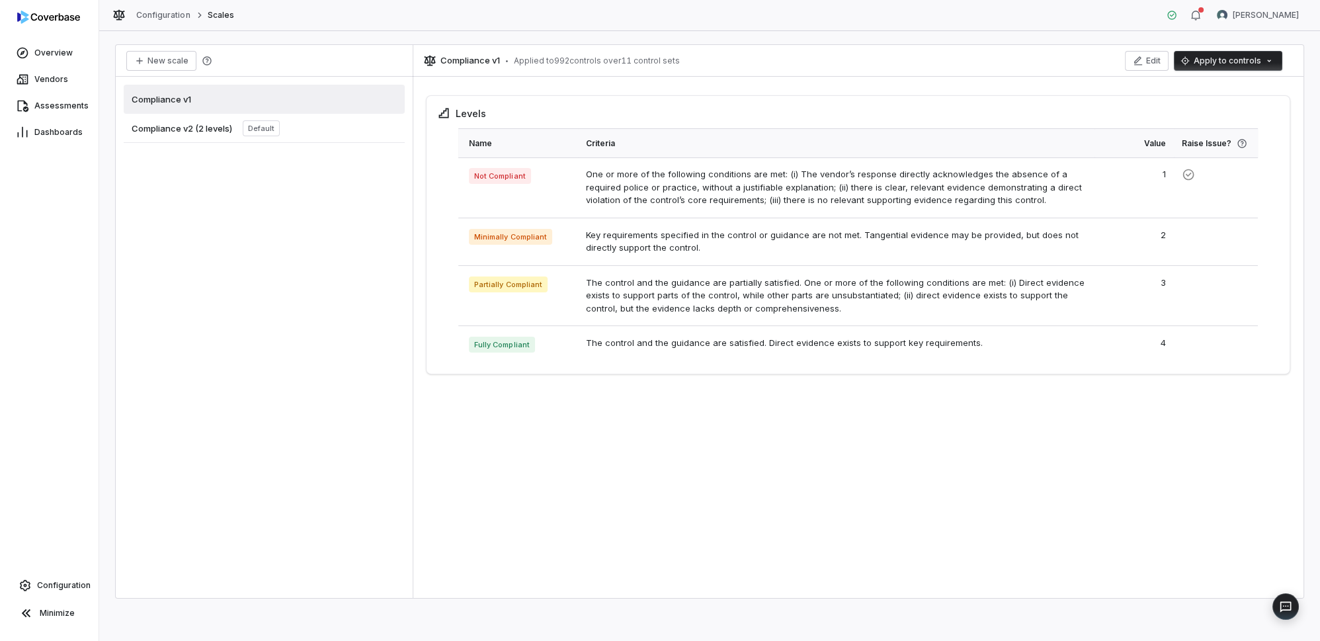
click at [173, 125] on span "Compliance v2 (2 levels)" at bounding box center [182, 128] width 101 height 12
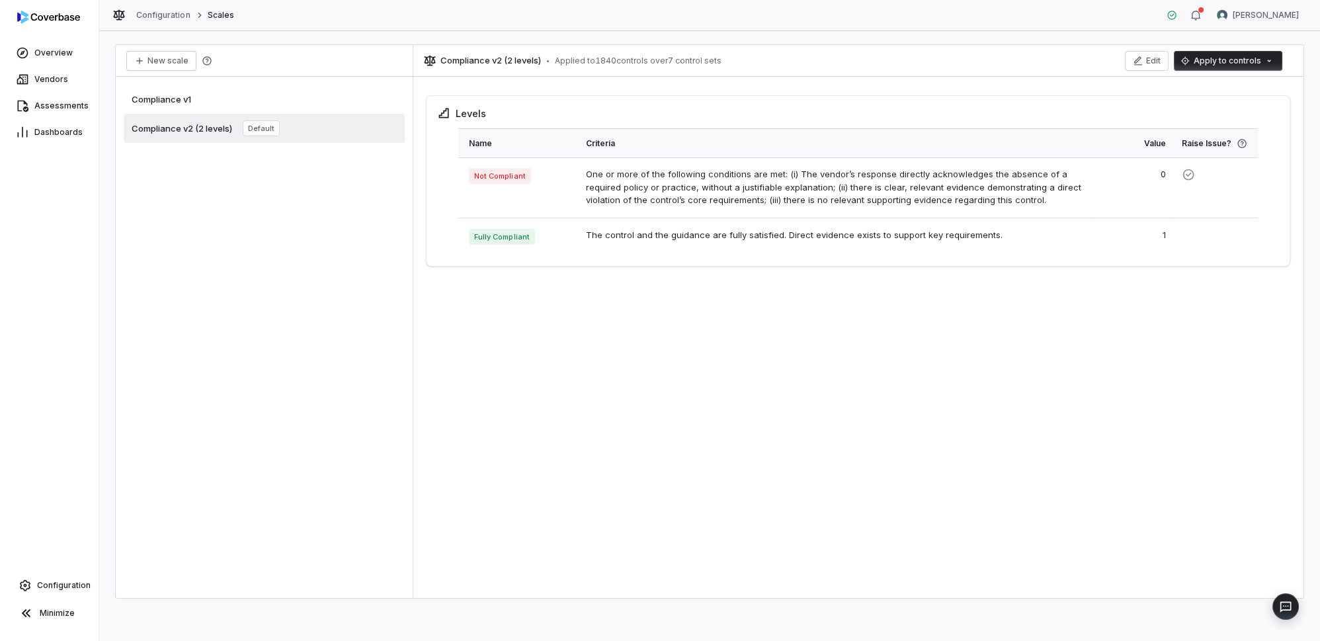
click at [292, 102] on div "Compliance v1" at bounding box center [264, 99] width 281 height 29
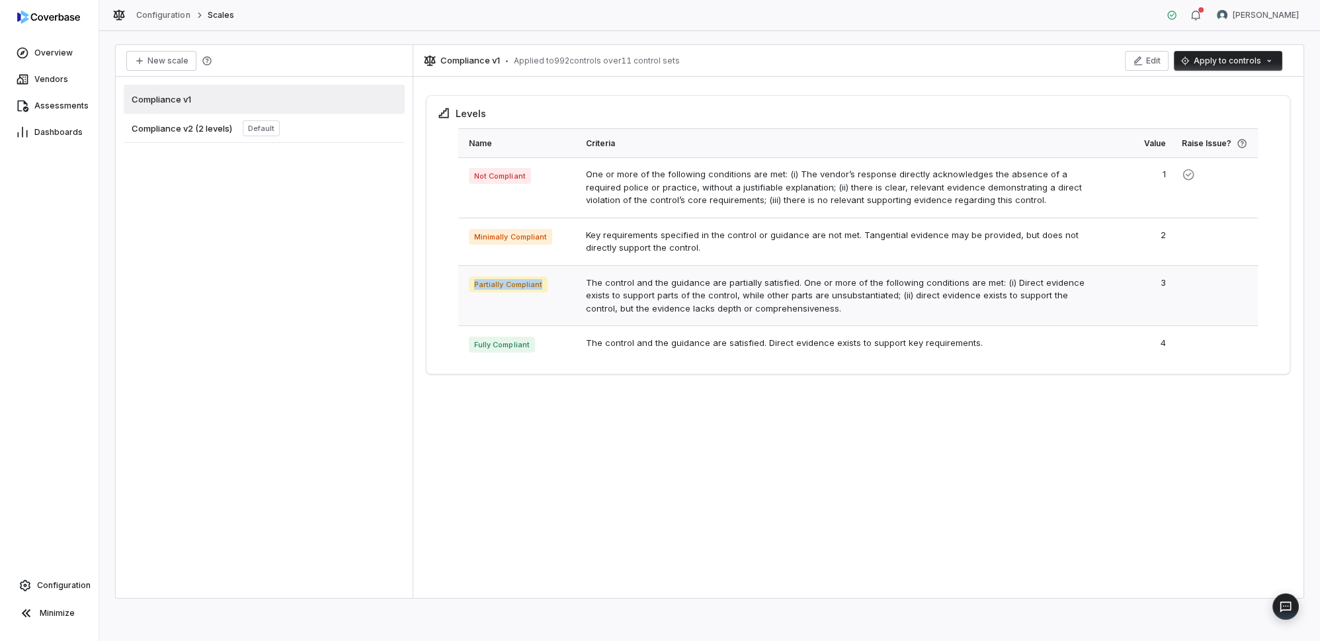
drag, startPoint x: 542, startPoint y: 285, endPoint x: 463, endPoint y: 275, distance: 79.4
click at [463, 275] on td "Partially Compliant" at bounding box center [518, 295] width 120 height 61
click at [194, 124] on span "Compliance v2 (2 levels)" at bounding box center [182, 128] width 101 height 12
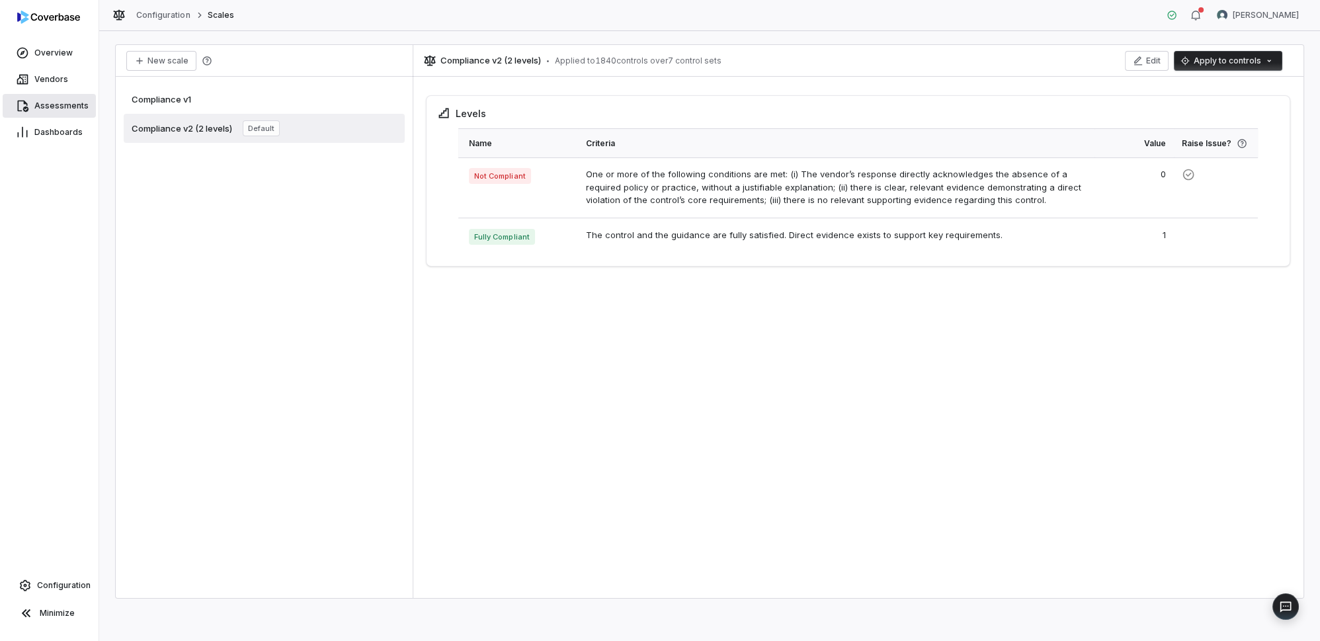
click at [57, 112] on link "Assessments" at bounding box center [49, 106] width 93 height 24
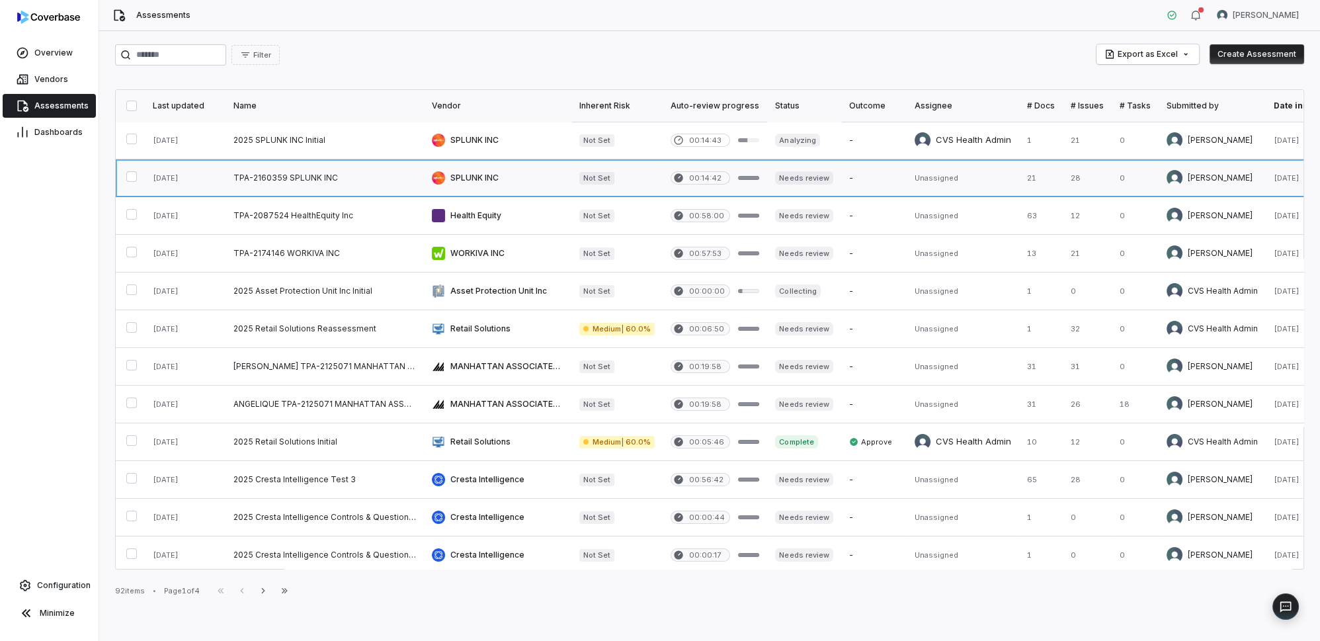
click at [464, 180] on link at bounding box center [498, 177] width 148 height 37
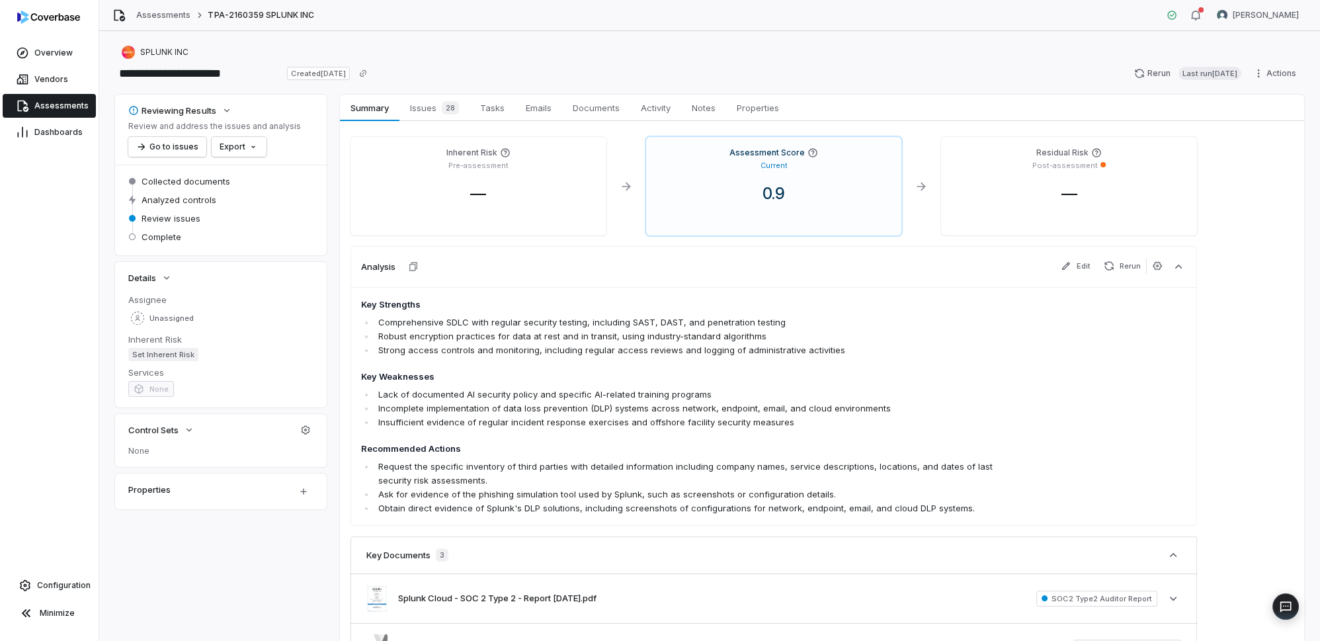
click at [37, 105] on span "Assessments" at bounding box center [61, 106] width 54 height 11
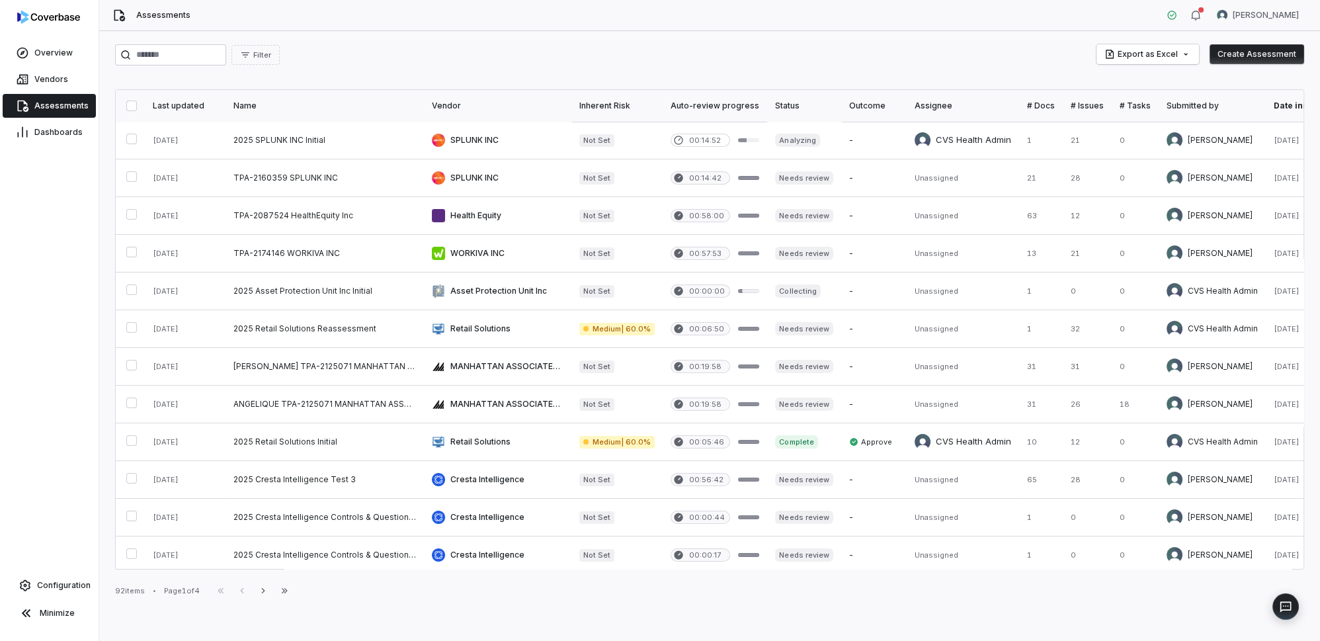
click at [1246, 53] on button "Create Assessment" at bounding box center [1257, 54] width 95 height 20
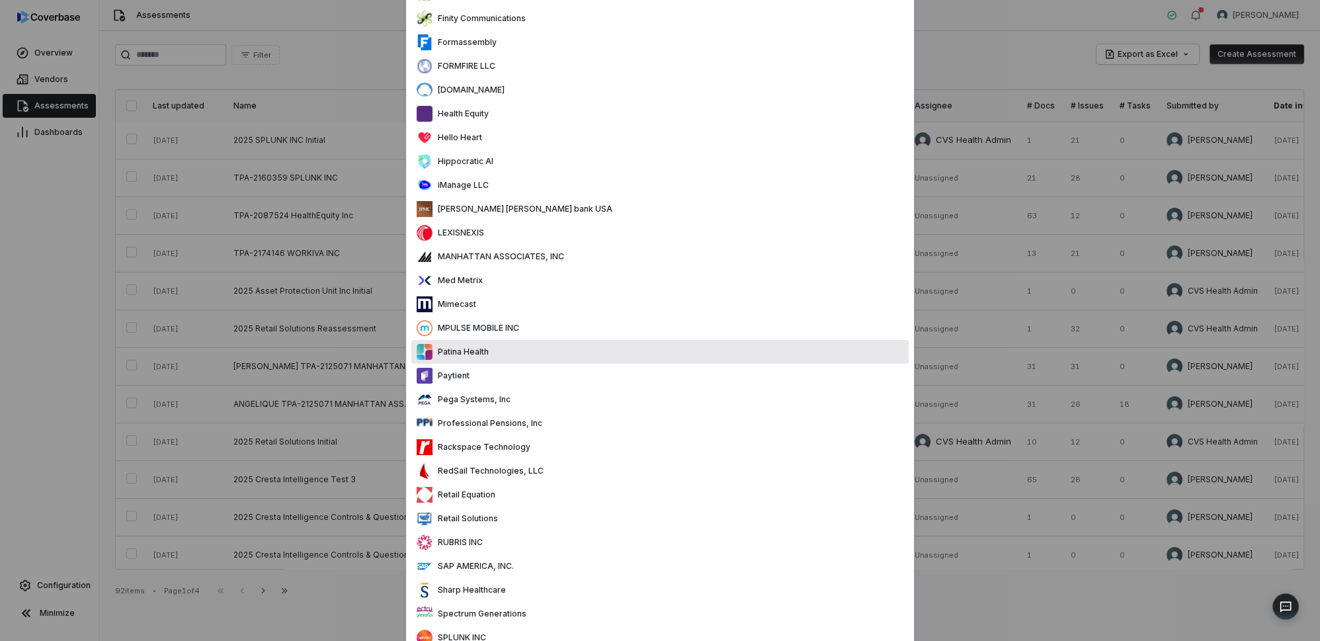
scroll to position [661, 0]
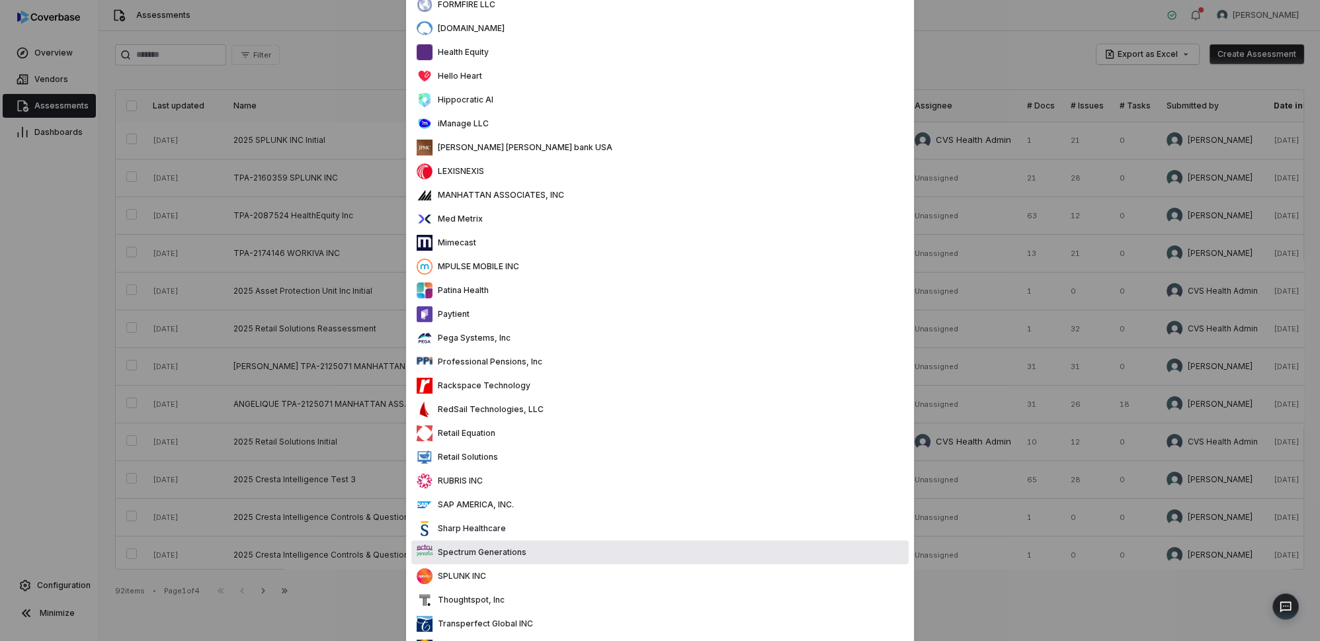
click at [477, 577] on p "SPLUNK INC" at bounding box center [460, 576] width 54 height 11
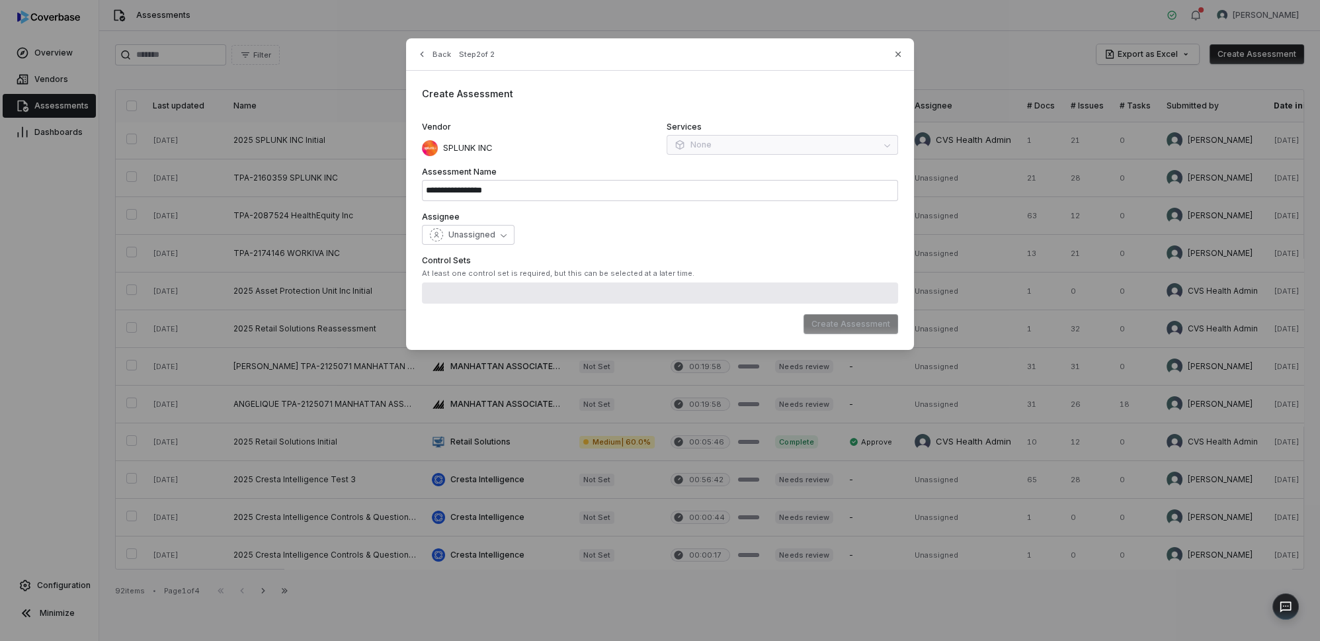
type input "**********"
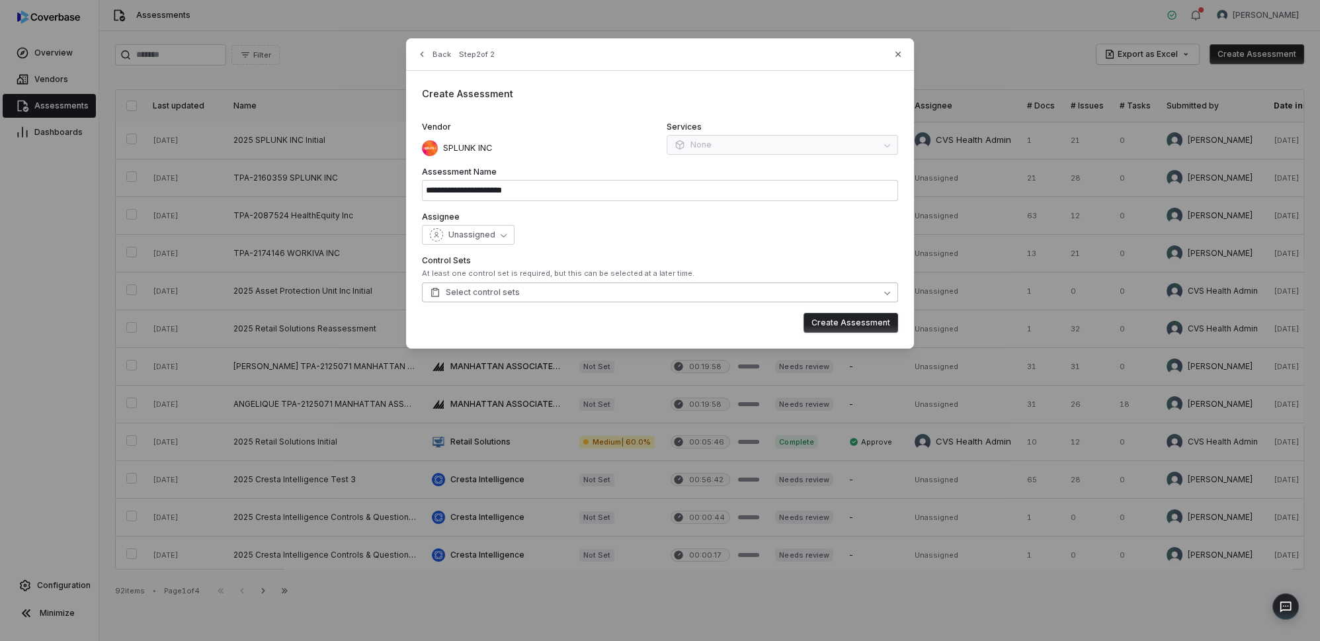
click at [512, 291] on span "Select control sets" at bounding box center [475, 292] width 90 height 11
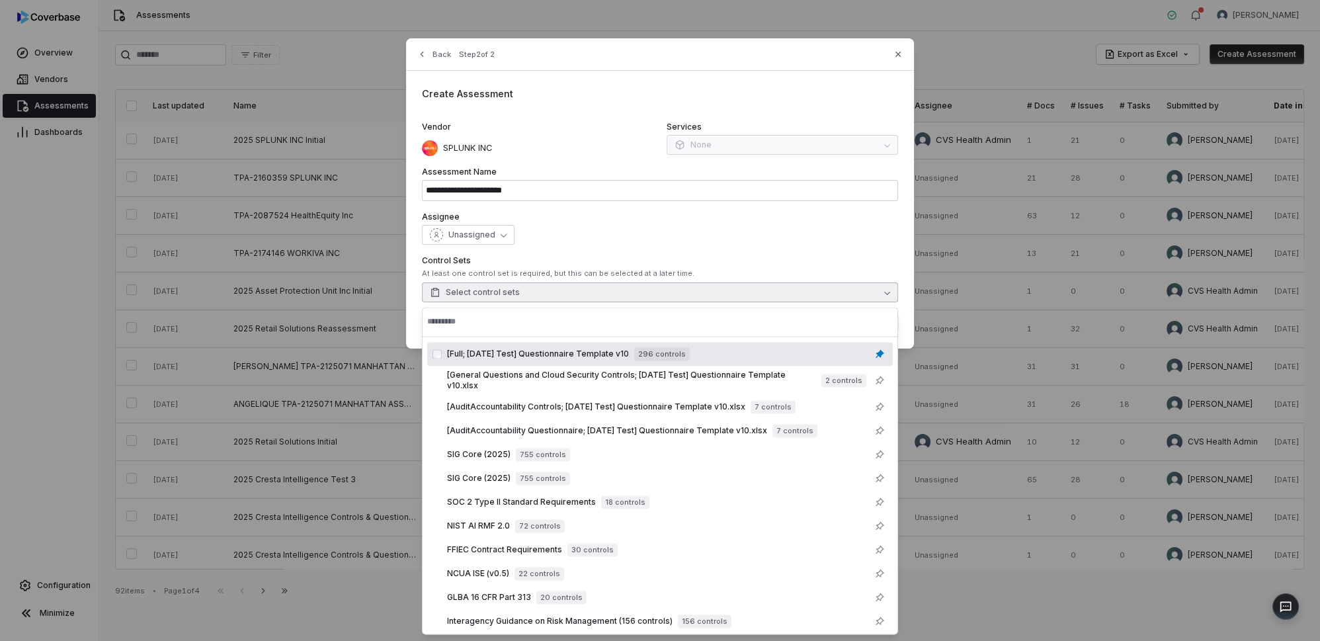
click at [512, 291] on span "Select control sets" at bounding box center [475, 292] width 90 height 11
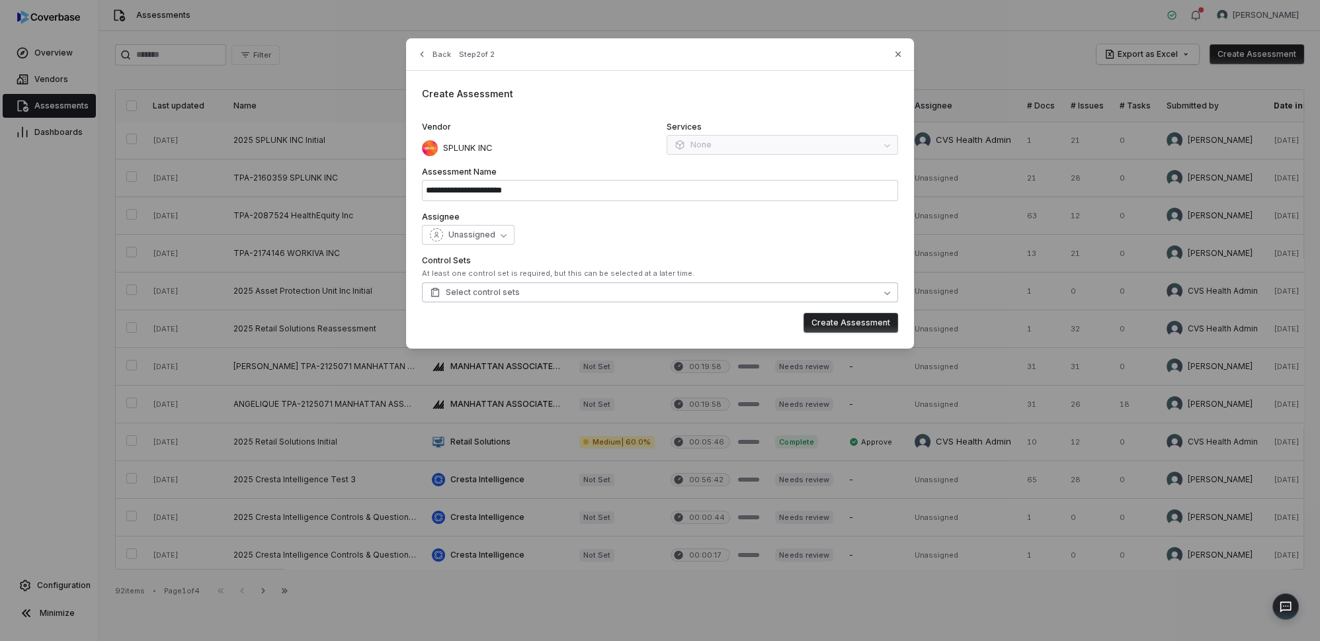
click at [583, 296] on button "Select control sets" at bounding box center [660, 292] width 476 height 20
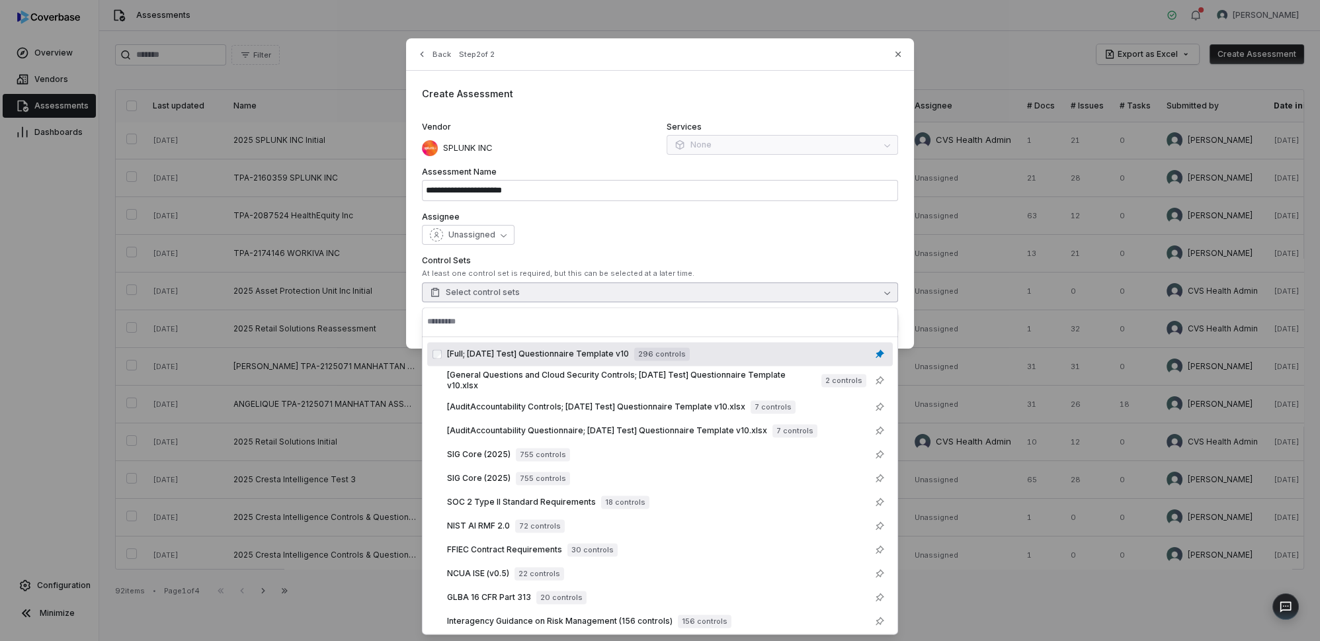
click at [583, 296] on button "Select control sets" at bounding box center [660, 292] width 476 height 20
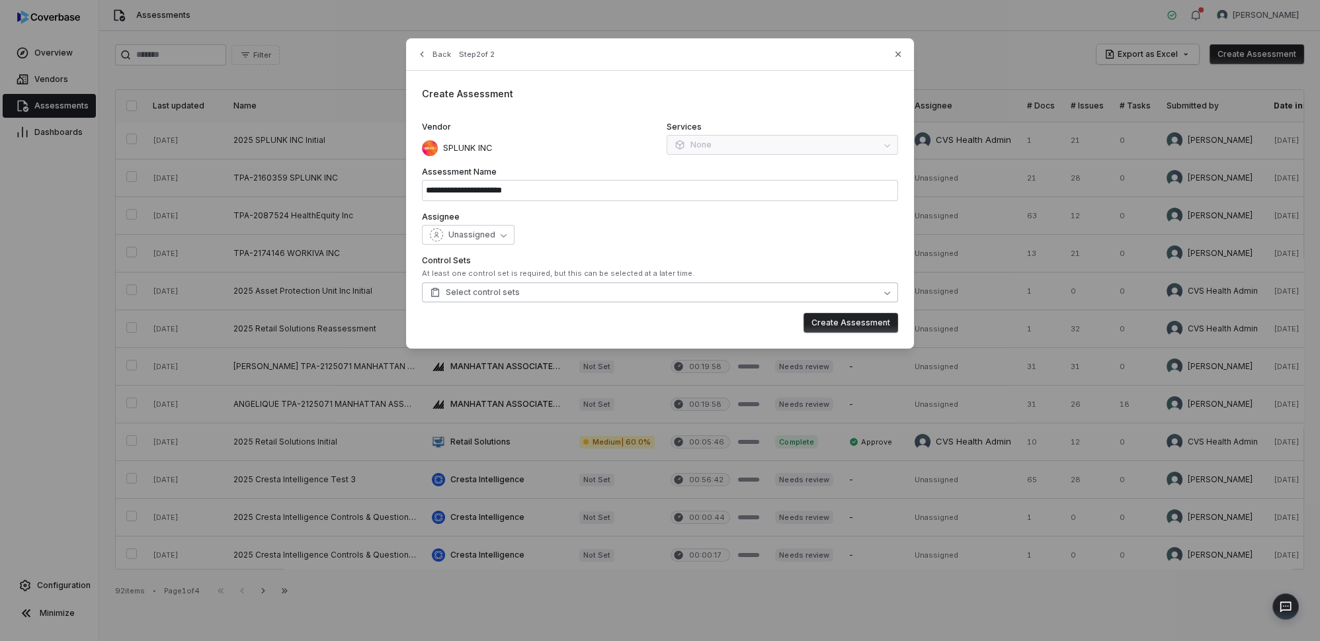
click at [551, 294] on button "Select control sets" at bounding box center [660, 292] width 476 height 20
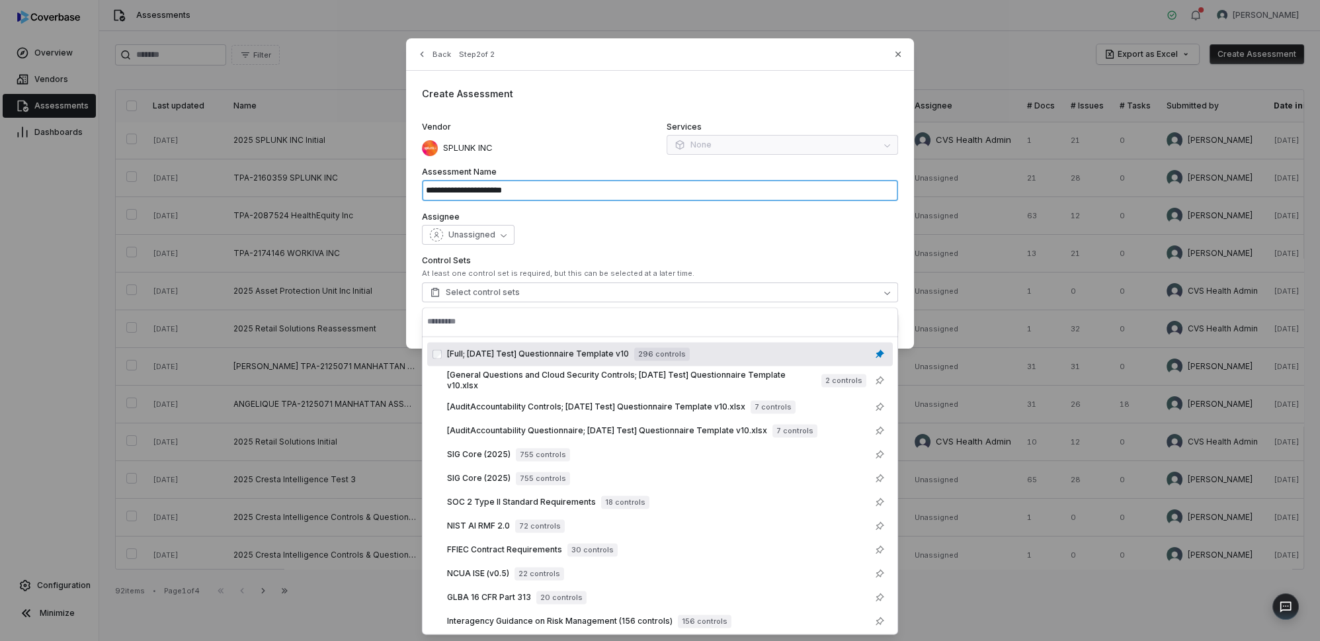
click at [668, 200] on input "**********" at bounding box center [660, 190] width 476 height 21
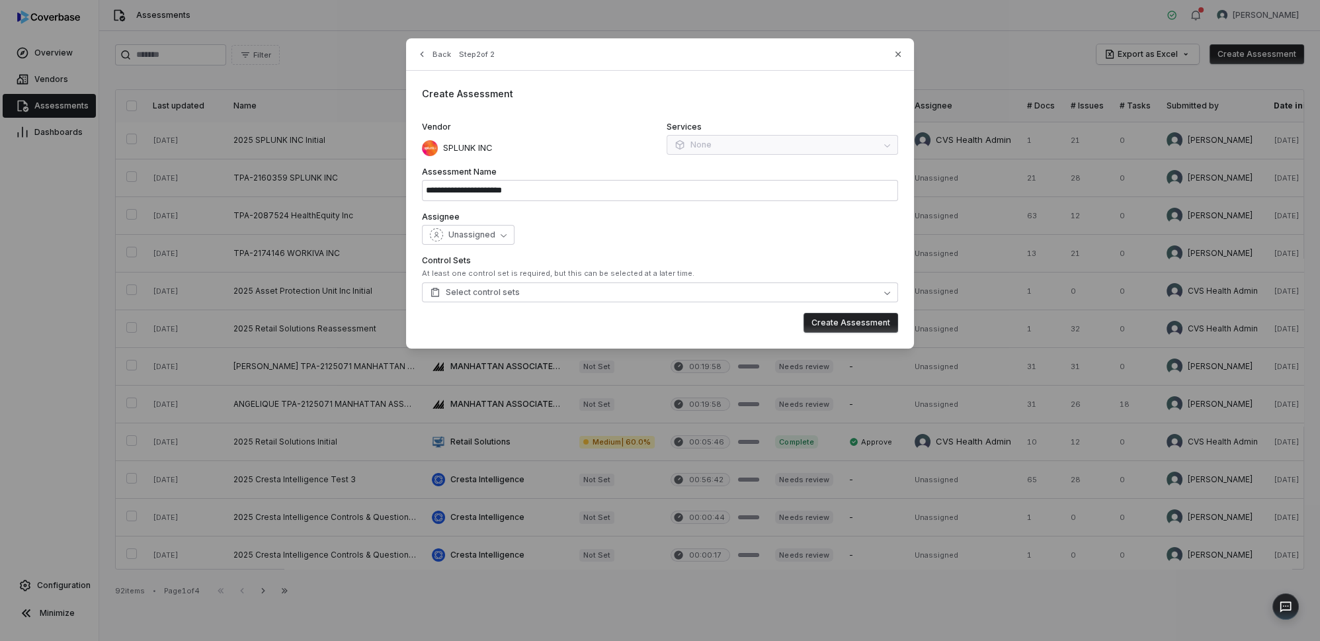
click at [574, 407] on div "**********" at bounding box center [660, 320] width 1320 height 641
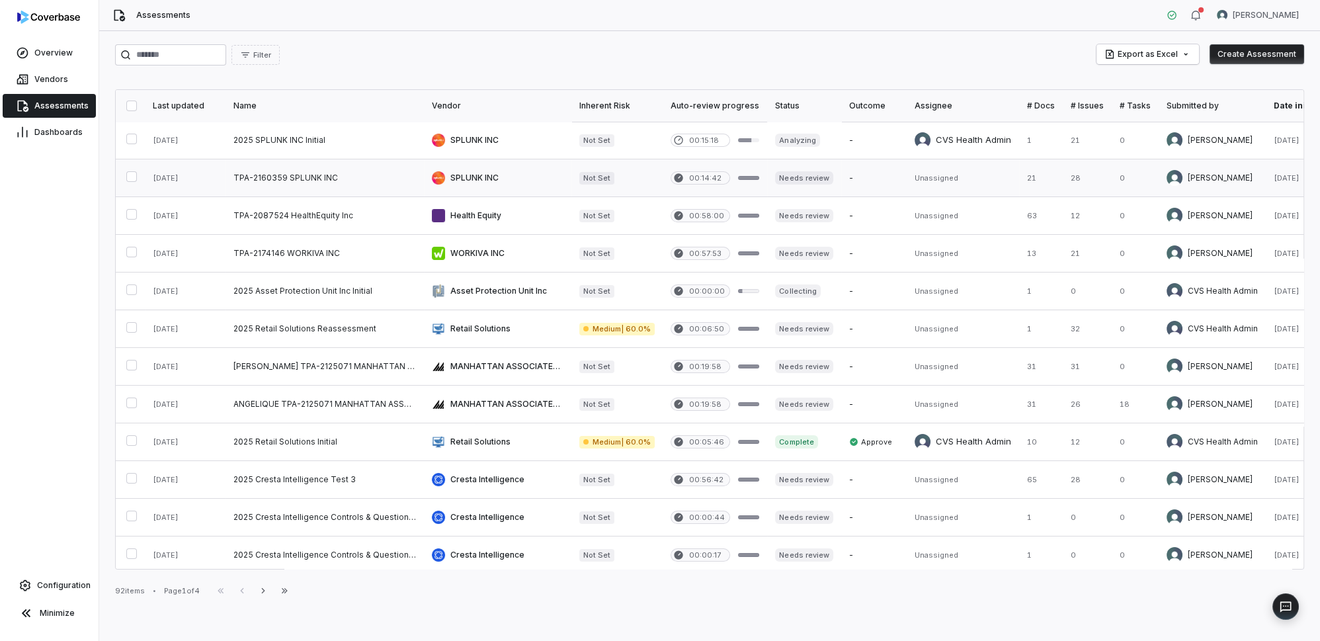
click at [288, 174] on link at bounding box center [325, 177] width 198 height 37
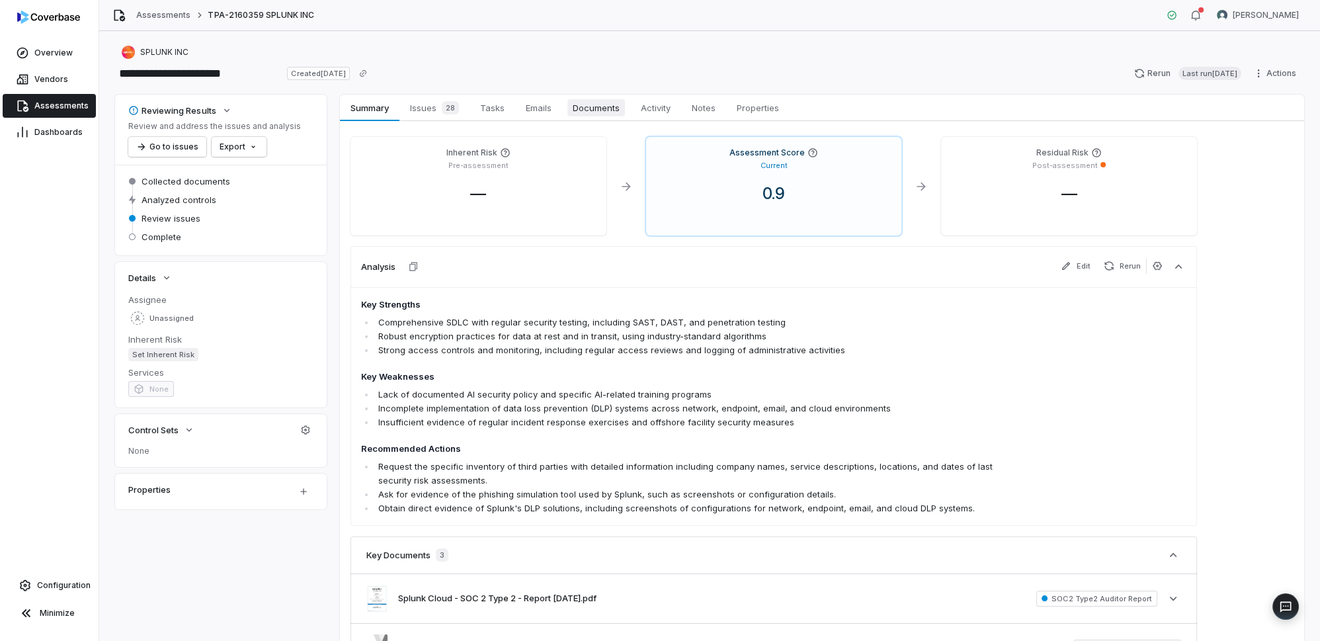
click at [572, 104] on span "Documents" at bounding box center [597, 107] width 58 height 17
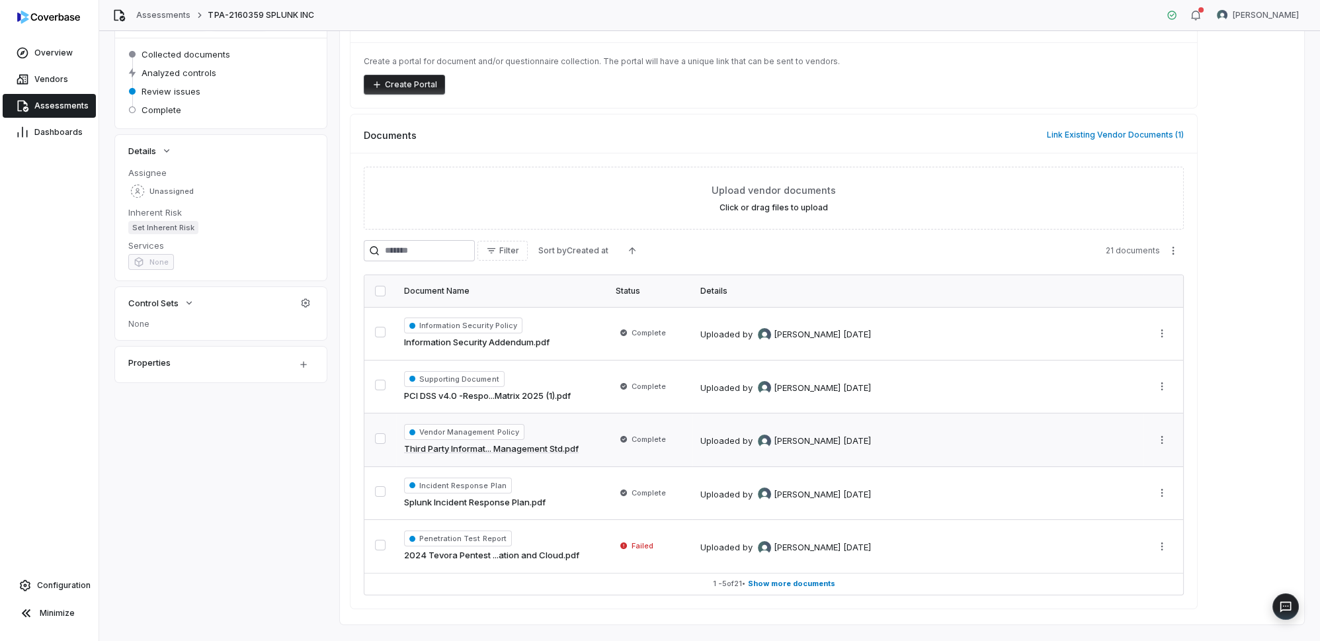
scroll to position [148, 0]
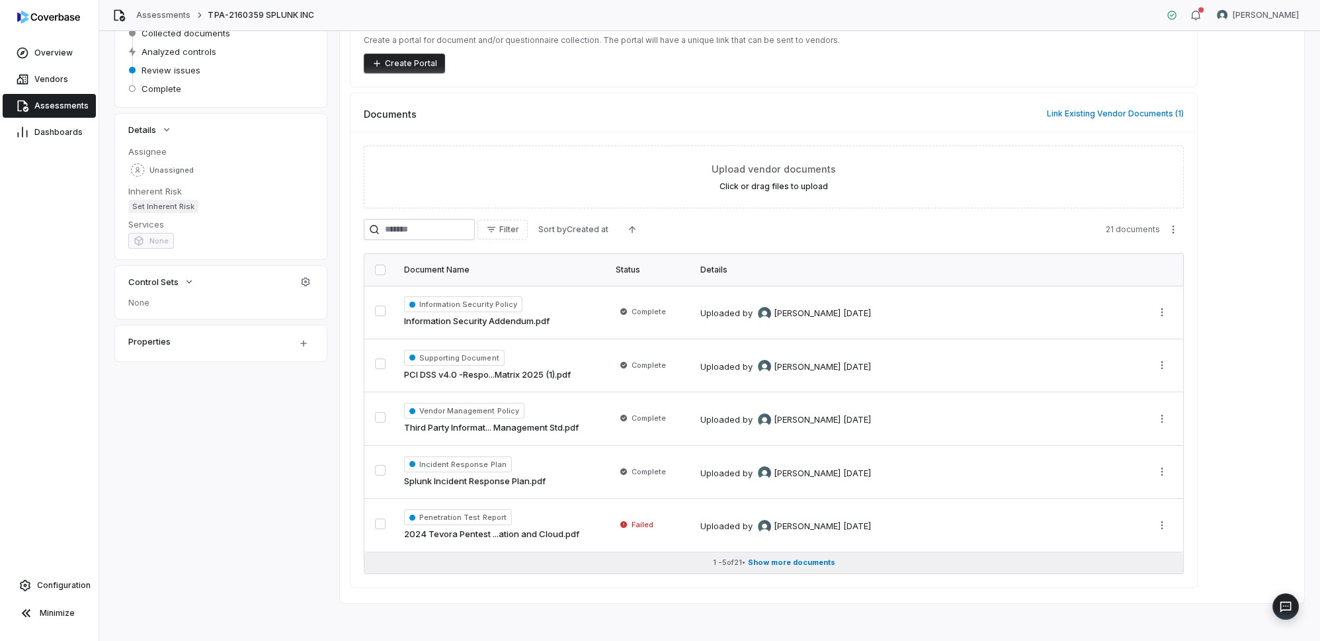
click at [782, 558] on span "Show more documents" at bounding box center [791, 563] width 87 height 10
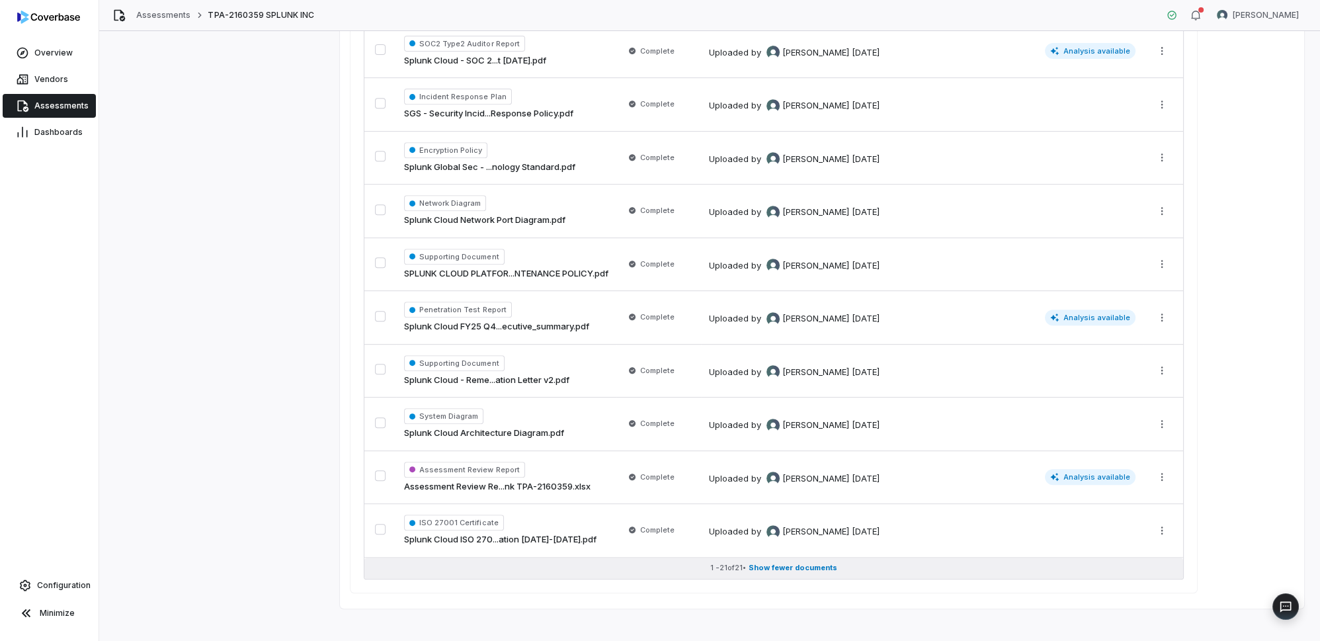
click at [784, 563] on span "Show fewer documents" at bounding box center [793, 568] width 89 height 10
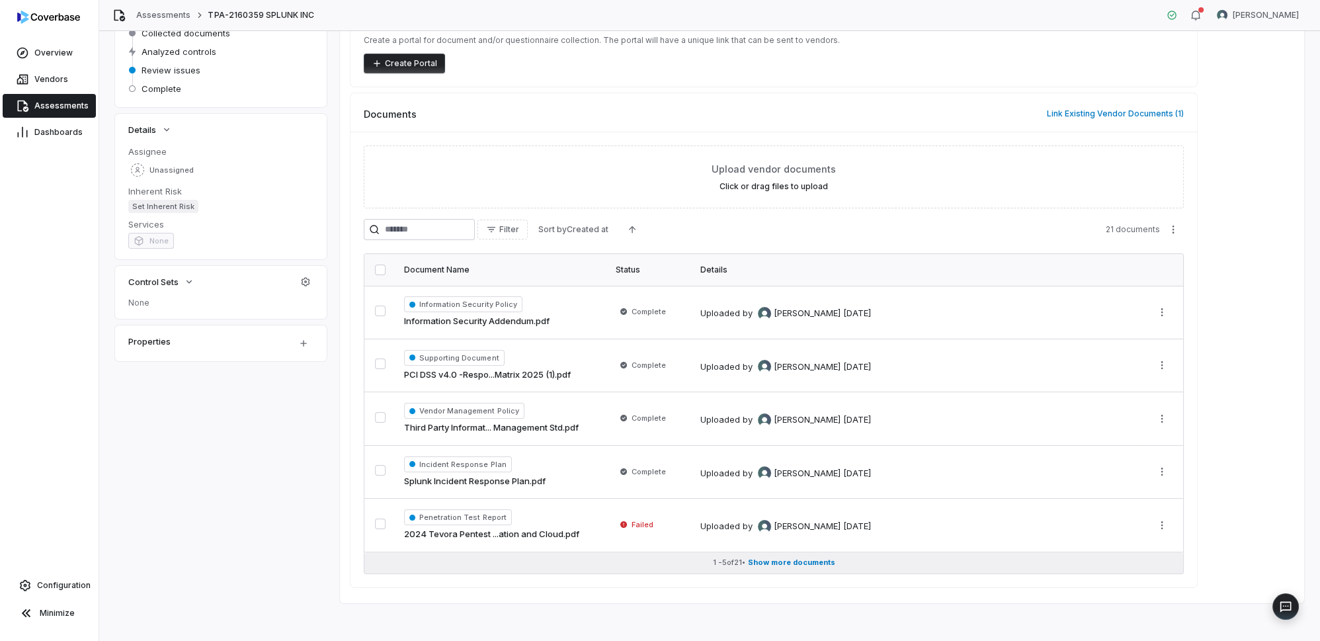
click at [769, 558] on span "Show more documents" at bounding box center [791, 563] width 87 height 10
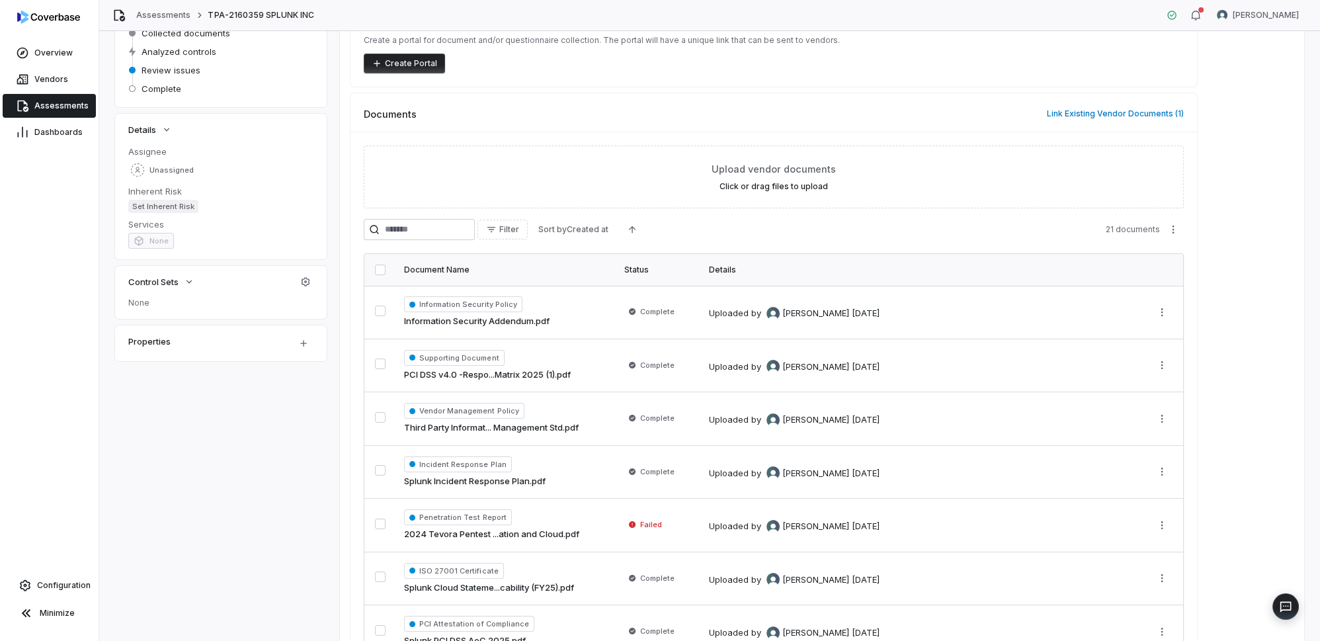
scroll to position [995, 0]
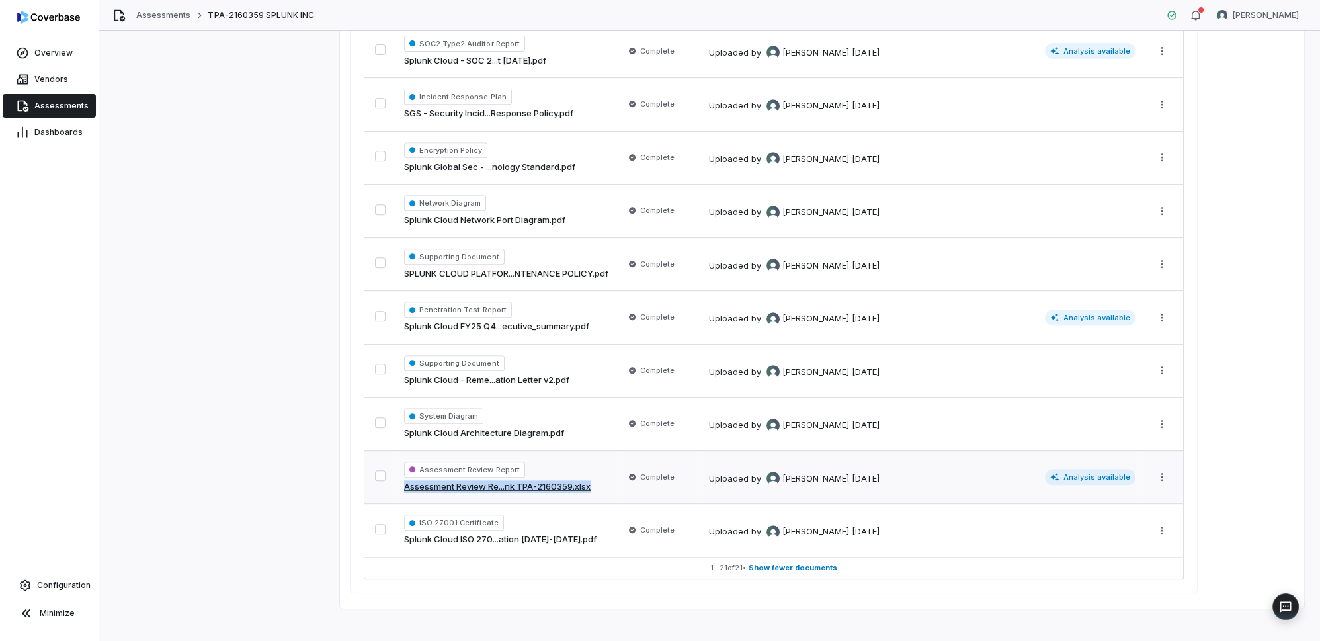
drag, startPoint x: 400, startPoint y: 477, endPoint x: 643, endPoint y: 479, distance: 243.5
click at [643, 479] on tr "Assessment Review Report Assessment Review Re...nk TPA-2160359.xlsx Complete Up…" at bounding box center [774, 478] width 819 height 54
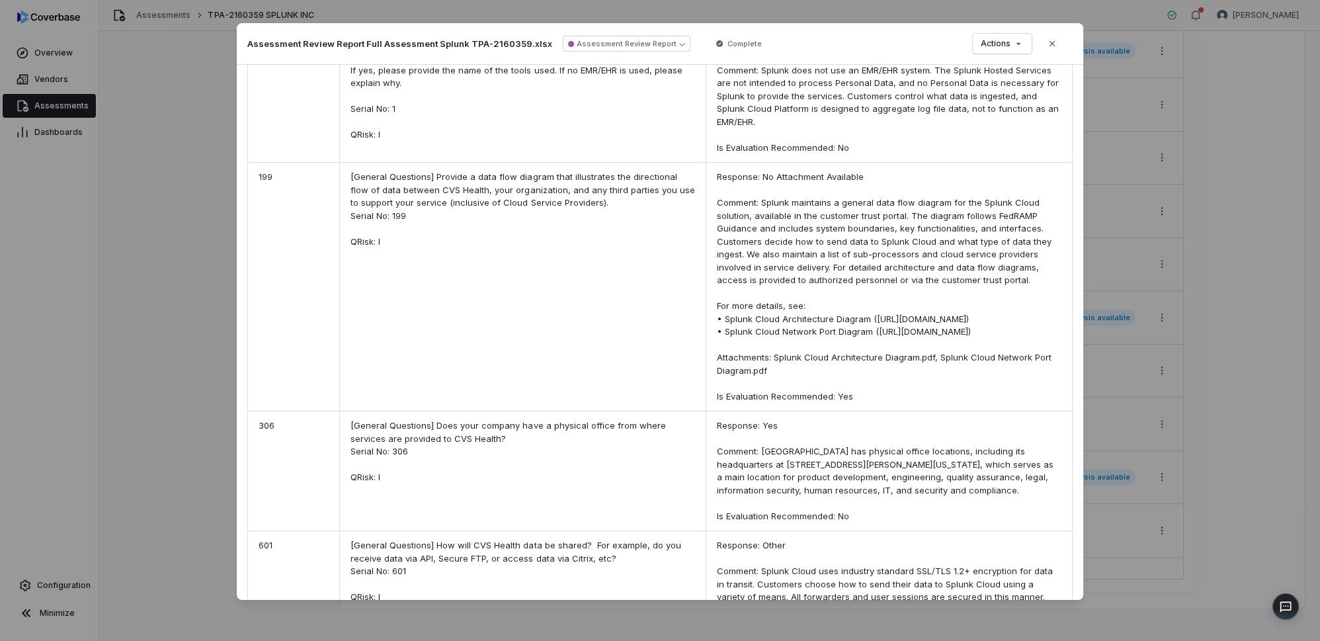
scroll to position [601, 0]
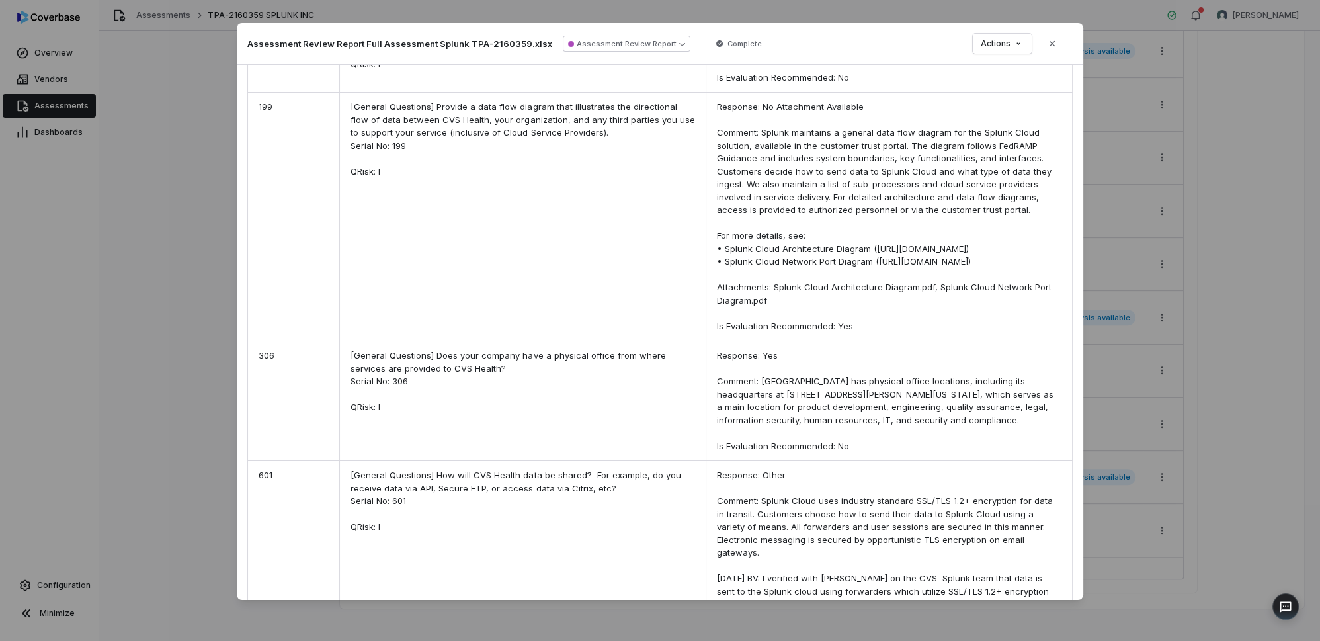
drag, startPoint x: 787, startPoint y: 324, endPoint x: 769, endPoint y: 310, distance: 22.6
click at [769, 310] on div "Response: No Attachment Available Comment: Splunk maintains a general data flow…" at bounding box center [889, 217] width 366 height 248
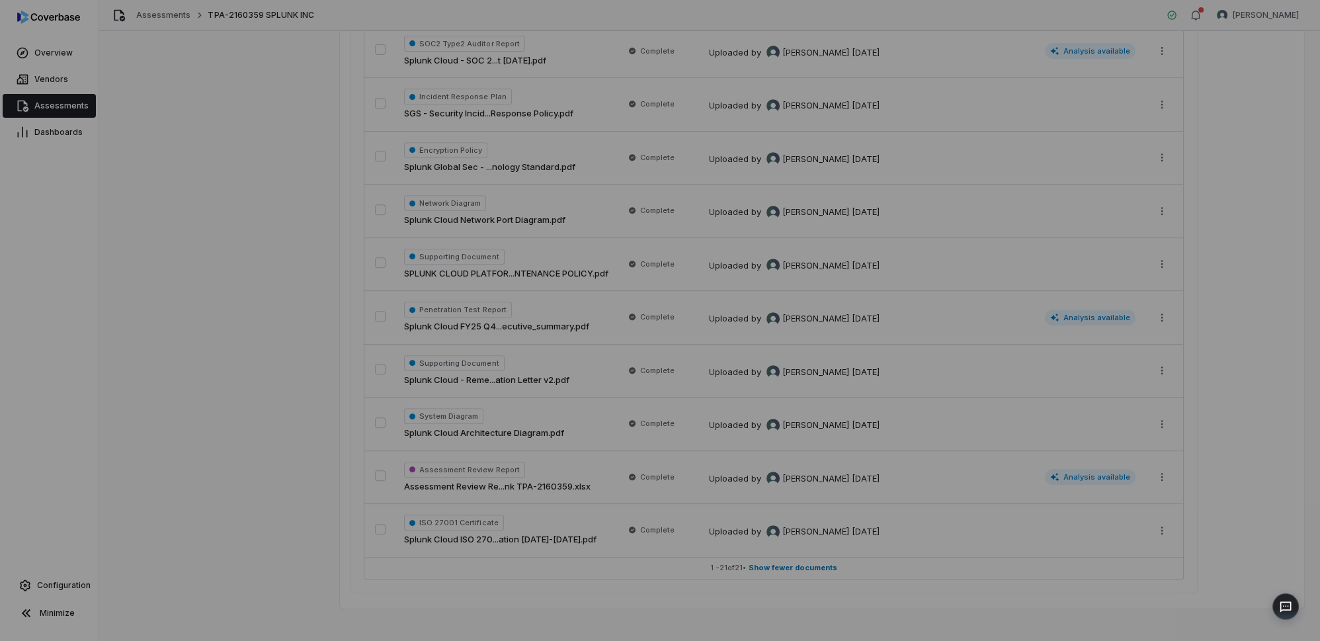
click at [183, 339] on div "Document Preview" at bounding box center [660, 320] width 1320 height 60
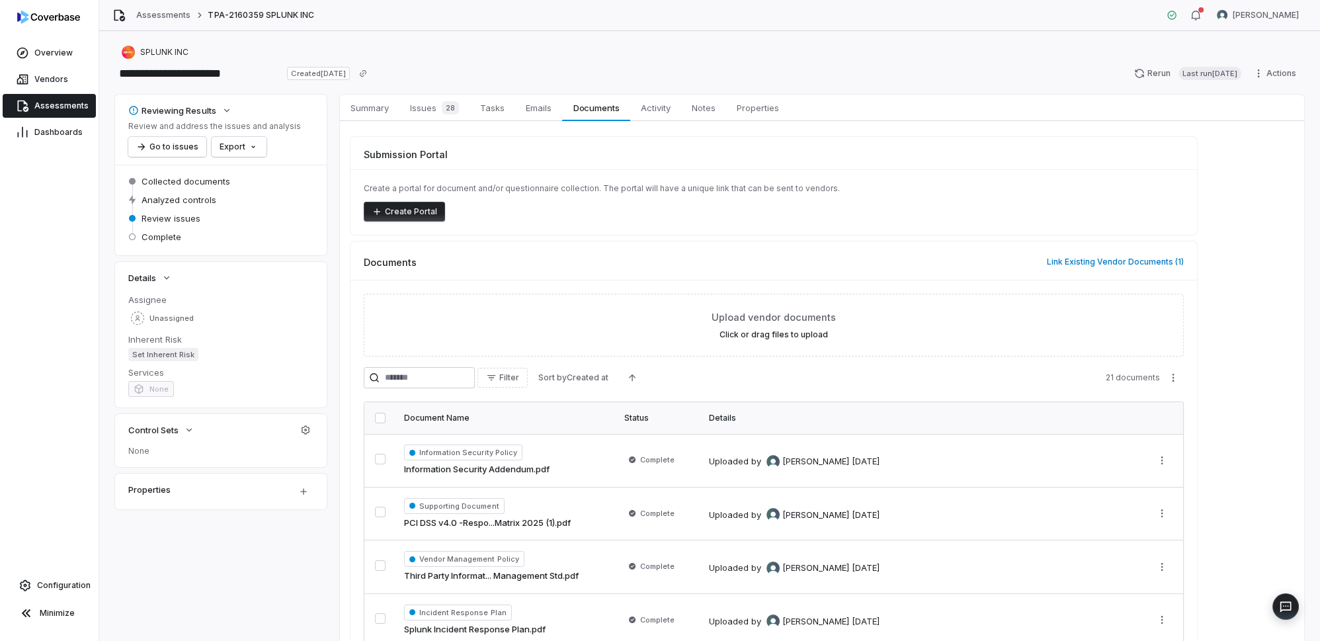
click at [227, 136] on div "Review and address the issues and analysis Go to issues Export" at bounding box center [214, 139] width 173 height 36
click at [228, 142] on html "**********" at bounding box center [660, 320] width 1320 height 641
click at [62, 109] on html "**********" at bounding box center [660, 320] width 1320 height 641
click at [62, 107] on span "Assessments" at bounding box center [61, 106] width 54 height 11
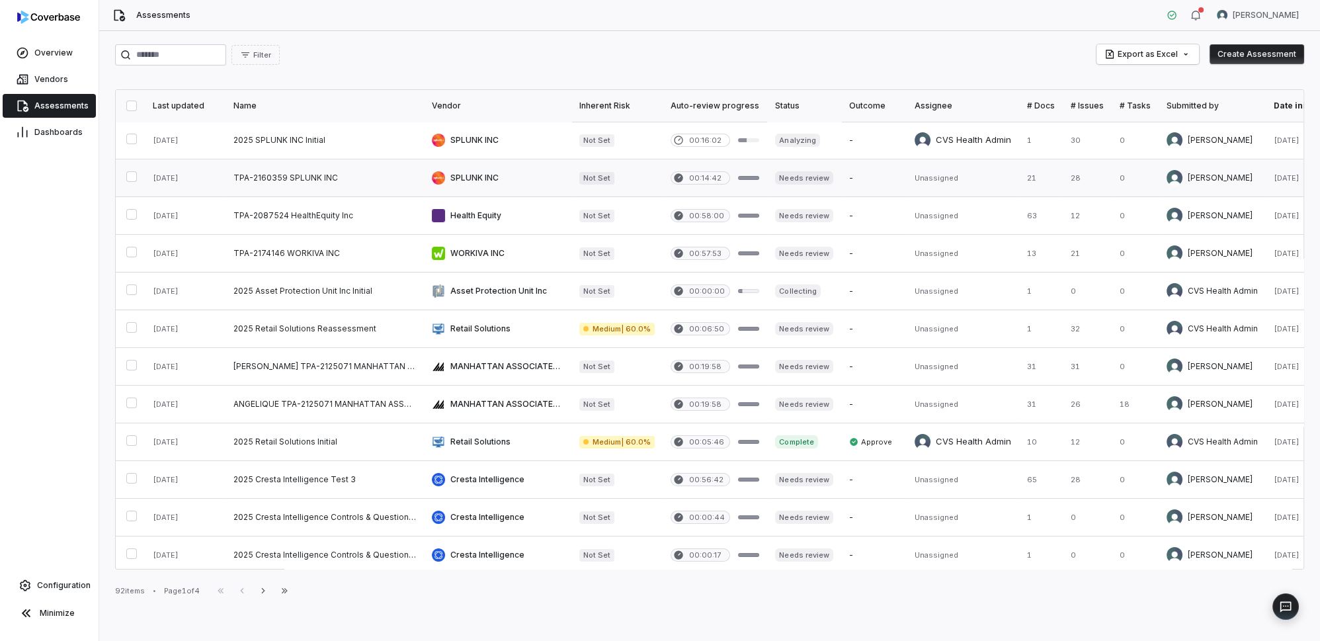
click at [130, 173] on button "button" at bounding box center [131, 176] width 11 height 11
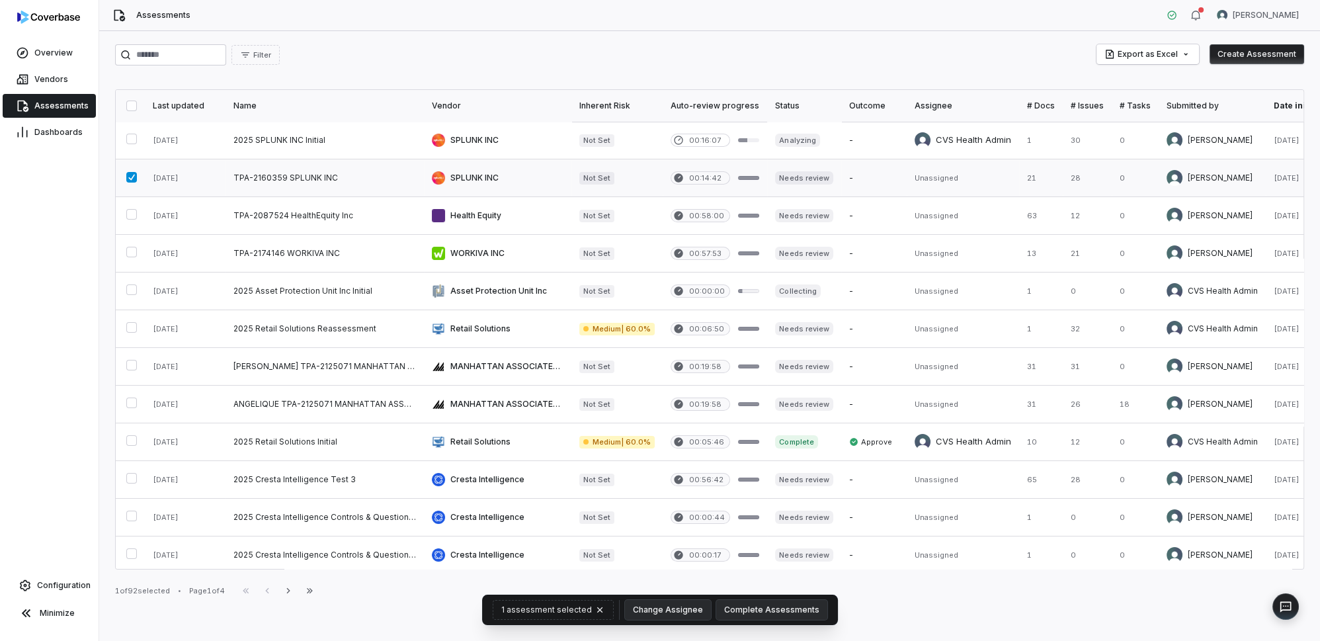
drag, startPoint x: 307, startPoint y: 186, endPoint x: 124, endPoint y: 176, distance: 183.5
click at [126, 176] on button "button" at bounding box center [131, 177] width 11 height 11
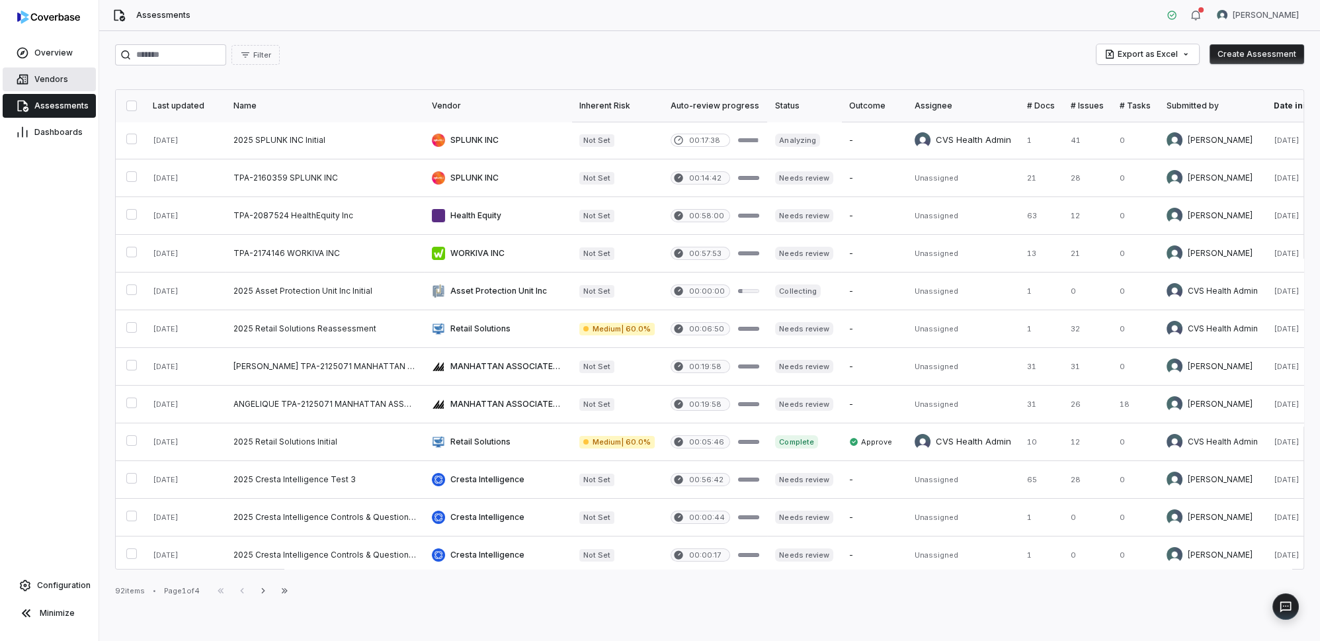
click at [62, 67] on link "Vendors" at bounding box center [49, 79] width 93 height 24
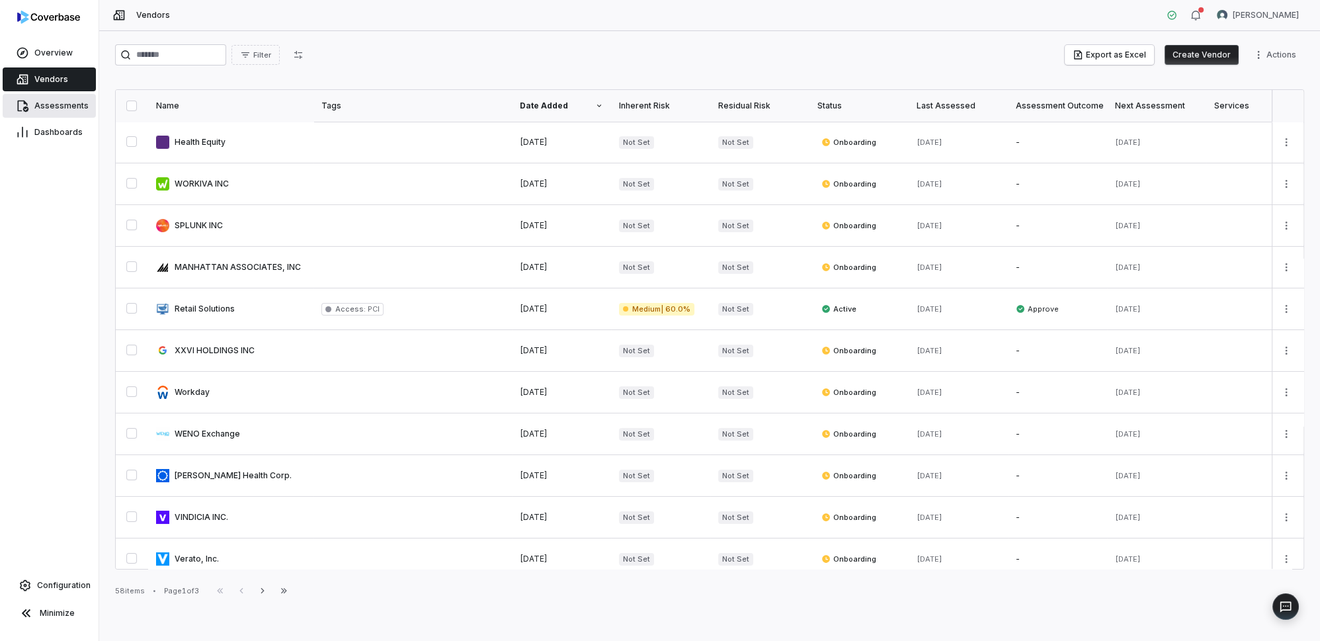
click at [59, 111] on link "Assessments" at bounding box center [49, 106] width 93 height 24
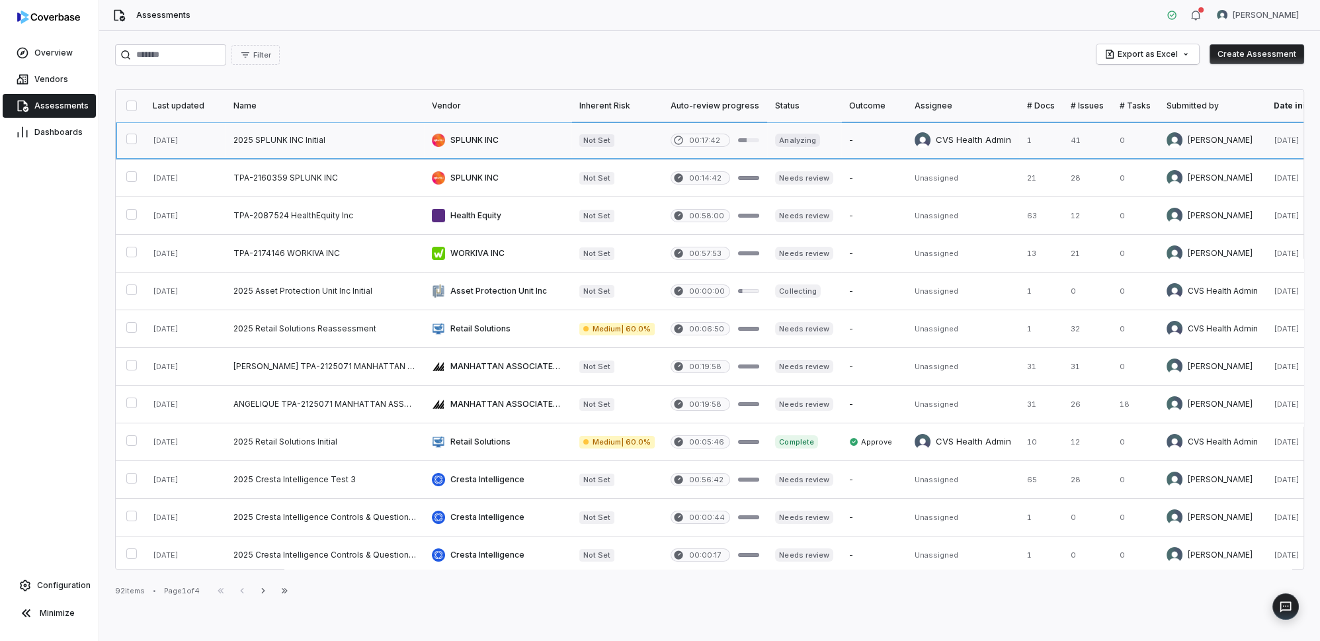
click at [401, 144] on link at bounding box center [325, 140] width 198 height 37
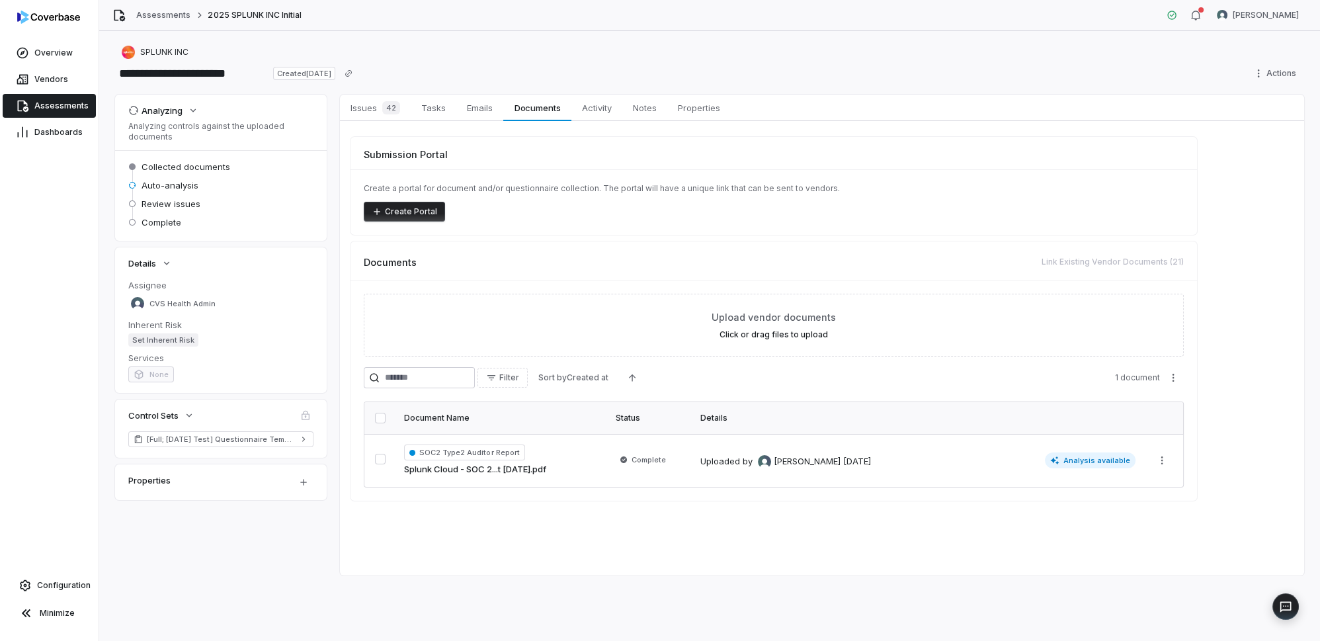
click at [42, 110] on span "Assessments" at bounding box center [61, 106] width 54 height 11
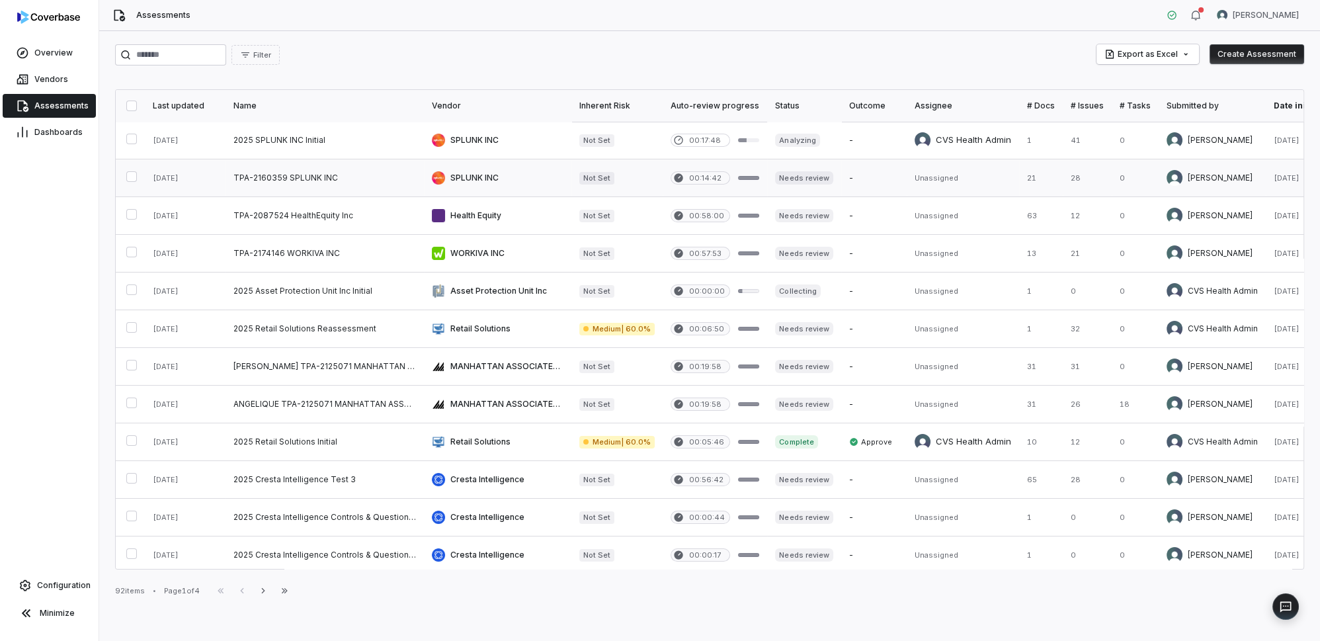
click at [310, 189] on link at bounding box center [325, 177] width 198 height 37
